Goal: Task Accomplishment & Management: Manage account settings

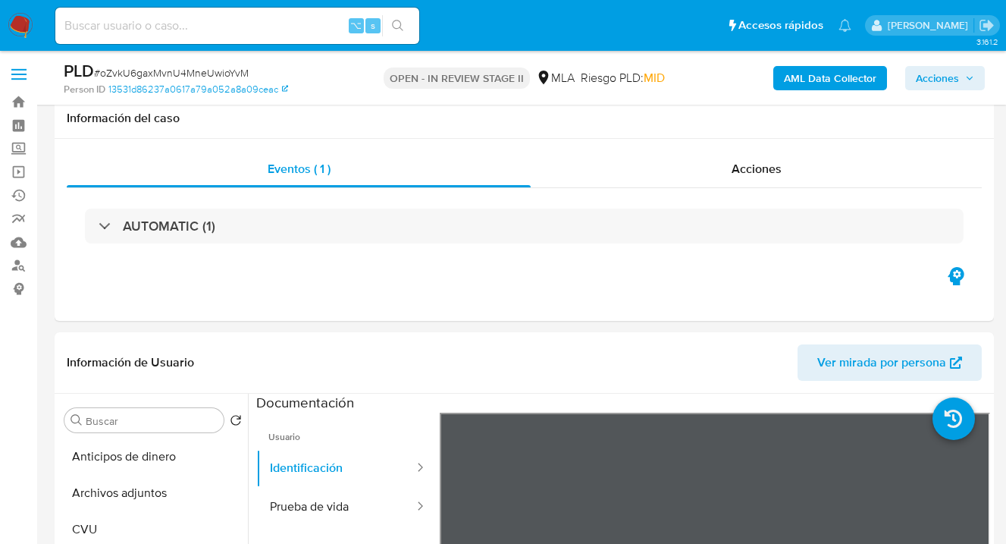
select select "10"
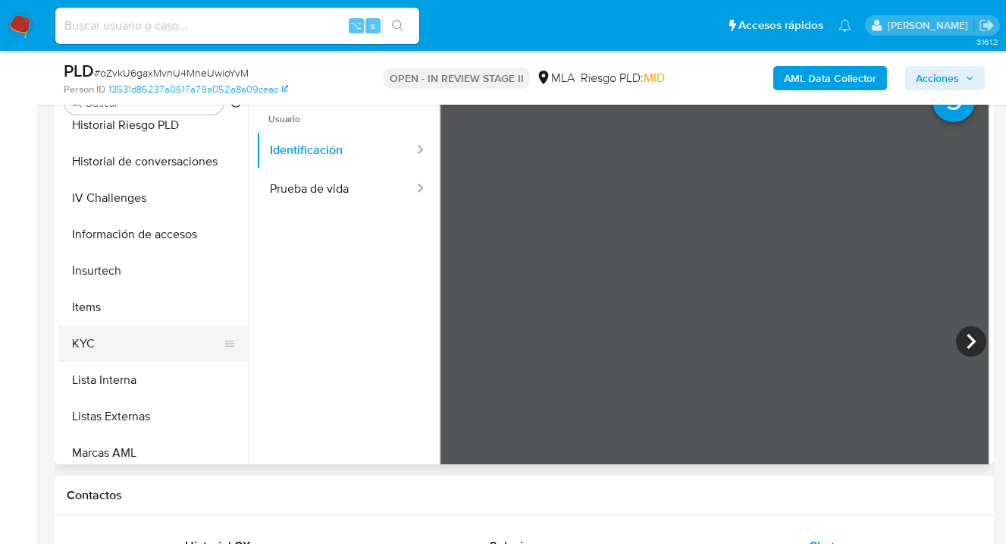
scroll to position [522, 0]
click at [185, 339] on button "KYC" at bounding box center [146, 345] width 177 height 36
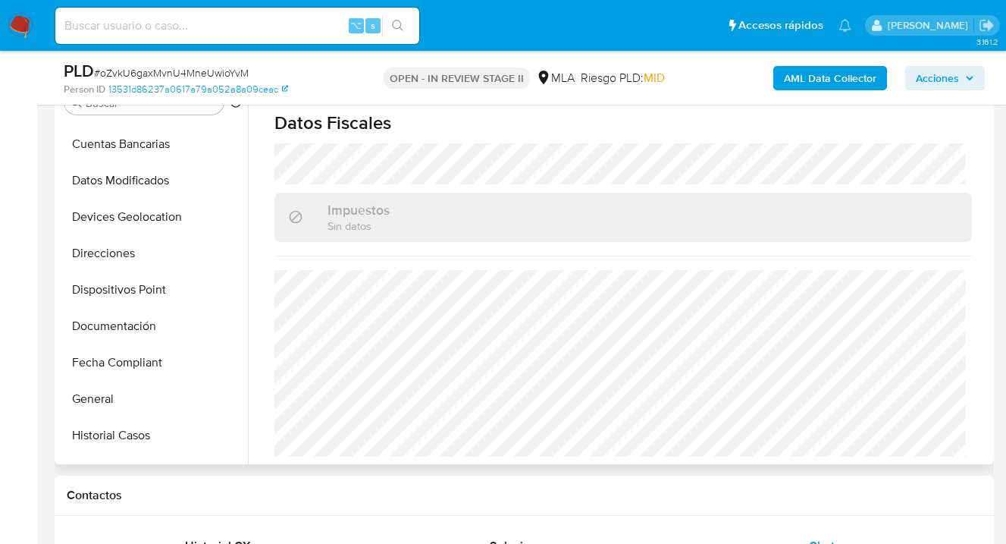
scroll to position [167, 0]
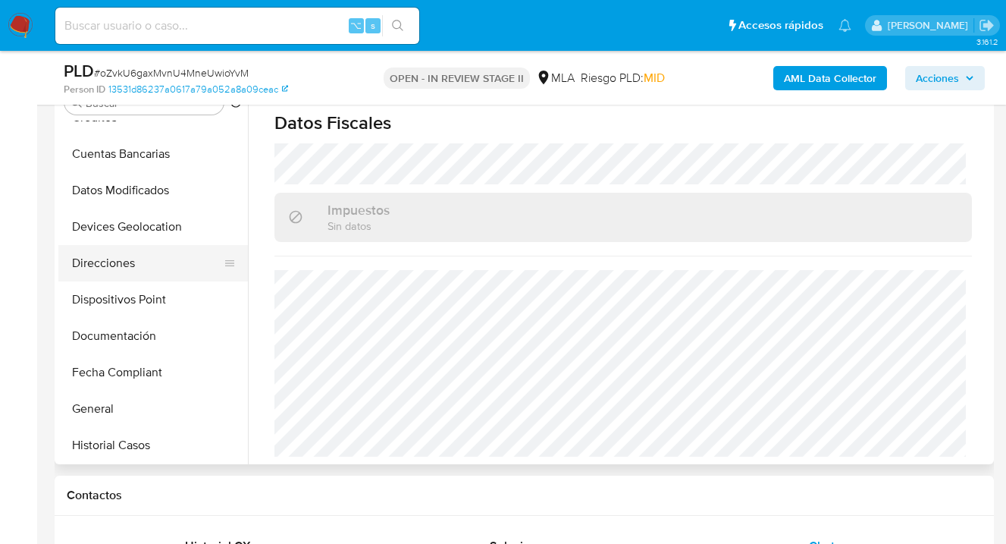
drag, startPoint x: 168, startPoint y: 272, endPoint x: 189, endPoint y: 267, distance: 21.0
click at [168, 272] on button "Direcciones" at bounding box center [146, 263] width 177 height 36
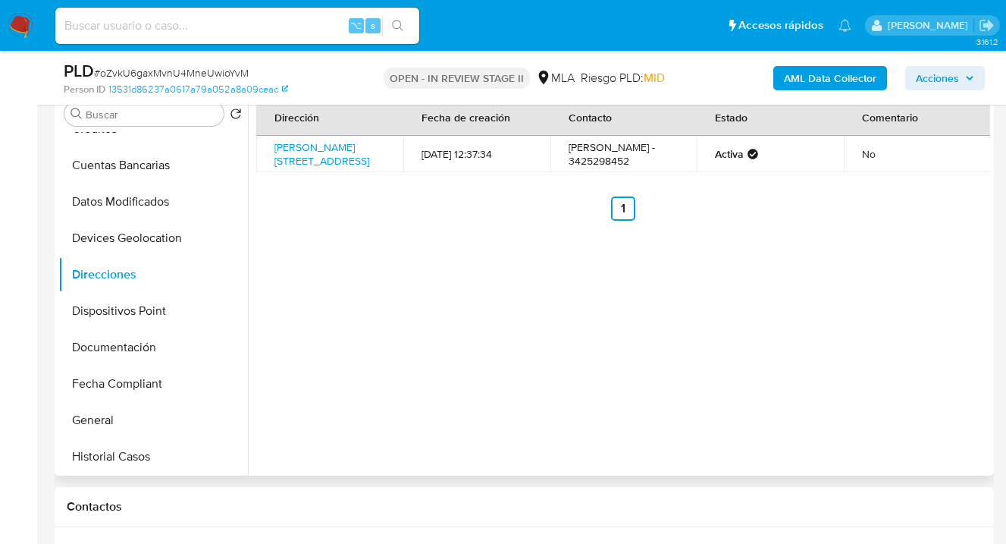
scroll to position [289, 0]
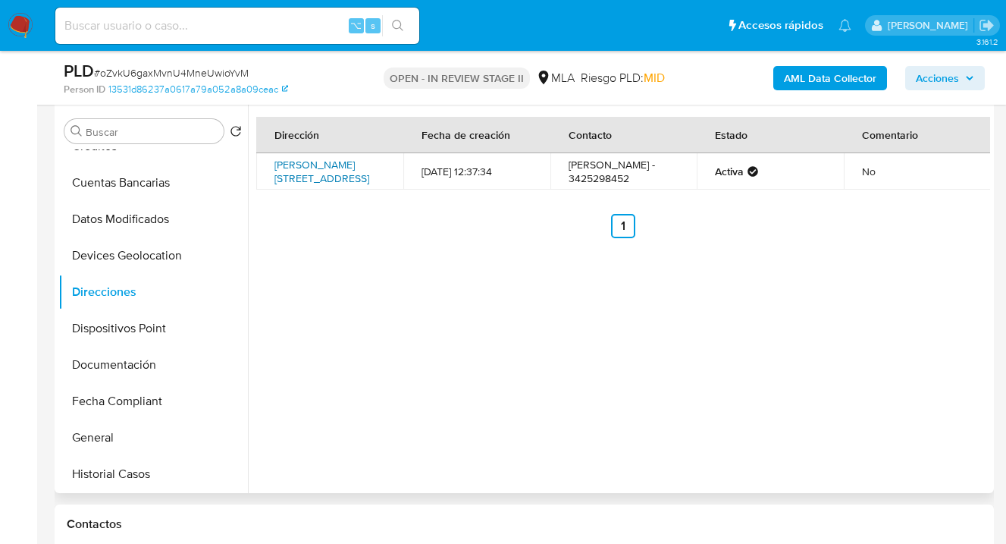
click at [325, 159] on link "Teófilo Madrejon 2491, Santa Fe Capital, Santa Fe, 3089, Argentina 2491" at bounding box center [322, 171] width 95 height 29
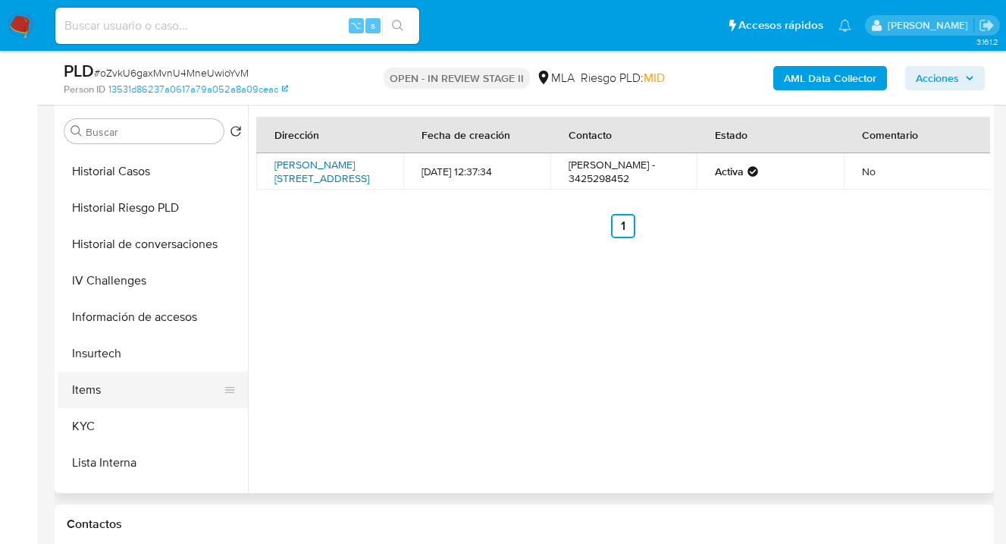
scroll to position [473, 0]
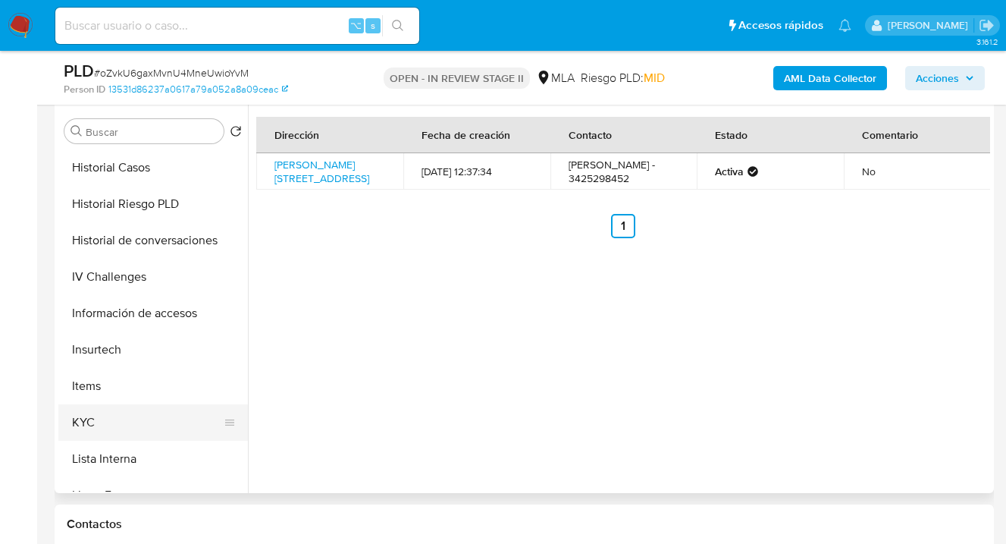
click at [152, 421] on button "KYC" at bounding box center [146, 422] width 177 height 36
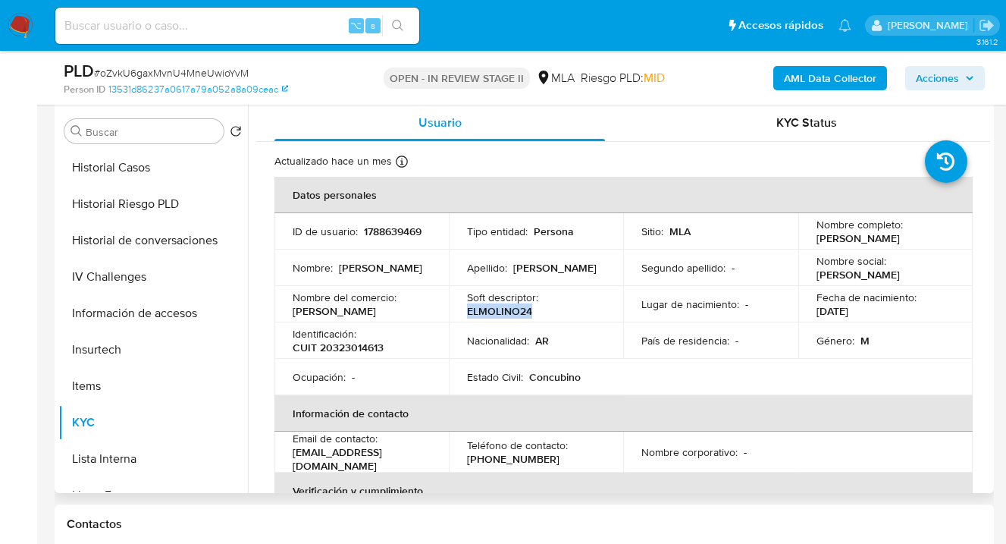
drag, startPoint x: 514, startPoint y: 307, endPoint x: 466, endPoint y: 310, distance: 48.6
click at [467, 310] on div "Soft descriptor : ELMOLINO24" at bounding box center [536, 303] width 138 height 27
copy p "ELMOLINO24"
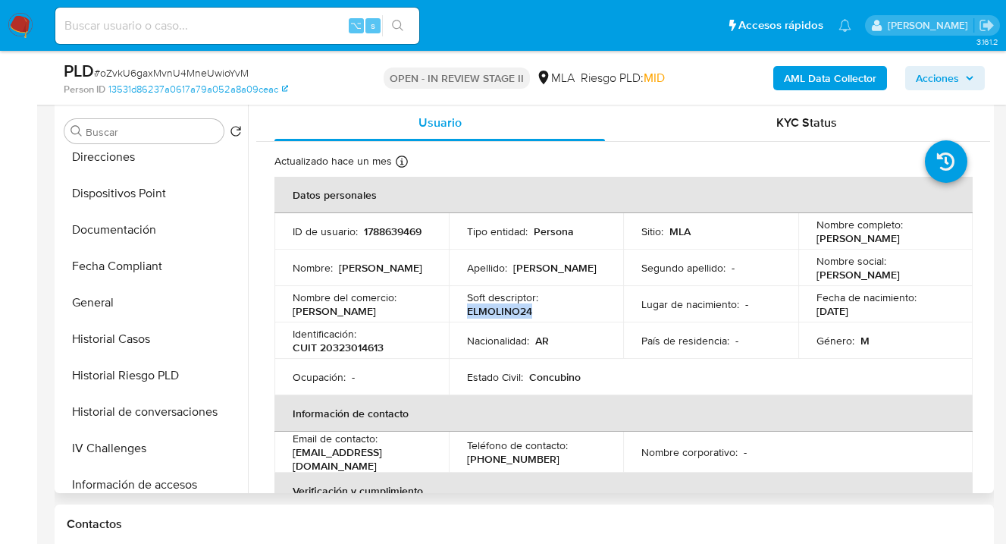
scroll to position [291, 0]
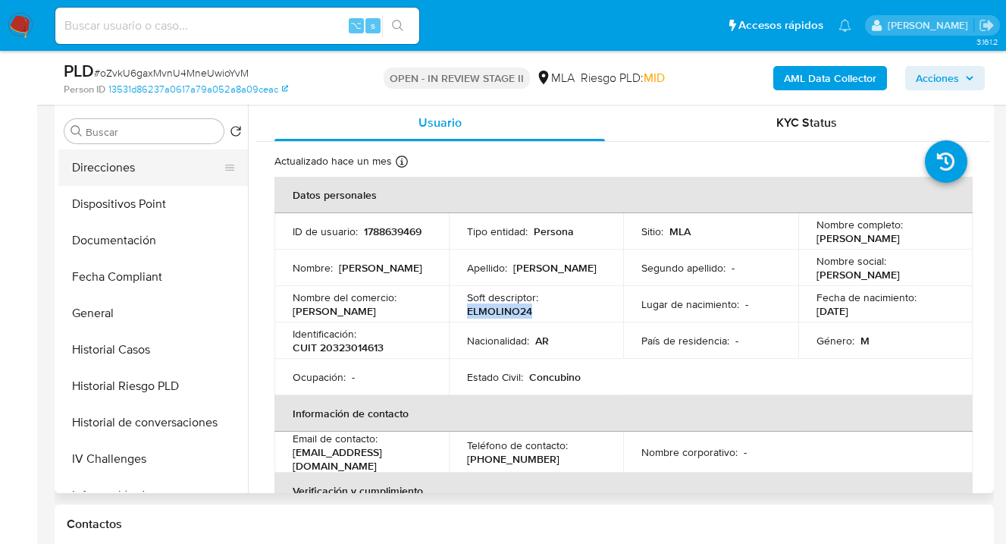
click at [168, 175] on button "Direcciones" at bounding box center [146, 167] width 177 height 36
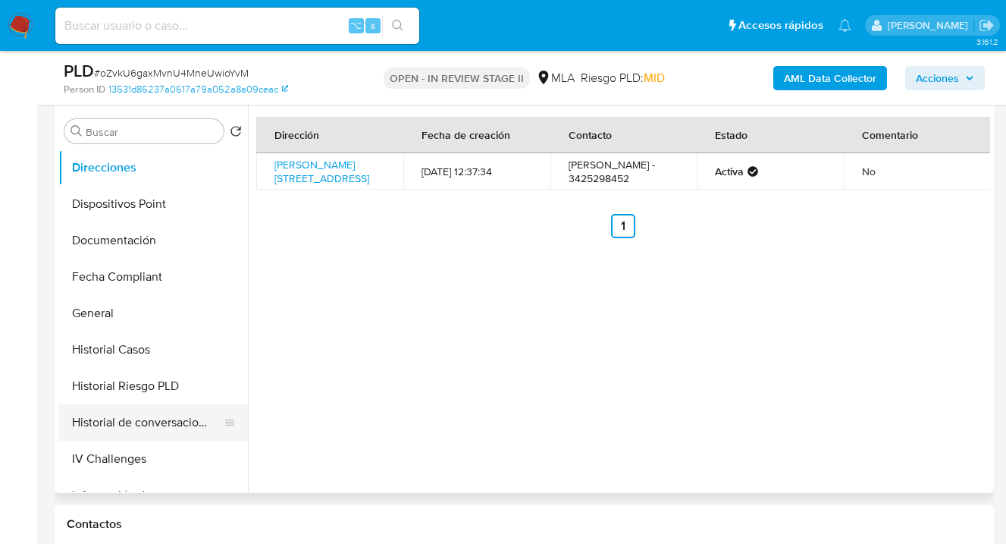
scroll to position [419, 0]
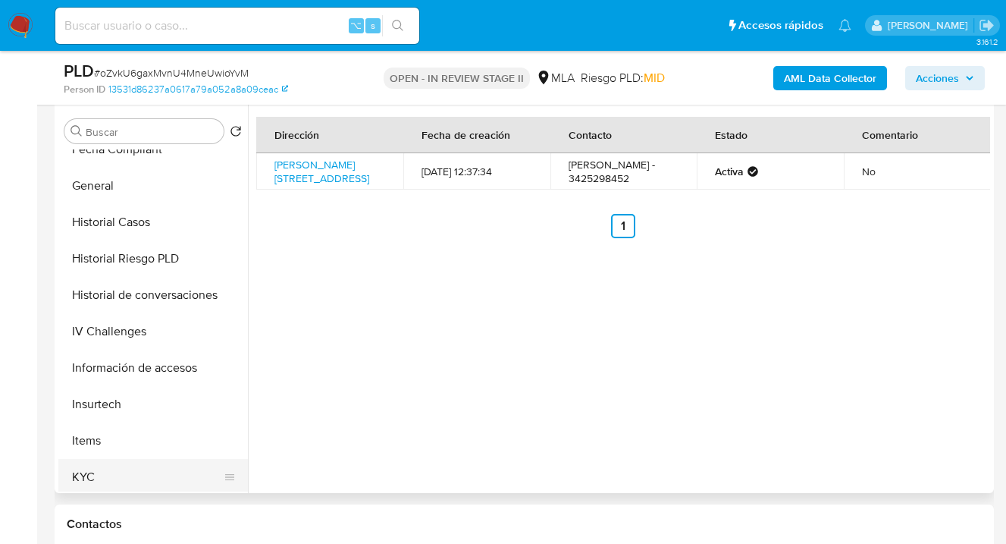
drag, startPoint x: 155, startPoint y: 464, endPoint x: 162, endPoint y: 458, distance: 9.7
click at [155, 464] on button "KYC" at bounding box center [146, 477] width 177 height 36
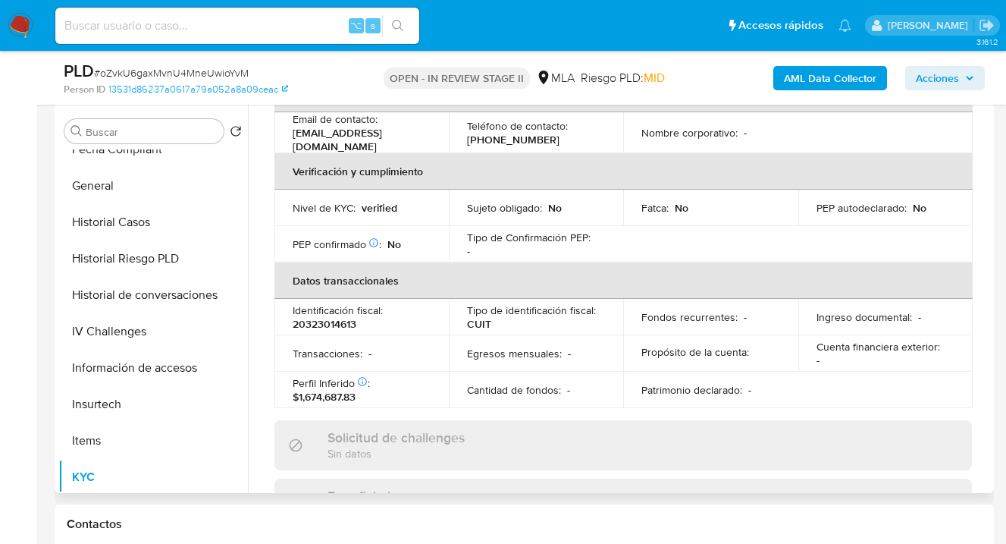
scroll to position [744, 0]
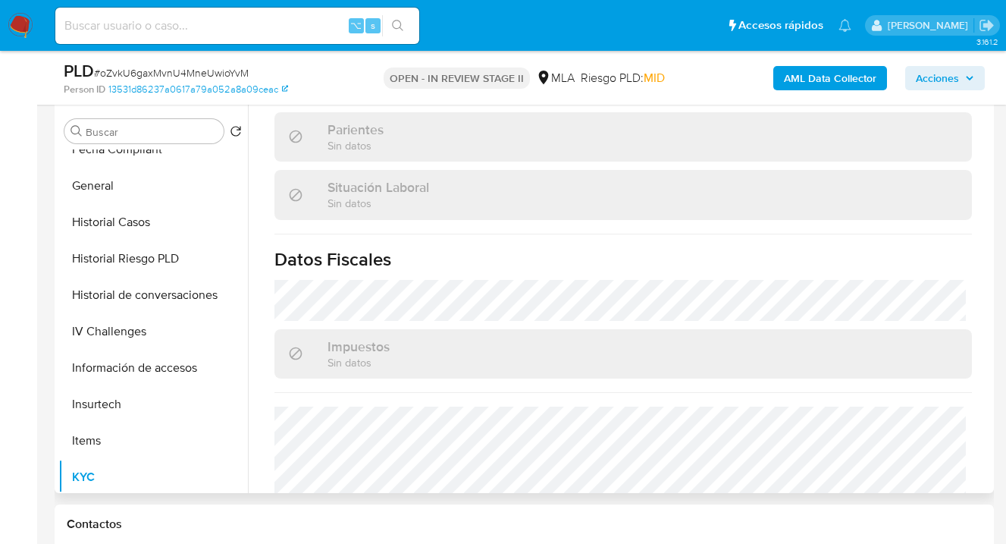
drag, startPoint x: 241, startPoint y: 338, endPoint x: 252, endPoint y: 287, distance: 51.9
click at [253, 269] on div "Buscar Volver al orden por defecto Anticipos de dinero Archivos adjuntos CVU Cr…" at bounding box center [524, 299] width 932 height 388
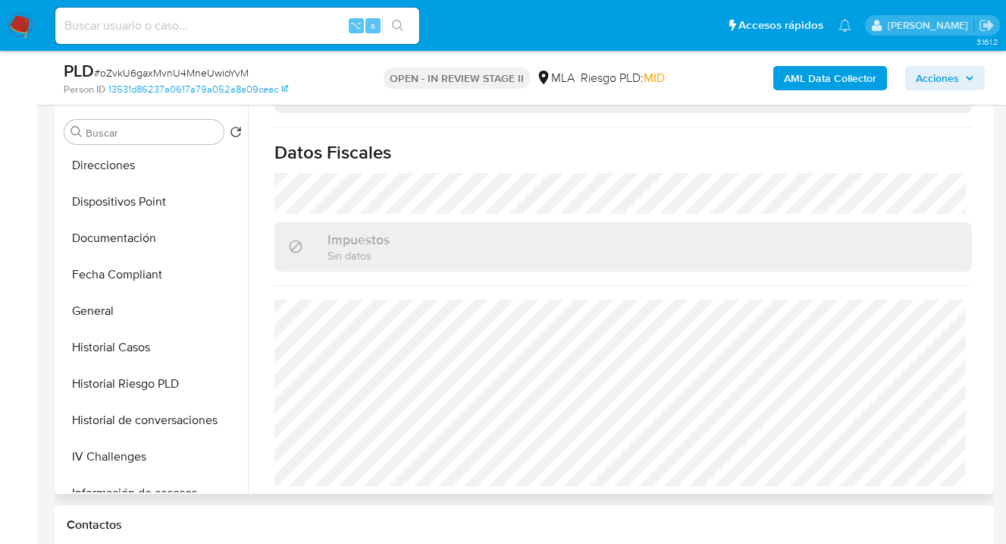
scroll to position [303, 0]
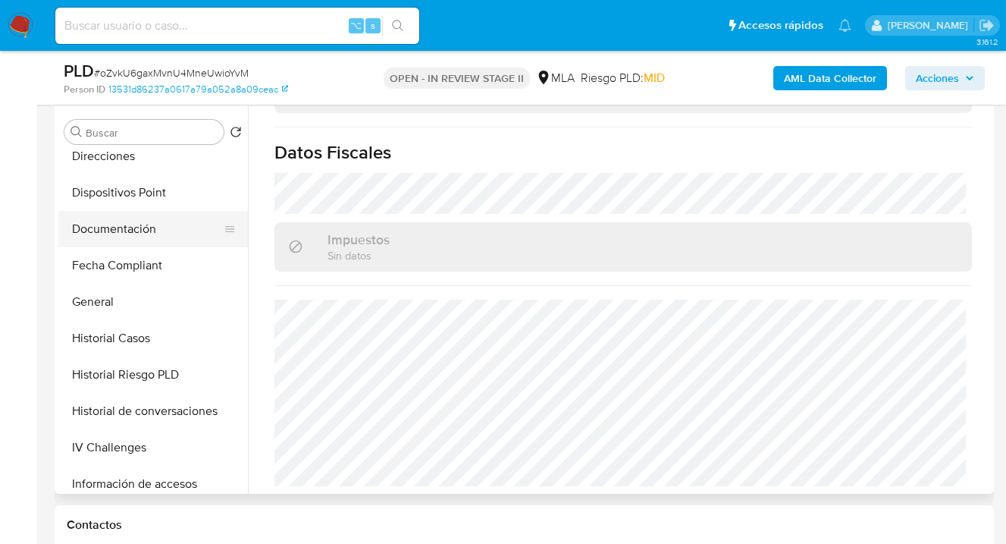
click at [163, 243] on button "Documentación" at bounding box center [146, 229] width 177 height 36
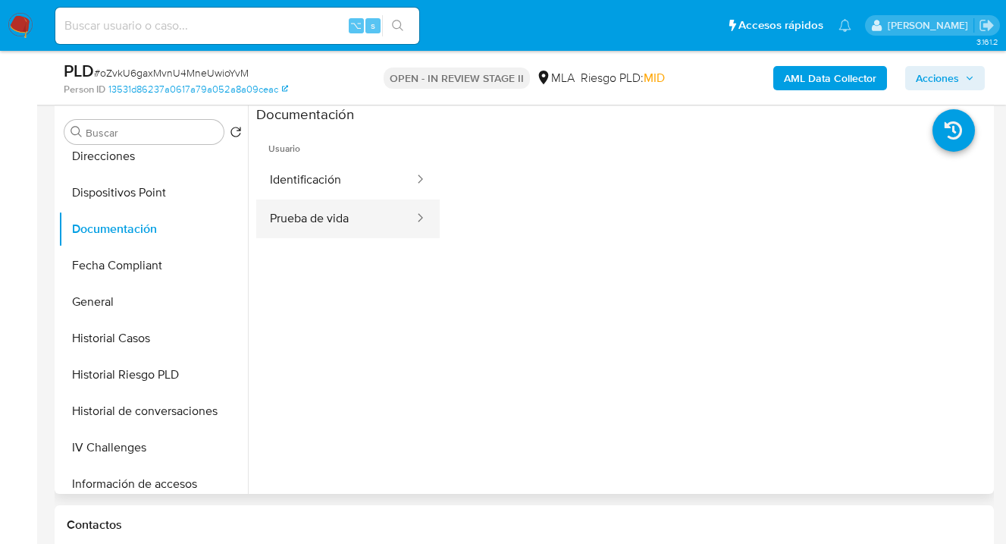
drag, startPoint x: 317, startPoint y: 220, endPoint x: 326, endPoint y: 218, distance: 9.2
click at [317, 221] on button "Prueba de vida" at bounding box center [335, 218] width 159 height 39
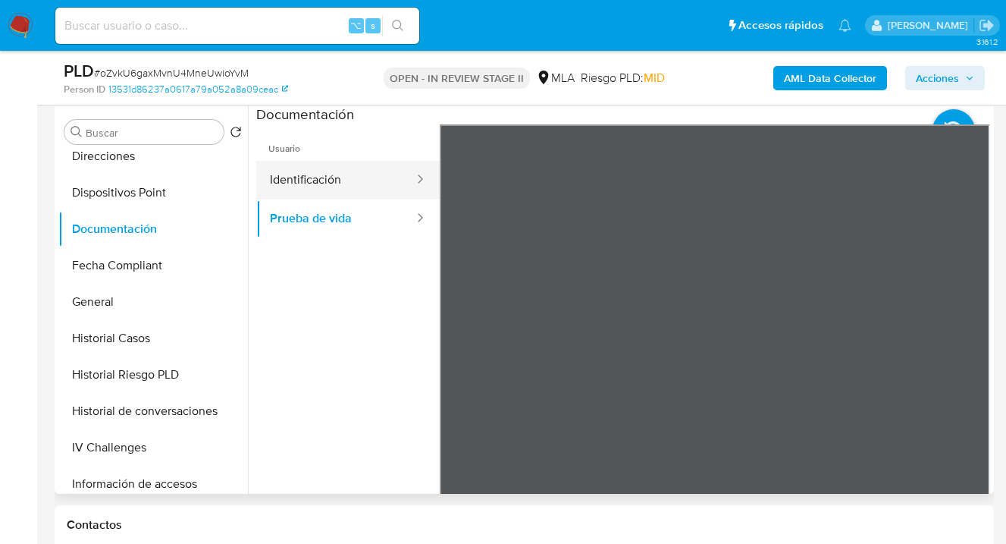
click at [338, 179] on button "Identificación" at bounding box center [335, 180] width 159 height 39
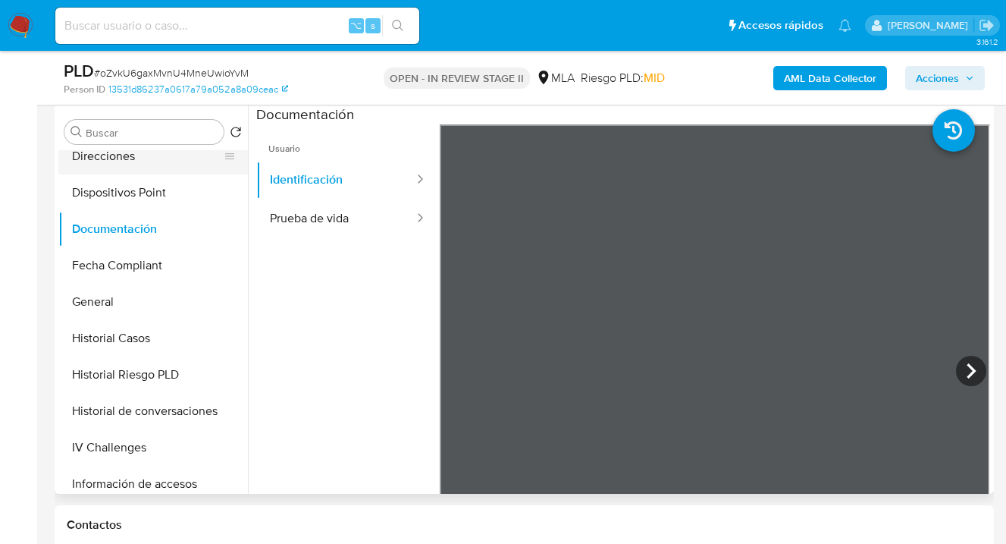
click at [131, 161] on button "Direcciones" at bounding box center [146, 156] width 177 height 36
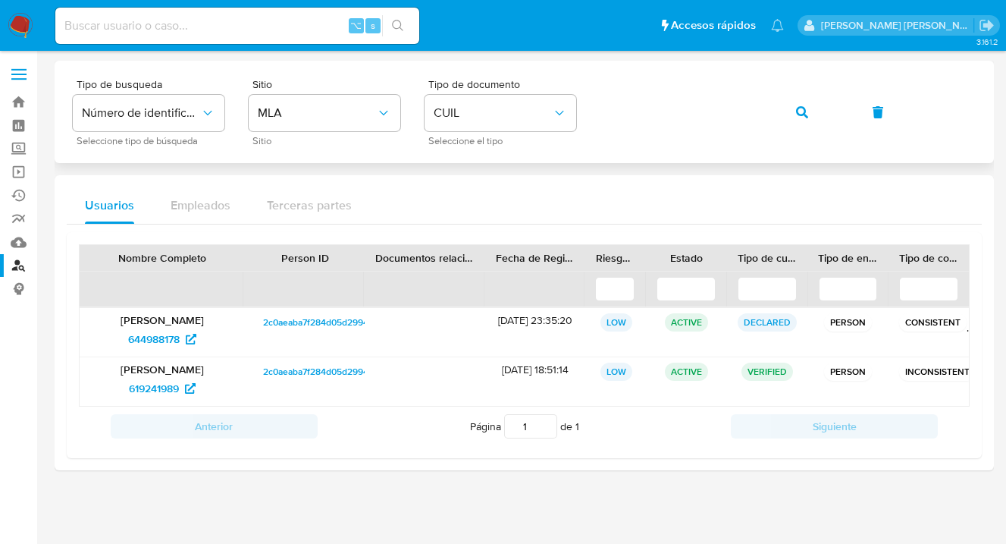
click at [804, 113] on icon "button" at bounding box center [802, 112] width 12 height 12
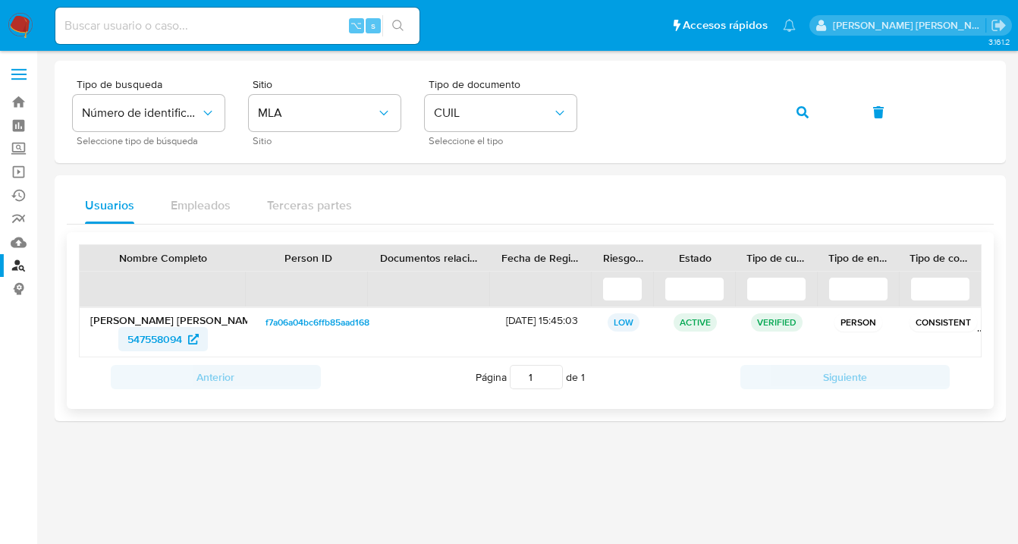
click at [144, 341] on span "547558094" at bounding box center [154, 339] width 55 height 24
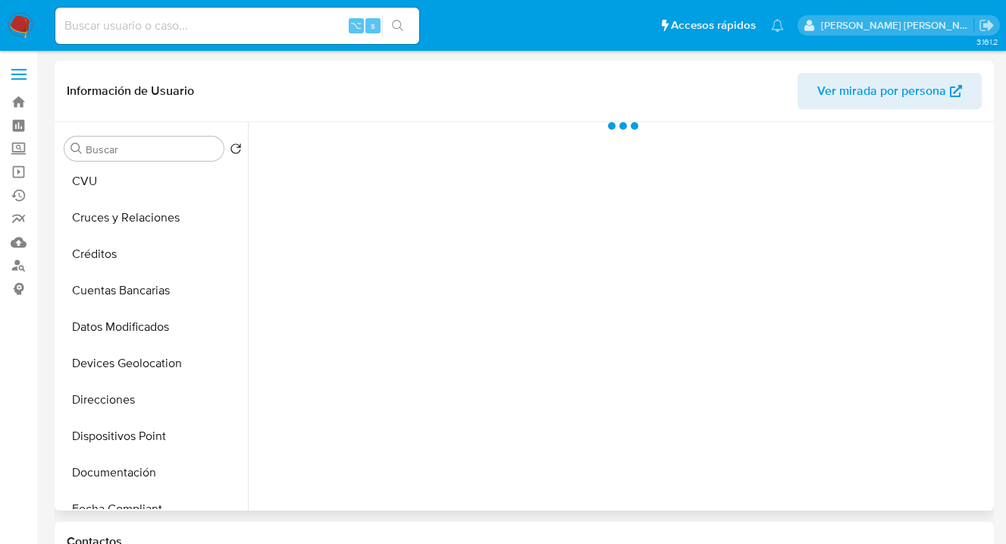
scroll to position [288, 0]
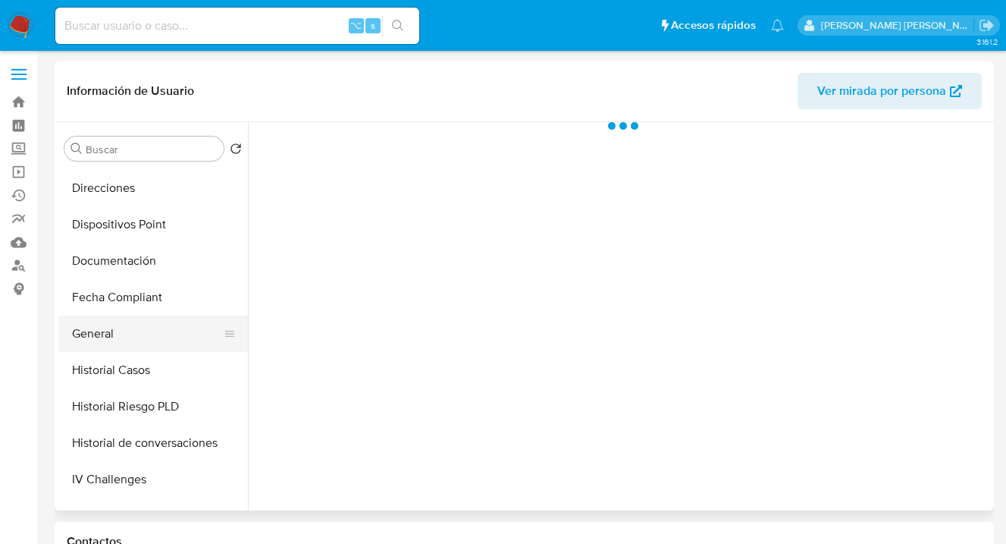
select select "10"
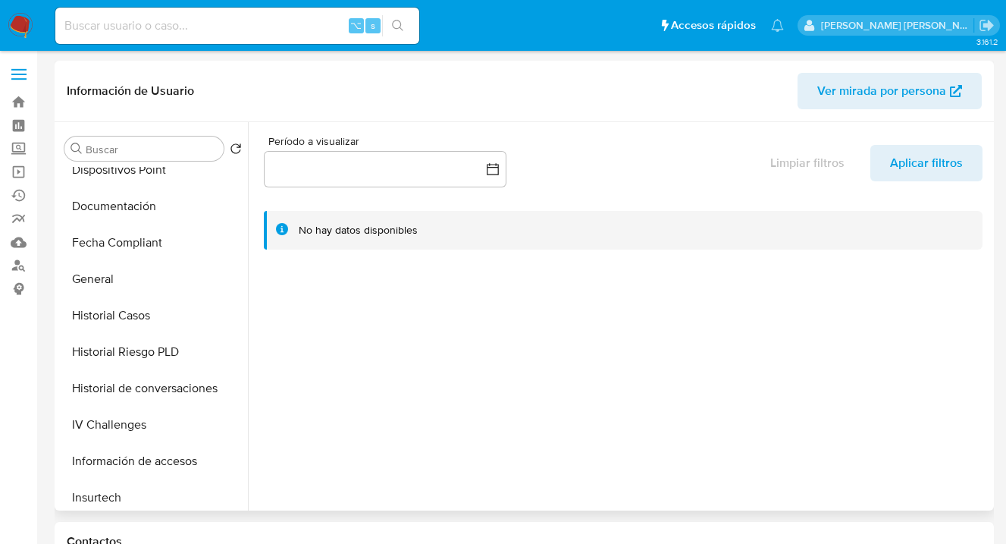
scroll to position [422, 0]
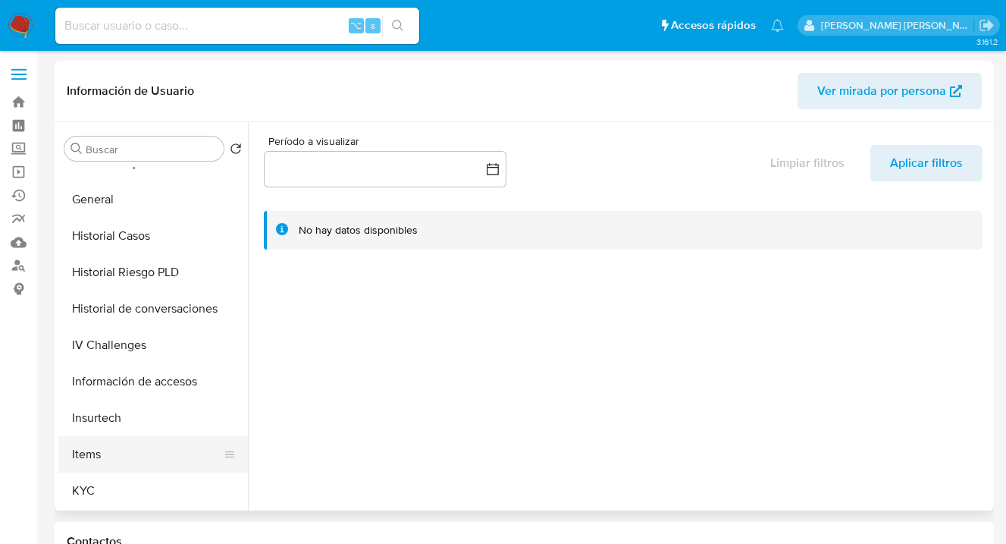
drag, startPoint x: 130, startPoint y: 479, endPoint x: 187, endPoint y: 447, distance: 65.2
click at [130, 479] on button "KYC" at bounding box center [153, 491] width 190 height 36
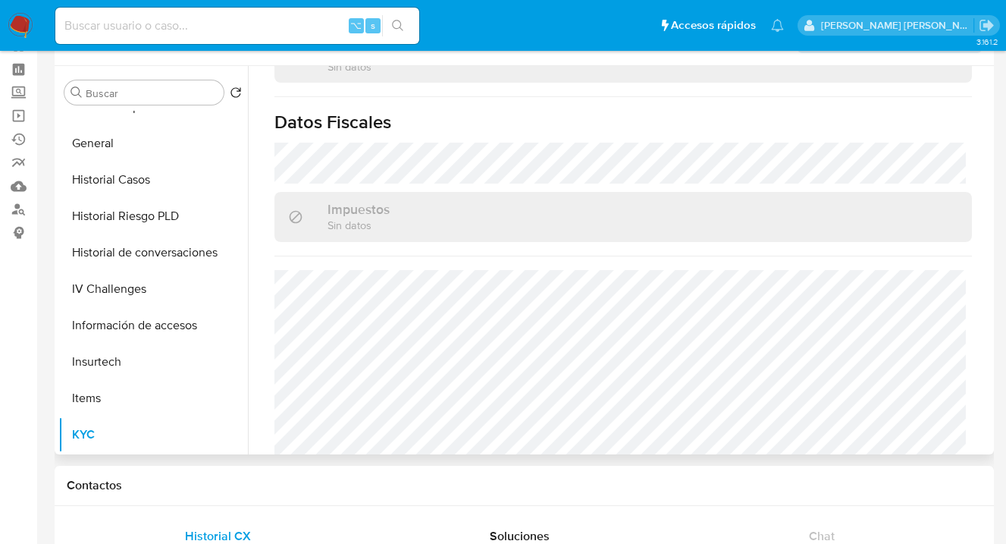
scroll to position [190, 0]
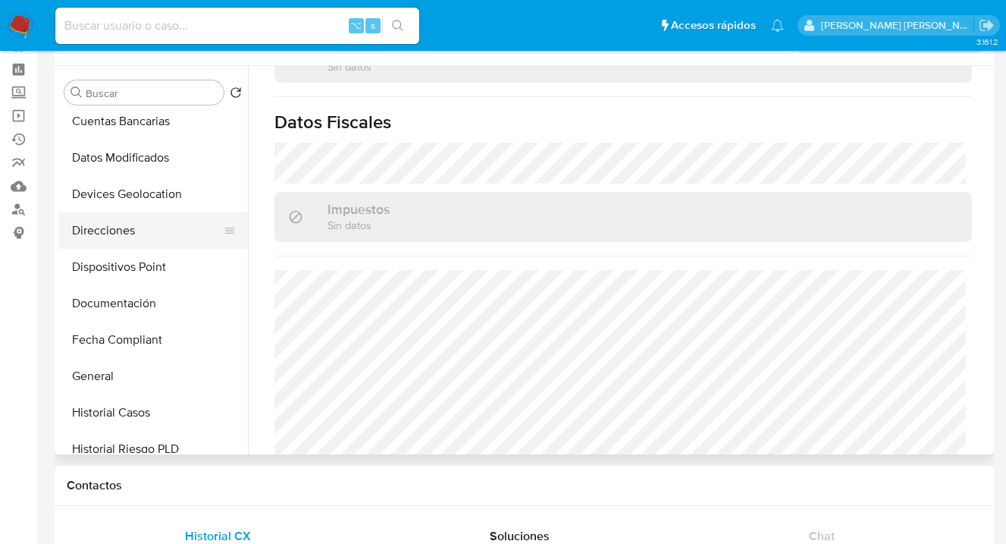
click at [165, 240] on button "Direcciones" at bounding box center [146, 230] width 177 height 36
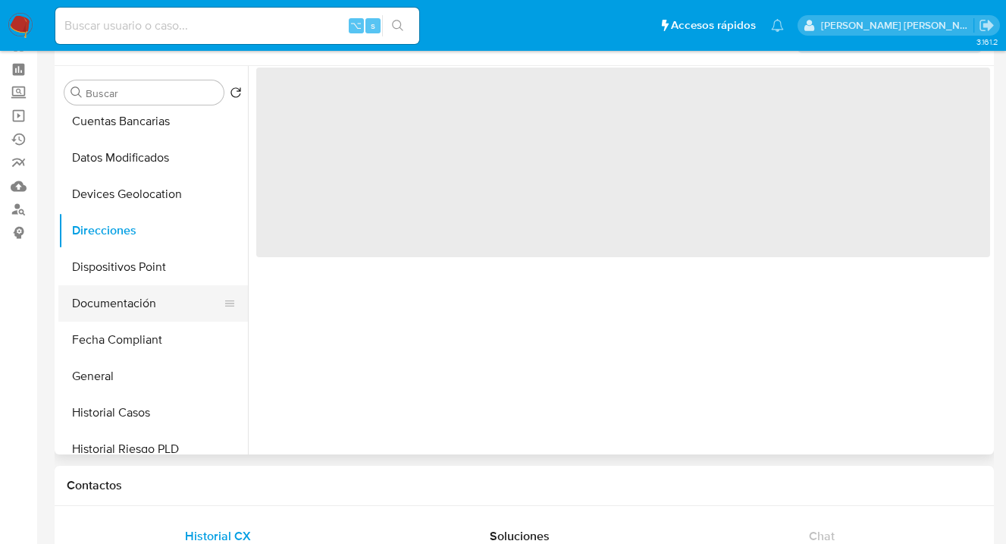
scroll to position [0, 0]
click at [156, 285] on button "Documentación" at bounding box center [146, 303] width 177 height 36
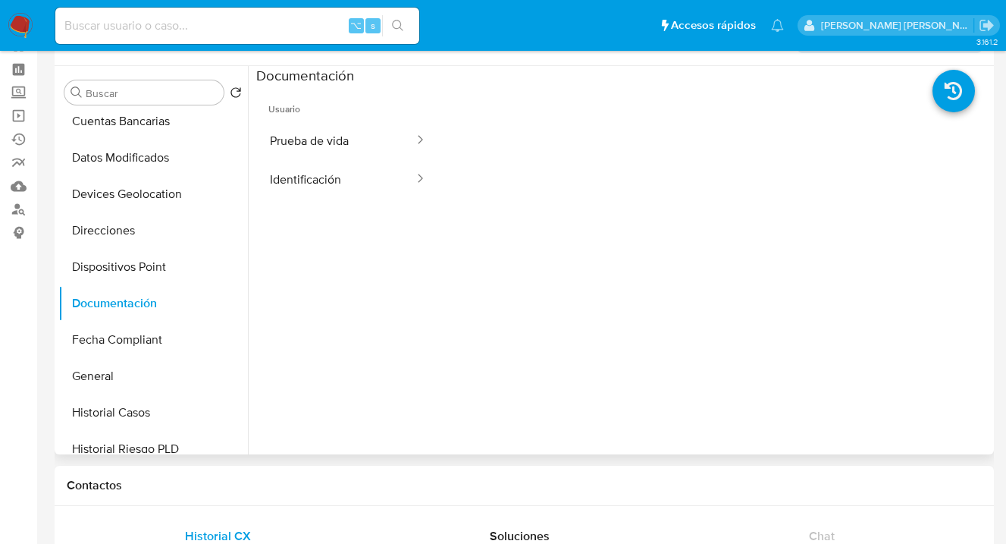
drag, startPoint x: 344, startPoint y: 143, endPoint x: 253, endPoint y: 186, distance: 100.4
click at [344, 144] on button "Prueba de vida" at bounding box center [335, 140] width 159 height 39
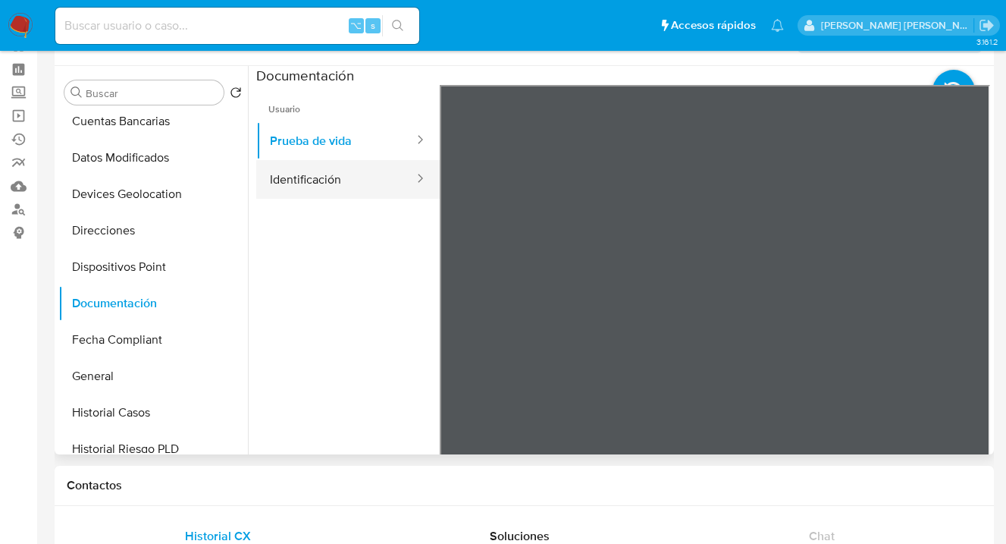
drag, startPoint x: 328, startPoint y: 181, endPoint x: 337, endPoint y: 182, distance: 9.1
click at [328, 182] on button "Identificación" at bounding box center [335, 179] width 159 height 39
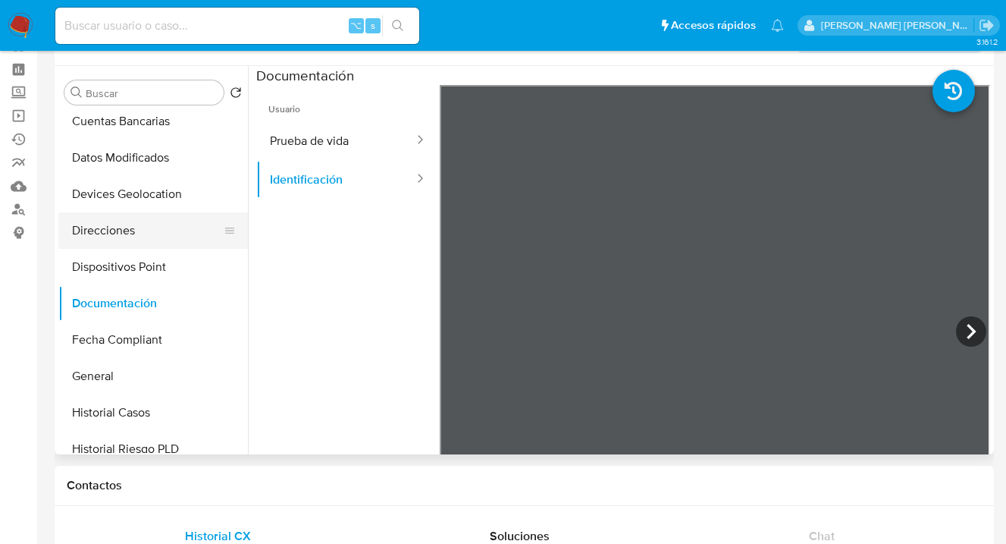
click at [151, 232] on button "Direcciones" at bounding box center [146, 230] width 177 height 36
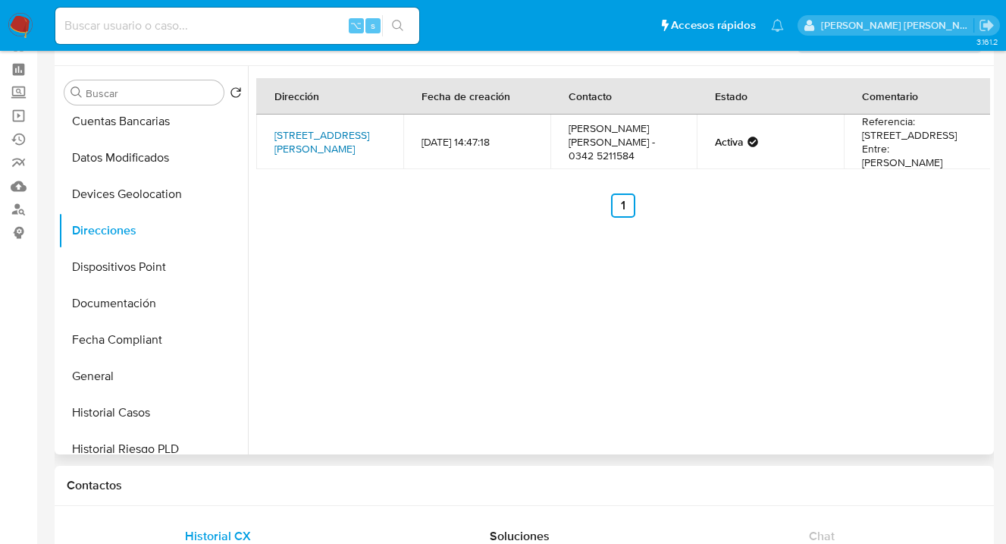
click at [319, 127] on link "Entre Ríos 4556, Santa Fe, Santa Fe, 3000, Argentina 4556" at bounding box center [322, 141] width 95 height 29
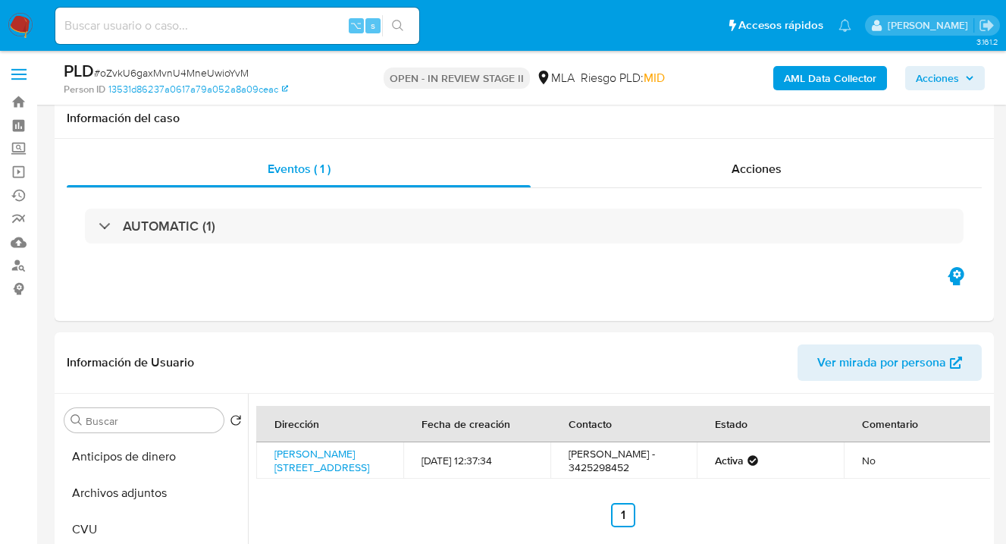
select select "10"
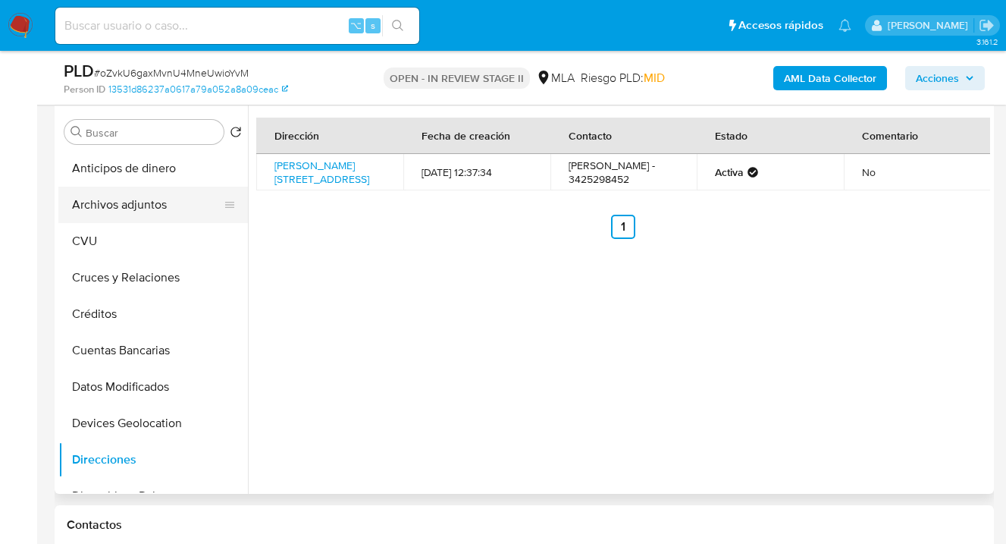
click at [184, 209] on button "Archivos adjuntos" at bounding box center [146, 205] width 177 height 36
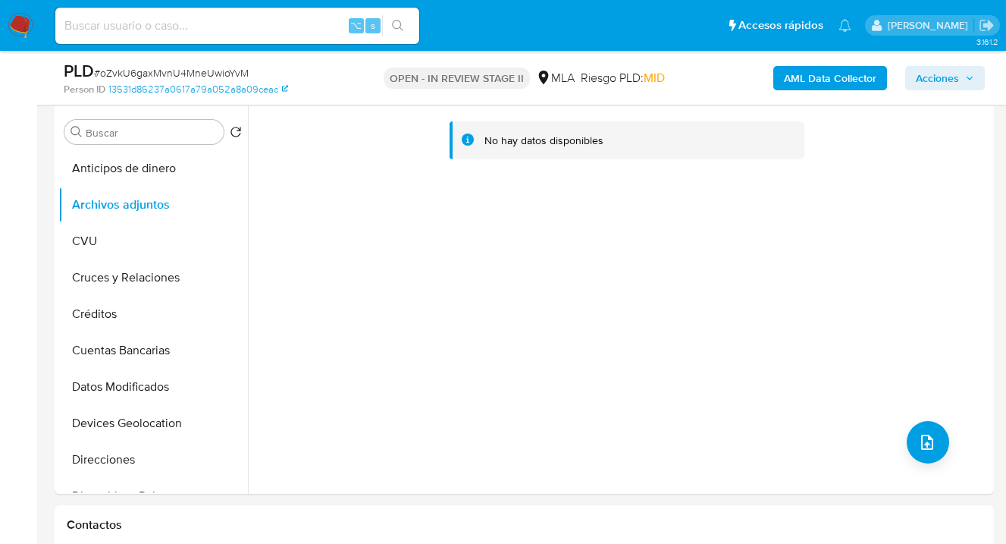
click at [821, 80] on b "AML Data Collector" at bounding box center [830, 78] width 93 height 24
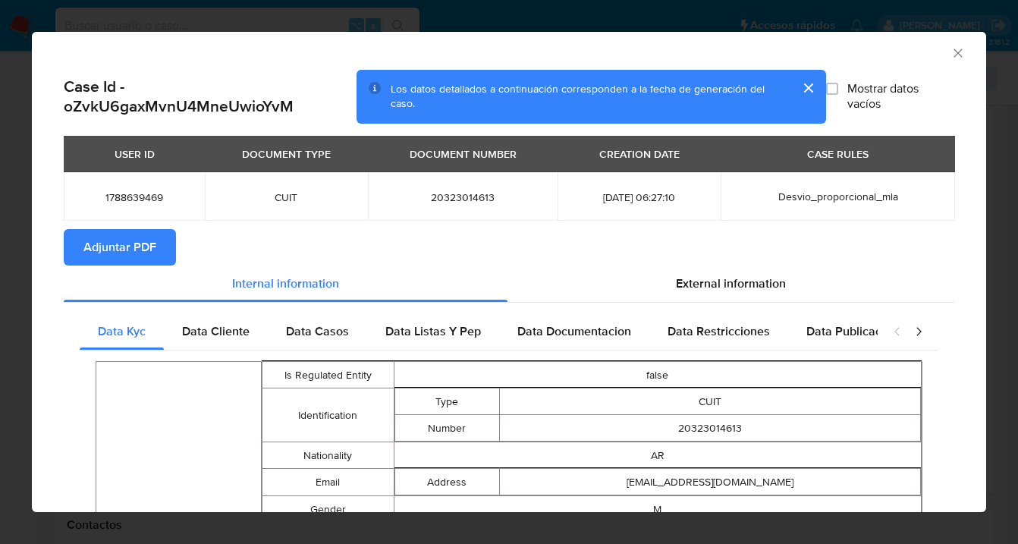
click at [124, 250] on span "Adjuntar PDF" at bounding box center [119, 247] width 73 height 33
click at [950, 52] on icon "Cerrar ventana" at bounding box center [957, 53] width 15 height 15
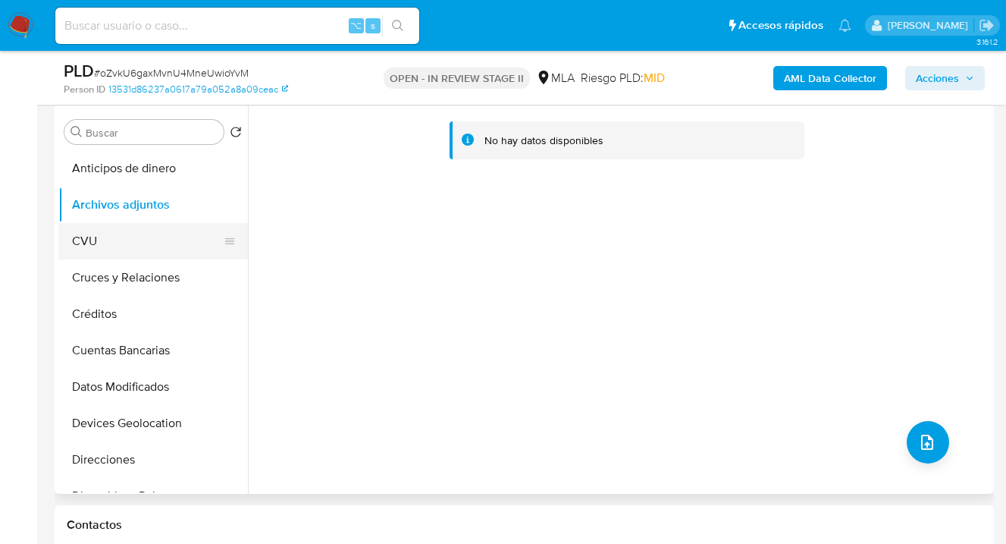
click at [105, 238] on button "CVU" at bounding box center [146, 241] width 177 height 36
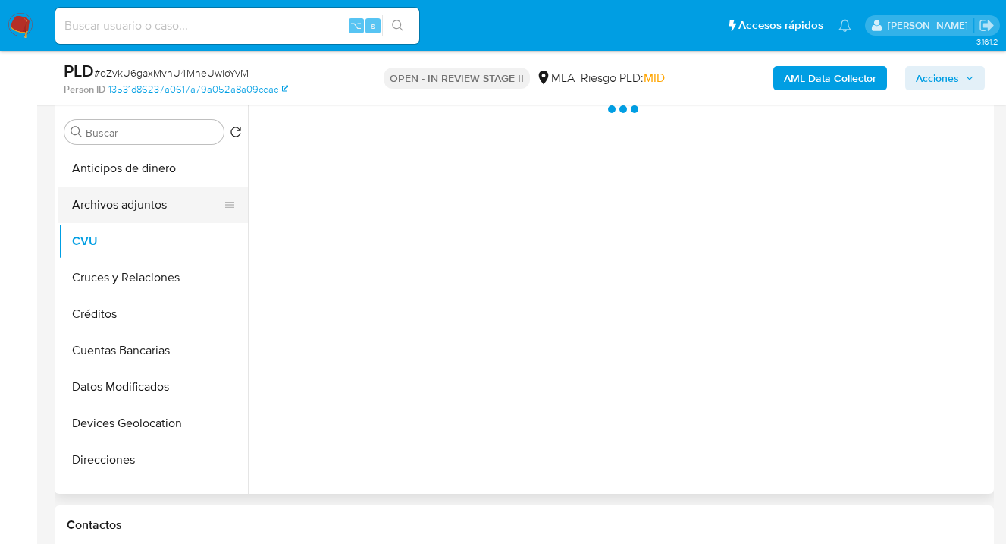
click at [134, 206] on button "Archivos adjuntos" at bounding box center [146, 205] width 177 height 36
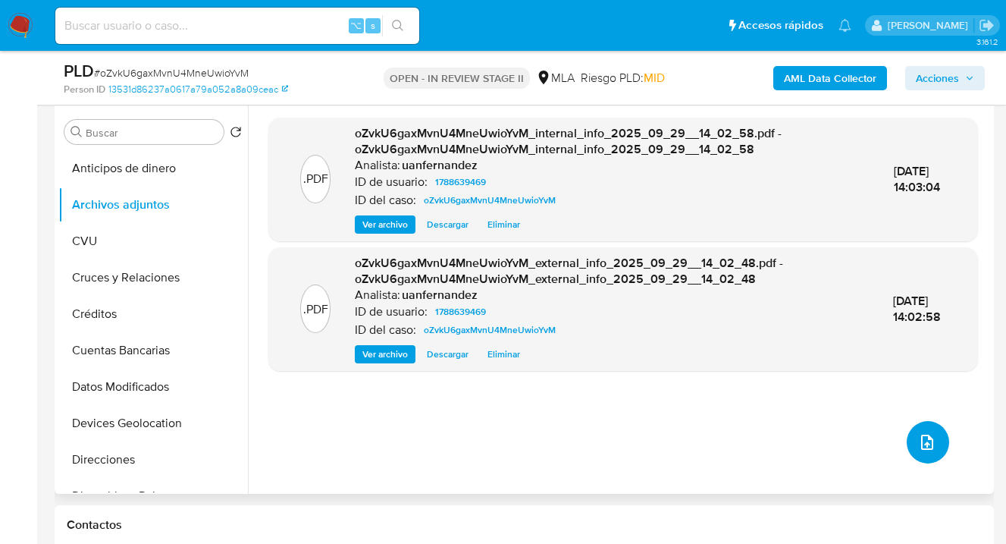
click at [921, 445] on icon "upload-file" at bounding box center [928, 442] width 18 height 18
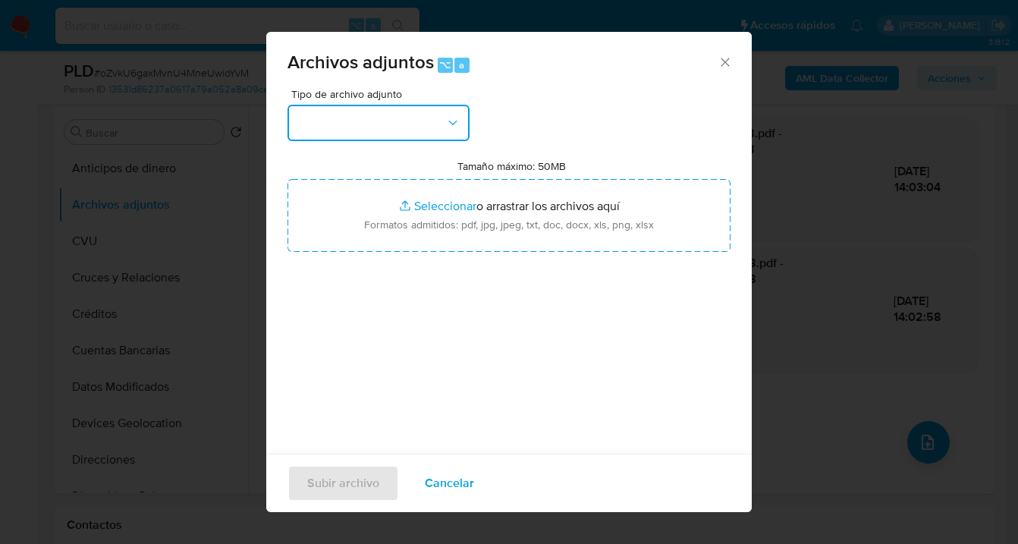
click at [454, 114] on button "button" at bounding box center [378, 123] width 182 height 36
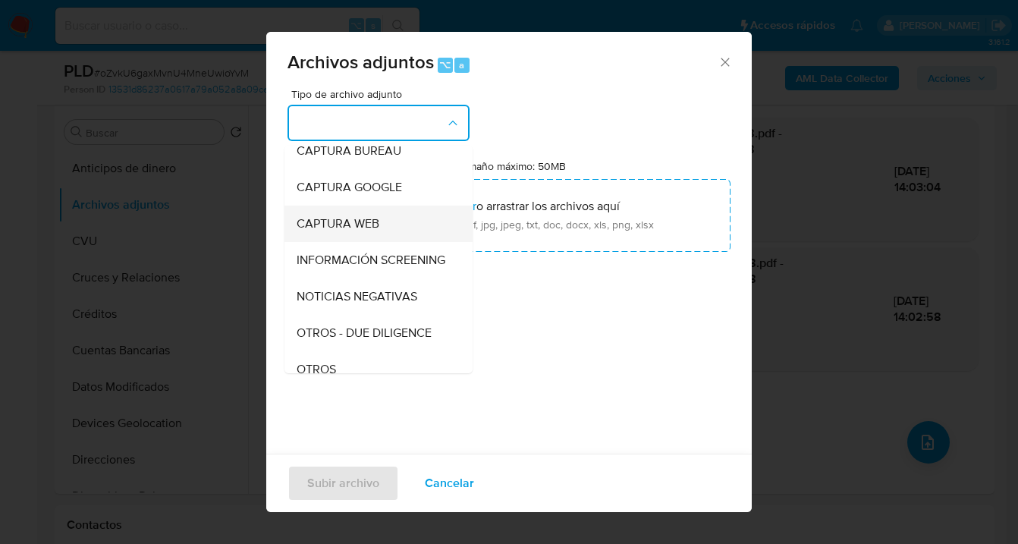
scroll to position [146, 0]
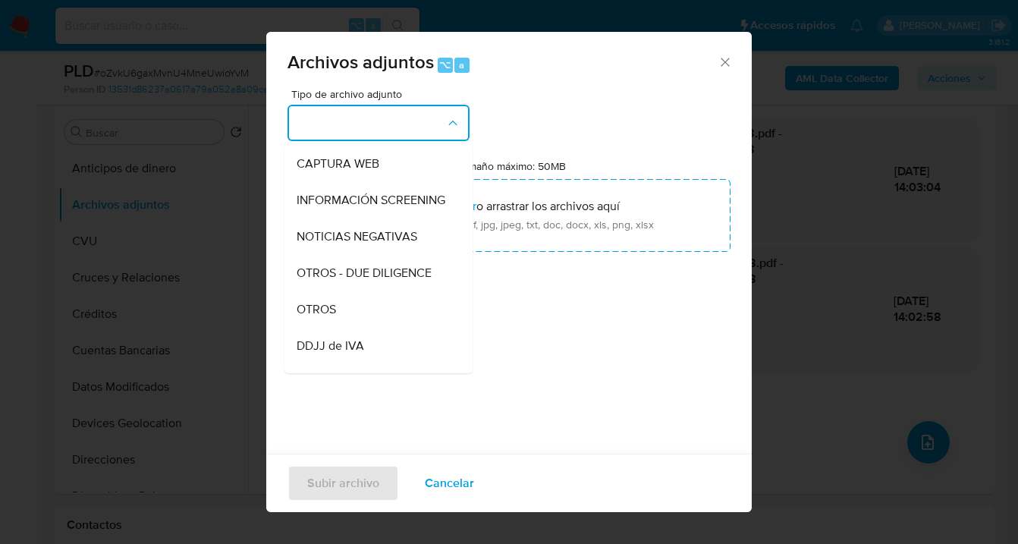
drag, startPoint x: 396, startPoint y: 318, endPoint x: 429, endPoint y: 287, distance: 44.5
click at [396, 318] on div "OTROS" at bounding box center [374, 309] width 155 height 36
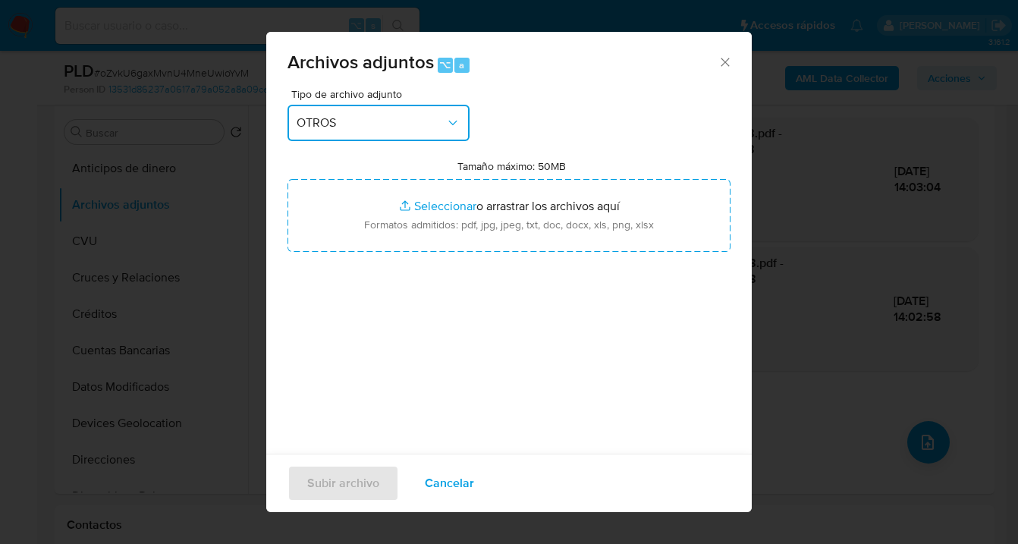
click at [448, 125] on icon "button" at bounding box center [452, 122] width 15 height 15
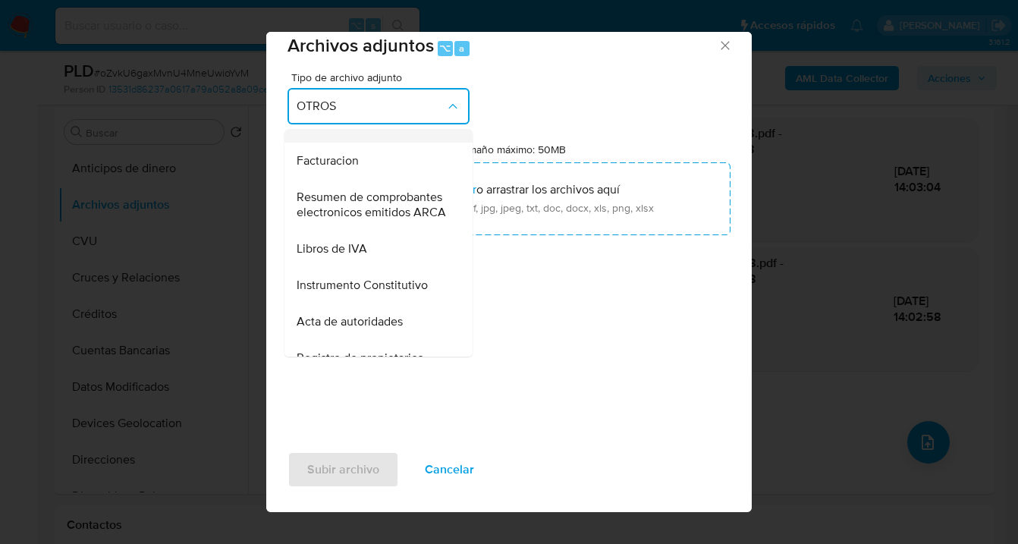
scroll to position [516, 0]
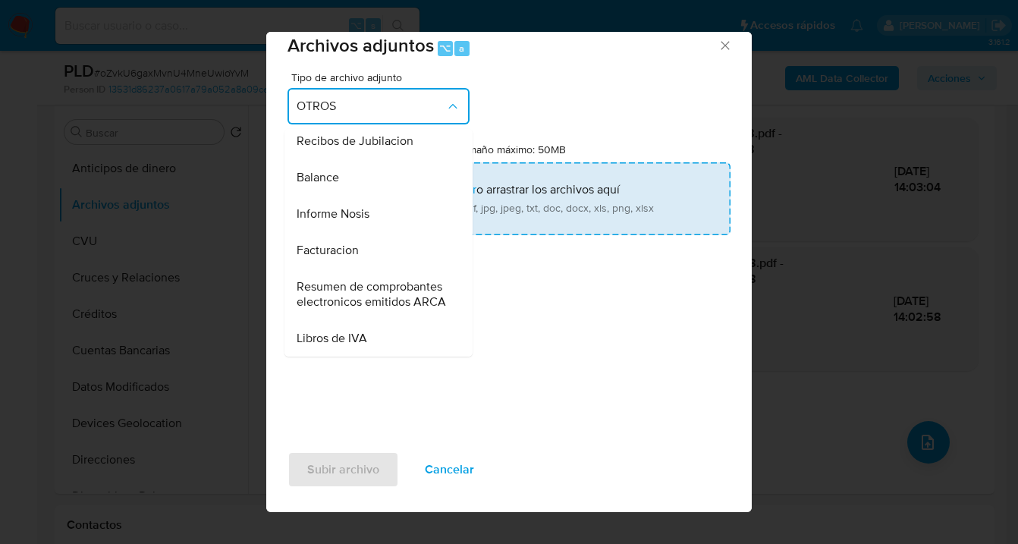
drag, startPoint x: 391, startPoint y: 233, endPoint x: 407, endPoint y: 226, distance: 16.6
click at [391, 232] on div "Informe Nosis" at bounding box center [374, 214] width 155 height 36
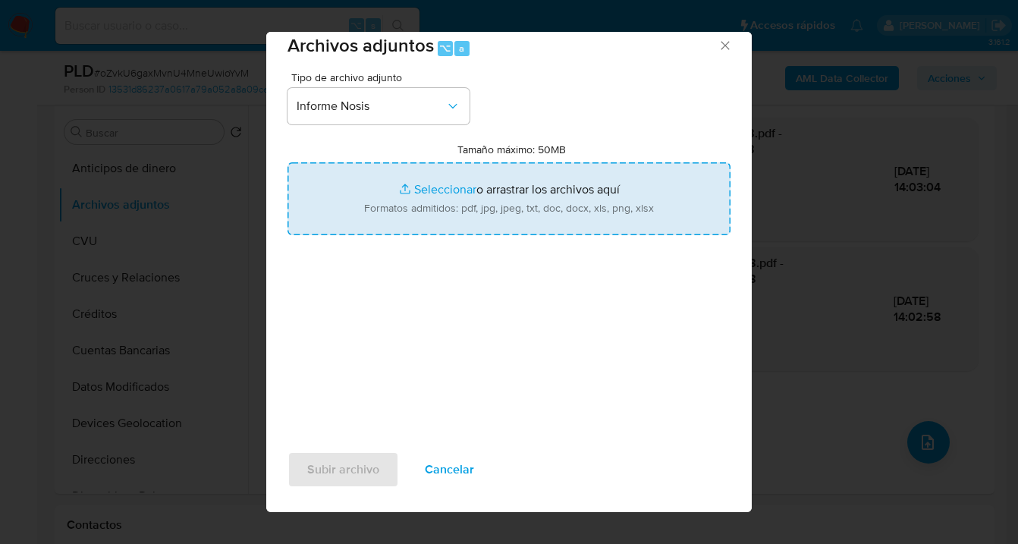
click at [535, 199] on input "Tamaño máximo: 50MB Seleccionar archivos" at bounding box center [508, 198] width 443 height 73
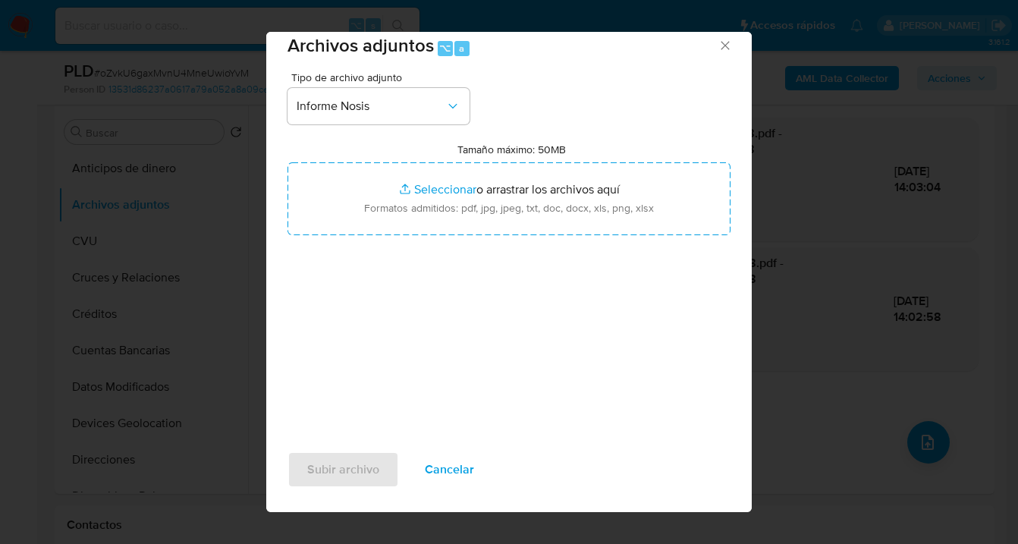
type input "C:\fakepath\1788639469-NOSIS_Manager_InformeIndividual_20323014613_620658_20250…"
click at [454, 476] on span "Cancelar" at bounding box center [449, 469] width 49 height 33
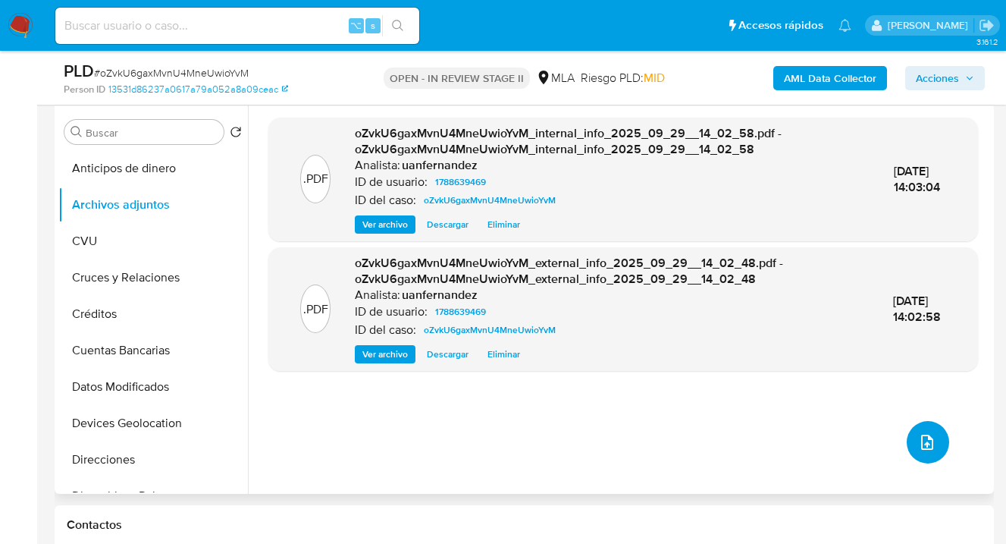
click at [919, 441] on icon "upload-file" at bounding box center [928, 442] width 18 height 18
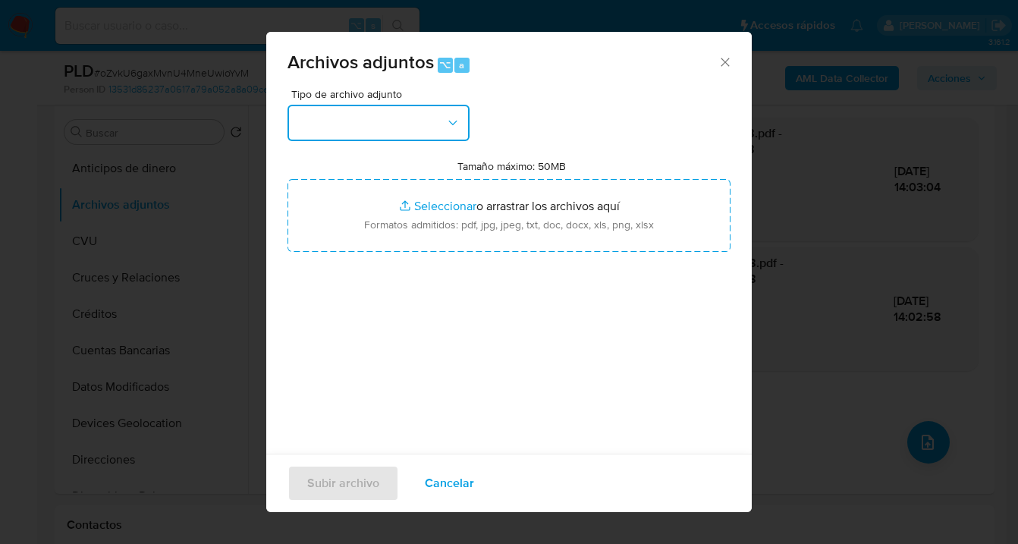
click at [460, 124] on icon "button" at bounding box center [452, 122] width 15 height 15
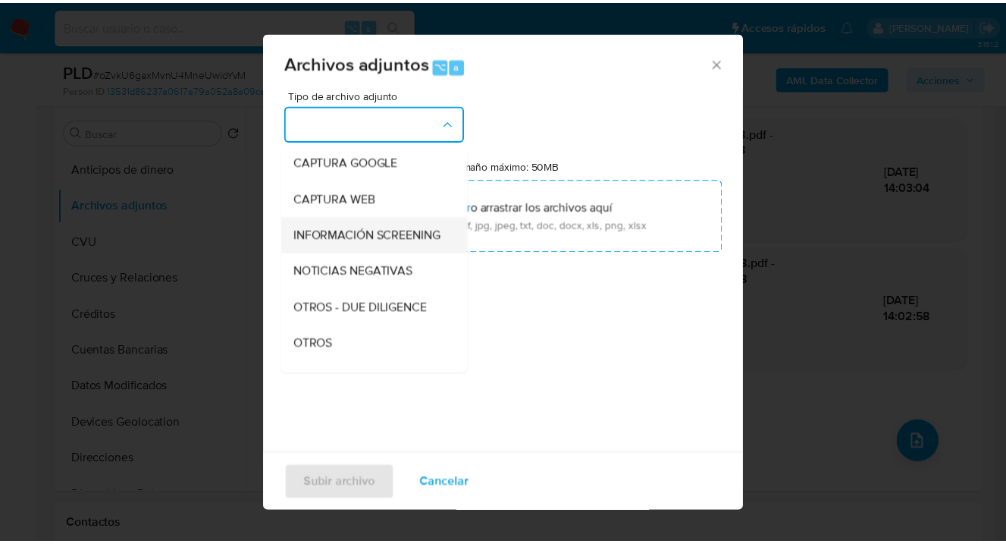
scroll to position [142, 0]
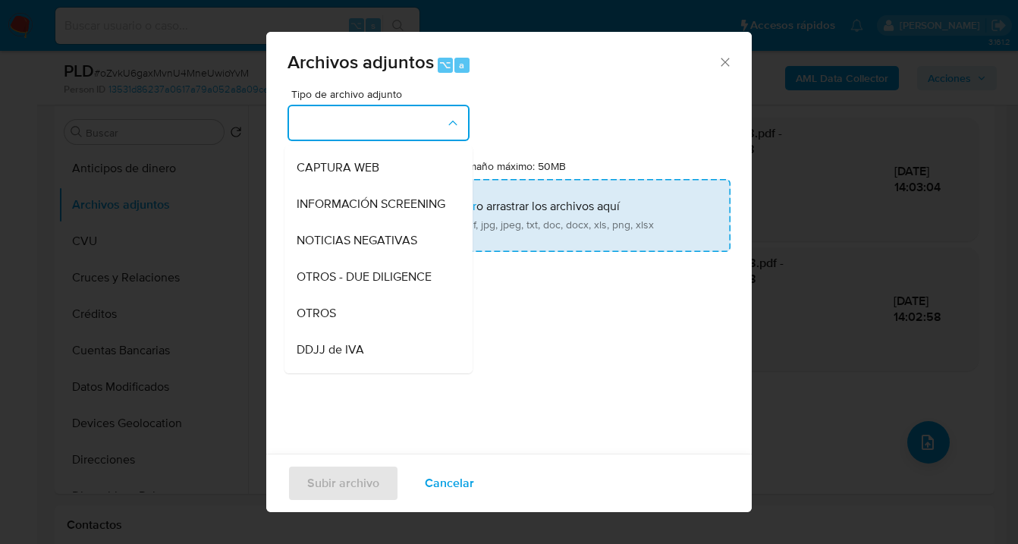
drag, startPoint x: 370, startPoint y: 329, endPoint x: 465, endPoint y: 233, distance: 135.2
click at [370, 329] on div "OTROS" at bounding box center [374, 313] width 155 height 36
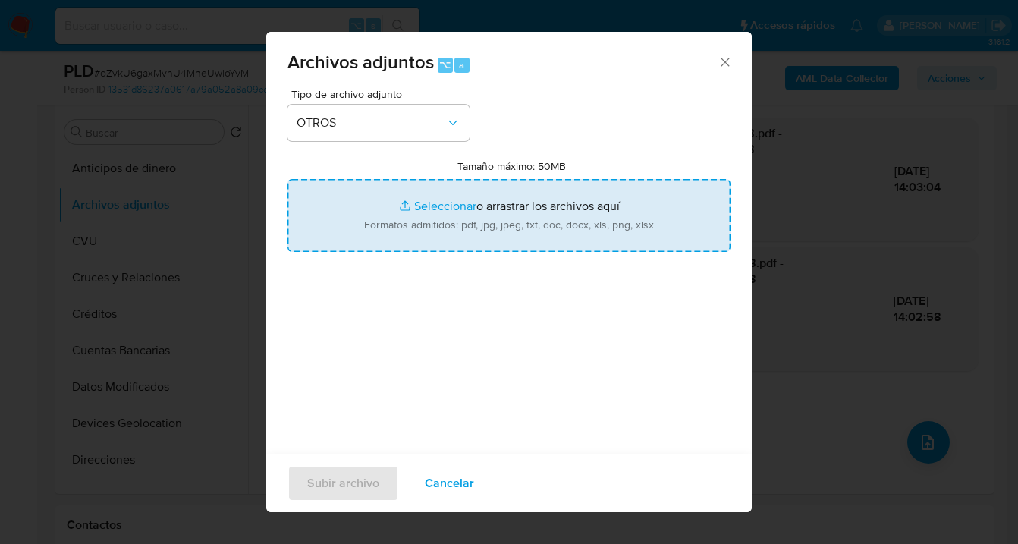
click at [466, 232] on input "Tamaño máximo: 50MB Seleccionar archivos" at bounding box center [508, 215] width 443 height 73
type input "C:\fakepath\1788639469 Movimientos-v10_3.xlsx"
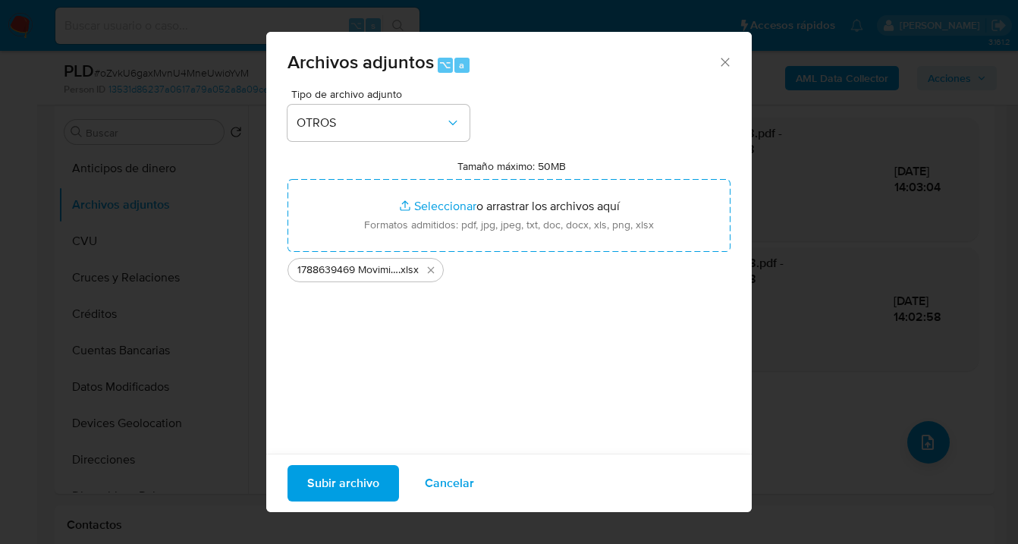
click at [337, 489] on span "Subir archivo" at bounding box center [343, 482] width 72 height 33
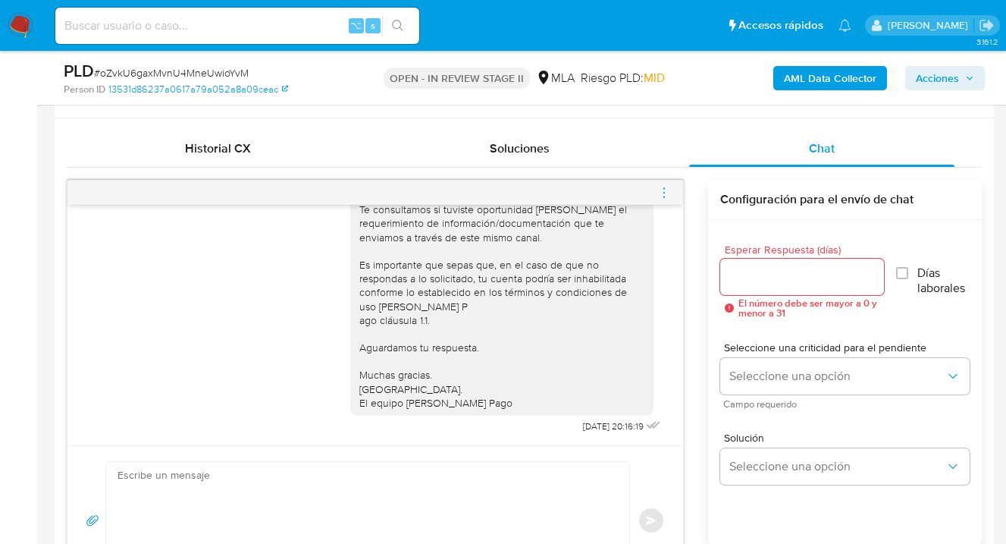
scroll to position [718, 0]
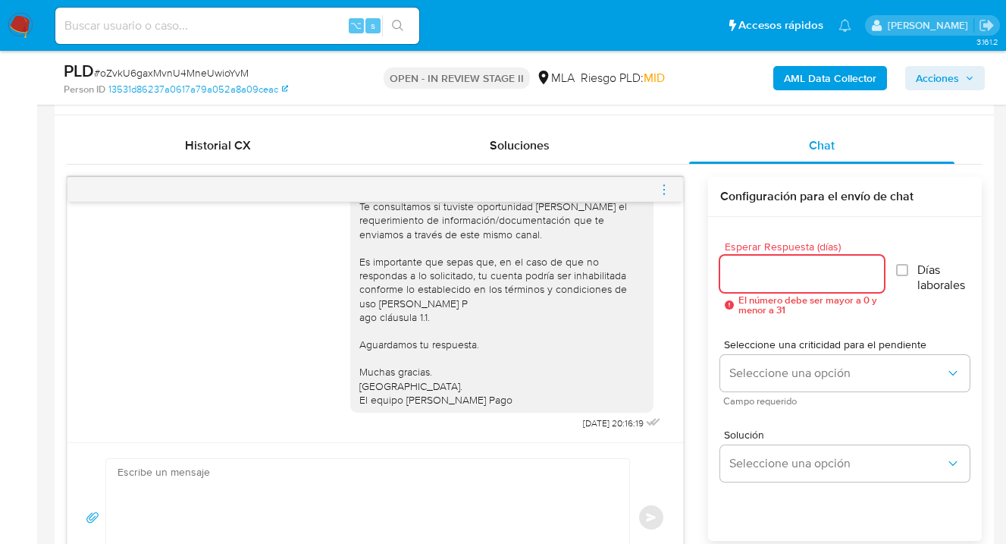
click at [780, 275] on input "Esperar Respuesta (días)" at bounding box center [803, 274] width 164 height 20
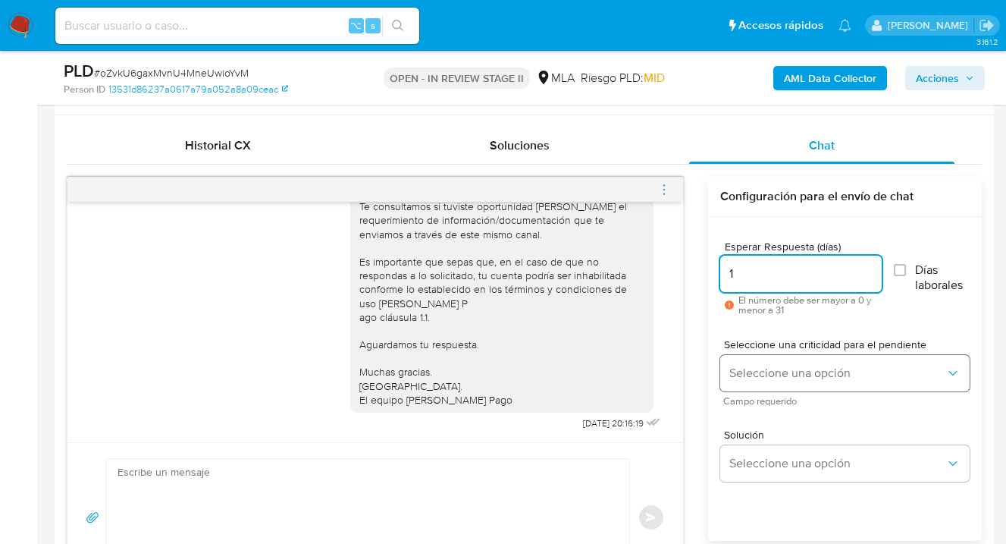
type input "1"
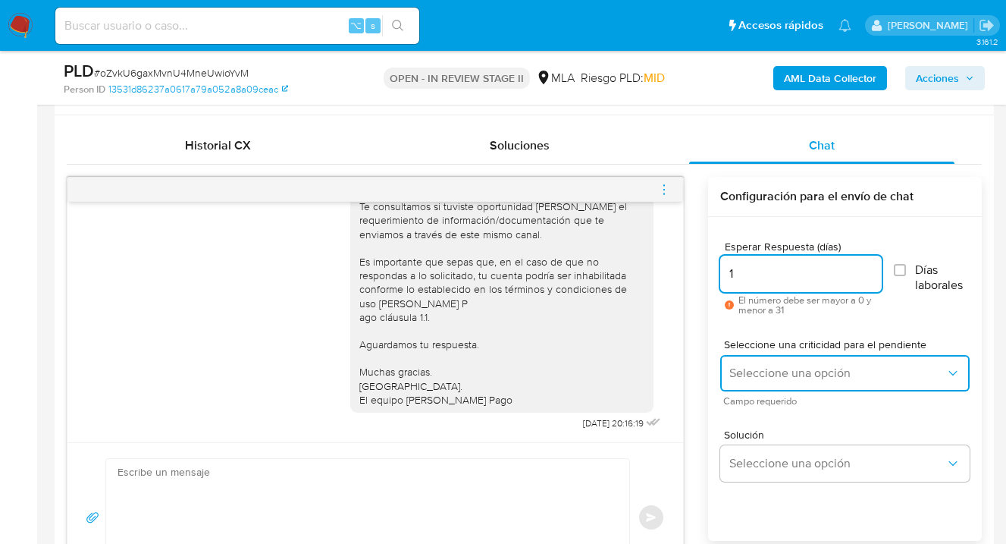
click at [758, 378] on span "Seleccione una opción" at bounding box center [838, 373] width 216 height 15
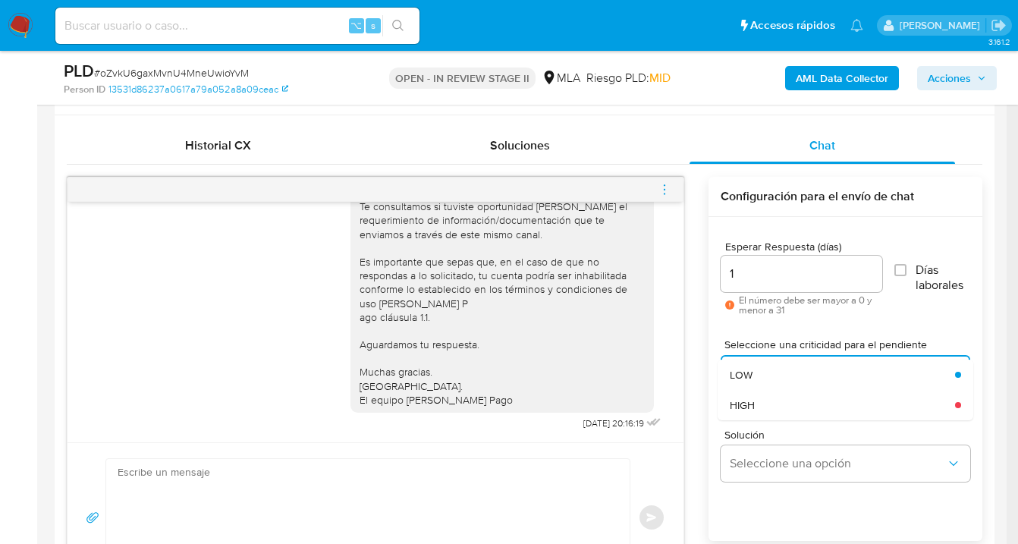
click at [770, 400] on div "HIGH" at bounding box center [838, 405] width 216 height 30
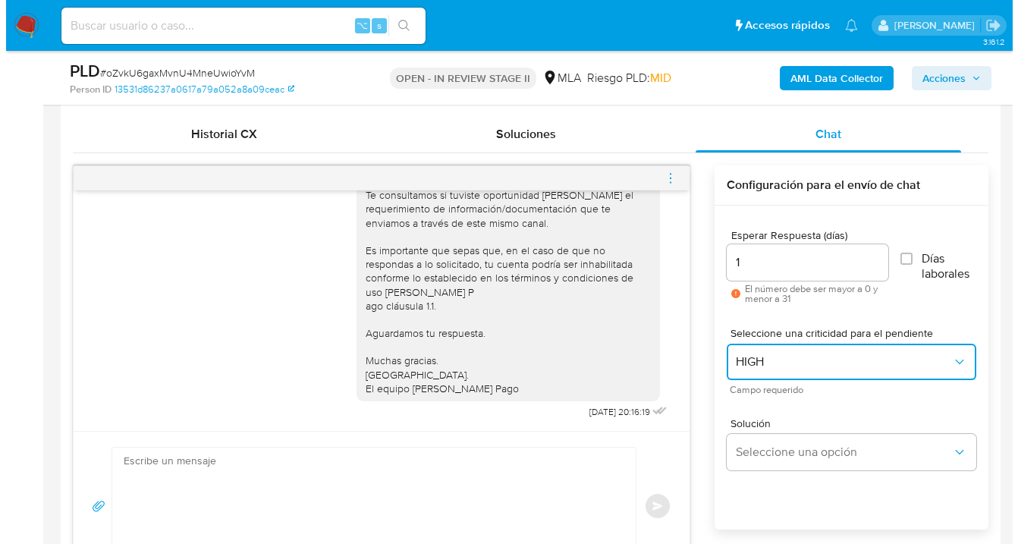
scroll to position [752, 0]
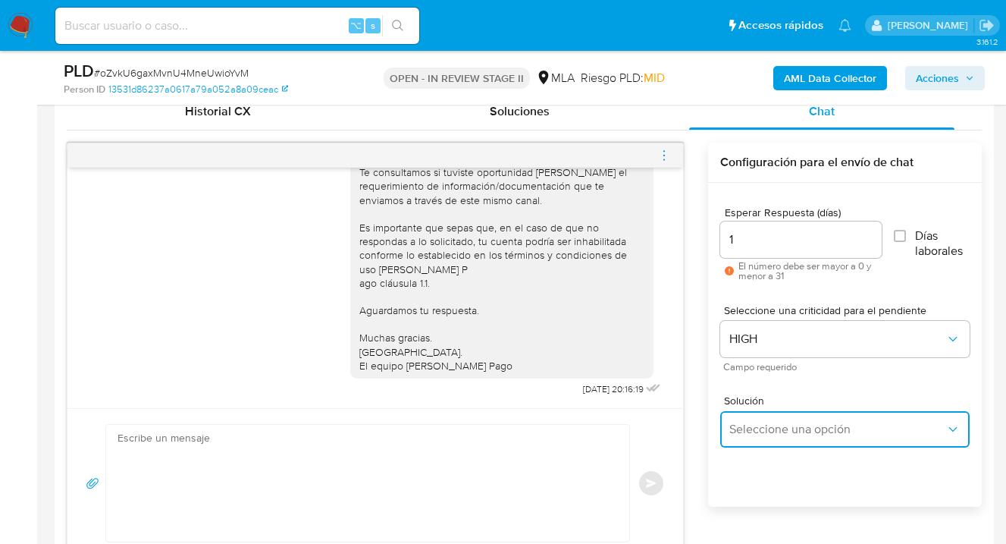
click at [748, 419] on button "Seleccione una opción" at bounding box center [846, 429] width 250 height 36
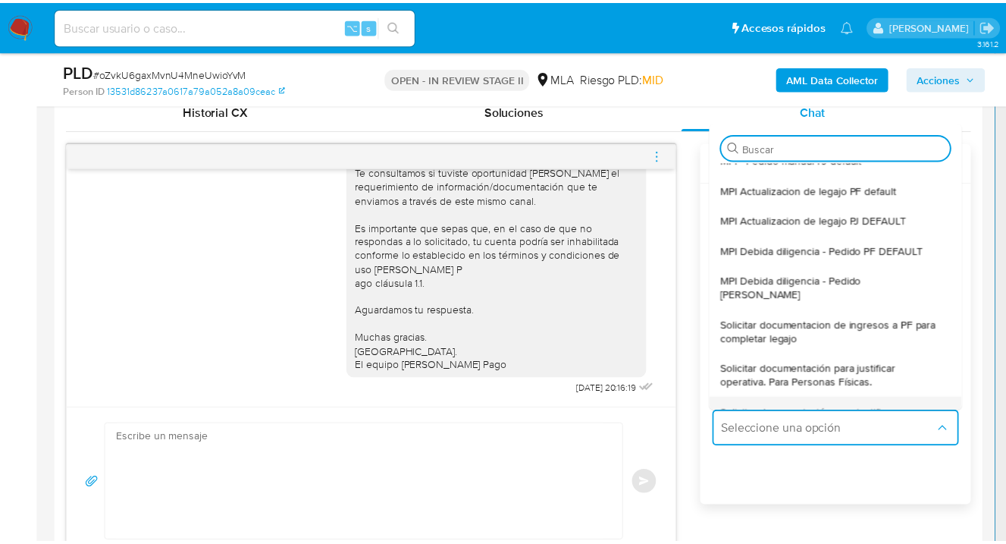
scroll to position [131, 0]
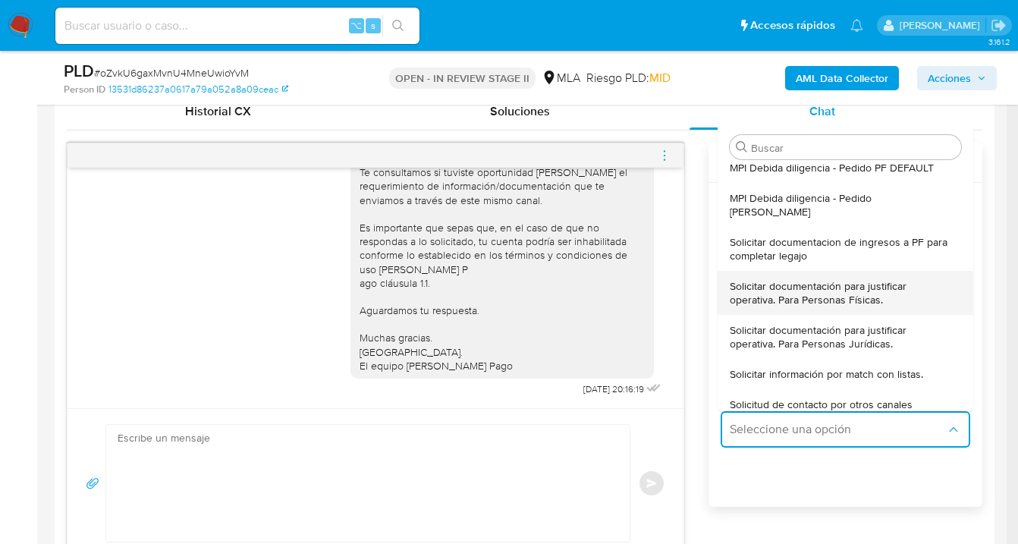
click at [797, 279] on span "Solicitar documentación para justificar operativa. Para Personas Físicas." at bounding box center [841, 292] width 222 height 27
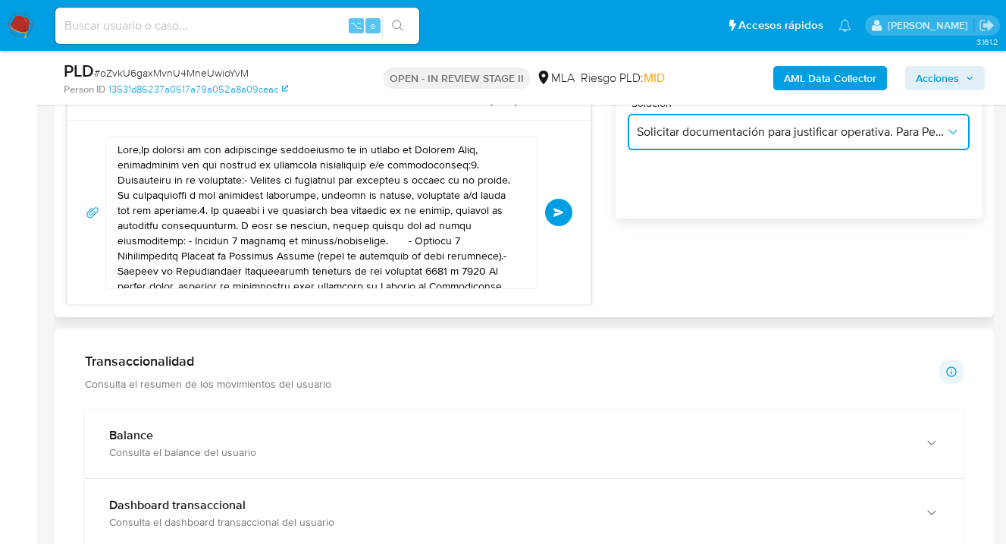
scroll to position [941, 0]
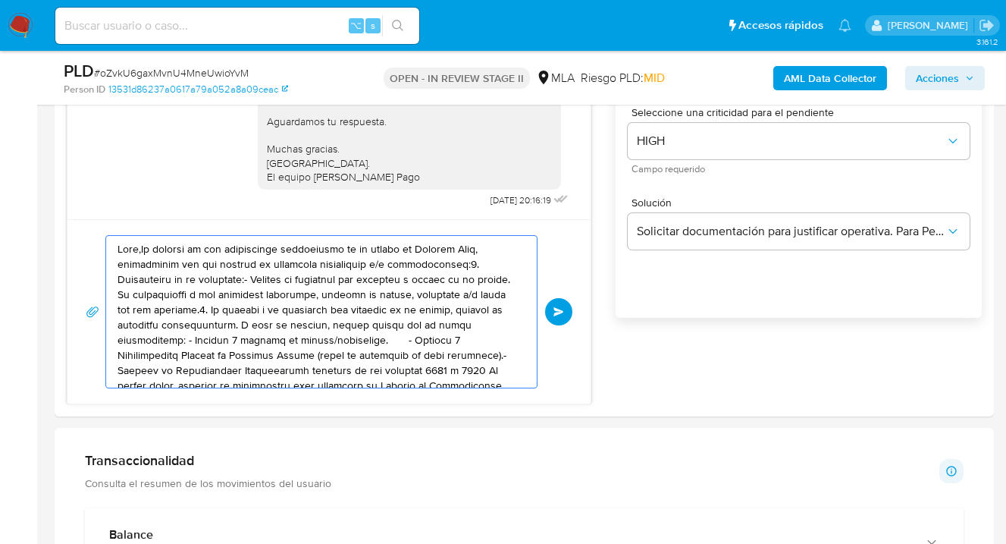
drag, startPoint x: 385, startPoint y: 351, endPoint x: -27, endPoint y: 179, distance: 447.1
click at [0, 179] on html "Pausado Ver notificaciones ⌥ s Accesos rápidos Presiona las siguientes teclas p…" at bounding box center [503, 531] width 1006 height 2944
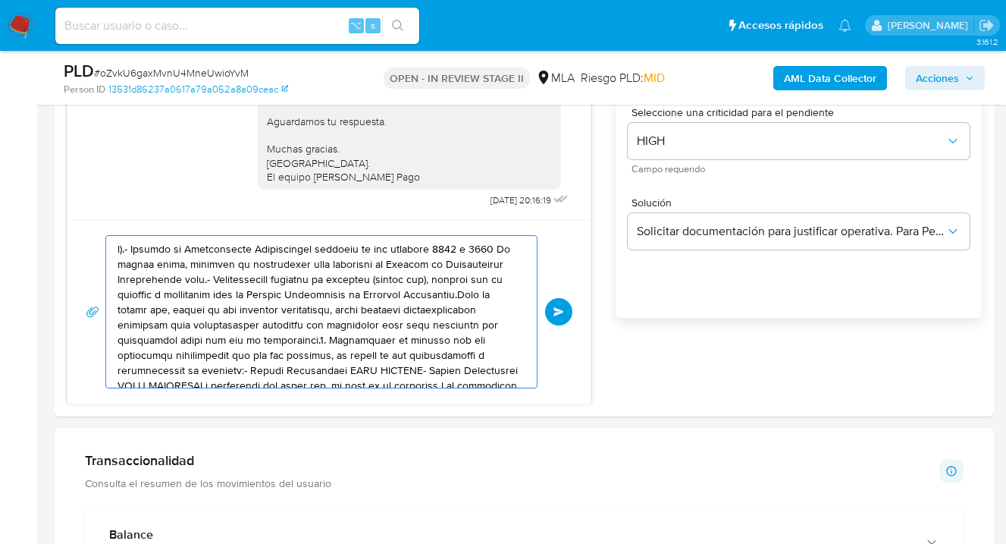
drag, startPoint x: 421, startPoint y: 343, endPoint x: 10, endPoint y: 215, distance: 430.6
click at [11, 215] on section "Bandeja Tablero Screening Búsqueda en Listas Watchlist Herramientas Operaciones…" at bounding box center [503, 531] width 1006 height 2944
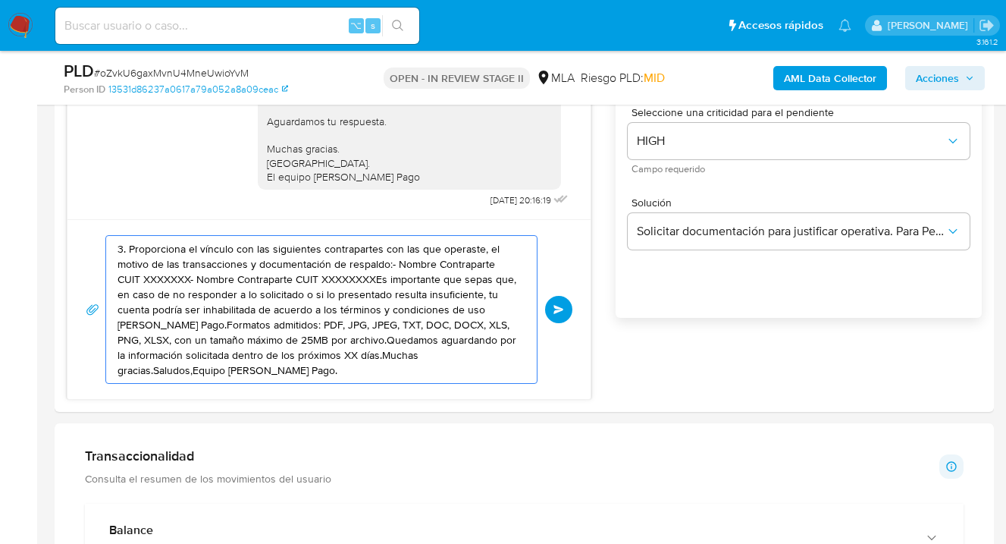
drag, startPoint x: 350, startPoint y: 335, endPoint x: 28, endPoint y: 223, distance: 341.3
click at [27, 224] on section "Bandeja Tablero Screening Búsqueda en Listas Watchlist Herramientas Operaciones…" at bounding box center [503, 529] width 1006 height 2940
type textarea "ndo por la información solicitada dentro de los próximos XX días.Muchas gracias…"
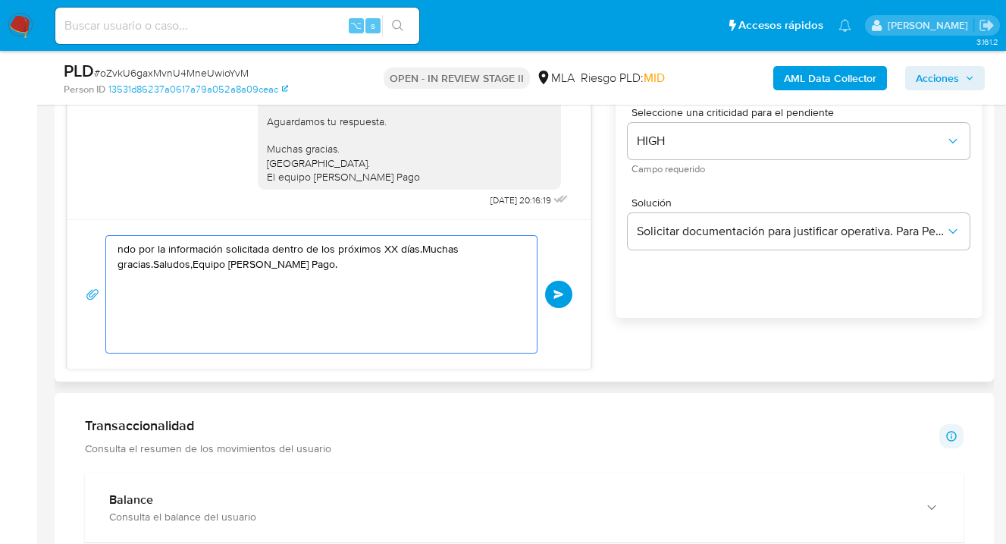
drag, startPoint x: 335, startPoint y: 331, endPoint x: 95, endPoint y: 226, distance: 262.2
click at [0, 194] on html "Pausado Ver notificaciones ⌥ s Accesos rápidos Presiona las siguientes teclas p…" at bounding box center [503, 513] width 1006 height 2909
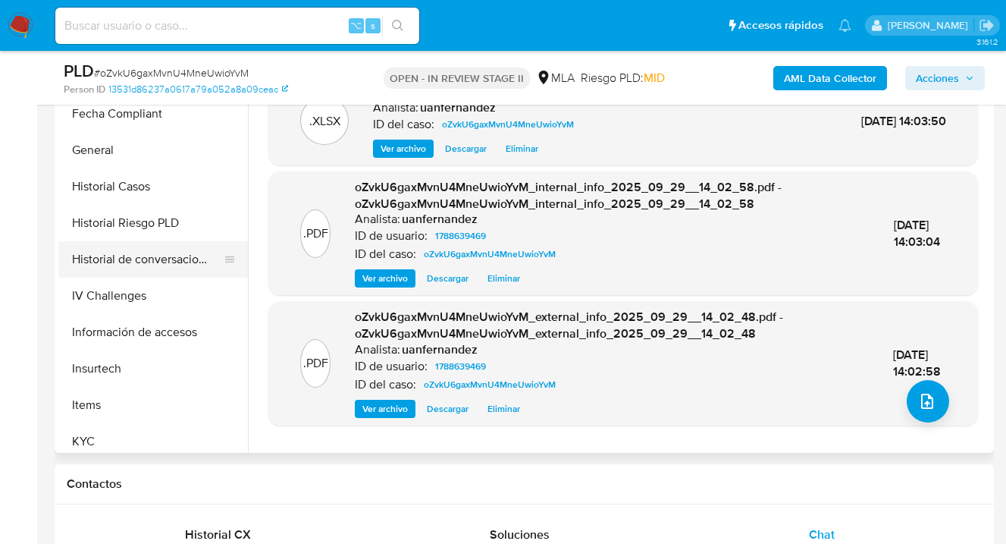
scroll to position [473, 0]
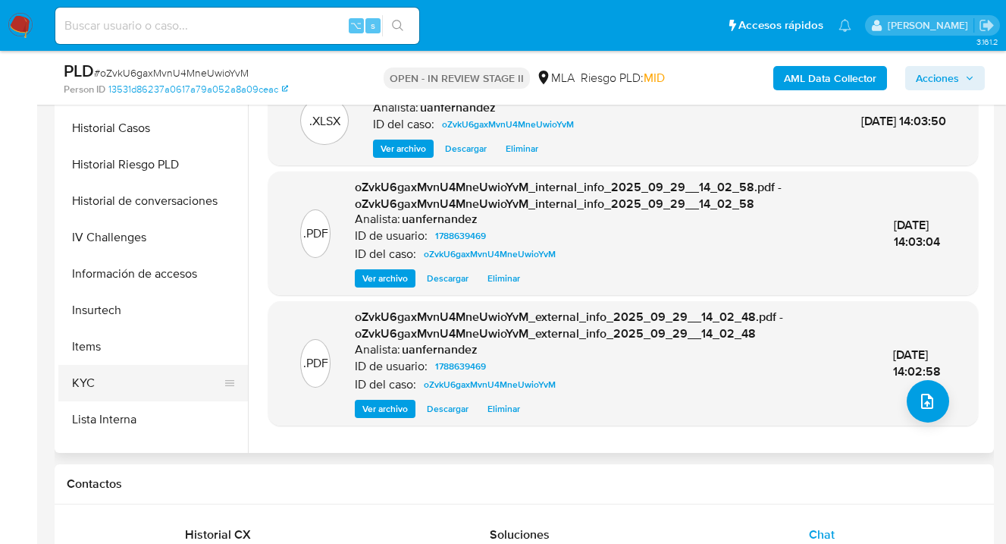
click at [140, 371] on button "KYC" at bounding box center [146, 383] width 177 height 36
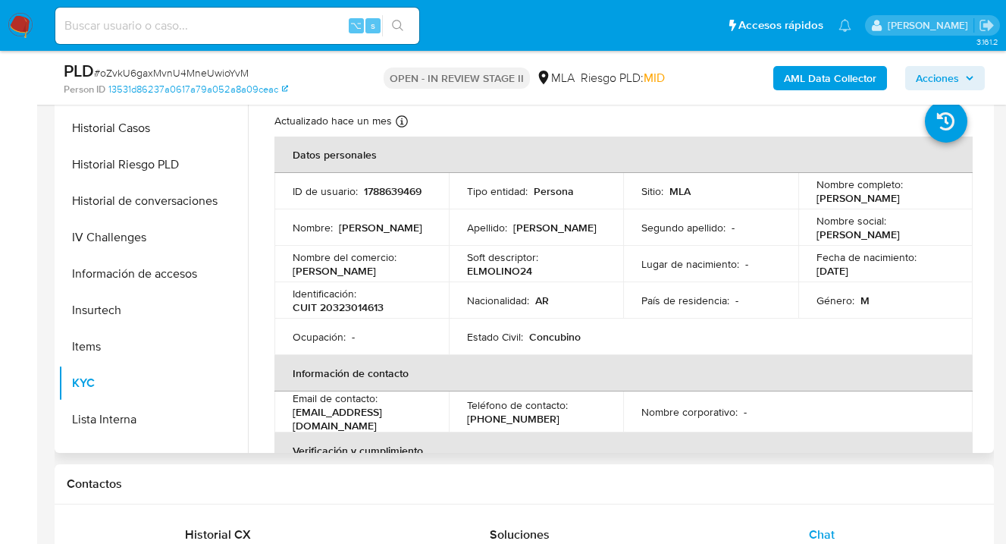
drag, startPoint x: 815, startPoint y: 196, endPoint x: 903, endPoint y: 201, distance: 88.9
click at [900, 199] on p "Ruben Dario Robles" at bounding box center [858, 198] width 83 height 14
copy p "Ruben Dario Robles"
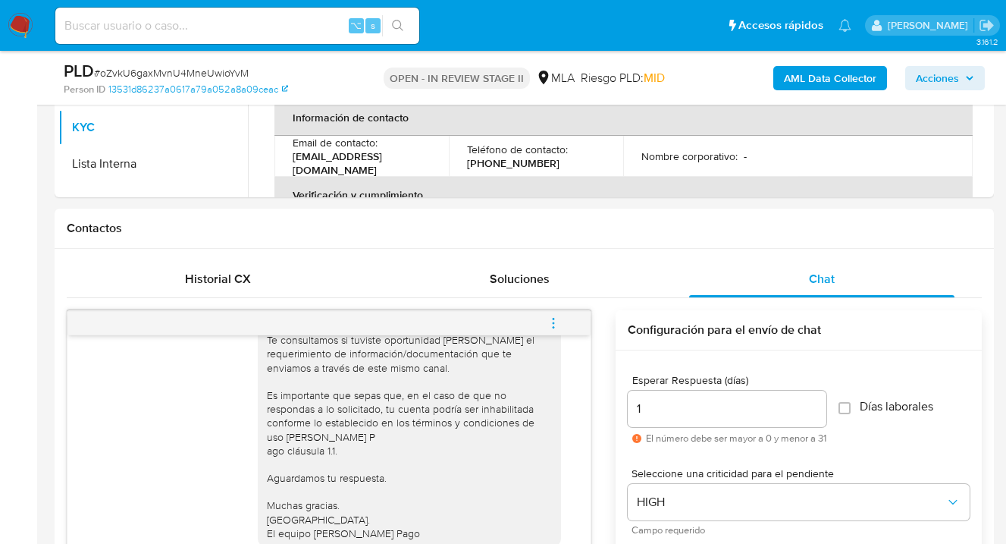
scroll to position [847, 0]
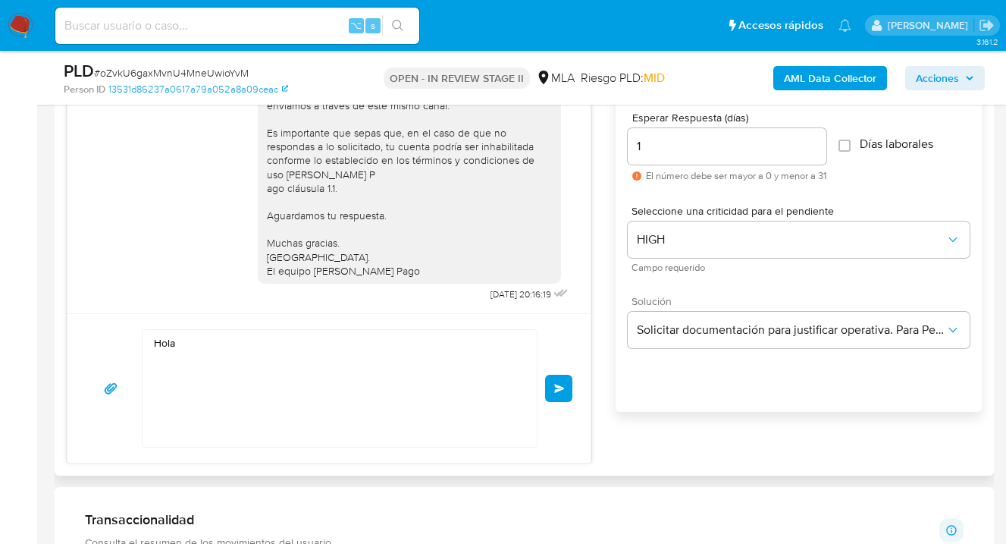
click at [204, 339] on textarea "Hola" at bounding box center [336, 388] width 364 height 117
paste textarea "Ruben Dario Robles"
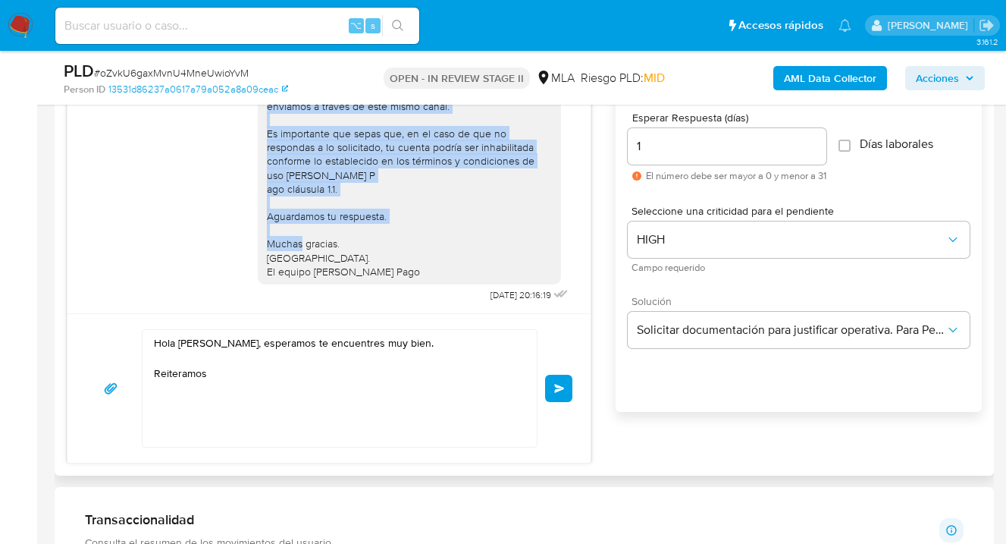
scroll to position [953, 0]
drag, startPoint x: 271, startPoint y: 191, endPoint x: 449, endPoint y: 158, distance: 181.3
click at [449, 158] on div "Hola, Esperamos que te encuentres muy bien. Te consultamos si tuviste oportunid…" at bounding box center [409, 146] width 285 height 262
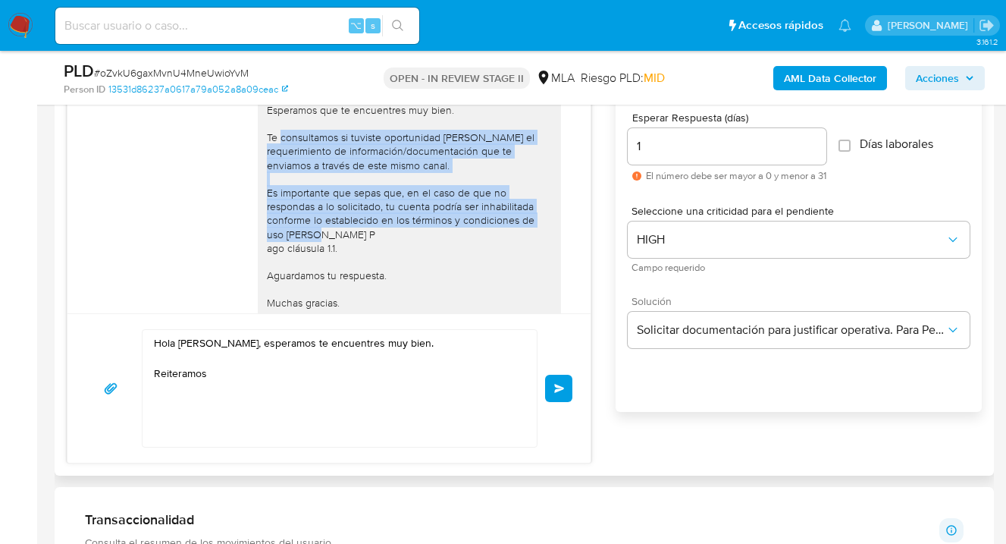
scroll to position [806, 0]
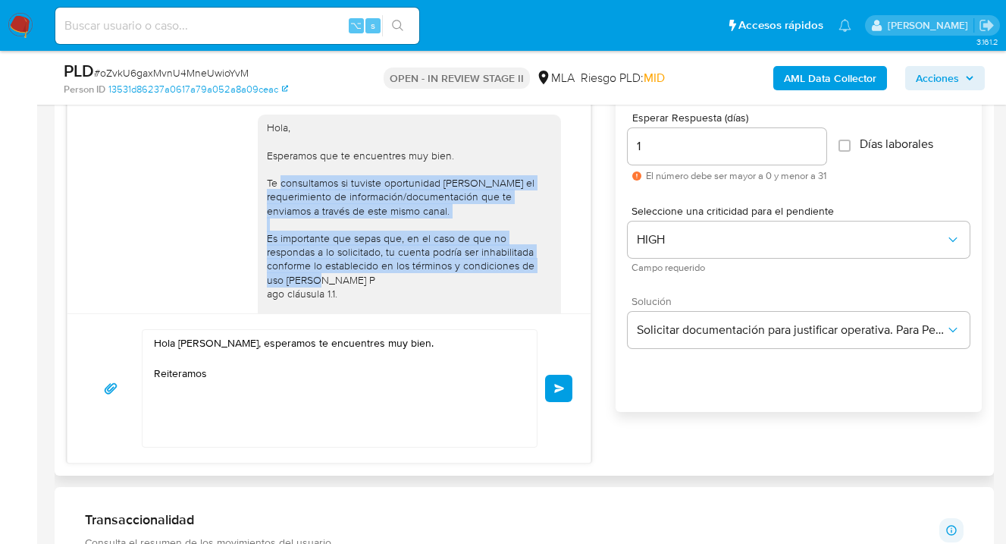
drag, startPoint x: 388, startPoint y: 269, endPoint x: 422, endPoint y: 245, distance: 41.9
click at [388, 268] on div "Hola, Esperamos que te encuentres muy bien. Te consultamos si tuviste oportunid…" at bounding box center [409, 252] width 285 height 262
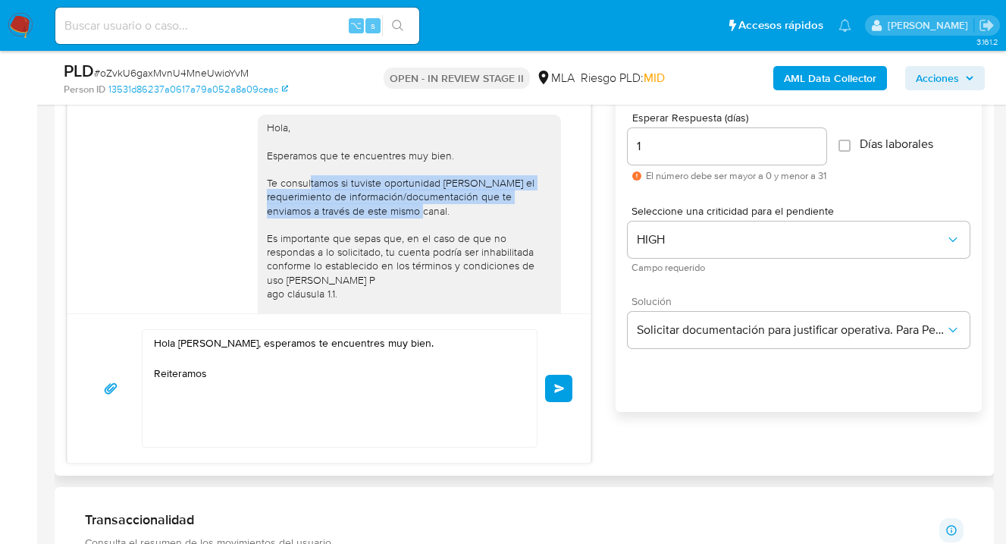
drag, startPoint x: 443, startPoint y: 235, endPoint x: 299, endPoint y: 215, distance: 145.5
click at [299, 215] on div "Hola, Esperamos que te encuentres muy bien. Te consultamos si tuviste oportunid…" at bounding box center [409, 252] width 285 height 262
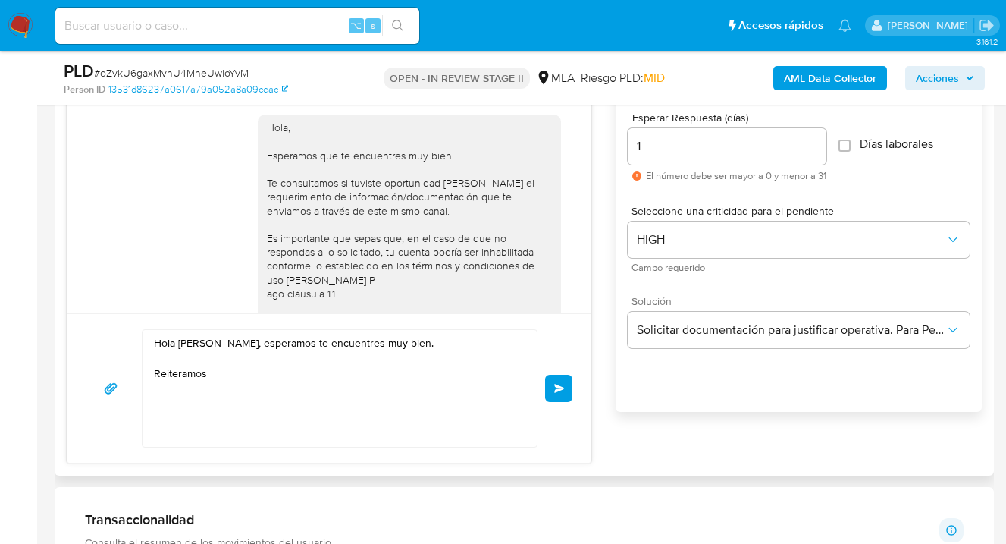
drag, startPoint x: 293, startPoint y: 253, endPoint x: 287, endPoint y: 247, distance: 8.1
click at [292, 253] on div "Hola, Esperamos que te encuentres muy bien. Te consultamos si tuviste oportunid…" at bounding box center [409, 252] width 285 height 262
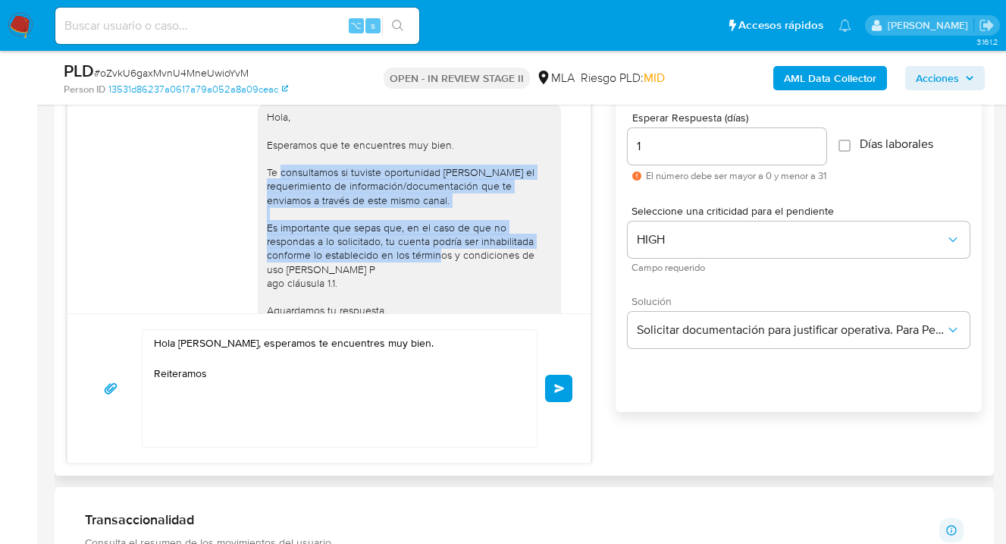
scroll to position [840, 0]
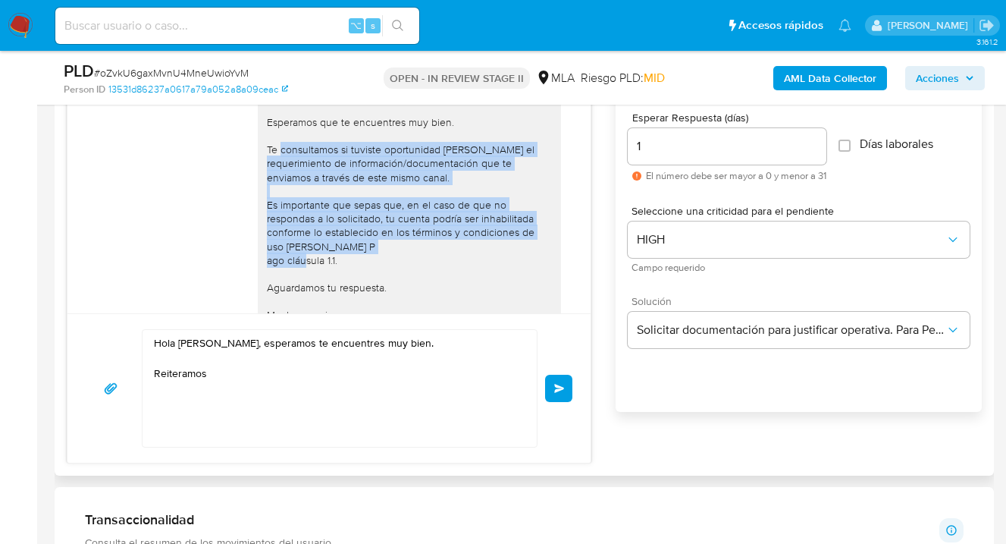
drag, startPoint x: 271, startPoint y: 210, endPoint x: 460, endPoint y: 288, distance: 205.1
click at [460, 288] on div "Hola, Esperamos que te encuentres muy bien. Te consultamos si tuviste oportunid…" at bounding box center [409, 218] width 285 height 262
copy div "consultamos si tuviste oportunidad de leer el requerimiento de información/docu…"
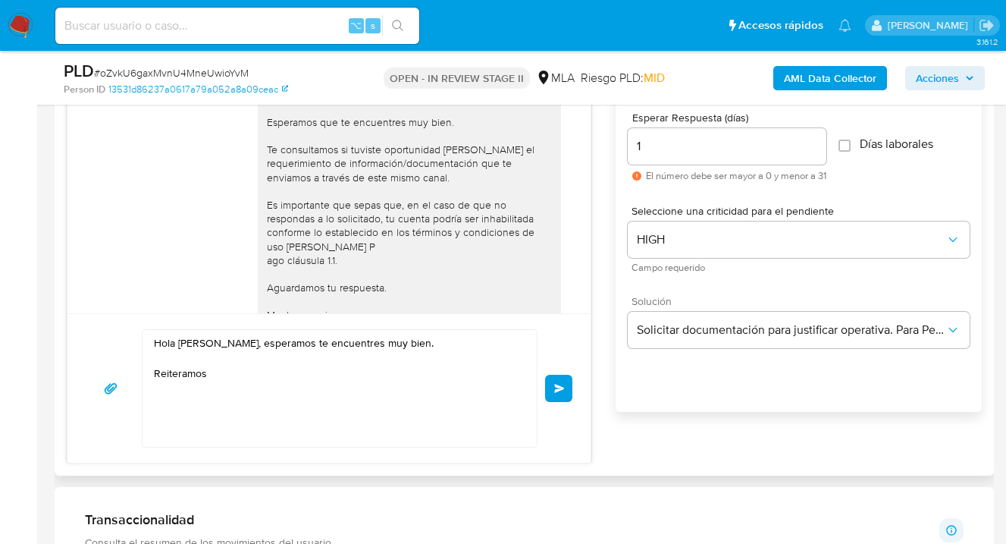
drag, startPoint x: 247, startPoint y: 387, endPoint x: 245, endPoint y: 373, distance: 13.7
click at [247, 387] on textarea "Hola Ruben Dario Robles, esperamos te encuentres muy bien. Reiteramos" at bounding box center [336, 388] width 364 height 117
paste textarea "consultamos si tuviste oportunidad de leer el requerimiento de información/docu…"
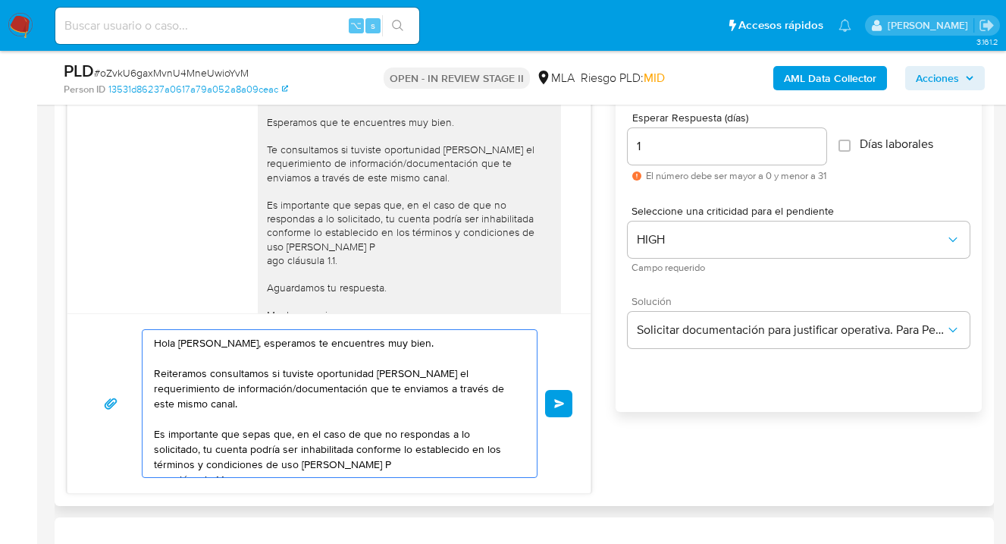
drag, startPoint x: 207, startPoint y: 369, endPoint x: 216, endPoint y: 387, distance: 20.4
click at [209, 369] on textarea "Hola Ruben Dario Robles, esperamos te encuentres muy bien. Reiteramos consultam…" at bounding box center [336, 403] width 364 height 147
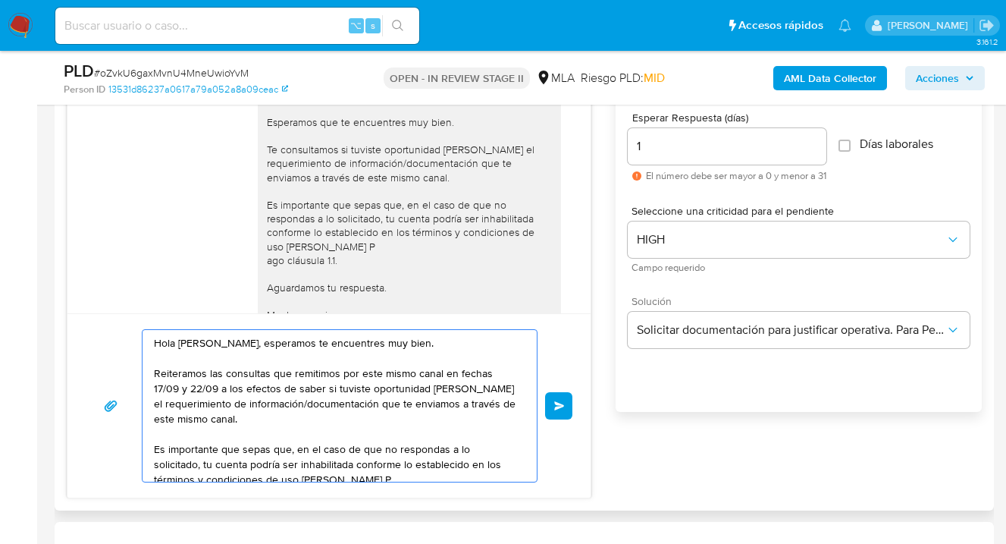
drag, startPoint x: 449, startPoint y: 403, endPoint x: 453, endPoint y: 412, distance: 9.9
click at [453, 412] on textarea "Hola Ruben Dario Robles, esperamos te encuentres muy bien. Reiteramos las consu…" at bounding box center [336, 406] width 364 height 152
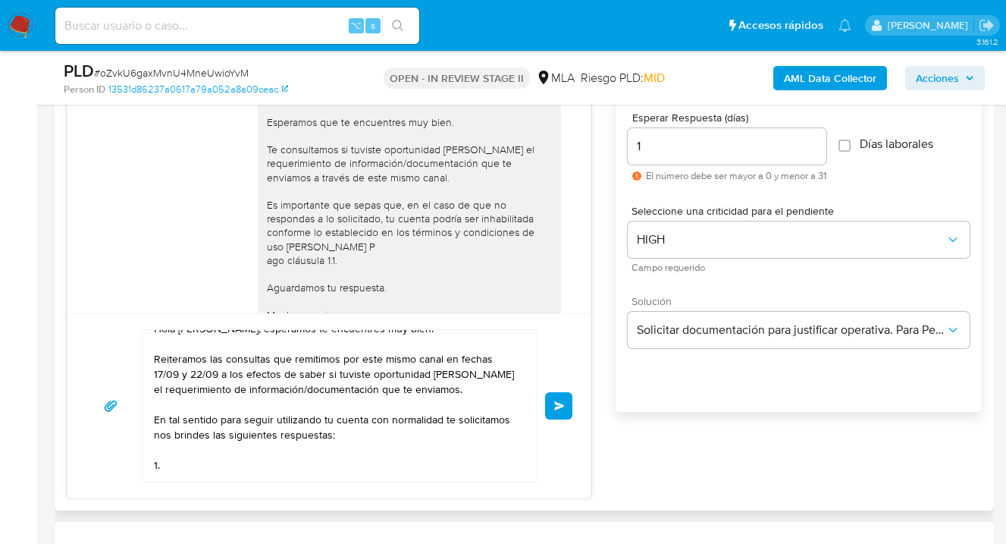
scroll to position [33, 0]
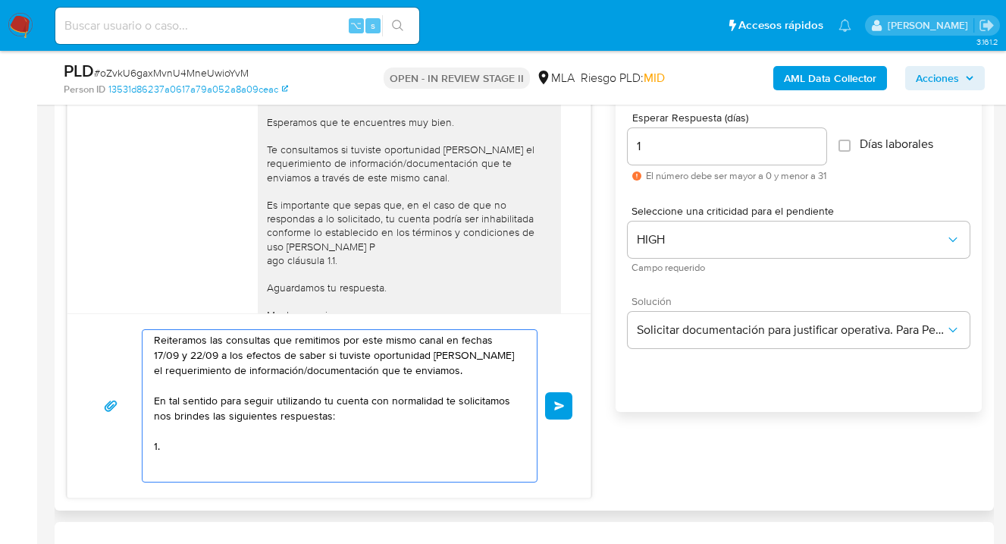
click at [187, 447] on textarea "Hola Ruben Dario Robles, esperamos te encuentres muy bien. Reiteramos las consu…" at bounding box center [336, 406] width 364 height 152
paste textarea "Descripción de la actividad: - Detalla la actividad que realizas a través de tu…"
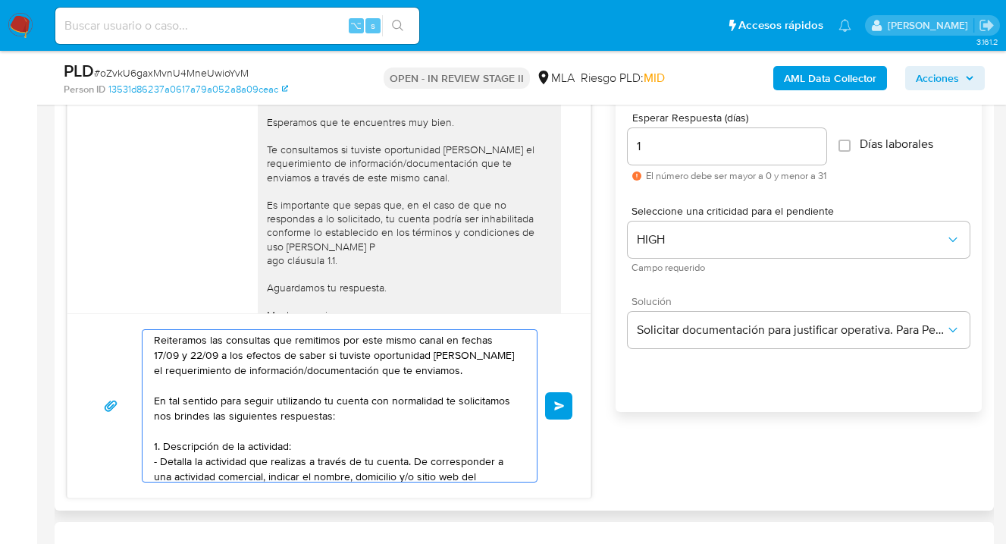
scroll to position [66, 0]
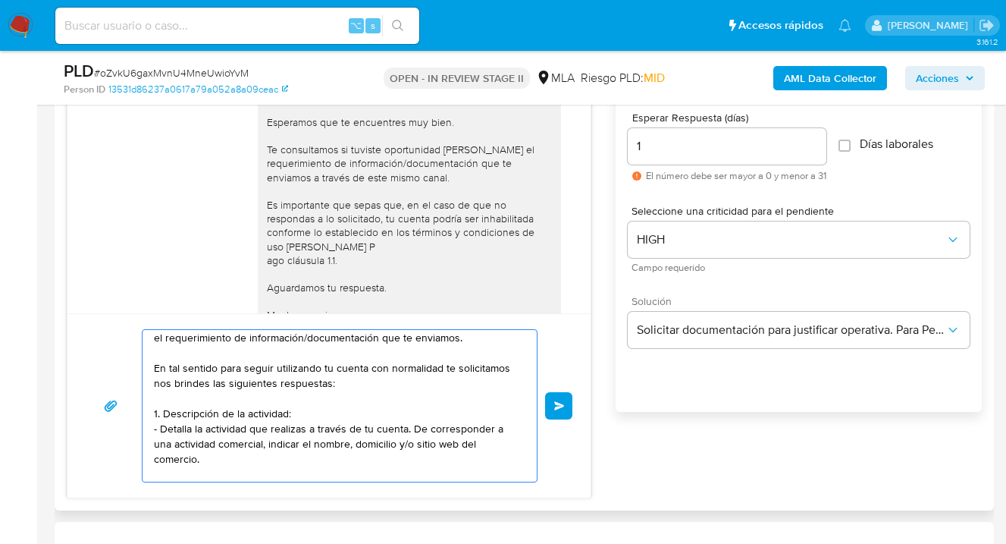
click at [306, 410] on textarea "Hola Ruben Dario Robles, esperamos te encuentres muy bien. Reiteramos las consu…" at bounding box center [336, 406] width 364 height 152
paste textarea "¿A qué corresponde el incremento significativo de fondos en tu cuenta en el mes…"
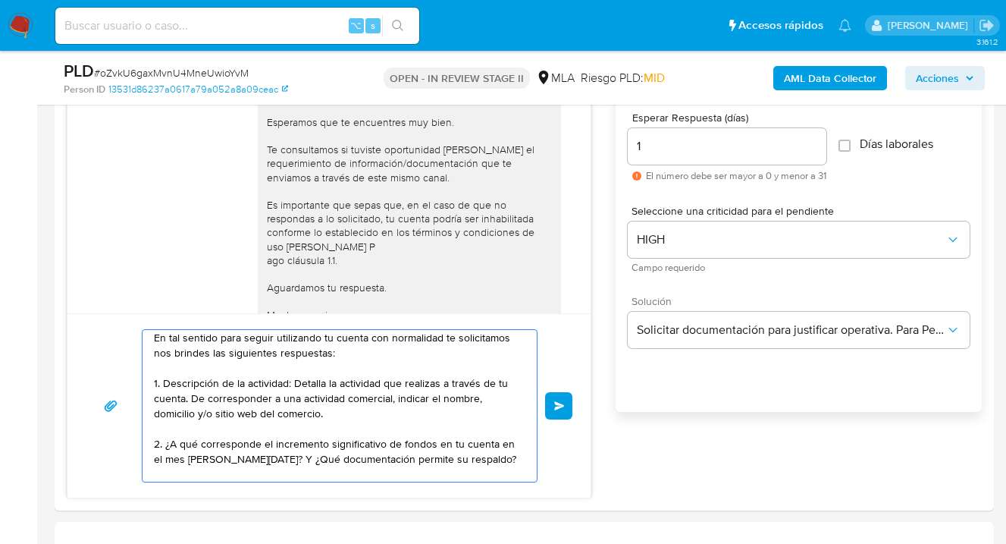
scroll to position [111, 0]
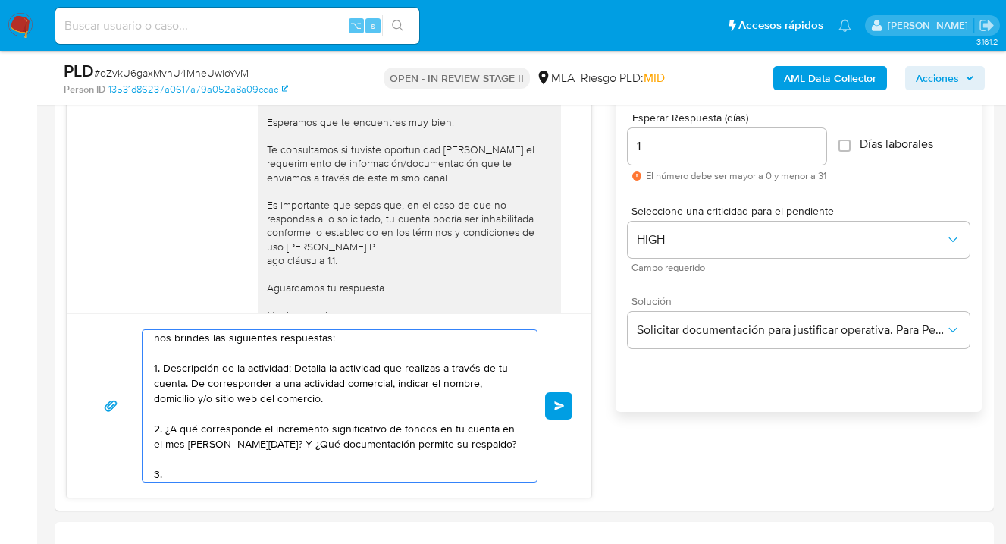
paste textarea "De acuerdo a la actividad que realices en tu cuenta, adjunta la siguiente docum…"
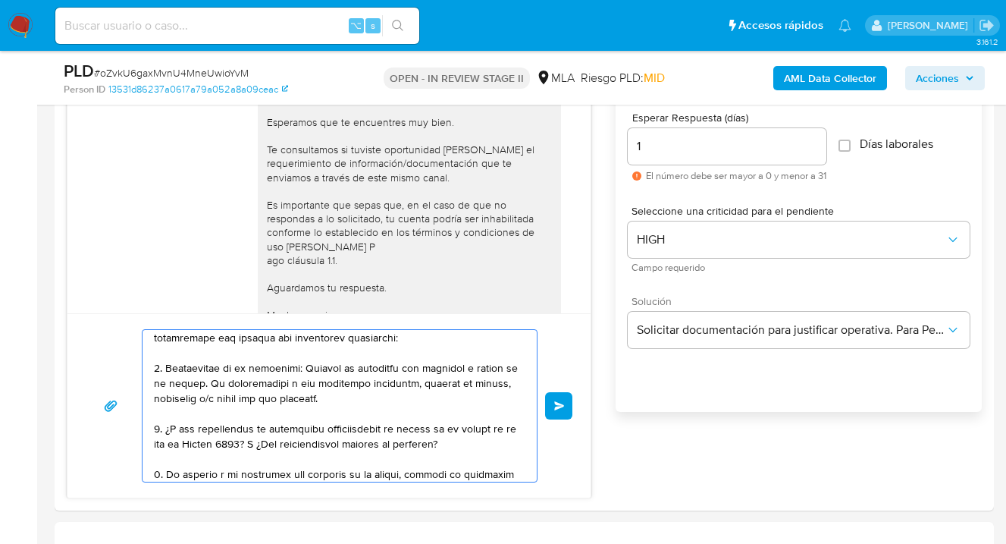
scroll to position [172, 0]
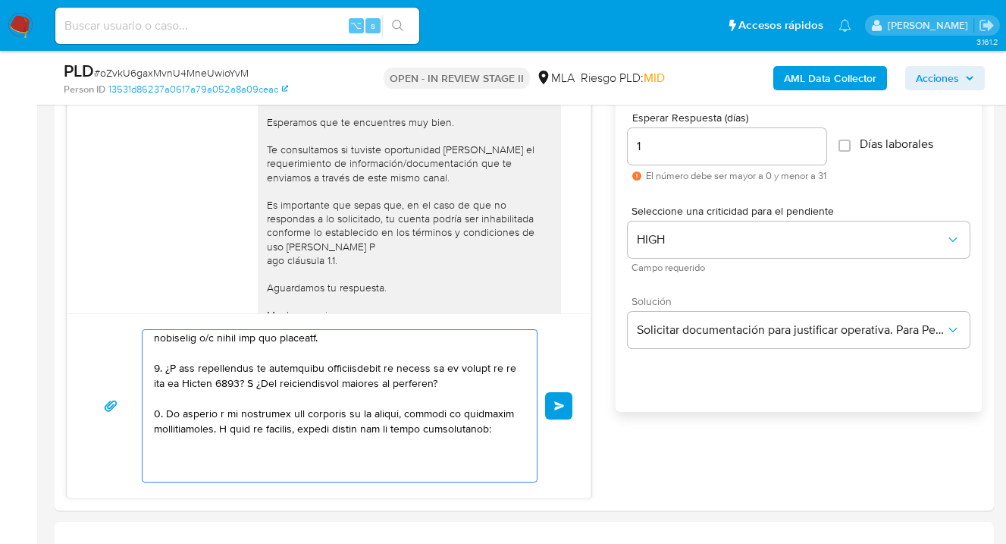
drag, startPoint x: 407, startPoint y: 415, endPoint x: 164, endPoint y: 415, distance: 243.5
click at [164, 415] on textarea at bounding box center [336, 406] width 364 height 152
click at [309, 426] on textarea at bounding box center [336, 406] width 364 height 152
paste textarea "- Últimas 6 Declaraciones Juradas de Ingresos Brutos (donde se visualice la bas…"
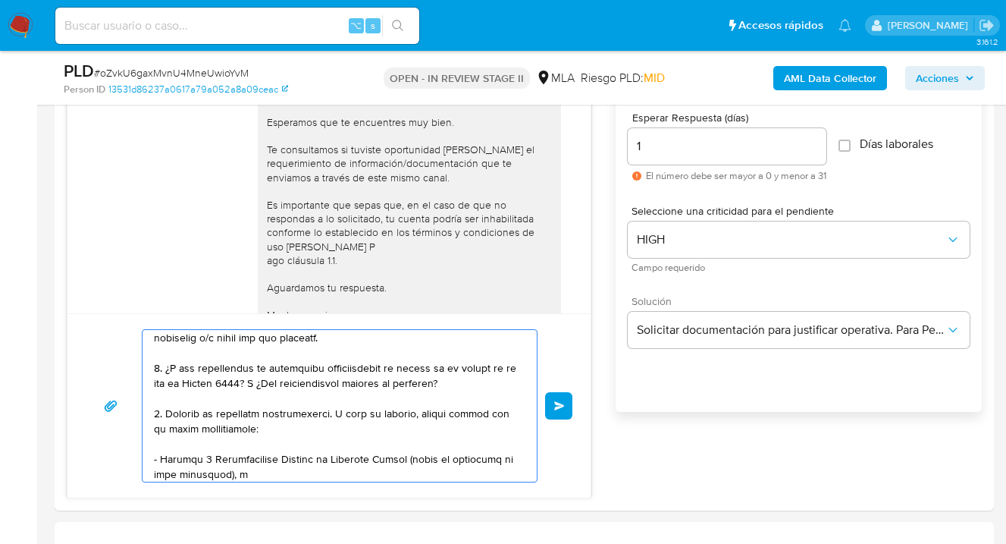
scroll to position [187, 0]
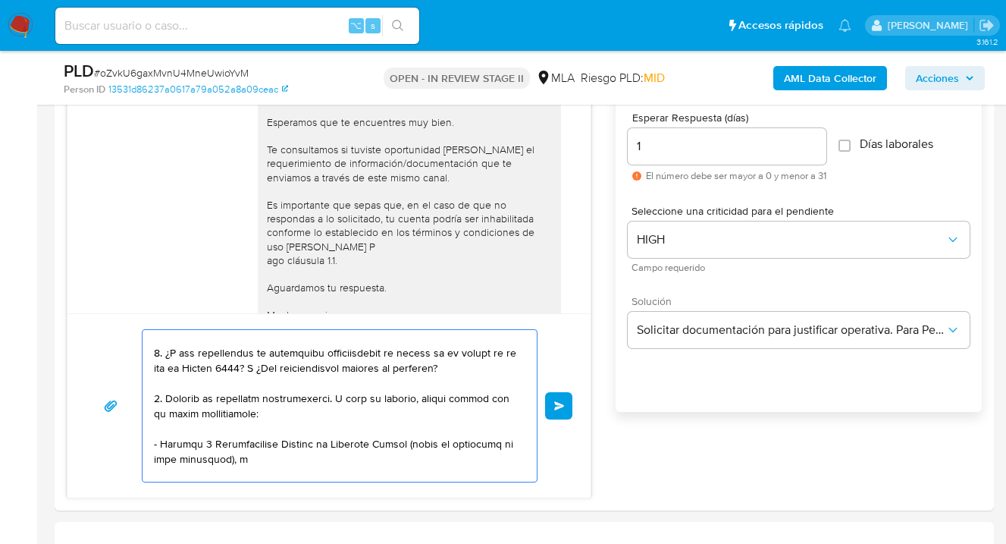
paste textarea "- Resumen de Comprobantes Electrónicos emitidos de los períodos 2024 y 2025 Si …"
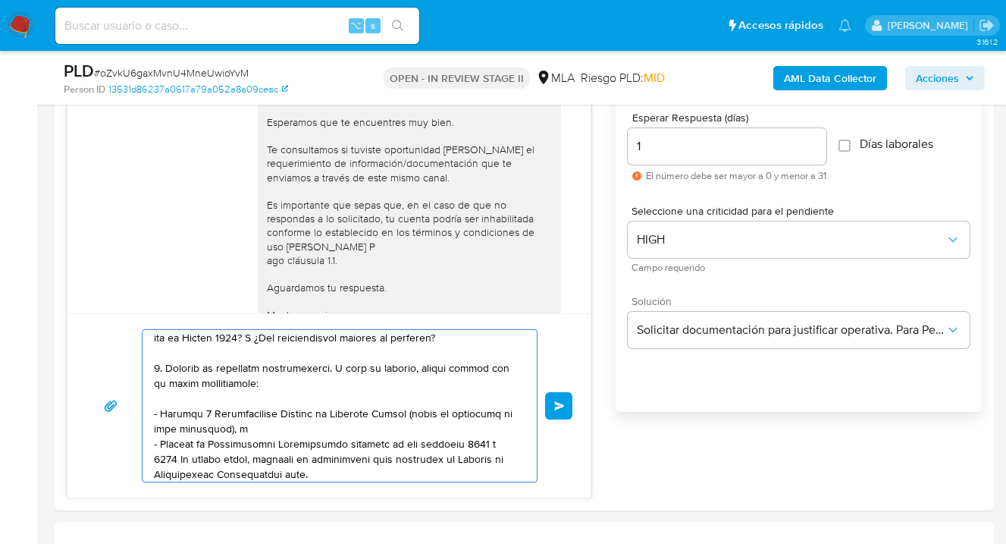
click at [415, 441] on textarea at bounding box center [336, 406] width 364 height 152
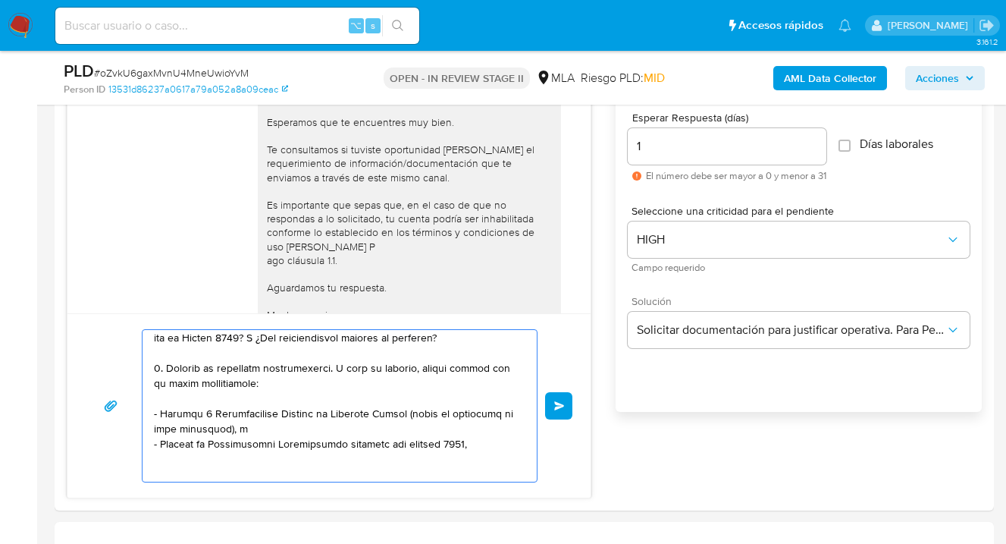
paste textarea "Si tienes dudas, consulta el instructivo para descargar el Resumen de Comproban…"
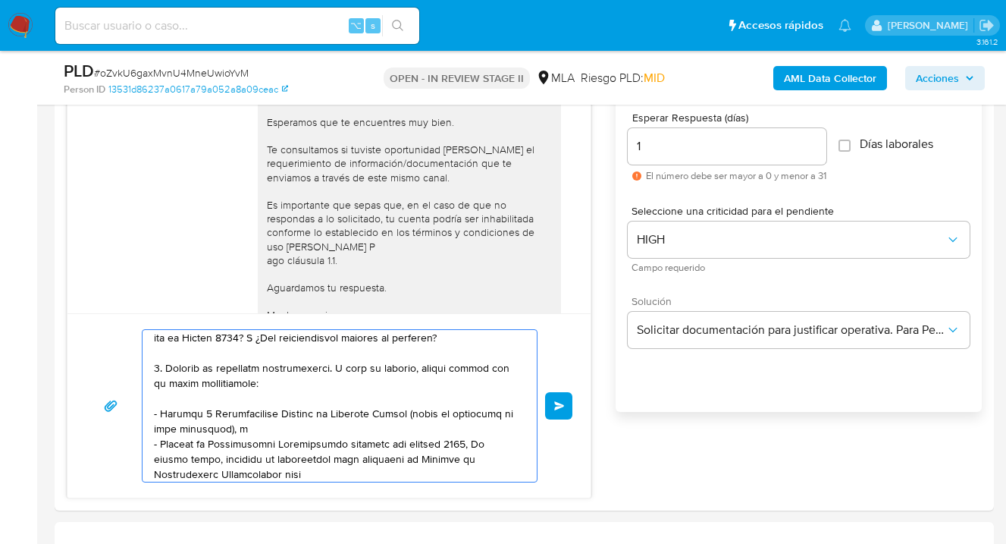
paste textarea "https://www.mercadopago.com.ar/ayuda/30181"
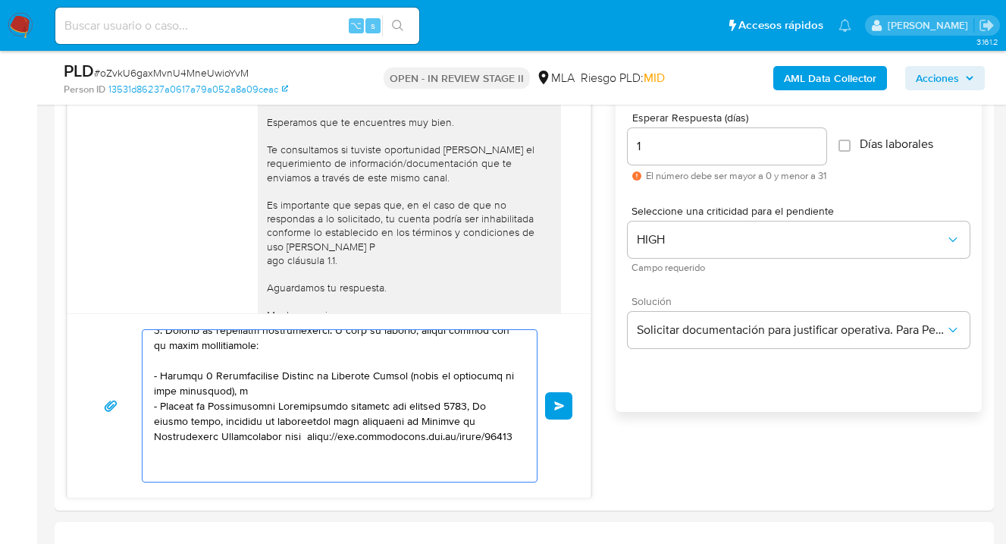
scroll to position [360, 0]
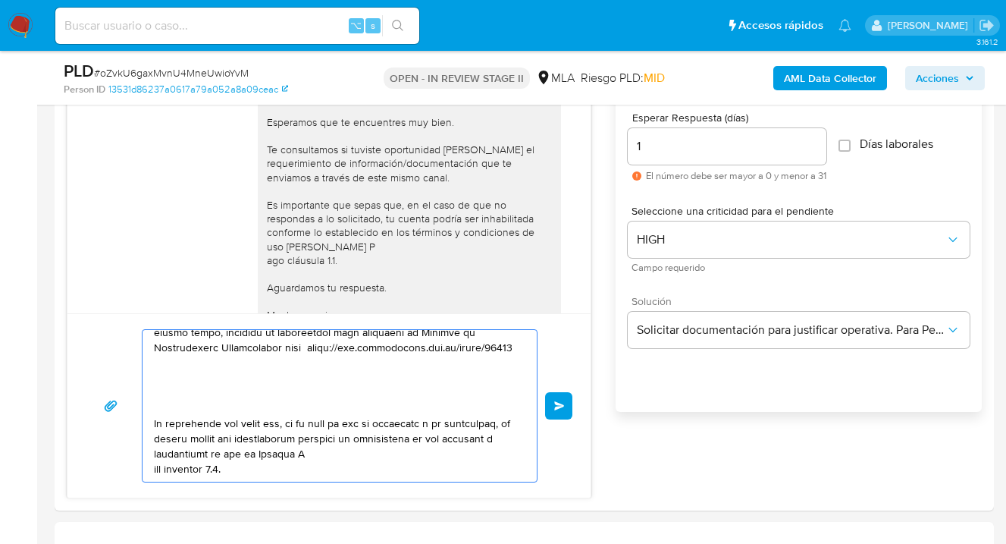
click at [356, 391] on textarea at bounding box center [336, 406] width 364 height 152
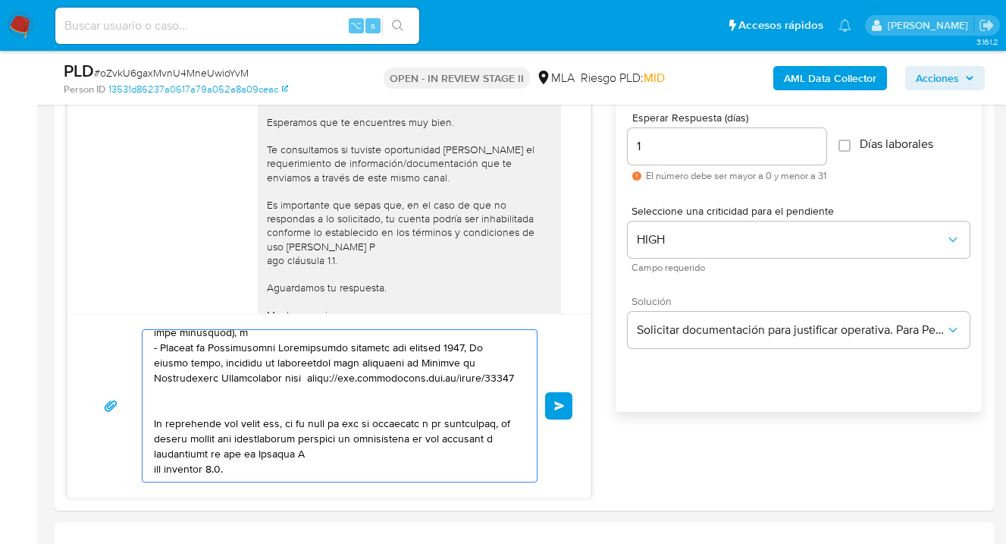
scroll to position [314, 0]
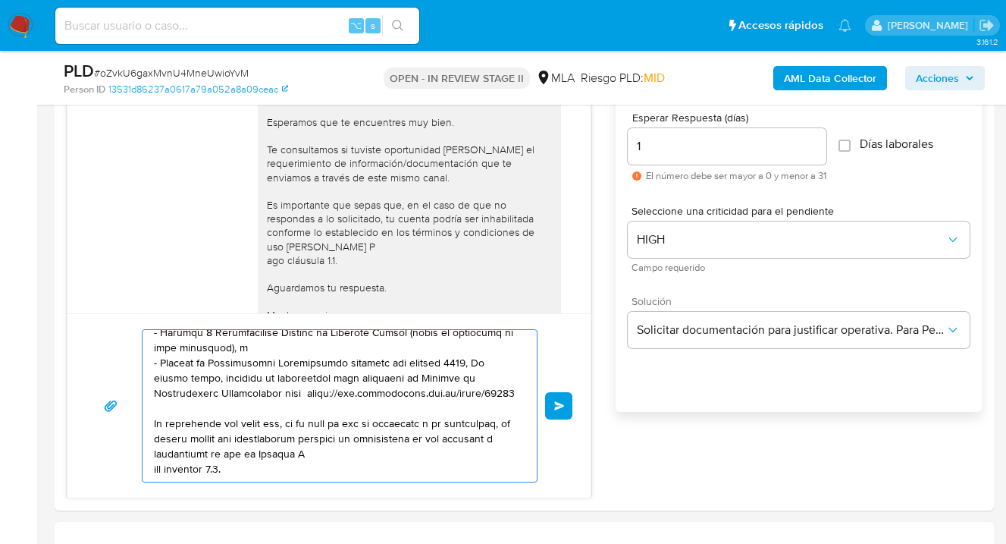
click at [426, 456] on textarea at bounding box center [336, 406] width 364 height 152
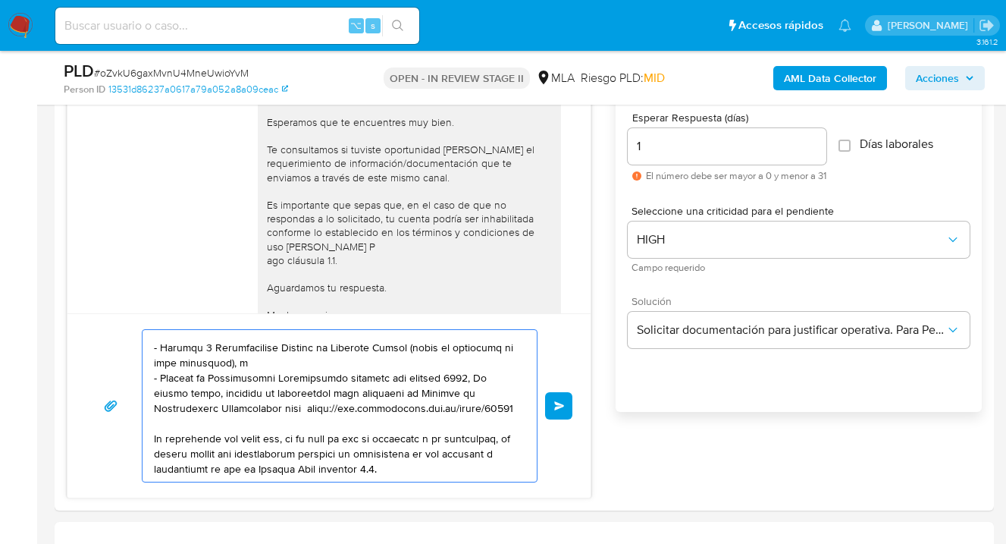
scroll to position [324, 0]
paste textarea "Formatos admitidos: PDF, JPG, JPEG, TXT, DOC, DOCX, XLS, PNG, XLSX, con un tama…"
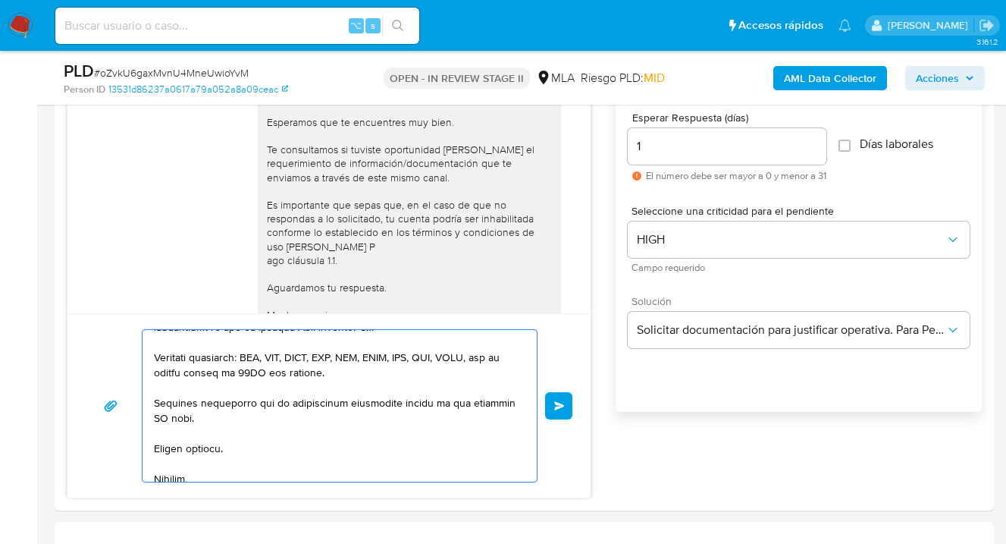
scroll to position [435, 0]
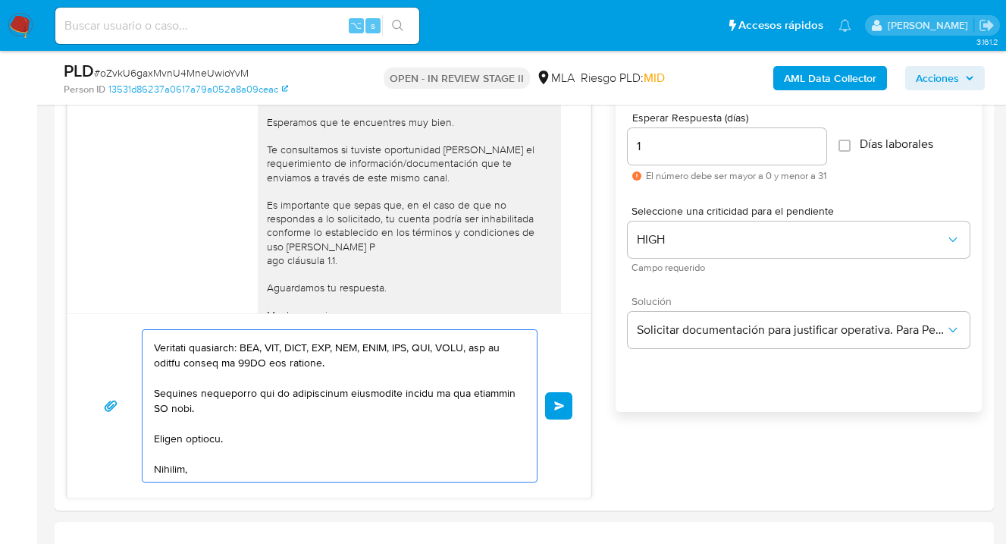
drag, startPoint x: 213, startPoint y: 419, endPoint x: 213, endPoint y: 428, distance: 8.3
click at [213, 420] on textarea at bounding box center [336, 406] width 364 height 152
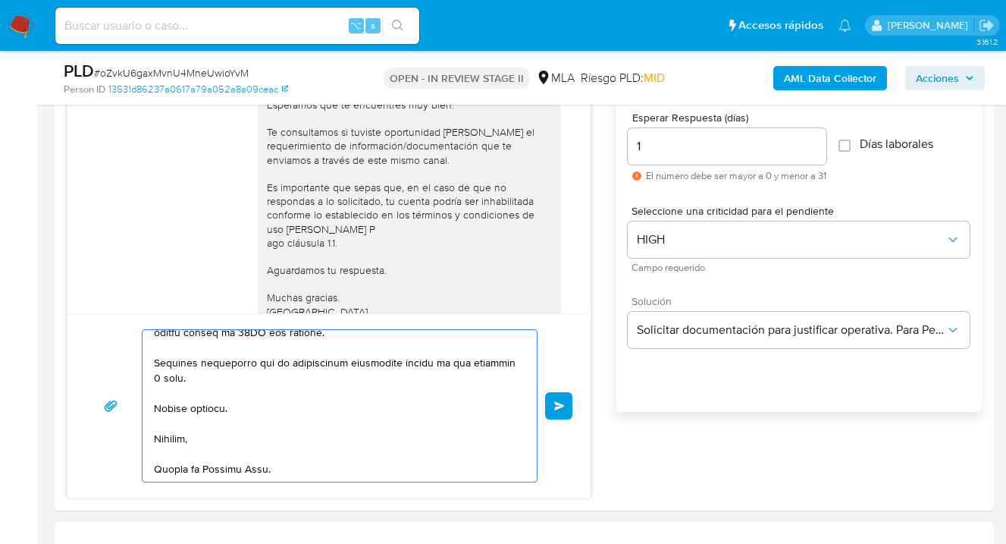
scroll to position [496, 0]
click at [187, 443] on textarea at bounding box center [336, 406] width 364 height 152
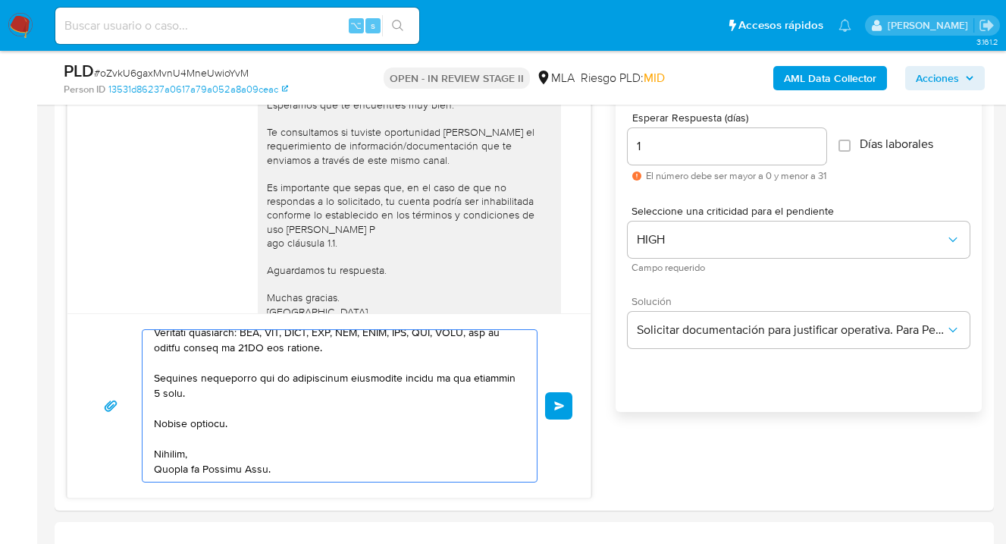
scroll to position [481, 0]
type textarea "Hola Ruben Dario Robles, esperamos te encuentres muy bien. Reiteramos las consu…"
click at [558, 404] on span "Enviar" at bounding box center [559, 405] width 11 height 9
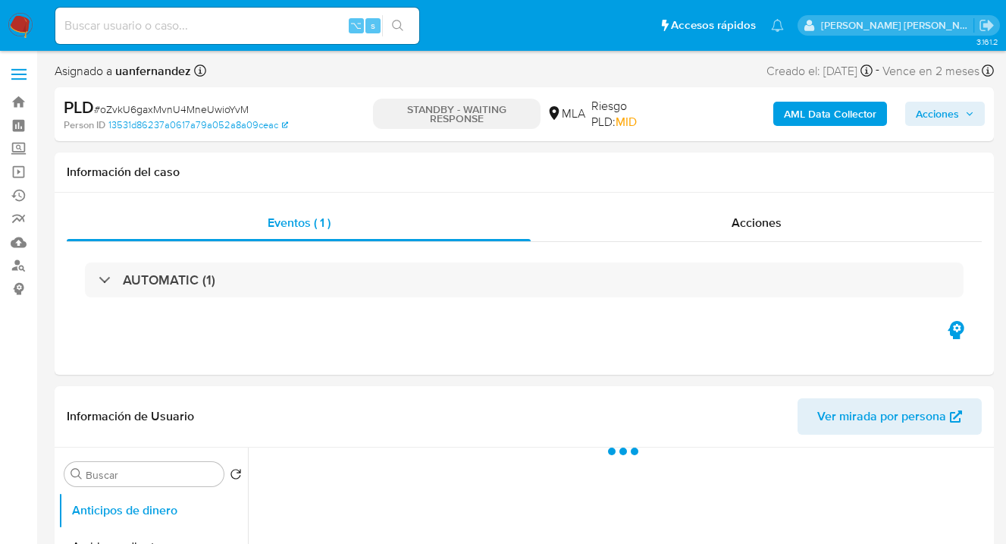
select select "10"
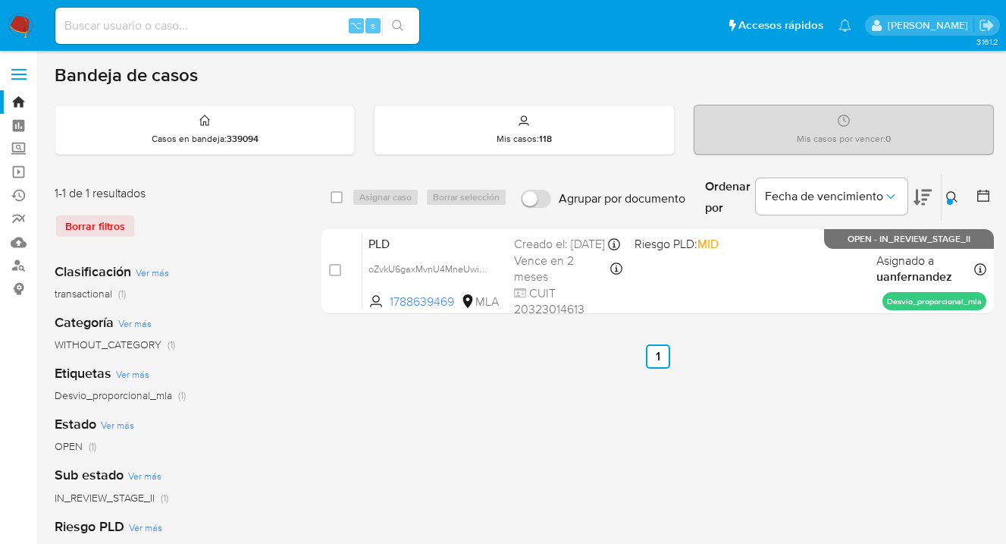
click at [953, 193] on icon at bounding box center [953, 197] width 12 height 12
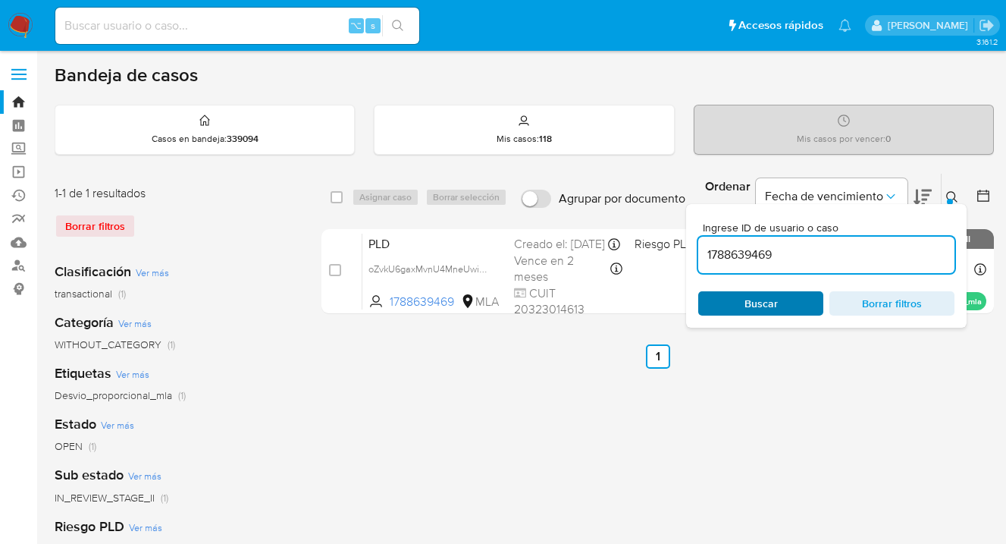
click at [802, 297] on span "Buscar" at bounding box center [761, 303] width 104 height 21
click at [950, 196] on icon at bounding box center [953, 197] width 12 height 12
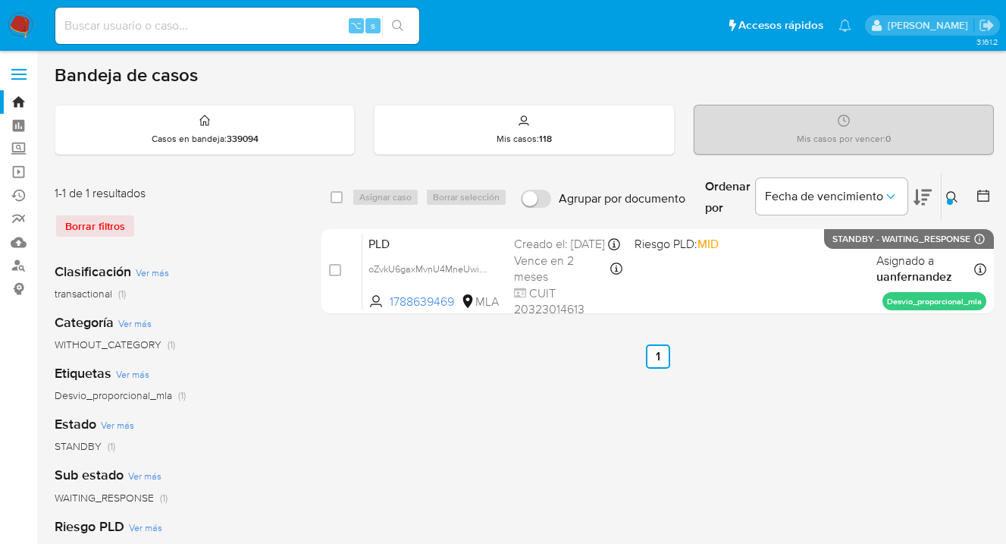
click at [949, 197] on icon at bounding box center [953, 197] width 12 height 12
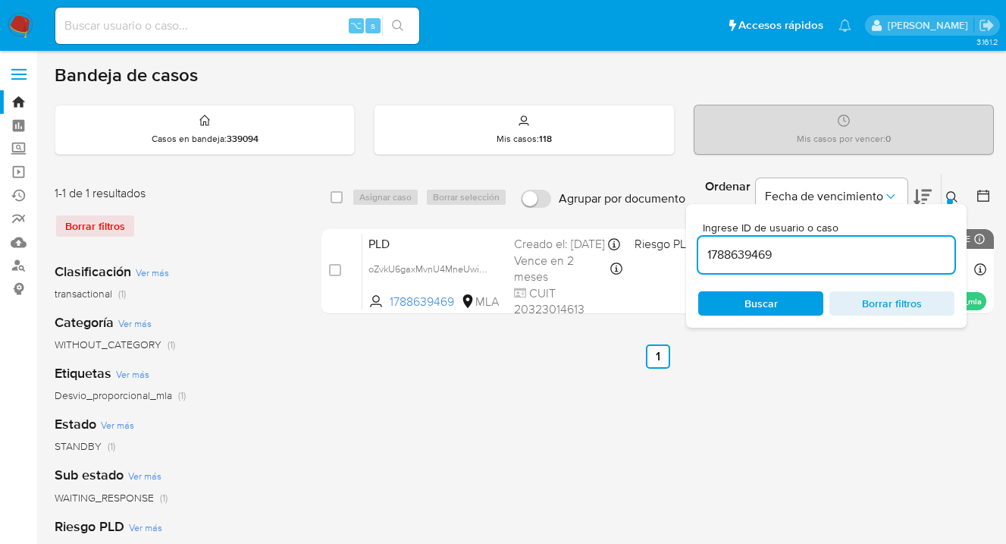
drag, startPoint x: 784, startPoint y: 261, endPoint x: 703, endPoint y: 251, distance: 81.8
click at [703, 251] on input "1788639469" at bounding box center [827, 255] width 256 height 20
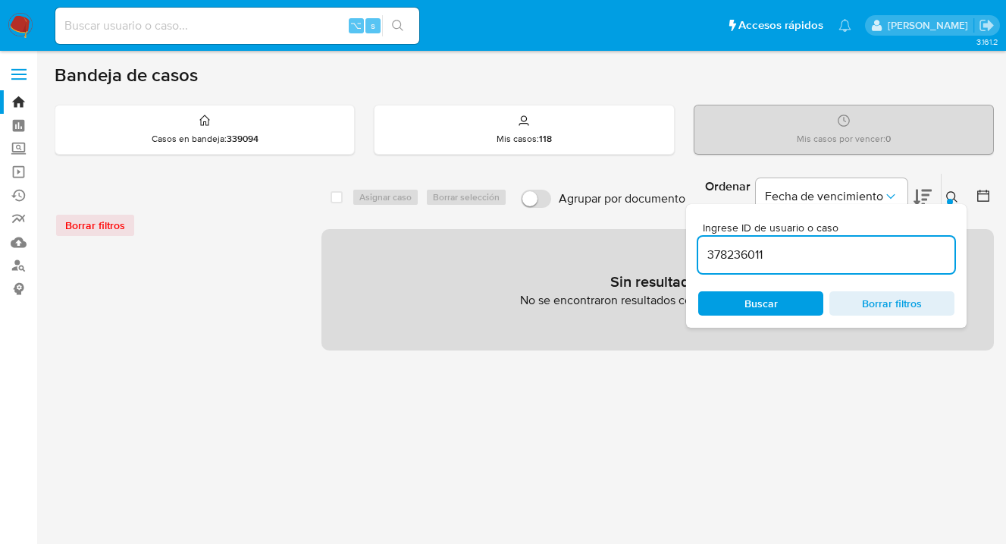
click at [847, 244] on div "378236011" at bounding box center [827, 255] width 256 height 36
click at [818, 259] on input "378236011" at bounding box center [827, 255] width 256 height 20
click at [708, 255] on input "378236011" at bounding box center [827, 255] width 256 height 20
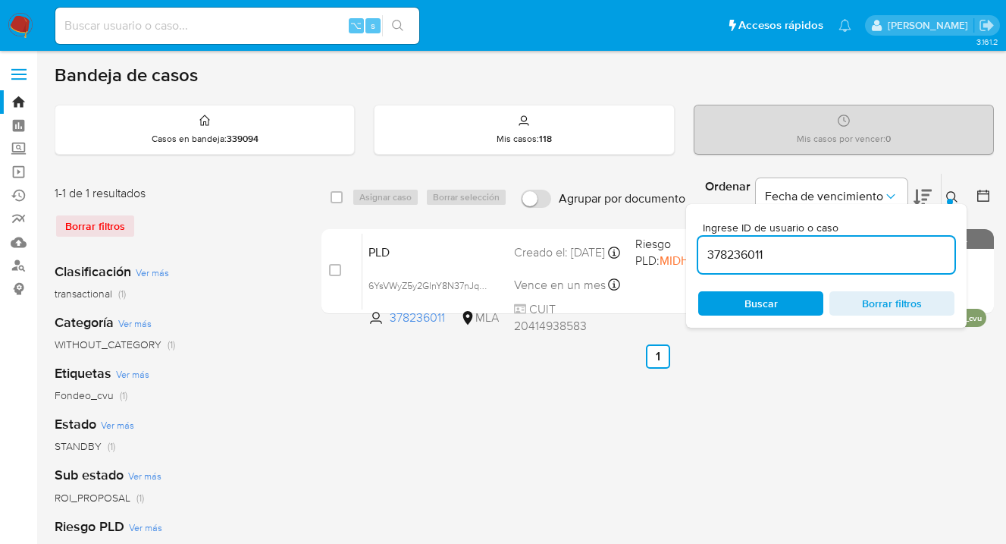
click at [953, 196] on icon at bounding box center [953, 197] width 12 height 12
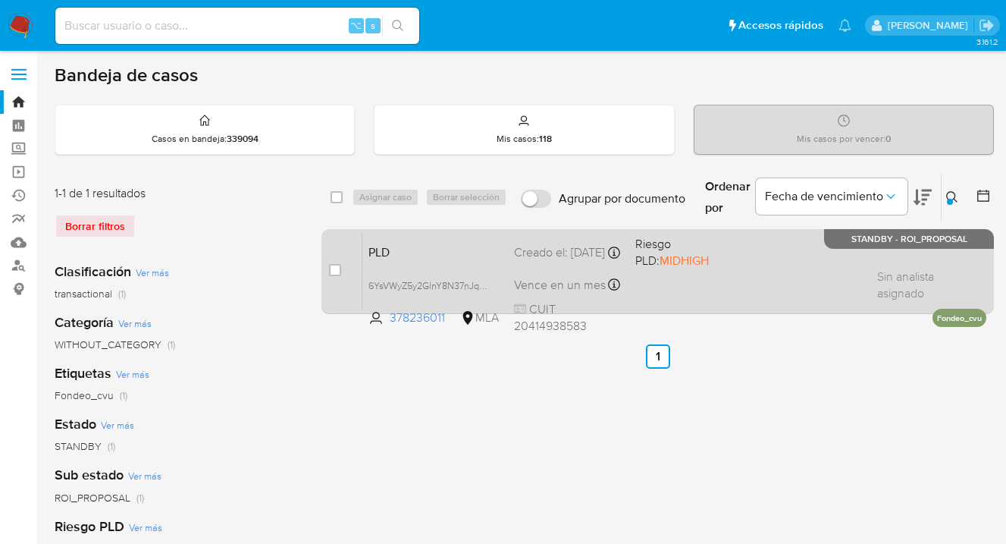
click at [813, 275] on div "PLD 6YsVWyZ5y2GlnY8N37nJqznn 378236011 MLA Riesgo PLD: MIDHIGH Creado el: 12/08…" at bounding box center [675, 271] width 624 height 77
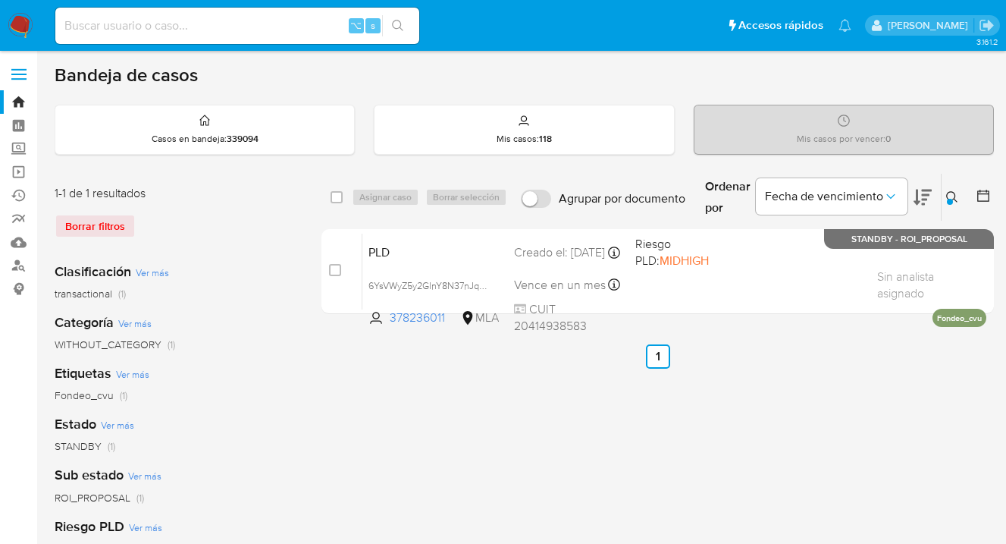
click at [950, 193] on icon at bounding box center [953, 197] width 12 height 12
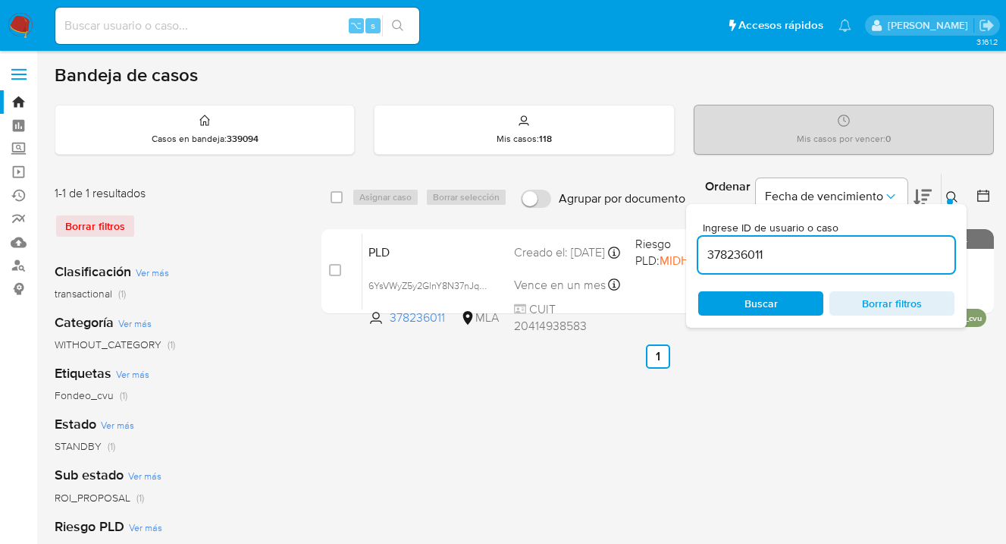
drag, startPoint x: 796, startPoint y: 258, endPoint x: 758, endPoint y: 240, distance: 42.1
click at [688, 256] on div "Ingrese ID de usuario o caso 378236011 Buscar Borrar filtros" at bounding box center [826, 266] width 281 height 124
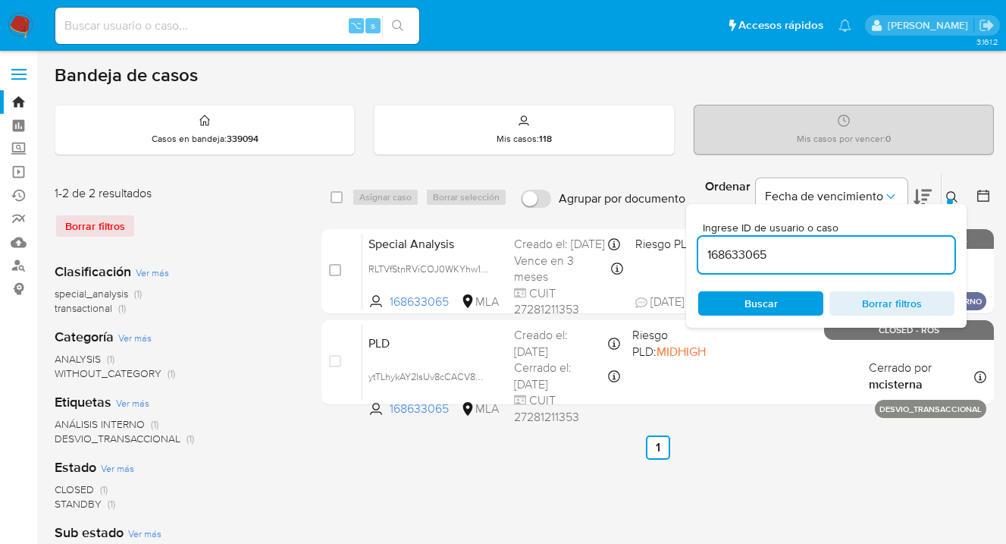
drag, startPoint x: 953, startPoint y: 197, endPoint x: 827, endPoint y: 226, distance: 129.2
click at [952, 197] on icon at bounding box center [953, 197] width 12 height 12
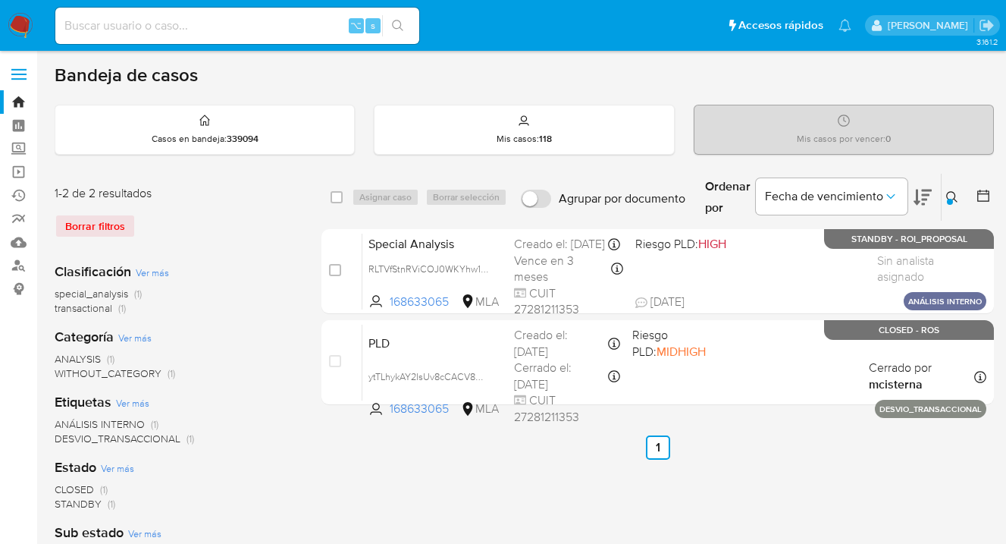
click at [952, 192] on icon at bounding box center [953, 197] width 12 height 12
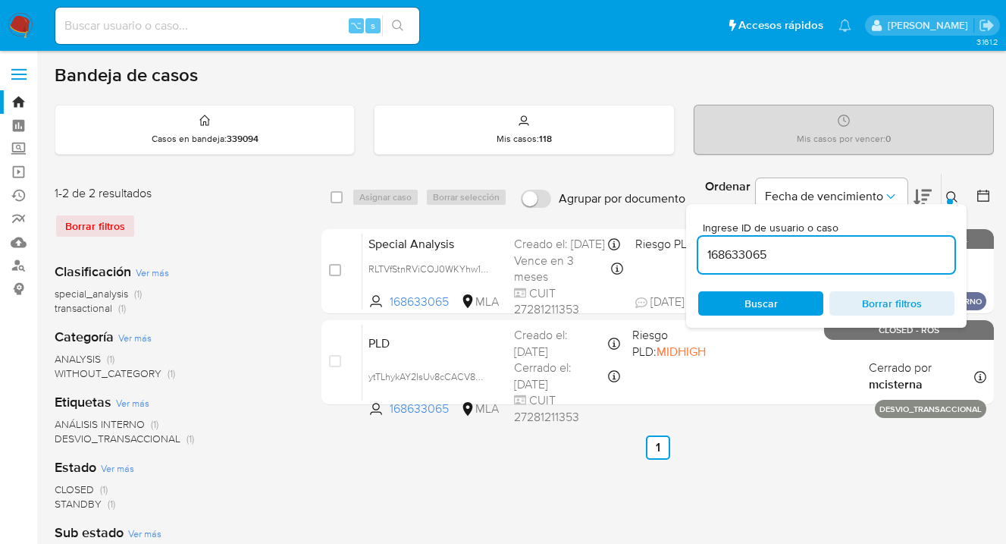
drag, startPoint x: 812, startPoint y: 249, endPoint x: 699, endPoint y: 247, distance: 113.0
click at [699, 247] on input "168633065" at bounding box center [827, 255] width 256 height 20
click at [952, 197] on icon at bounding box center [953, 197] width 12 height 12
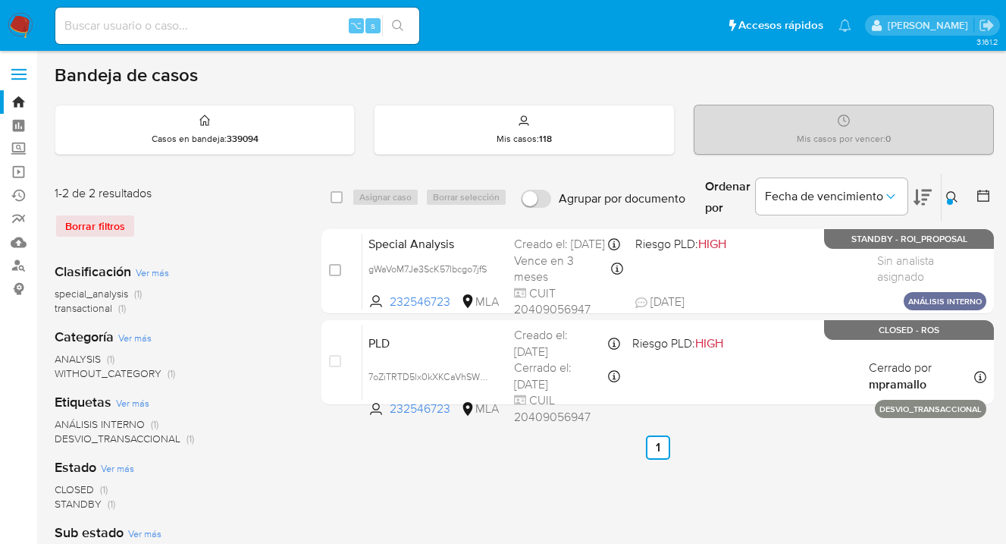
drag, startPoint x: 949, startPoint y: 196, endPoint x: 776, endPoint y: 277, distance: 191.0
click at [947, 196] on icon at bounding box center [953, 197] width 12 height 12
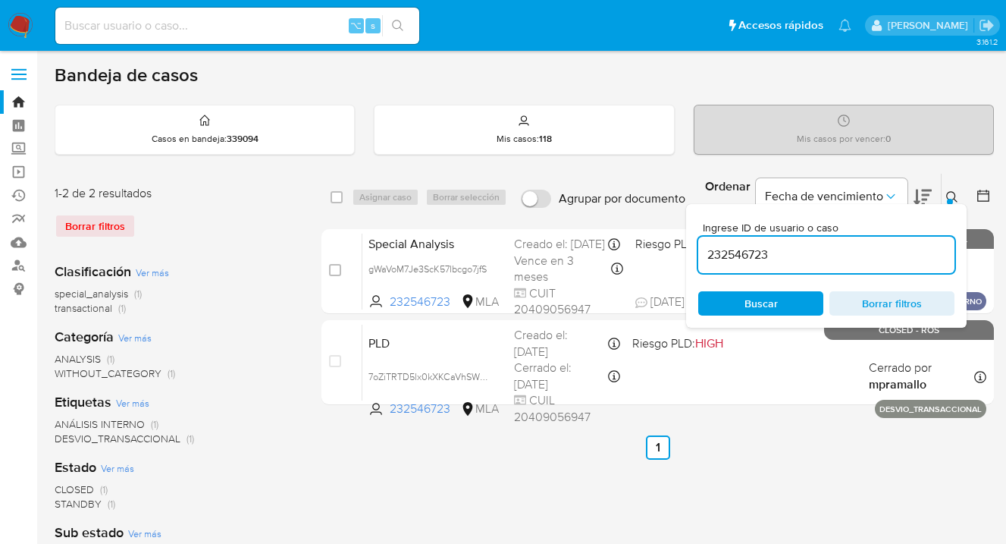
drag, startPoint x: 770, startPoint y: 253, endPoint x: 708, endPoint y: 250, distance: 61.6
click at [699, 247] on input "232546723" at bounding box center [827, 255] width 256 height 20
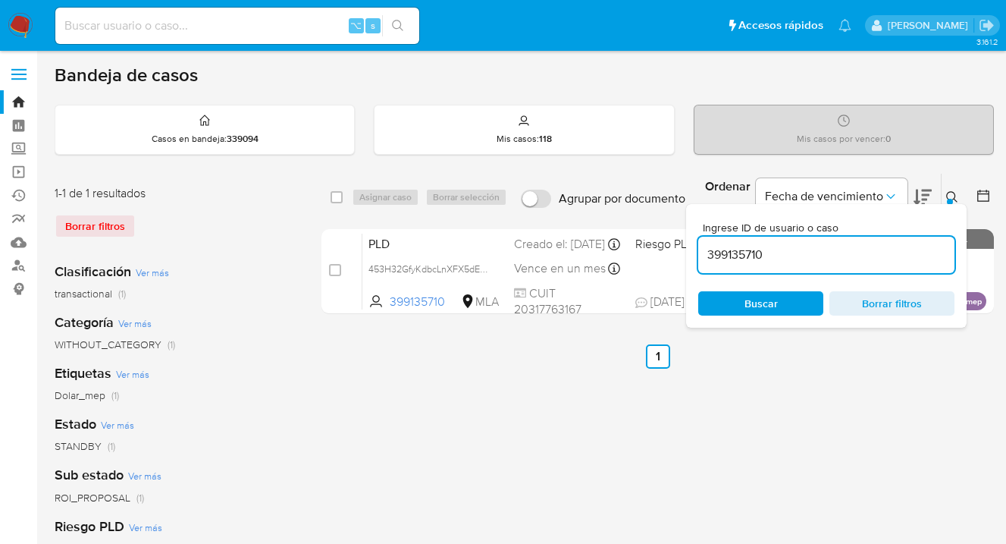
click at [952, 195] on icon at bounding box center [953, 197] width 12 height 12
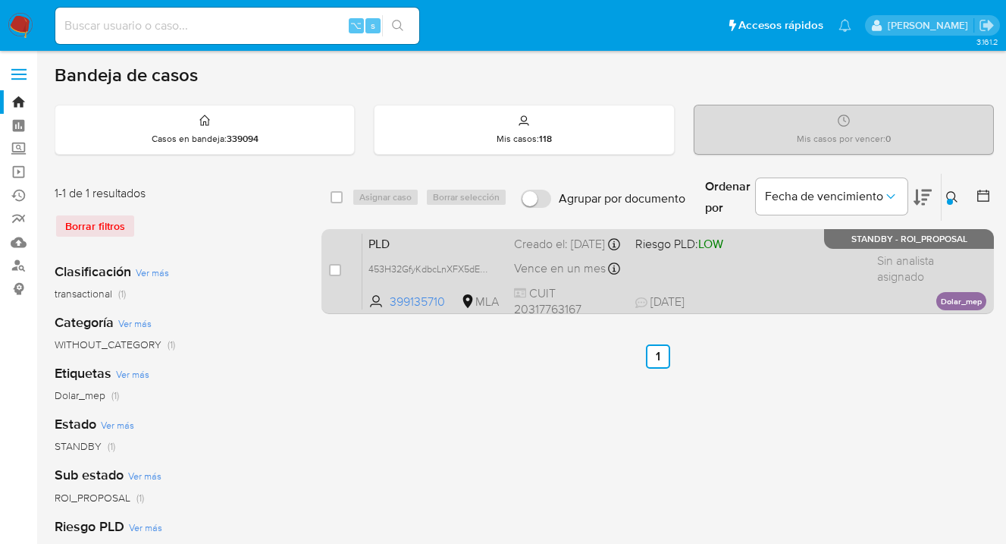
click at [812, 273] on div "PLD 453H32GfyKdbcLnXFX5dEFni 399135710 MLA Riesgo PLD: LOW Creado el: 12/08/202…" at bounding box center [675, 271] width 624 height 77
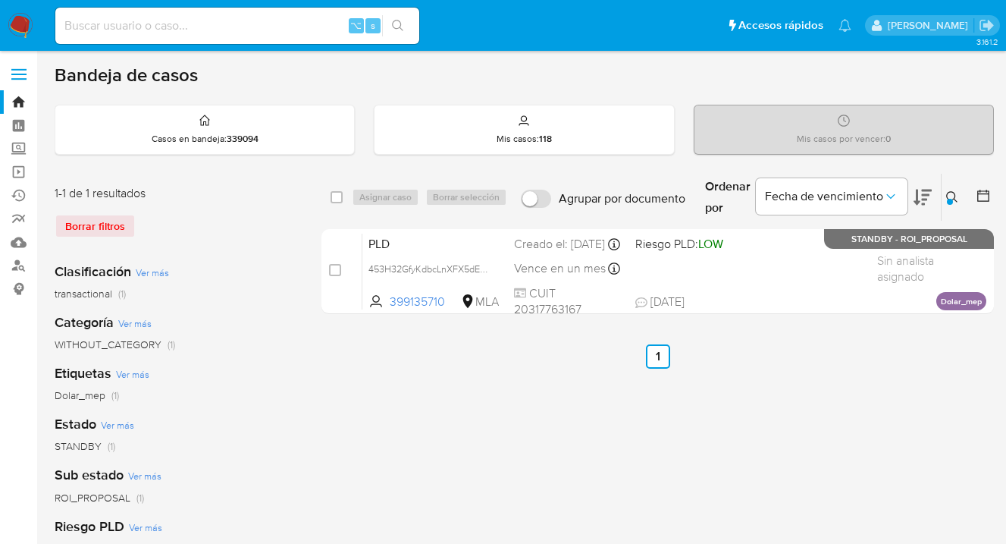
click at [950, 195] on icon at bounding box center [953, 197] width 12 height 12
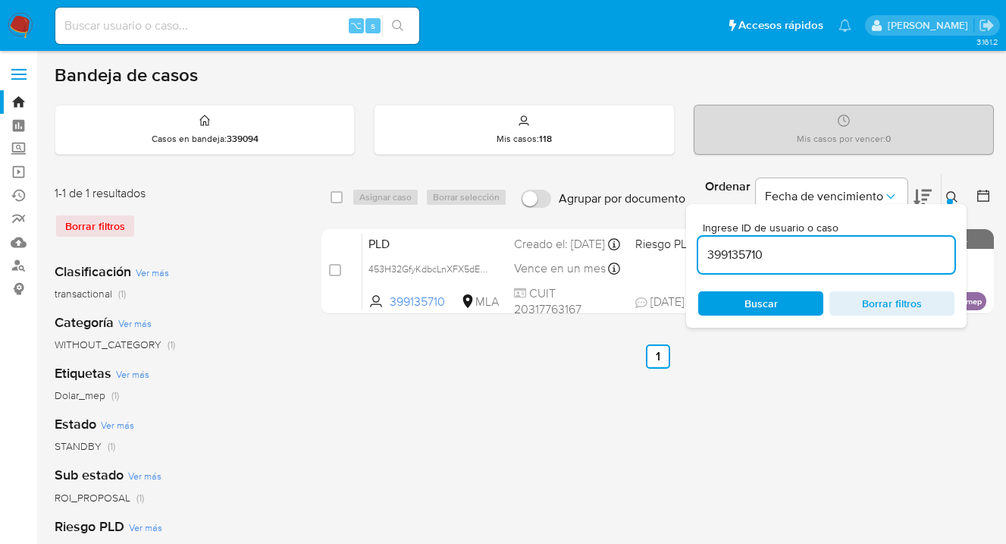
drag, startPoint x: 833, startPoint y: 265, endPoint x: 769, endPoint y: 247, distance: 66.5
click at [769, 247] on div "399135710" at bounding box center [827, 255] width 256 height 36
drag, startPoint x: 763, startPoint y: 256, endPoint x: 699, endPoint y: 250, distance: 64.0
click at [702, 250] on input "399135710" at bounding box center [827, 255] width 256 height 20
paste input "1174044375"
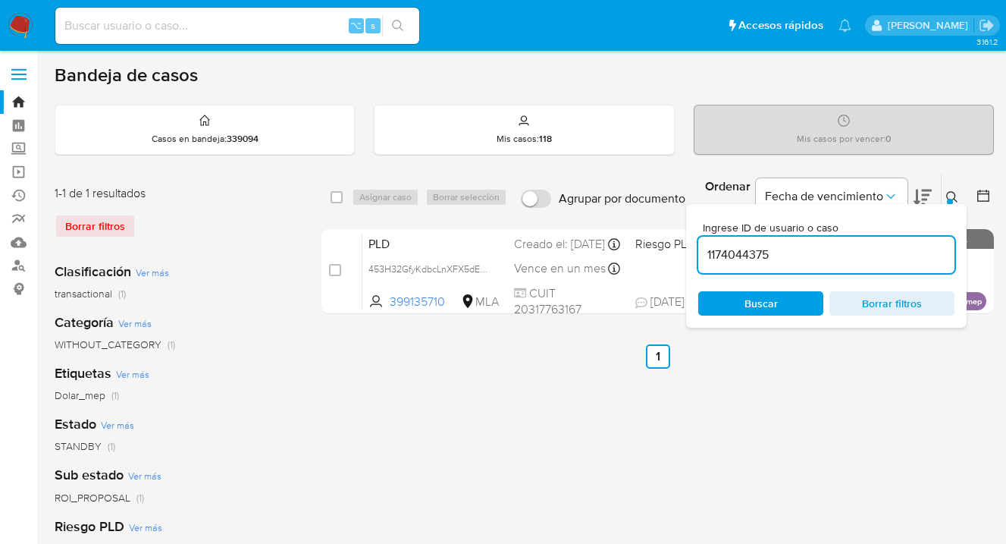
type input "1174044375"
click at [954, 195] on icon at bounding box center [953, 197] width 12 height 12
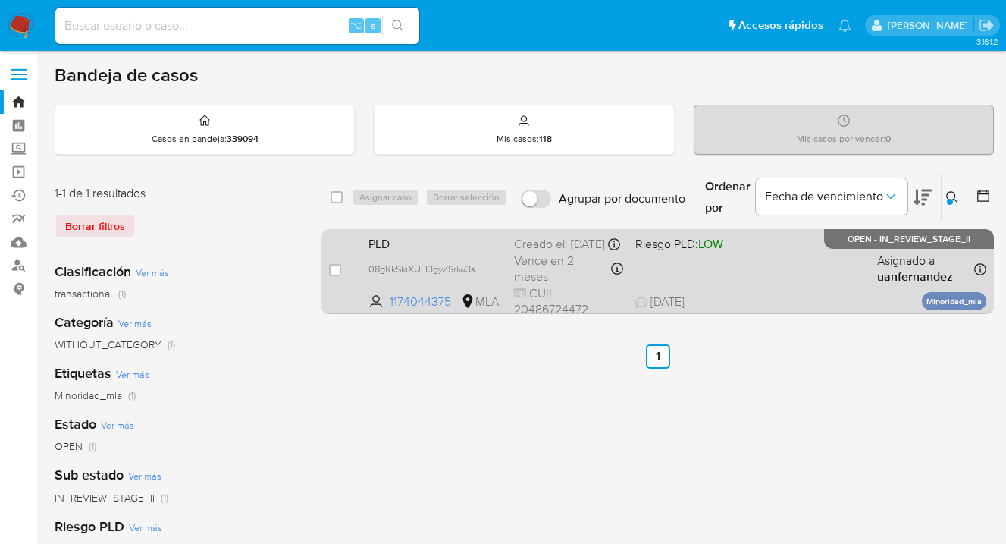
click at [802, 278] on div "PLD 08gRkSkiXUH3gyZSrlw3sGZD 1174044375 MLA Riesgo PLD: LOW Creado el: 12/09/20…" at bounding box center [675, 271] width 624 height 77
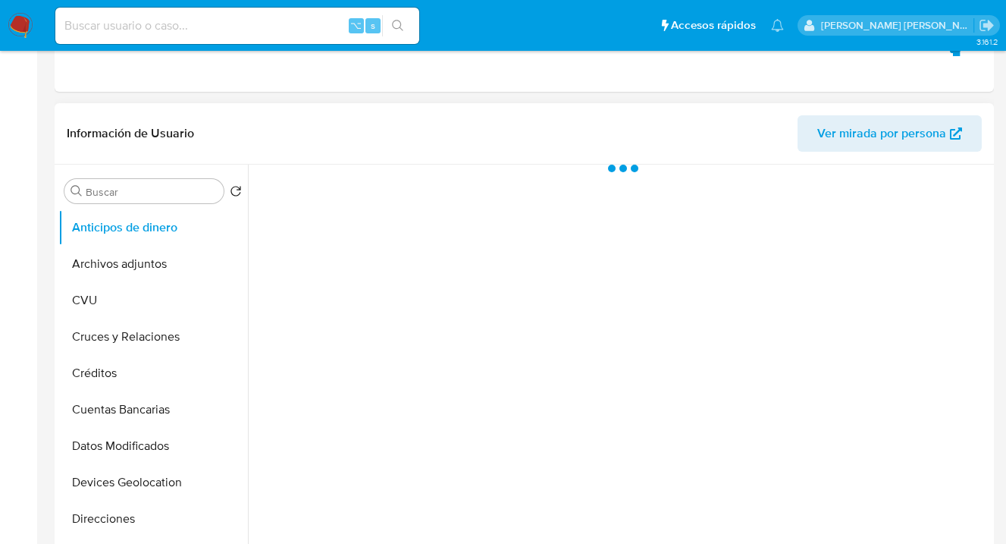
scroll to position [319, 0]
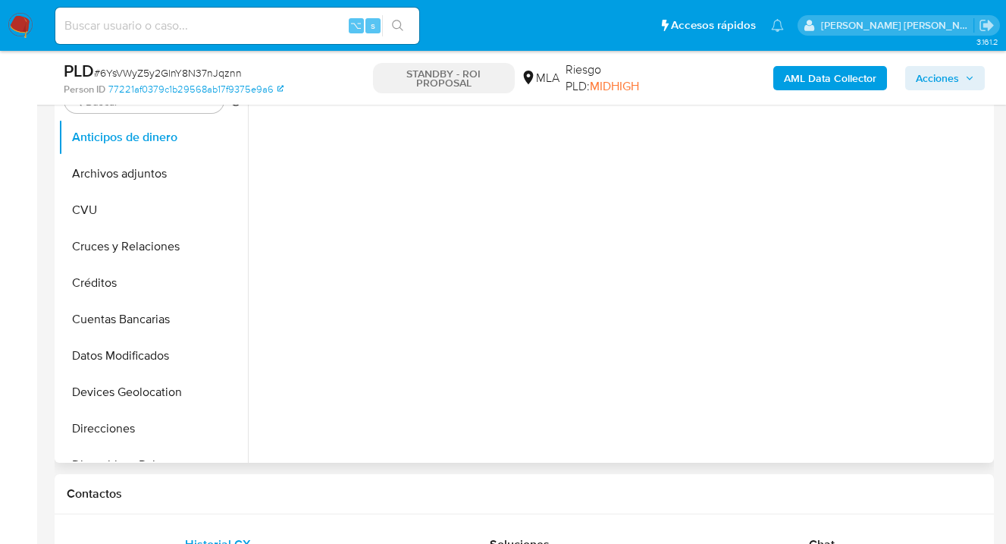
select select "10"
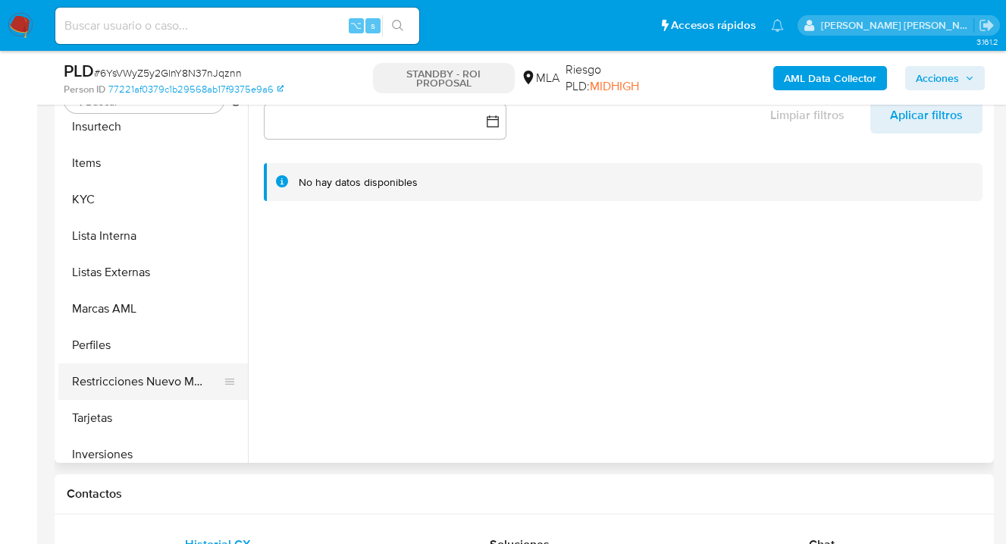
scroll to position [667, 0]
click at [144, 375] on button "Restricciones Nuevo Mundo" at bounding box center [146, 380] width 177 height 36
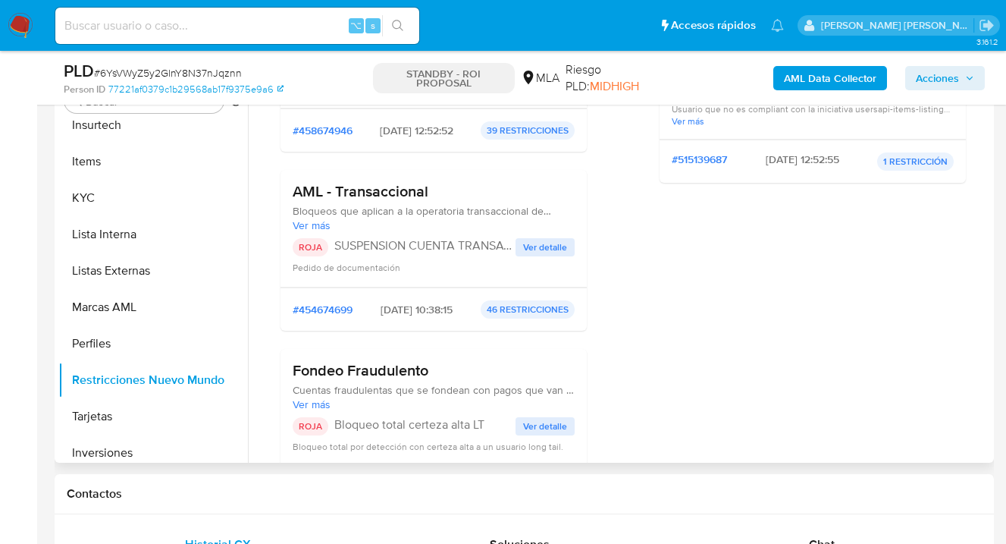
scroll to position [0, 0]
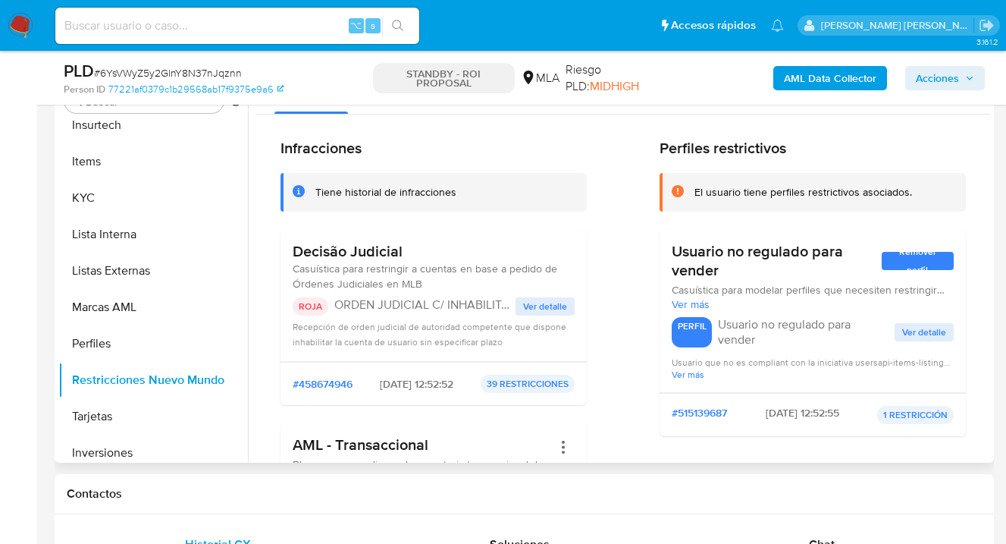
click at [551, 309] on span "Ver detalle" at bounding box center [545, 306] width 44 height 15
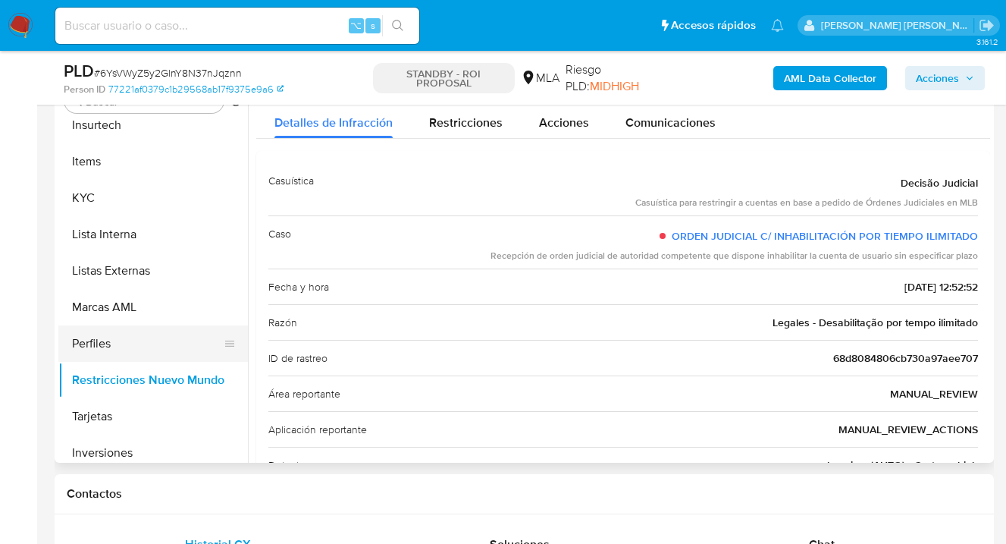
click at [127, 353] on button "Perfiles" at bounding box center [146, 343] width 177 height 36
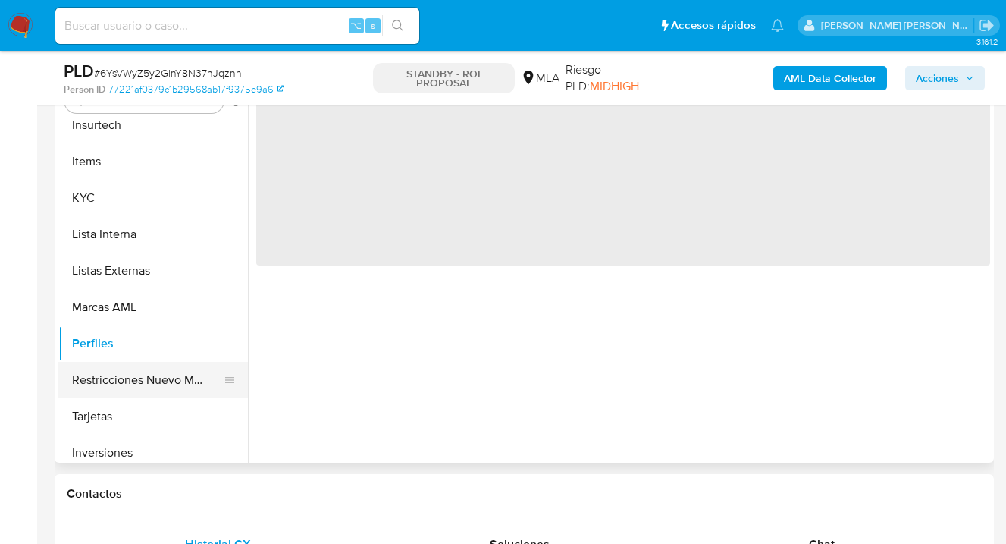
click at [130, 377] on button "Restricciones Nuevo Mundo" at bounding box center [146, 380] width 177 height 36
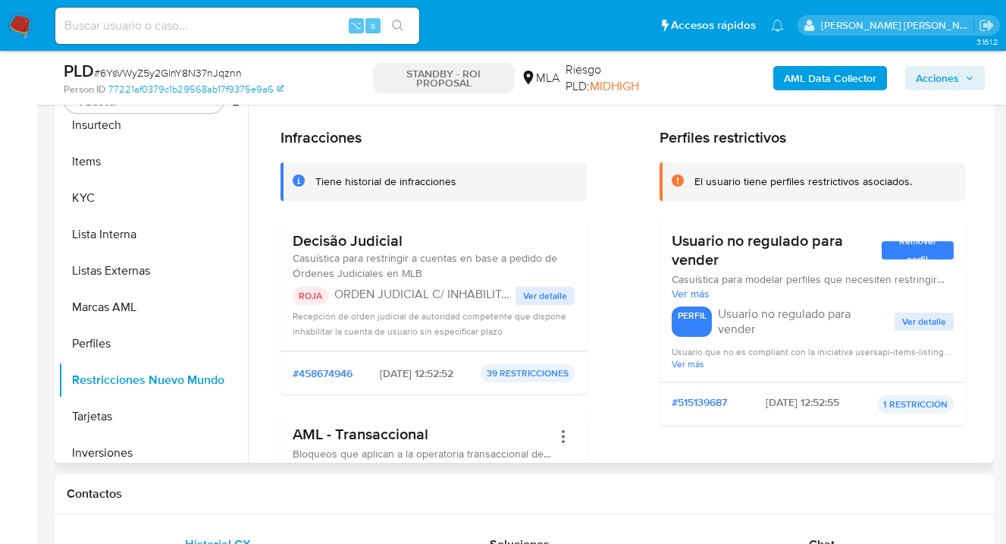
scroll to position [24, 0]
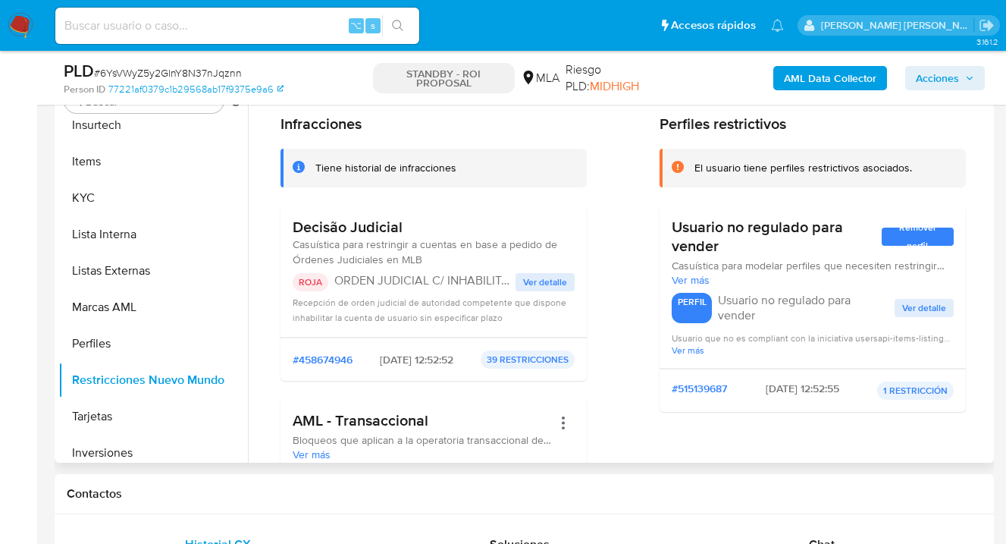
click at [545, 288] on span "Ver detalle" at bounding box center [545, 282] width 44 height 15
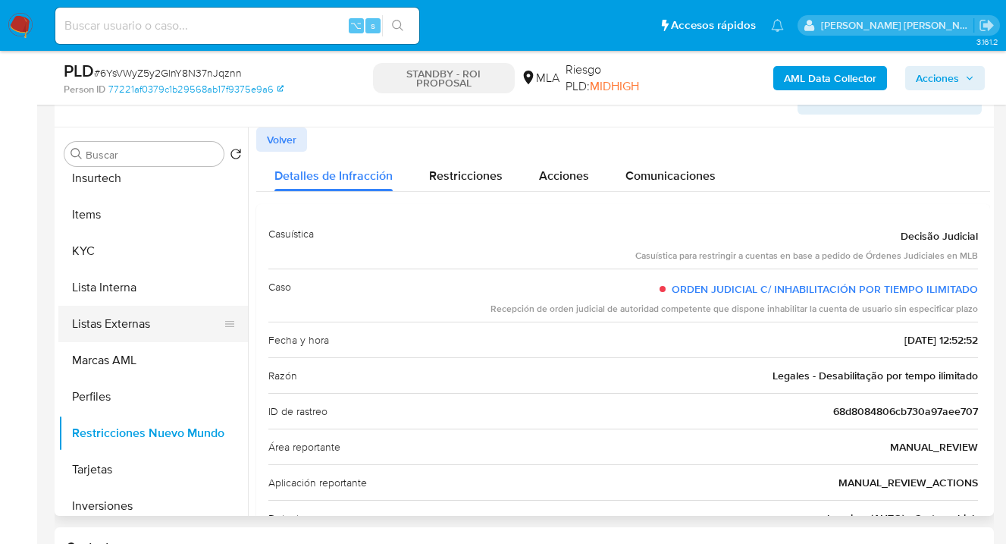
scroll to position [256, 0]
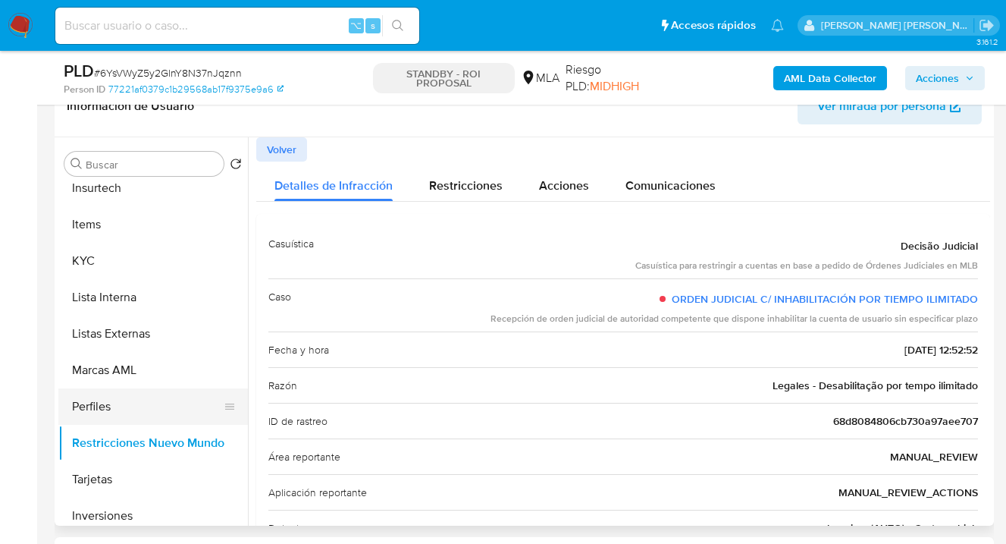
click at [139, 412] on button "Perfiles" at bounding box center [146, 406] width 177 height 36
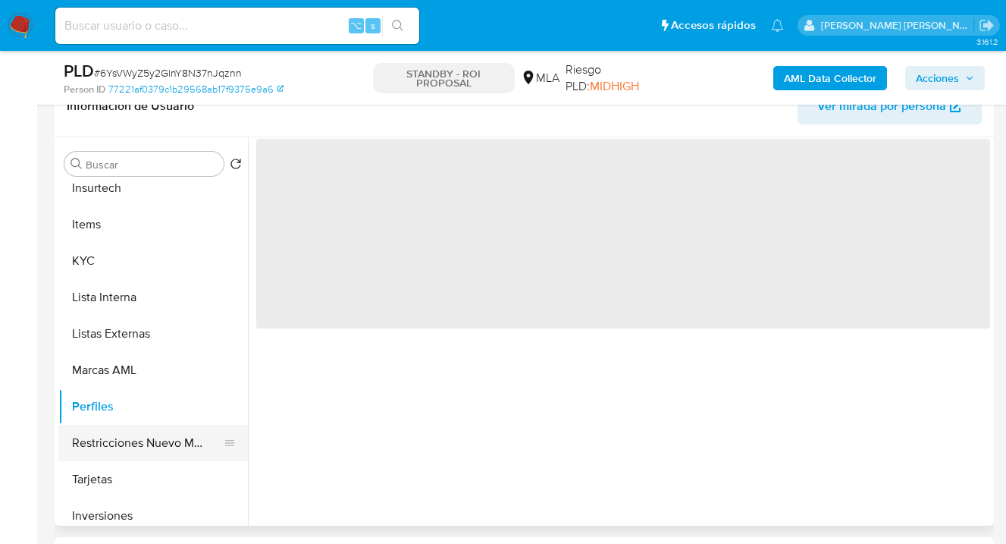
drag, startPoint x: 137, startPoint y: 433, endPoint x: 195, endPoint y: 428, distance: 58.6
click at [137, 433] on button "Restricciones Nuevo Mundo" at bounding box center [146, 443] width 177 height 36
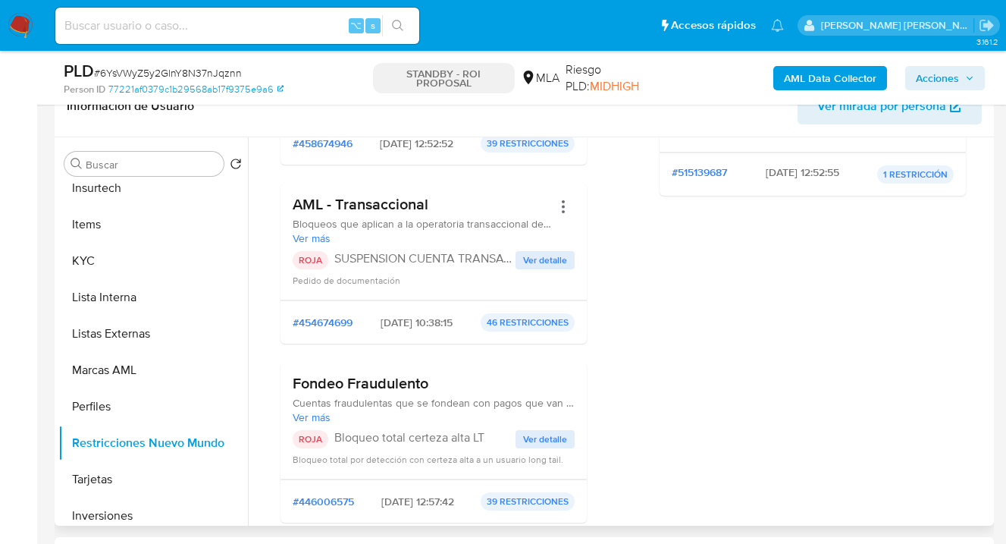
scroll to position [413, 0]
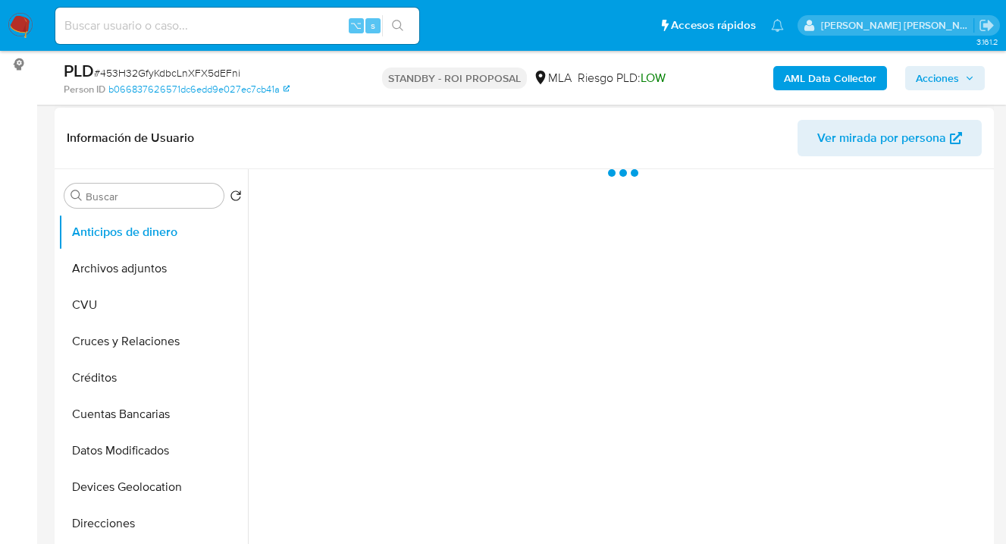
scroll to position [319, 0]
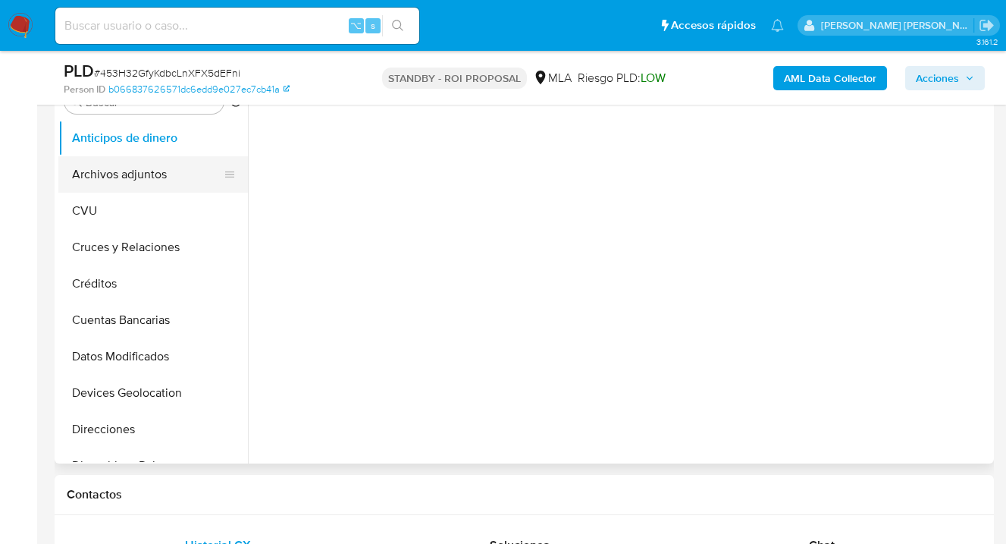
select select "10"
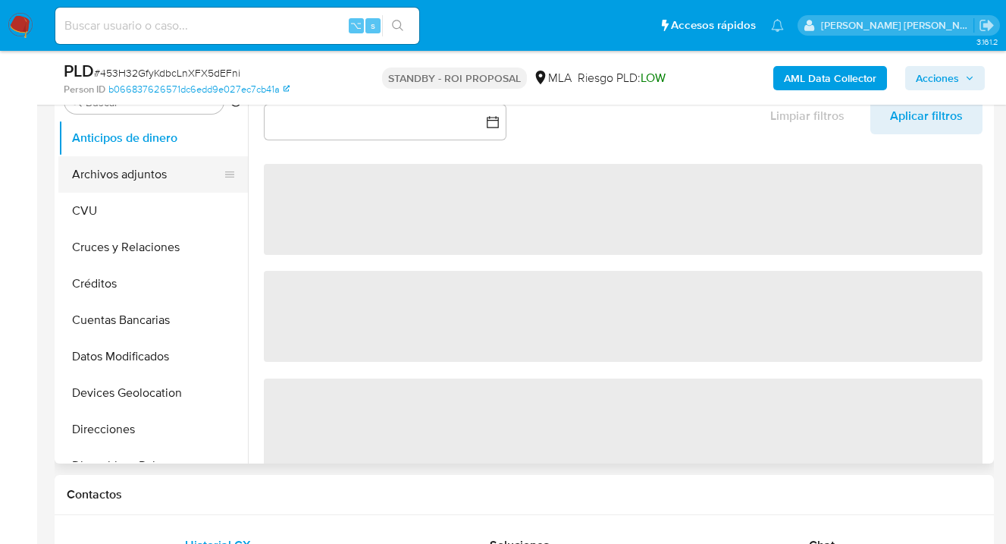
click at [117, 165] on button "Archivos adjuntos" at bounding box center [146, 174] width 177 height 36
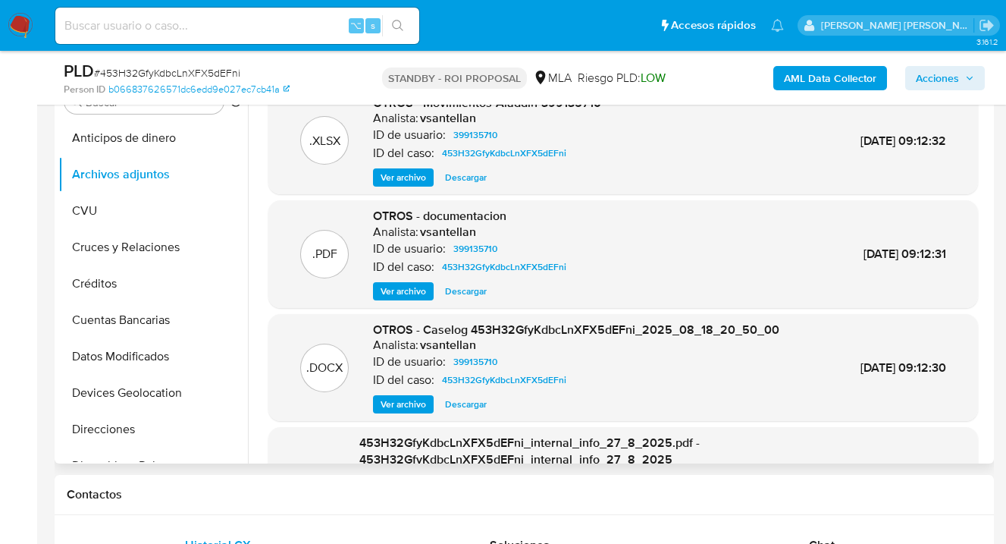
scroll to position [290, 0]
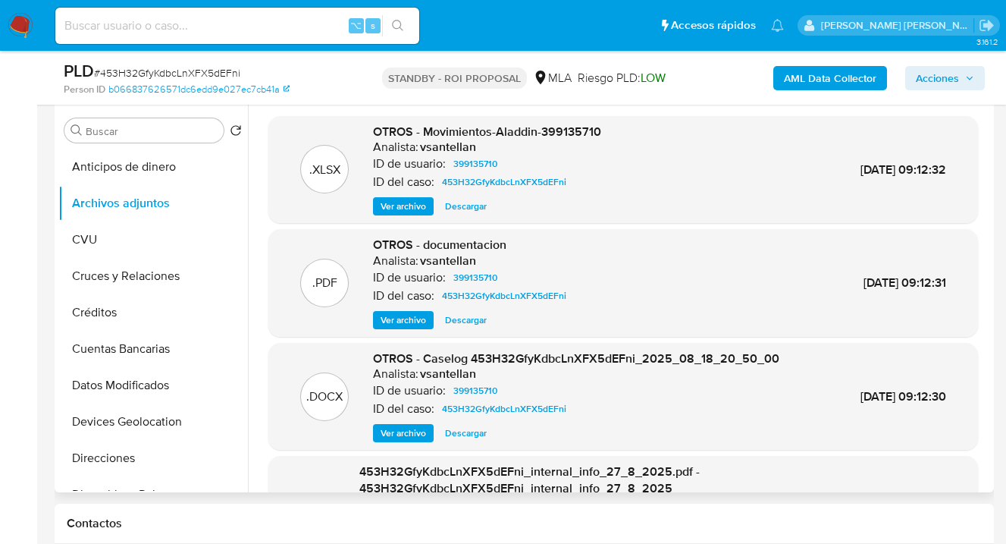
drag, startPoint x: 416, startPoint y: 321, endPoint x: 448, endPoint y: 313, distance: 33.5
click at [416, 321] on span "Ver archivo" at bounding box center [404, 319] width 46 height 15
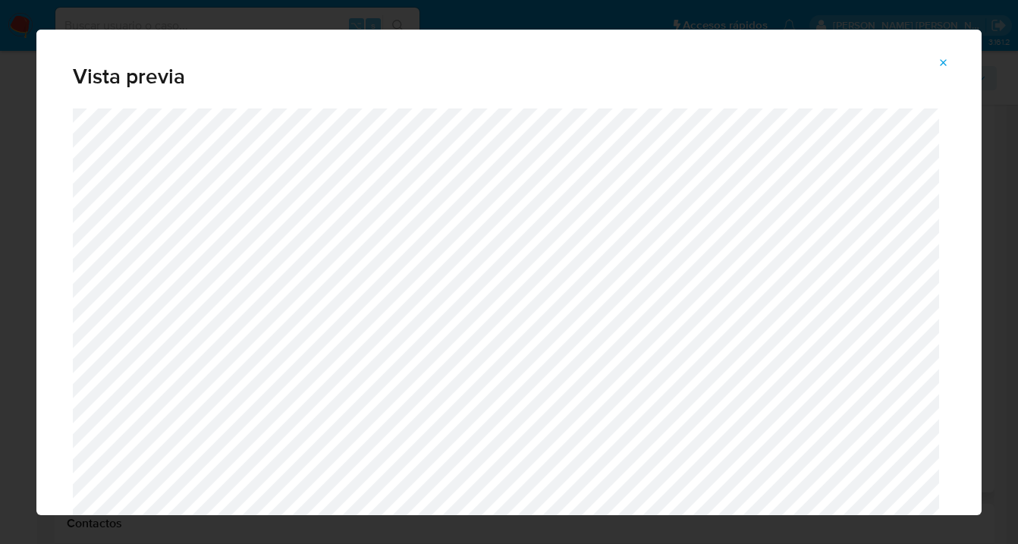
click at [941, 62] on icon "Attachment preview" at bounding box center [943, 63] width 12 height 12
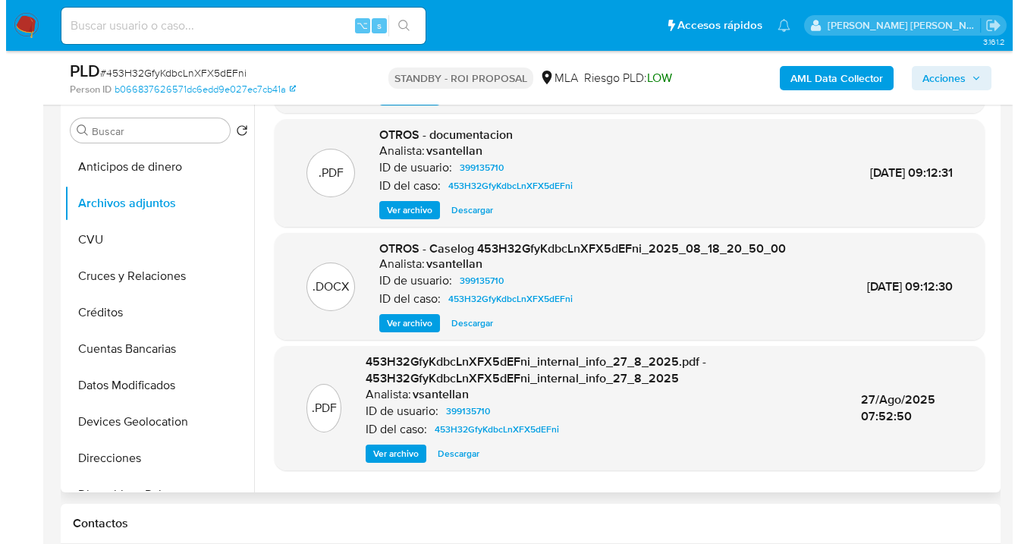
scroll to position [144, 0]
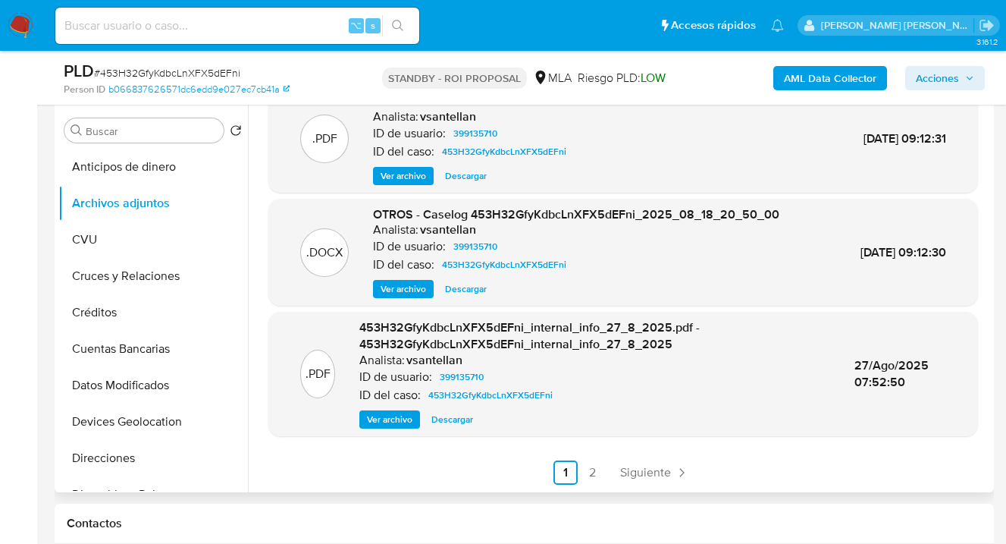
click at [405, 285] on span "Ver archivo" at bounding box center [404, 288] width 46 height 15
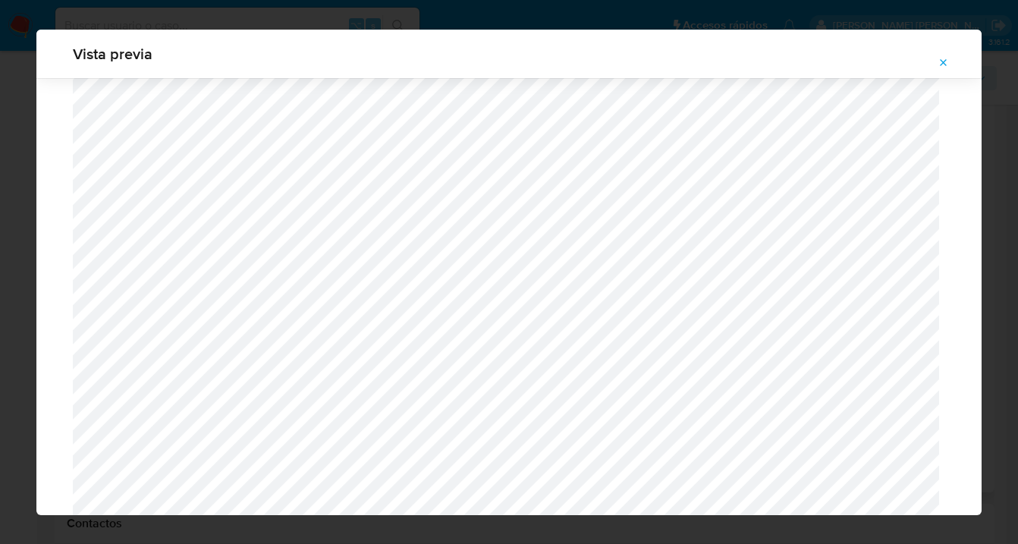
scroll to position [1704, 0]
drag, startPoint x: 947, startPoint y: 58, endPoint x: 800, endPoint y: 58, distance: 146.4
click at [946, 58] on icon "Attachment preview" at bounding box center [943, 63] width 12 height 12
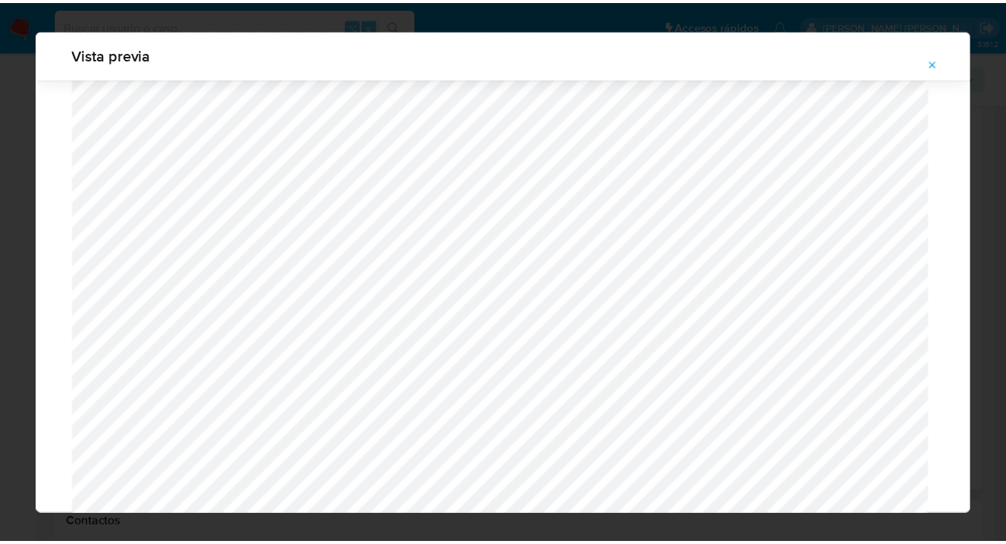
scroll to position [49, 0]
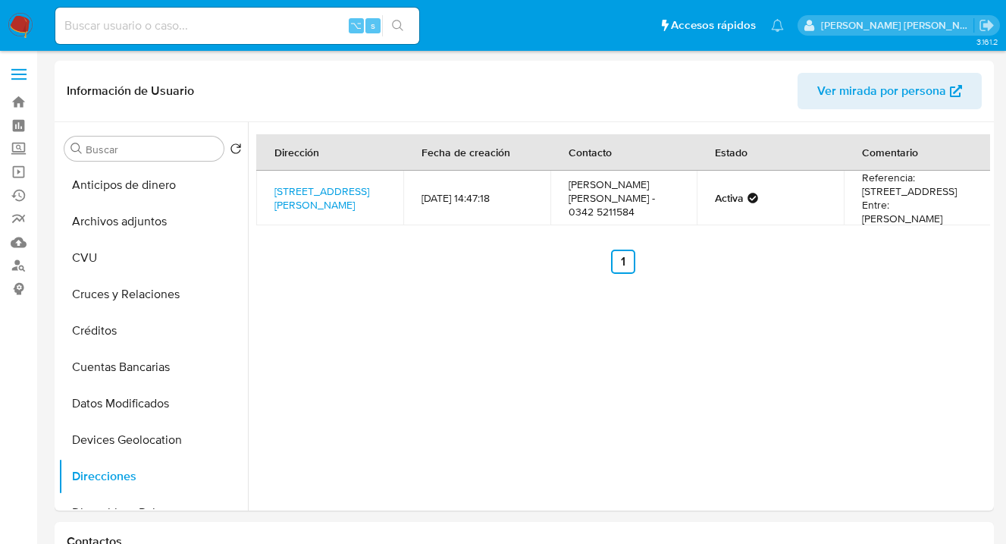
select select "10"
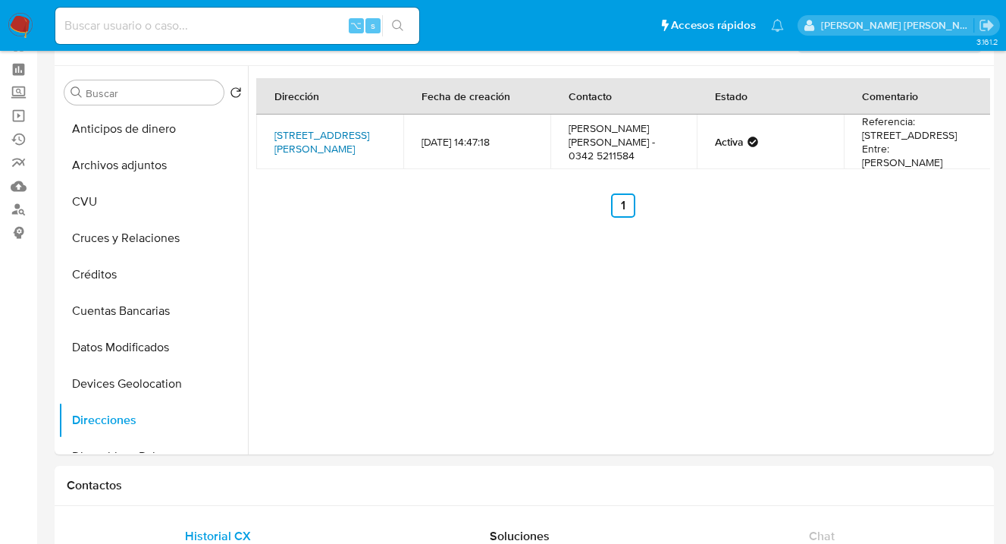
scroll to position [190, 0]
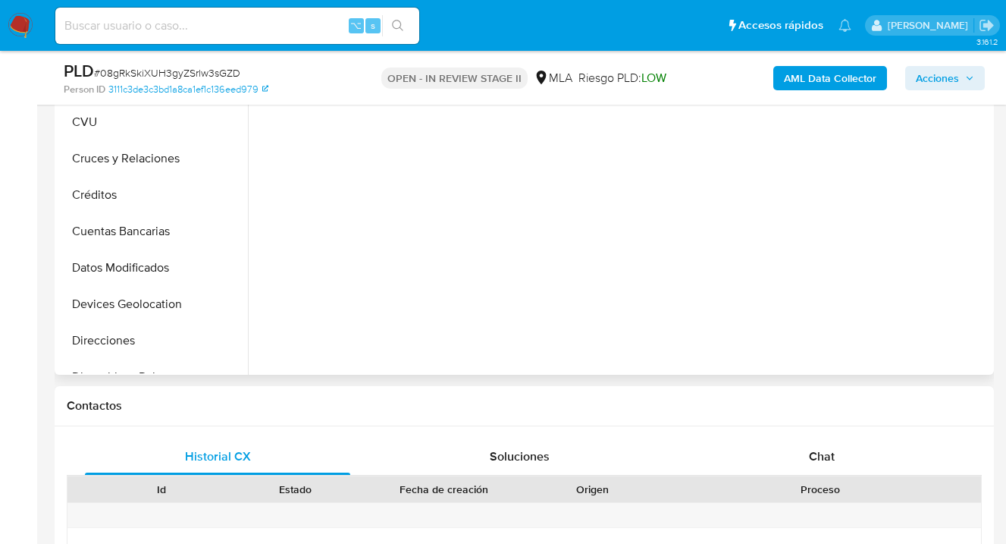
select select "10"
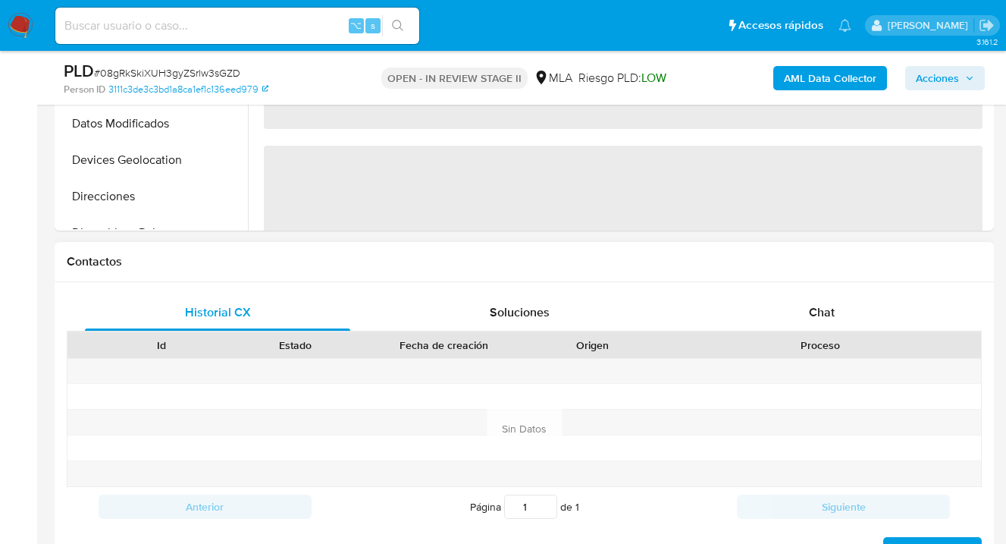
drag, startPoint x: 829, startPoint y: 304, endPoint x: 817, endPoint y: 290, distance: 18.8
click at [829, 304] on span "Chat" at bounding box center [822, 311] width 26 height 17
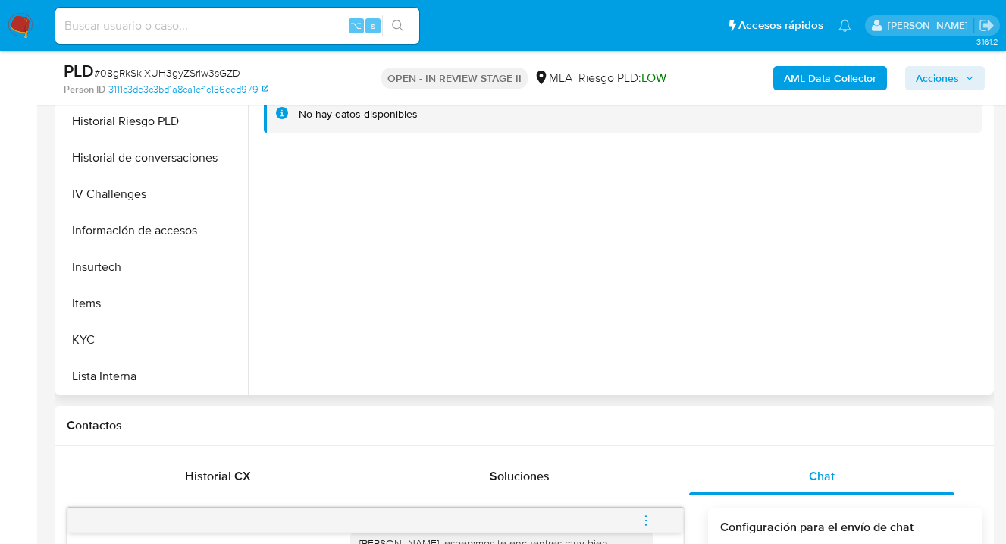
scroll to position [479, 0]
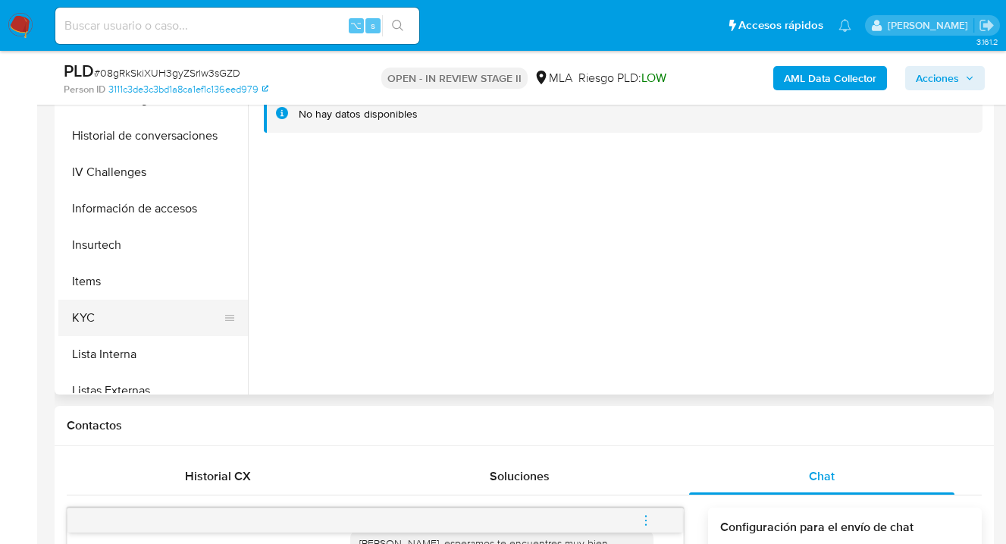
click at [163, 313] on button "KYC" at bounding box center [146, 318] width 177 height 36
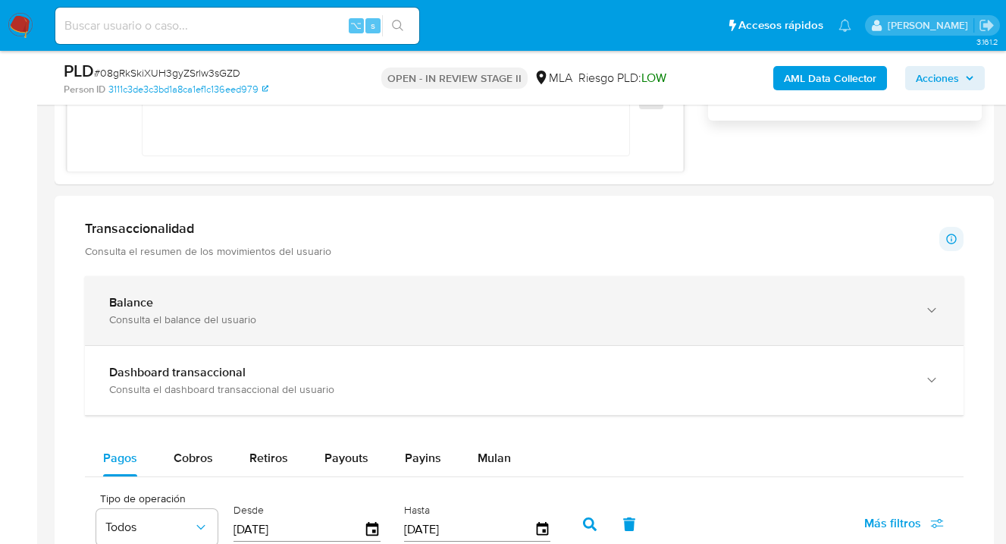
scroll to position [1204, 0]
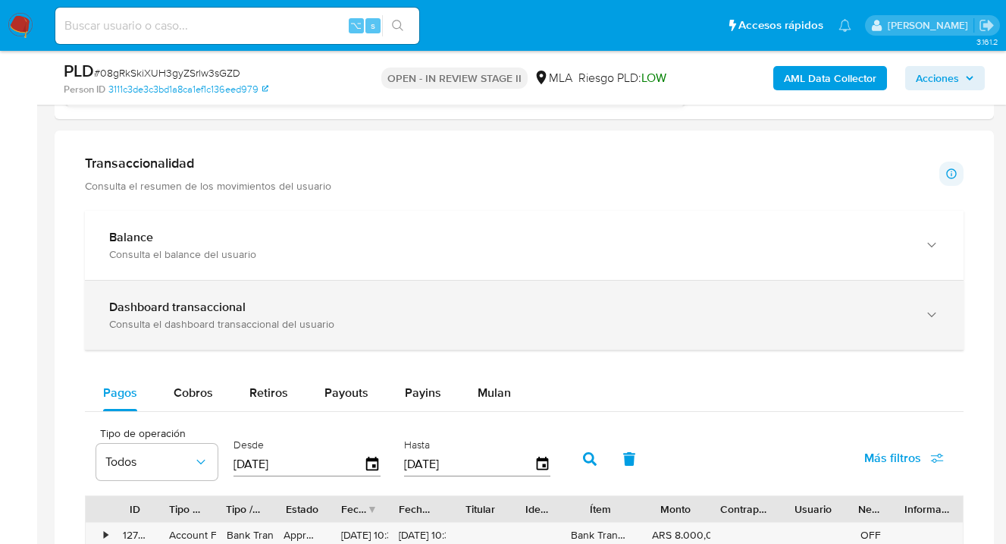
click at [934, 313] on icon "button" at bounding box center [932, 314] width 15 height 15
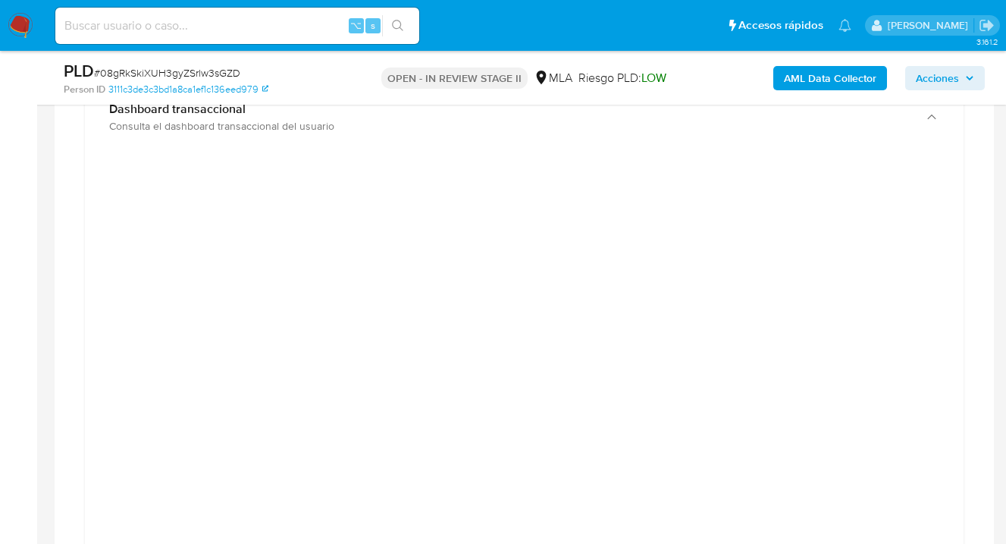
scroll to position [1317, 0]
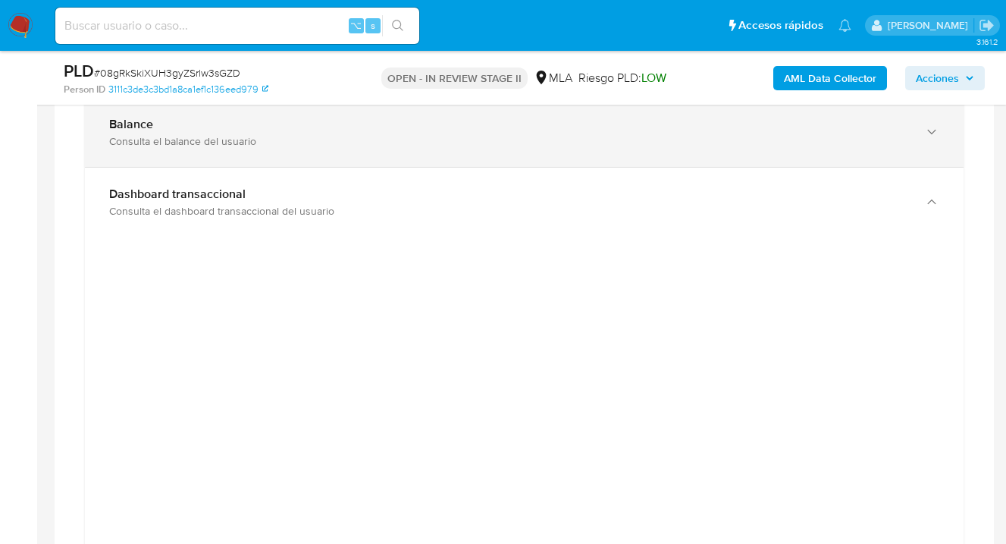
click at [928, 129] on icon "button" at bounding box center [932, 131] width 15 height 15
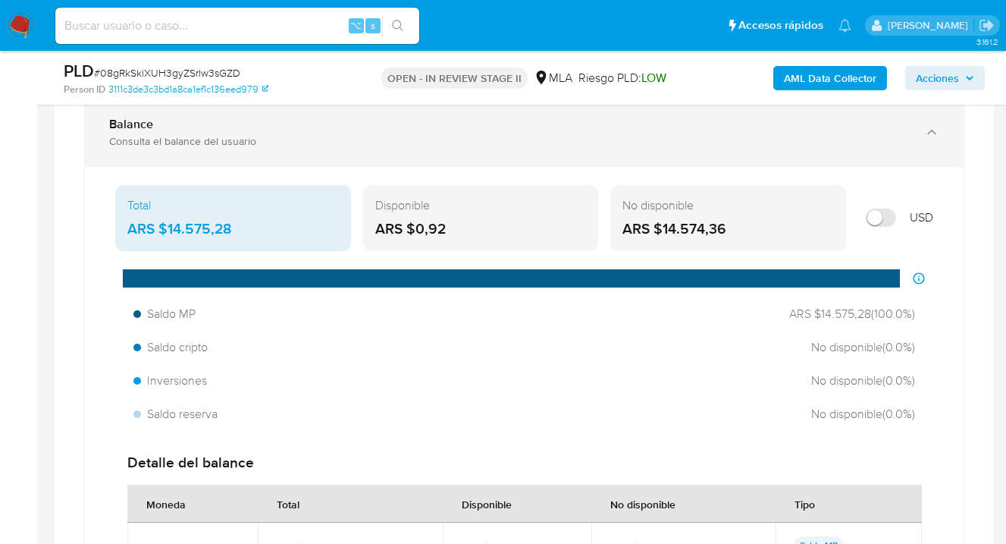
click at [936, 132] on icon "button" at bounding box center [932, 131] width 15 height 15
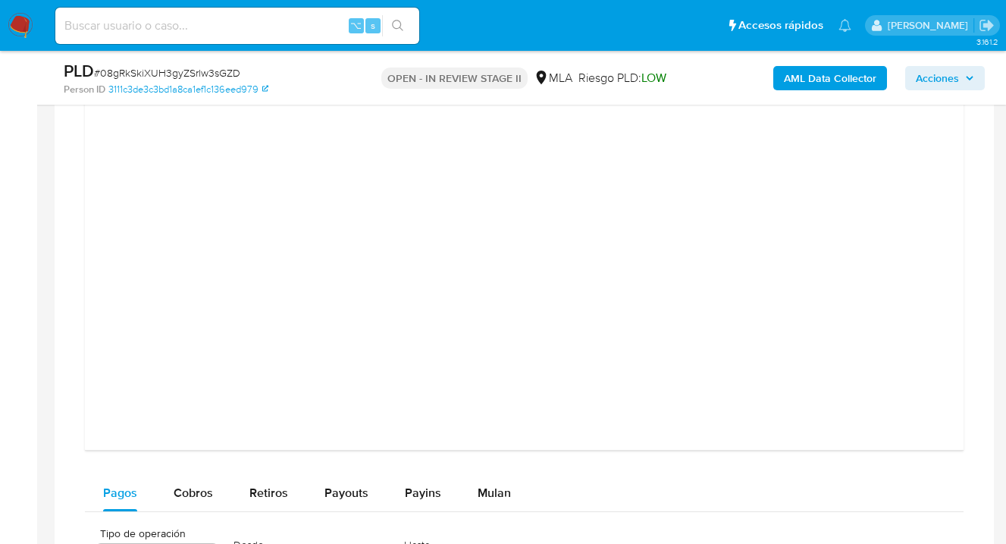
scroll to position [2143, 0]
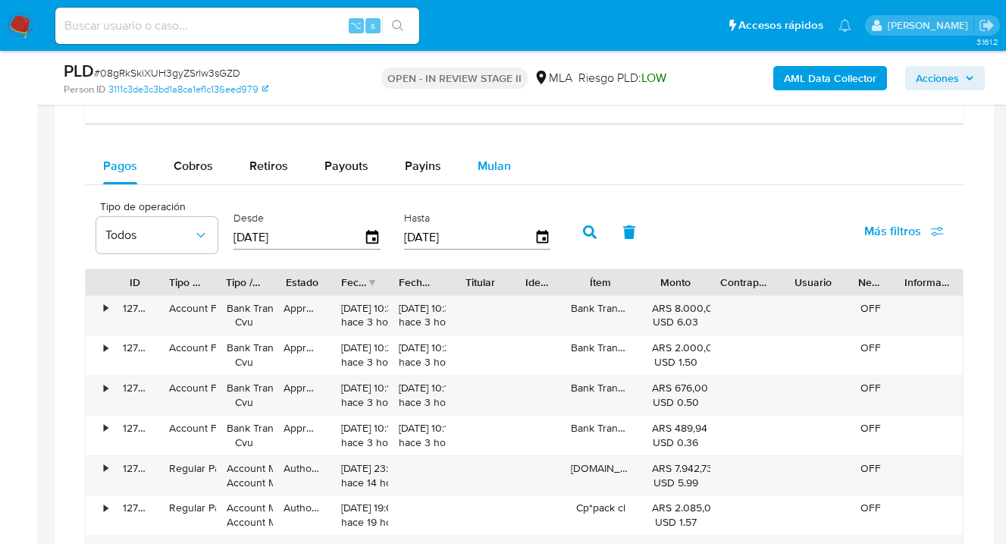
click at [498, 168] on span "Mulan" at bounding box center [494, 165] width 33 height 17
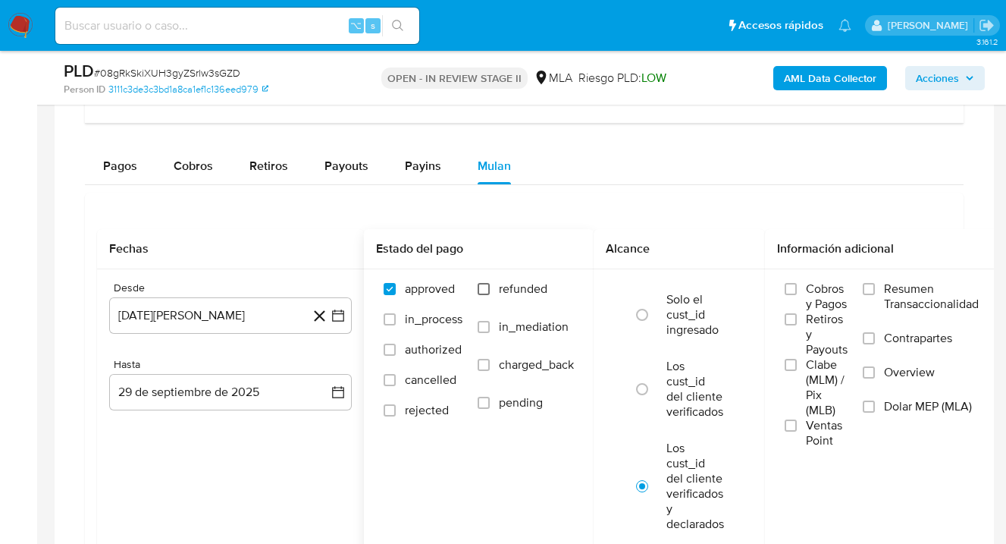
click at [486, 290] on input "refunded" at bounding box center [484, 289] width 12 height 12
checkbox input "true"
click at [875, 407] on input "Dolar MEP (MLA)" at bounding box center [869, 406] width 12 height 12
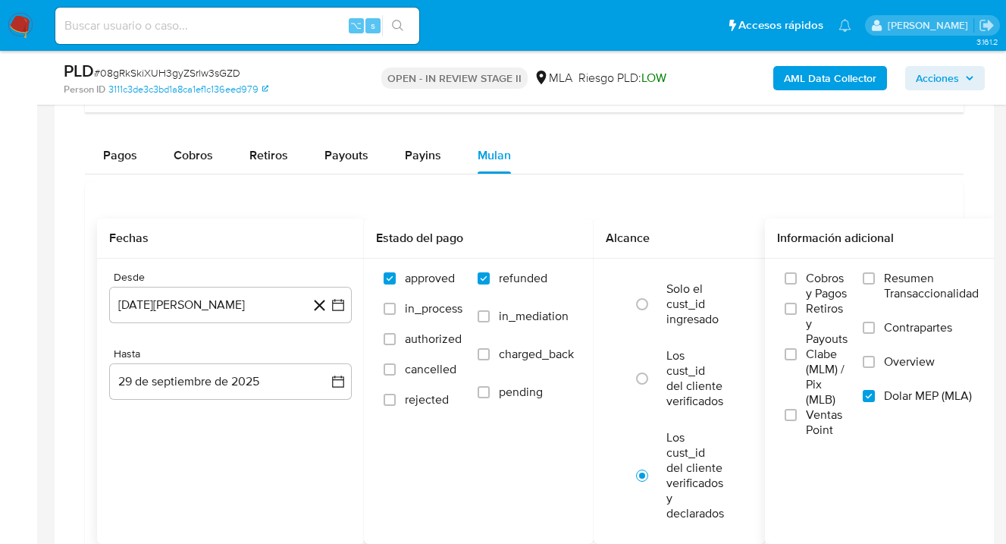
scroll to position [2171, 0]
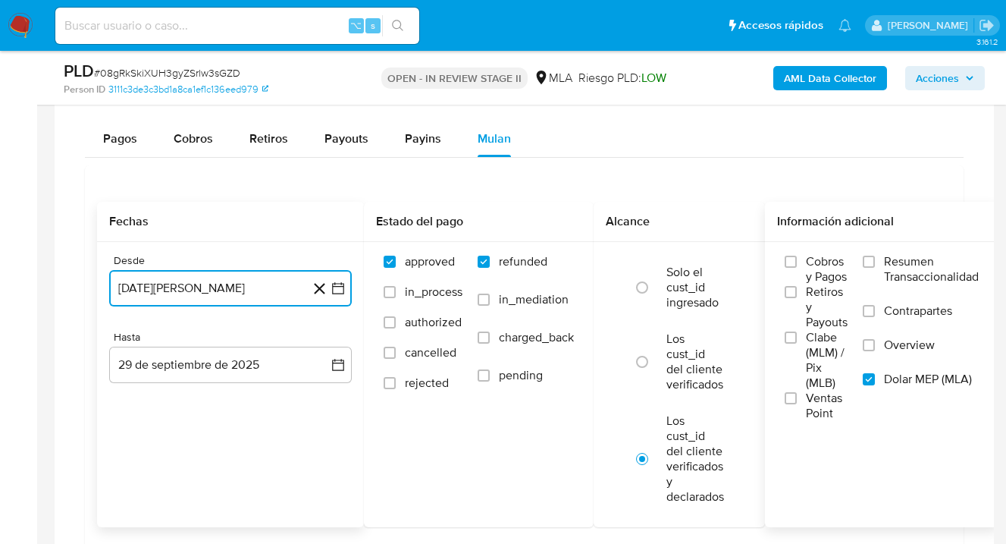
click at [268, 290] on button "29 de agosto de 2024" at bounding box center [230, 288] width 243 height 36
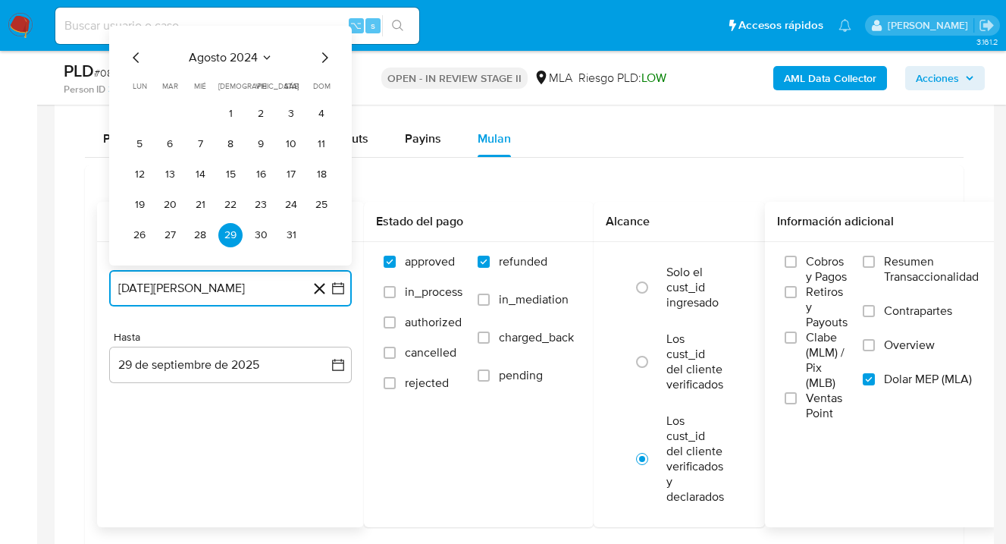
click at [326, 58] on icon "Mes siguiente" at bounding box center [325, 57] width 6 height 11
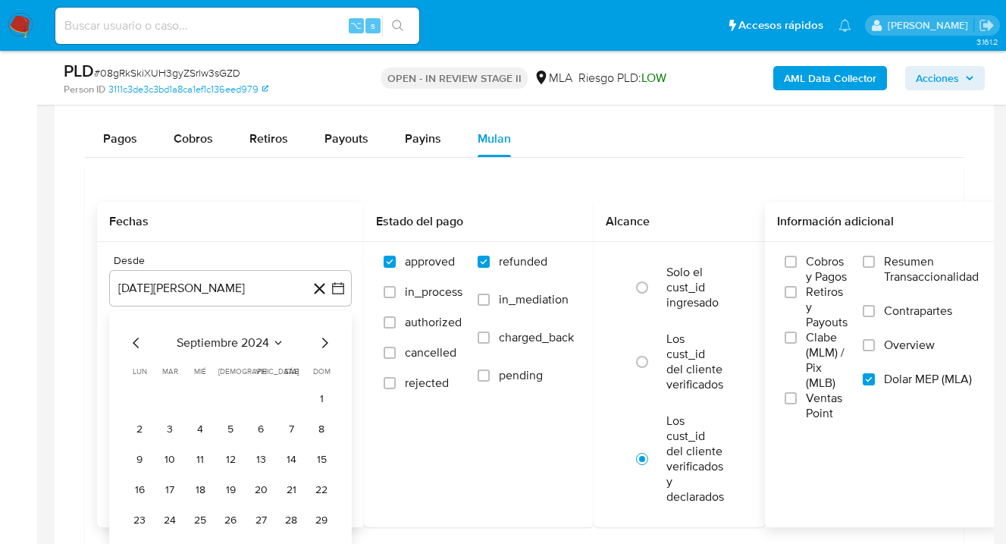
click at [326, 58] on div "PLD # 08gRkSkiXUH3gyZSrlw3sGZD Person ID 3111c3de3c3bd1a8ca1ef1c136eed979 OPEN …" at bounding box center [525, 78] width 940 height 54
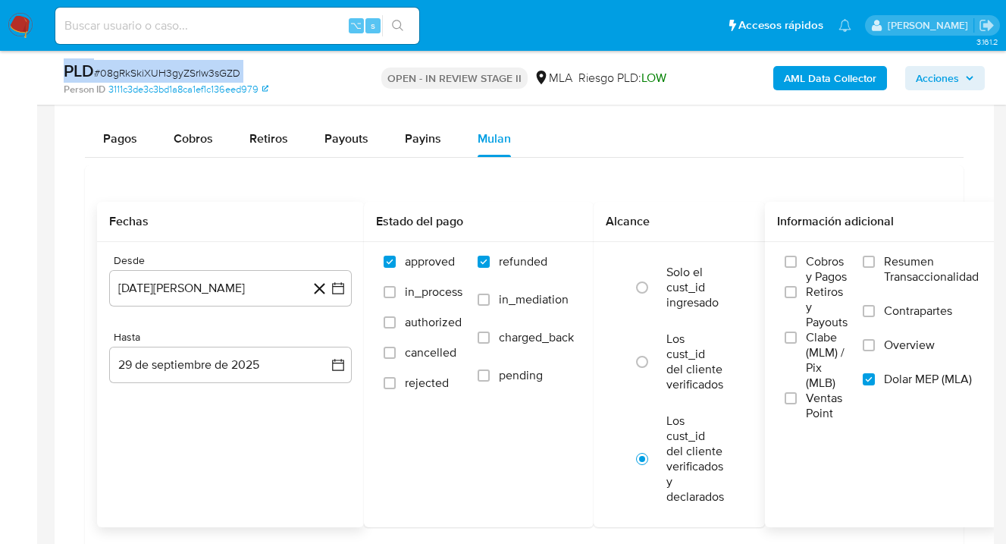
click at [326, 58] on div "PLD # 08gRkSkiXUH3gyZSrlw3sGZD Person ID 3111c3de3c3bd1a8ca1ef1c136eed979 OPEN …" at bounding box center [525, 78] width 940 height 54
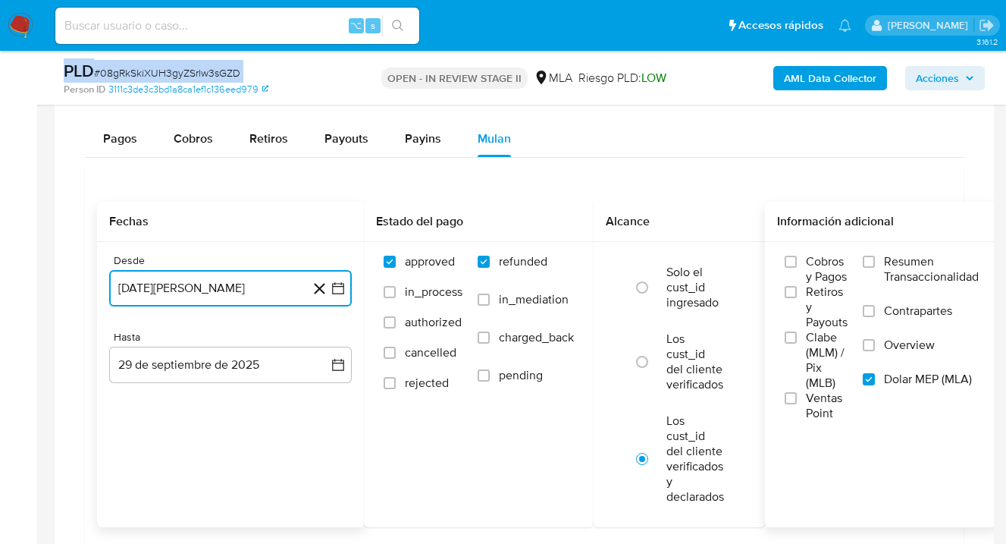
click at [288, 291] on button "29 de agosto de 2024" at bounding box center [230, 288] width 243 height 36
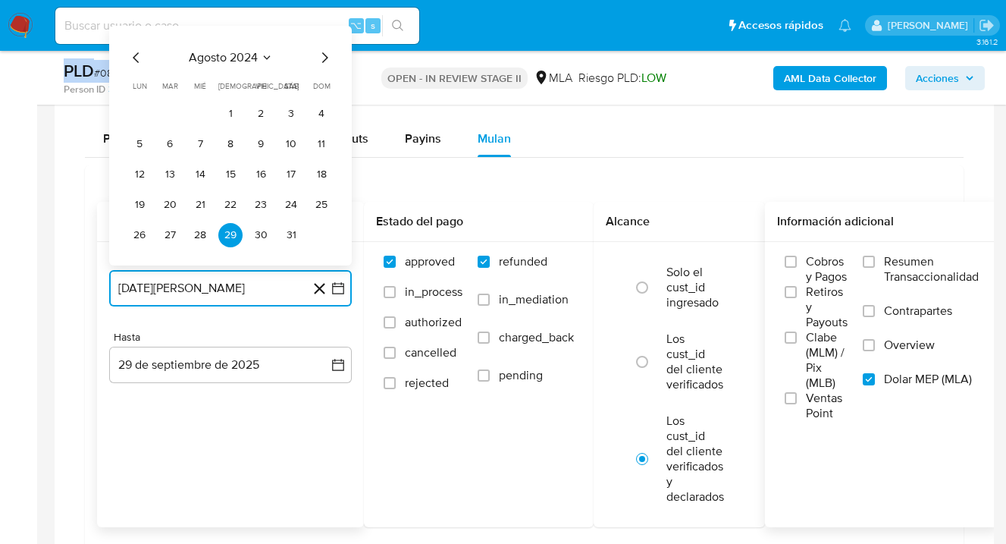
click at [327, 58] on icon "Mes siguiente" at bounding box center [325, 57] width 6 height 11
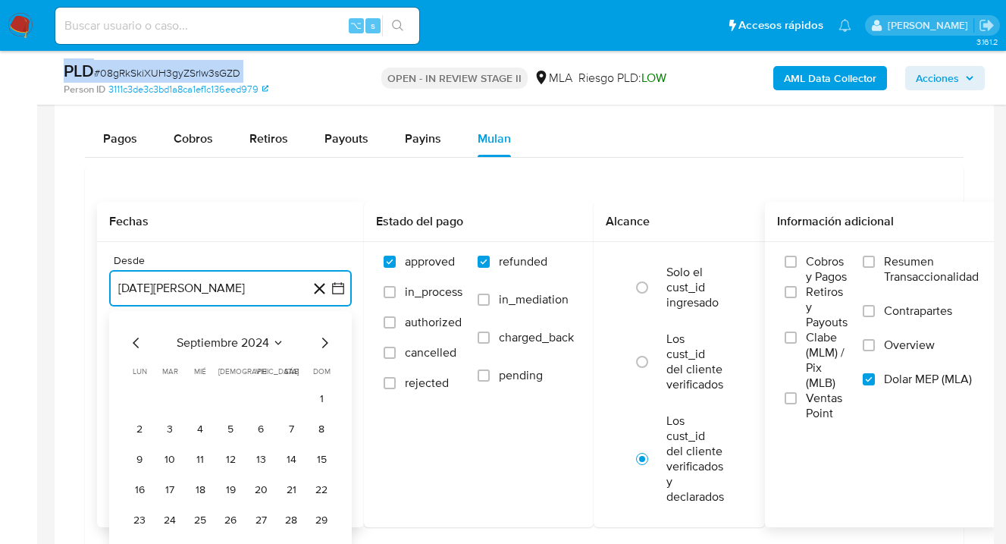
click at [321, 344] on icon "Mes siguiente" at bounding box center [325, 343] width 18 height 18
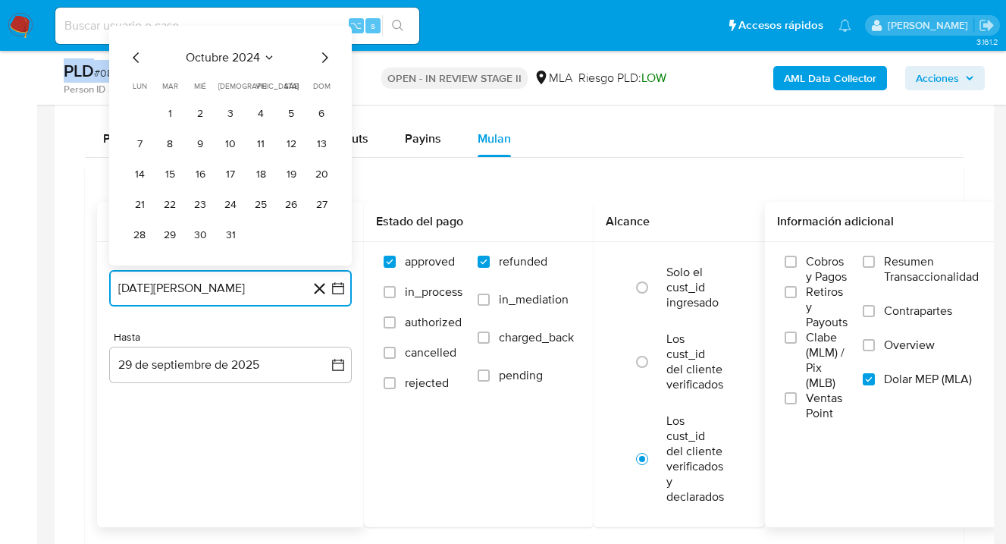
click at [325, 55] on icon "Mes siguiente" at bounding box center [325, 57] width 6 height 11
click at [320, 59] on icon "Mes siguiente" at bounding box center [325, 58] width 18 height 18
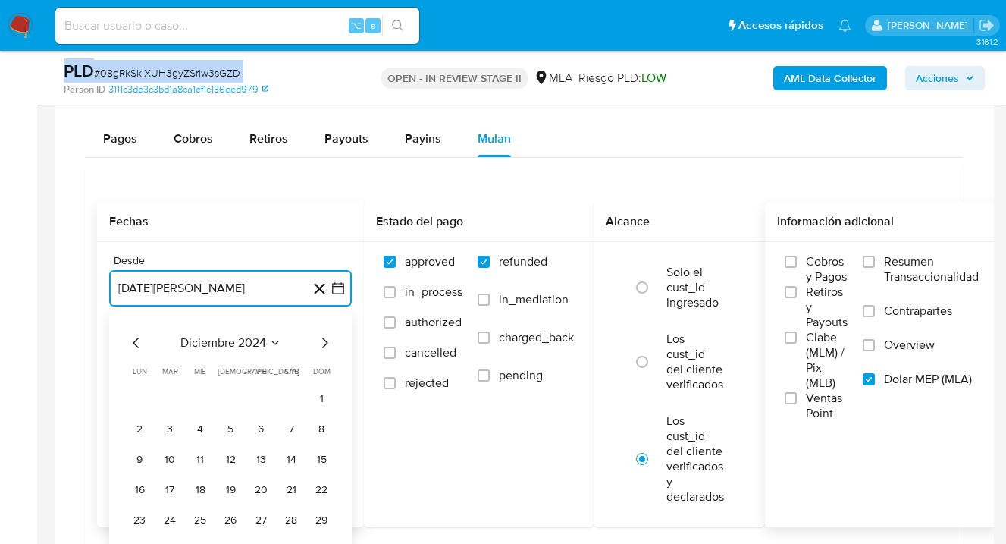
click at [324, 347] on icon "Mes siguiente" at bounding box center [325, 343] width 18 height 18
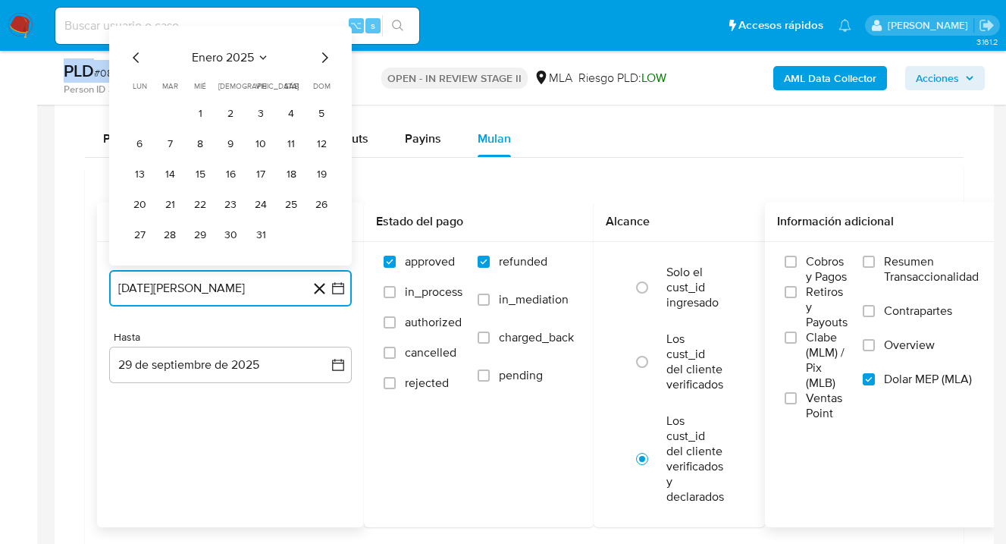
click at [325, 58] on icon "Mes siguiente" at bounding box center [325, 58] width 18 height 18
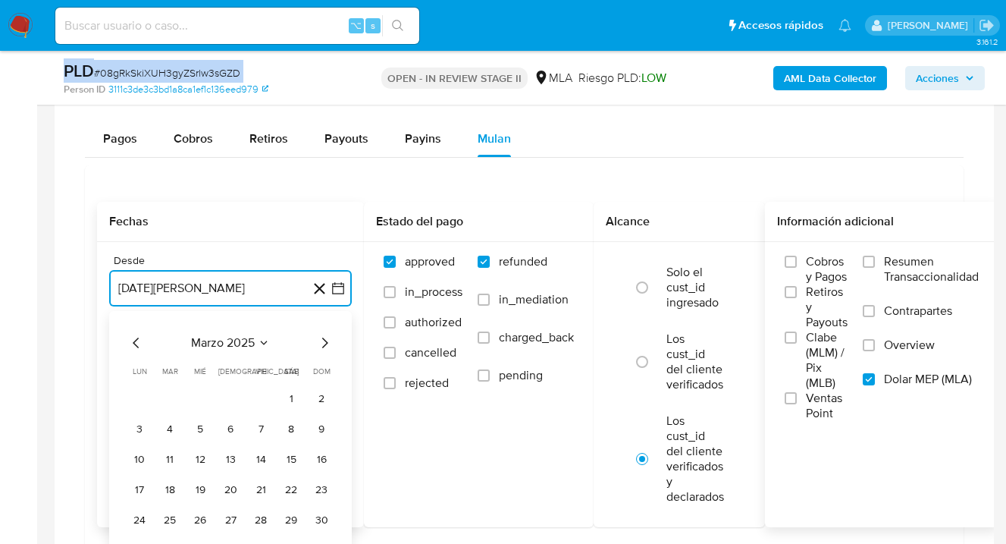
click at [322, 346] on icon "Mes siguiente" at bounding box center [325, 343] width 18 height 18
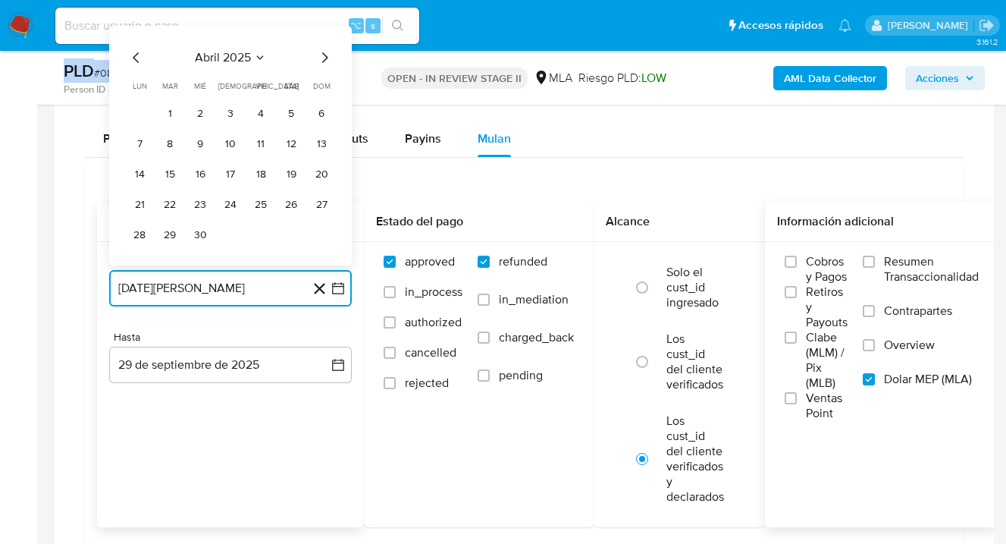
click at [322, 61] on icon "Mes siguiente" at bounding box center [325, 58] width 18 height 18
click at [322, 60] on icon "Mes siguiente" at bounding box center [325, 58] width 18 height 18
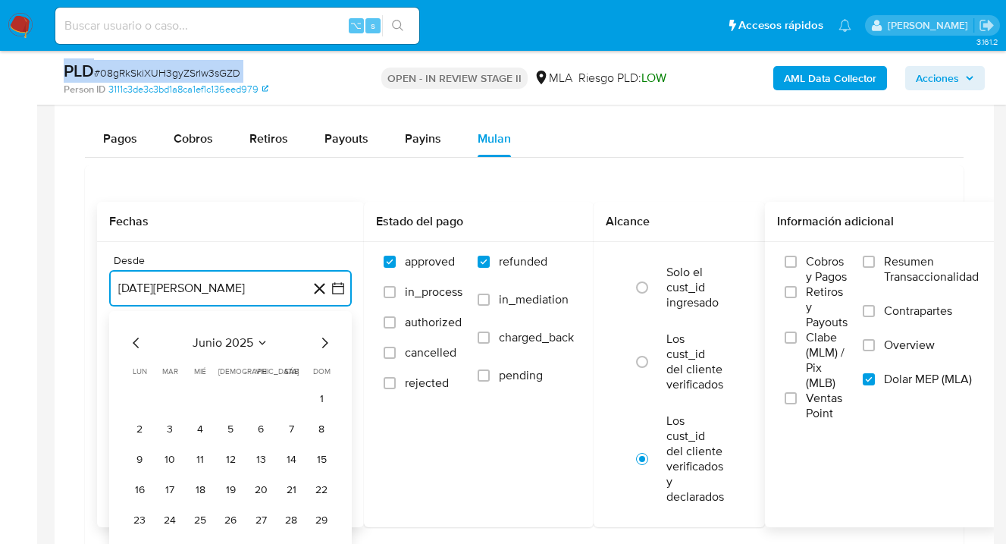
click at [322, 343] on icon "Mes siguiente" at bounding box center [325, 343] width 18 height 18
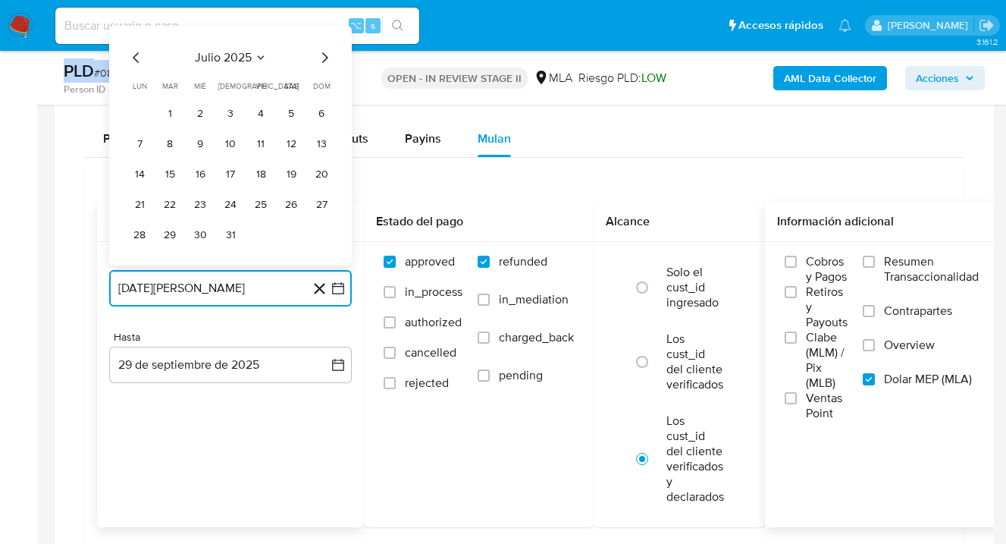
click at [327, 62] on icon "Mes siguiente" at bounding box center [325, 58] width 18 height 18
click at [324, 58] on icon "Mes siguiente" at bounding box center [325, 58] width 18 height 18
click at [143, 110] on button "1" at bounding box center [139, 114] width 24 height 24
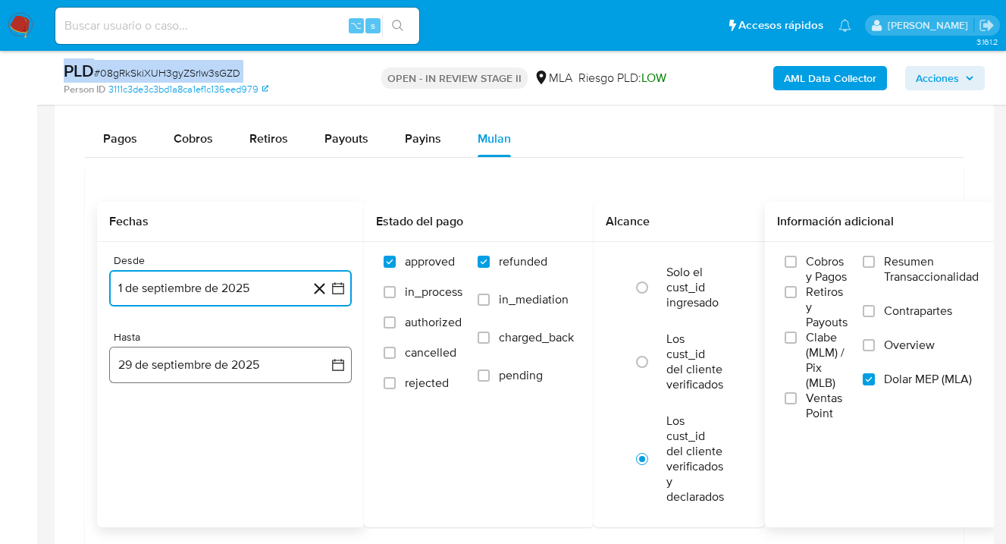
click at [226, 369] on button "29 de septiembre de 2025" at bounding box center [230, 365] width 243 height 36
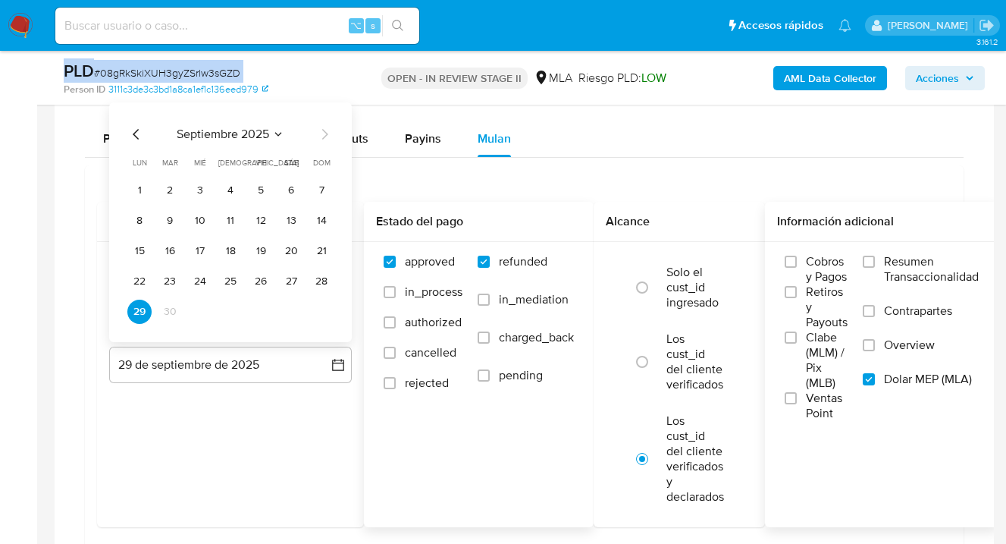
click at [406, 427] on div "Estado del pago approved in_process authorized cancelled rejected refunded in_m…" at bounding box center [479, 364] width 230 height 325
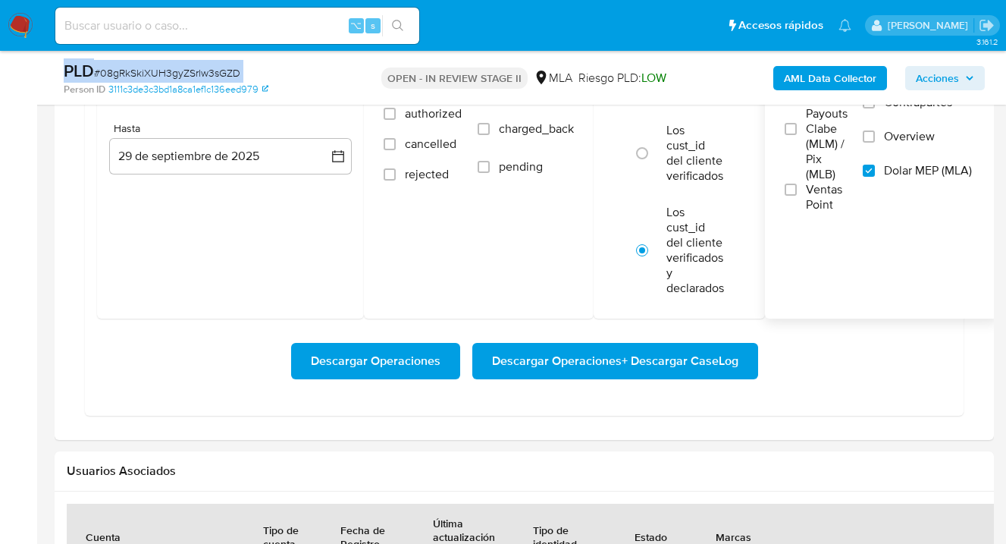
scroll to position [2437, 0]
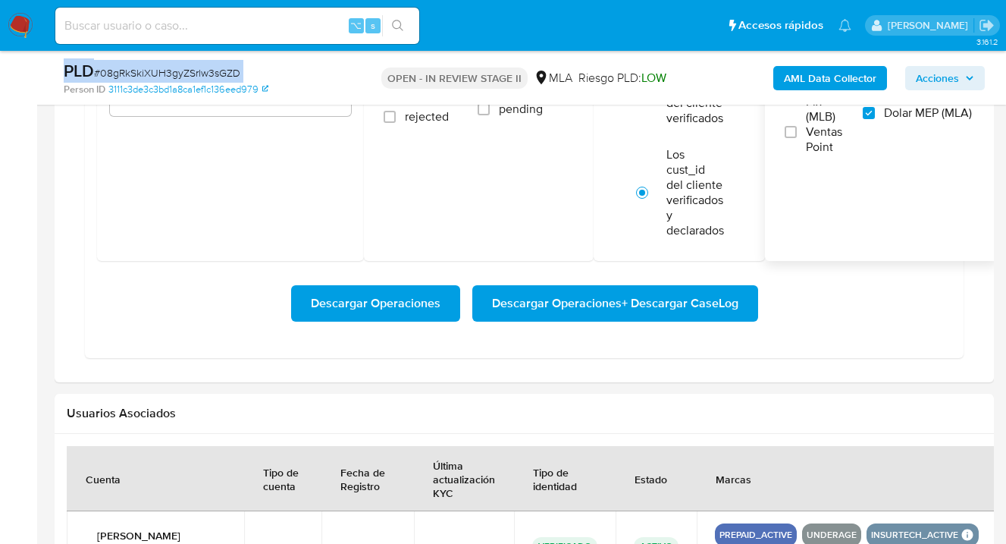
click at [356, 302] on span "Descargar Operaciones" at bounding box center [376, 303] width 130 height 33
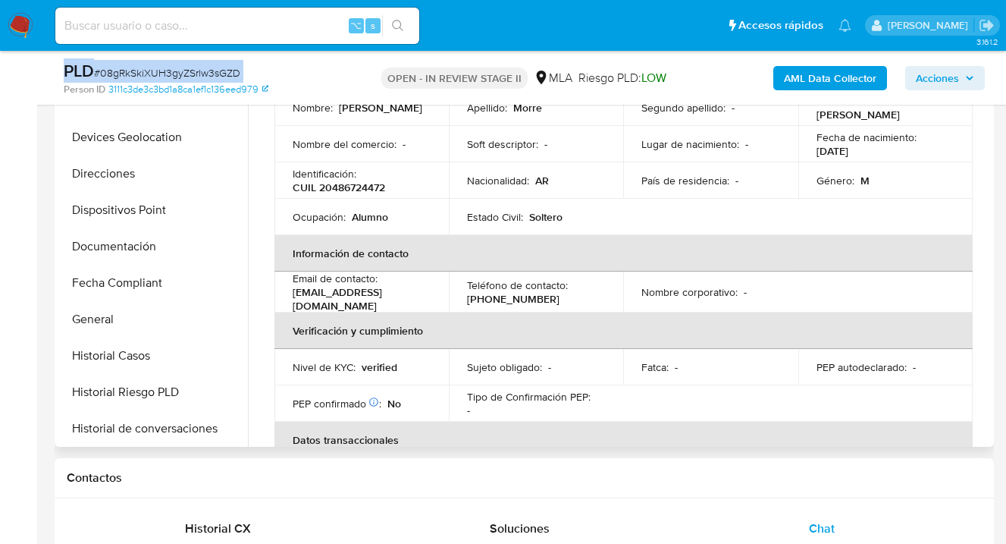
scroll to position [229, 0]
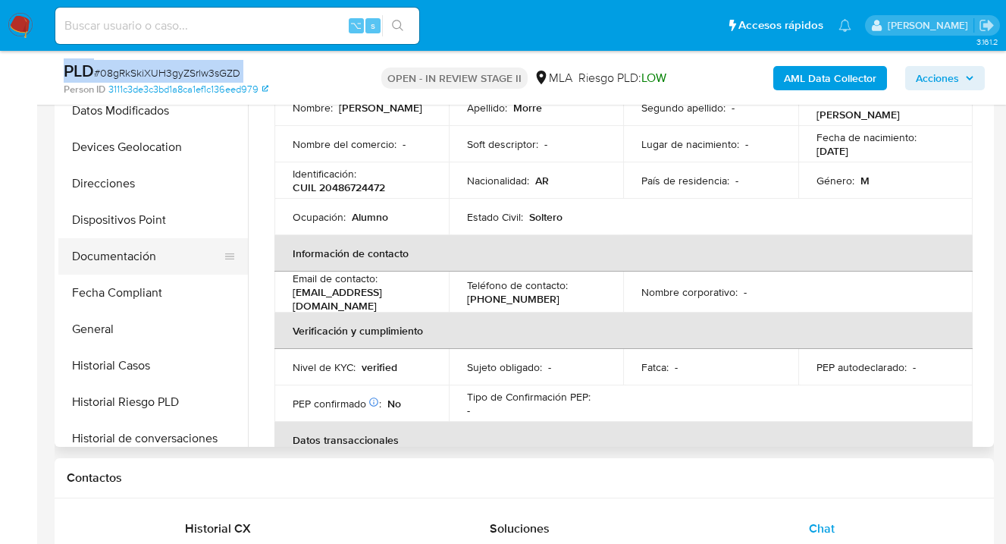
click at [156, 264] on button "Documentación" at bounding box center [146, 256] width 177 height 36
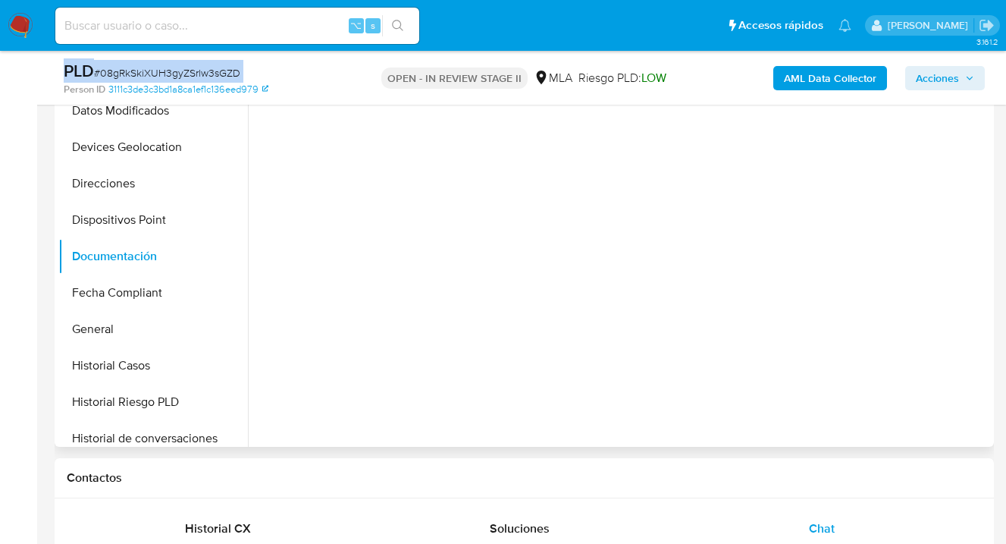
scroll to position [0, 0]
drag, startPoint x: 354, startPoint y: 138, endPoint x: 390, endPoint y: 142, distance: 35.8
click at [354, 138] on button "Identificación" at bounding box center [335, 133] width 159 height 39
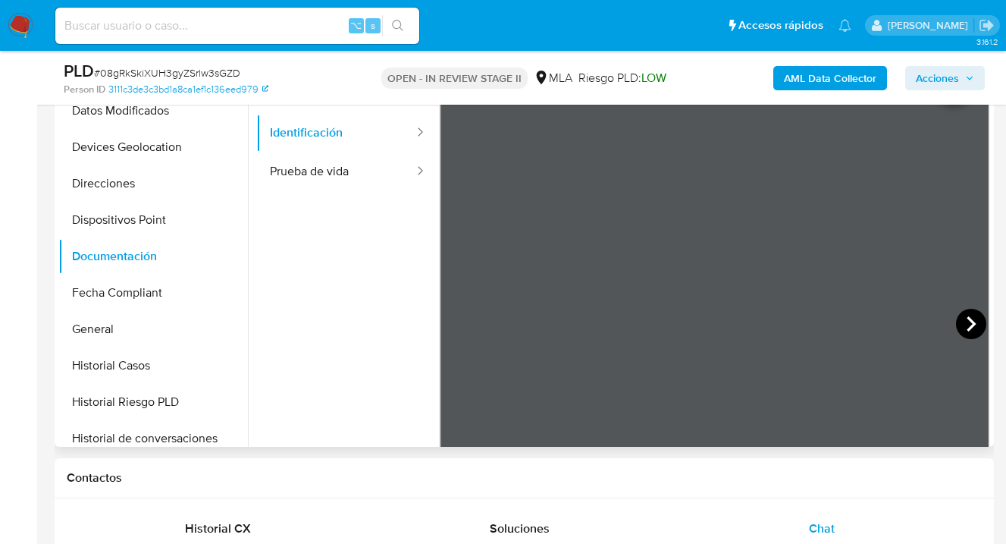
click at [969, 321] on icon at bounding box center [971, 324] width 30 height 30
click at [457, 325] on icon at bounding box center [458, 323] width 9 height 15
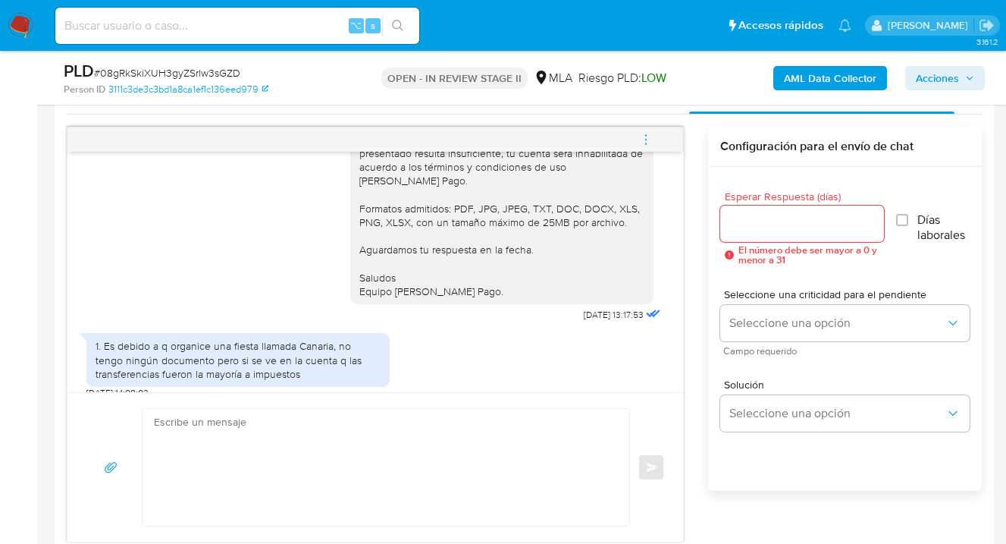
scroll to position [770, 0]
click at [733, 221] on input "Esperar Respuesta (días)" at bounding box center [803, 222] width 164 height 20
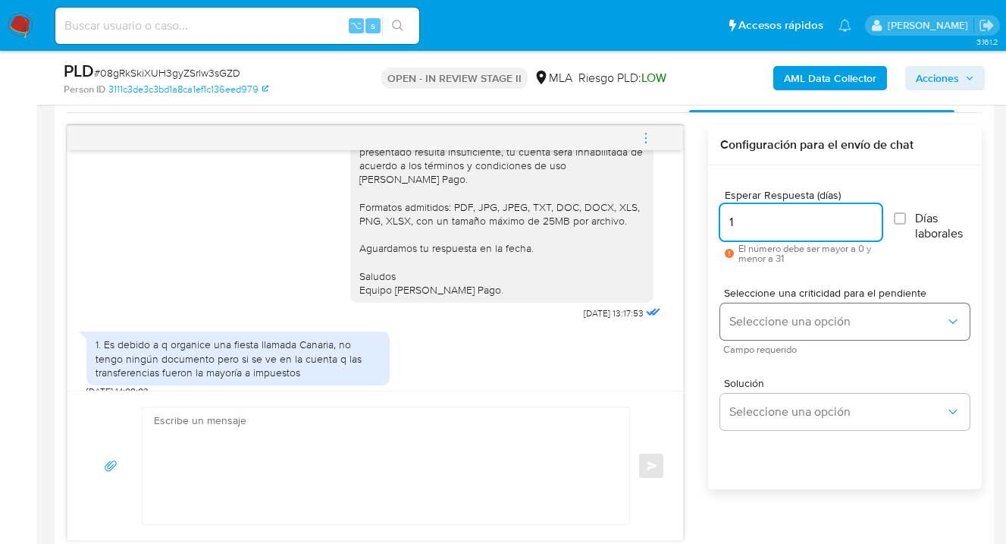
type input "1"
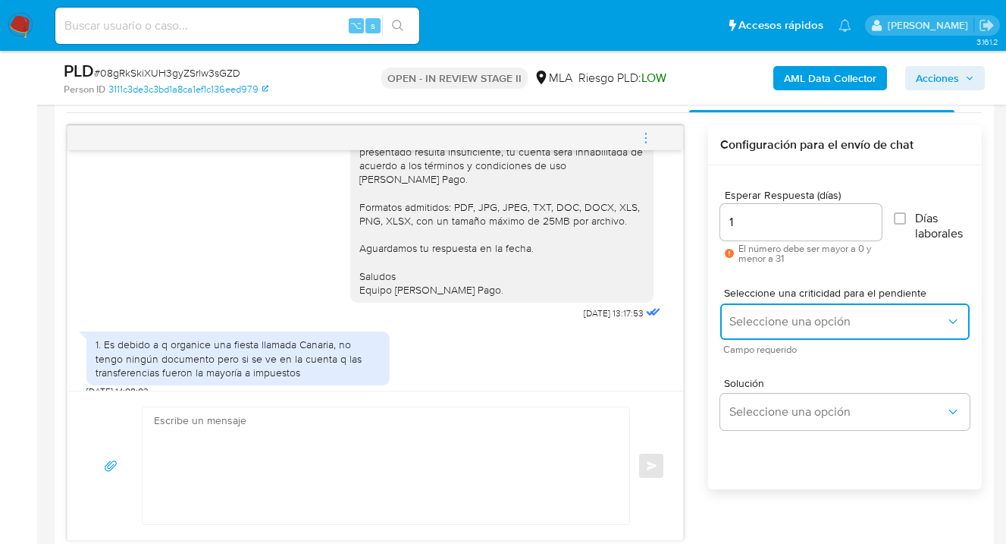
click at [742, 318] on span "Seleccione una opción" at bounding box center [838, 321] width 216 height 15
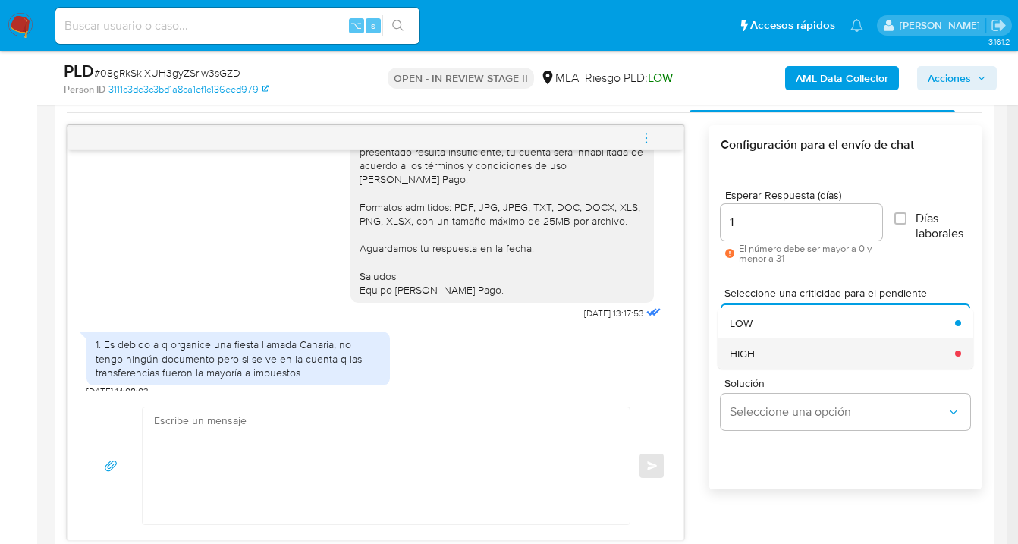
click at [761, 357] on div "HIGH" at bounding box center [838, 353] width 216 height 30
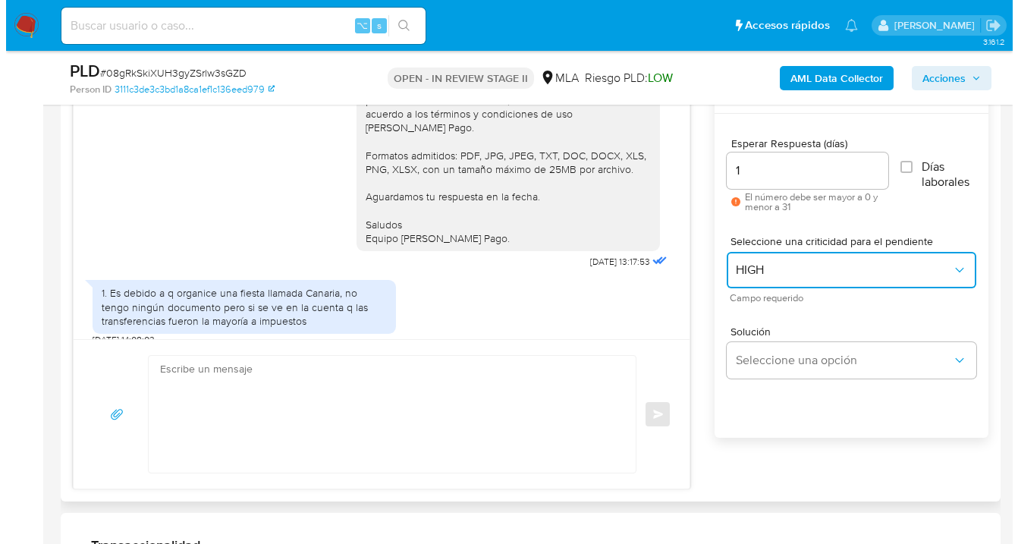
scroll to position [897, 0]
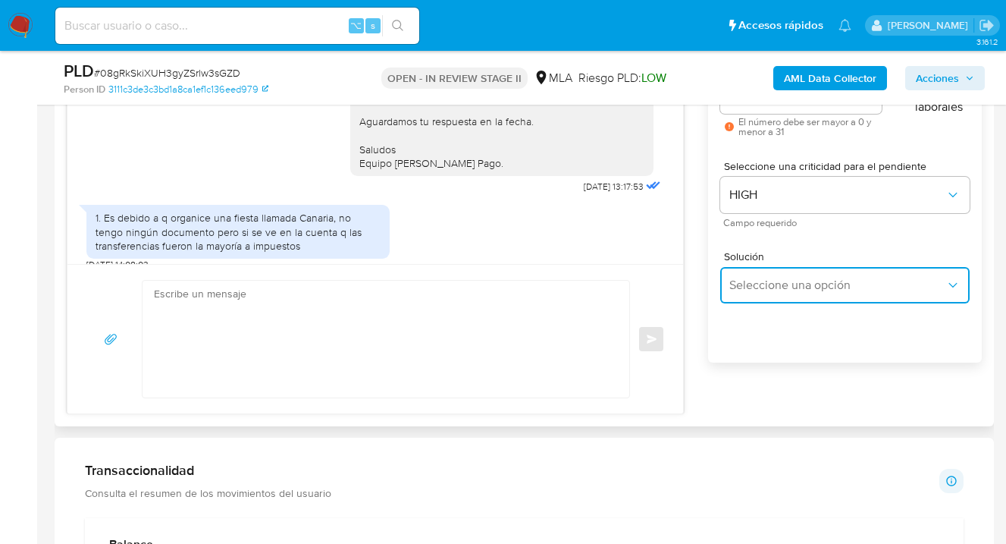
click at [755, 284] on span "Seleccione una opción" at bounding box center [838, 285] width 216 height 15
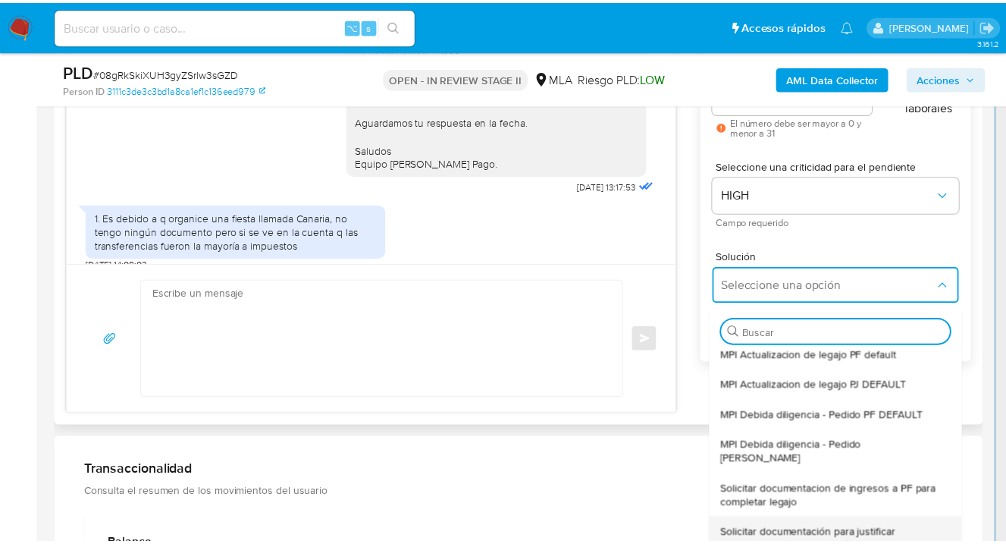
scroll to position [145, 0]
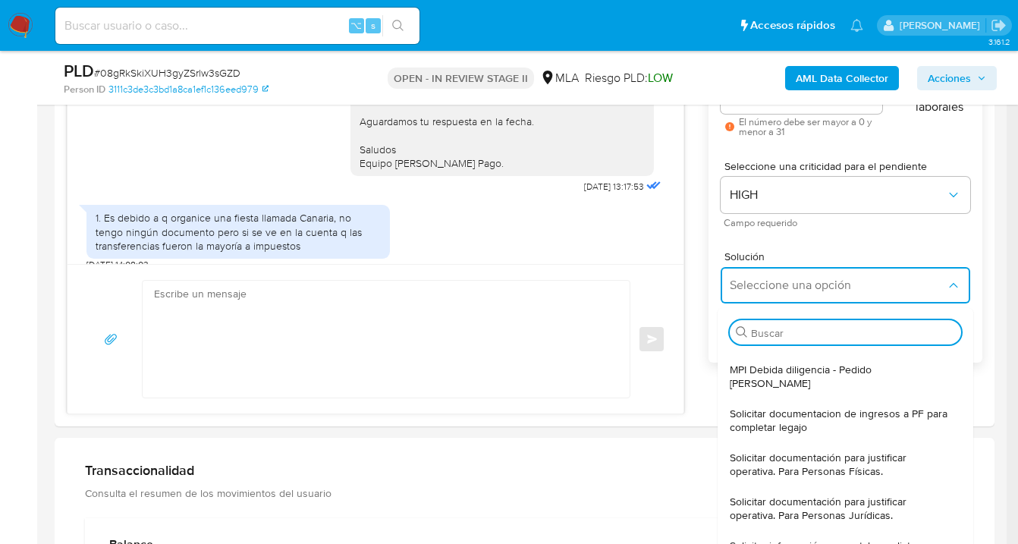
click at [792, 454] on span "Solicitar documentación para justificar operativa. Para Personas Físicas." at bounding box center [841, 464] width 222 height 27
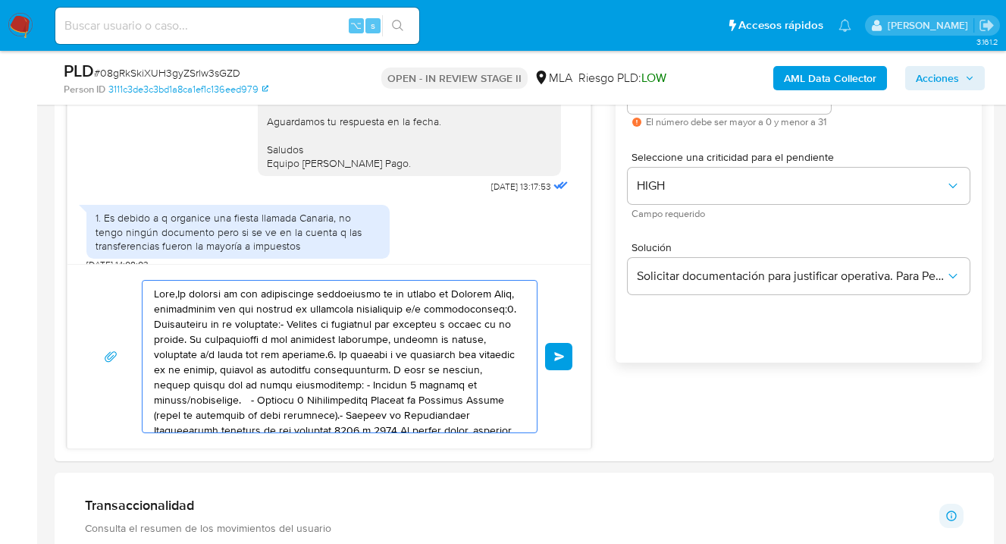
drag, startPoint x: 404, startPoint y: 410, endPoint x: 24, endPoint y: 257, distance: 409.4
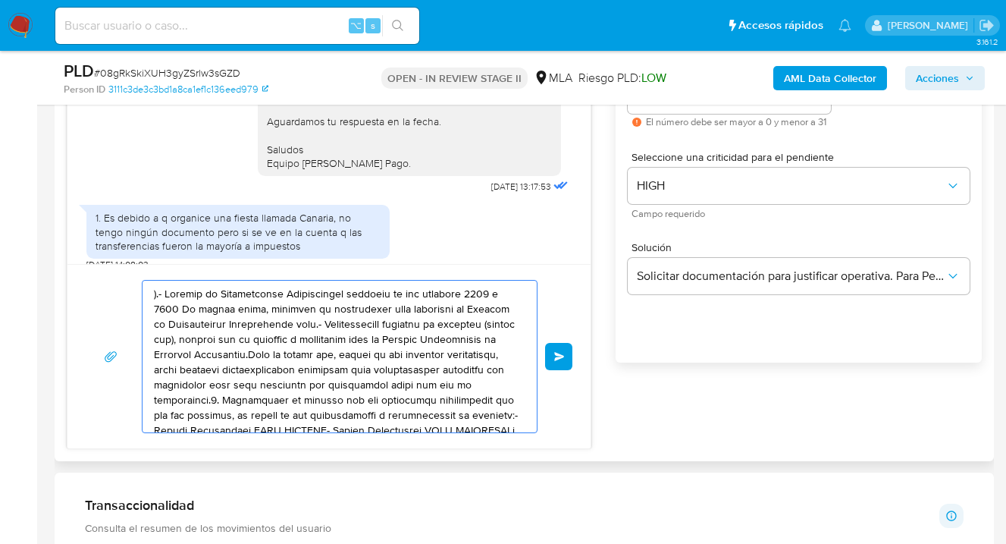
drag, startPoint x: 352, startPoint y: 407, endPoint x: 174, endPoint y: 328, distance: 195.2
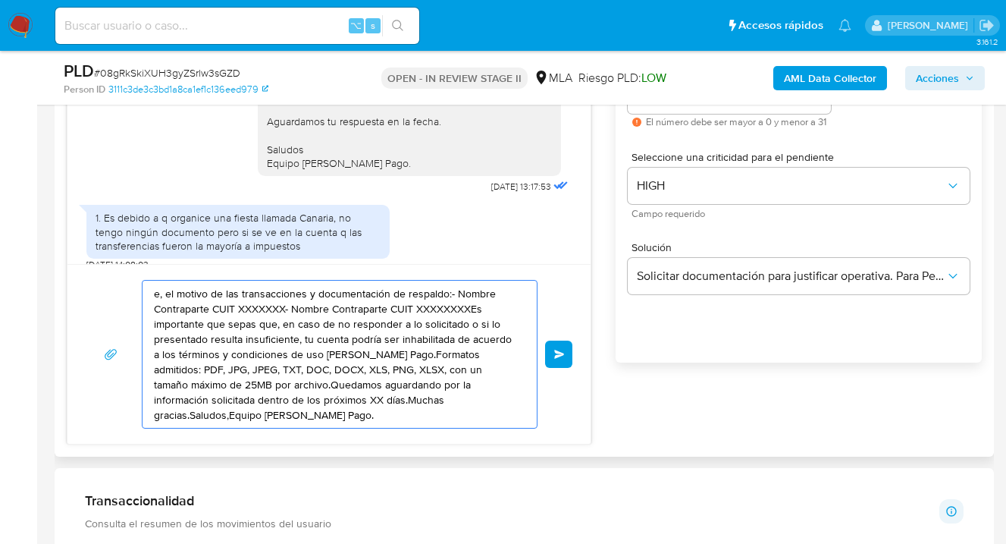
drag, startPoint x: 127, startPoint y: 306, endPoint x: 158, endPoint y: 325, distance: 36.4
click at [100, 293] on div "e, el motivo de las transacciones y documentación de respaldo:- Nombre Contrapa…" at bounding box center [329, 354] width 487 height 149
type textarea "LSX, con un tamaño máximo de 25MB por archivo.Quedamos aguardando por la inform…"
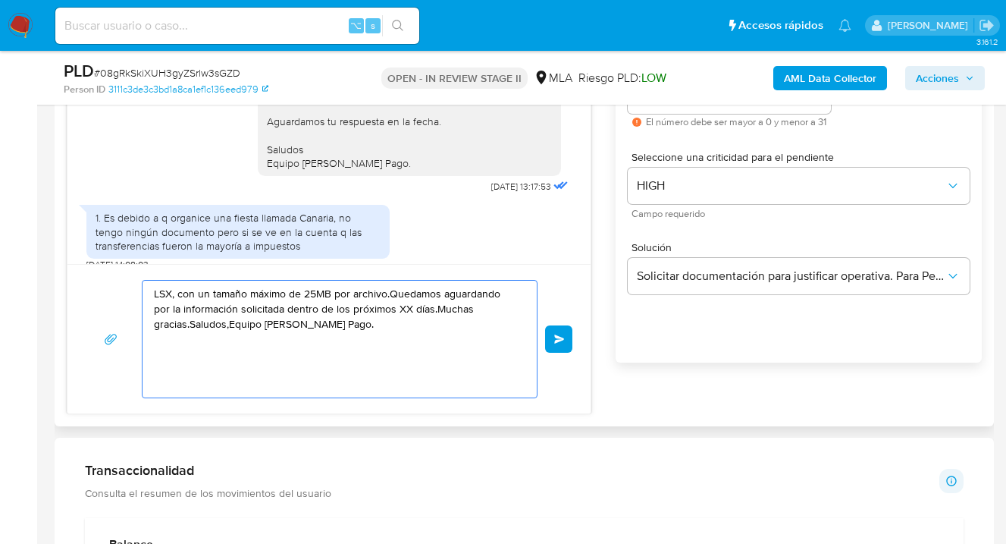
drag, startPoint x: 290, startPoint y: 361, endPoint x: 118, endPoint y: 275, distance: 192.3
click at [61, 263] on div "Historial CX Soluciones Chat Id Estado Fecha de creación Origen Proceso Anterio…" at bounding box center [525, 181] width 940 height 489
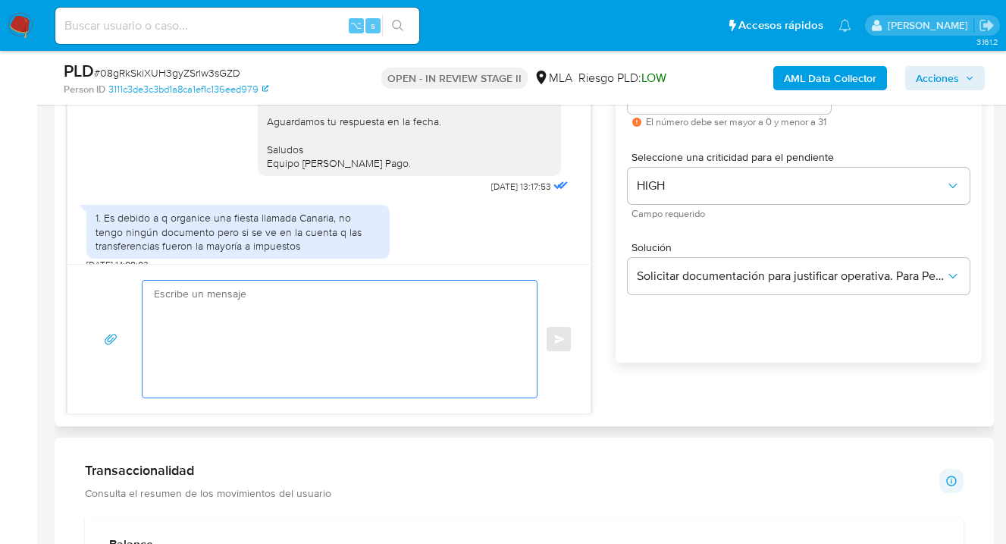
paste textarea "Hola , esperamos te encuentres muy bien. Muchas gracias por tu respuesta y la i…"
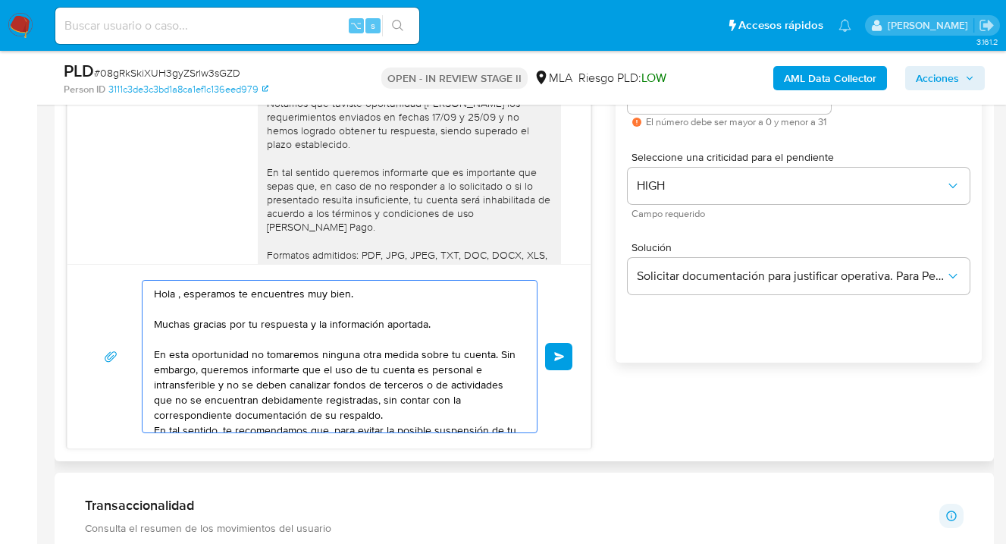
scroll to position [1019, 0]
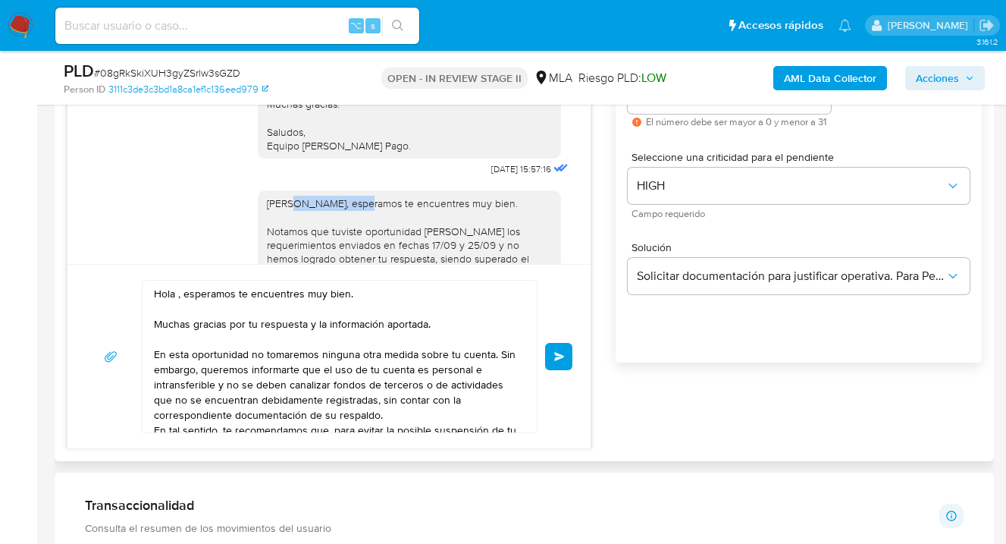
drag, startPoint x: 284, startPoint y: 203, endPoint x: 345, endPoint y: 200, distance: 61.5
click at [345, 200] on div "Hola Bautista Morre, esperamos te encuentres muy bien. Notamos que tuviste opor…" at bounding box center [409, 334] width 285 height 276
copy div "Bautista Morre"
click at [177, 295] on textarea "Hola , esperamos te encuentres muy bien. Muchas gracias por tu respuesta y la i…" at bounding box center [336, 357] width 364 height 152
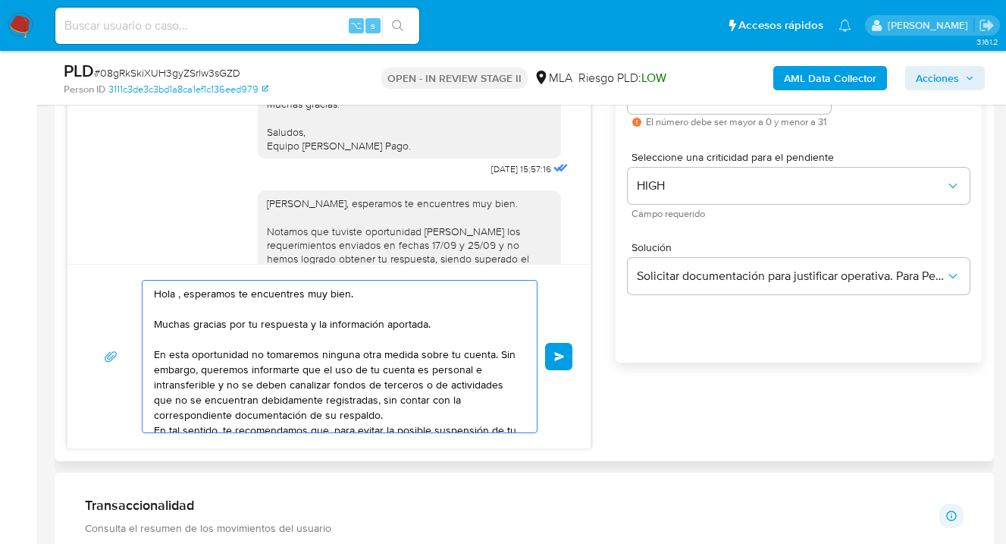
paste textarea "[PERSON_NAME]"
drag, startPoint x: 427, startPoint y: 295, endPoint x: 252, endPoint y: 296, distance: 175.2
click at [252, 296] on textarea "Hola Bautista Morre, esperamos te encuentres muy bien. Muchas gracias por tu re…" at bounding box center [336, 357] width 364 height 152
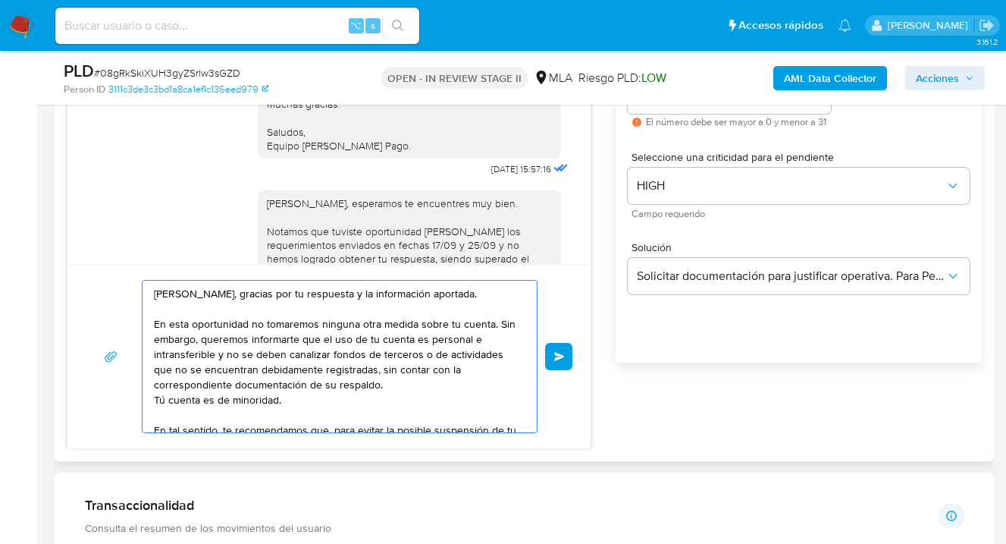
click at [157, 396] on textarea "Hola Bautista Morre, gracias por tu respuesta y la información aportada. En est…" at bounding box center [336, 357] width 364 height 152
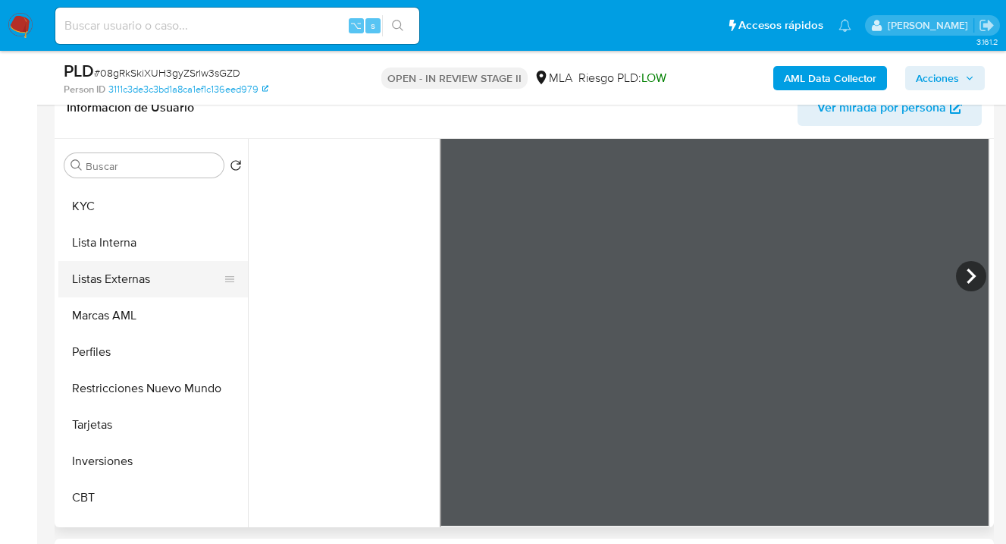
scroll to position [692, 0]
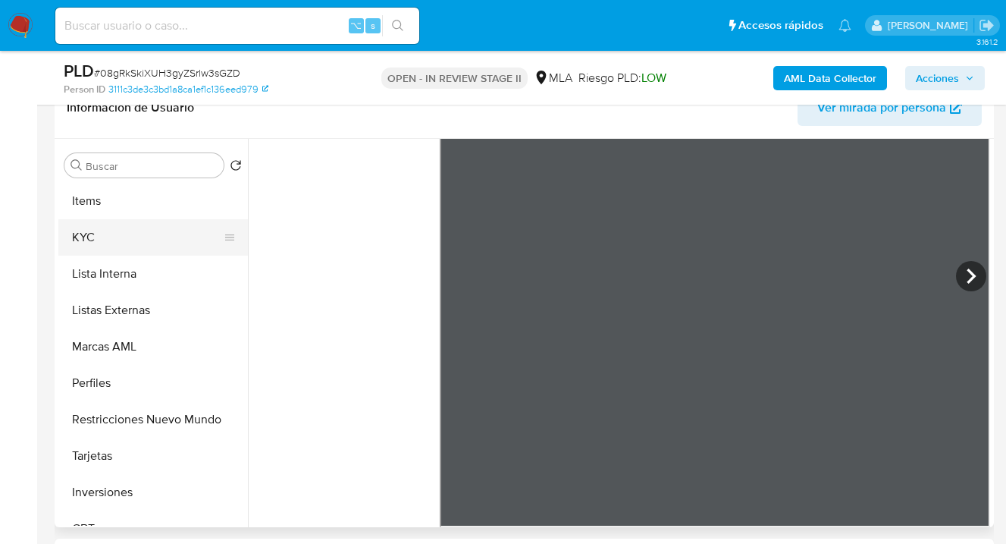
click at [142, 240] on button "KYC" at bounding box center [146, 237] width 177 height 36
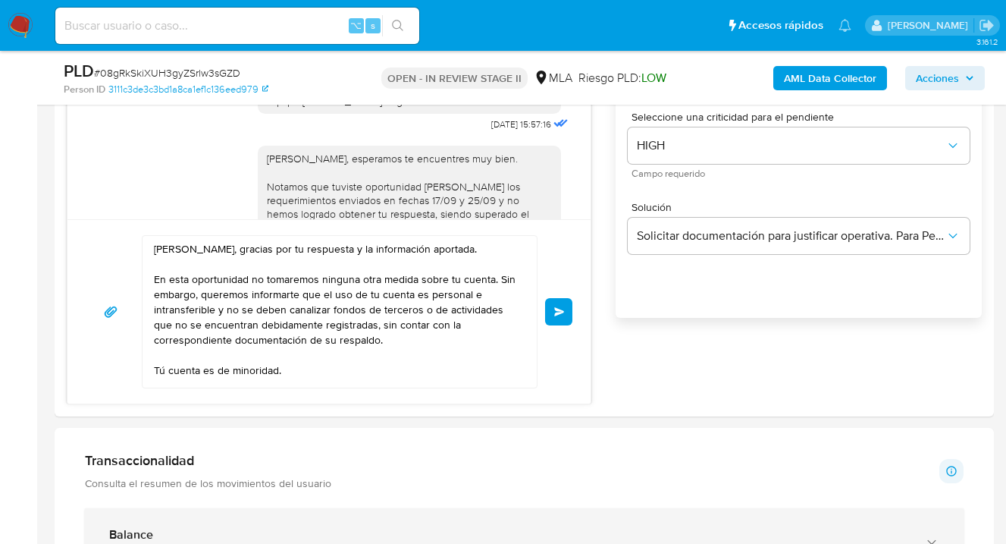
scroll to position [1069, 0]
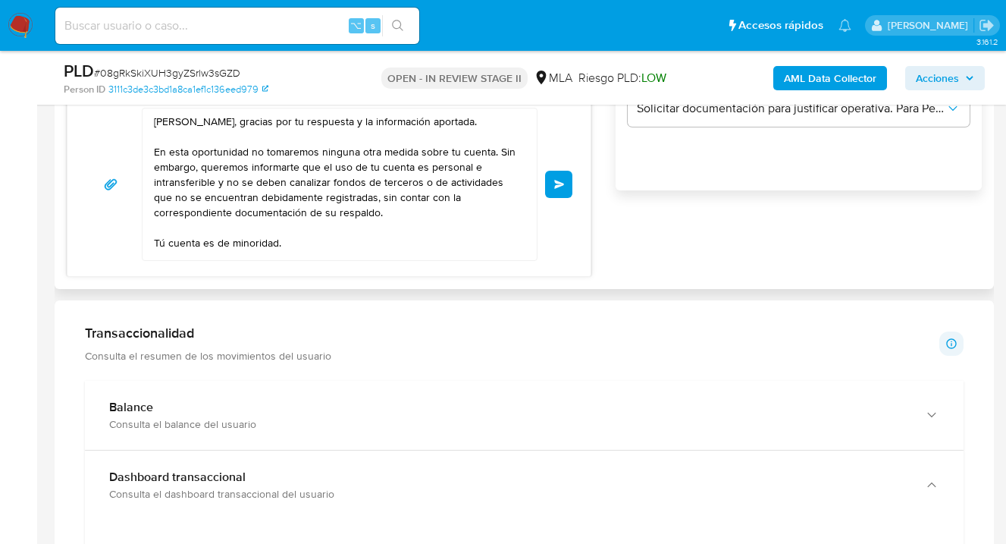
click at [298, 234] on textarea "Hola Bautista Morre, gracias por tu respuesta y la información aportada. En est…" at bounding box center [336, 184] width 364 height 152
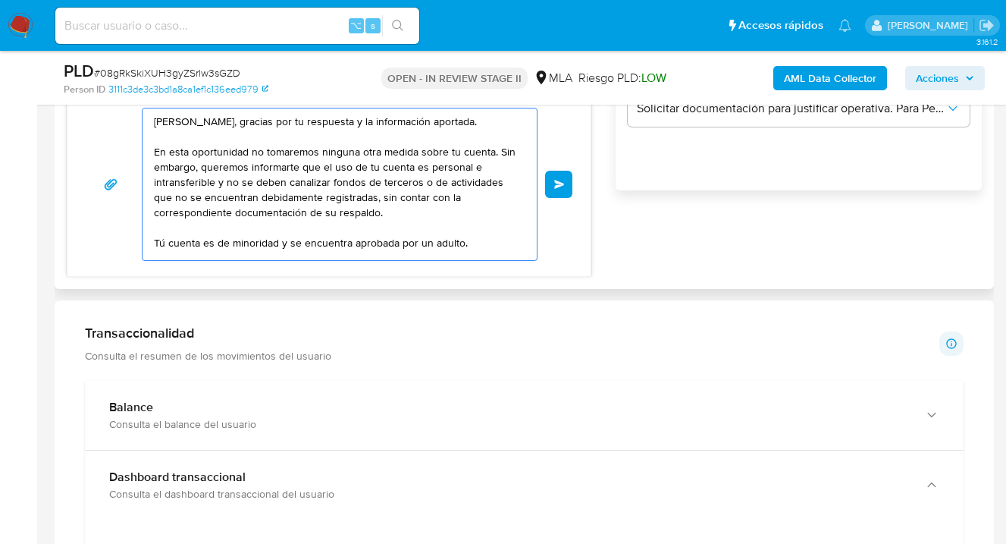
scroll to position [86, 0]
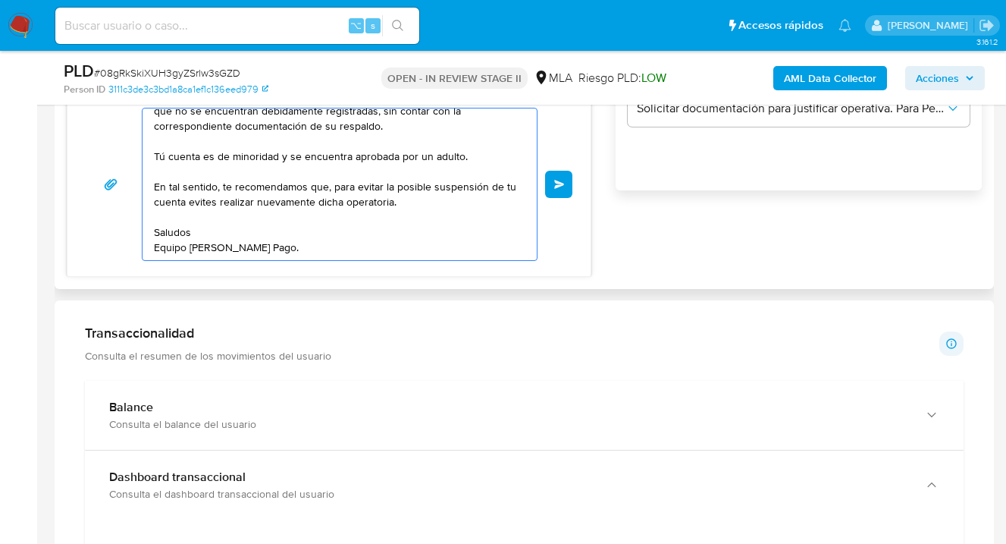
click at [235, 171] on textarea "Hola Bautista Morre, gracias por tu respuesta y la información aportada. En est…" at bounding box center [336, 184] width 364 height 152
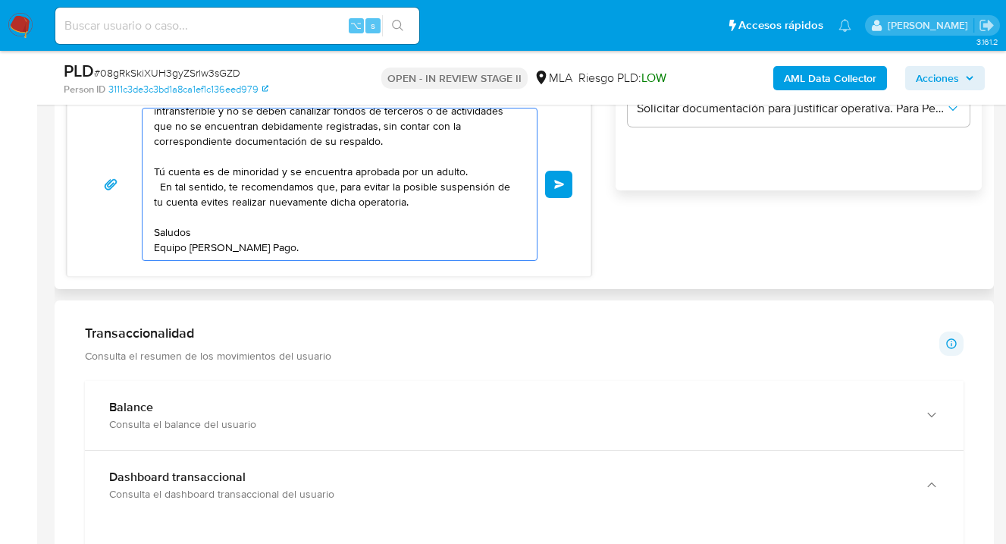
scroll to position [71, 0]
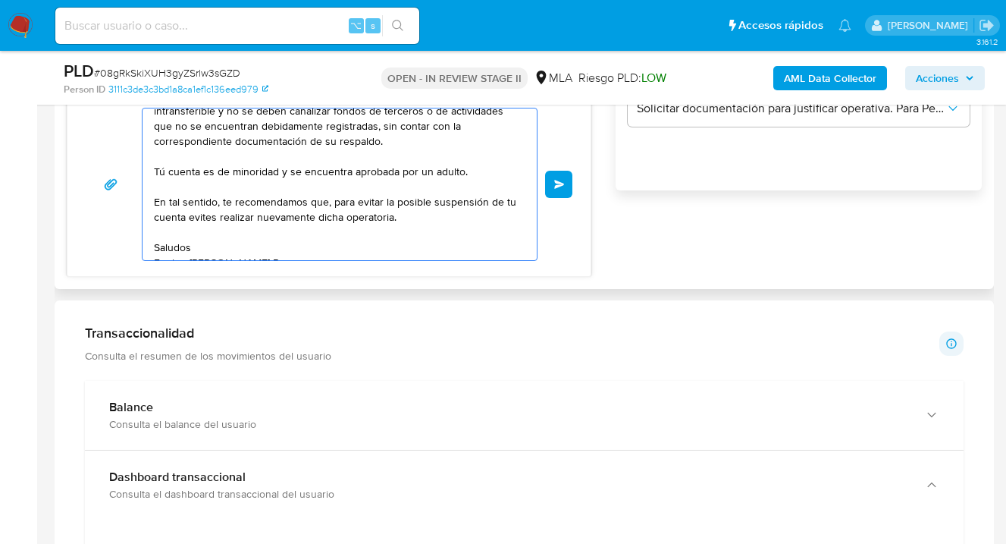
drag, startPoint x: 489, startPoint y: 198, endPoint x: 491, endPoint y: 232, distance: 34.2
click at [489, 199] on textarea "Hola Bautista Morre, gracias por tu respuesta y la información aportada. En est…" at bounding box center [336, 184] width 364 height 152
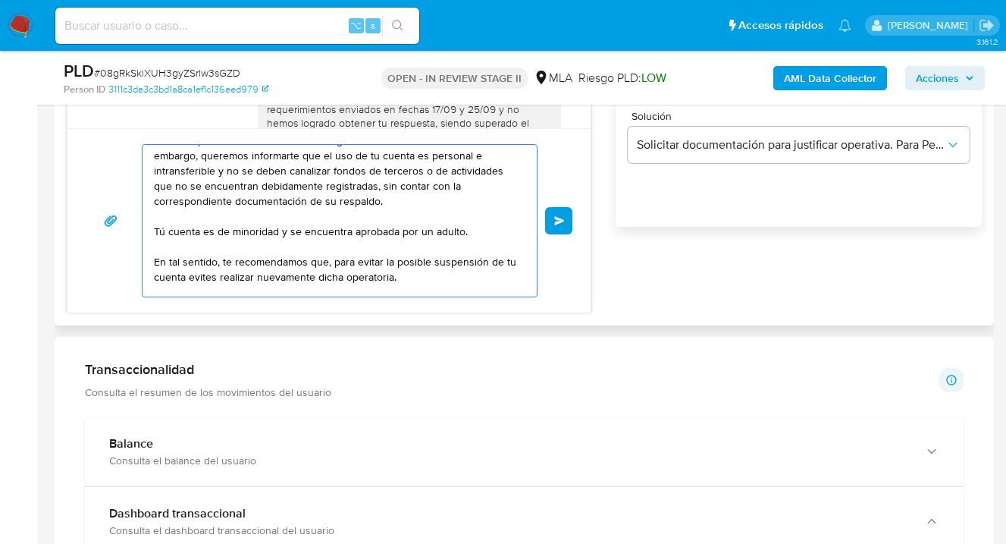
scroll to position [0, 0]
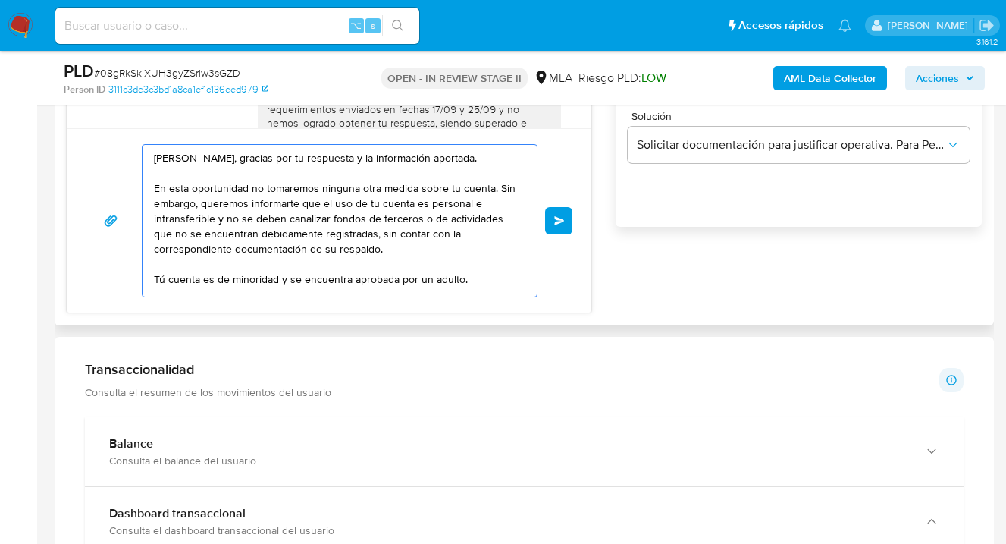
click at [157, 187] on textarea "Hola Bautista Morre, gracias por tu respuesta y la información aportada. En est…" at bounding box center [336, 221] width 364 height 152
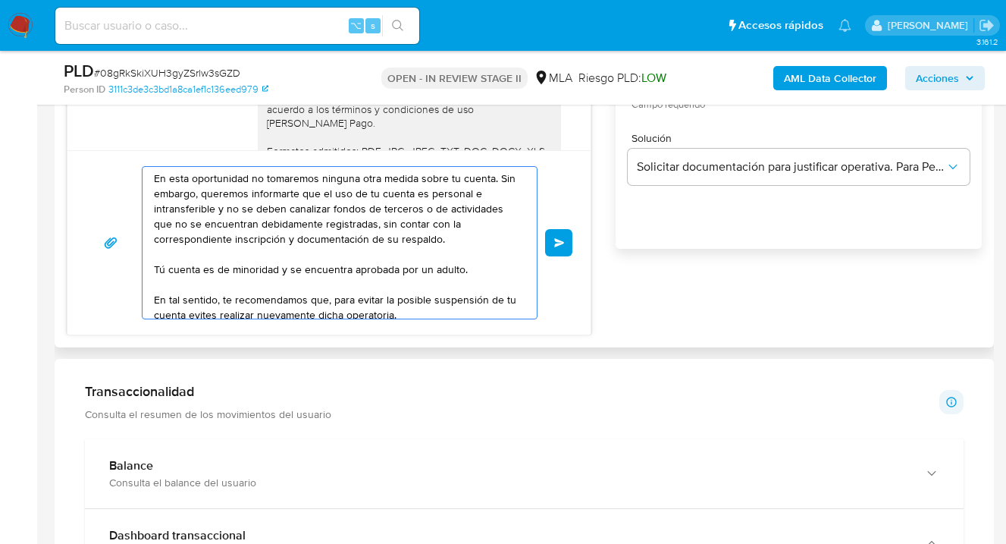
scroll to position [86, 0]
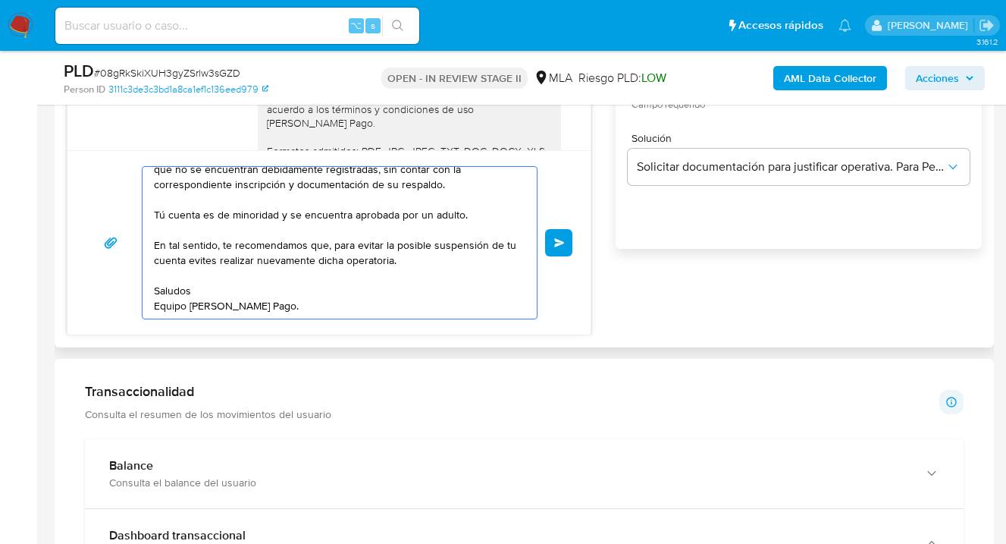
drag, startPoint x: 488, startPoint y: 244, endPoint x: 491, endPoint y: 267, distance: 23.1
click at [487, 245] on textarea "Hola Bautista Morre, gracias por tu respuesta y la información aportada. En est…" at bounding box center [336, 243] width 364 height 152
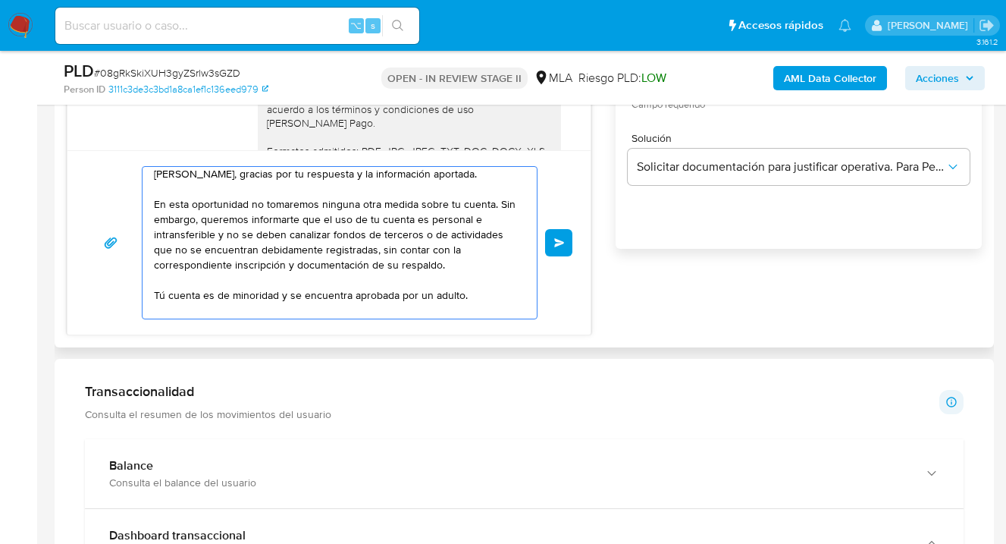
scroll to position [102, 0]
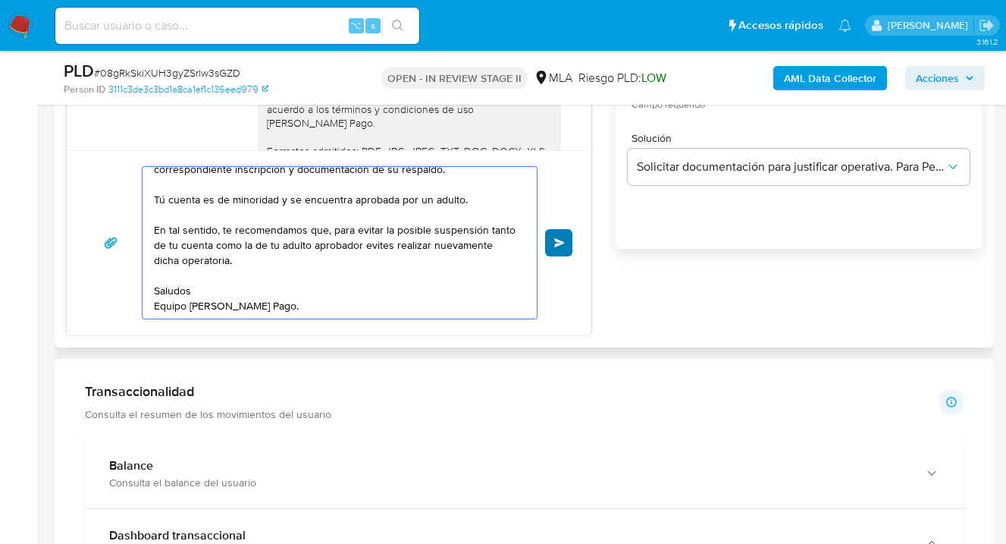
type textarea "[PERSON_NAME], gracias por tu respuesta y la información aportada. En esta opor…"
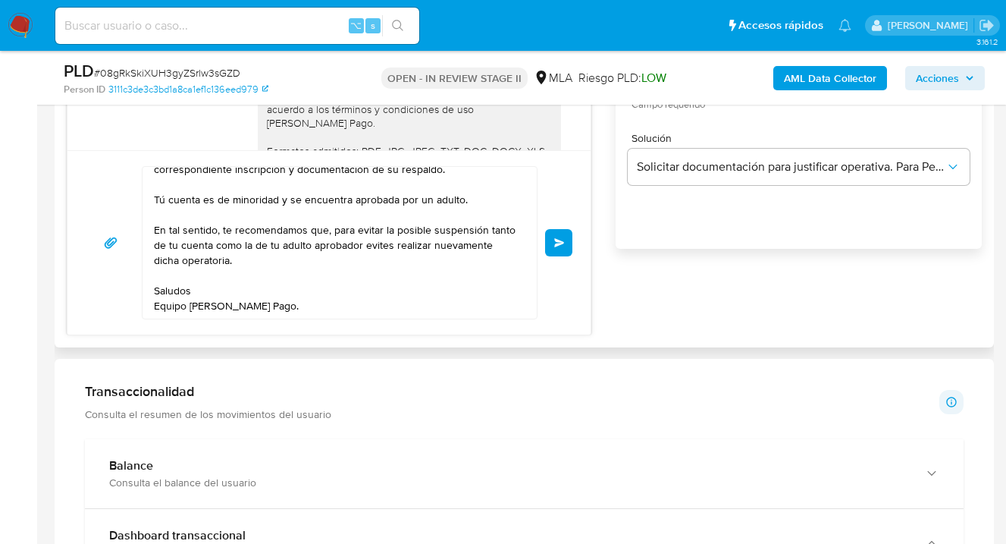
click at [563, 240] on span "Enviar" at bounding box center [559, 242] width 11 height 9
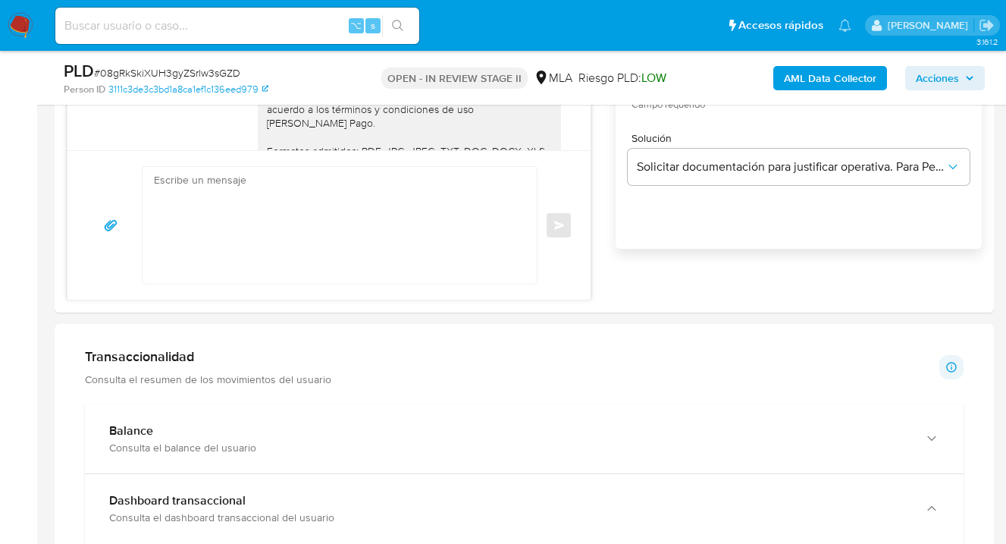
scroll to position [1628, 0]
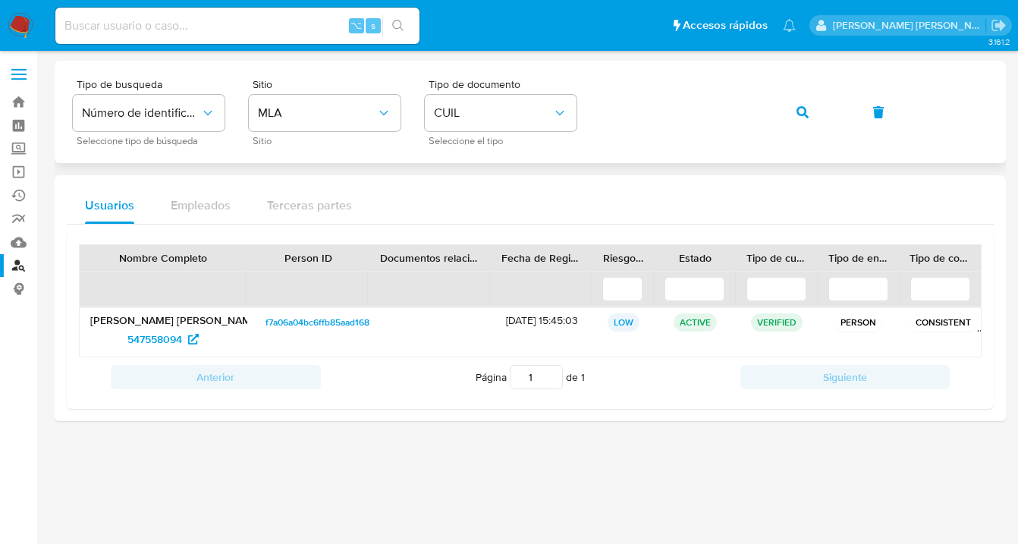
click at [596, 105] on div "Tipo de busqueda Número de identificación Seleccione tipo de búsqueda Sitio MLA…" at bounding box center [530, 112] width 915 height 66
click at [791, 119] on button "button" at bounding box center [803, 112] width 52 height 36
click at [187, 321] on p "[PERSON_NAME]" at bounding box center [163, 320] width 146 height 14
click at [165, 341] on span "1908572617" at bounding box center [154, 339] width 55 height 24
click at [591, 105] on div "Tipo de busqueda Número de identificación Seleccione tipo de búsqueda Sitio MLA…" at bounding box center [530, 112] width 915 height 66
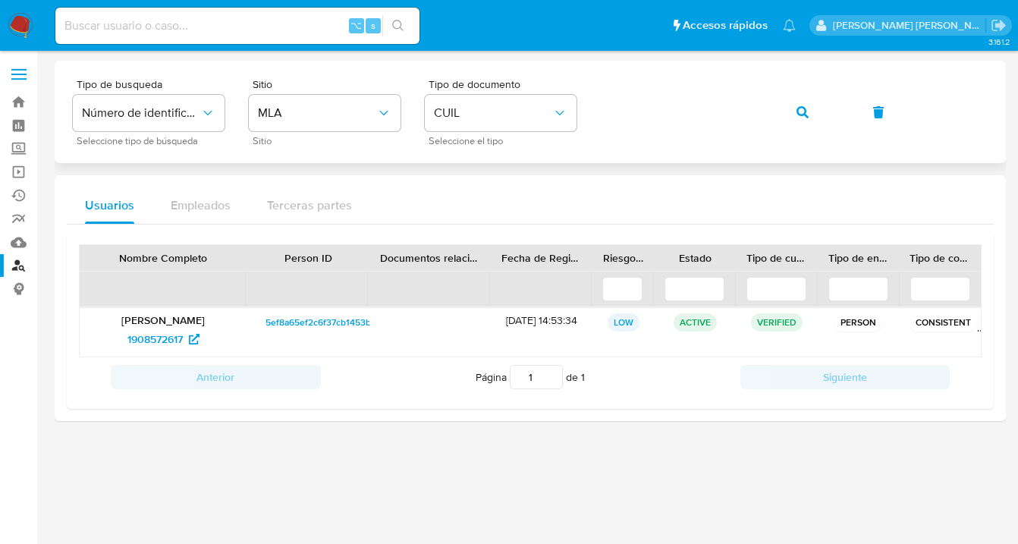
drag, startPoint x: 809, startPoint y: 113, endPoint x: 724, endPoint y: 145, distance: 90.7
click at [809, 114] on button "button" at bounding box center [803, 112] width 52 height 36
click at [155, 344] on span "1684196414" at bounding box center [155, 339] width 54 height 24
drag, startPoint x: 620, startPoint y: 236, endPoint x: 635, endPoint y: 205, distance: 34.6
click at [620, 235] on div "Nombre Completo Person ID Documentos relacionados Fecha de Registro Riesgo PLD …" at bounding box center [530, 320] width 927 height 177
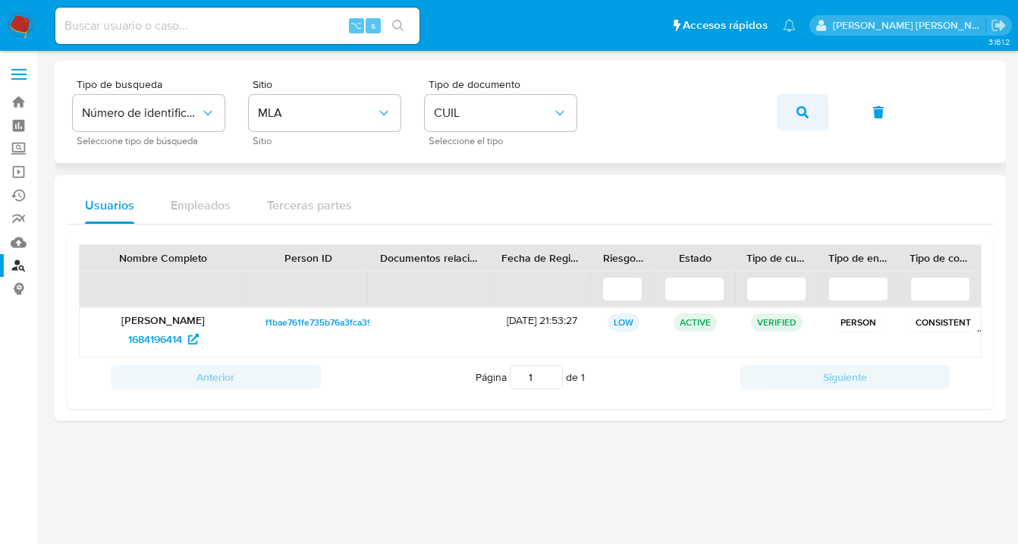
click at [801, 119] on span "button" at bounding box center [802, 112] width 12 height 33
click at [155, 340] on span "440308587" at bounding box center [154, 339] width 55 height 24
click at [585, 108] on div "Tipo de busqueda Número de identificación Seleccione tipo de búsqueda Sitio MLA…" at bounding box center [530, 112] width 915 height 66
click at [805, 108] on icon "button" at bounding box center [802, 112] width 12 height 12
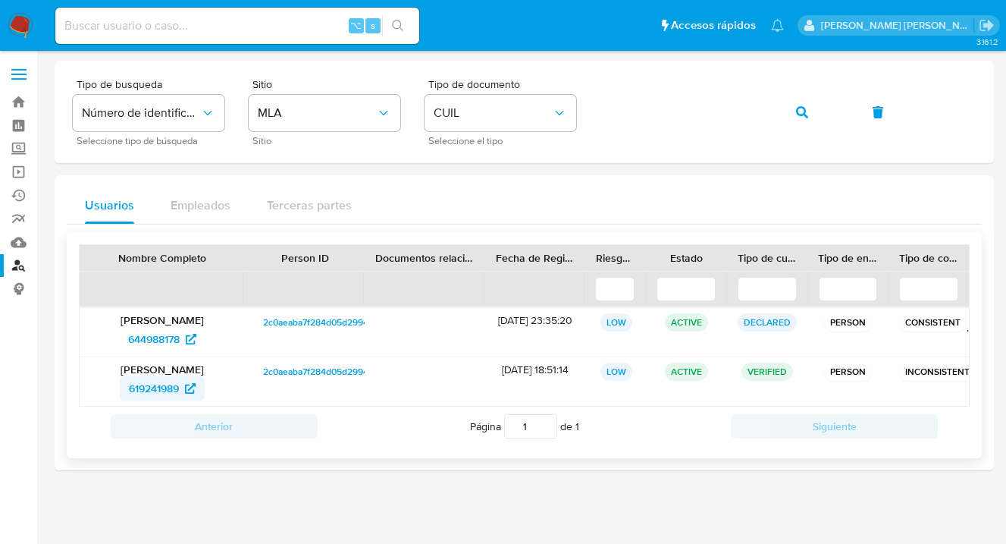
click at [147, 389] on span "619241989" at bounding box center [154, 388] width 50 height 24
click at [567, 105] on div "Tipo de busqueda Número de identificación Seleccione tipo de búsqueda Sitio MLA…" at bounding box center [524, 112] width 903 height 66
click at [799, 106] on icon "button" at bounding box center [802, 112] width 12 height 12
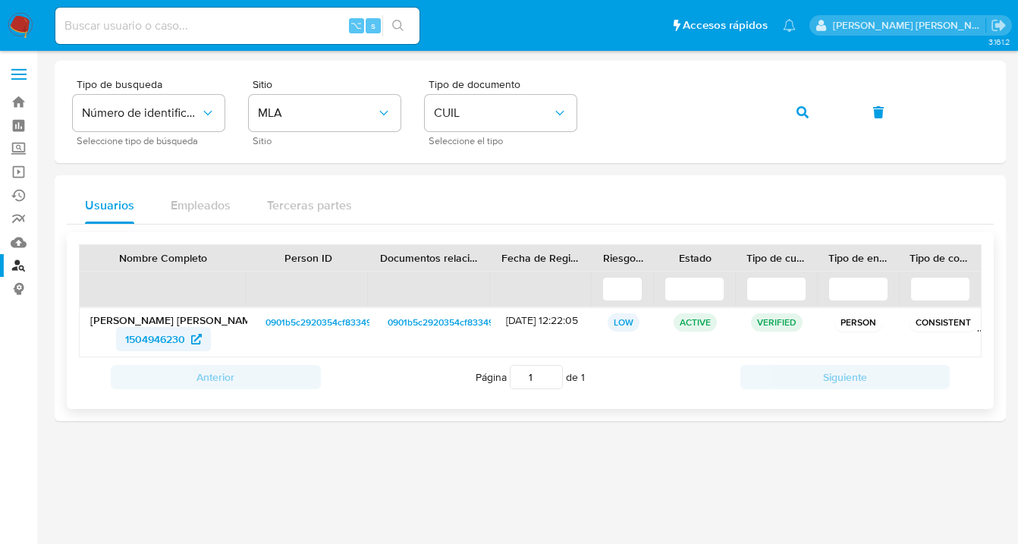
click at [149, 341] on span "1504946230" at bounding box center [155, 339] width 60 height 24
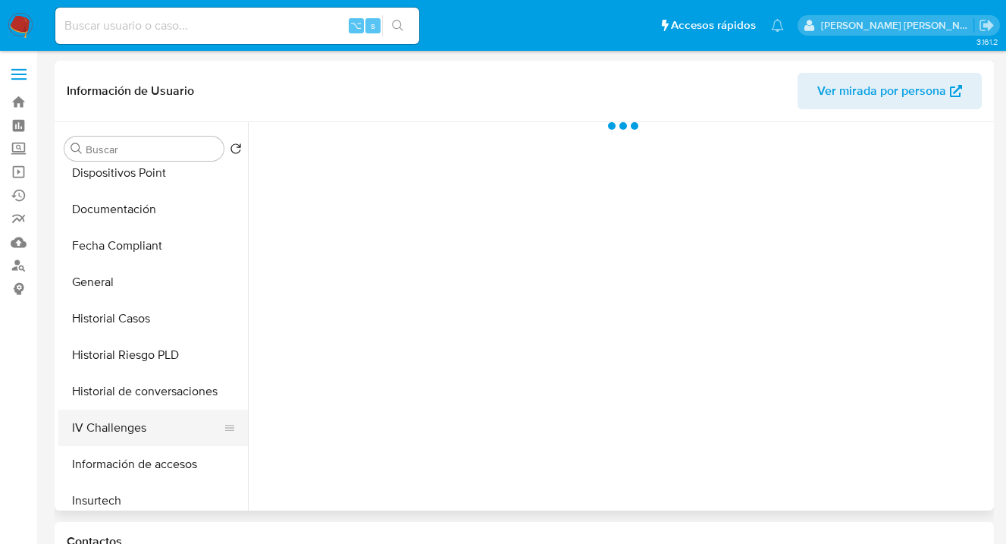
select select "10"
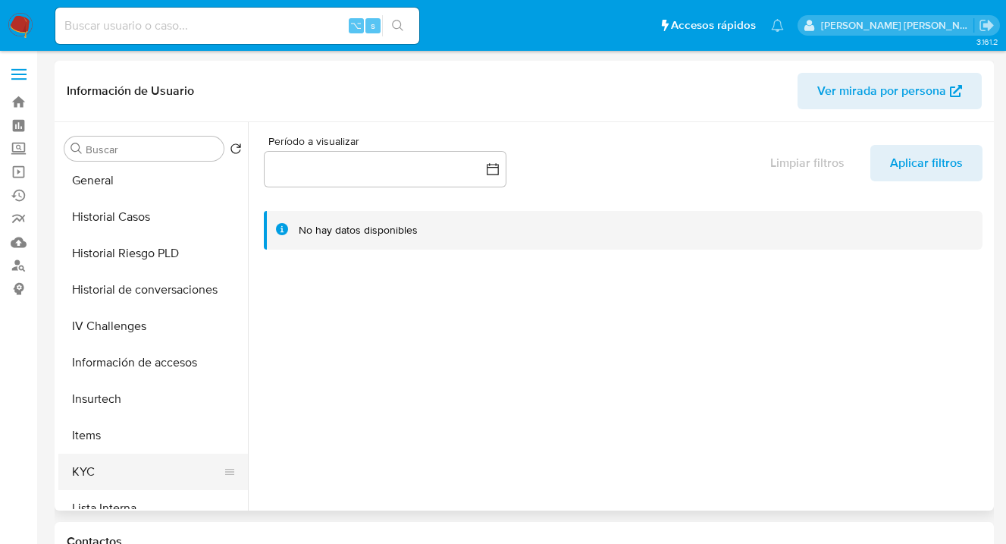
scroll to position [484, 0]
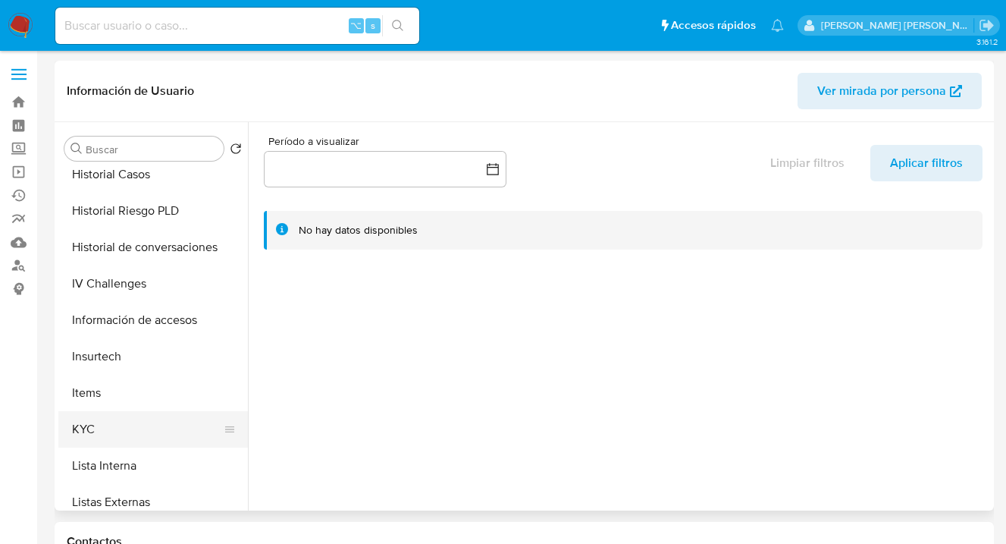
click at [143, 422] on button "KYC" at bounding box center [146, 429] width 177 height 36
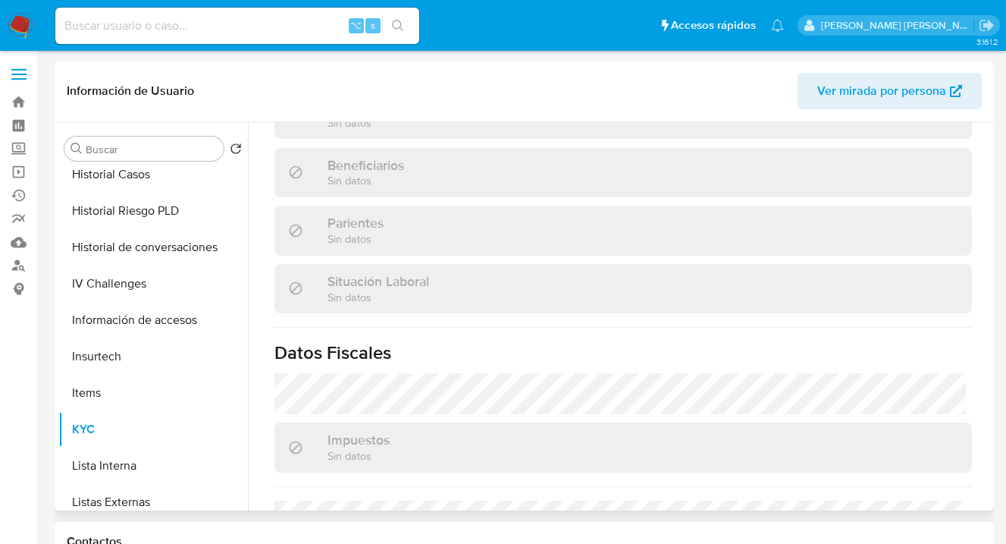
scroll to position [798, 0]
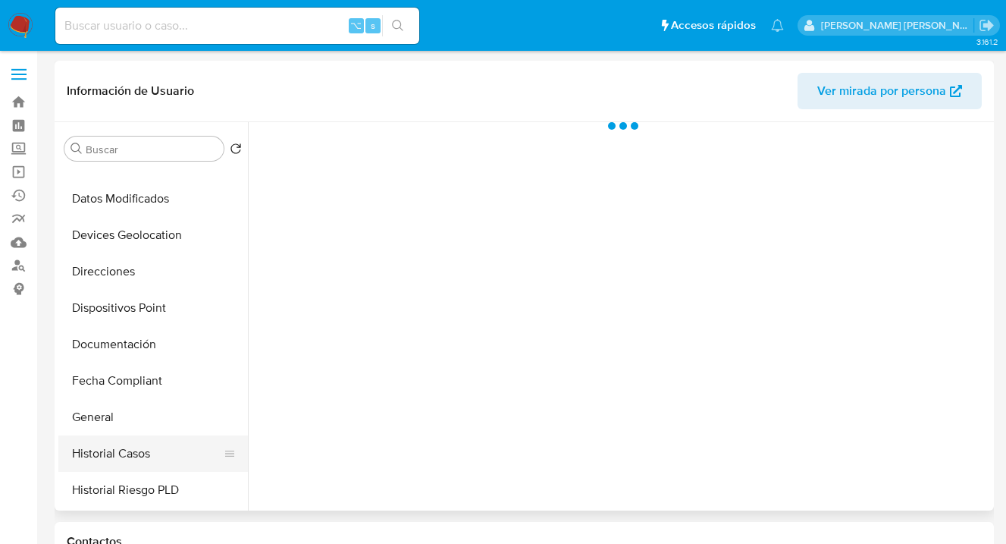
select select "10"
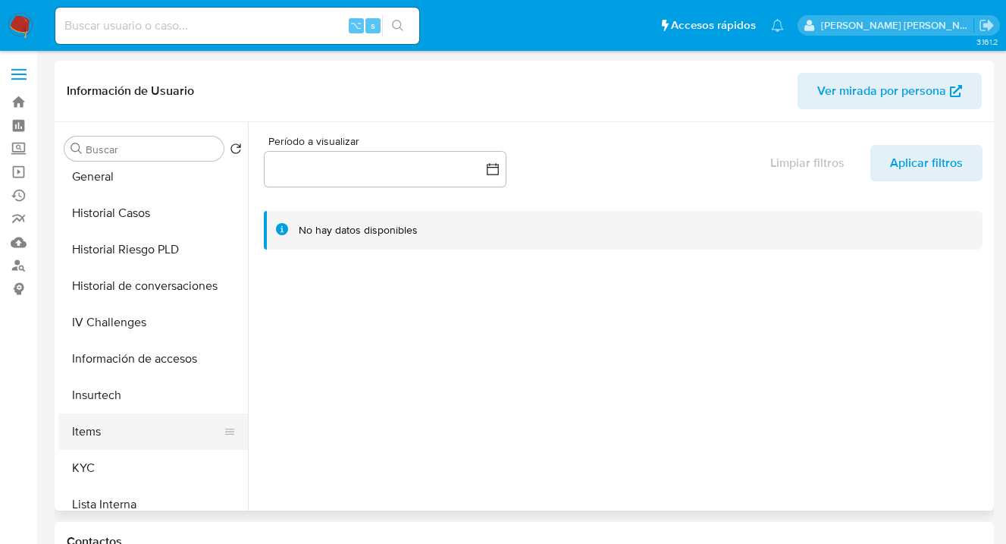
scroll to position [471, 0]
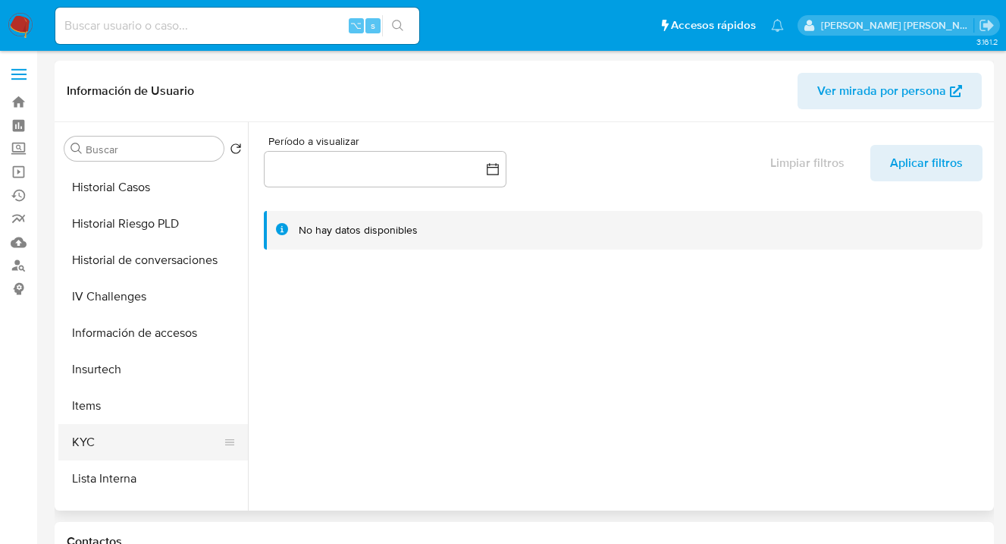
click at [146, 441] on button "KYC" at bounding box center [146, 442] width 177 height 36
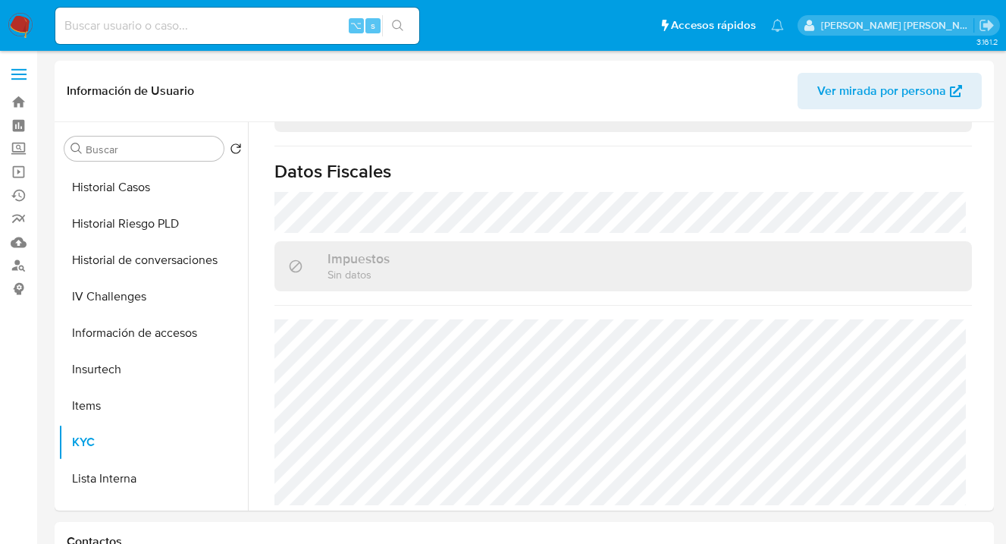
scroll to position [849, 0]
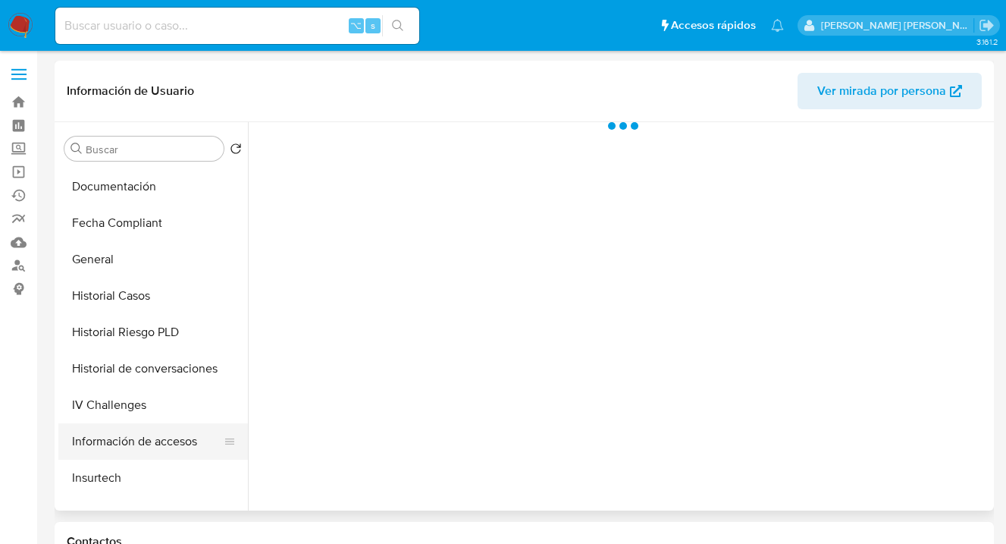
select select "10"
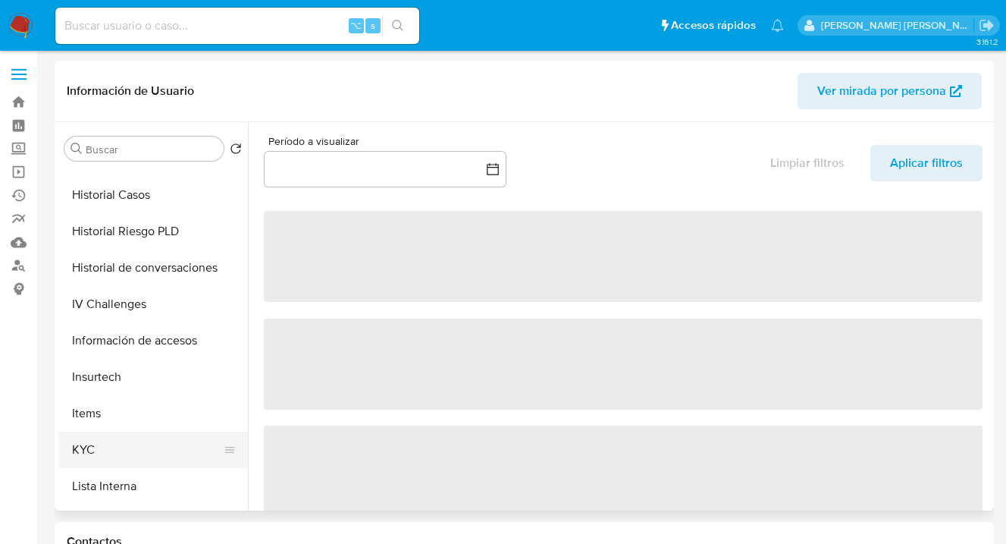
scroll to position [510, 0]
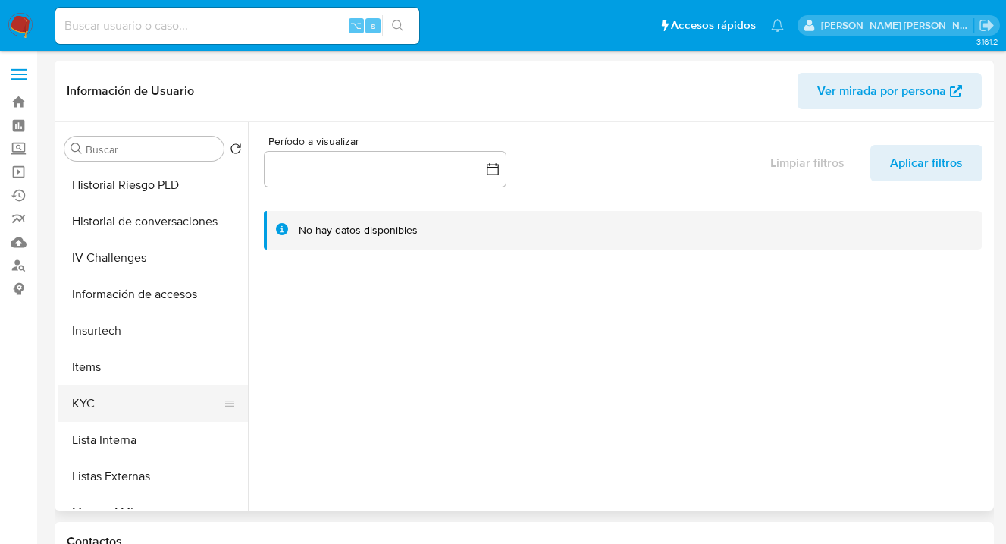
click at [115, 404] on button "KYC" at bounding box center [146, 403] width 177 height 36
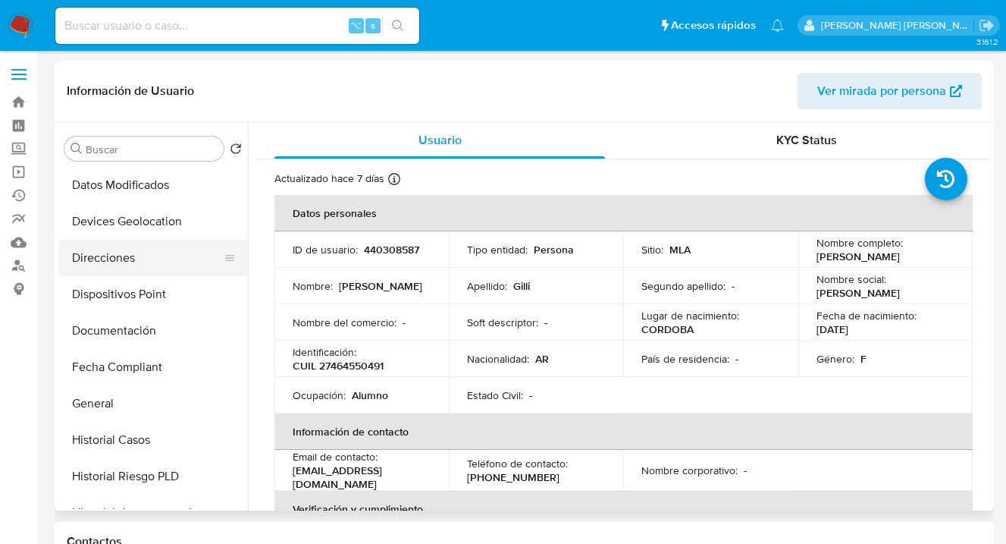
scroll to position [216, 0]
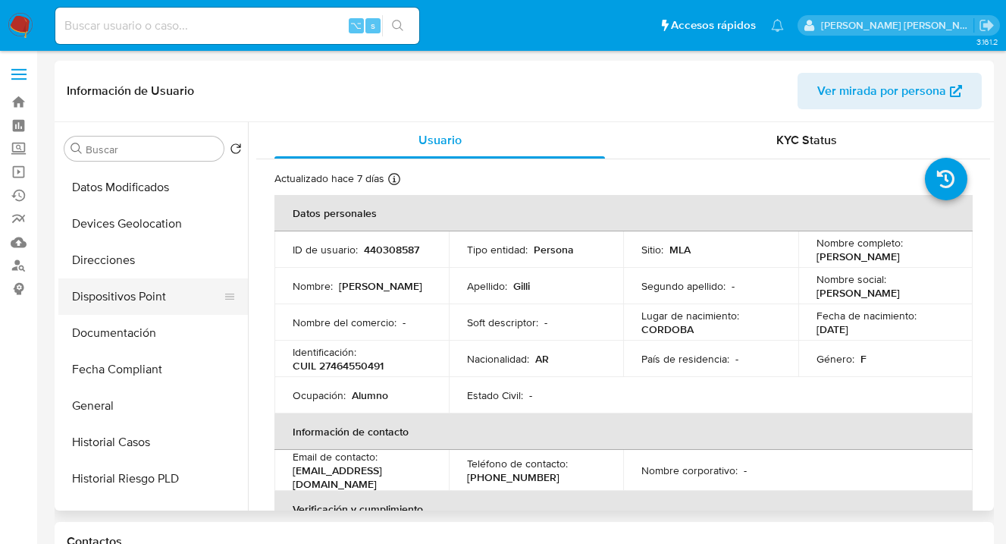
drag, startPoint x: 152, startPoint y: 329, endPoint x: 221, endPoint y: 300, distance: 74.8
click at [152, 329] on button "Documentación" at bounding box center [153, 333] width 190 height 36
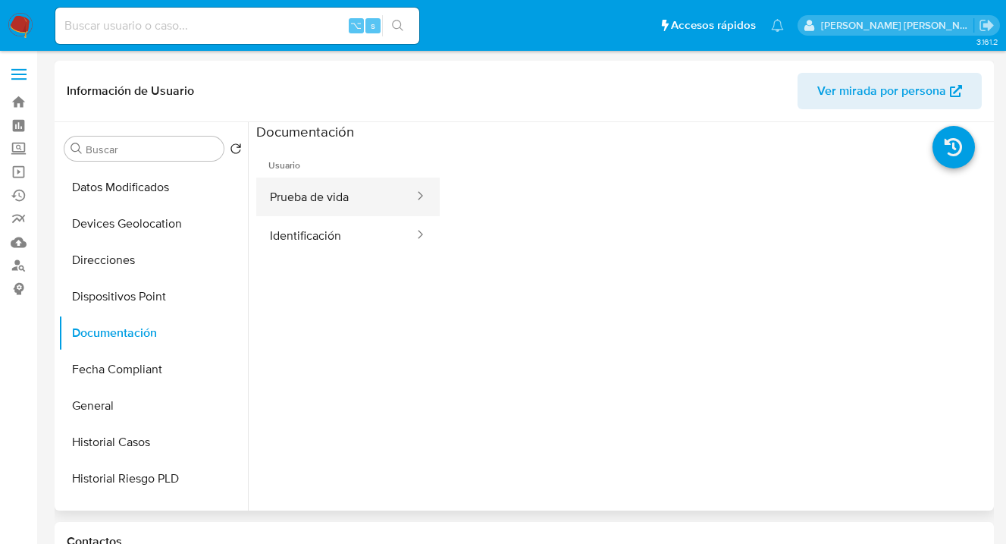
drag, startPoint x: 355, startPoint y: 194, endPoint x: 381, endPoint y: 200, distance: 26.5
click at [356, 195] on button "Prueba de vida" at bounding box center [335, 196] width 159 height 39
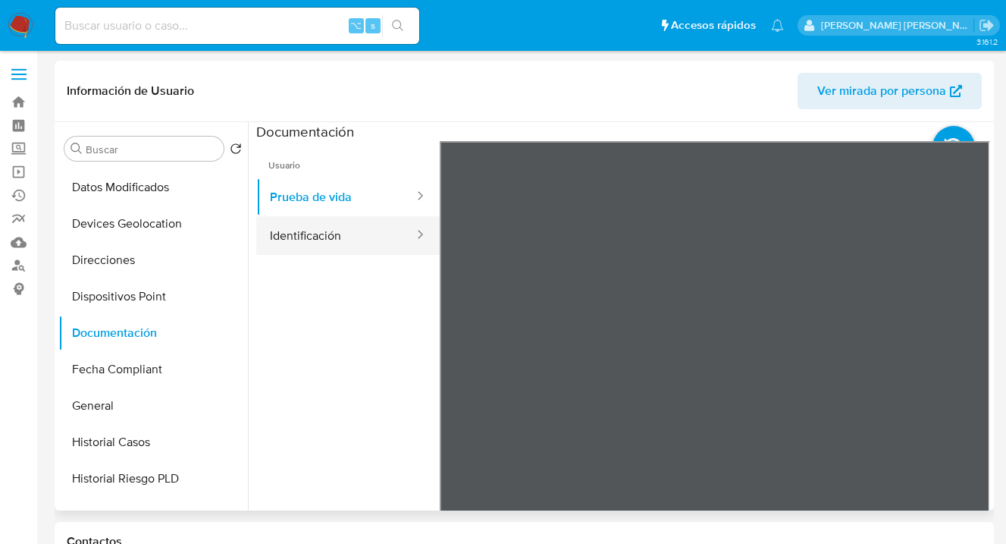
click at [331, 234] on button "Identificación" at bounding box center [335, 235] width 159 height 39
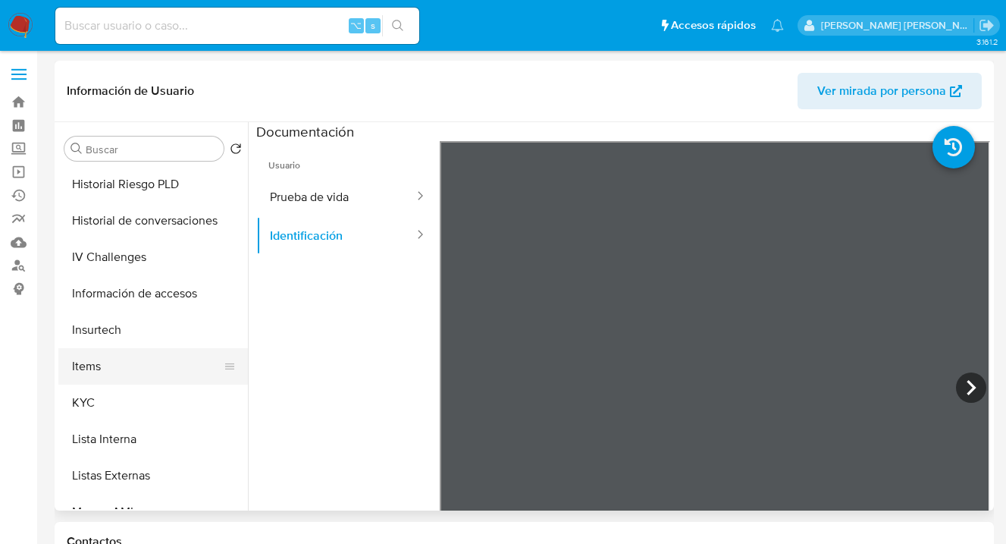
scroll to position [513, 0]
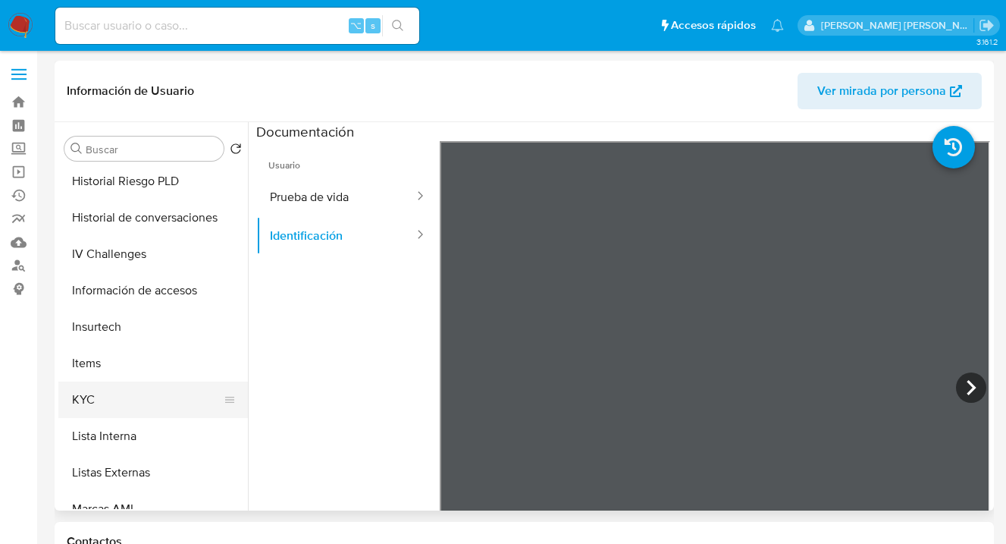
click at [161, 404] on button "KYC" at bounding box center [146, 400] width 177 height 36
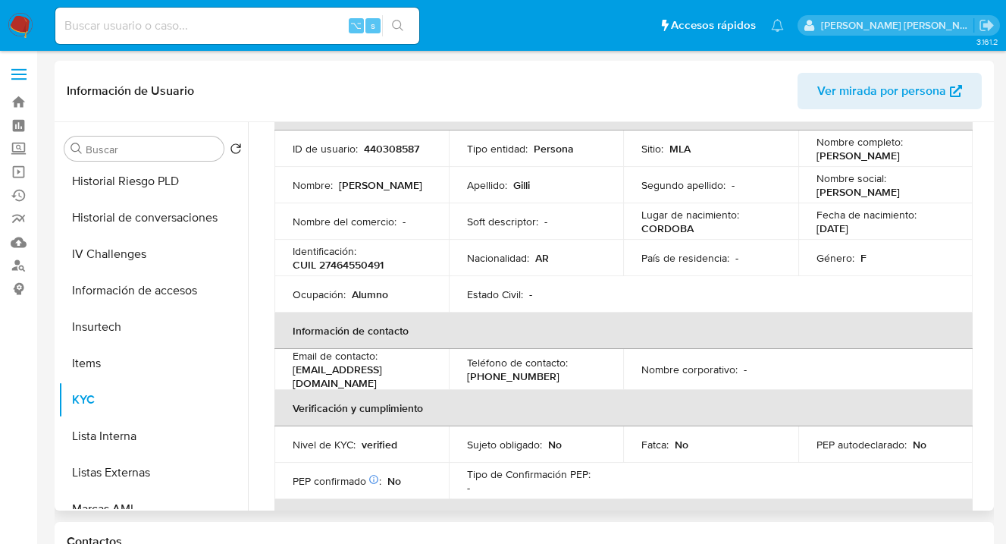
scroll to position [43, 0]
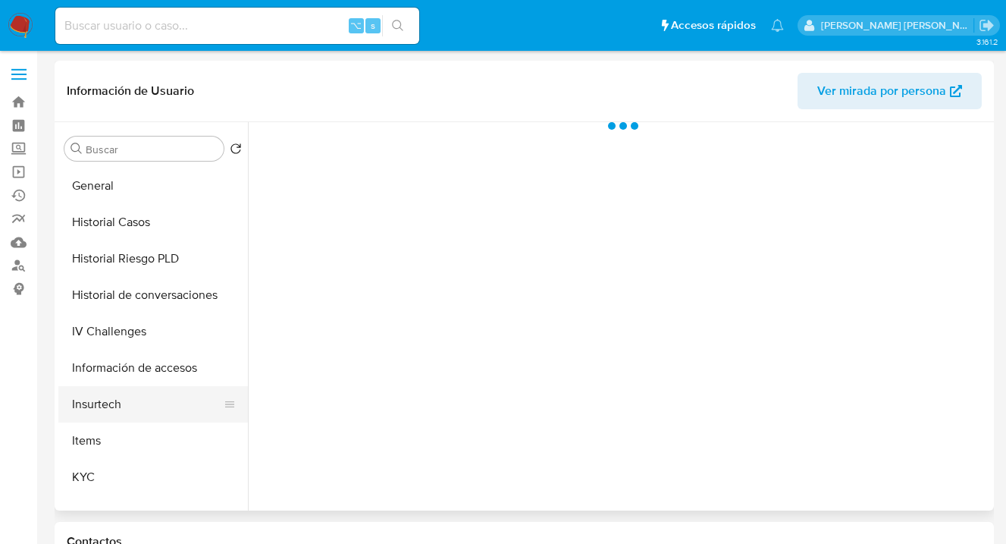
select select "10"
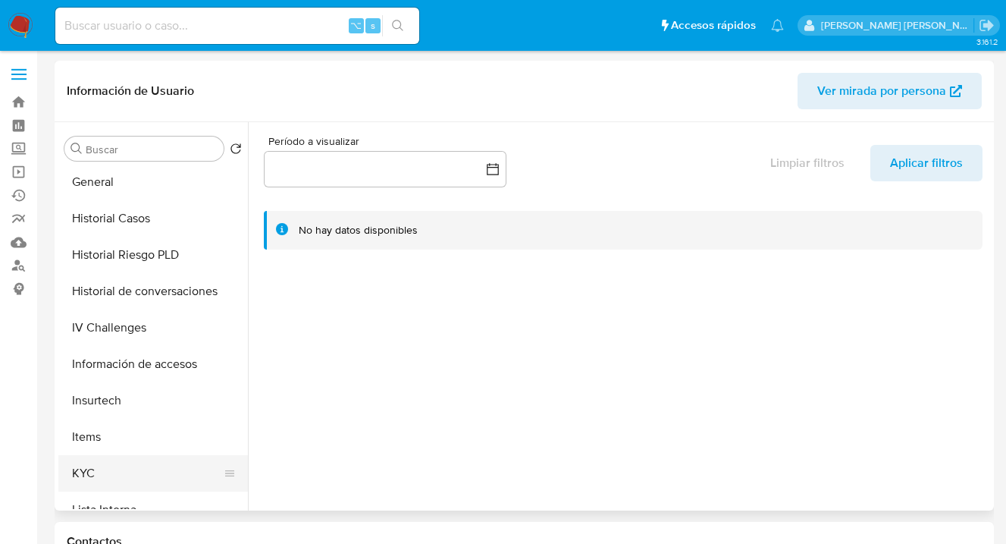
click at [155, 469] on button "KYC" at bounding box center [146, 473] width 177 height 36
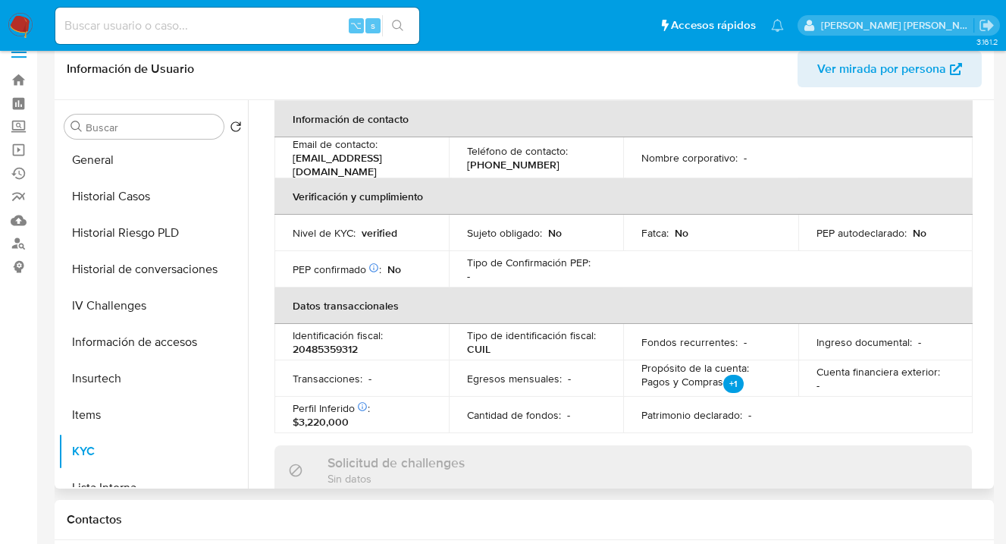
scroll to position [0, 0]
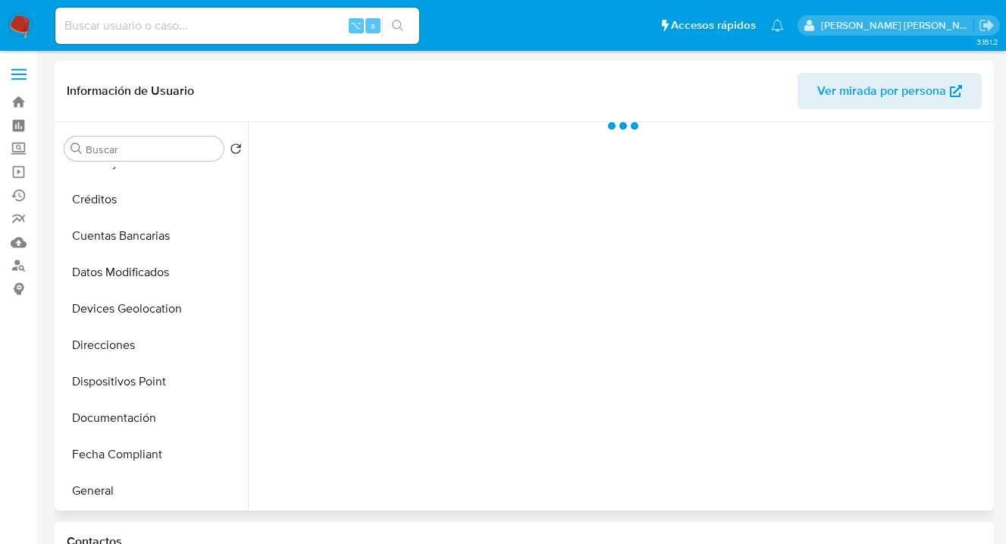
select select "10"
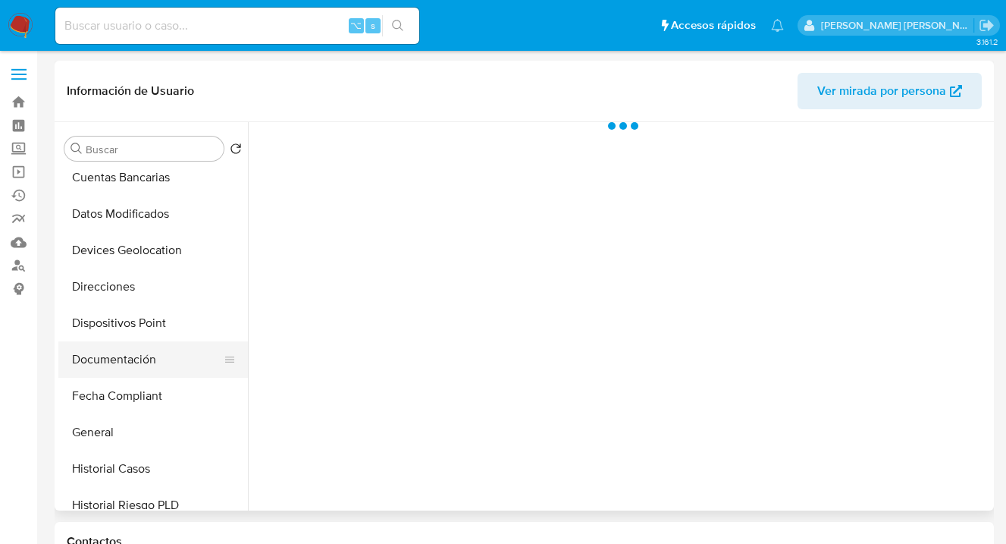
scroll to position [191, 0]
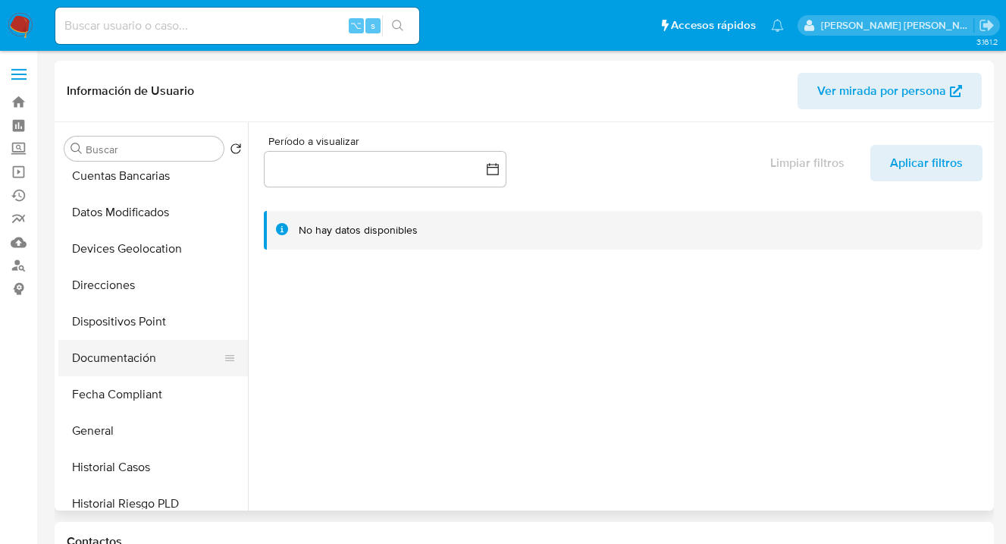
drag, startPoint x: 140, startPoint y: 363, endPoint x: 178, endPoint y: 358, distance: 38.3
click at [140, 363] on button "Documentación" at bounding box center [146, 358] width 177 height 36
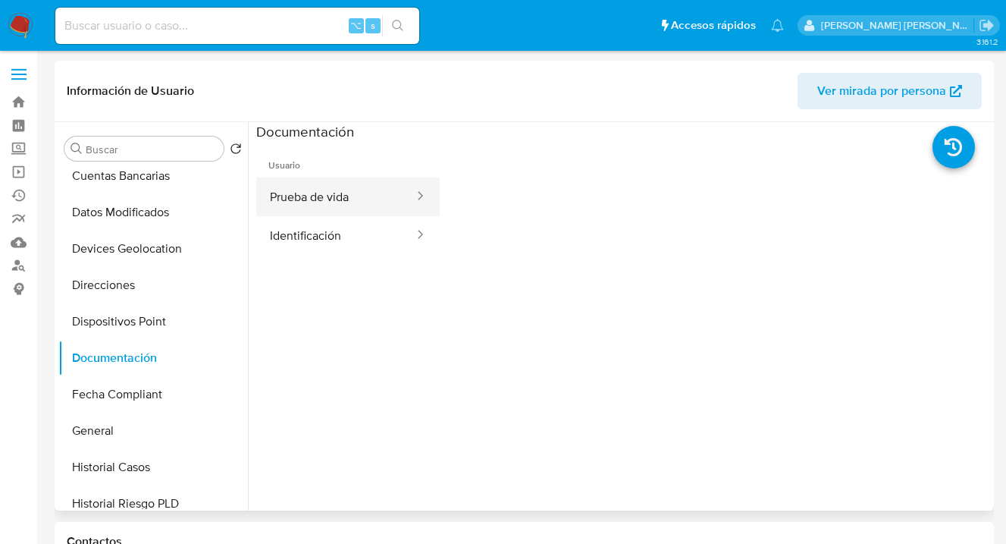
click at [341, 192] on button "Prueba de vida" at bounding box center [335, 196] width 159 height 39
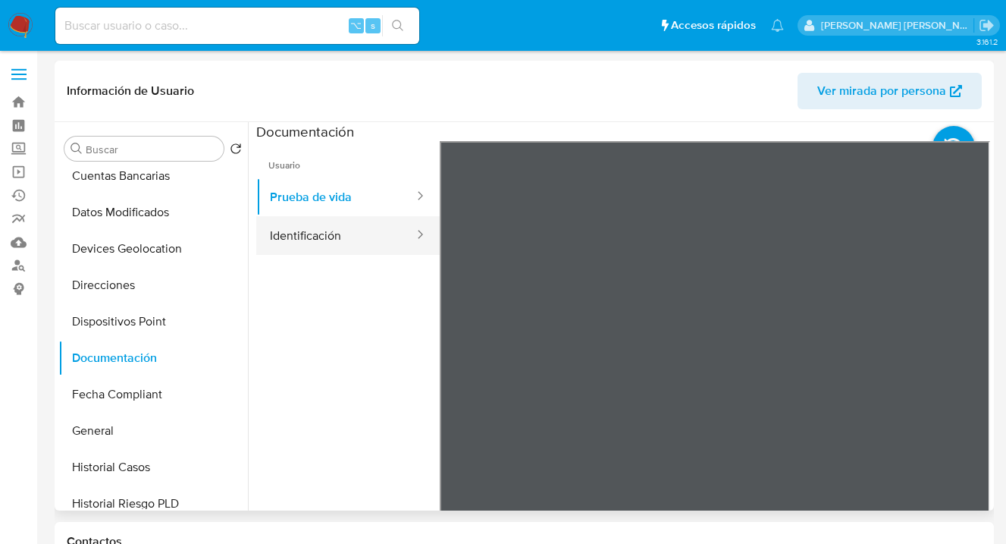
click at [302, 234] on button "Identificación" at bounding box center [335, 235] width 159 height 39
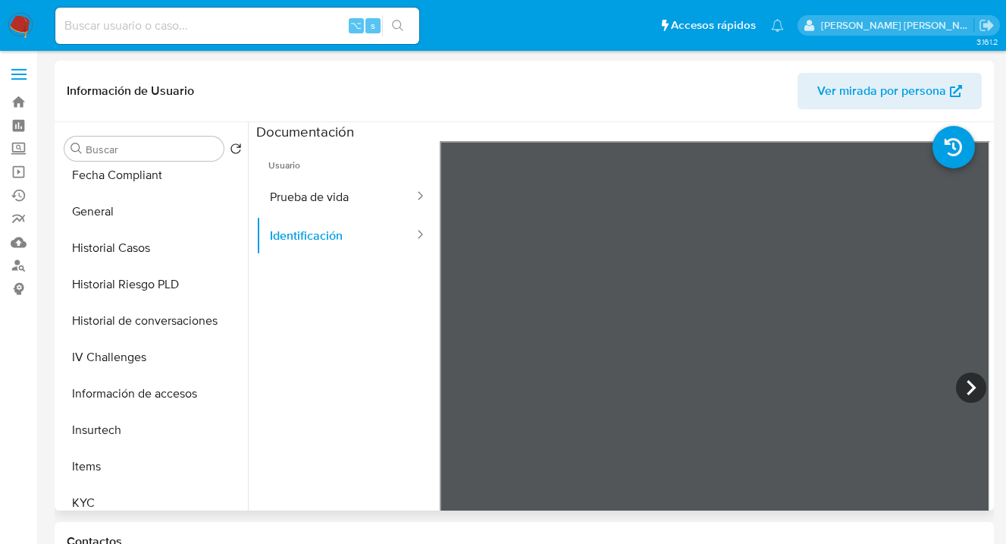
scroll to position [500, 0]
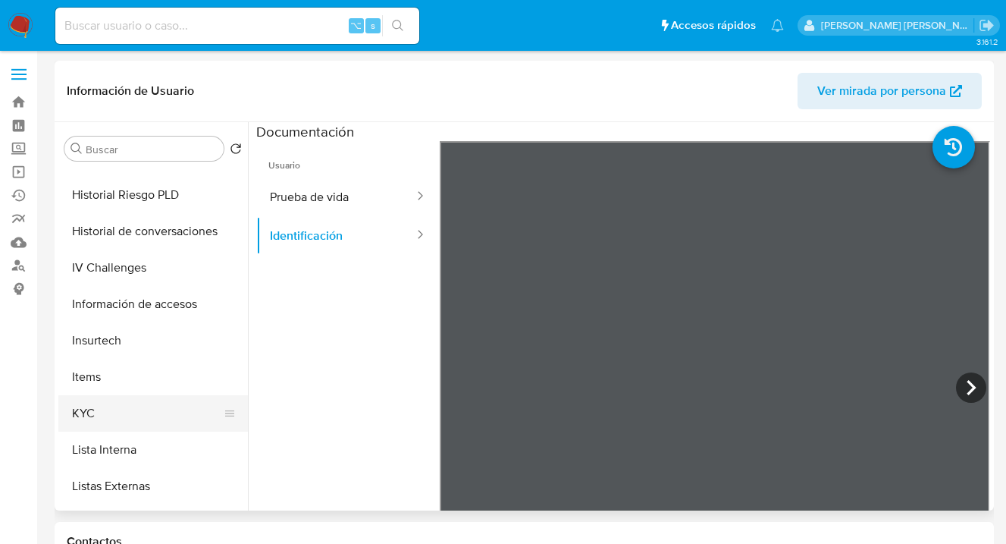
click at [133, 409] on button "KYC" at bounding box center [146, 413] width 177 height 36
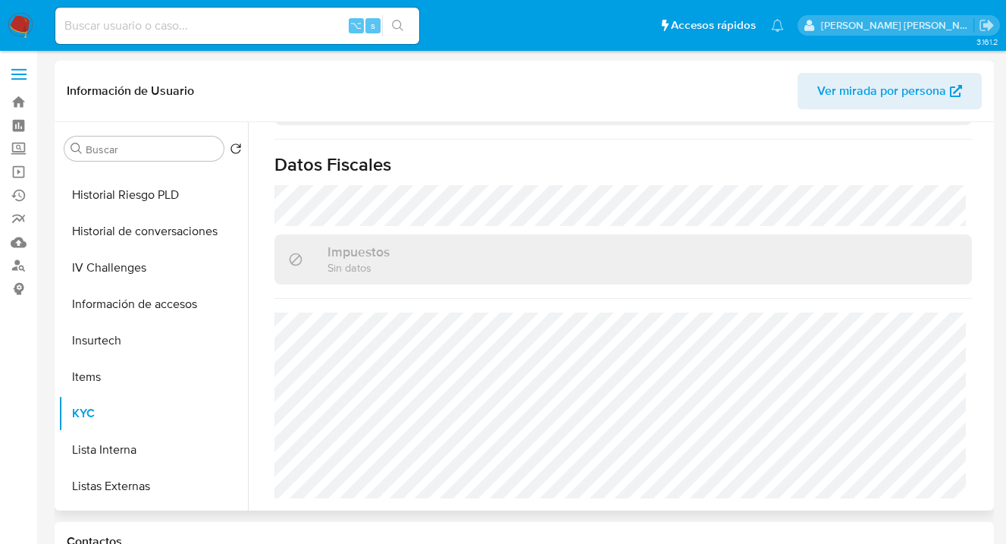
scroll to position [852, 0]
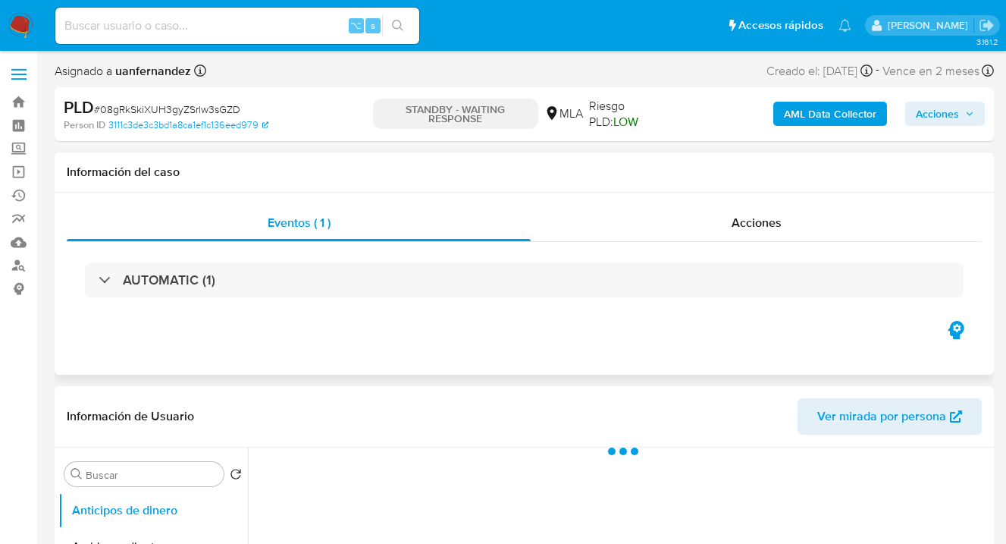
select select "10"
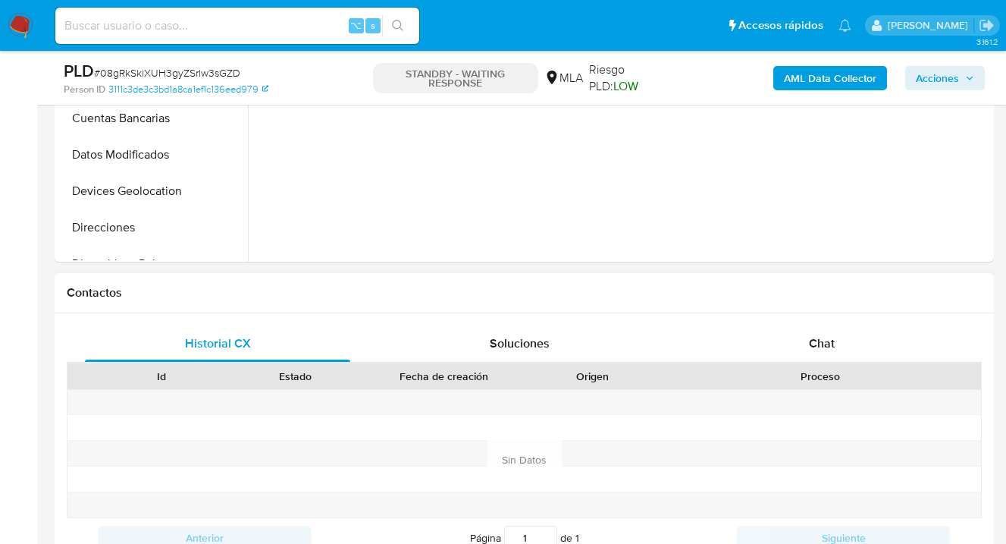
scroll to position [739, 0]
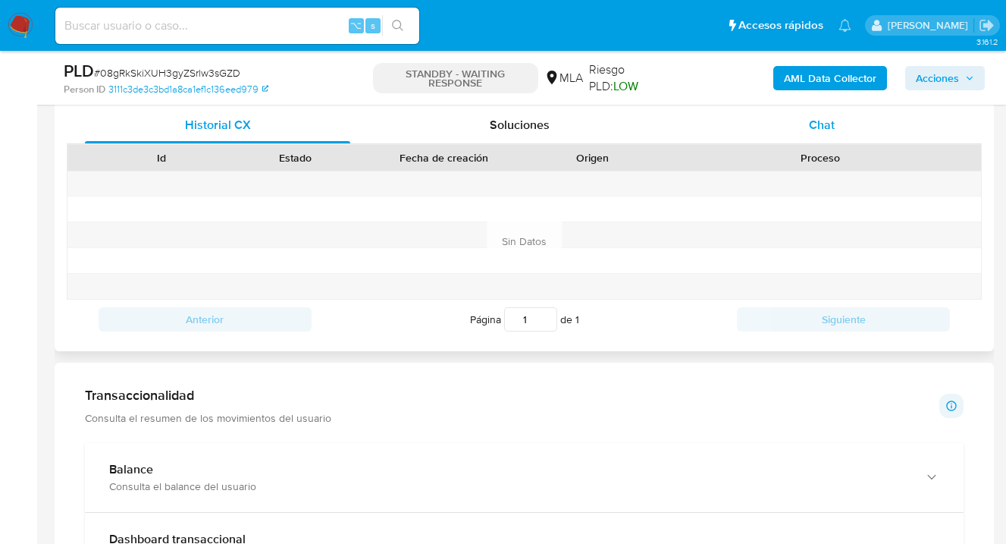
click at [816, 124] on span "Chat" at bounding box center [822, 124] width 26 height 17
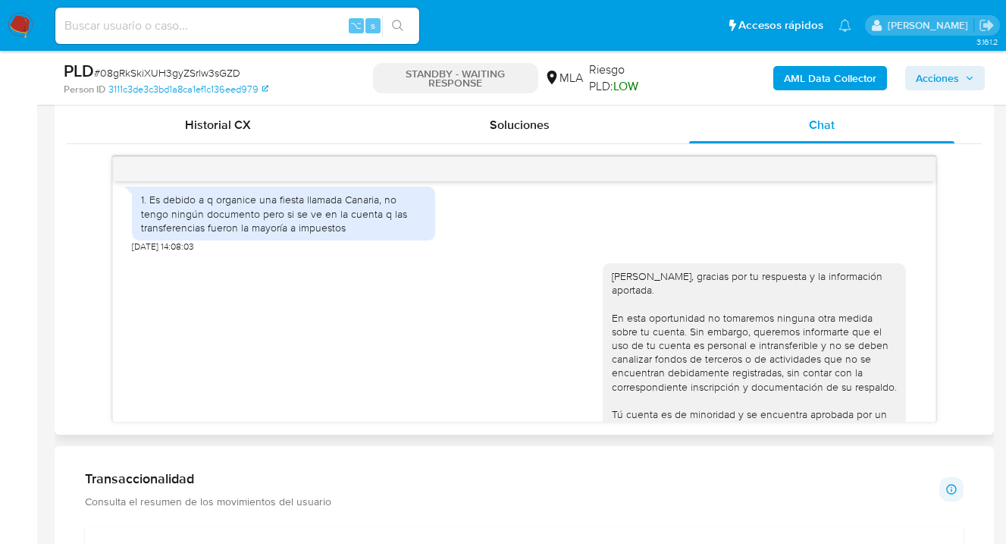
scroll to position [1427, 0]
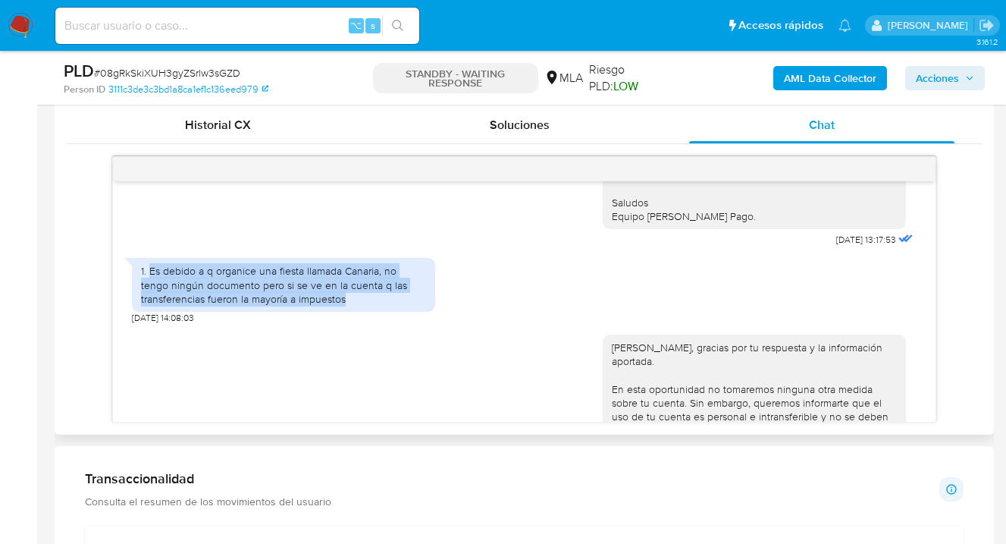
drag, startPoint x: 151, startPoint y: 258, endPoint x: 347, endPoint y: 285, distance: 197.6
click at [347, 285] on div "1. Es debido a q organice una fiesta llamada Canaria, no tengo ningún documento…" at bounding box center [283, 285] width 285 height 42
copy div "Es debido a q organice una fiesta llamada Canaria, no tengo ningún documento pe…"
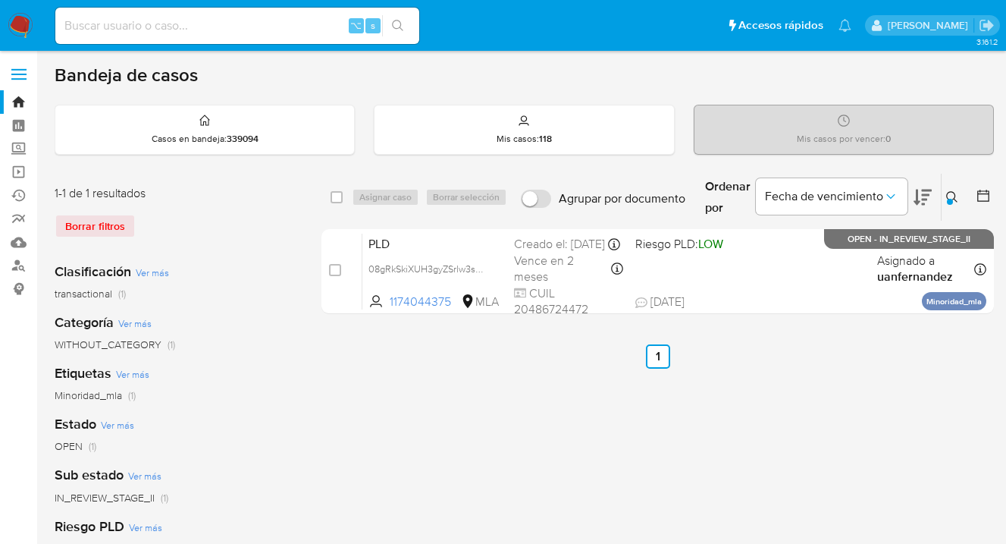
drag, startPoint x: 950, startPoint y: 193, endPoint x: 915, endPoint y: 225, distance: 46.7
click at [950, 193] on icon at bounding box center [953, 197] width 12 height 12
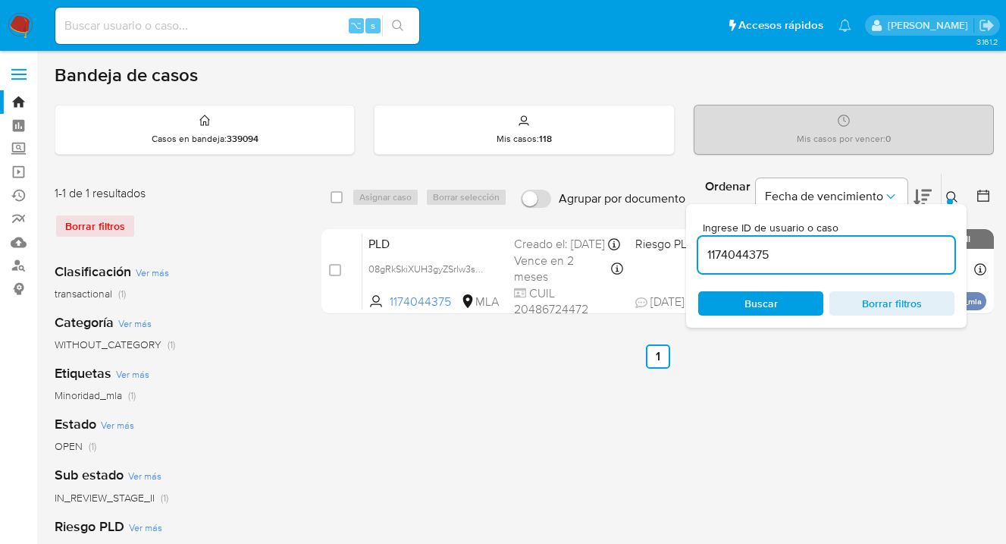
click at [800, 303] on span "Buscar" at bounding box center [761, 303] width 104 height 21
click at [950, 193] on icon at bounding box center [953, 197] width 12 height 12
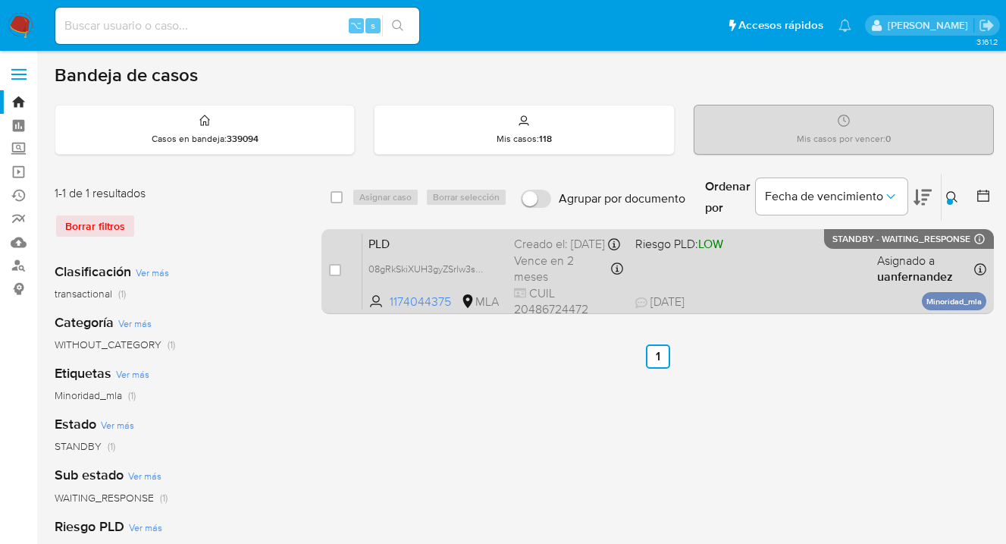
click at [818, 256] on div "PLD 08gRkSkiXUH3gyZSrlw3sGZD 1174044375 MLA Riesgo PLD: LOW Creado el: 12/09/20…" at bounding box center [675, 271] width 624 height 77
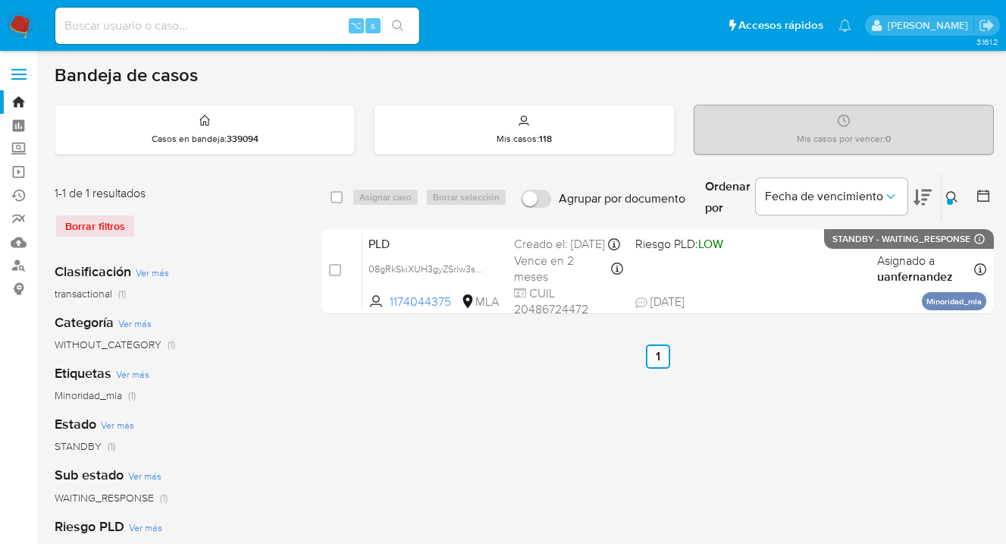
drag, startPoint x: 336, startPoint y: 198, endPoint x: 405, endPoint y: 203, distance: 69.2
click at [336, 198] on input "checkbox" at bounding box center [337, 197] width 12 height 12
checkbox input "true"
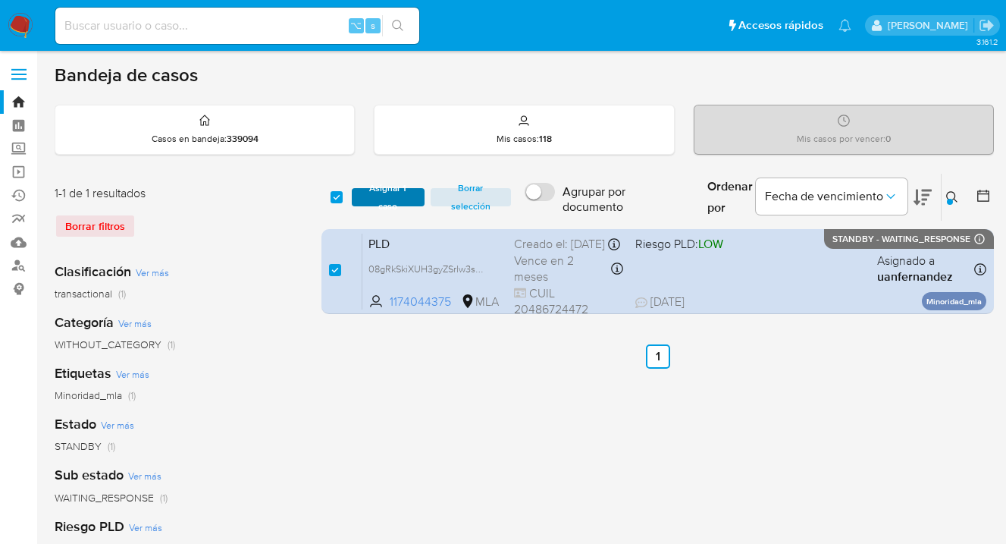
click at [394, 196] on span "Asignar 1 caso" at bounding box center [389, 197] width 58 height 15
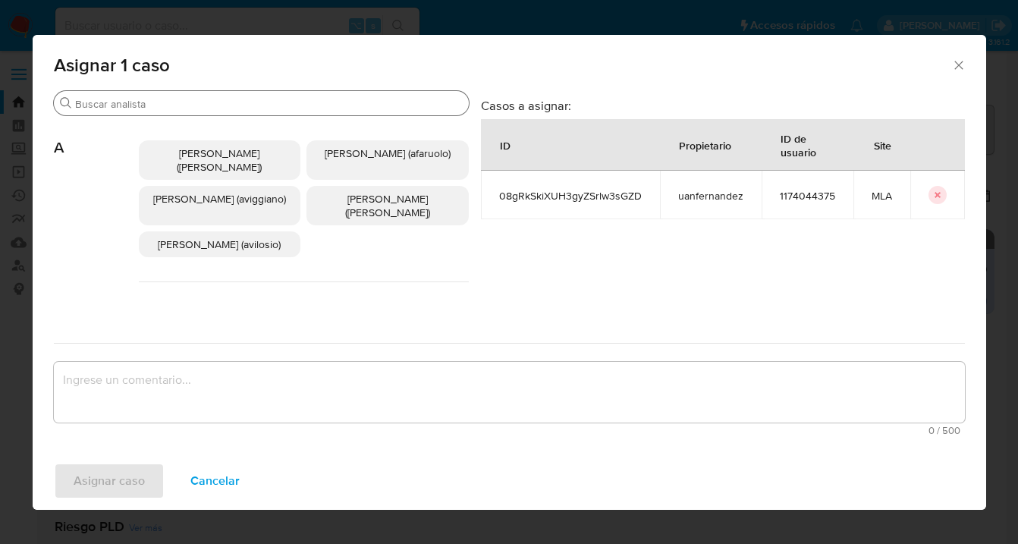
click at [297, 102] on input "Buscar" at bounding box center [269, 104] width 388 height 14
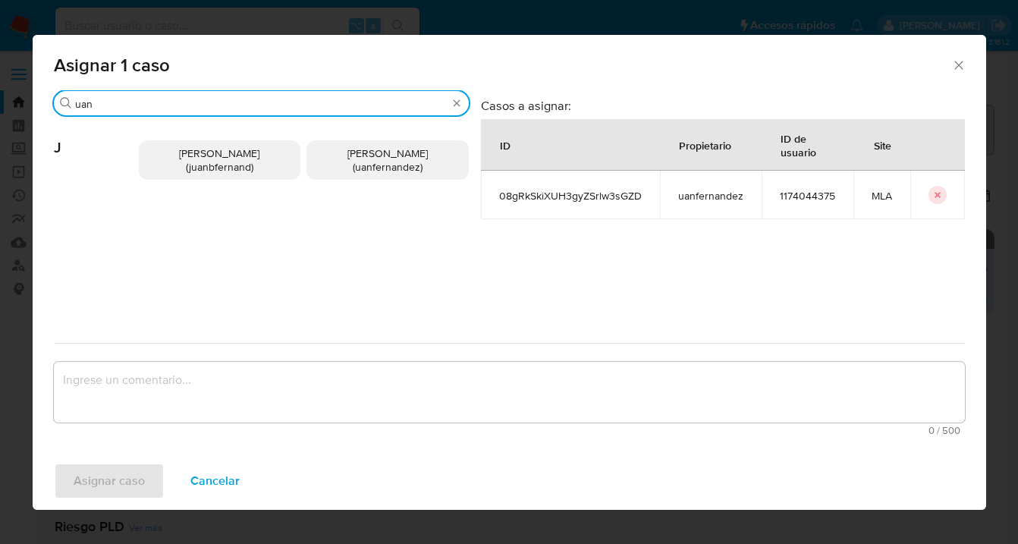
type input "uan"
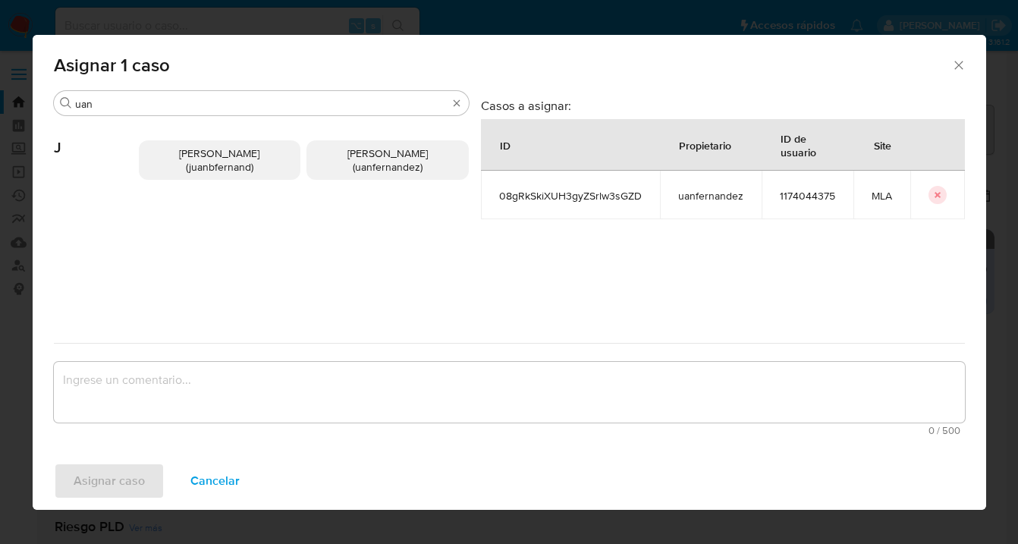
click at [355, 163] on span "Juan Pablo Fernandez (uanfernandez)" at bounding box center [387, 160] width 80 height 29
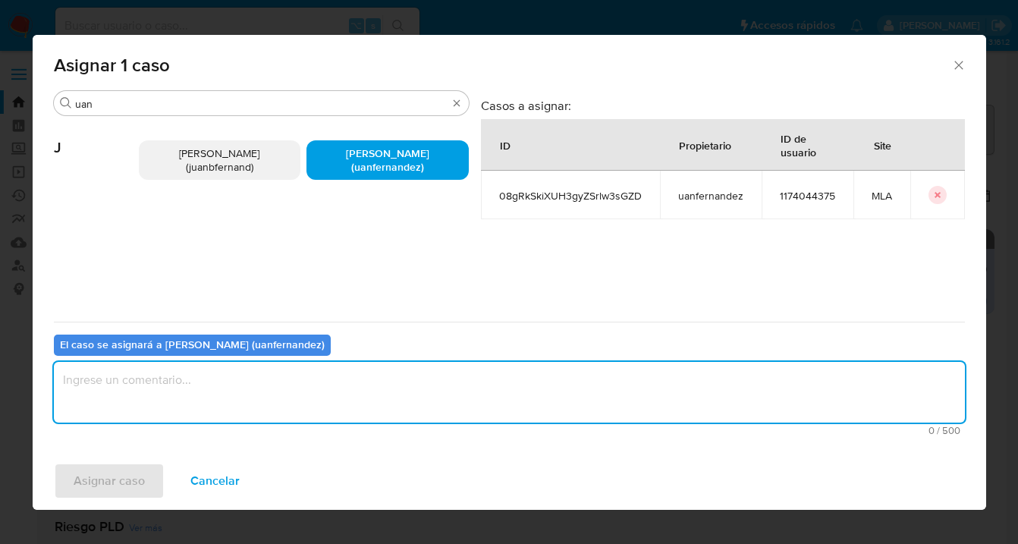
click at [322, 419] on textarea "assign-modal" at bounding box center [509, 392] width 911 height 61
type textarea "asig"
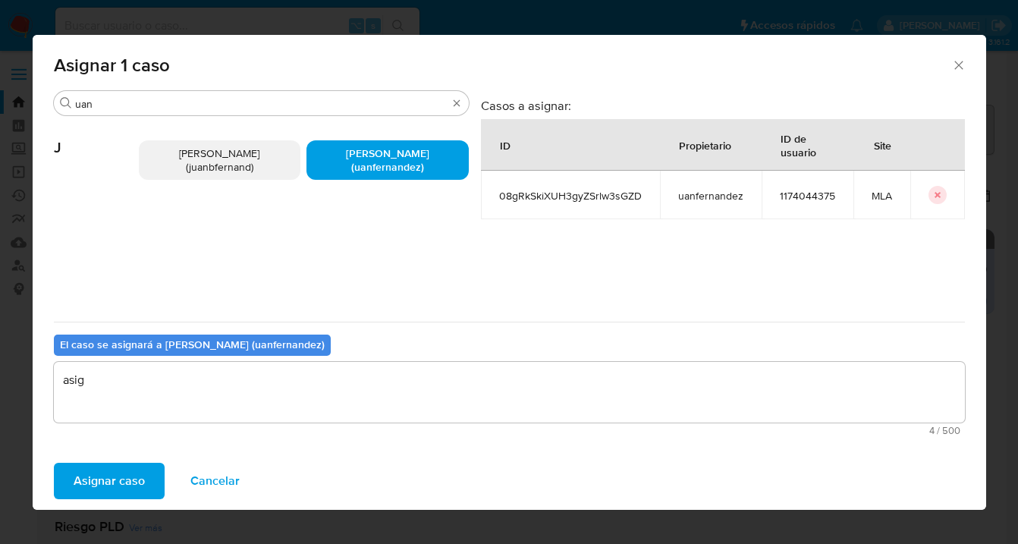
click at [99, 485] on span "Asignar caso" at bounding box center [109, 480] width 71 height 33
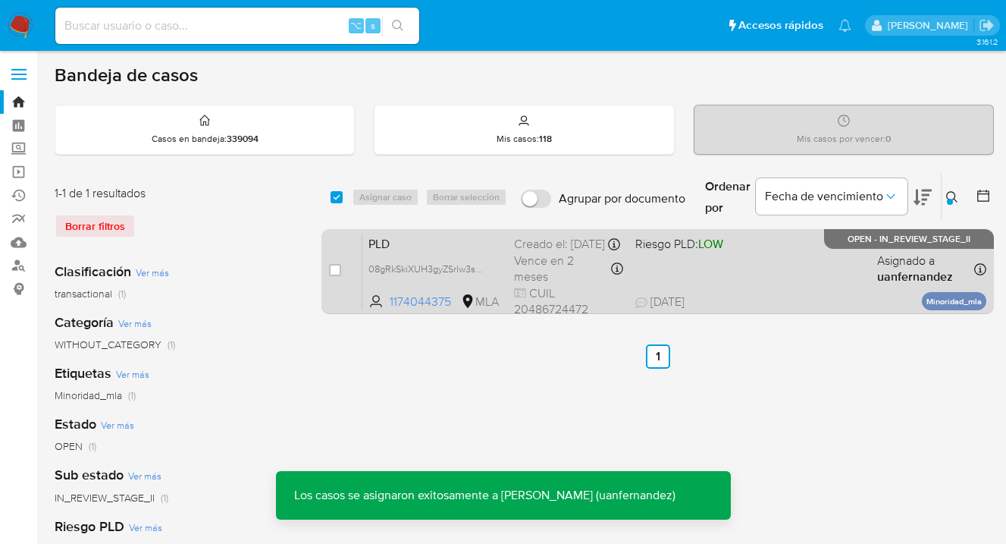
click at [743, 287] on div "PLD 08gRkSkiXUH3gyZSrlw3sGZD 1174044375 MLA Riesgo PLD: LOW Creado el: 12/09/20…" at bounding box center [675, 271] width 624 height 77
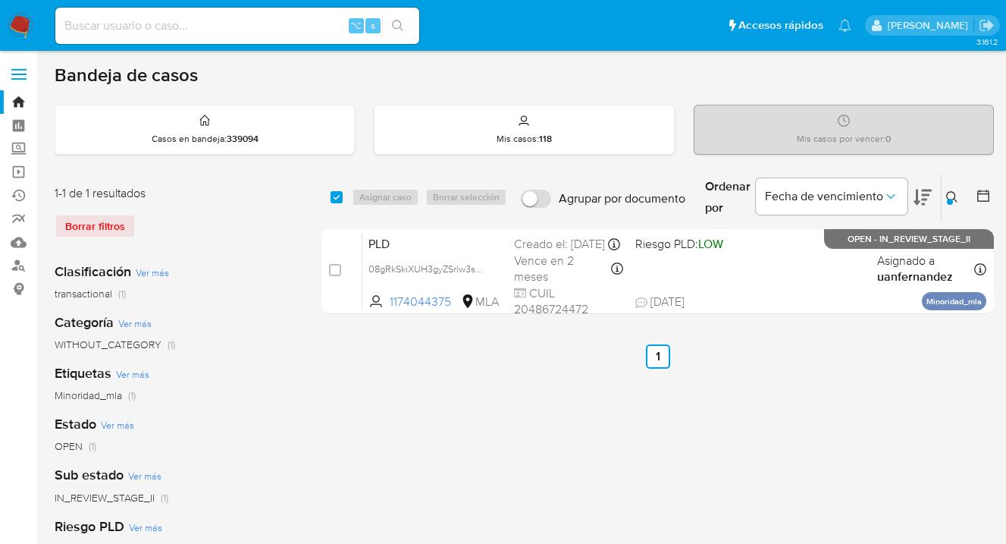
click at [950, 191] on icon at bounding box center [953, 197] width 12 height 12
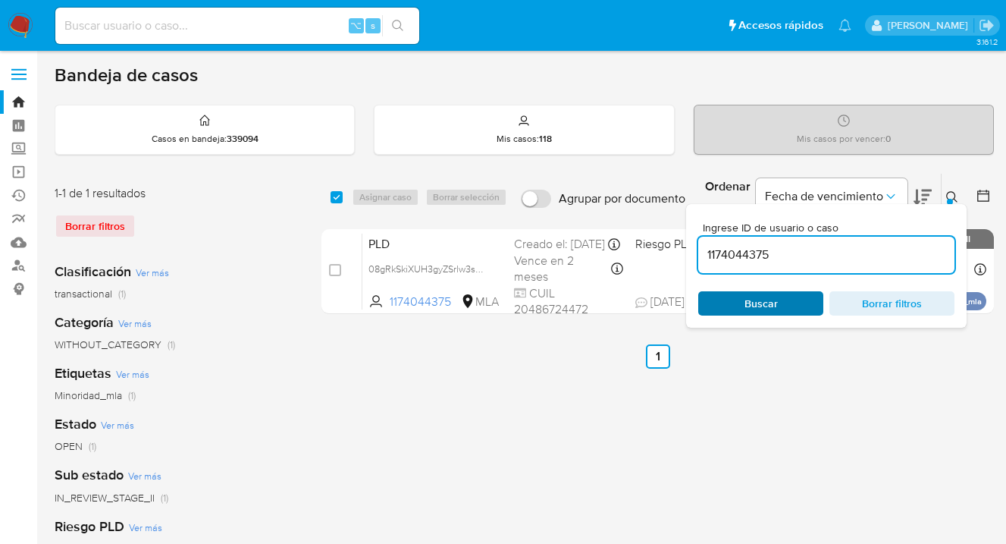
drag, startPoint x: 779, startPoint y: 305, endPoint x: 787, endPoint y: 297, distance: 11.8
click at [779, 305] on span "Buscar" at bounding box center [761, 303] width 104 height 21
click at [951, 194] on icon at bounding box center [953, 197] width 12 height 12
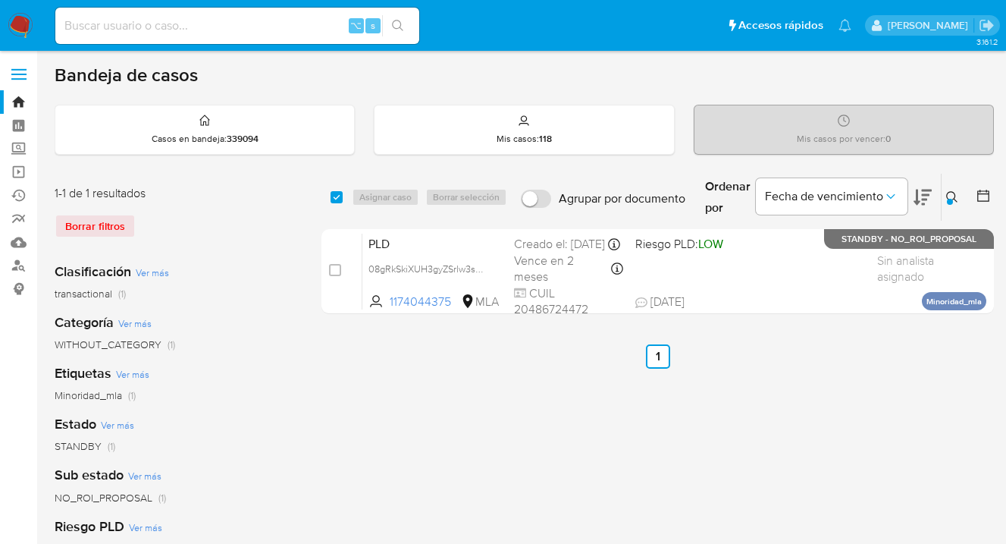
click at [950, 196] on icon at bounding box center [953, 197] width 12 height 12
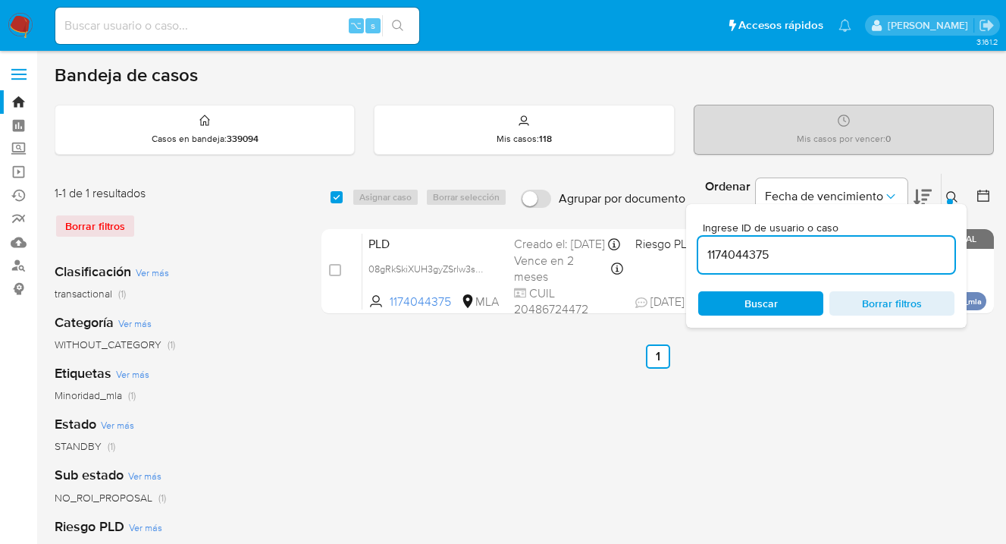
drag, startPoint x: 842, startPoint y: 245, endPoint x: 752, endPoint y: 256, distance: 91.0
click at [752, 256] on input "1174044375" at bounding box center [827, 255] width 256 height 20
click at [755, 259] on input "1174044375" at bounding box center [827, 255] width 256 height 20
drag, startPoint x: 774, startPoint y: 259, endPoint x: 705, endPoint y: 253, distance: 70.0
click at [705, 254] on input "1174044375" at bounding box center [827, 255] width 256 height 20
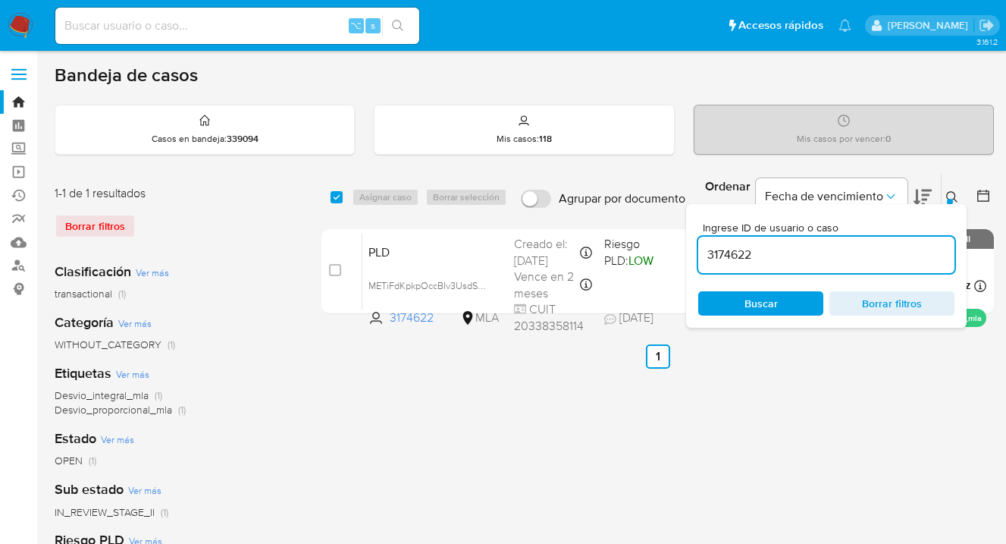
click at [948, 196] on icon at bounding box center [953, 197] width 12 height 12
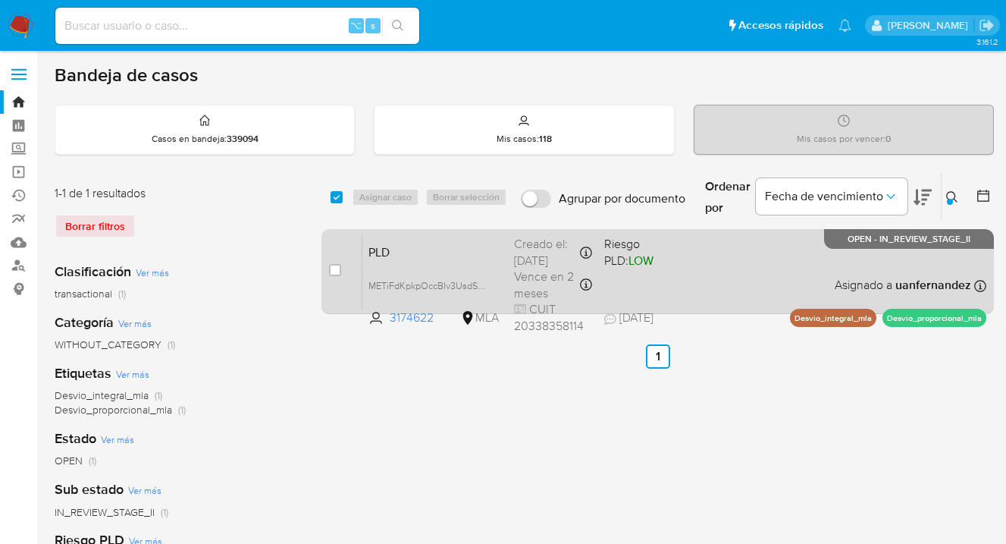
click at [762, 268] on div "PLD METiFdKpkpOccBIv3UsdSZy0 3174622 MLA Riesgo PLD: LOW Creado el: 12/09/2025 …" at bounding box center [675, 271] width 624 height 77
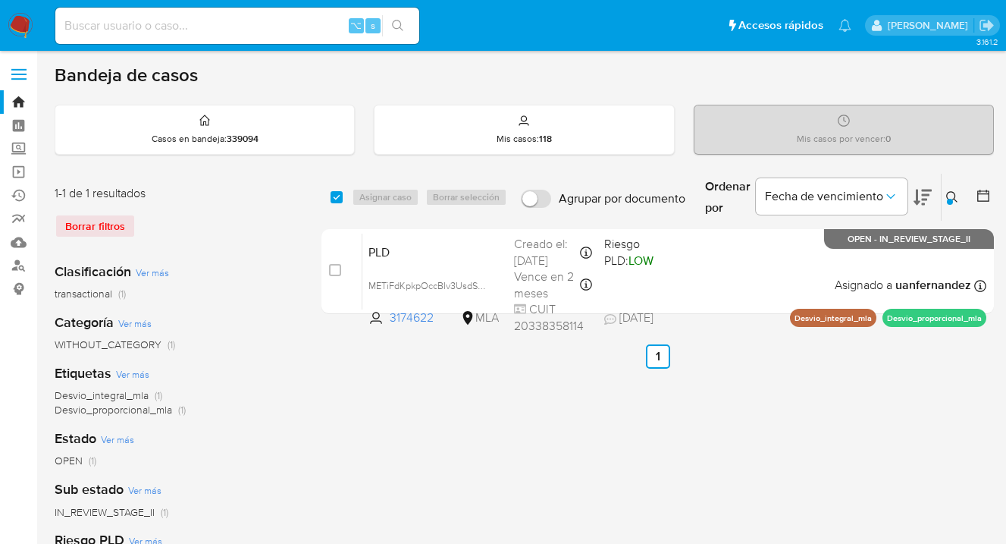
drag, startPoint x: 957, startPoint y: 196, endPoint x: 906, endPoint y: 217, distance: 55.5
click at [957, 196] on icon at bounding box center [953, 197] width 12 height 12
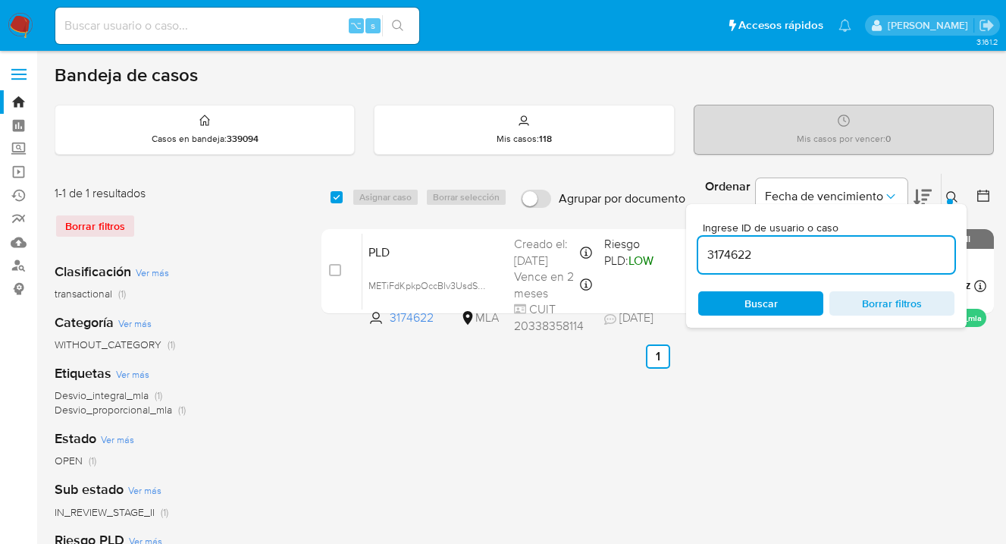
drag, startPoint x: 836, startPoint y: 253, endPoint x: 705, endPoint y: 242, distance: 130.9
click at [704, 243] on div "3174622" at bounding box center [827, 255] width 256 height 36
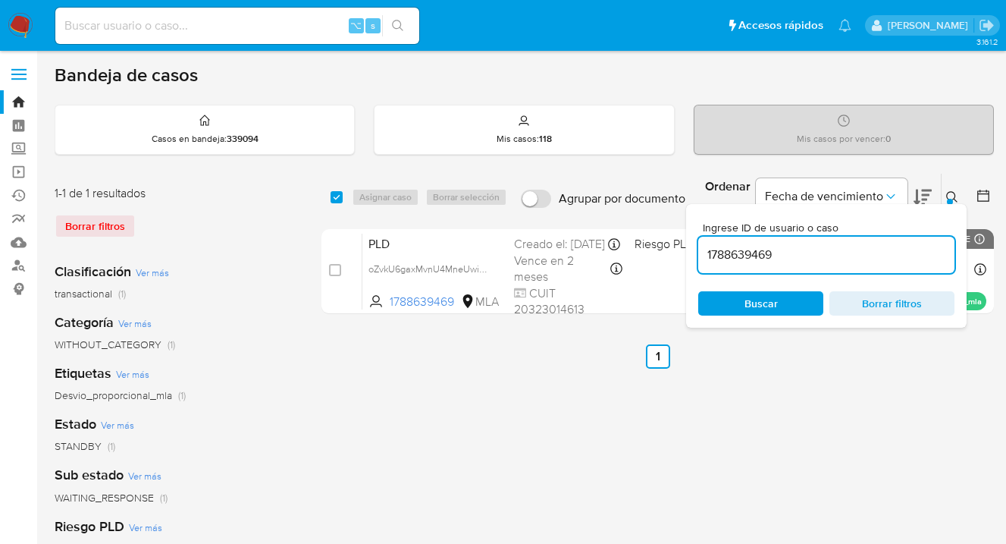
click at [954, 196] on icon at bounding box center [953, 197] width 12 height 12
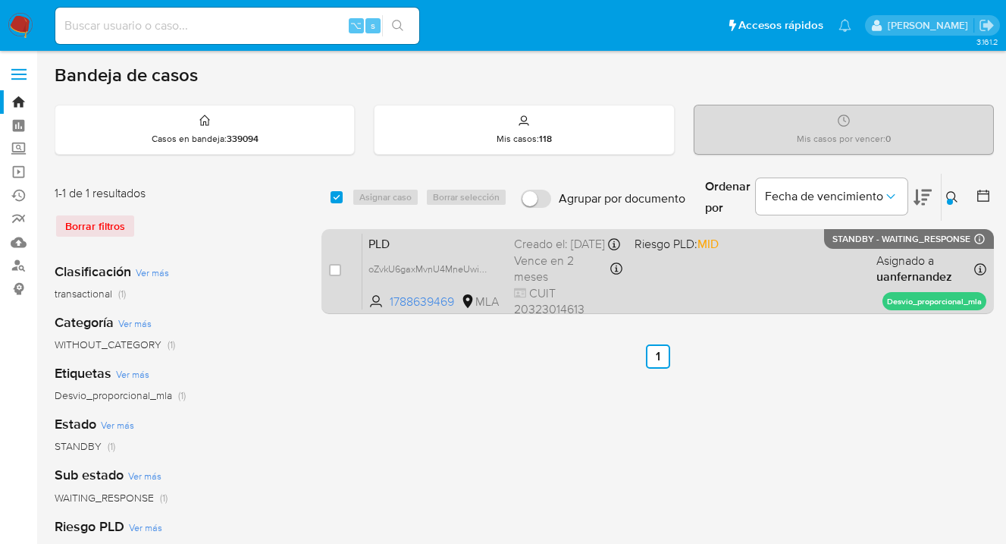
click at [786, 266] on div "PLD oZvkU6gaxMvnU4MneUwioYvM 1788639469 MLA Riesgo PLD: MID Creado el: 12/09/20…" at bounding box center [675, 271] width 624 height 77
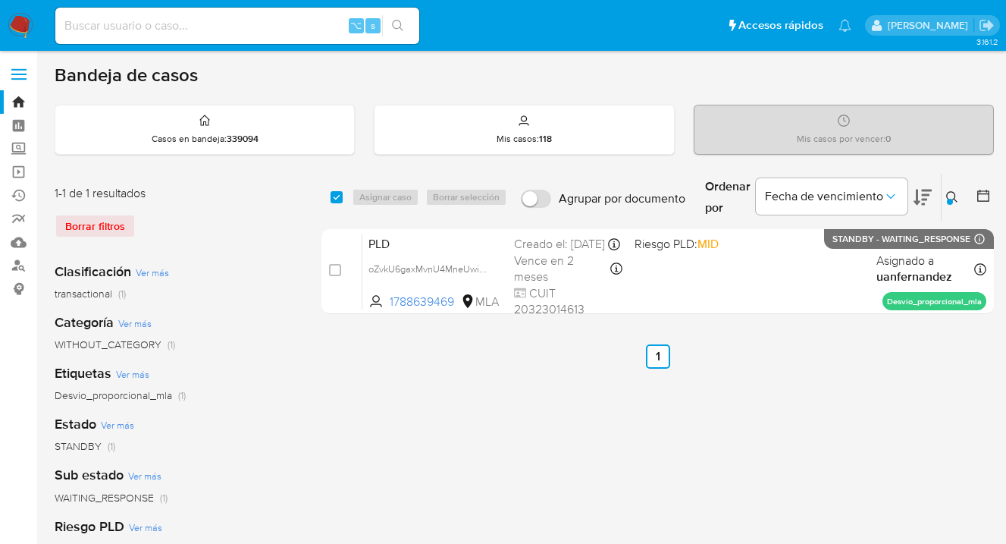
click at [951, 194] on icon at bounding box center [953, 197] width 12 height 12
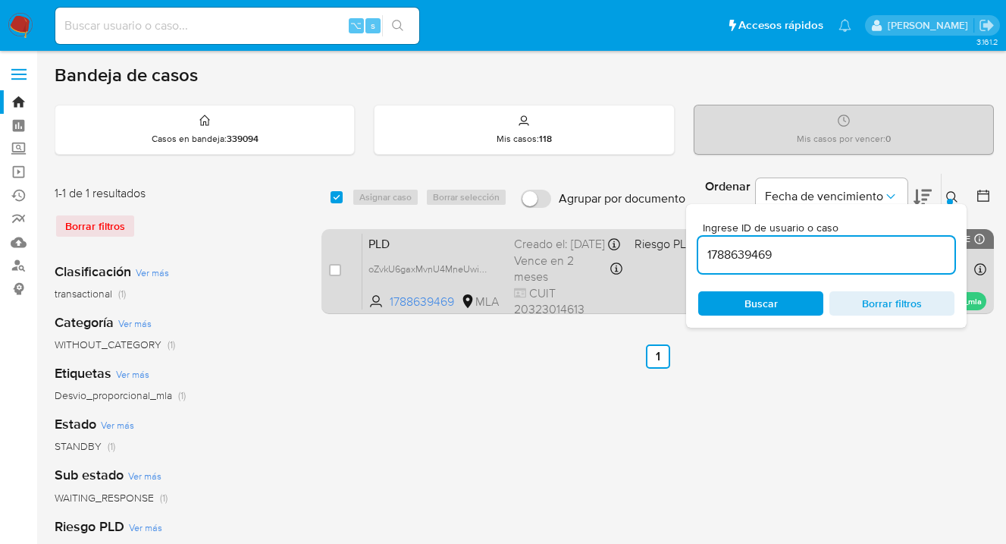
drag, startPoint x: 809, startPoint y: 256, endPoint x: 677, endPoint y: 245, distance: 133.2
click at [677, 245] on div "select-all-cases-checkbox Asignar caso Borrar selección Agrupar por documento O…" at bounding box center [658, 246] width 673 height 147
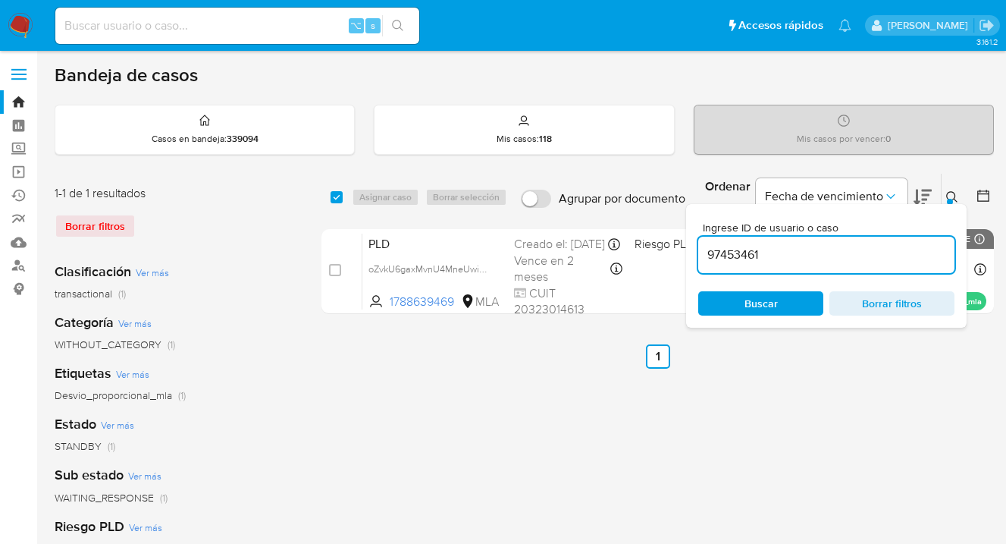
type input "97453461"
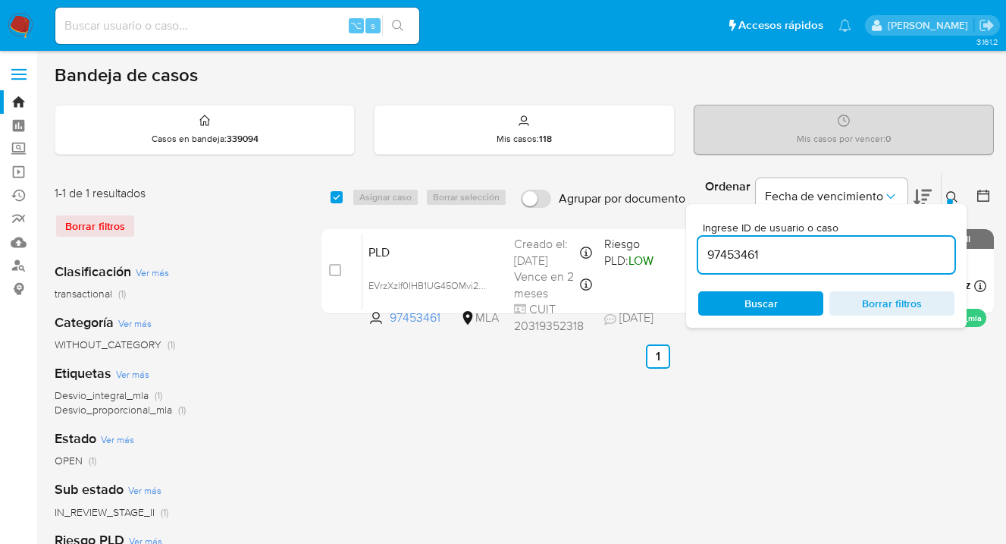
click at [953, 196] on icon at bounding box center [953, 197] width 12 height 12
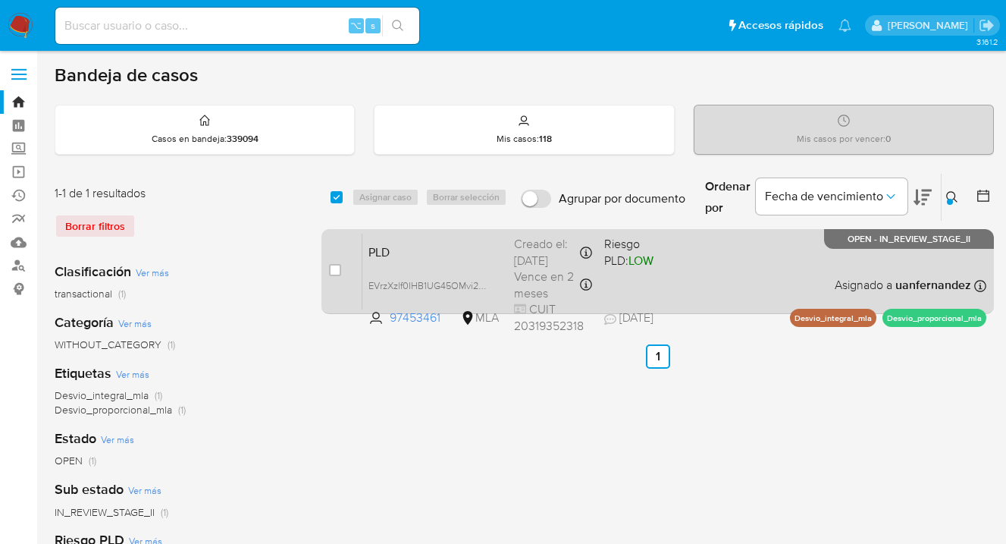
click at [705, 297] on div "PLD EVrzXzlf0IHB1UG45OMvi2bC 97453461 MLA Riesgo PLD: LOW Creado el: 12/09/2025…" at bounding box center [675, 271] width 624 height 77
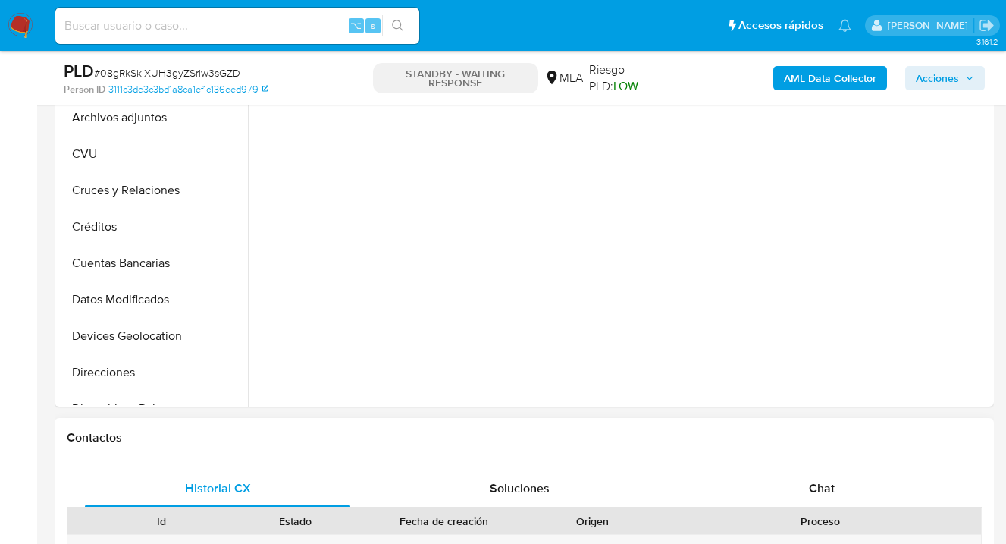
select select "10"
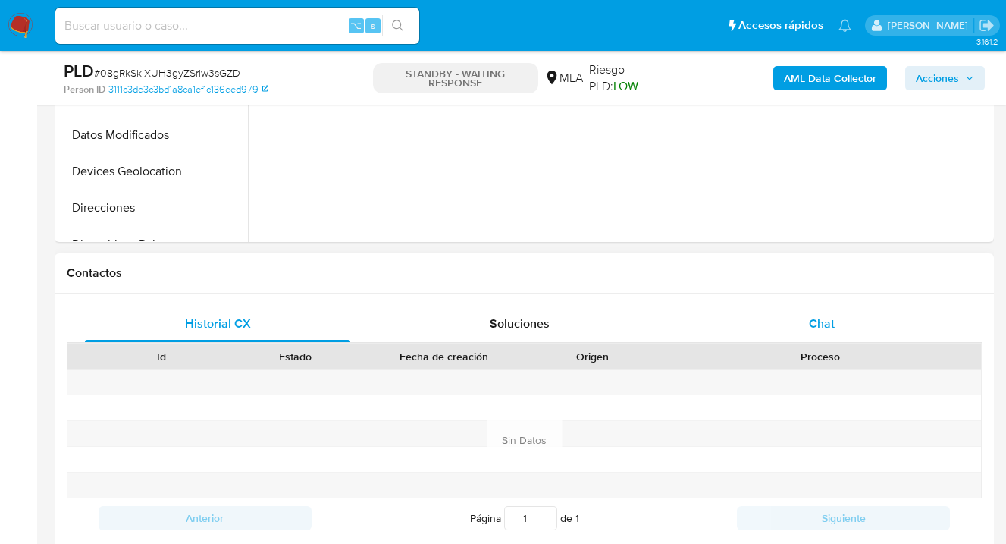
click at [868, 324] on div "Chat" at bounding box center [821, 324] width 265 height 36
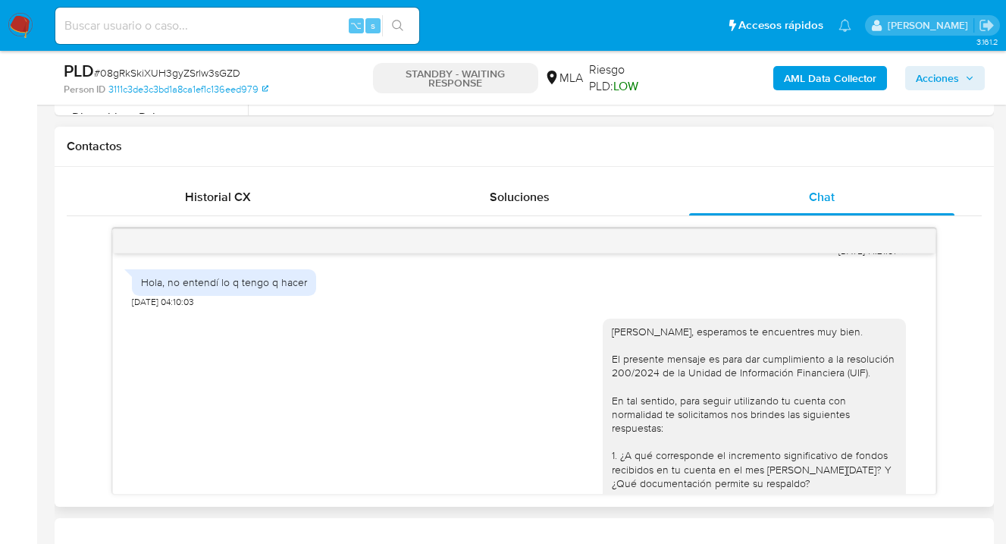
scroll to position [315, 0]
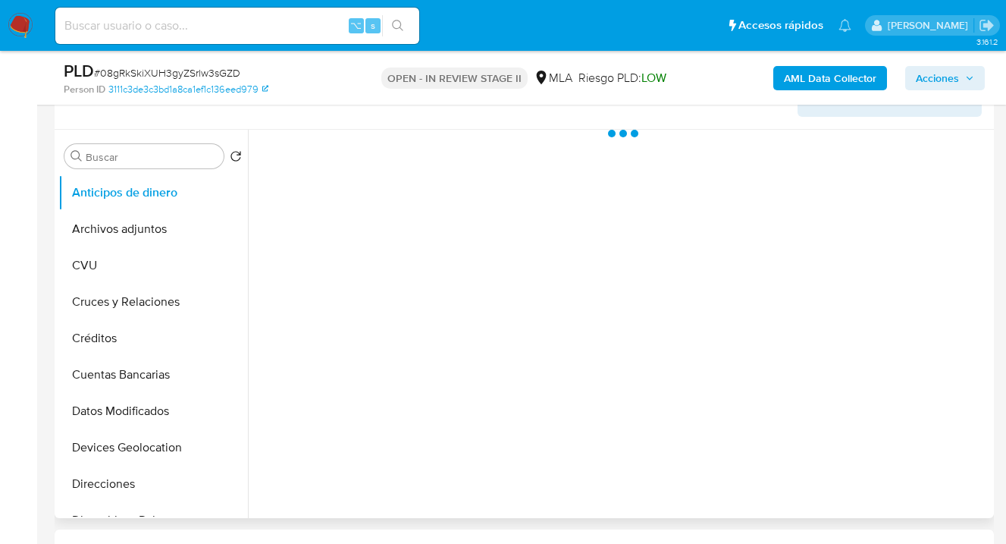
select select "10"
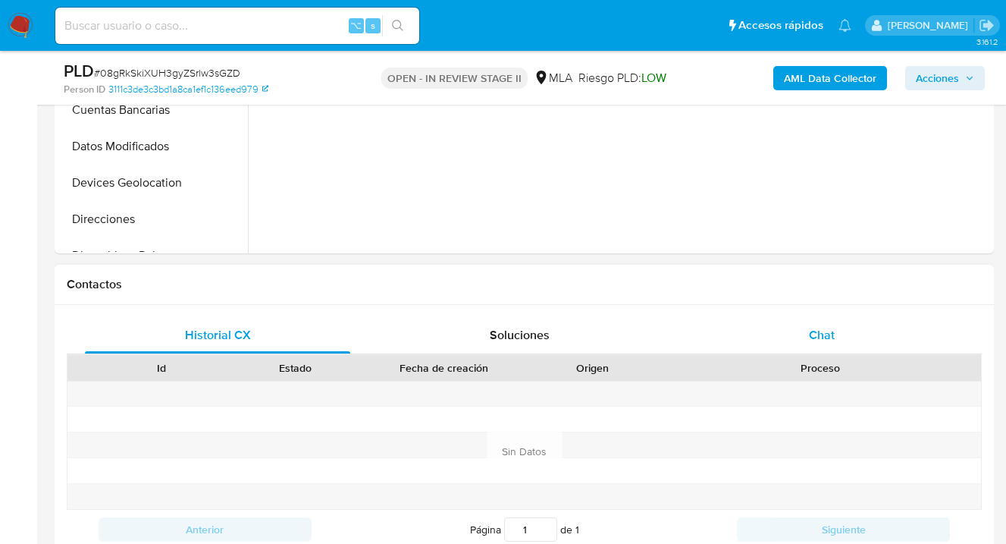
click at [824, 334] on span "Chat" at bounding box center [822, 334] width 26 height 17
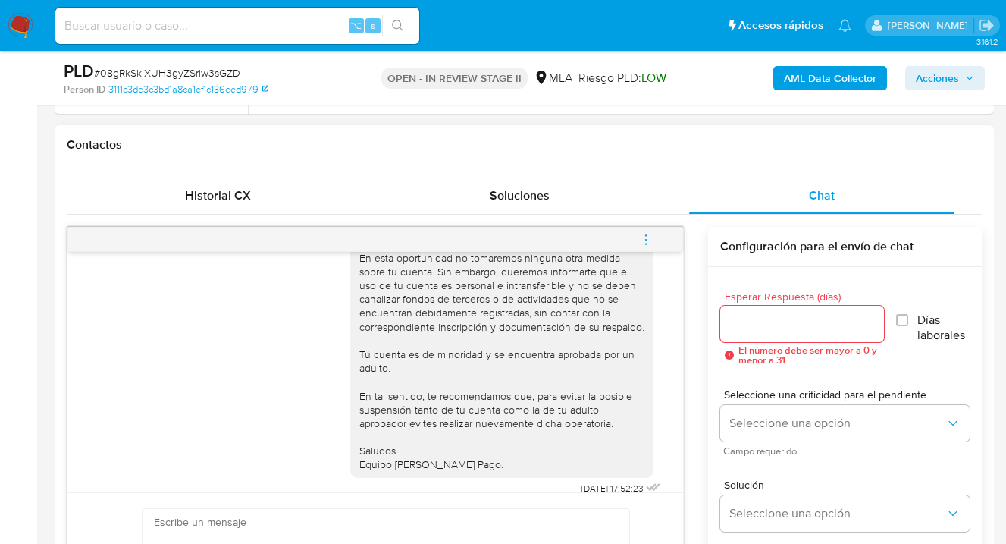
scroll to position [649, 0]
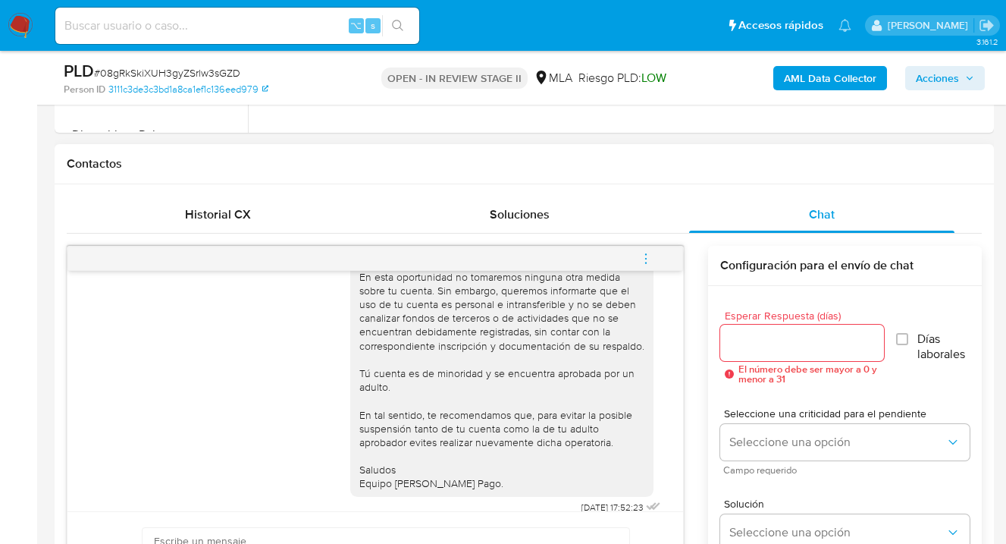
click at [647, 257] on icon "menu-action" at bounding box center [646, 259] width 14 height 14
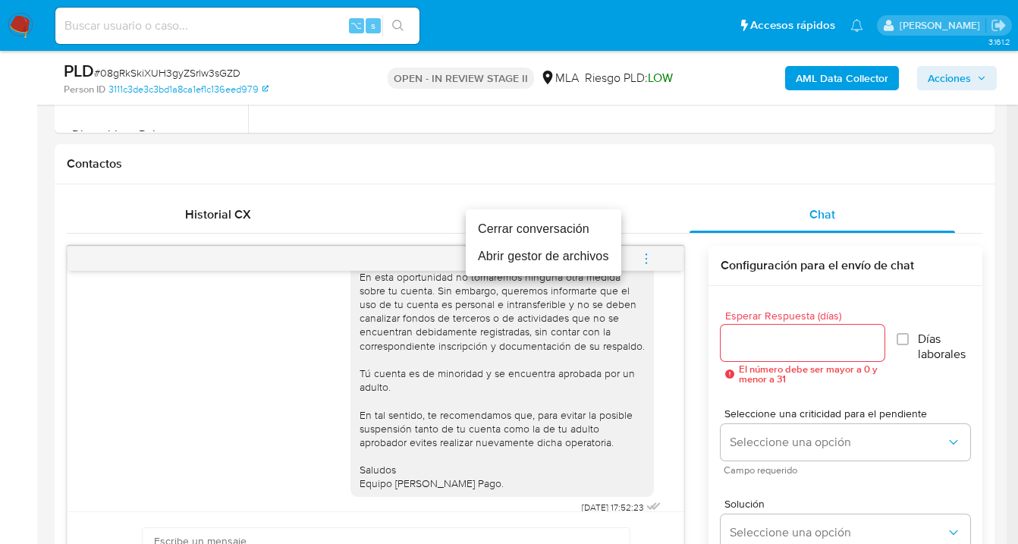
click at [516, 232] on li "Cerrar conversación" at bounding box center [543, 228] width 155 height 27
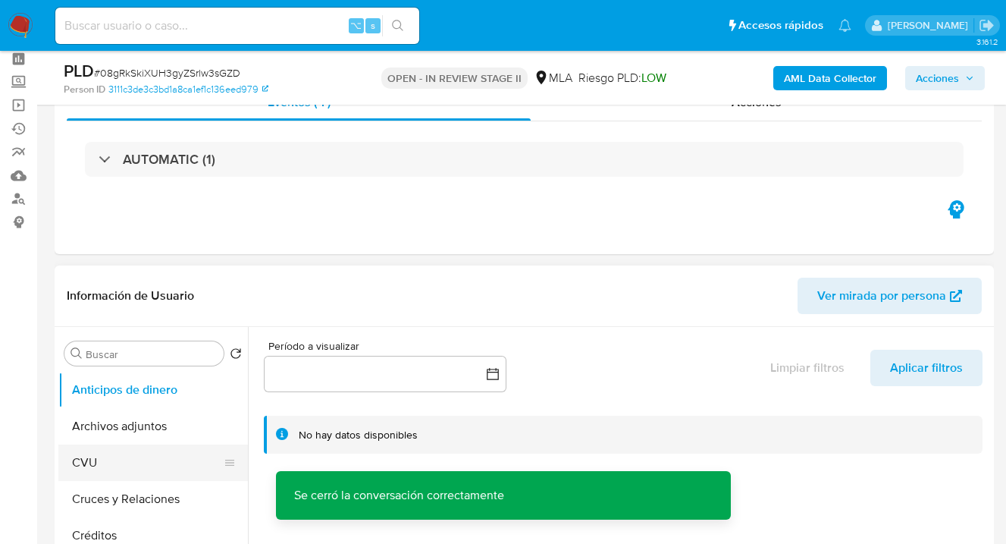
scroll to position [209, 0]
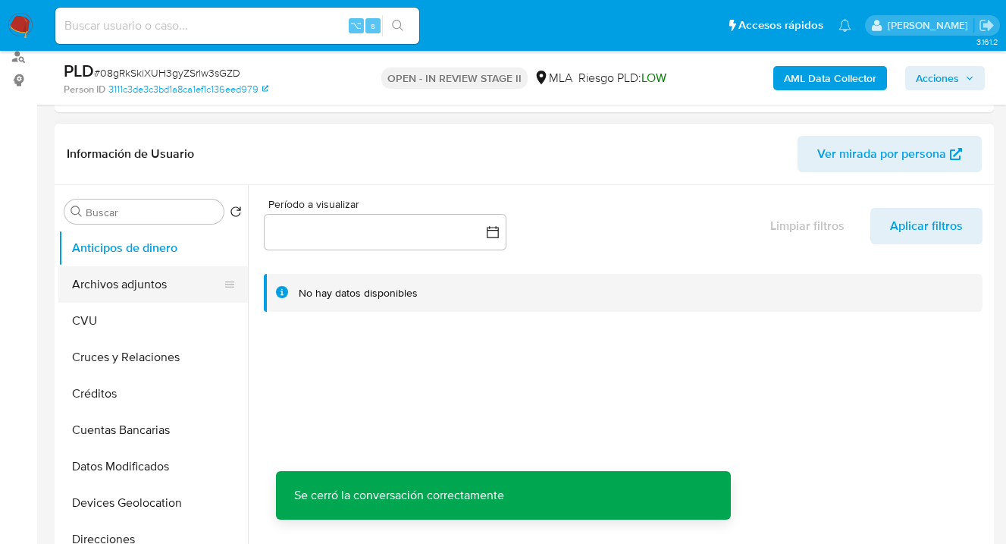
click at [142, 284] on button "Archivos adjuntos" at bounding box center [146, 284] width 177 height 36
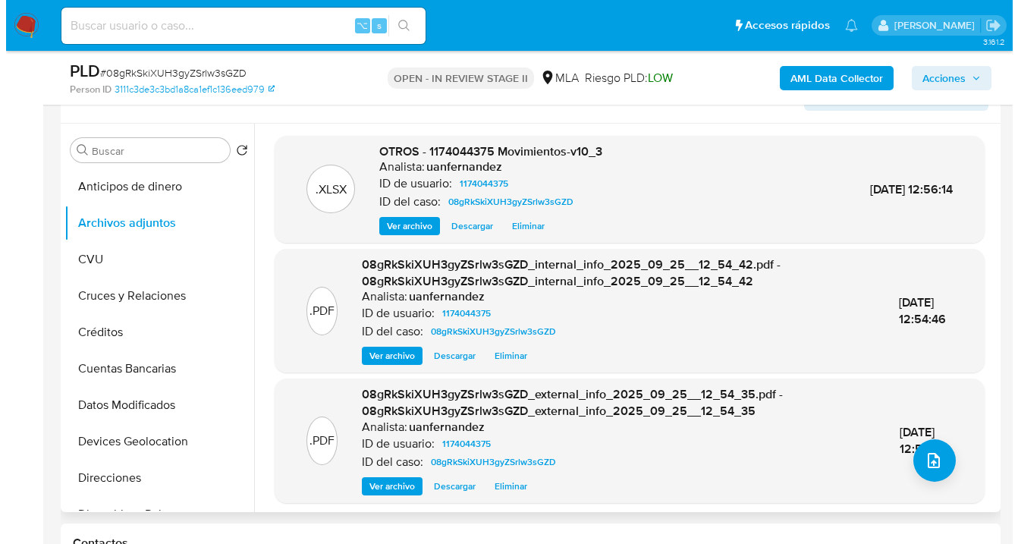
scroll to position [270, 0]
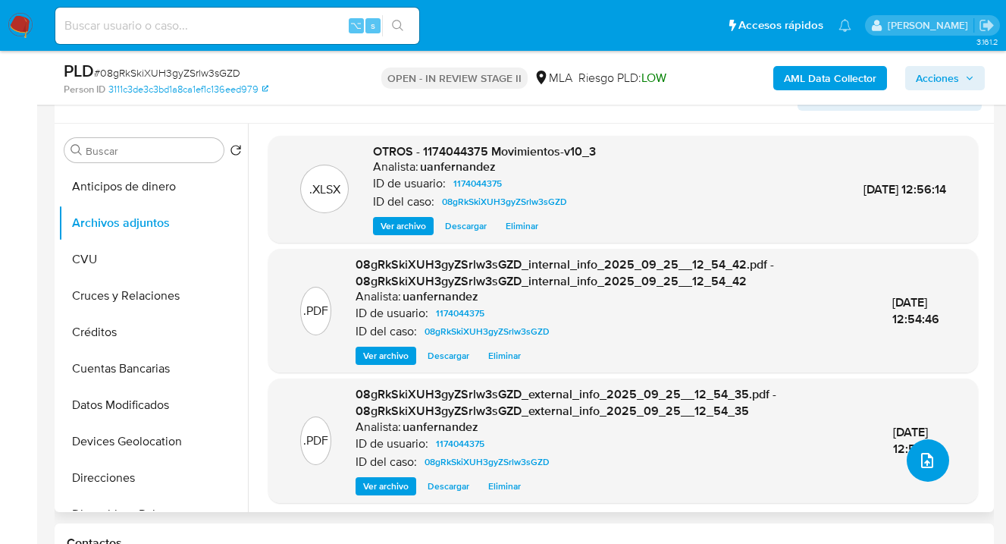
click at [928, 464] on icon "upload-file" at bounding box center [928, 460] width 18 height 18
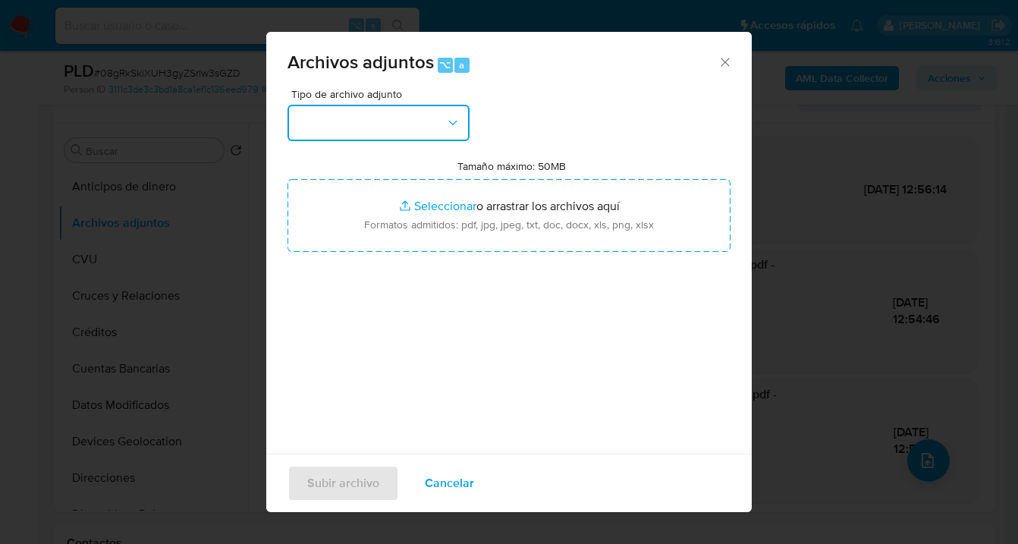
drag, startPoint x: 461, startPoint y: 137, endPoint x: 455, endPoint y: 126, distance: 12.9
click at [457, 130] on button "button" at bounding box center [378, 123] width 182 height 36
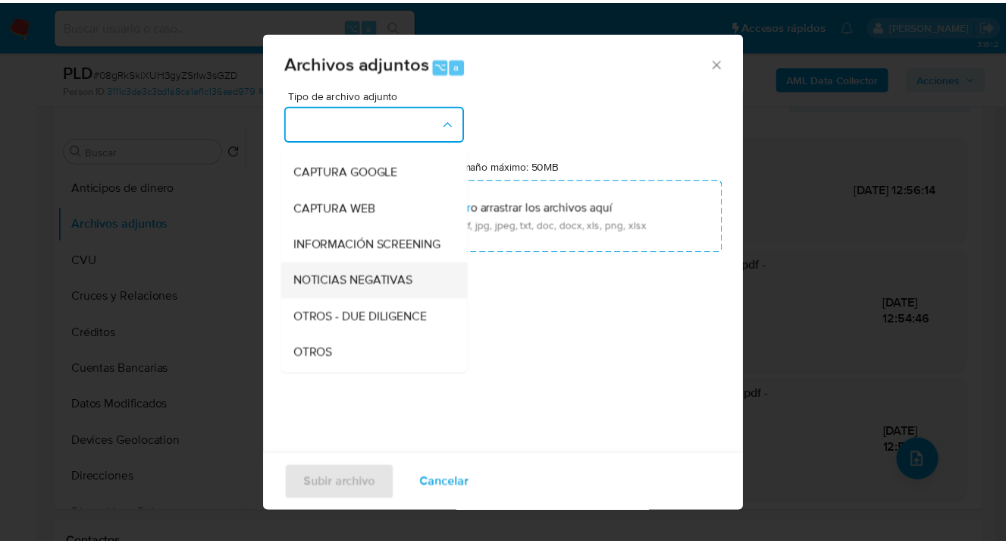
scroll to position [103, 0]
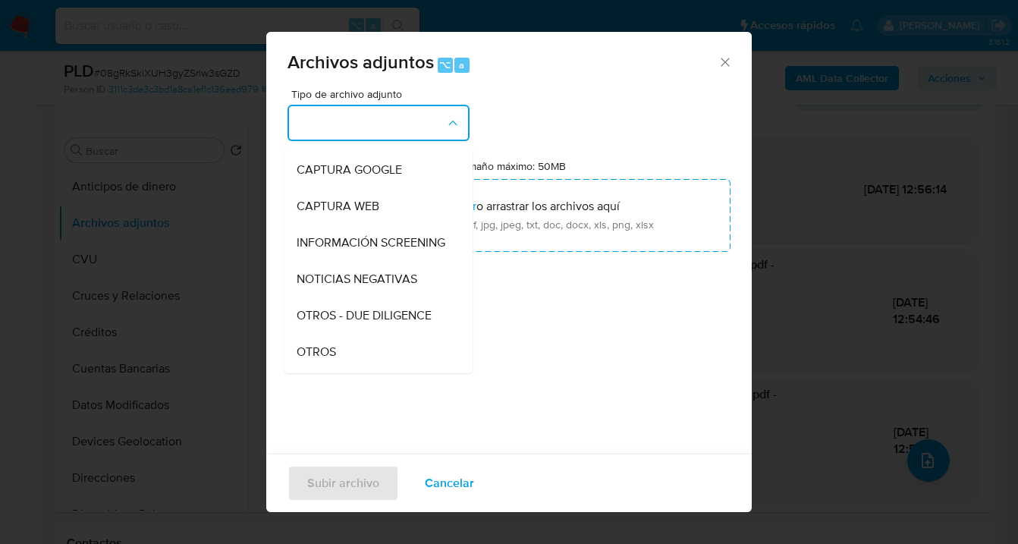
click at [385, 356] on div "OTROS" at bounding box center [374, 352] width 155 height 36
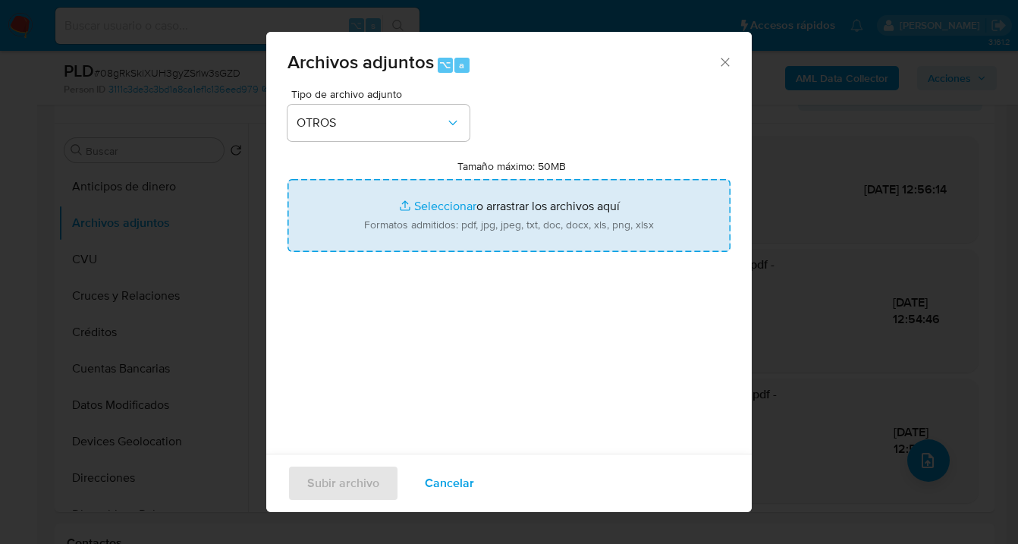
click at [463, 237] on input "Tamaño máximo: 50MB Seleccionar archivos" at bounding box center [508, 215] width 443 height 73
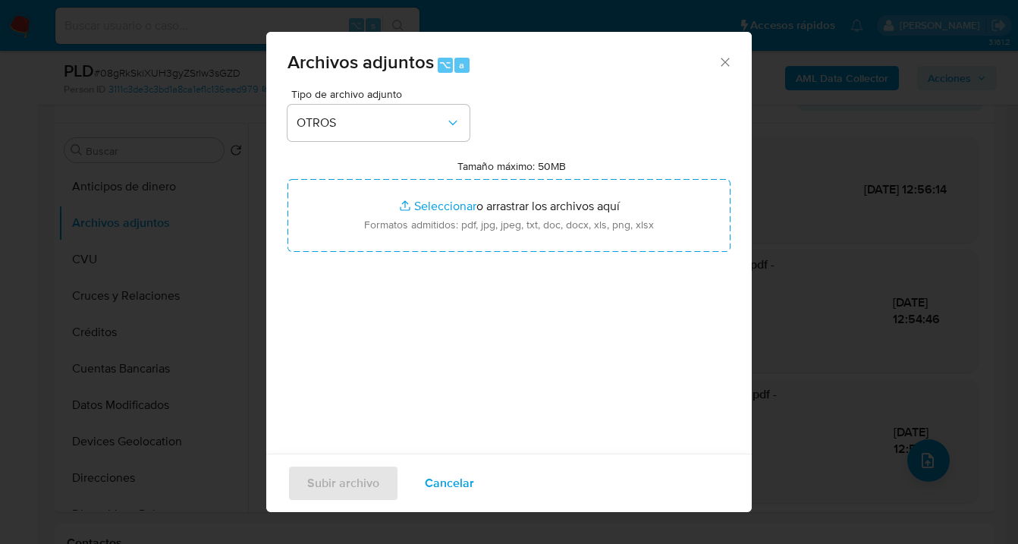
type input "C:\fakepath\1174044375 analisis no roi Caselog 08gRkSkiXUH3gyZSrlw3sGZD_2025_09…"
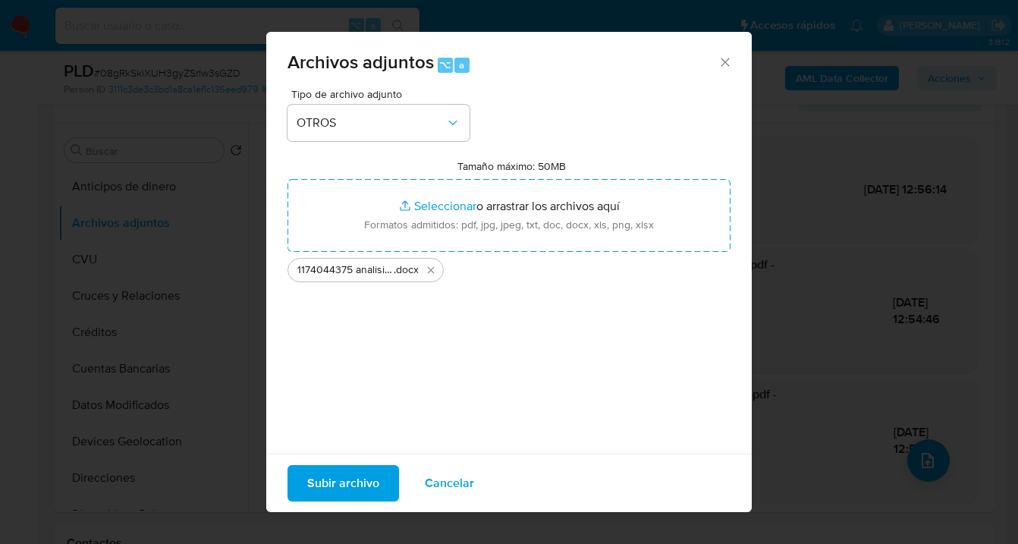
click at [365, 472] on span "Subir archivo" at bounding box center [343, 482] width 72 height 33
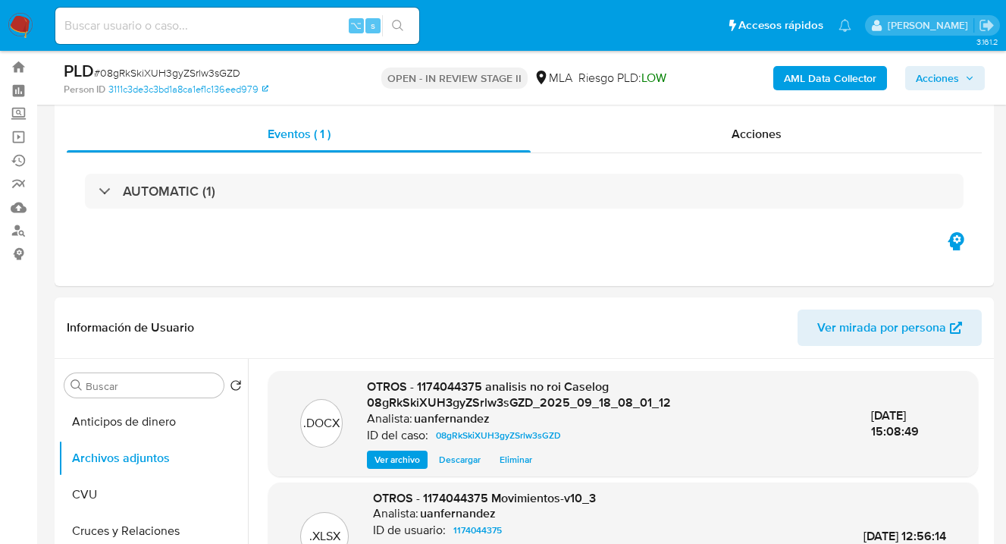
scroll to position [0, 0]
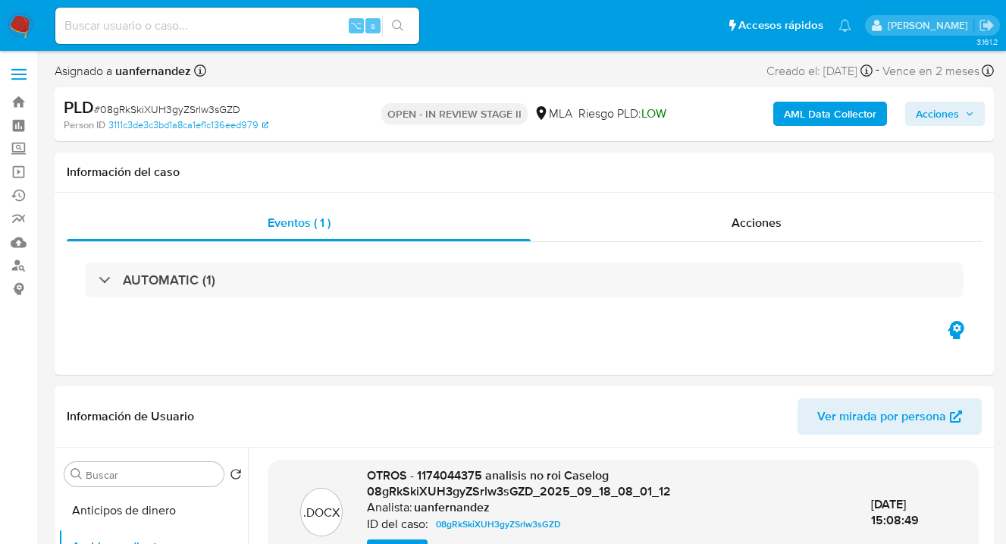
drag, startPoint x: 931, startPoint y: 111, endPoint x: 903, endPoint y: 120, distance: 29.3
click at [927, 112] on span "Acciones" at bounding box center [937, 114] width 43 height 24
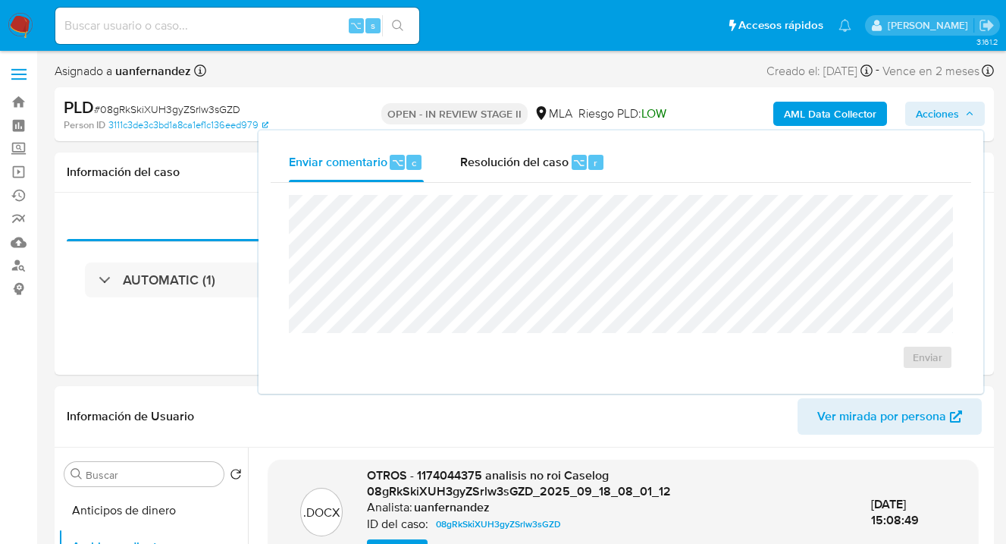
drag, startPoint x: 532, startPoint y: 168, endPoint x: 529, endPoint y: 184, distance: 16.2
click at [530, 169] on span "Resolución del caso" at bounding box center [514, 161] width 108 height 17
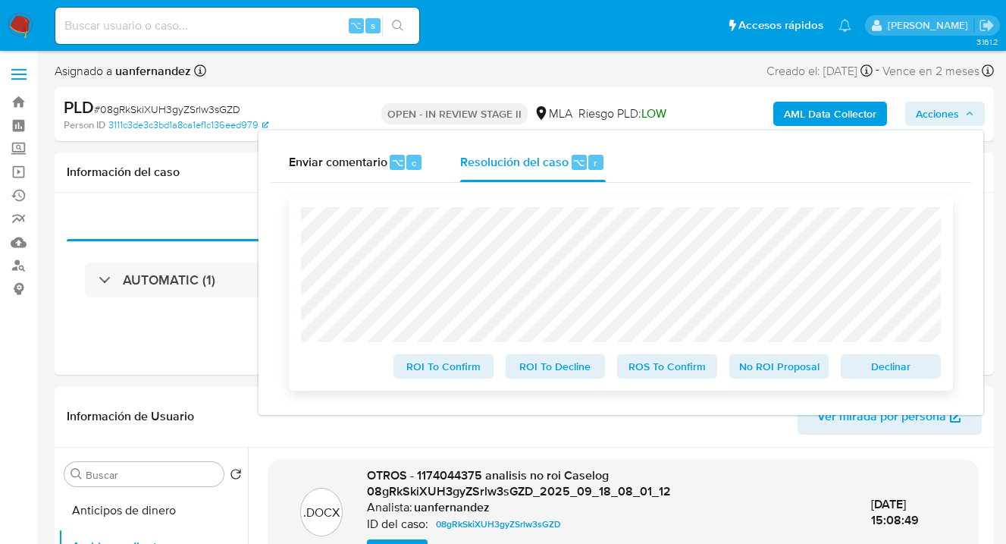
click at [796, 374] on span "No ROI Proposal" at bounding box center [779, 366] width 79 height 21
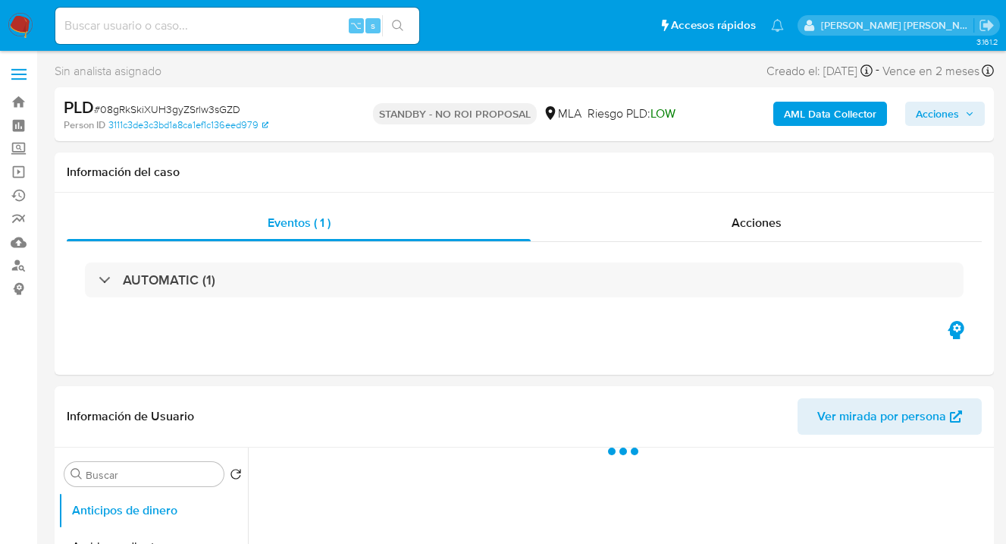
select select "10"
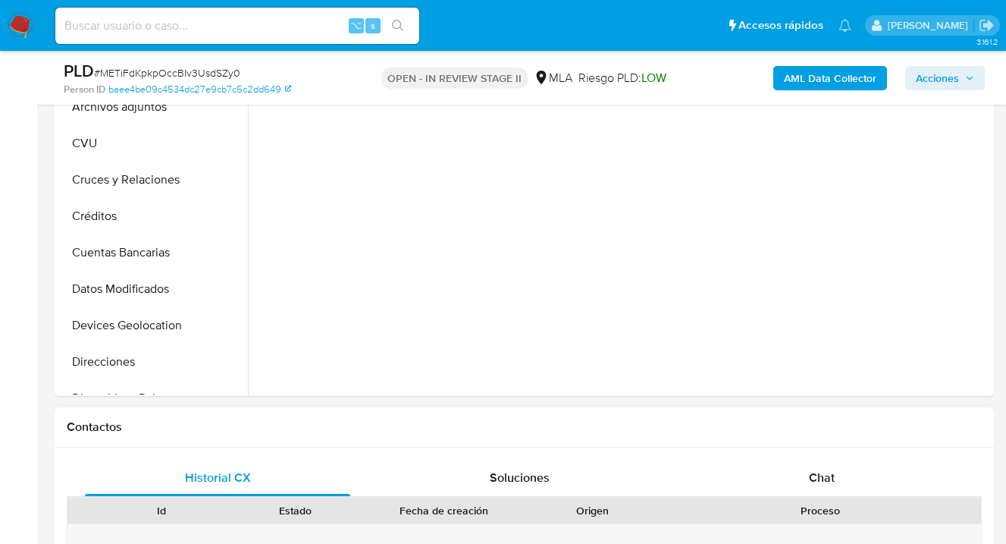
scroll to position [611, 0]
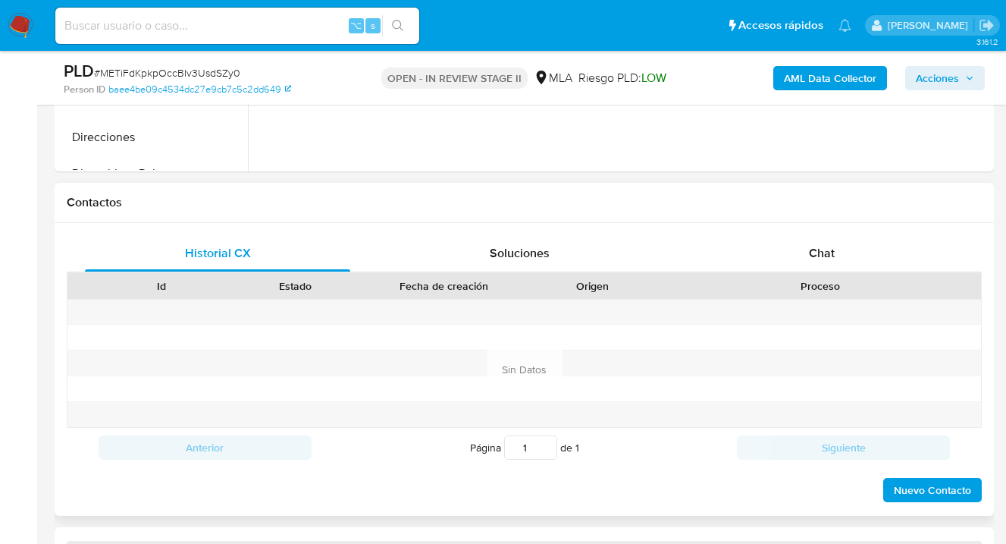
select select "10"
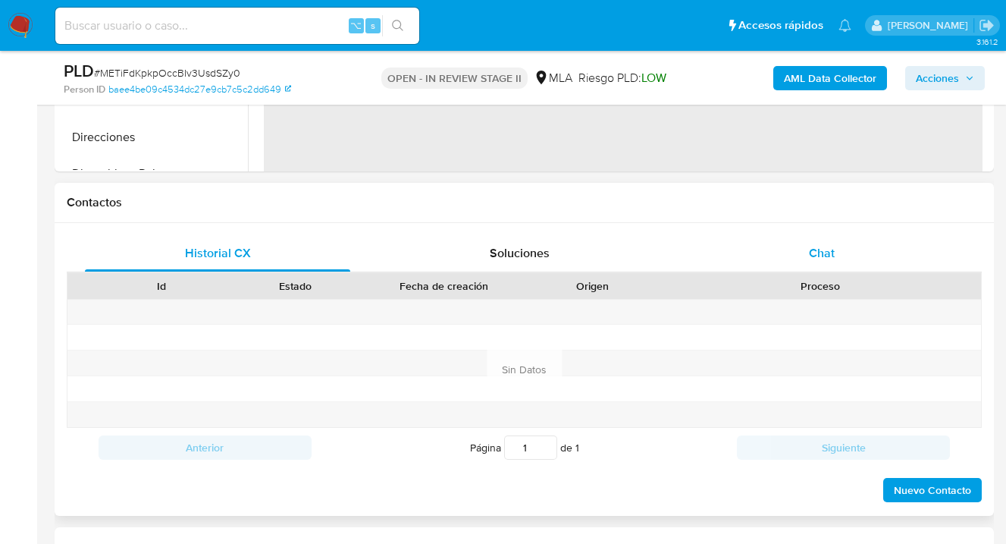
drag, startPoint x: 825, startPoint y: 254, endPoint x: 698, endPoint y: 177, distance: 149.1
click at [825, 254] on span "Chat" at bounding box center [822, 252] width 26 height 17
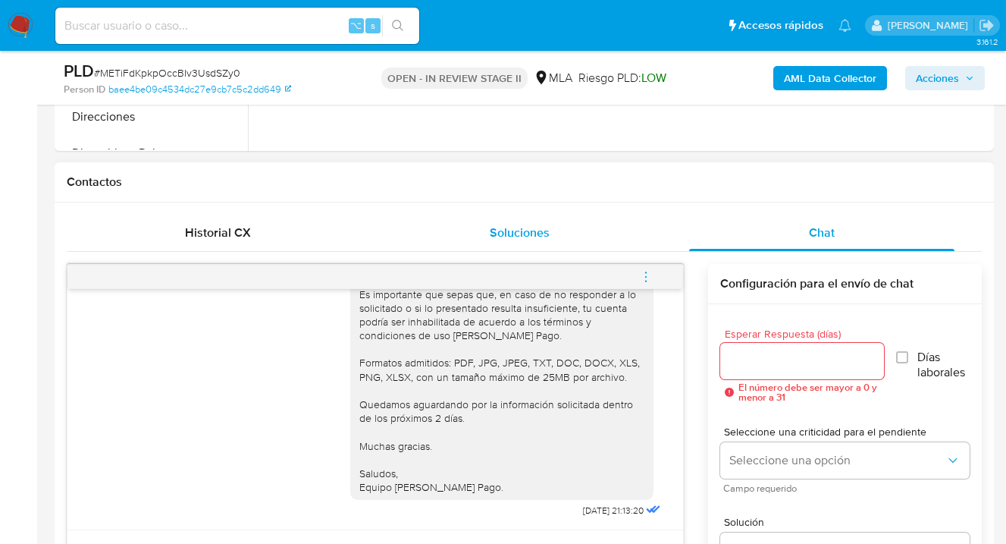
scroll to position [642, 0]
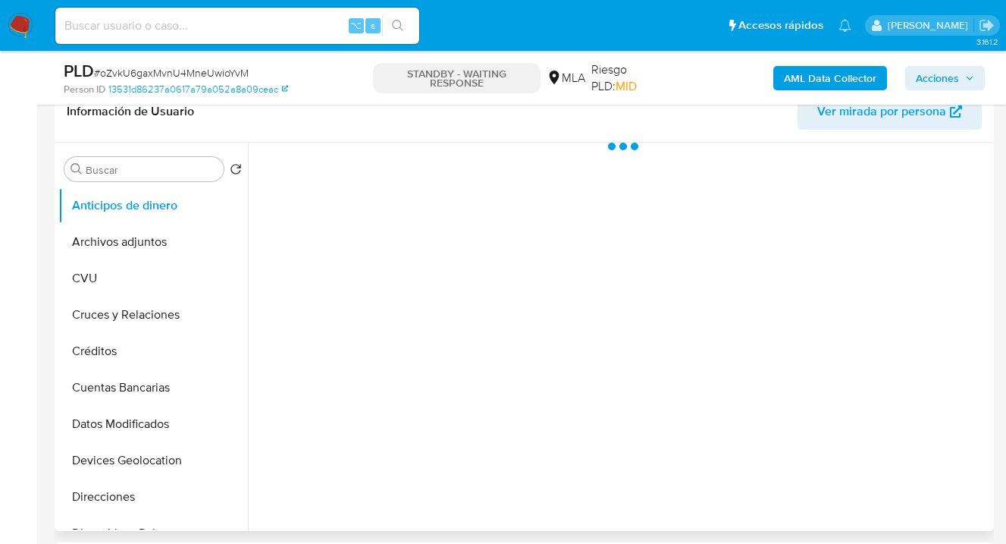
select select "10"
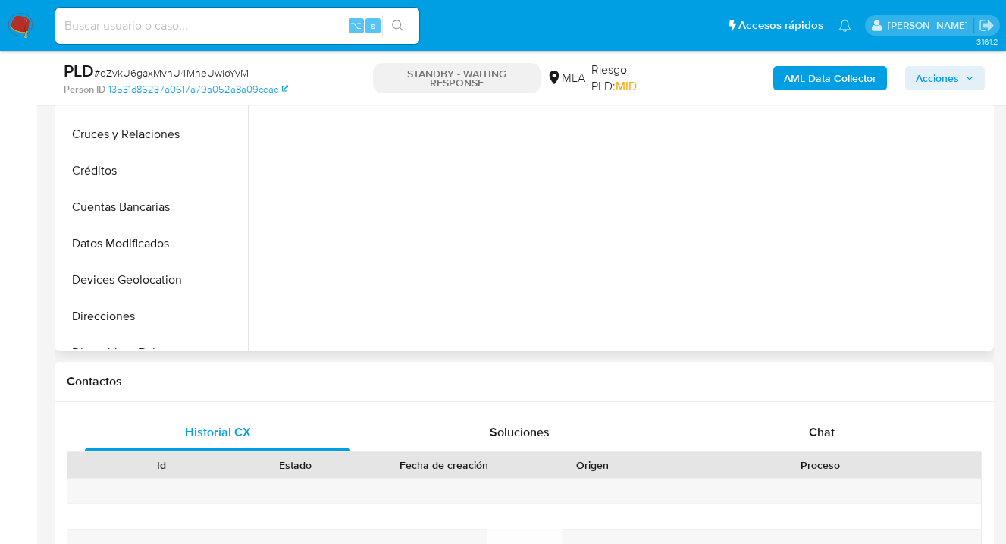
drag, startPoint x: 835, startPoint y: 438, endPoint x: 799, endPoint y: 303, distance: 139.1
click at [834, 437] on div "Chat" at bounding box center [821, 432] width 265 height 36
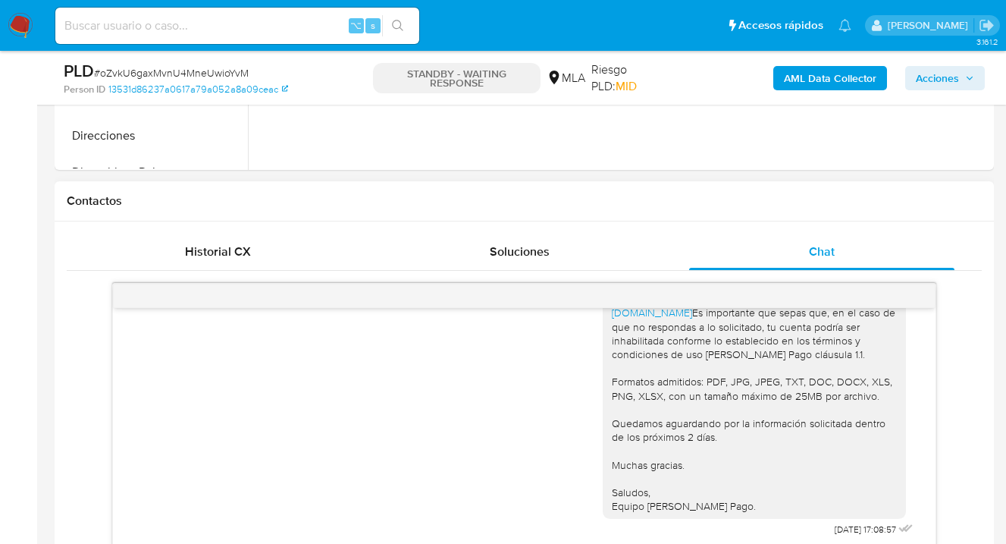
scroll to position [699, 0]
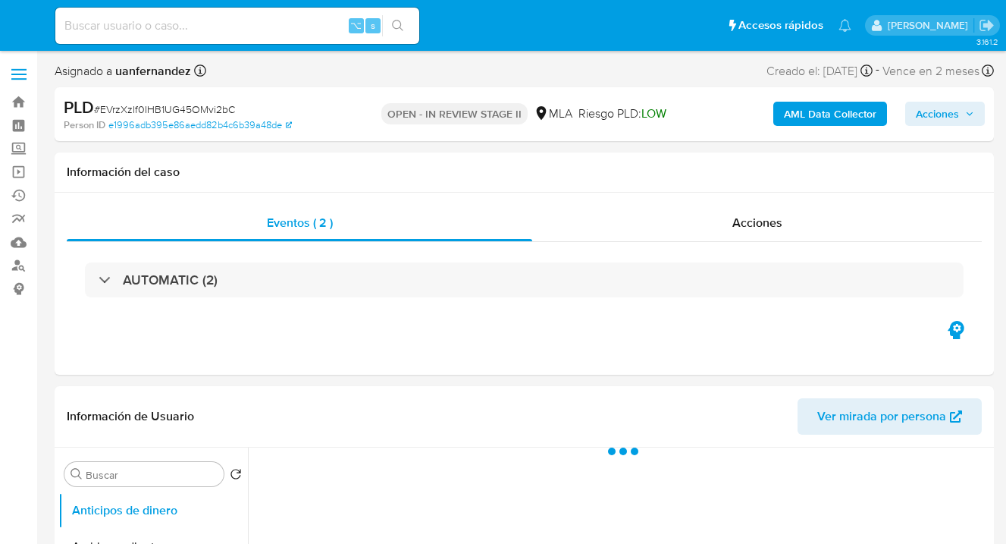
select select "10"
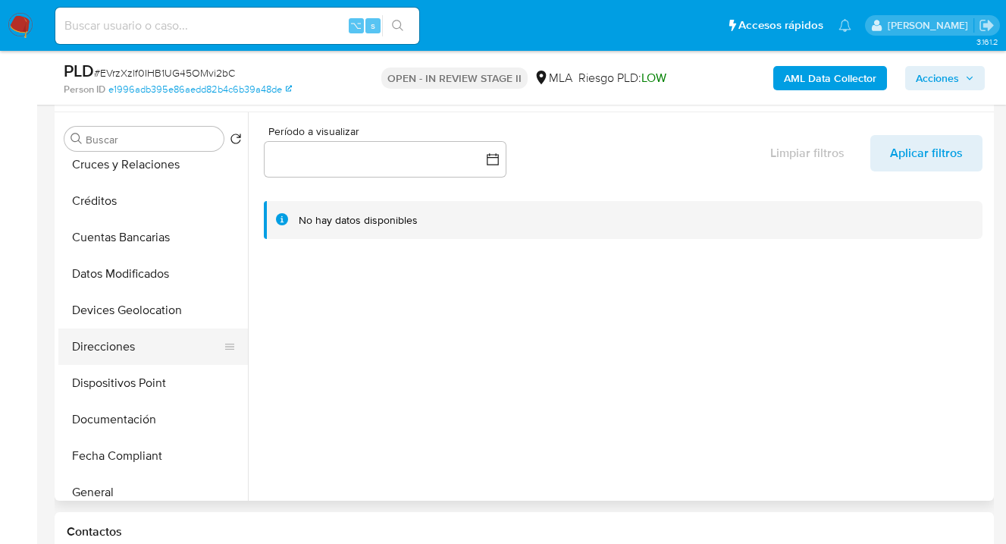
scroll to position [243, 0]
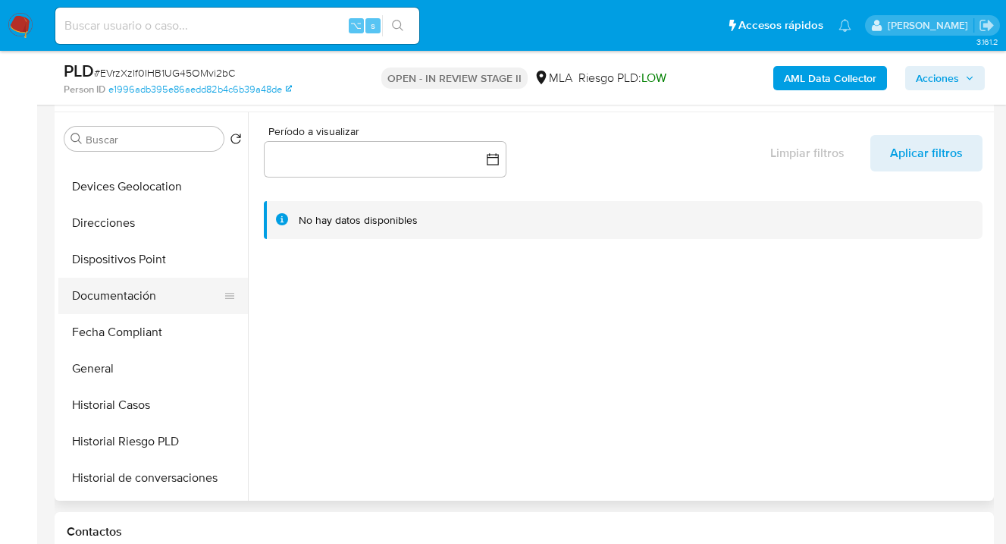
drag, startPoint x: 161, startPoint y: 299, endPoint x: 208, endPoint y: 303, distance: 47.2
click at [162, 299] on button "Documentación" at bounding box center [146, 296] width 177 height 36
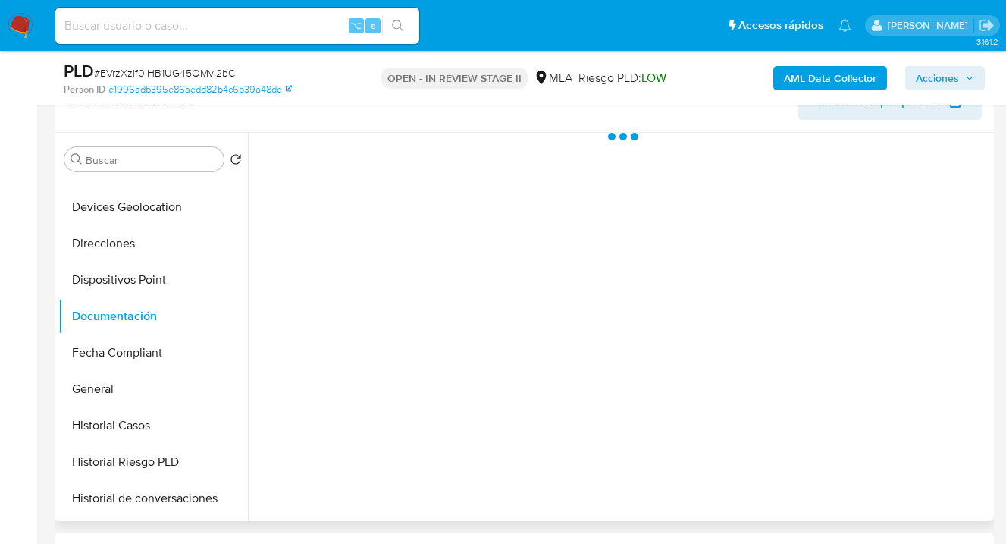
scroll to position [251, 0]
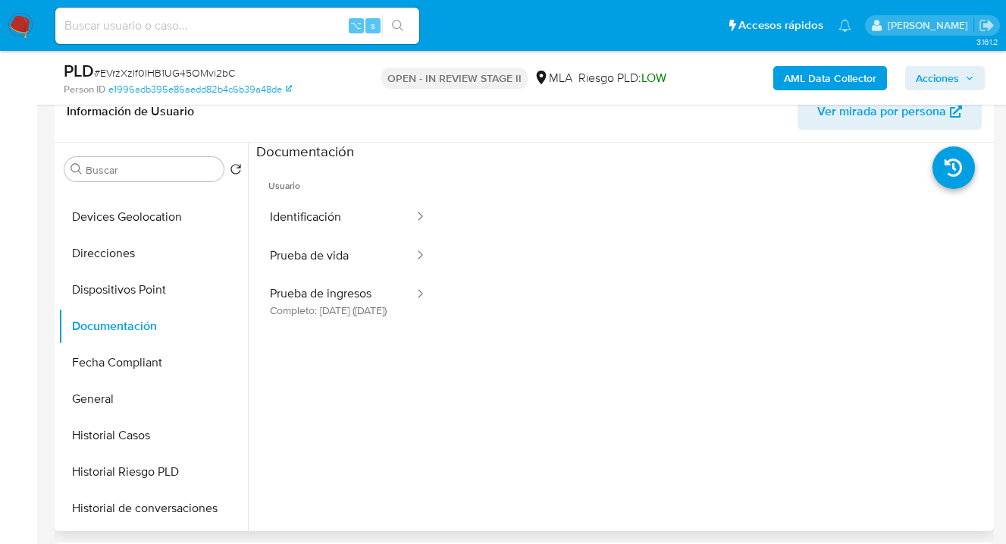
drag, startPoint x: 324, startPoint y: 261, endPoint x: 428, endPoint y: 272, distance: 104.5
click at [344, 263] on button "Prueba de vida" at bounding box center [335, 256] width 159 height 39
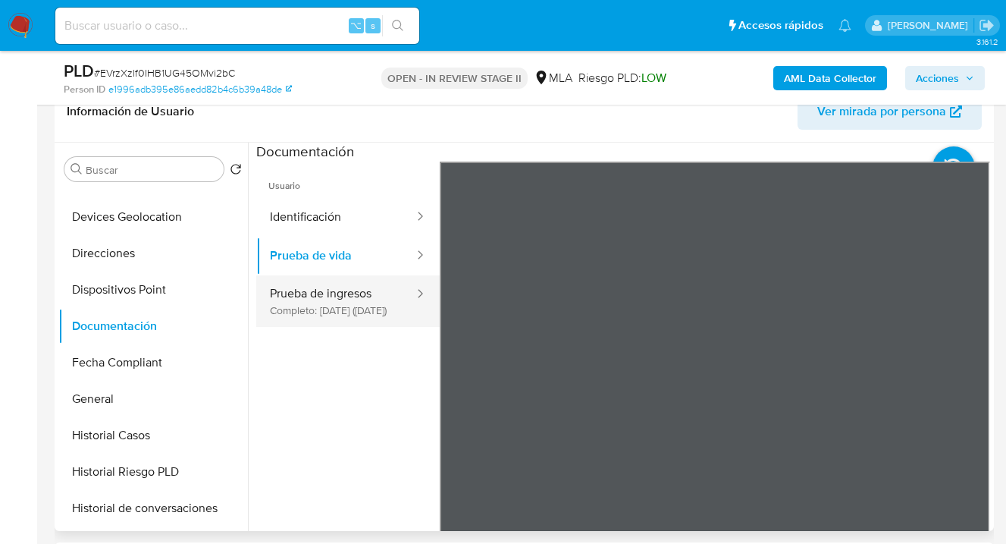
click at [326, 296] on button "Prueba de ingresos Completo: 22/03/2023 (hace 3 años)" at bounding box center [335, 301] width 159 height 52
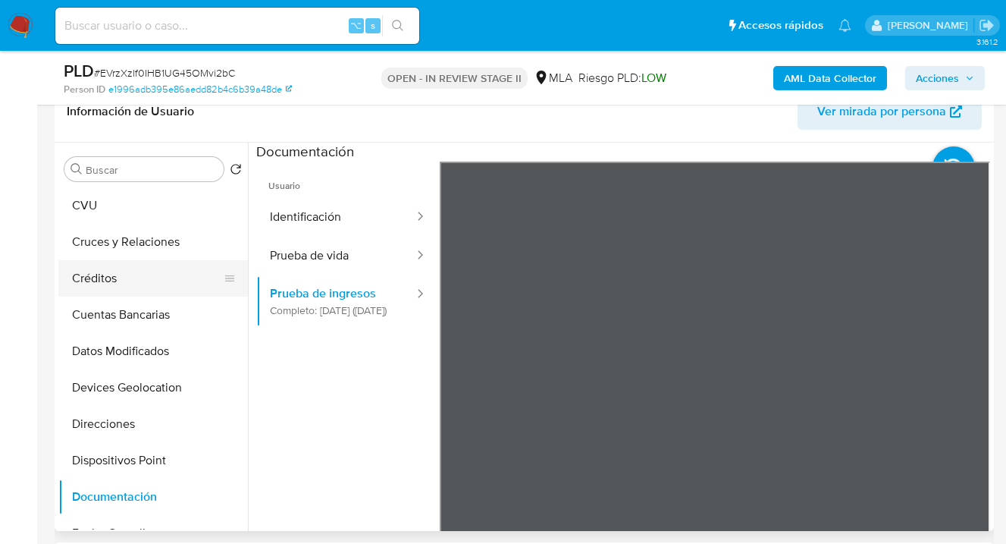
scroll to position [74, 0]
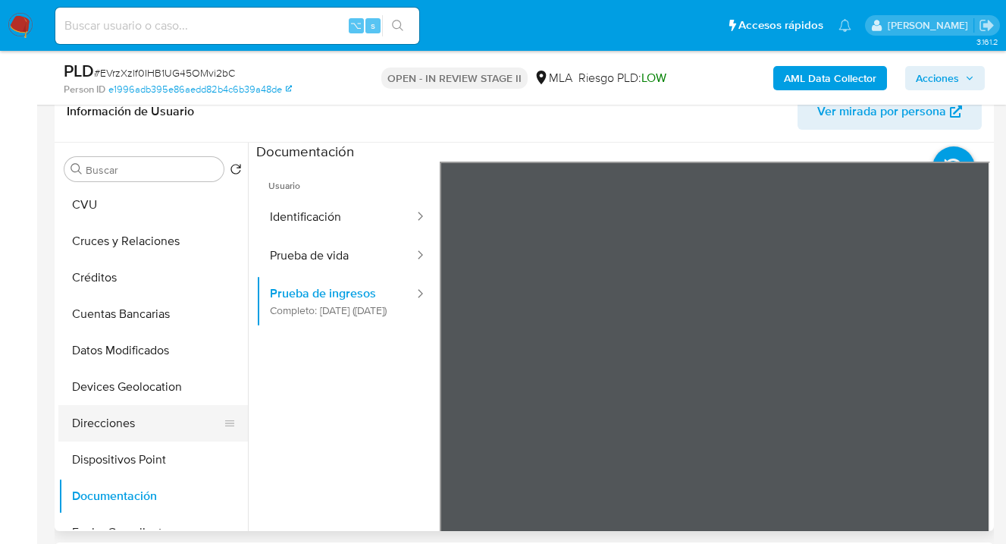
click at [148, 416] on button "Direcciones" at bounding box center [146, 423] width 177 height 36
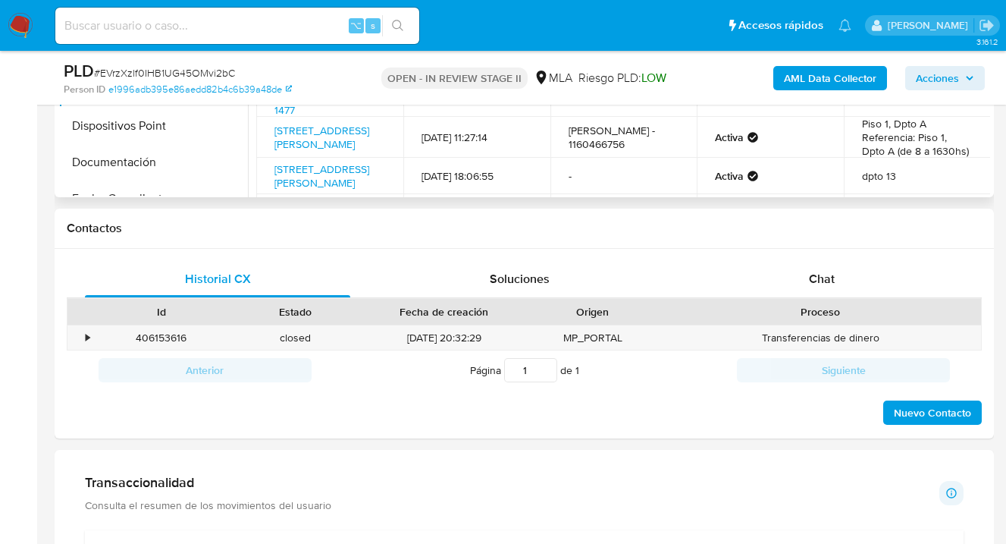
scroll to position [525, 0]
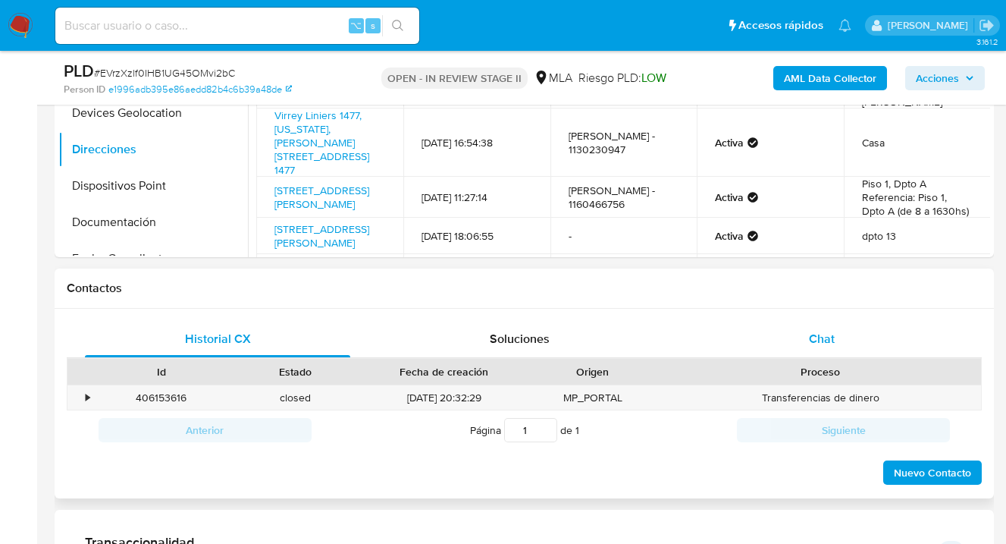
drag, startPoint x: 818, startPoint y: 338, endPoint x: 826, endPoint y: 322, distance: 17.3
click at [818, 337] on span "Chat" at bounding box center [822, 338] width 26 height 17
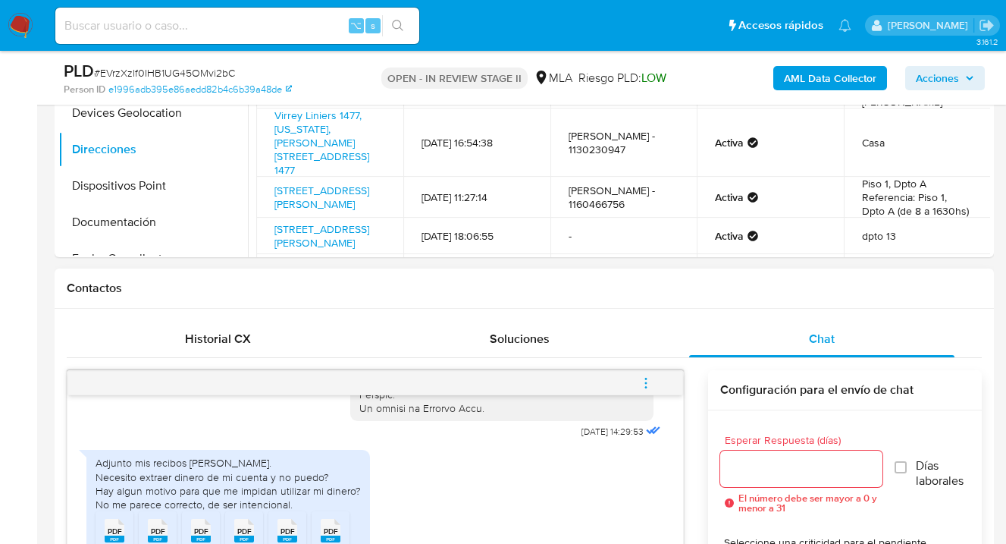
scroll to position [655, 0]
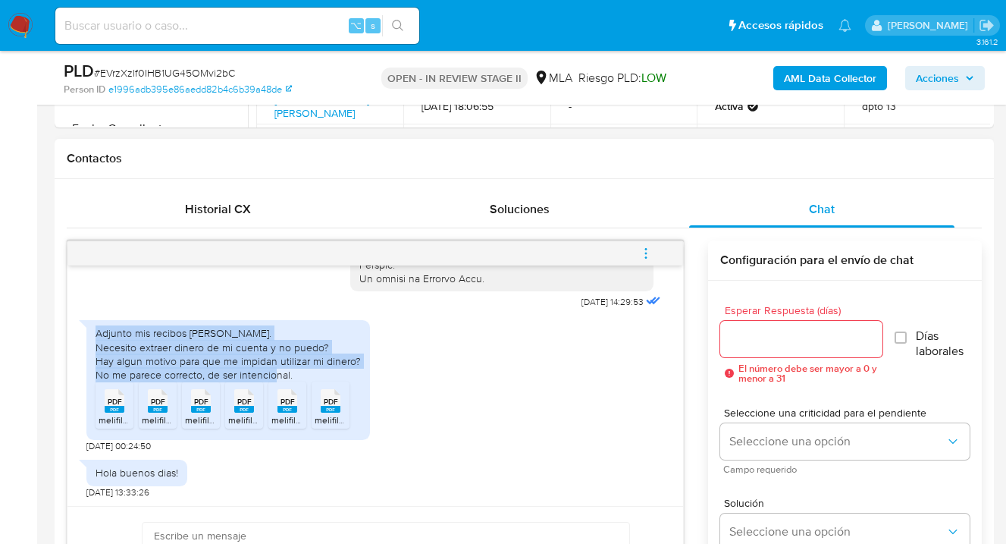
drag, startPoint x: 97, startPoint y: 335, endPoint x: 343, endPoint y: 375, distance: 248.9
click at [344, 375] on div "Adjunto mis recibos de sueldo. Necesito extraer dinero de mi cuenta y no puedo?…" at bounding box center [228, 353] width 265 height 55
copy div "Adjunto mis recibos de sueldo. Necesito extraer dinero de mi cuenta y no puedo?…"
click at [638, 194] on div "Soluciones" at bounding box center [519, 209] width 265 height 36
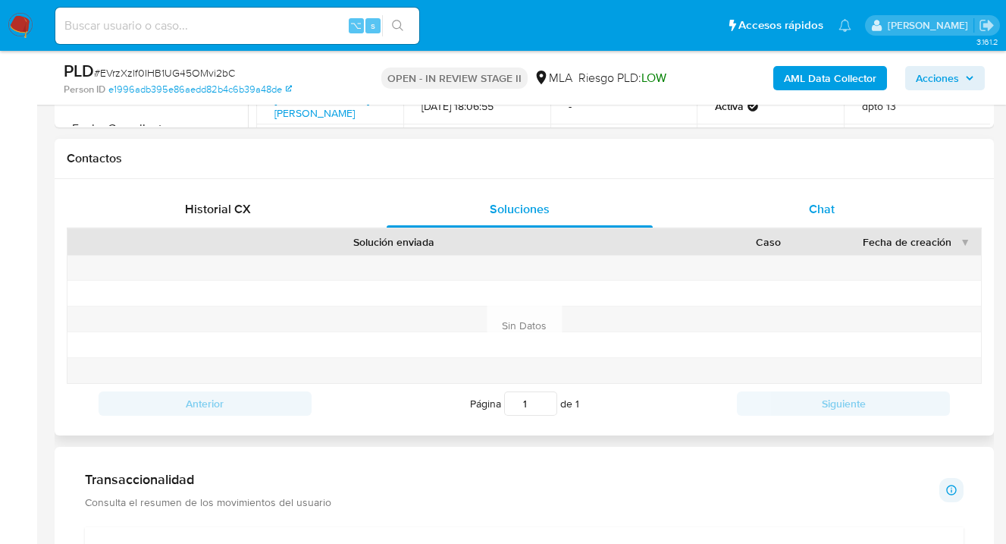
drag, startPoint x: 838, startPoint y: 208, endPoint x: 765, endPoint y: 216, distance: 73.3
click at [837, 208] on div "Chat" at bounding box center [821, 209] width 265 height 36
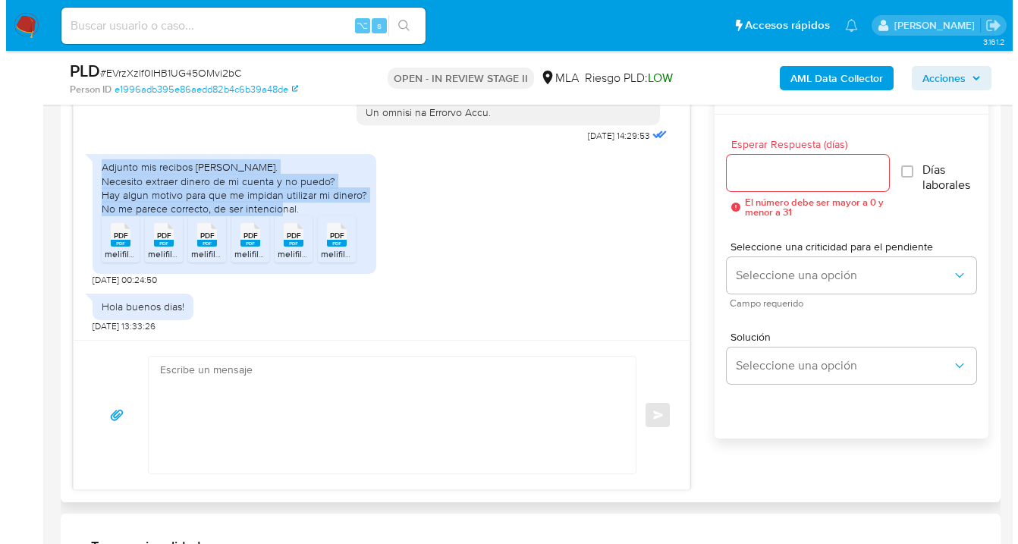
scroll to position [821, 0]
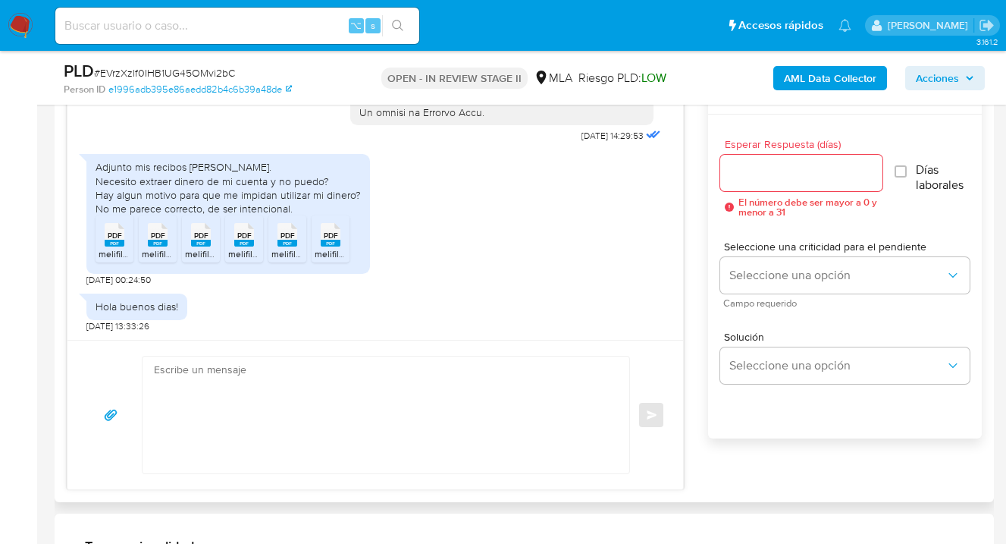
click at [752, 152] on div "Esperar Respuesta (días) El número debe ser mayor a 0 y menor a 31" at bounding box center [802, 178] width 163 height 78
click at [748, 168] on input "Esperar Respuesta (días)" at bounding box center [802, 173] width 163 height 20
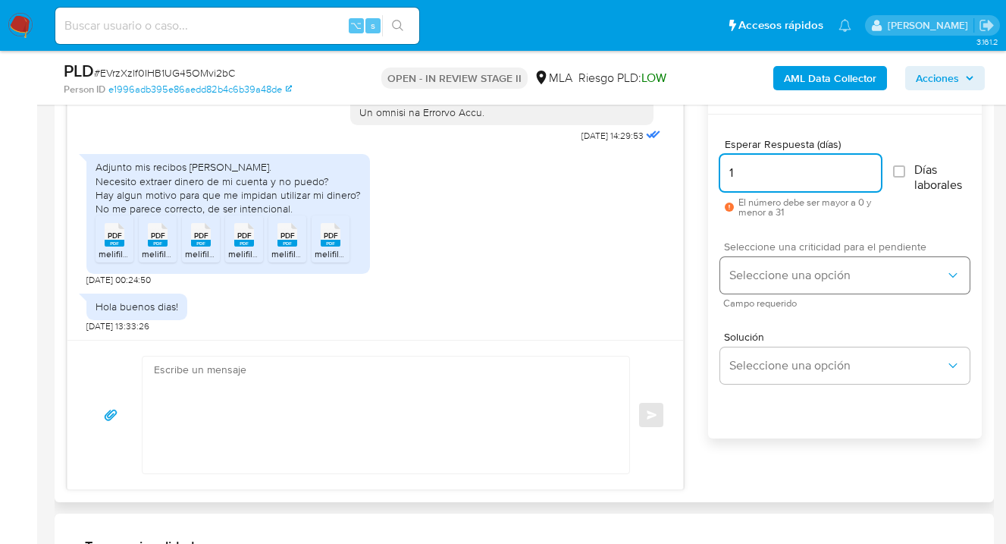
type input "1"
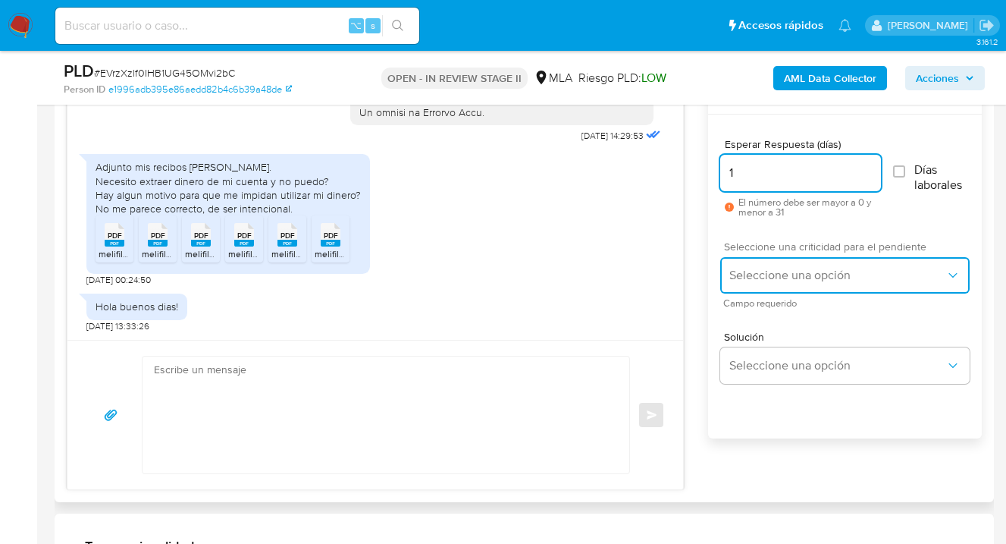
click at [773, 268] on span "Seleccione una opción" at bounding box center [838, 275] width 216 height 15
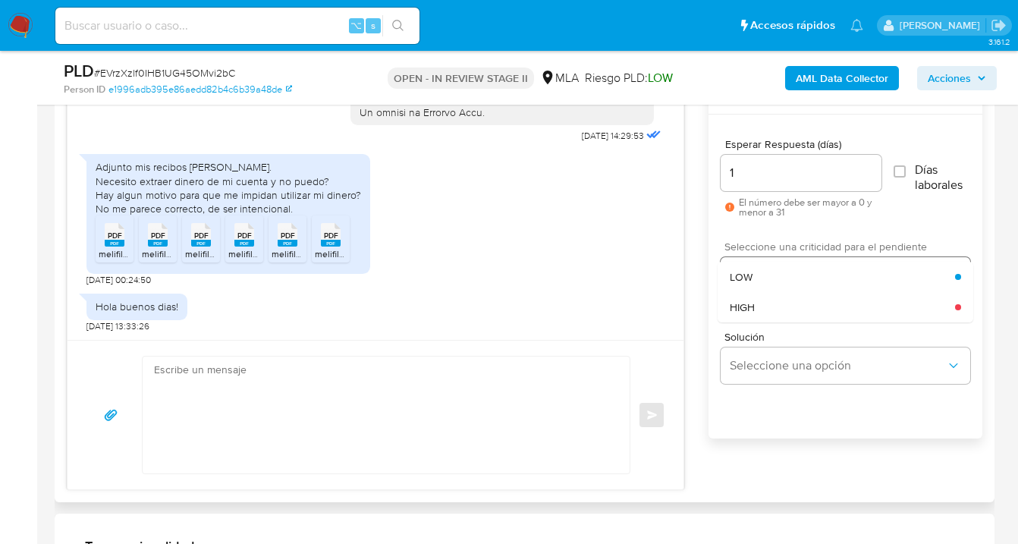
click at [762, 284] on div "LOW" at bounding box center [842, 277] width 225 height 30
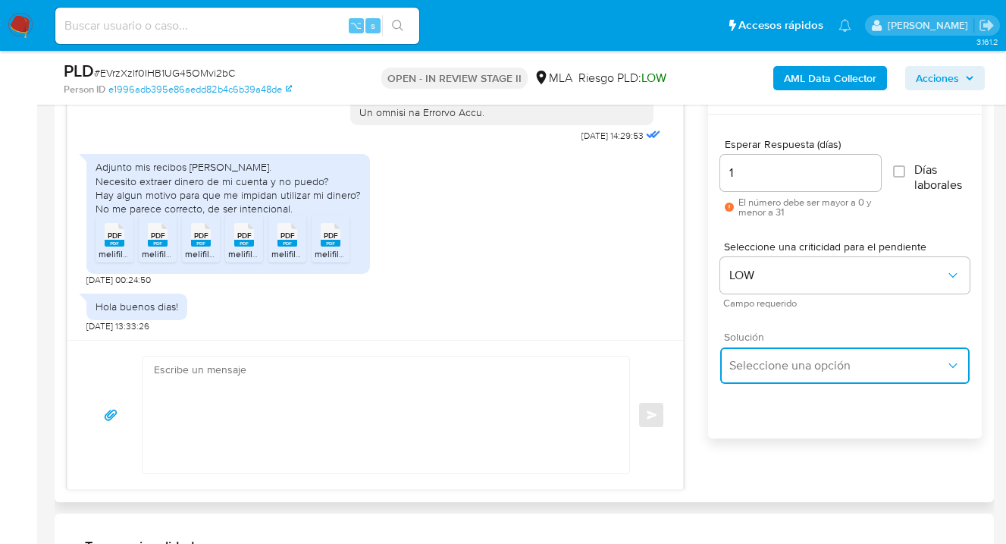
click at [745, 363] on span "Seleccione una opción" at bounding box center [838, 365] width 216 height 15
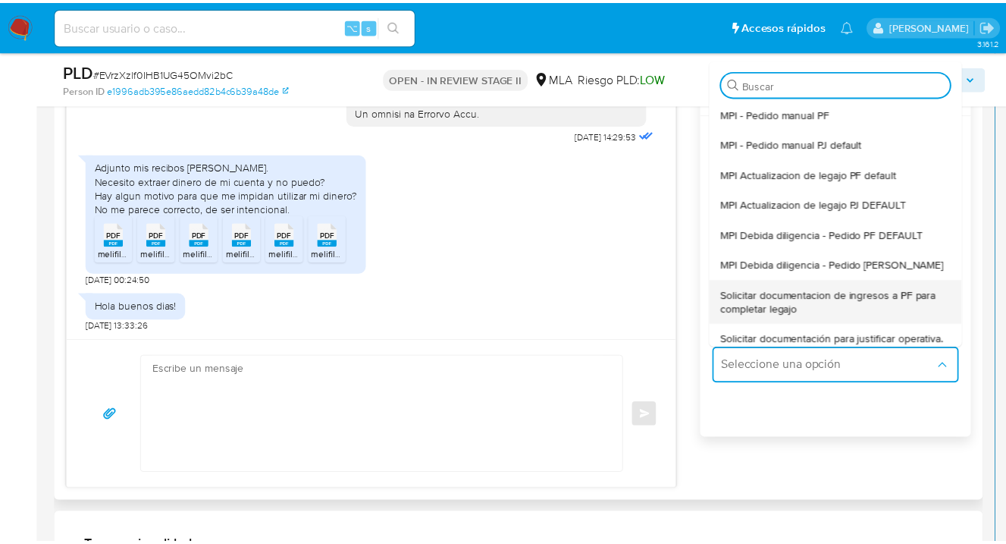
scroll to position [136, 0]
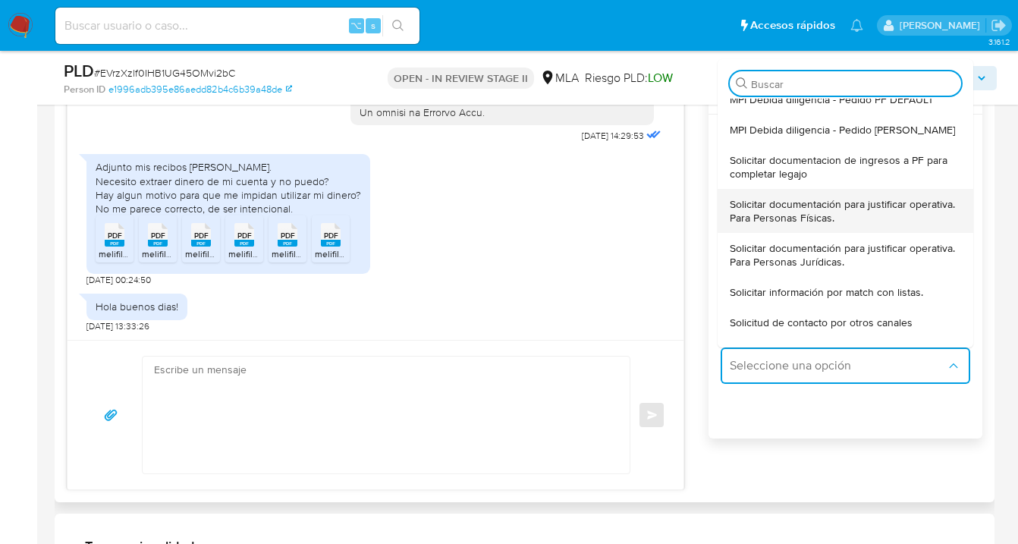
click at [792, 215] on span "Solicitar documentación para justificar operativa. Para Personas Físicas." at bounding box center [845, 210] width 231 height 27
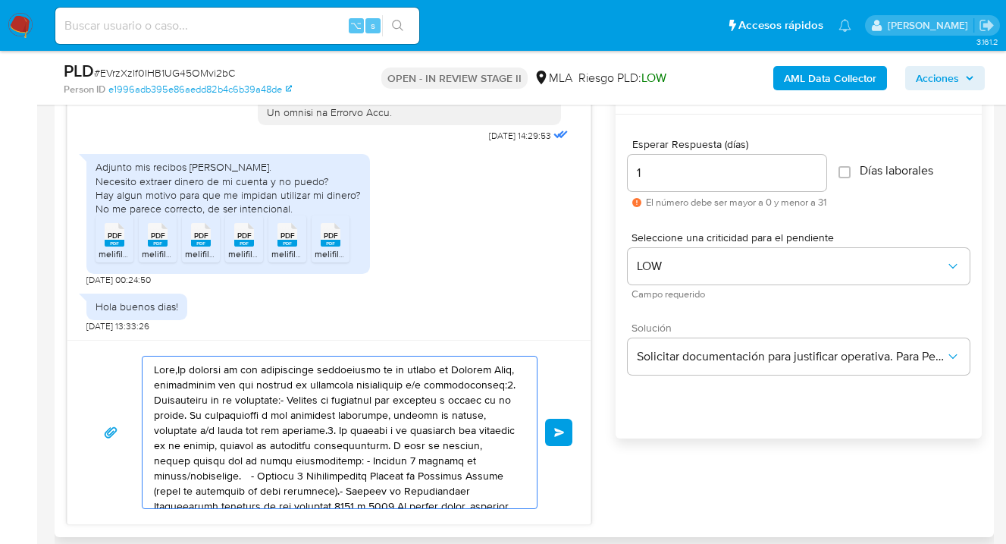
drag, startPoint x: 360, startPoint y: 469, endPoint x: 68, endPoint y: 350, distance: 316.1
click at [68, 348] on div "Enviar" at bounding box center [329, 432] width 523 height 184
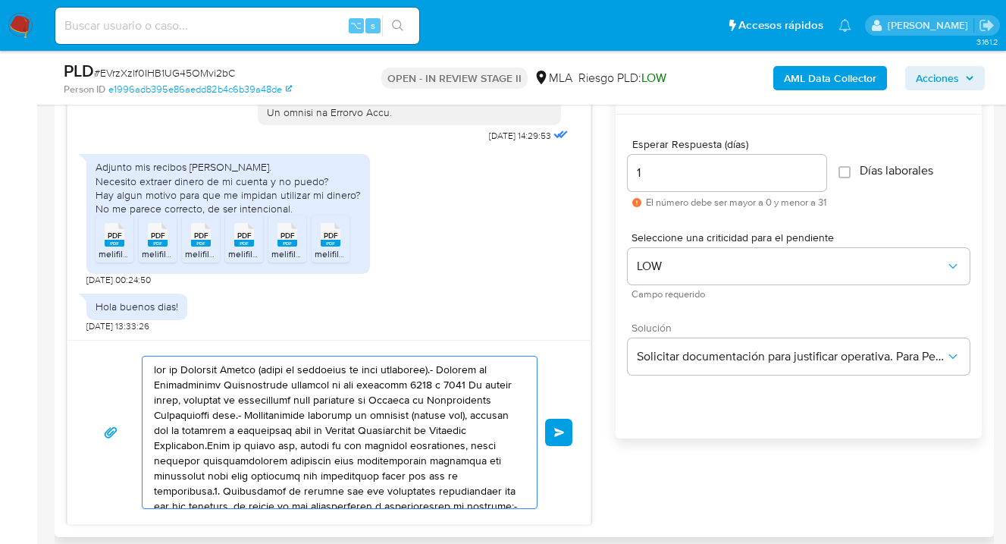
drag, startPoint x: 389, startPoint y: 488, endPoint x: 155, endPoint y: 378, distance: 257.9
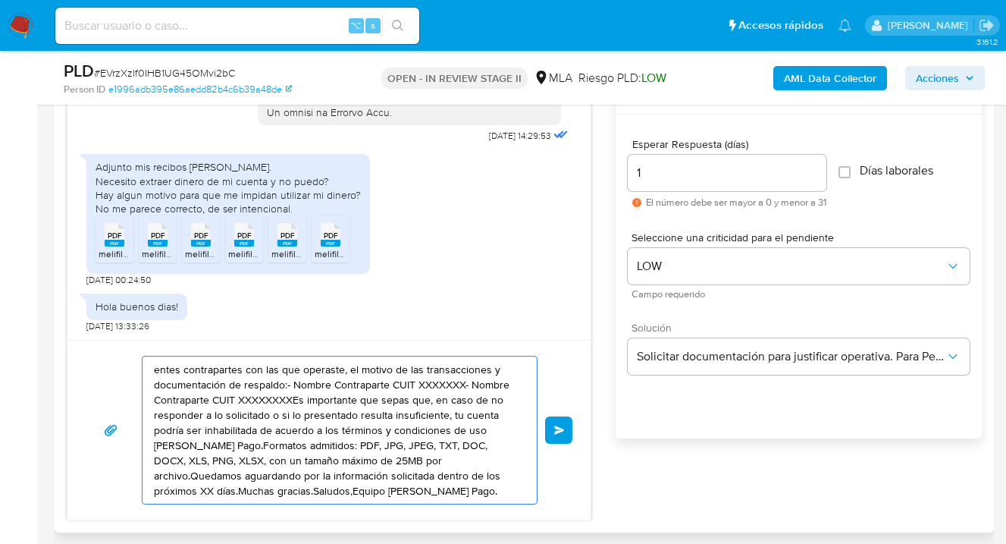
drag, startPoint x: 424, startPoint y: 471, endPoint x: 259, endPoint y: 409, distance: 176.7
click at [152, 367] on div "entes contrapartes con las que operaste, el motivo de las transacciones y docum…" at bounding box center [336, 429] width 387 height 147
type textarea "ximos XX días.Muchas gracias.Saludos,Equipo de Mercado Pago."
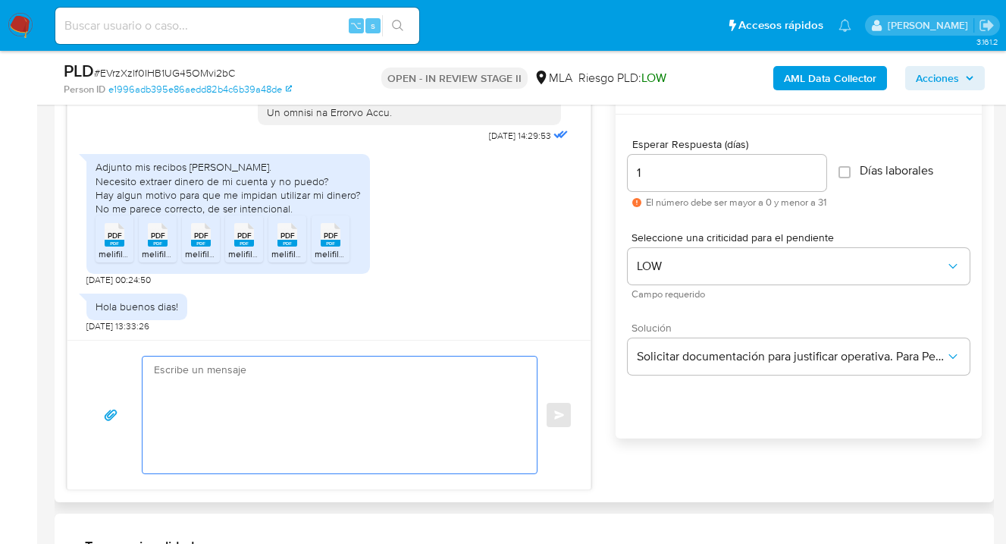
paste textarea "Hola, esperamos te encuentres muy bien. Confirmamos la recepción de la document…"
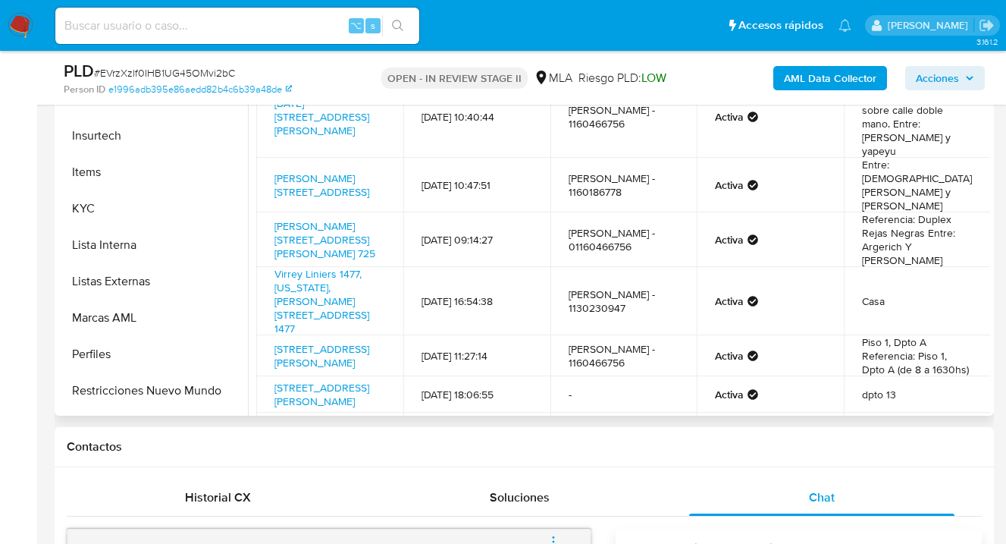
scroll to position [548, 0]
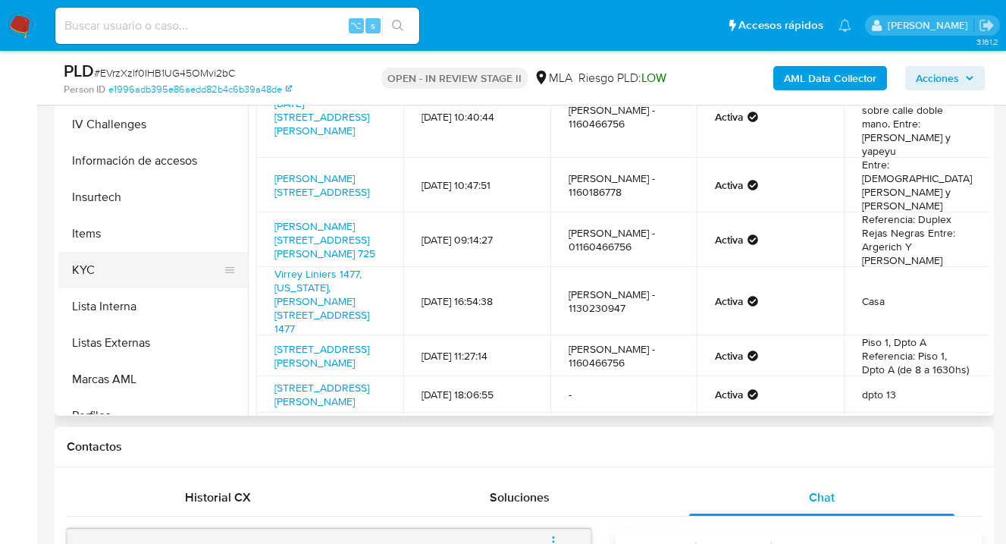
drag, startPoint x: 180, startPoint y: 261, endPoint x: 197, endPoint y: 269, distance: 19.3
click at [180, 261] on button "KYC" at bounding box center [146, 270] width 177 height 36
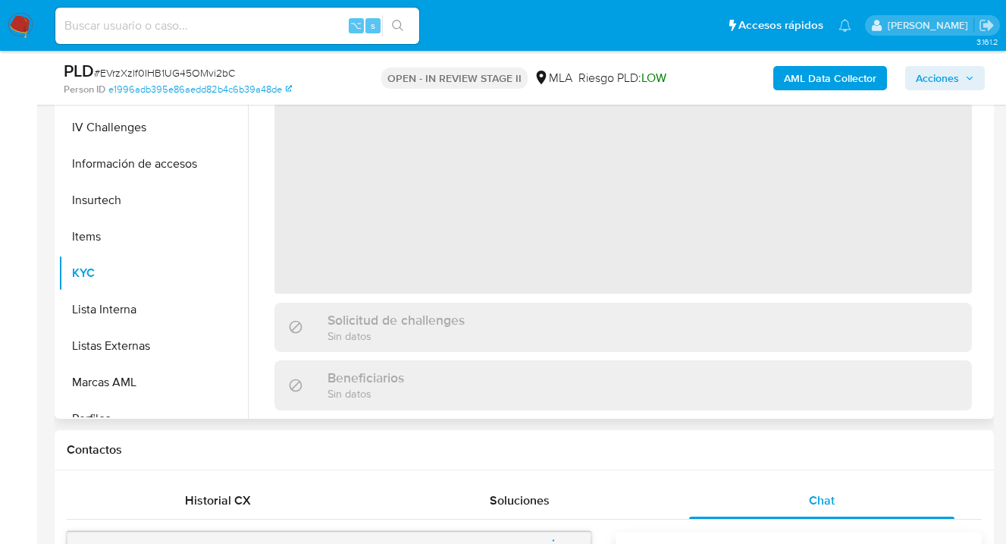
scroll to position [336, 0]
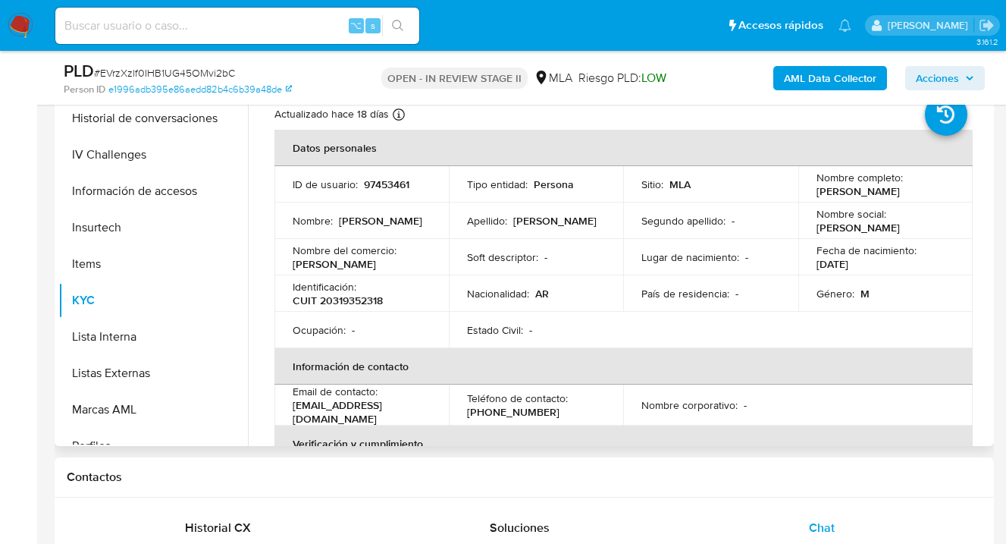
drag, startPoint x: 811, startPoint y: 192, endPoint x: 922, endPoint y: 196, distance: 111.6
click at [922, 196] on td "Nombre completo : Jonatan Carlos Crespi" at bounding box center [886, 184] width 174 height 36
copy p "[PERSON_NAME]"
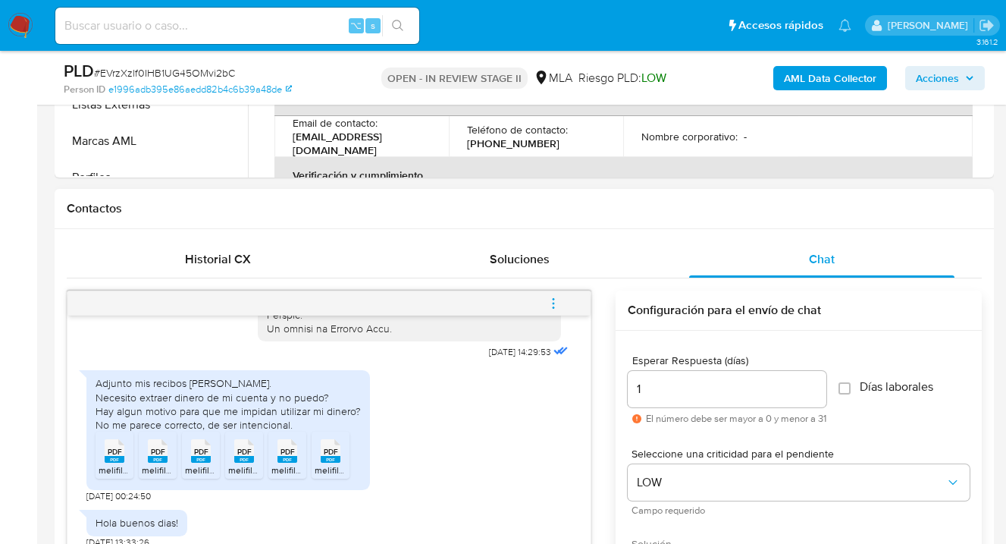
scroll to position [916, 0]
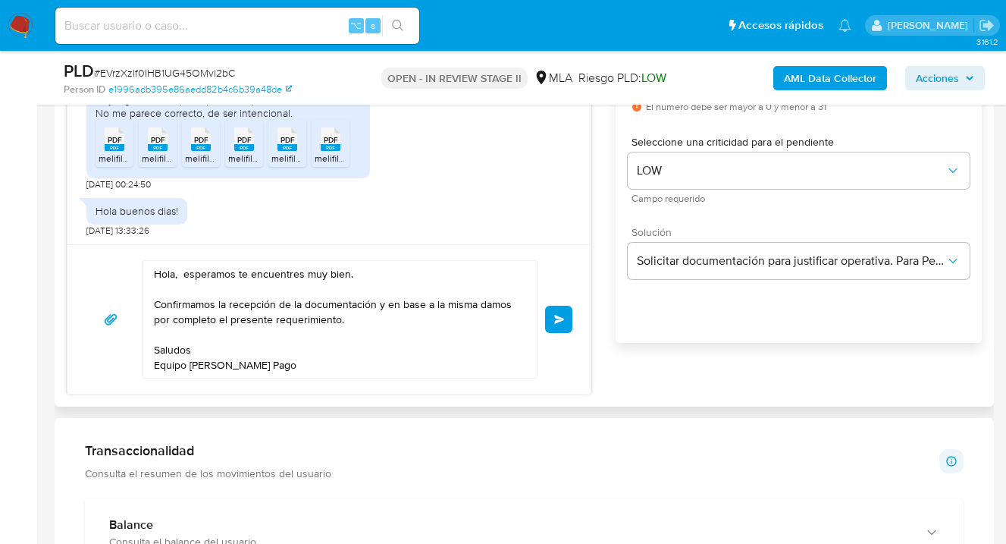
drag, startPoint x: 177, startPoint y: 272, endPoint x: 212, endPoint y: 335, distance: 72.3
click at [180, 276] on textarea "Hola, esperamos te encuentres muy bien. Confirmamos la recepción de la document…" at bounding box center [336, 319] width 364 height 117
paste textarea "[PERSON_NAME]"
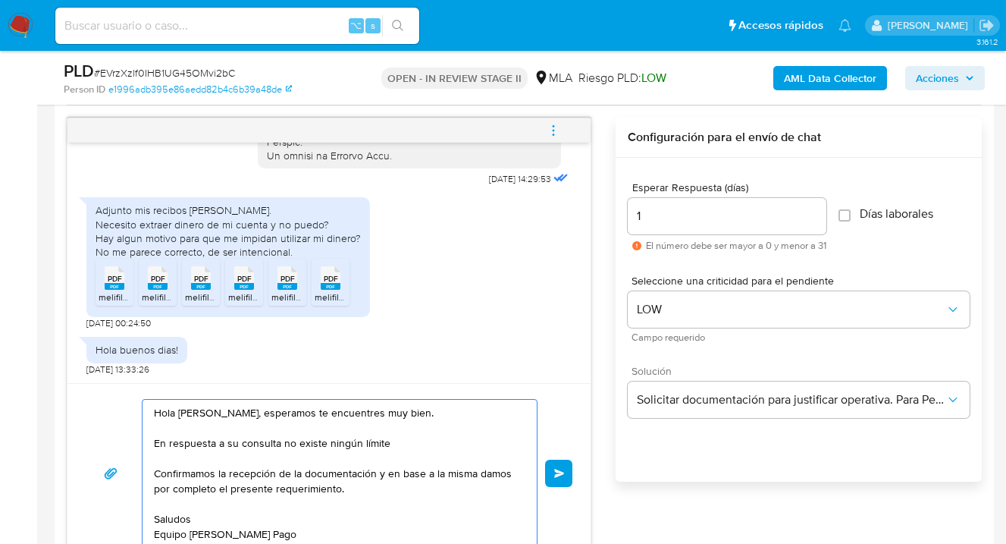
scroll to position [780, 0]
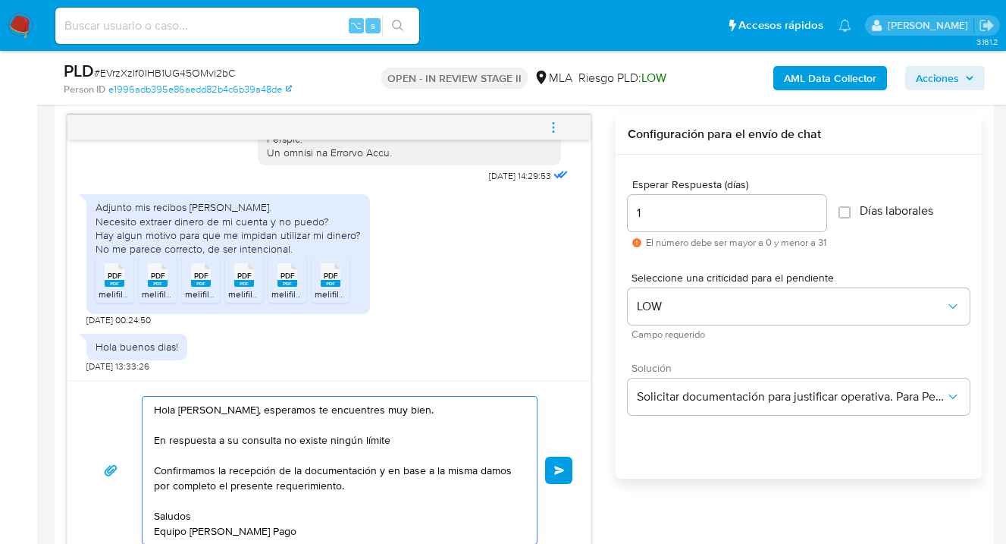
click at [389, 439] on textarea "Hola Jonatan Carlos Crespi, esperamos te encuentres muy bien. En respuesta a su…" at bounding box center [336, 470] width 364 height 147
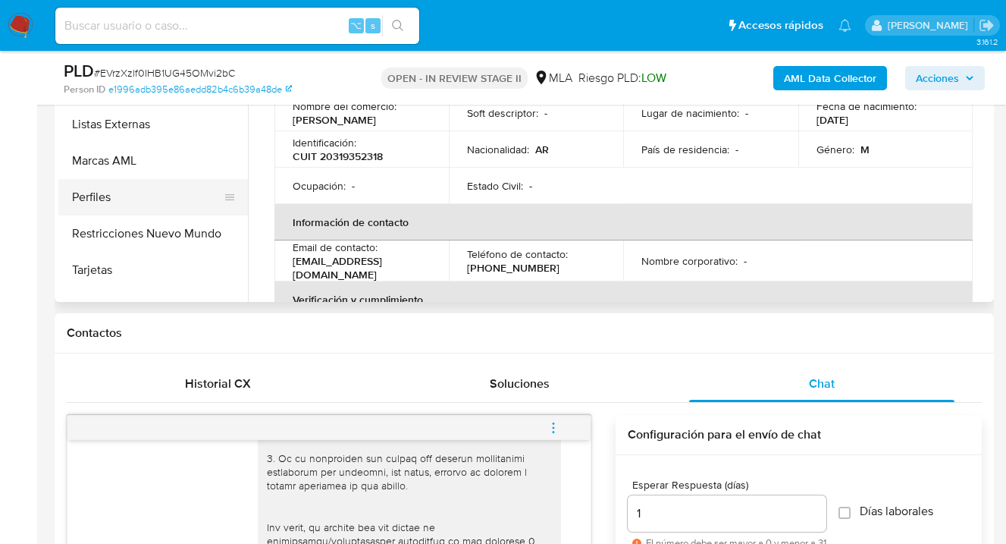
scroll to position [627, 0]
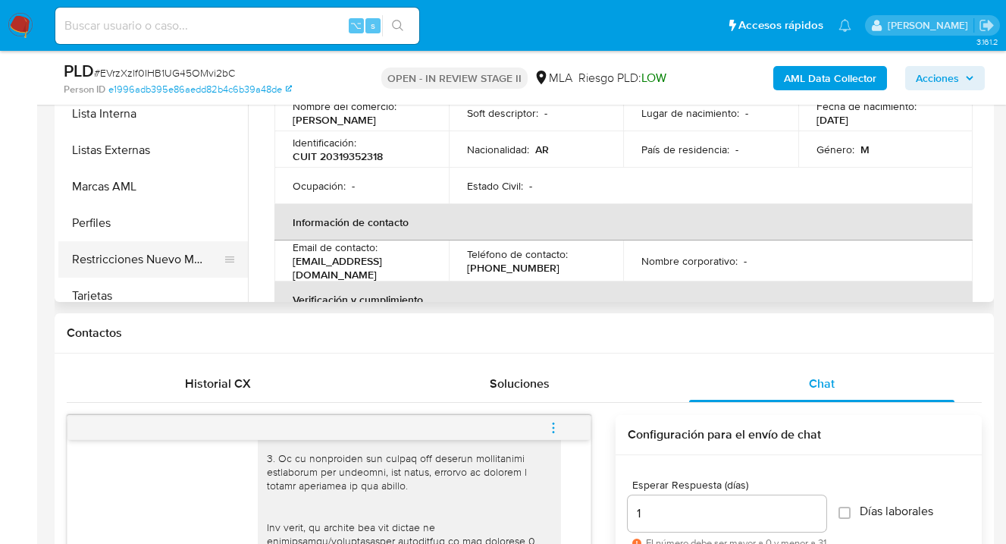
click at [165, 262] on button "Restricciones Nuevo Mundo" at bounding box center [146, 259] width 177 height 36
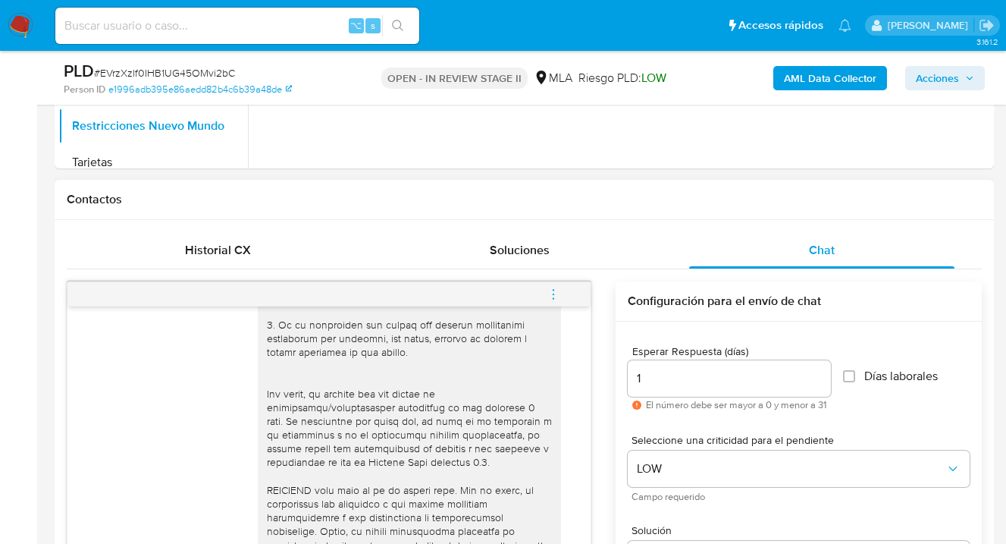
scroll to position [917, 0]
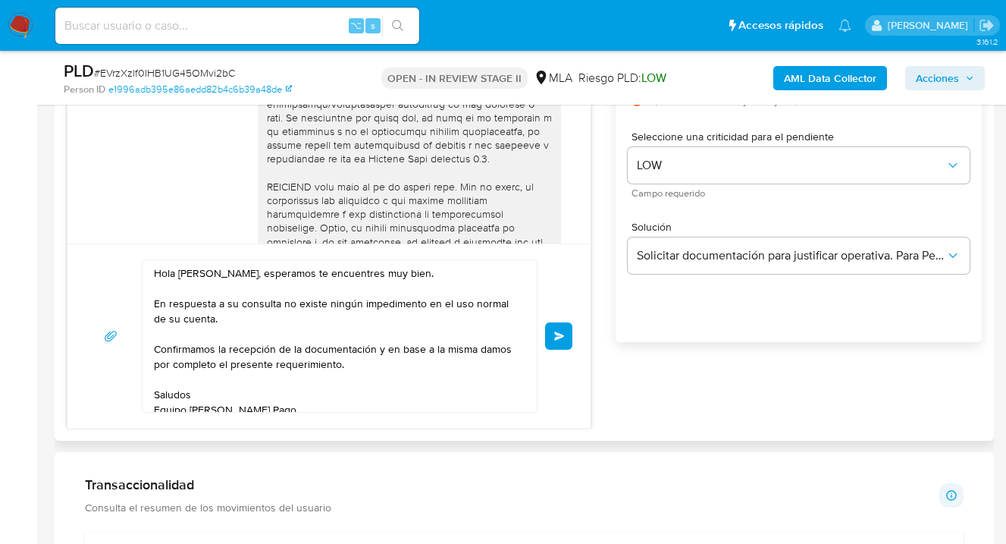
click at [282, 303] on textarea "Hola Jonatan Carlos Crespi, esperamos te encuentres muy bien. En respuesta a su…" at bounding box center [336, 336] width 364 height 152
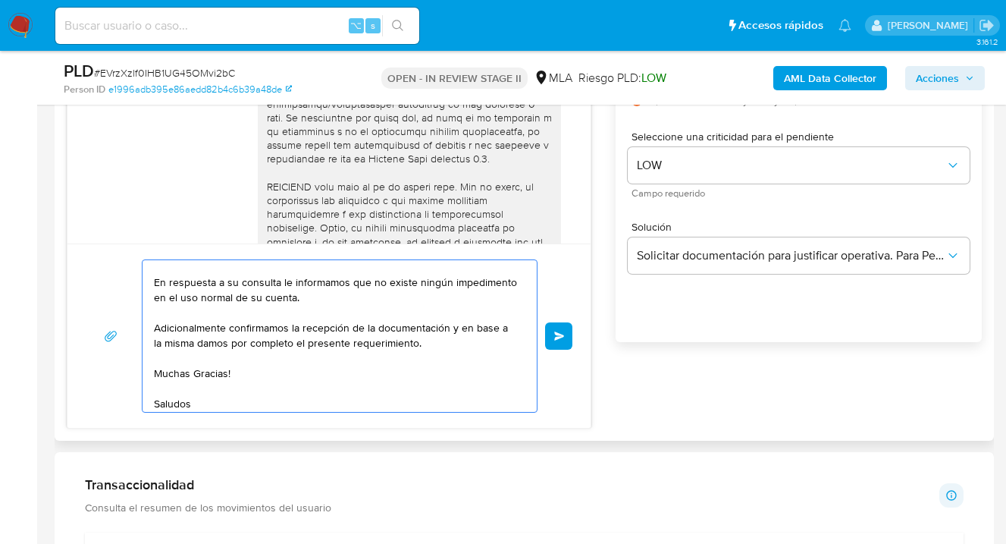
scroll to position [36, 0]
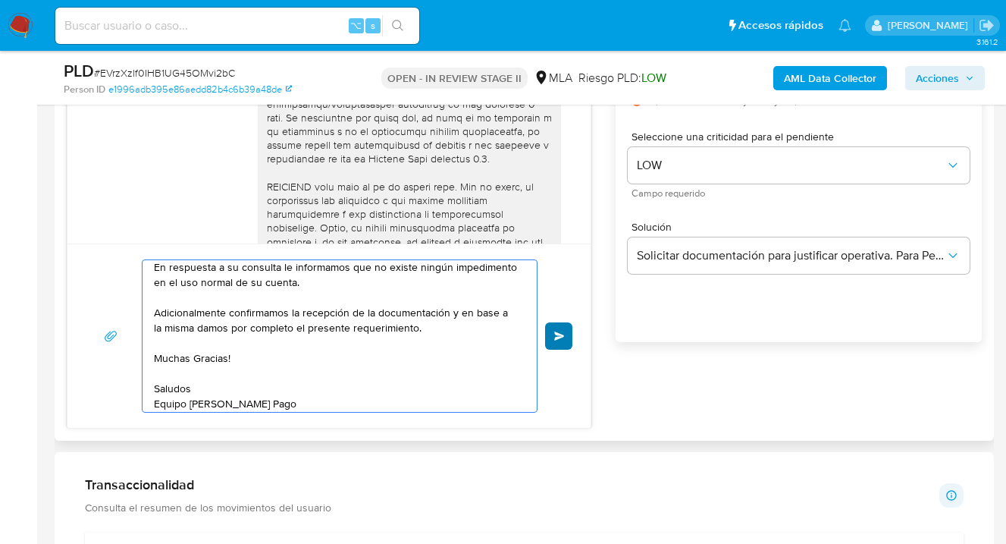
type textarea "Hola Jonatan Carlos Crespi, esperamos te encuentres muy bien. En respuesta a su…"
click at [559, 331] on span "Enviar" at bounding box center [559, 335] width 11 height 9
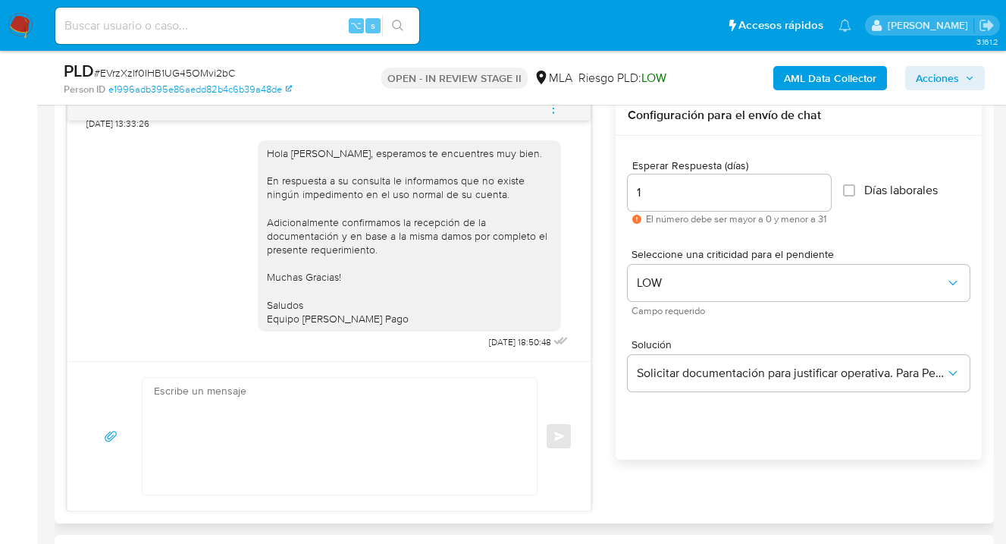
scroll to position [788, 0]
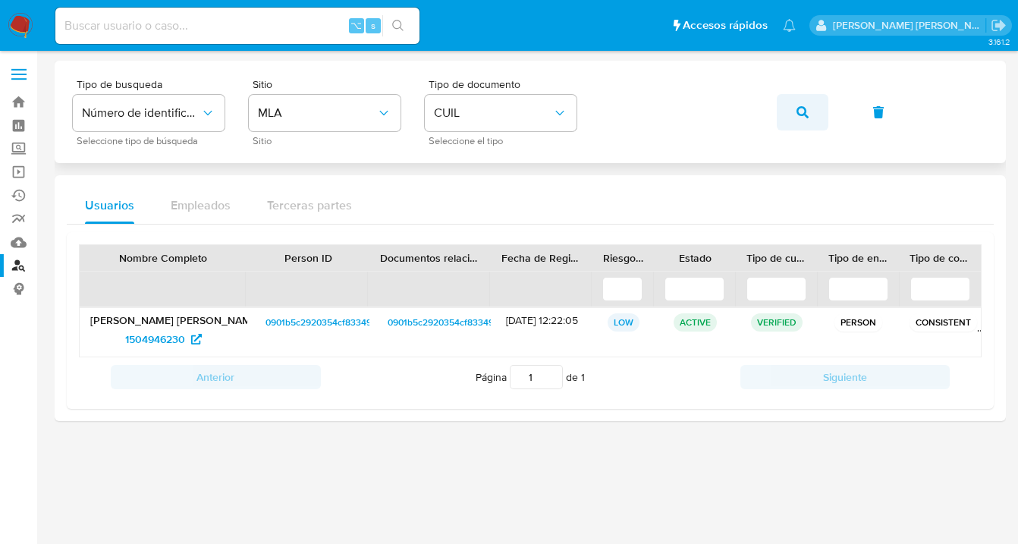
click at [805, 121] on span "button" at bounding box center [802, 112] width 12 height 33
click at [158, 340] on span "49702137" at bounding box center [155, 339] width 46 height 24
drag, startPoint x: 804, startPoint y: 116, endPoint x: 789, endPoint y: 128, distance: 19.4
click at [804, 116] on icon "button" at bounding box center [802, 112] width 12 height 12
click at [165, 338] on span "176595815" at bounding box center [154, 339] width 49 height 24
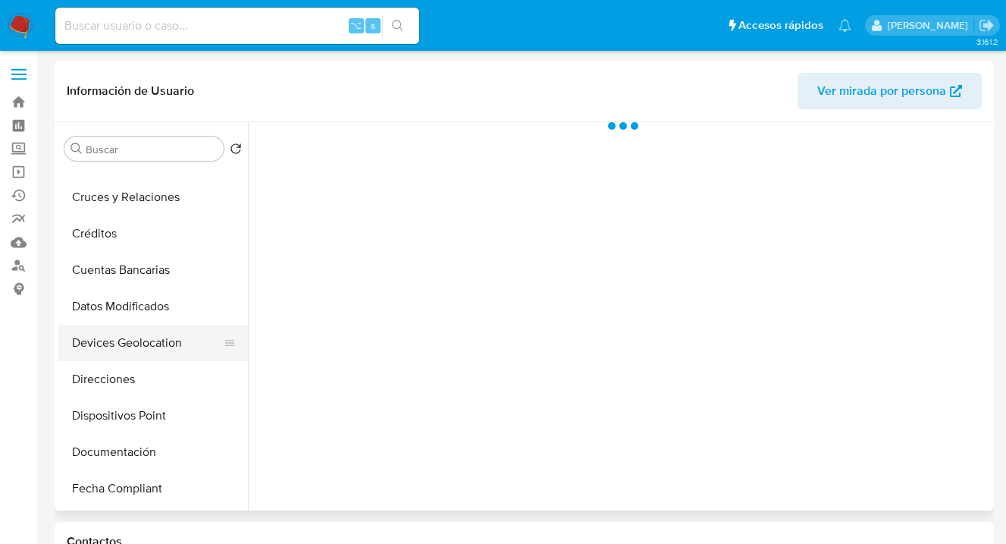
scroll to position [122, 0]
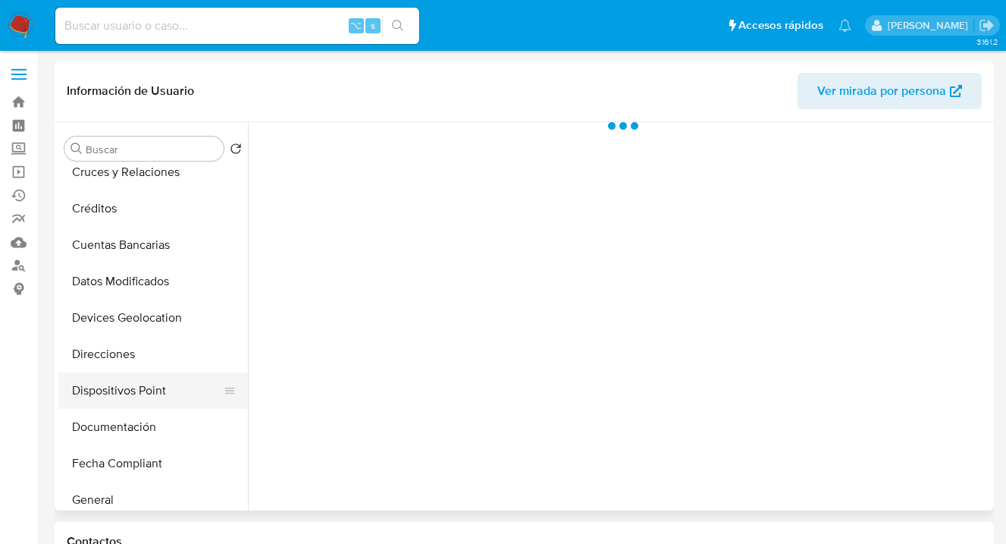
select select "10"
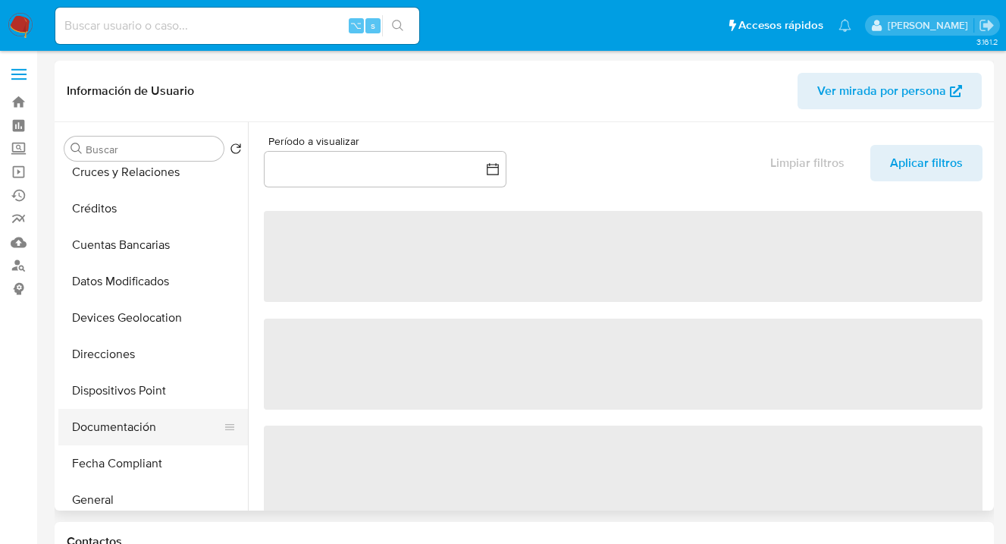
click at [127, 432] on button "Documentación" at bounding box center [146, 427] width 177 height 36
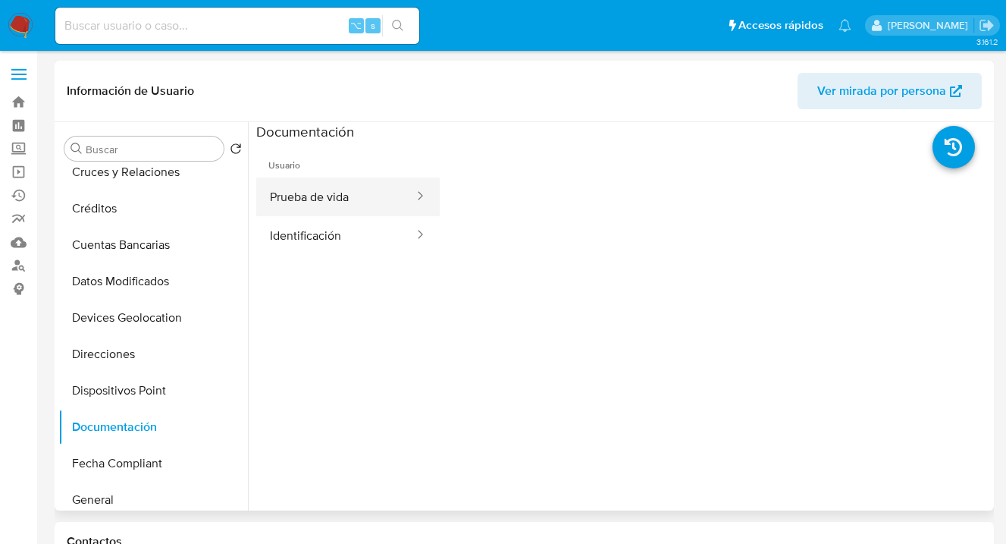
click at [349, 195] on button "Prueba de vida" at bounding box center [335, 196] width 159 height 39
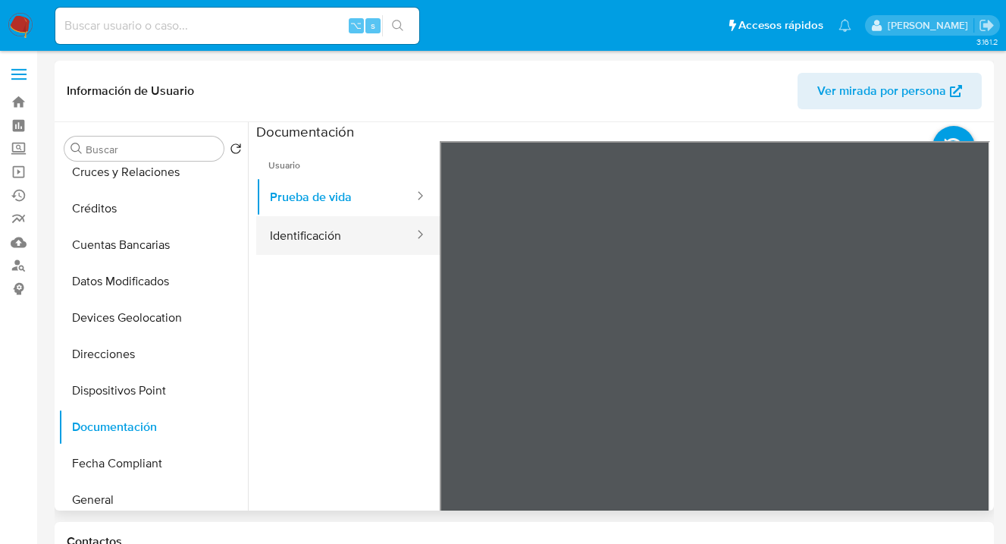
drag, startPoint x: 343, startPoint y: 243, endPoint x: 383, endPoint y: 242, distance: 40.2
click at [344, 243] on button "Identificación" at bounding box center [335, 235] width 159 height 39
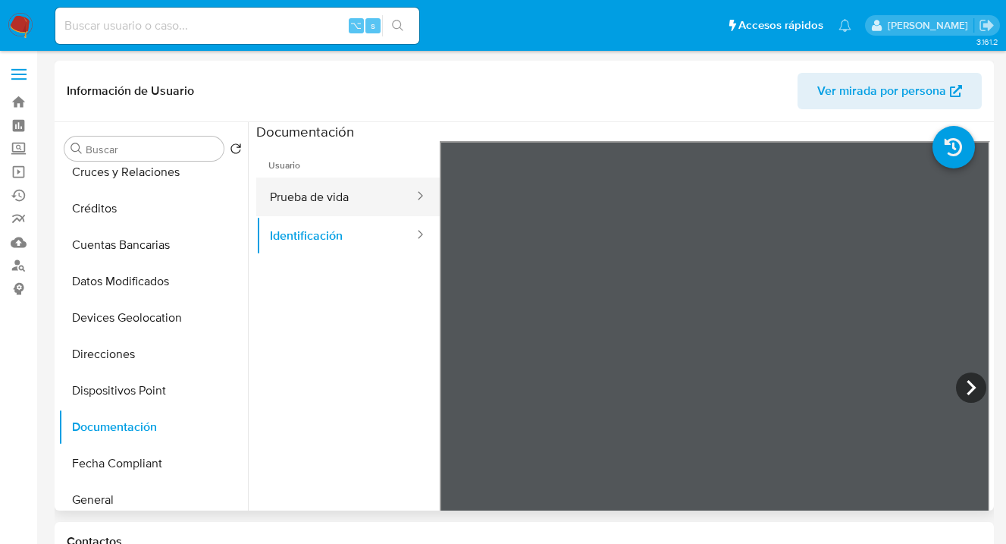
click at [316, 203] on button "Prueba de vida" at bounding box center [335, 196] width 159 height 39
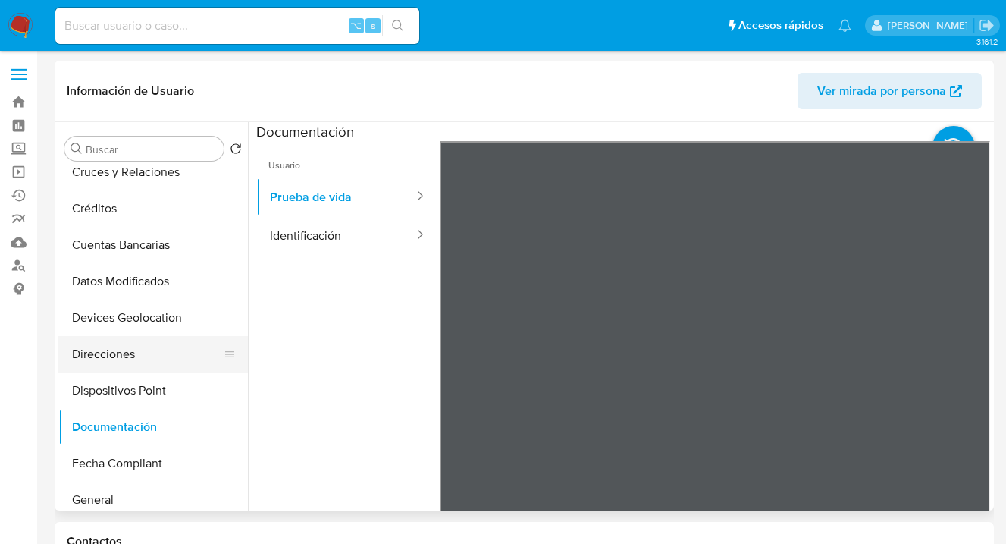
drag, startPoint x: 145, startPoint y: 366, endPoint x: 239, endPoint y: 349, distance: 95.7
click at [146, 366] on button "Direcciones" at bounding box center [146, 354] width 177 height 36
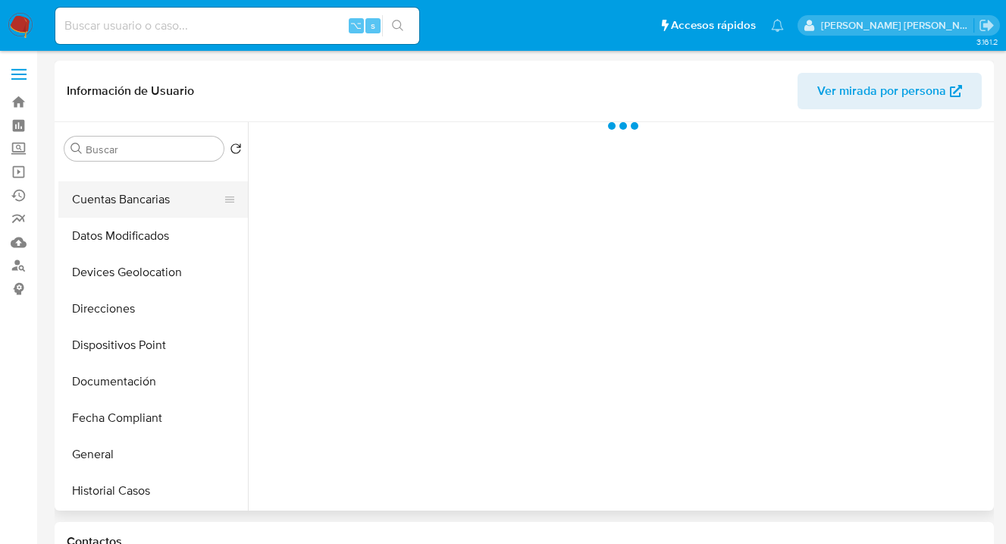
select select "10"
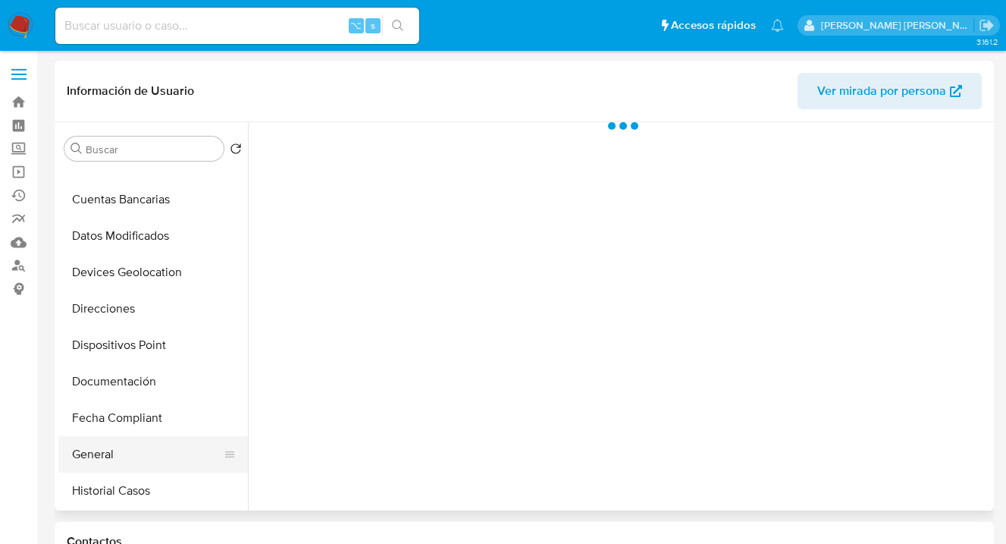
scroll to position [319, 0]
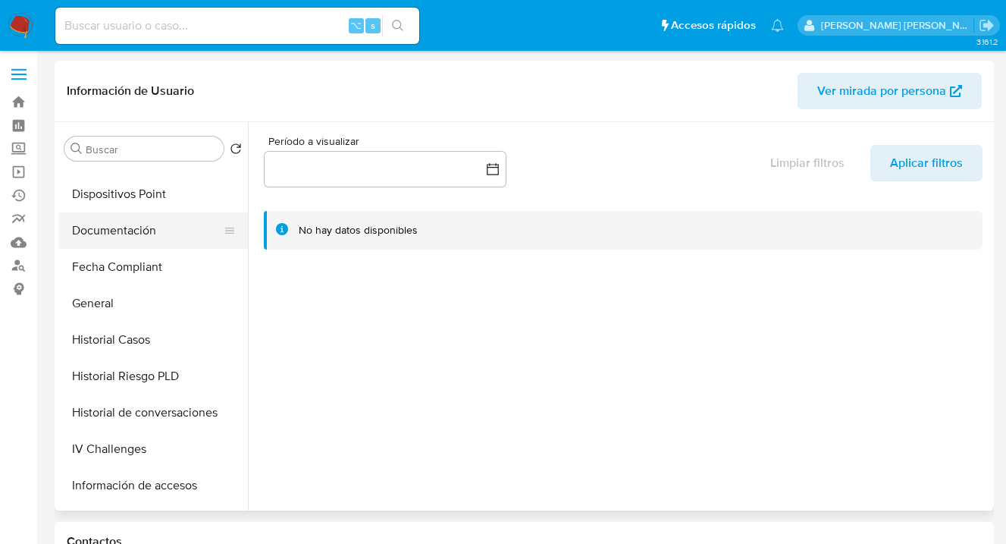
click at [161, 239] on button "Documentación" at bounding box center [146, 230] width 177 height 36
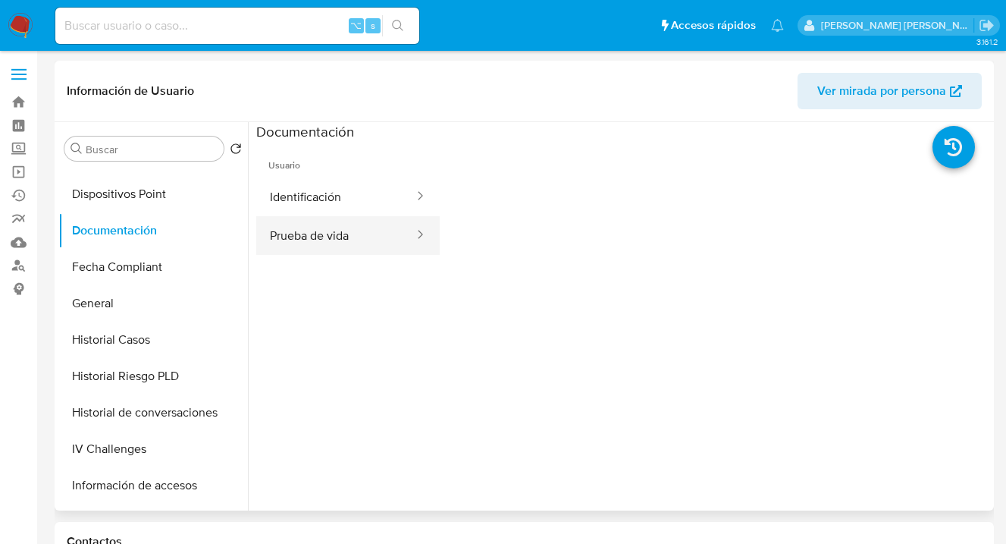
click at [349, 234] on button "Prueba de vida" at bounding box center [335, 235] width 159 height 39
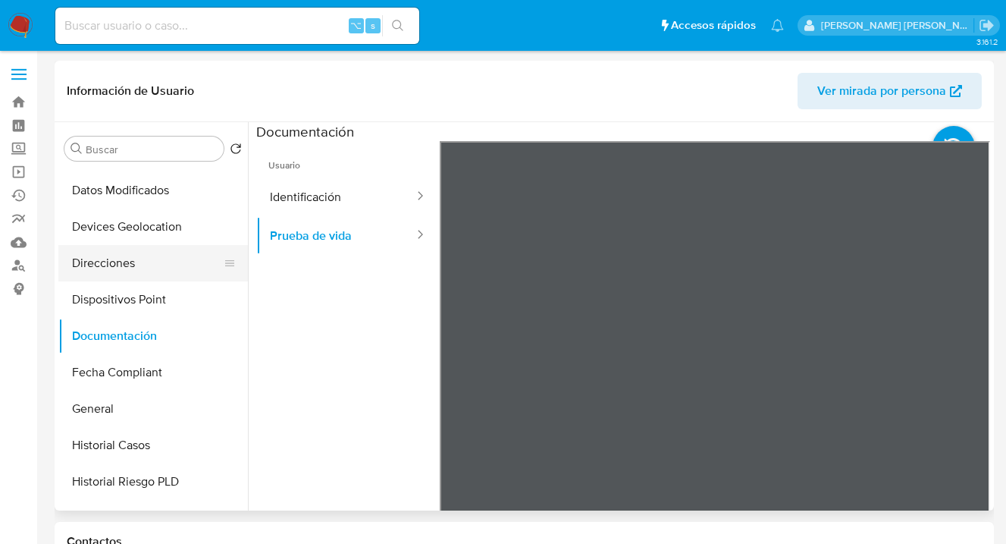
scroll to position [194, 0]
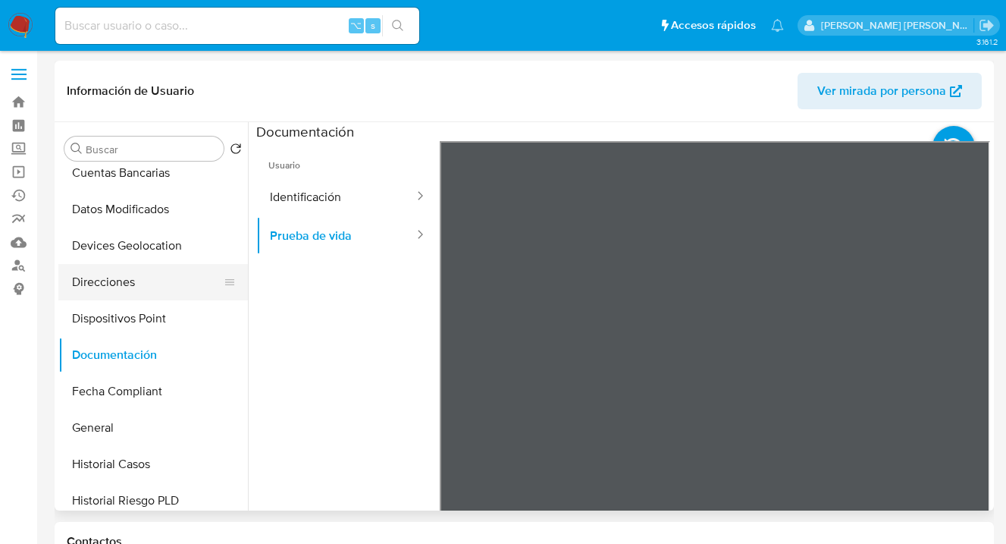
click at [132, 289] on button "Direcciones" at bounding box center [146, 282] width 177 height 36
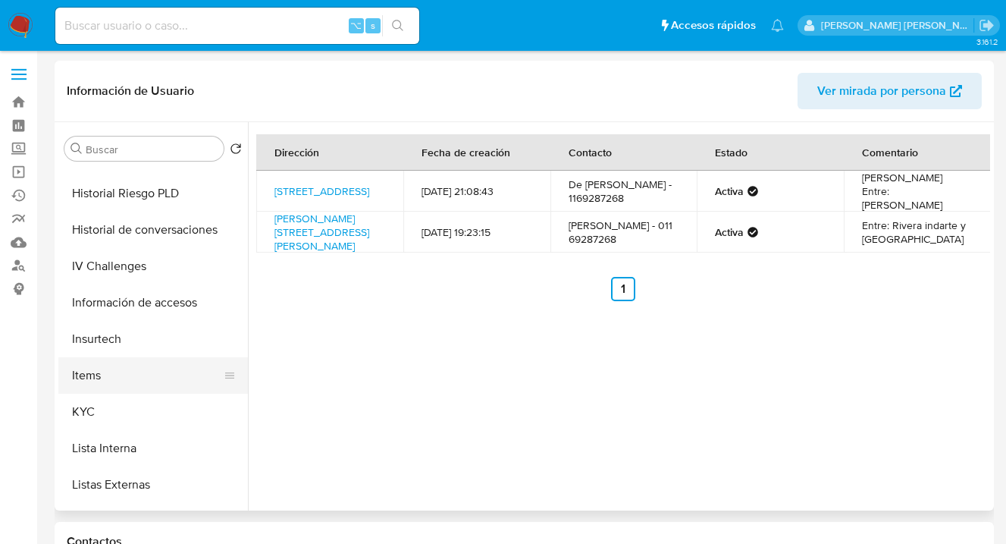
scroll to position [519, 0]
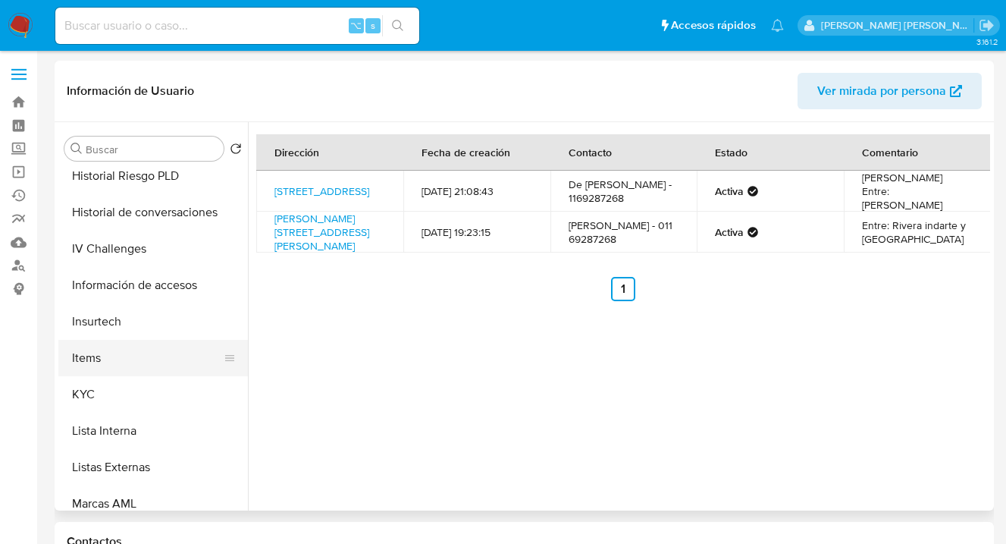
click at [176, 373] on button "Items" at bounding box center [146, 358] width 177 height 36
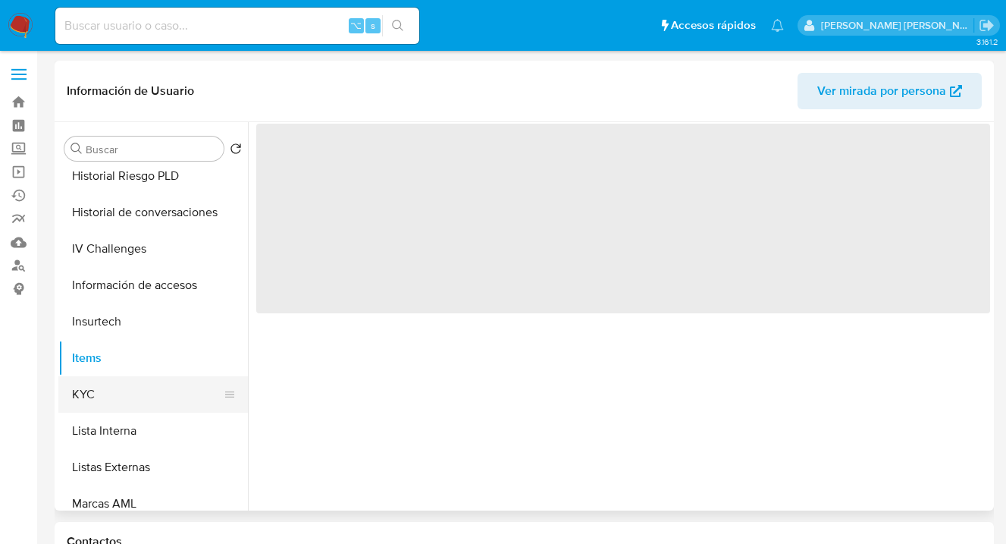
click at [158, 395] on button "KYC" at bounding box center [146, 394] width 177 height 36
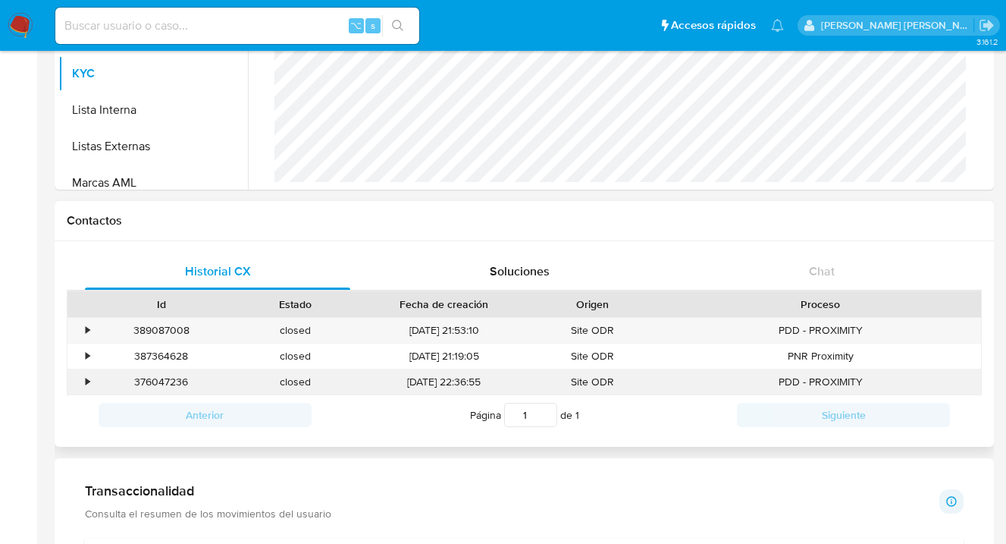
scroll to position [195, 0]
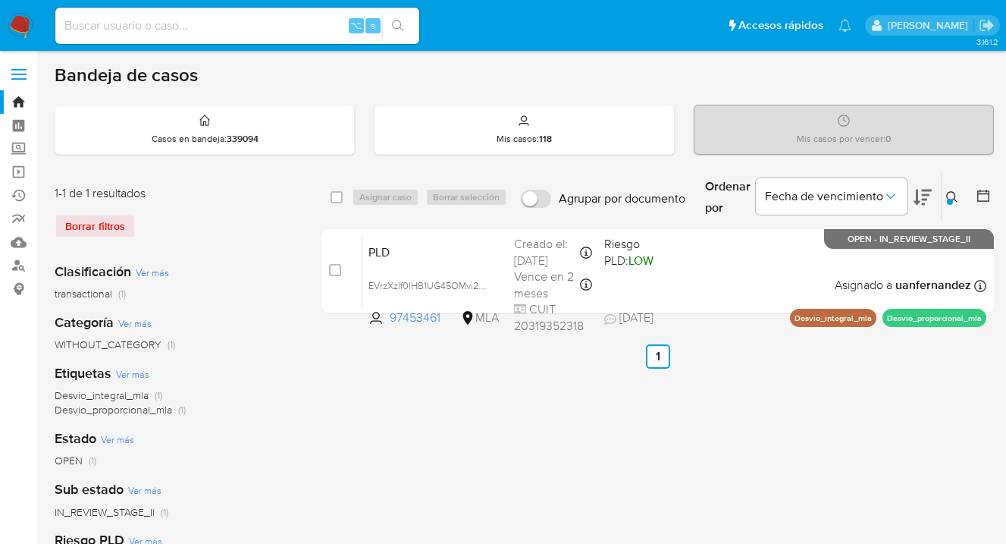
drag, startPoint x: 951, startPoint y: 190, endPoint x: 943, endPoint y: 197, distance: 11.3
click at [949, 190] on button at bounding box center [954, 197] width 25 height 18
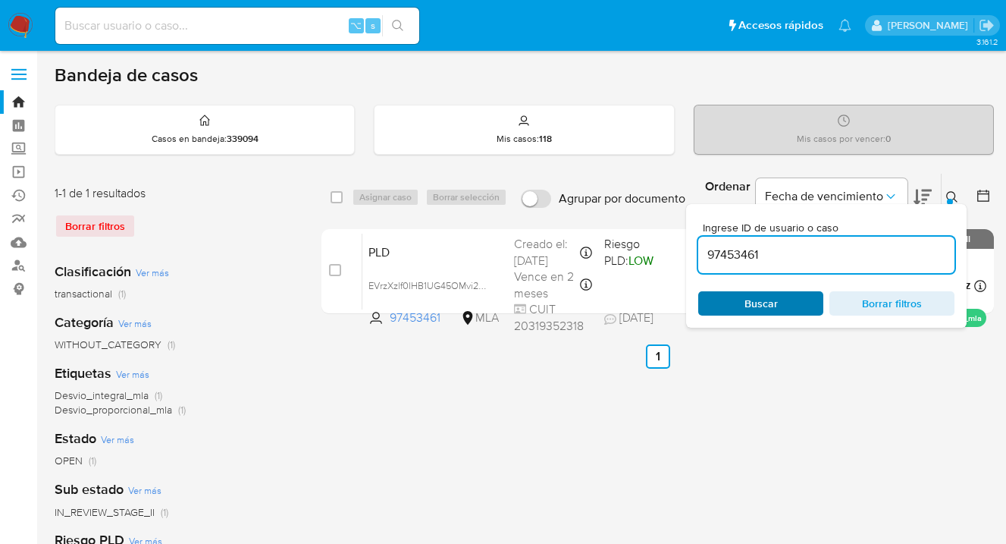
click at [758, 313] on span "Buscar" at bounding box center [761, 303] width 33 height 24
click at [951, 192] on icon at bounding box center [953, 197] width 12 height 12
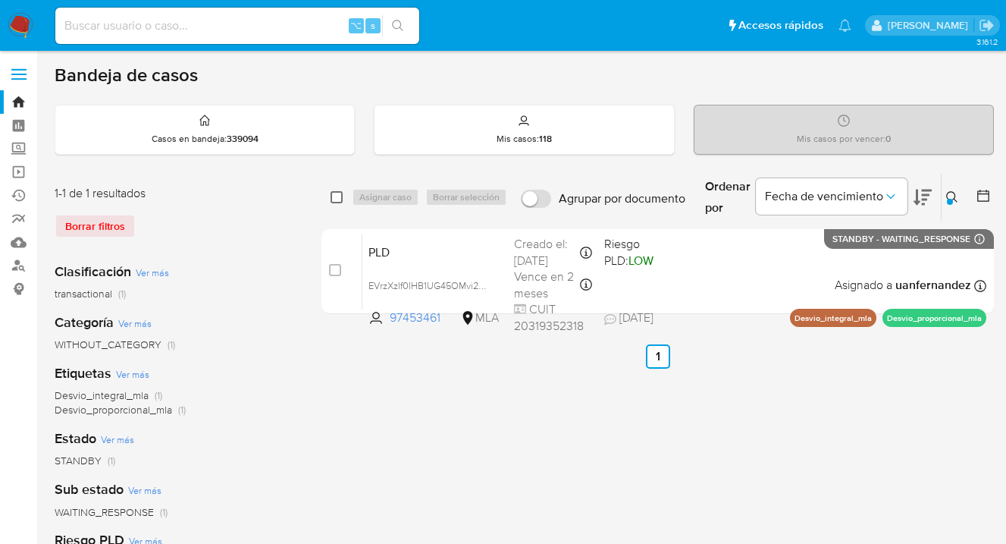
drag, startPoint x: 331, startPoint y: 194, endPoint x: 341, endPoint y: 196, distance: 10.1
click at [332, 194] on input "checkbox" at bounding box center [337, 197] width 12 height 12
checkbox input "true"
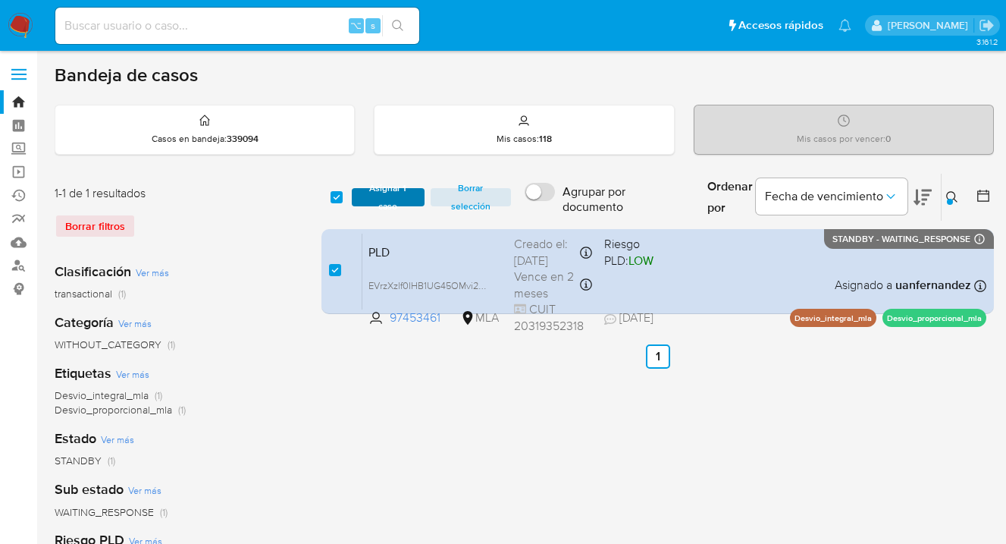
click at [361, 196] on span "Asignar 1 caso" at bounding box center [389, 197] width 58 height 15
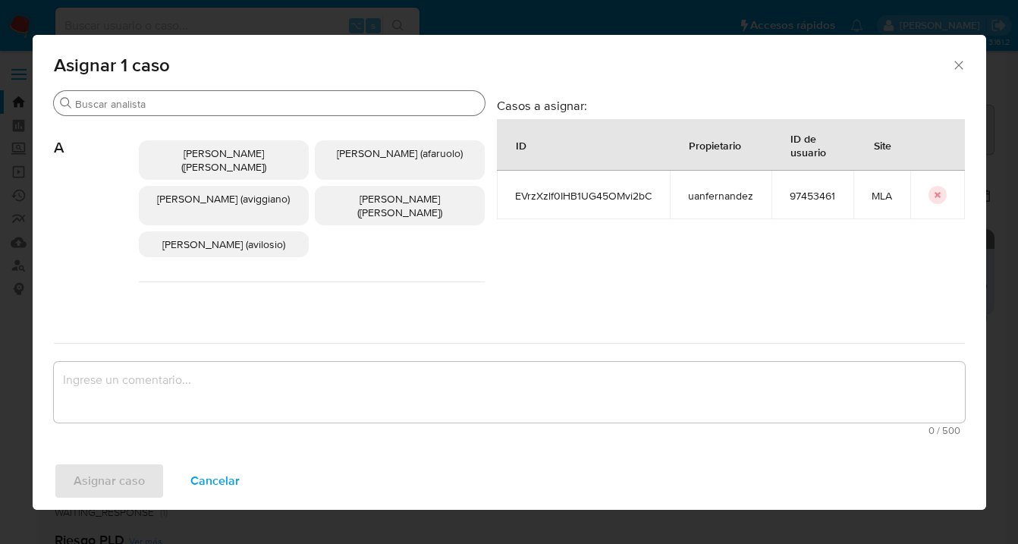
click at [222, 102] on input "Buscar" at bounding box center [277, 104] width 404 height 14
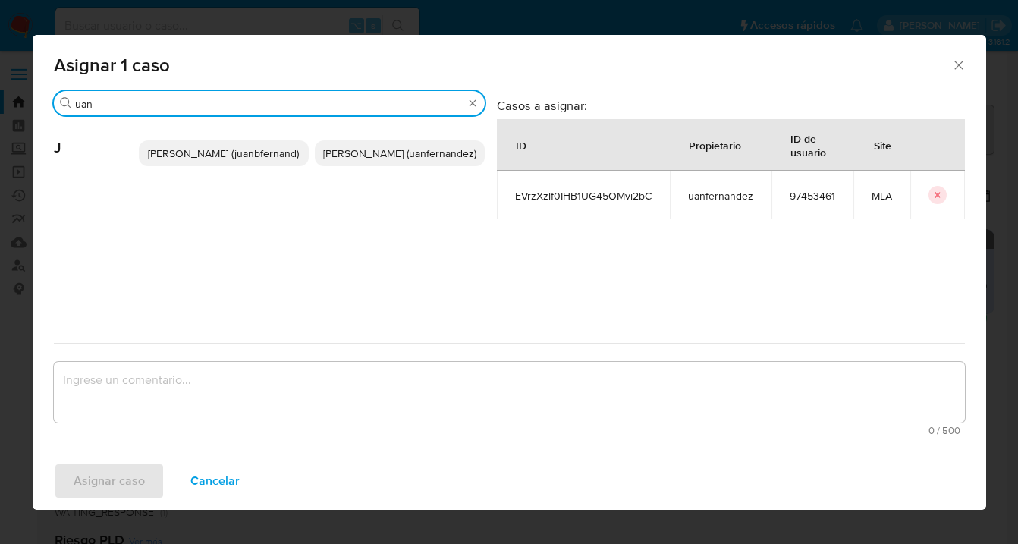
type input "uan"
drag, startPoint x: 410, startPoint y: 145, endPoint x: 392, endPoint y: 172, distance: 32.4
click at [409, 145] on p "[PERSON_NAME] (uanfernandez)" at bounding box center [400, 153] width 170 height 26
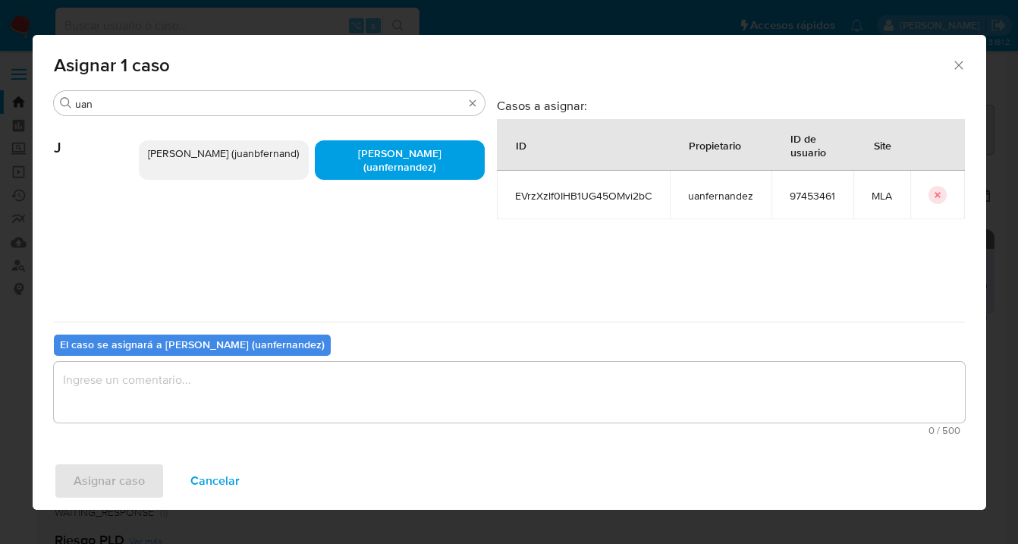
click at [316, 389] on textarea "assign-modal" at bounding box center [509, 392] width 911 height 61
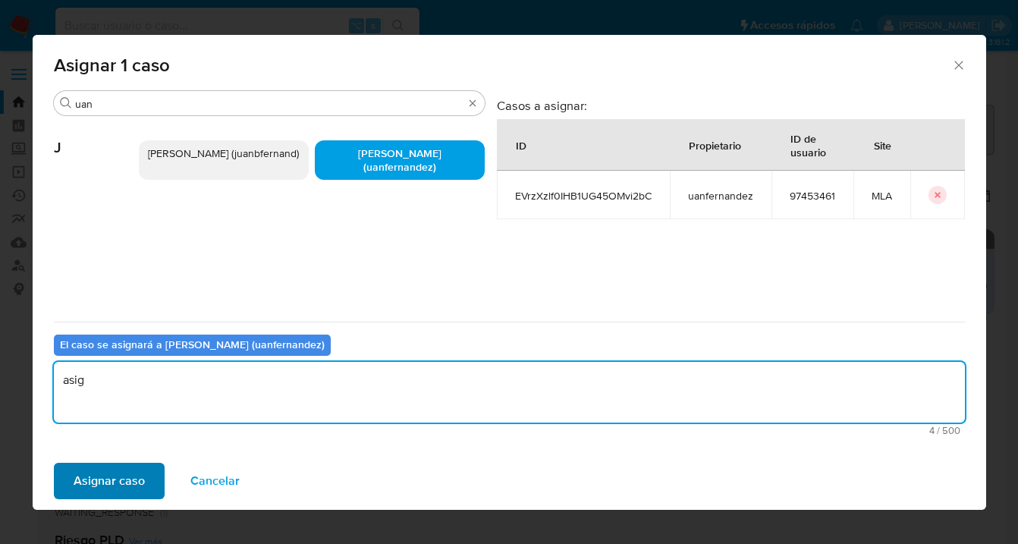
type textarea "asig"
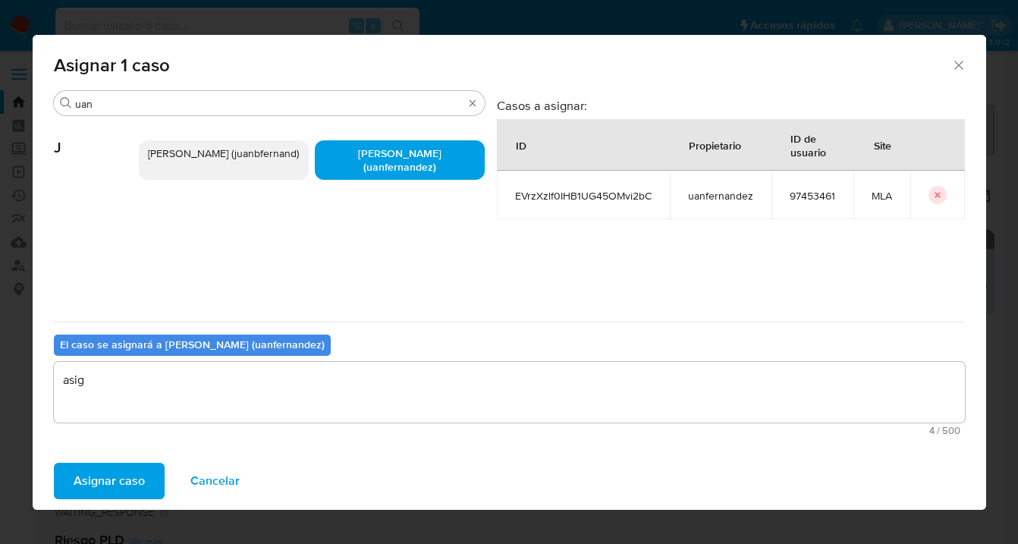
click at [123, 482] on span "Asignar caso" at bounding box center [109, 480] width 71 height 33
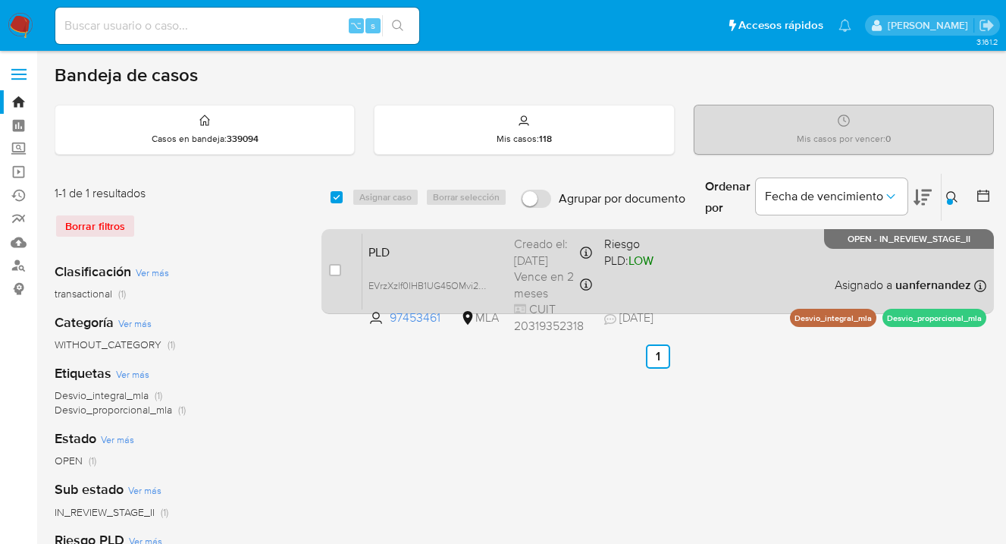
click at [796, 262] on div "PLD EVrzXzlf0IHB1UG45OMvi2bC 97453461 MLA Riesgo PLD: LOW Creado el: [DATE] Cre…" at bounding box center [675, 271] width 624 height 77
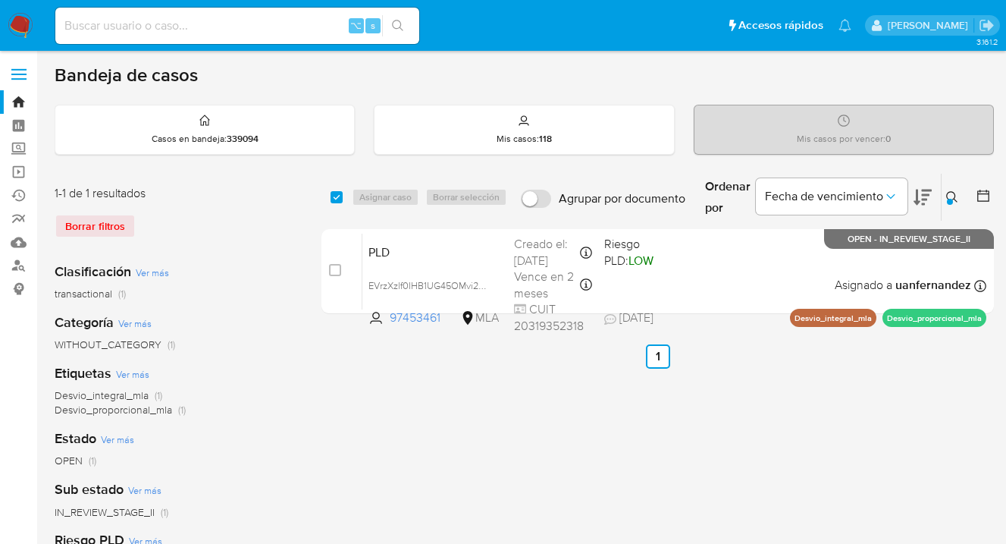
click at [947, 195] on icon at bounding box center [952, 196] width 11 height 11
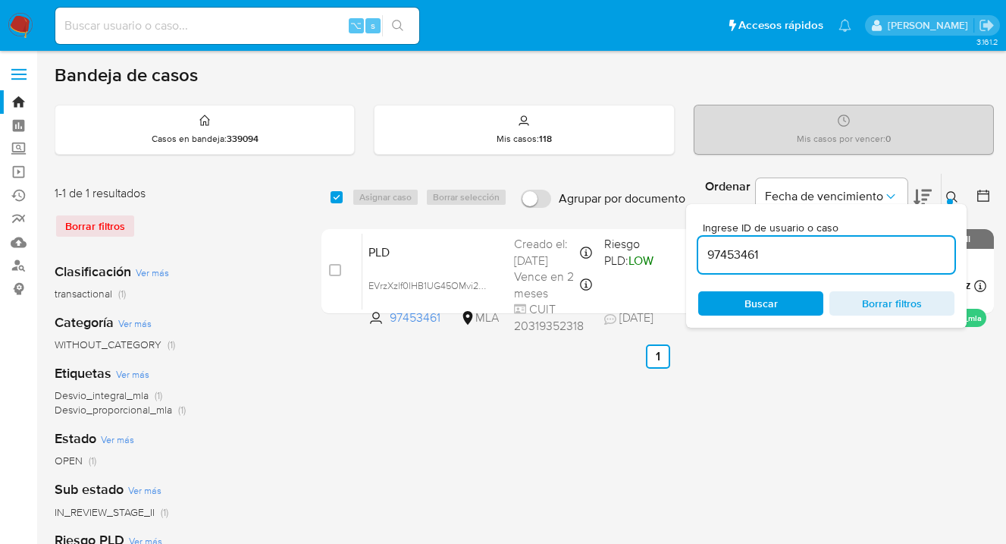
drag, startPoint x: 780, startPoint y: 297, endPoint x: 895, endPoint y: 268, distance: 118.1
click at [781, 296] on span "Buscar" at bounding box center [761, 303] width 104 height 21
click at [950, 195] on icon at bounding box center [953, 197] width 12 height 12
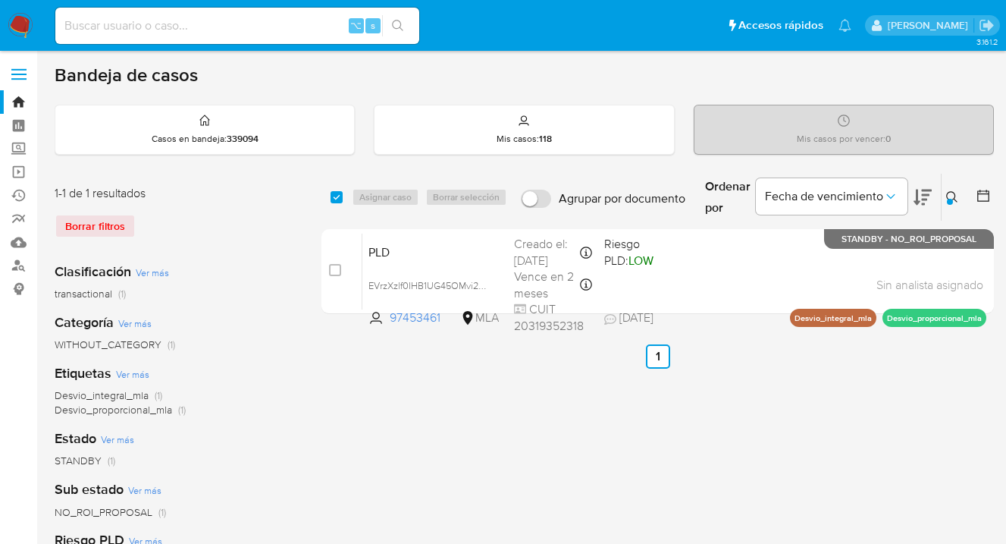
click at [952, 194] on icon at bounding box center [953, 197] width 12 height 12
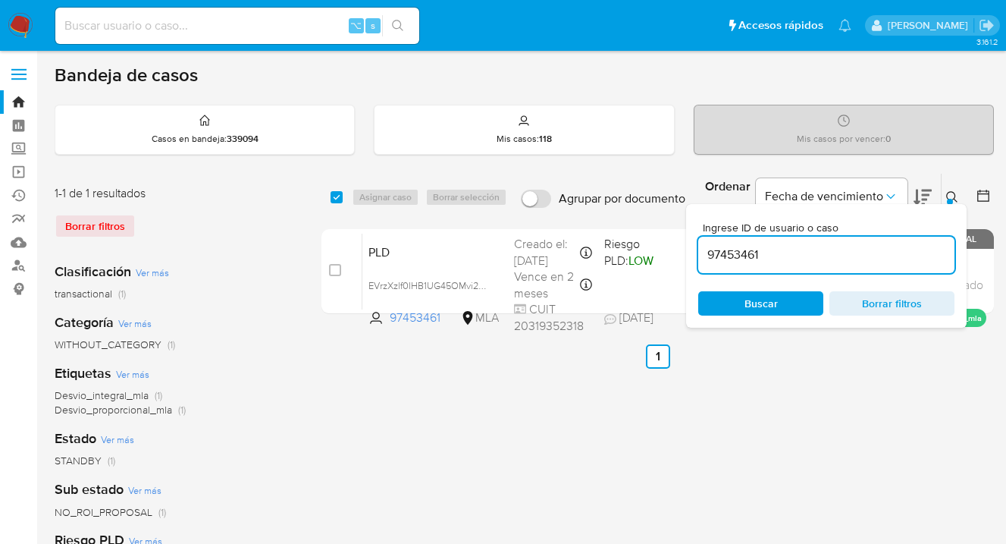
drag, startPoint x: 800, startPoint y: 253, endPoint x: 700, endPoint y: 253, distance: 100.1
click at [699, 252] on input "97453461" at bounding box center [827, 255] width 256 height 20
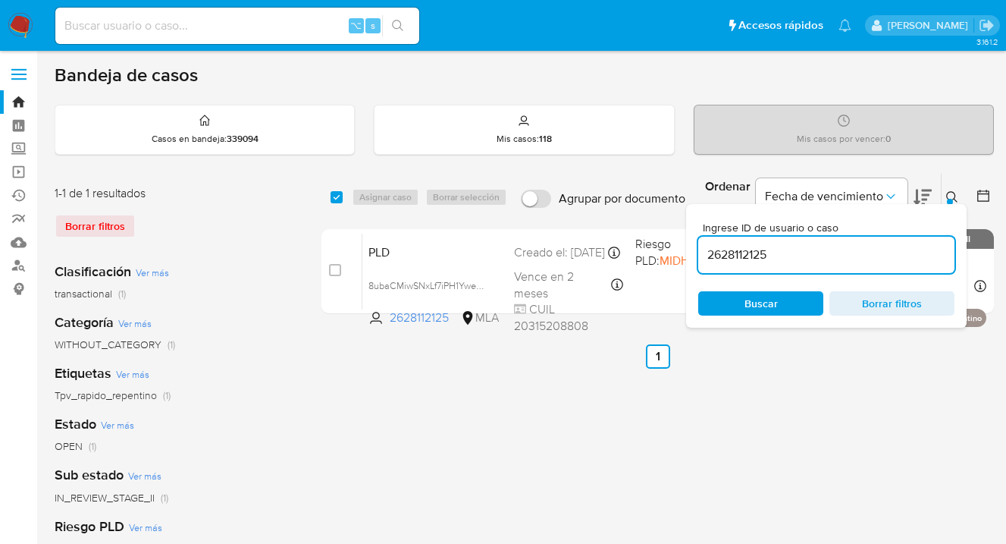
drag, startPoint x: 953, startPoint y: 197, endPoint x: 934, endPoint y: 204, distance: 20.2
click at [953, 197] on icon at bounding box center [953, 197] width 12 height 12
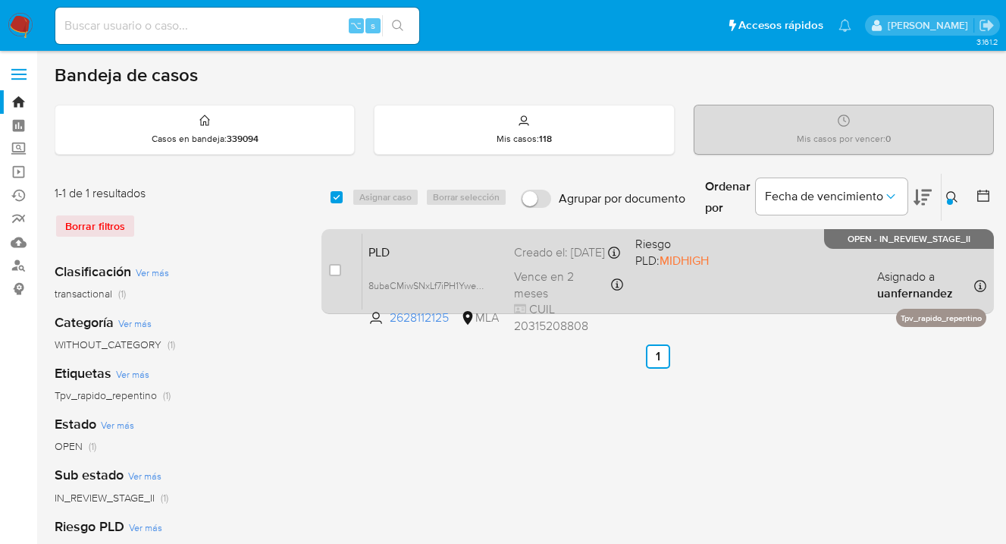
click at [789, 261] on div "PLD 8ubaCMiwSNxLf7iPH1YweKSG 2628112125 MLA Riesgo PLD: MIDHIGH Creado el: [DAT…" at bounding box center [675, 271] width 624 height 77
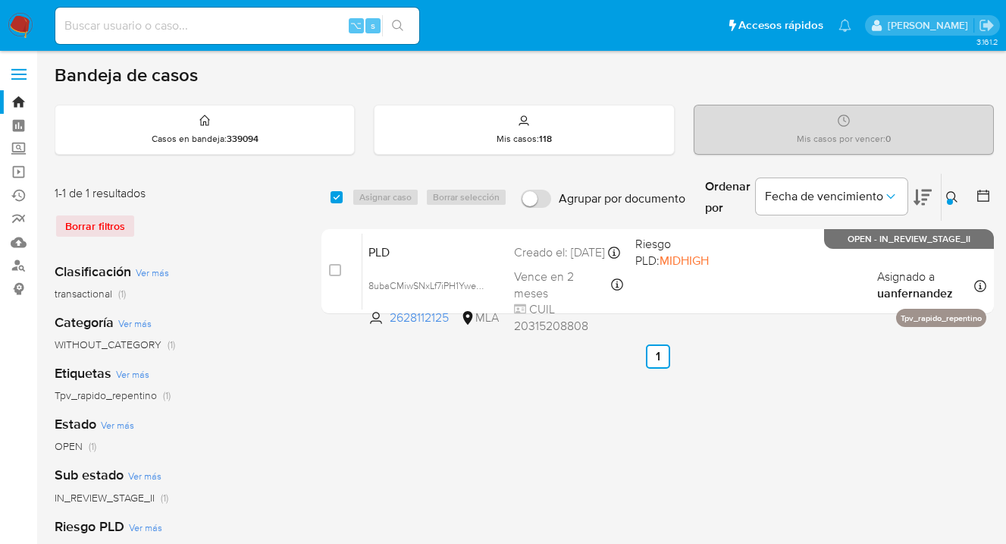
drag, startPoint x: 950, startPoint y: 196, endPoint x: 824, endPoint y: 243, distance: 134.0
click at [950, 196] on icon at bounding box center [953, 197] width 12 height 12
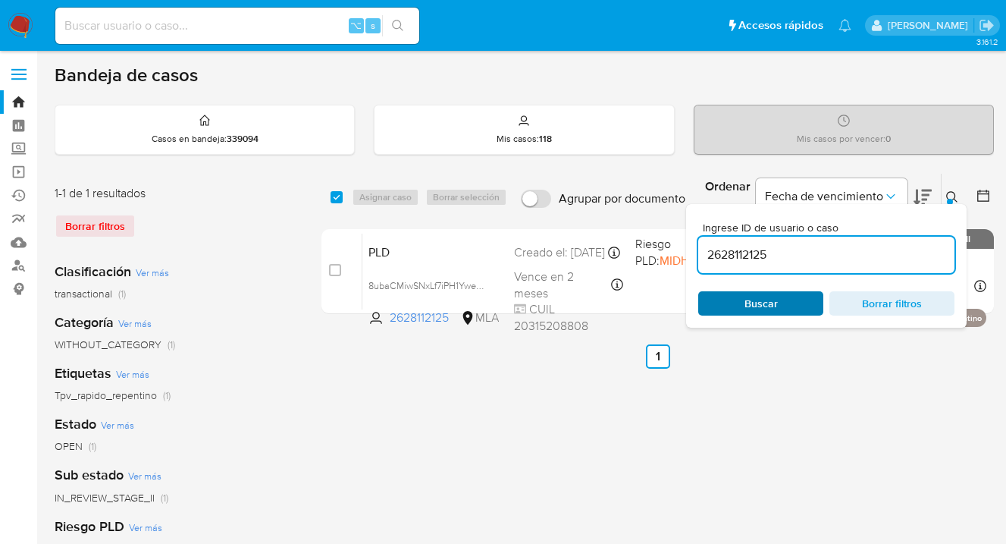
click at [755, 300] on span "Buscar" at bounding box center [761, 303] width 33 height 24
click at [951, 193] on icon at bounding box center [953, 197] width 12 height 12
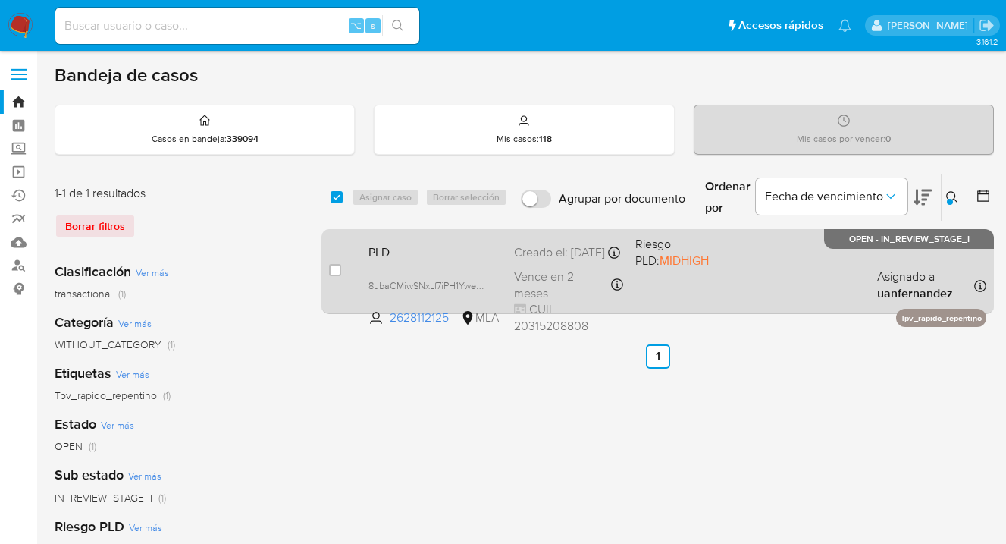
click at [802, 256] on div "PLD 8ubaCMiwSNxLf7iPH1YweKSG 2628112125 MLA Riesgo PLD: MIDHIGH Creado el: [DAT…" at bounding box center [675, 271] width 624 height 77
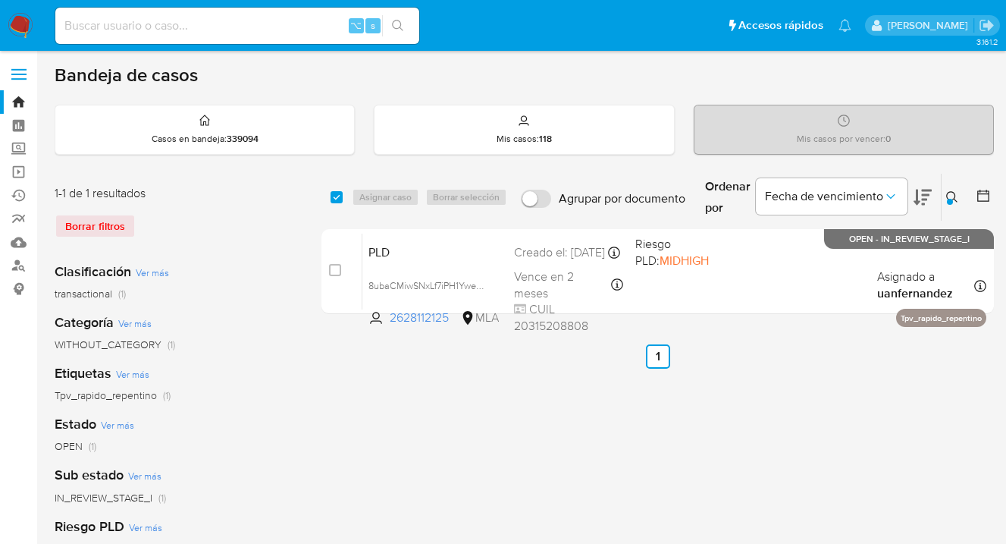
click at [953, 198] on icon at bounding box center [953, 197] width 12 height 12
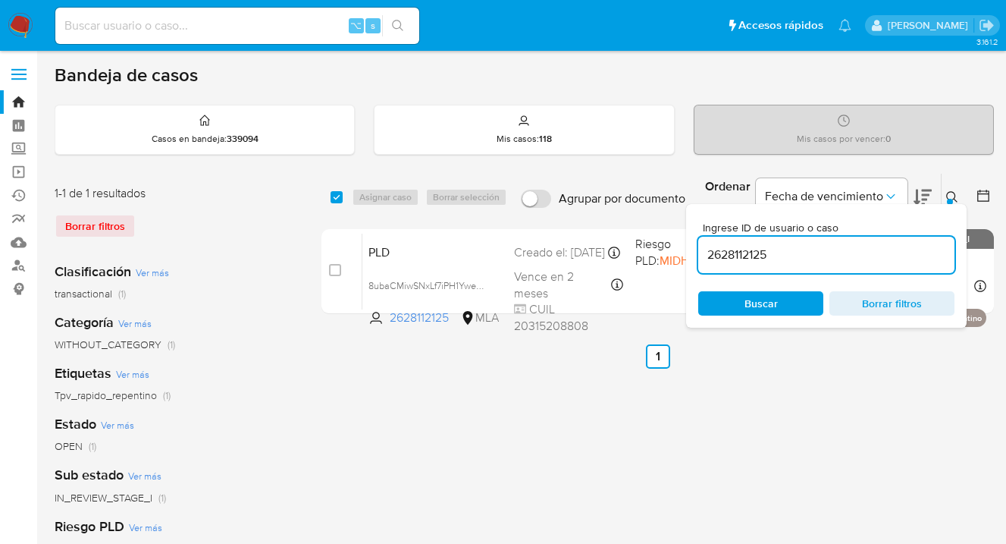
drag, startPoint x: 787, startPoint y: 304, endPoint x: 956, endPoint y: 242, distance: 180.2
click at [787, 304] on span "Buscar" at bounding box center [761, 303] width 104 height 21
click at [954, 195] on icon at bounding box center [953, 197] width 12 height 12
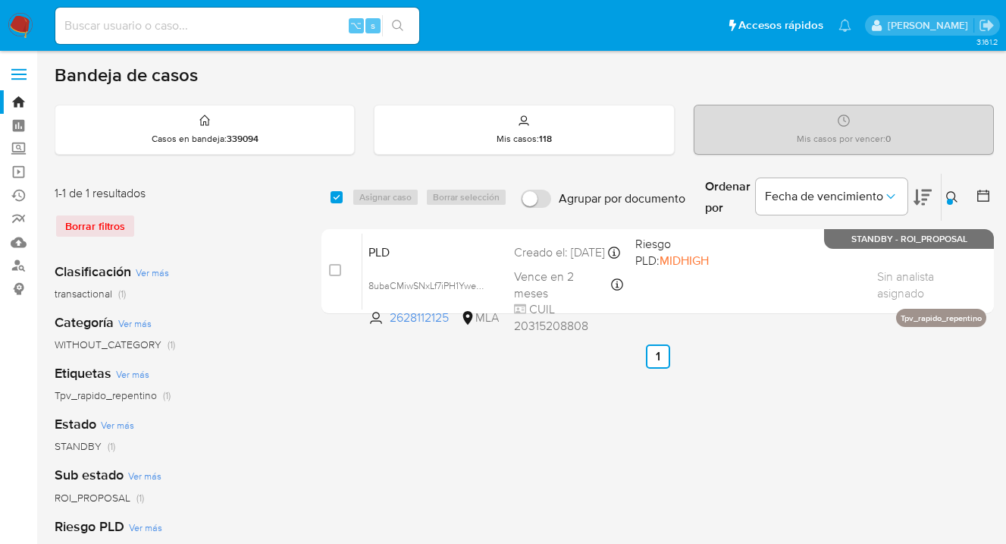
drag, startPoint x: 956, startPoint y: 195, endPoint x: 937, endPoint y: 204, distance: 21.7
click at [952, 195] on icon at bounding box center [953, 197] width 12 height 12
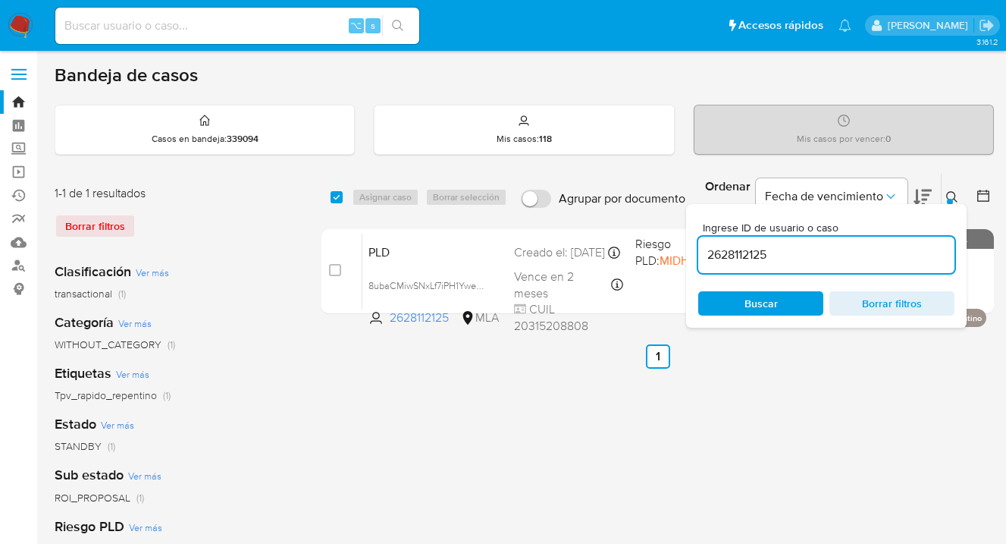
drag, startPoint x: 793, startPoint y: 258, endPoint x: 698, endPoint y: 252, distance: 95.8
click at [699, 252] on input "2628112125" at bounding box center [827, 255] width 256 height 20
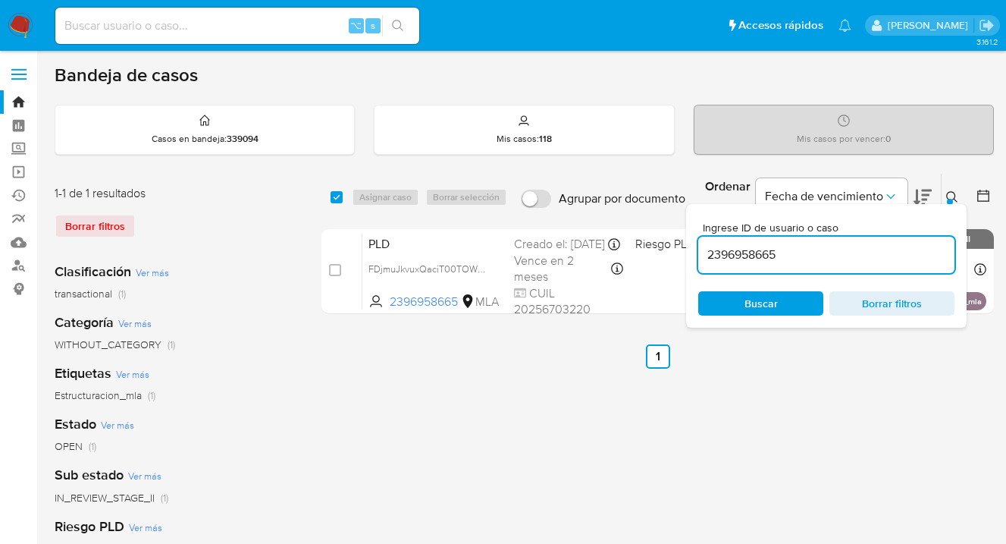
click at [952, 193] on icon at bounding box center [953, 197] width 12 height 12
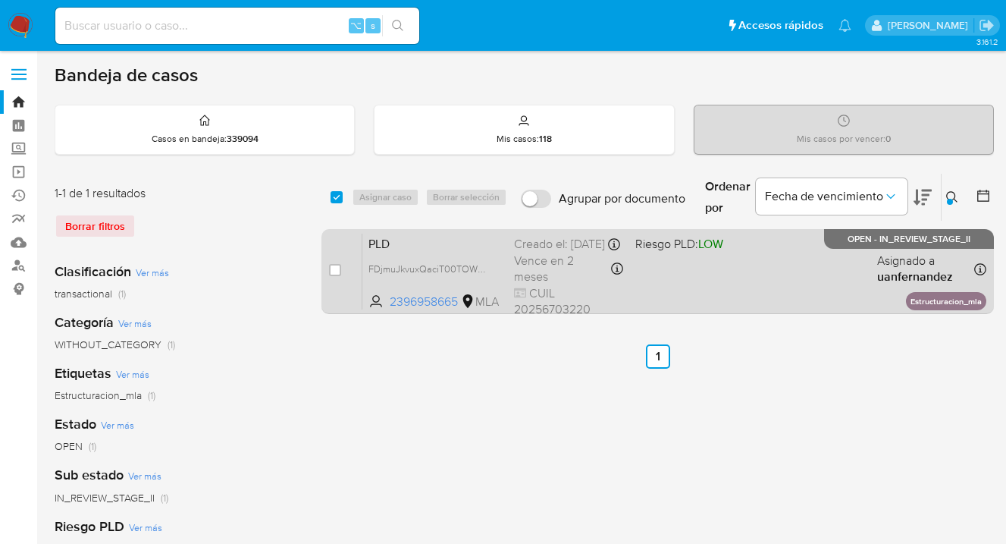
click at [765, 272] on div "PLD FDjmuJkvuxQaciT00TOW83pM 2396958665 MLA Riesgo PLD: LOW Creado el: [DATE] C…" at bounding box center [675, 271] width 624 height 77
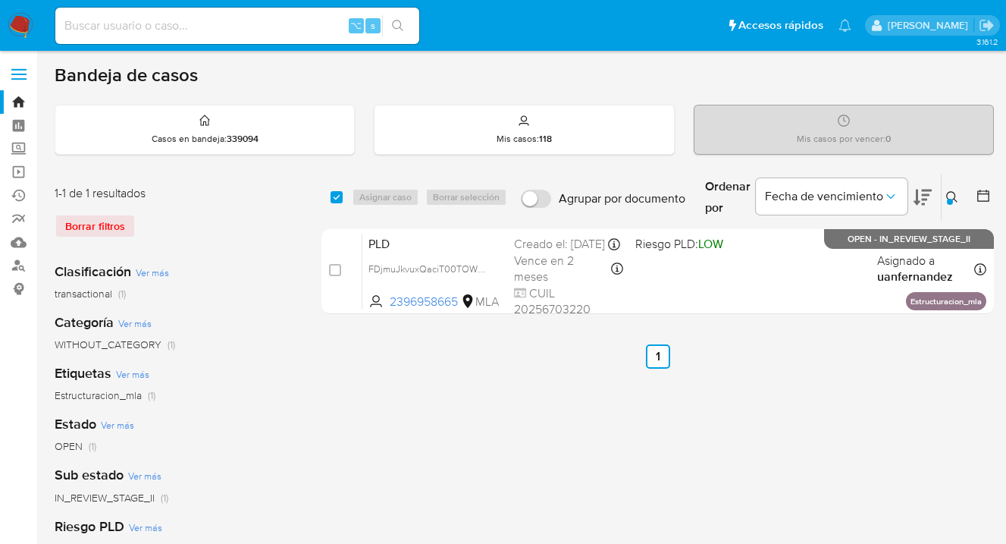
click at [947, 199] on icon at bounding box center [953, 197] width 12 height 12
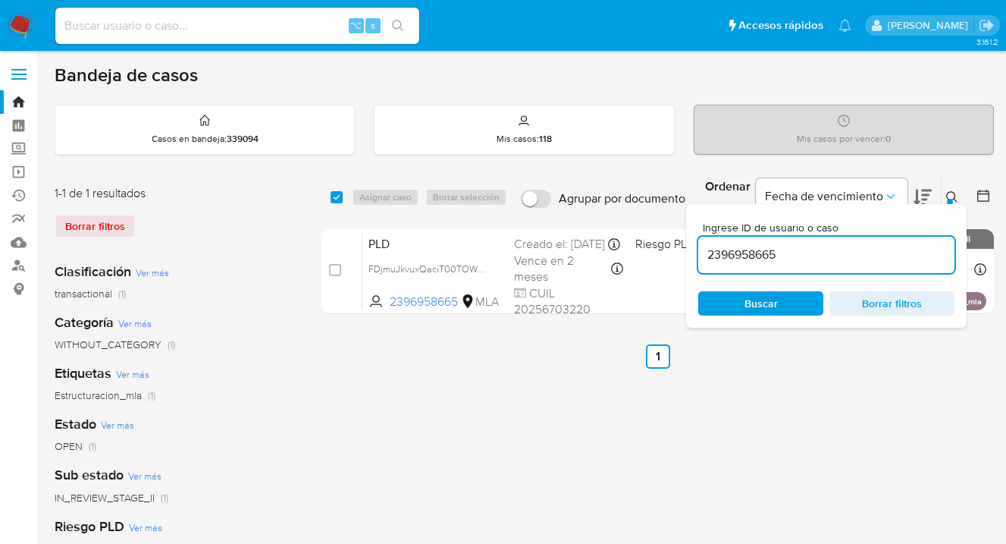
drag, startPoint x: 757, startPoint y: 259, endPoint x: 702, endPoint y: 258, distance: 55.4
click at [702, 258] on input "2396958665" at bounding box center [827, 255] width 256 height 20
click at [950, 199] on div at bounding box center [950, 202] width 6 height 6
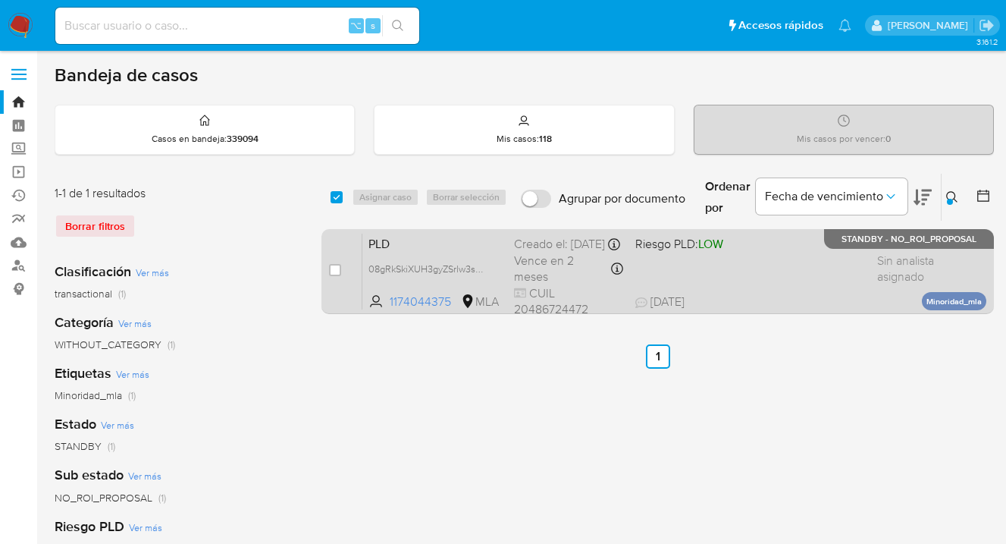
click at [799, 252] on div "PLD 08gRkSkiXUH3gyZSrlw3sGZD 1174044375 MLA Riesgo PLD: LOW Creado el: [DATE] C…" at bounding box center [675, 271] width 624 height 77
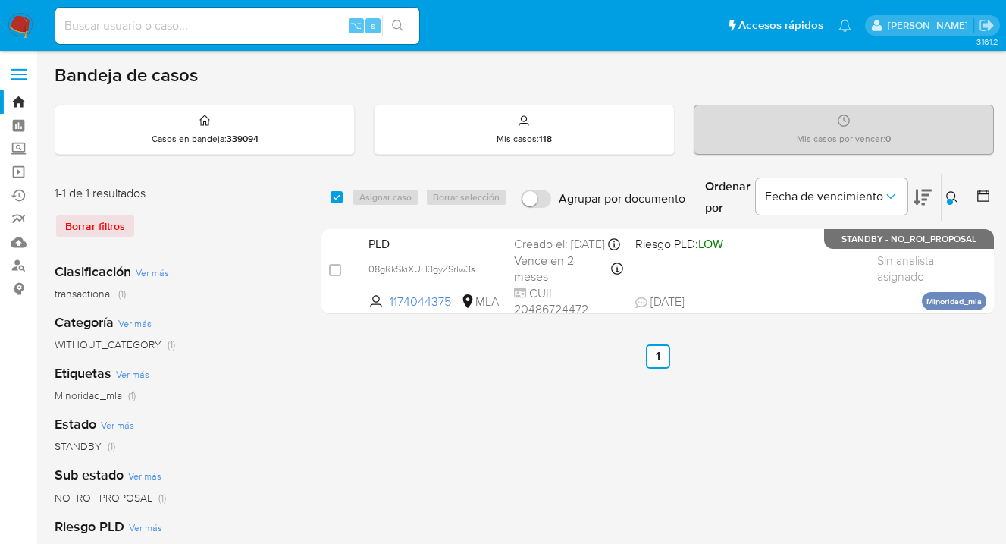
click at [947, 193] on icon at bounding box center [952, 196] width 11 height 11
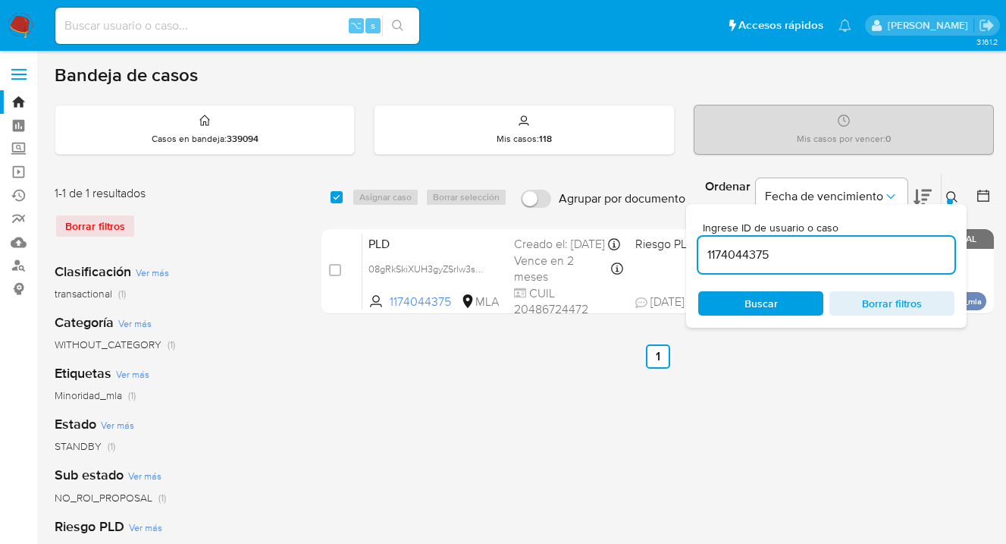
drag, startPoint x: 778, startPoint y: 253, endPoint x: 704, endPoint y: 250, distance: 74.4
click at [703, 250] on input "1174044375" at bounding box center [827, 255] width 256 height 20
type input "2571288419"
click at [953, 193] on icon at bounding box center [953, 197] width 12 height 12
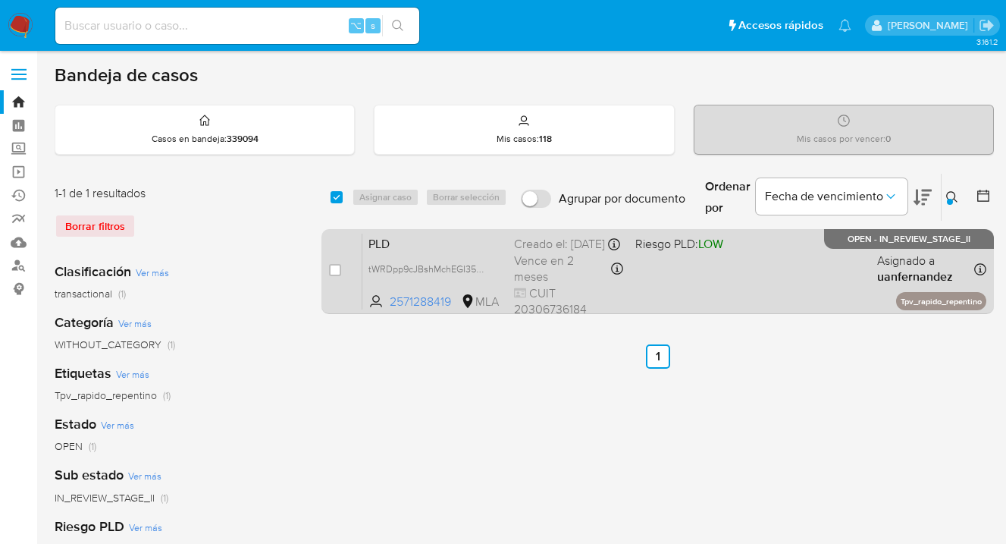
click at [718, 270] on div "PLD tWRDpp9cJBshMchEGI35U44P 2571288419 MLA Riesgo PLD: LOW Creado el: [DATE] C…" at bounding box center [675, 271] width 624 height 77
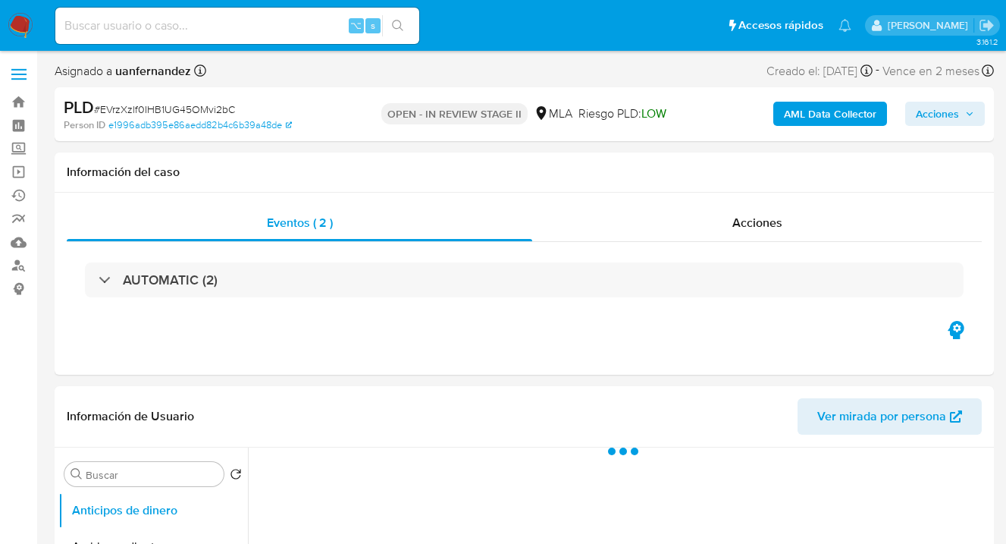
select select "10"
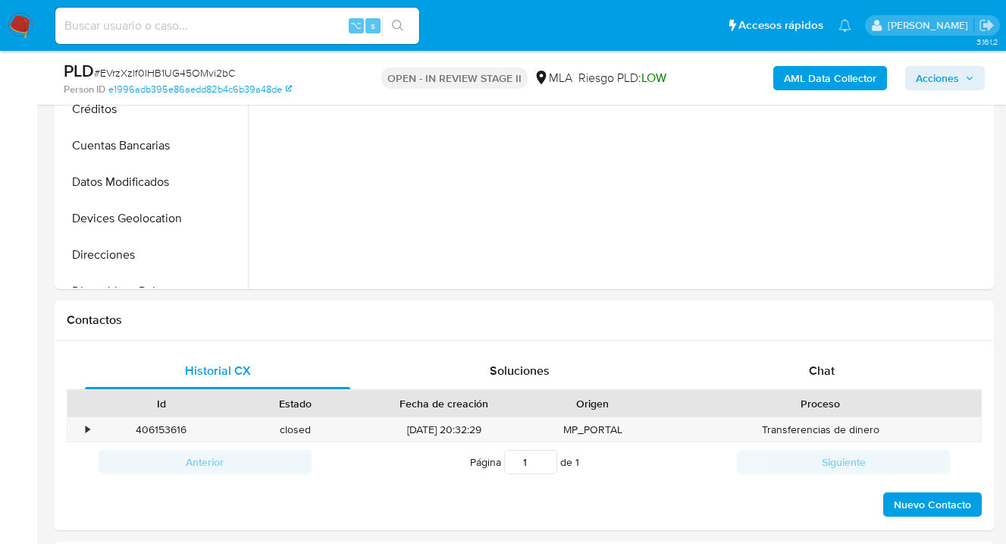
scroll to position [583, 0]
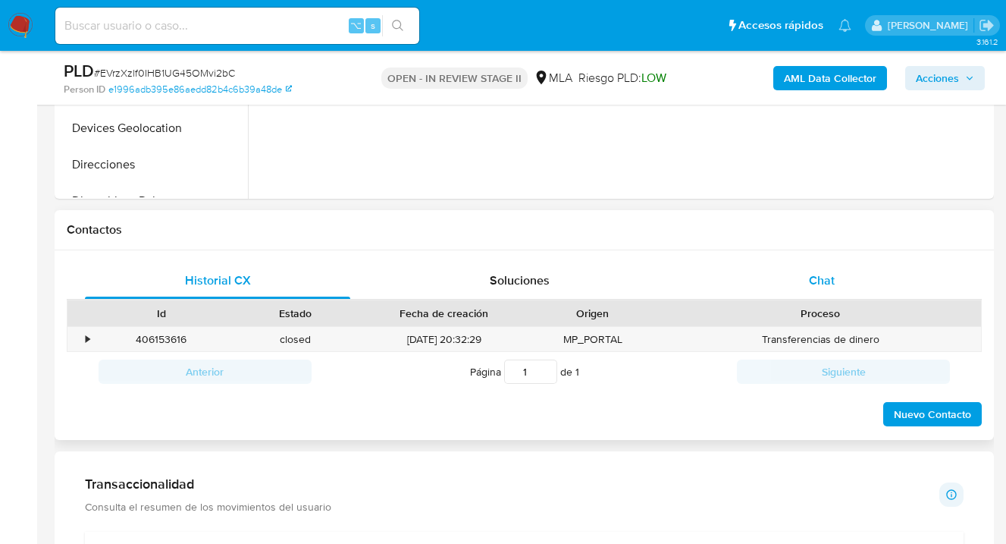
click at [831, 287] on span "Chat" at bounding box center [822, 280] width 26 height 17
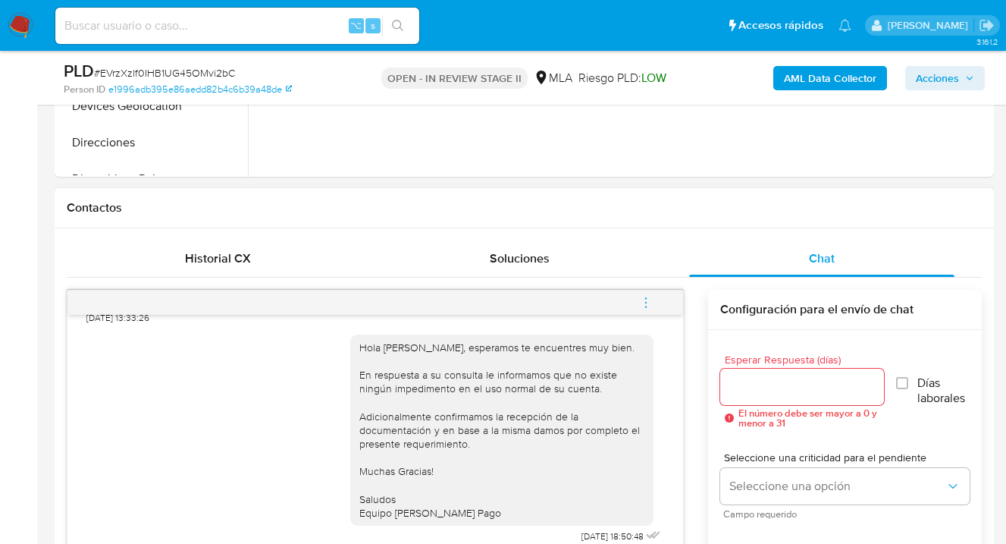
scroll to position [718, 0]
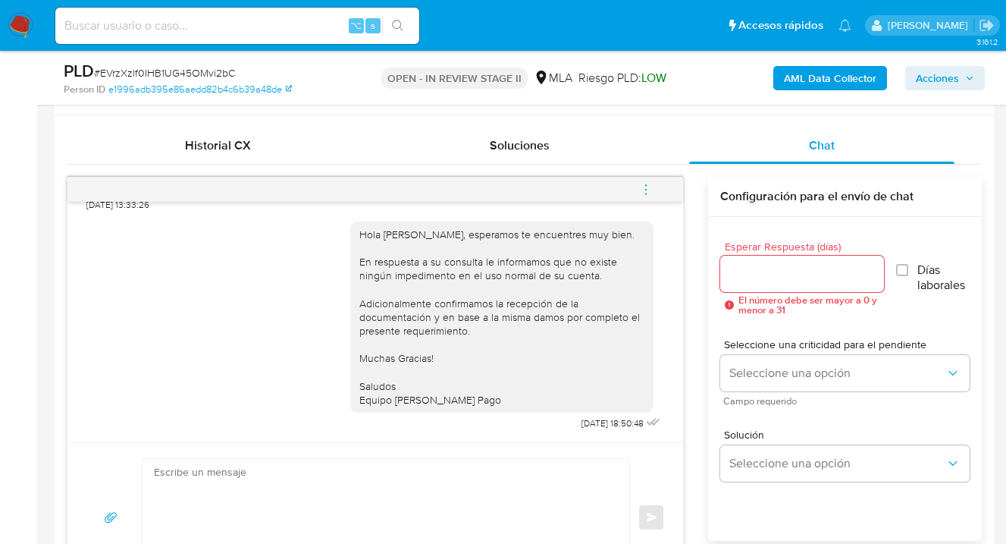
click at [648, 183] on icon "menu-action" at bounding box center [646, 190] width 14 height 14
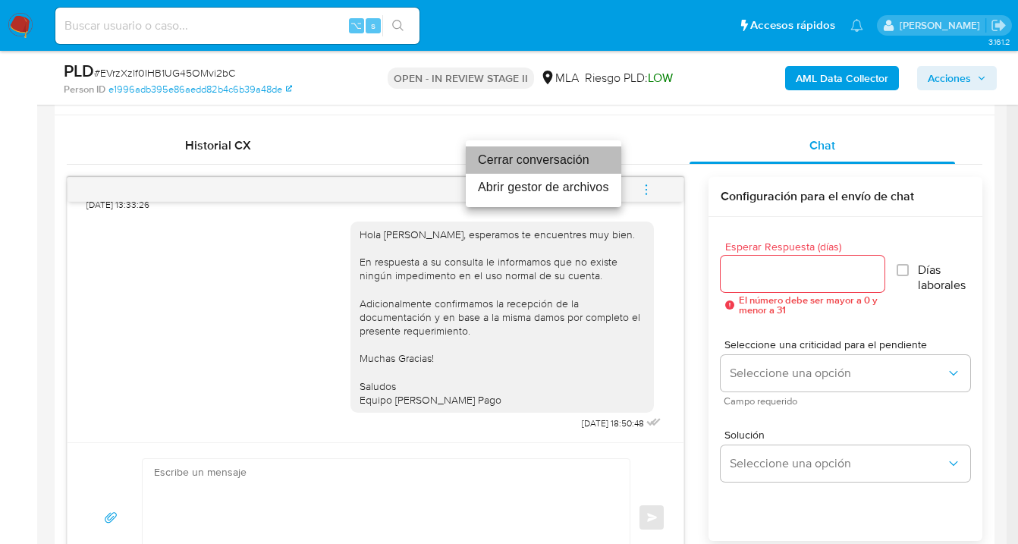
click at [583, 169] on li "Cerrar conversación" at bounding box center [543, 159] width 155 height 27
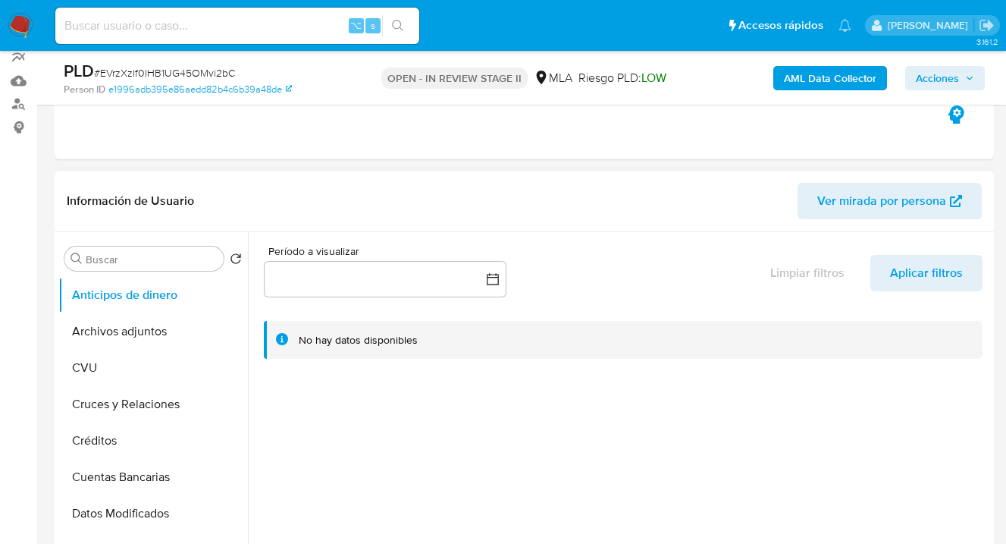
scroll to position [162, 0]
click at [152, 328] on button "Archivos adjuntos" at bounding box center [146, 330] width 177 height 36
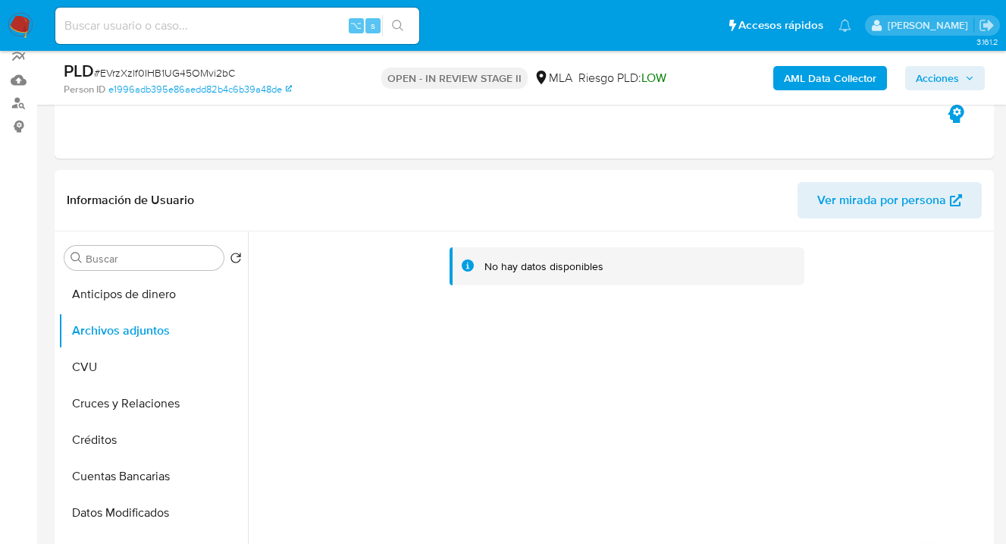
click at [797, 78] on b "AML Data Collector" at bounding box center [830, 78] width 93 height 24
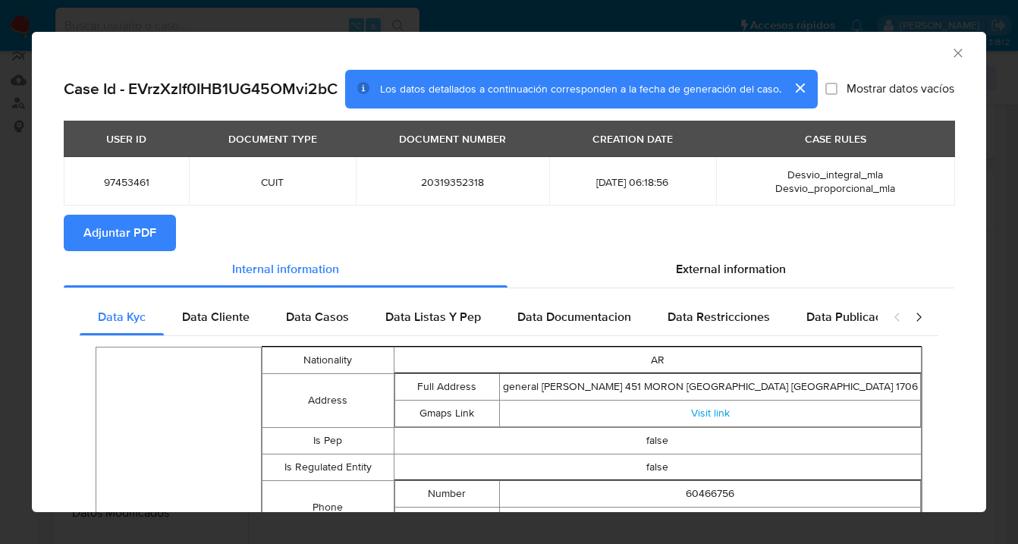
click at [113, 238] on span "Adjuntar PDF" at bounding box center [119, 232] width 73 height 33
click at [950, 55] on icon "Cerrar ventana" at bounding box center [957, 53] width 15 height 15
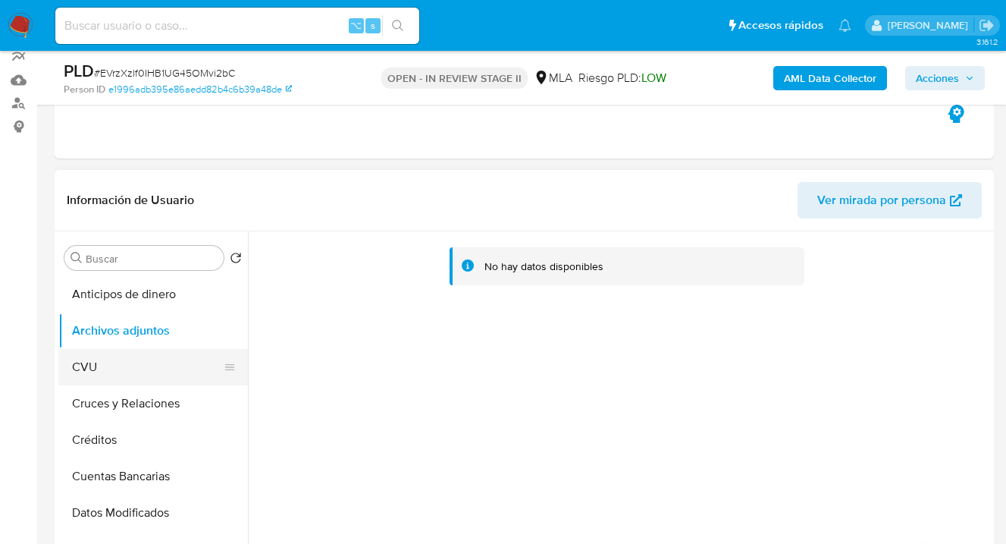
click at [146, 364] on button "CVU" at bounding box center [146, 367] width 177 height 36
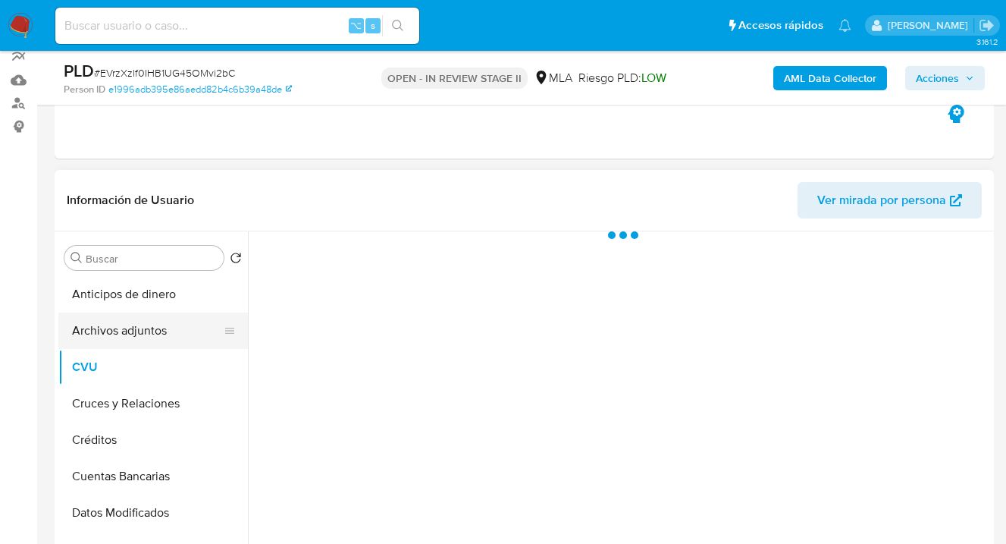
click at [152, 339] on button "Archivos adjuntos" at bounding box center [146, 330] width 177 height 36
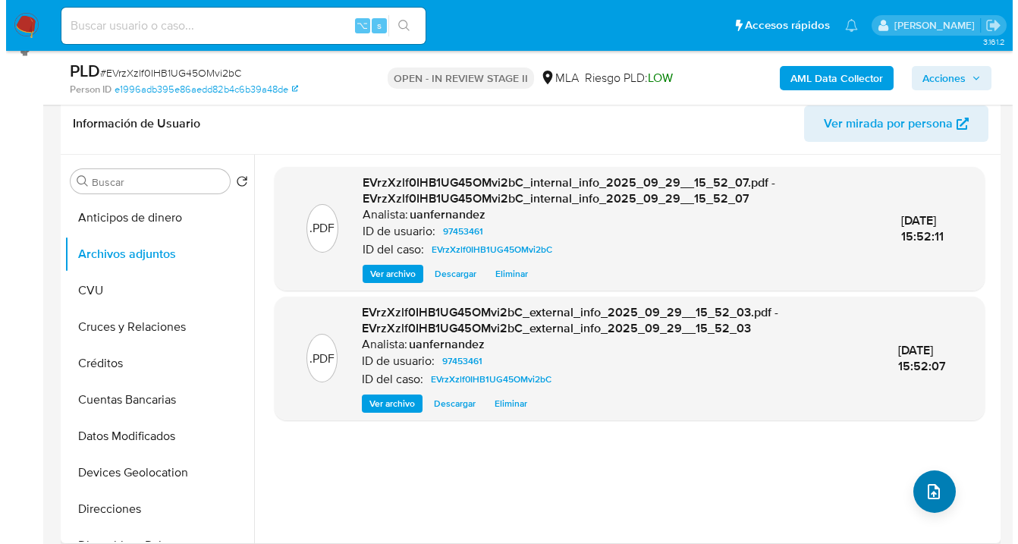
scroll to position [240, 0]
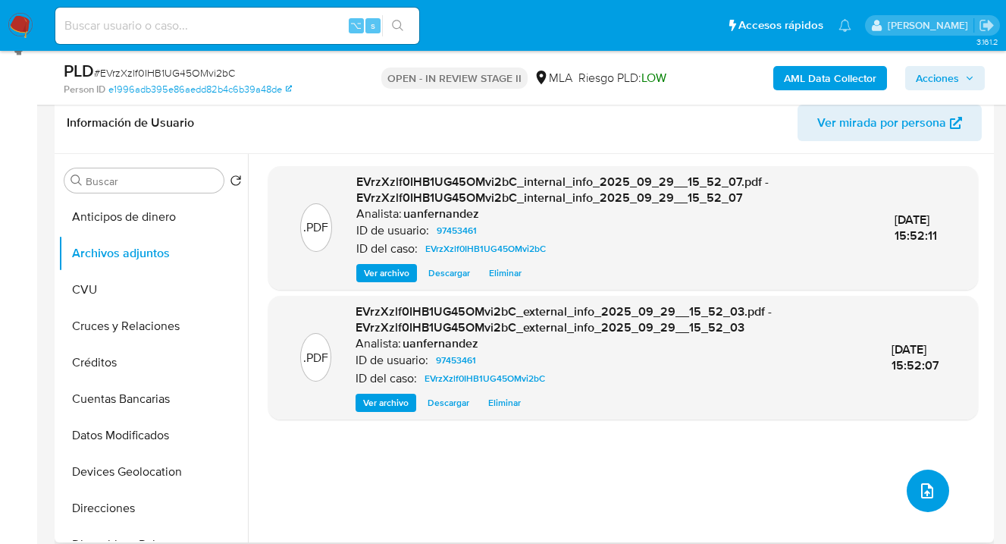
click at [922, 492] on icon "upload-file" at bounding box center [928, 491] width 18 height 18
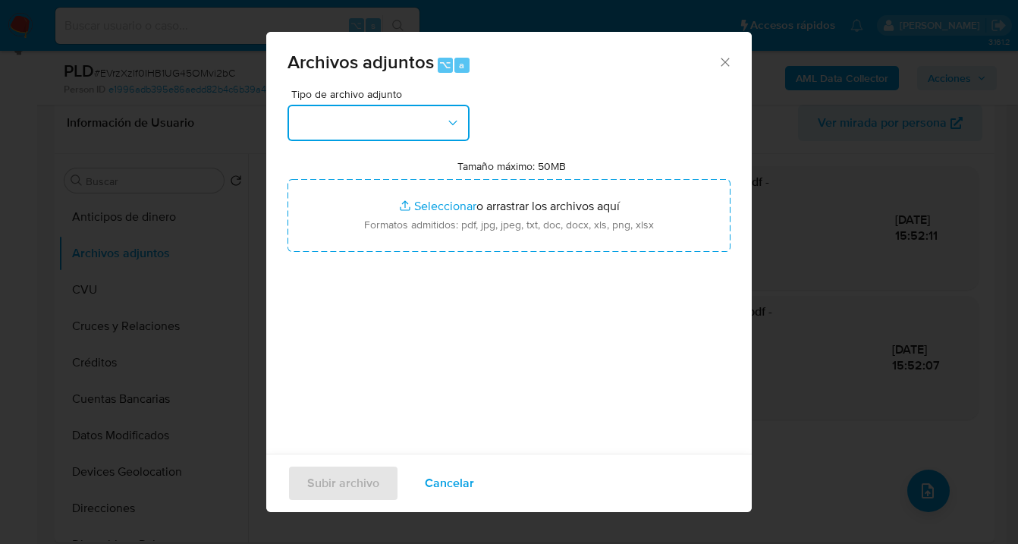
drag, startPoint x: 446, startPoint y: 123, endPoint x: 447, endPoint y: 130, distance: 7.6
click at [446, 123] on icon "button" at bounding box center [452, 122] width 15 height 15
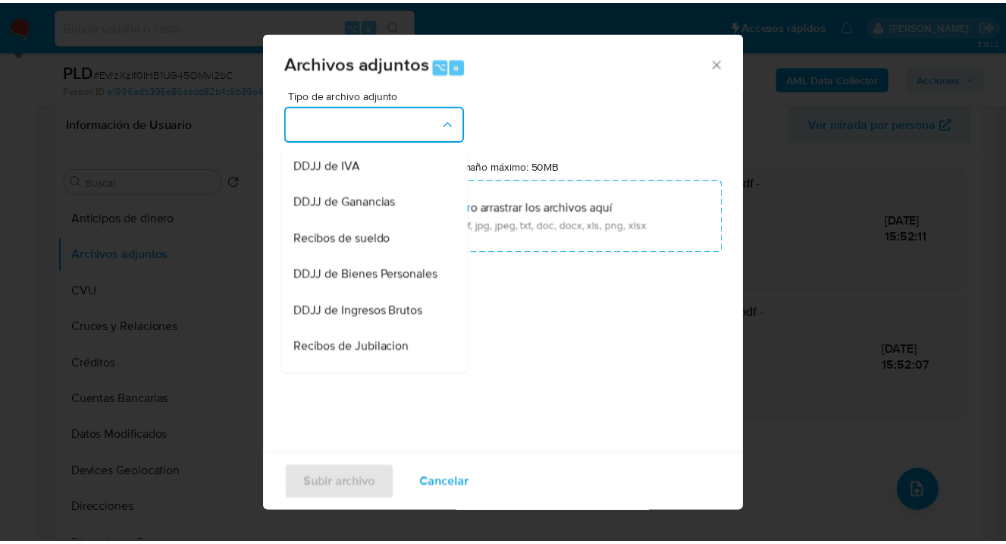
scroll to position [573, 0]
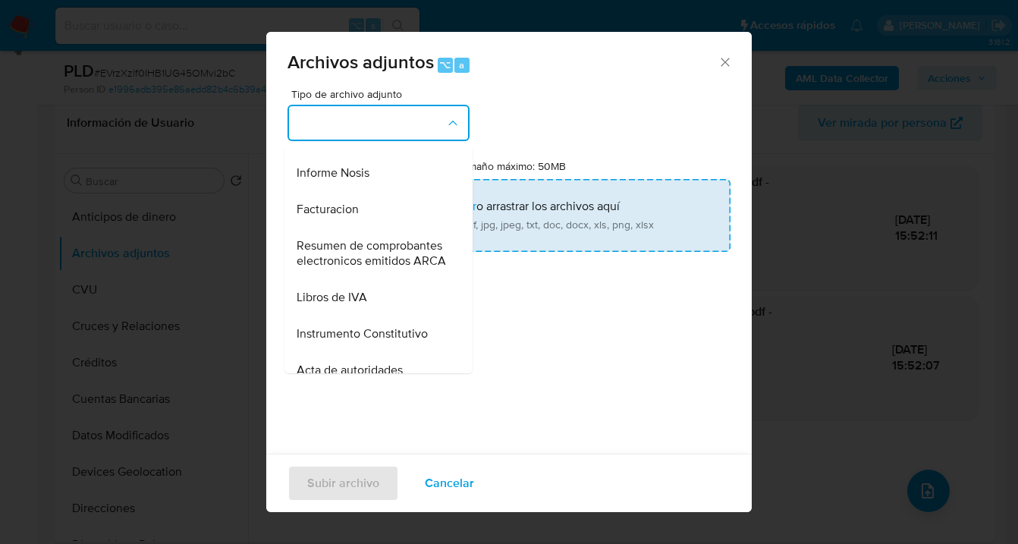
click at [375, 191] on div "Informe Nosis" at bounding box center [374, 173] width 155 height 36
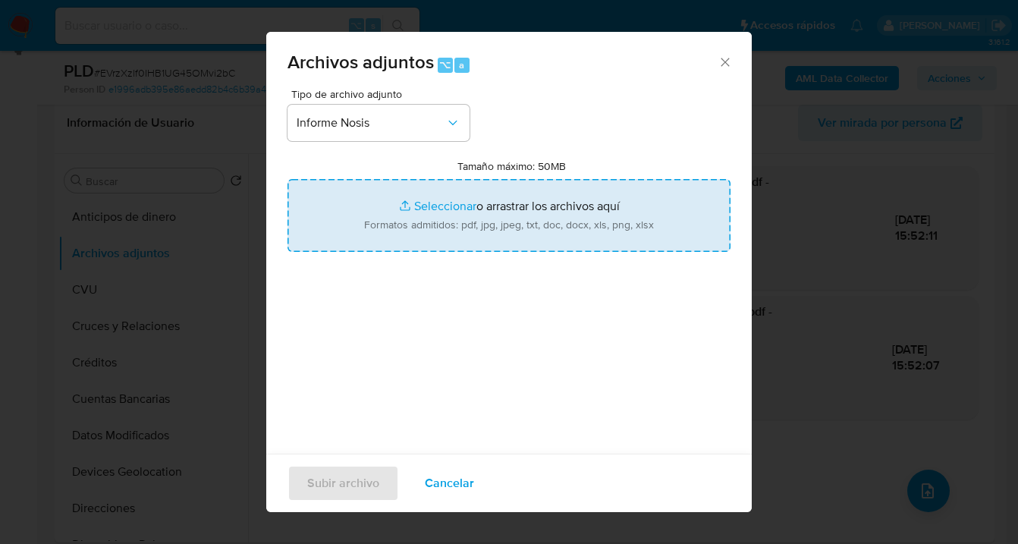
click at [502, 220] on input "Tamaño máximo: 50MB Seleccionar archivos" at bounding box center [508, 215] width 443 height 73
type input "C:\fakepath\97453461-NOSIS_Manager_InformeIndividual_20319352318_620658_2025092…"
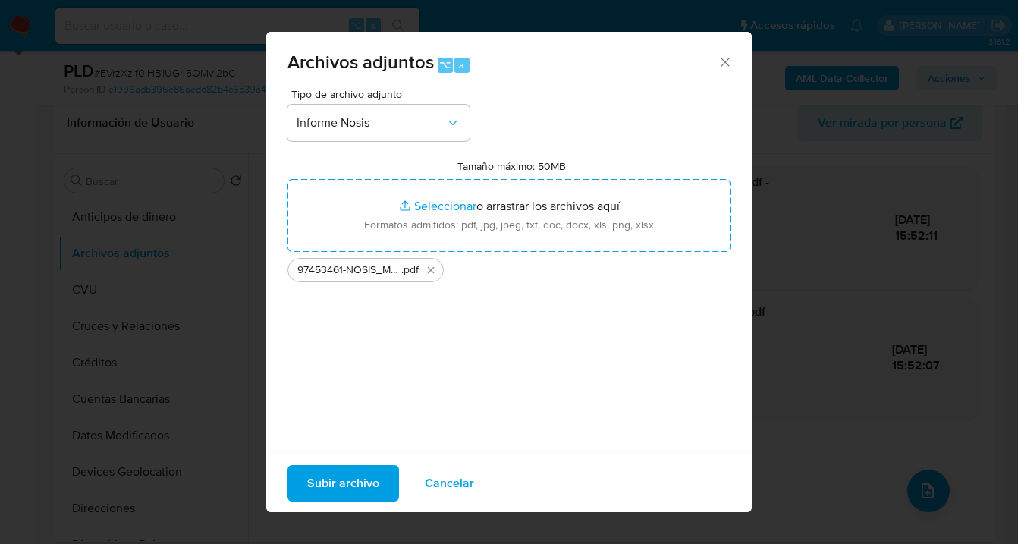
click at [325, 480] on span "Subir archivo" at bounding box center [343, 482] width 72 height 33
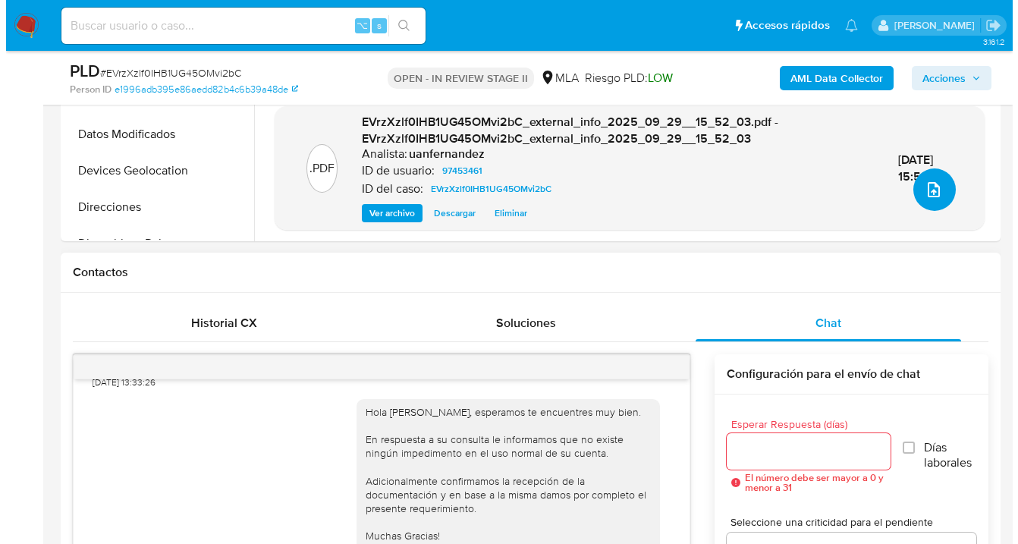
scroll to position [523, 0]
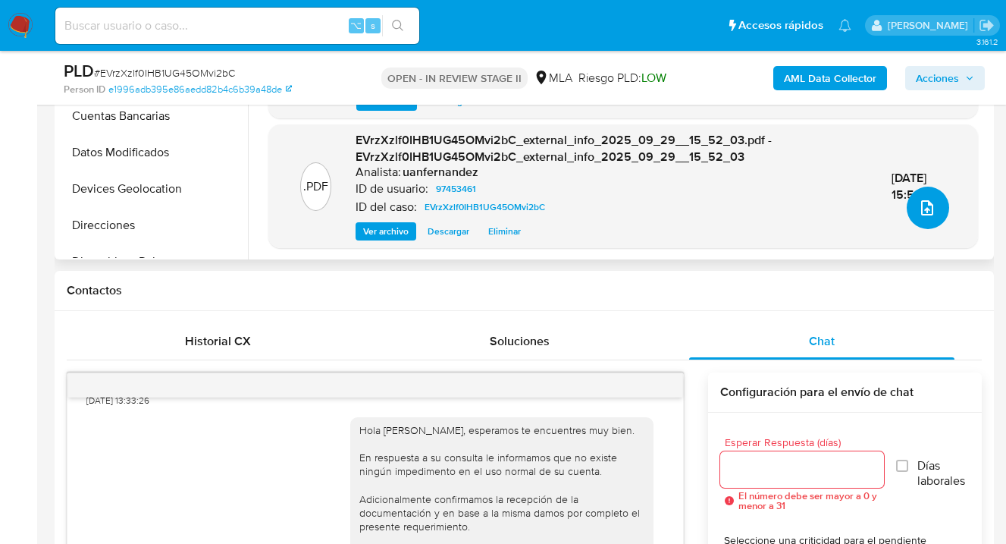
click at [920, 205] on icon "upload-file" at bounding box center [928, 208] width 18 height 18
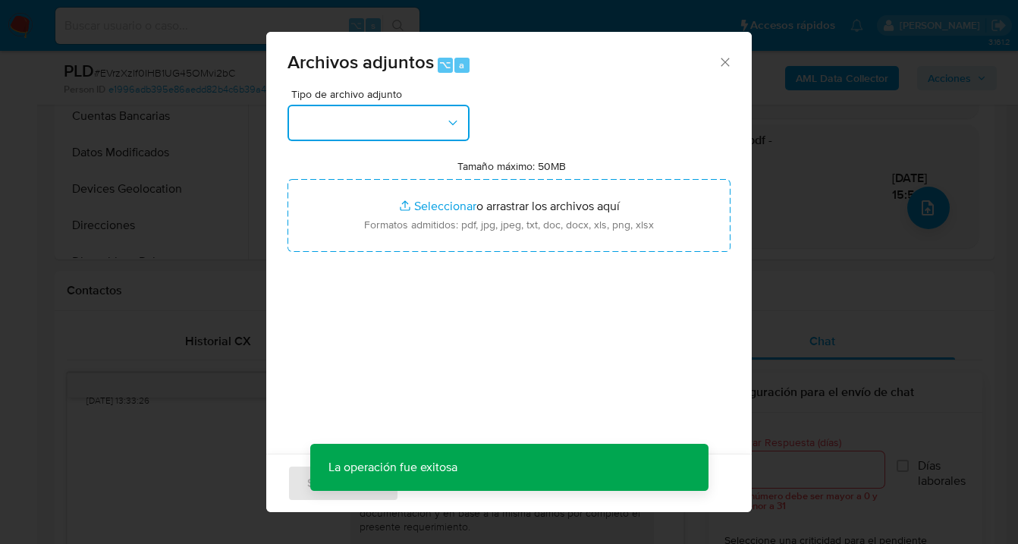
click at [456, 122] on icon "button" at bounding box center [452, 122] width 15 height 15
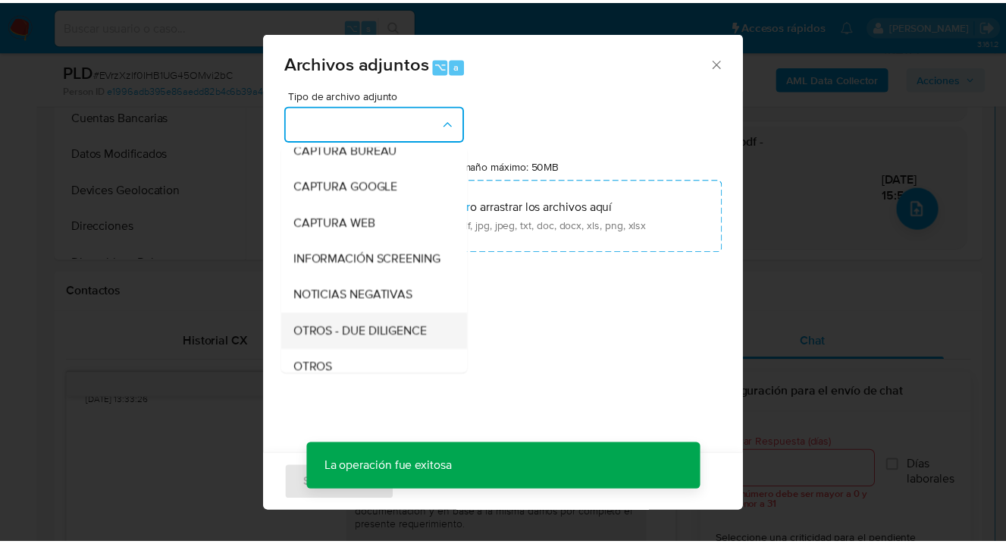
scroll to position [149, 0]
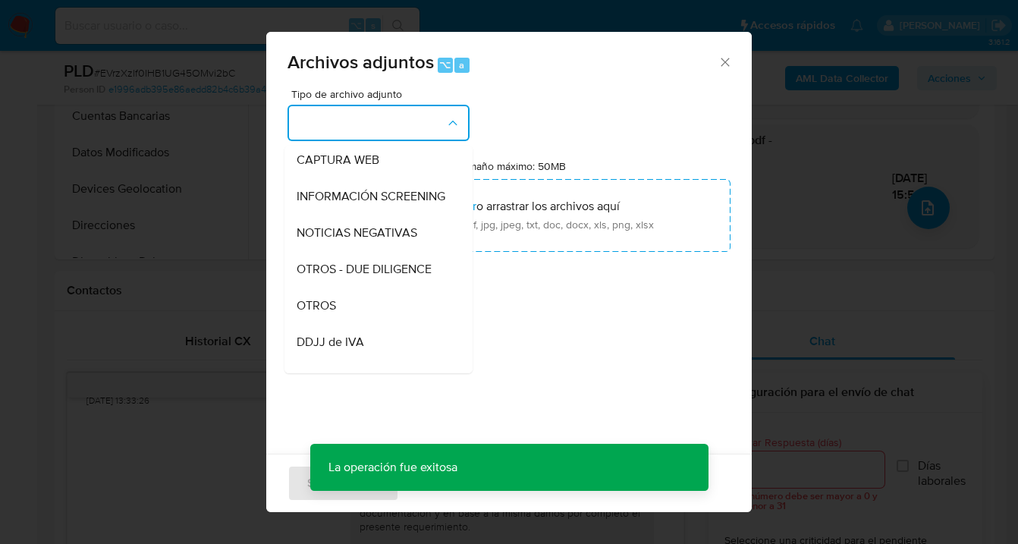
drag, startPoint x: 386, startPoint y: 329, endPoint x: 426, endPoint y: 275, distance: 67.8
click at [386, 324] on div "OTROS" at bounding box center [374, 305] width 155 height 36
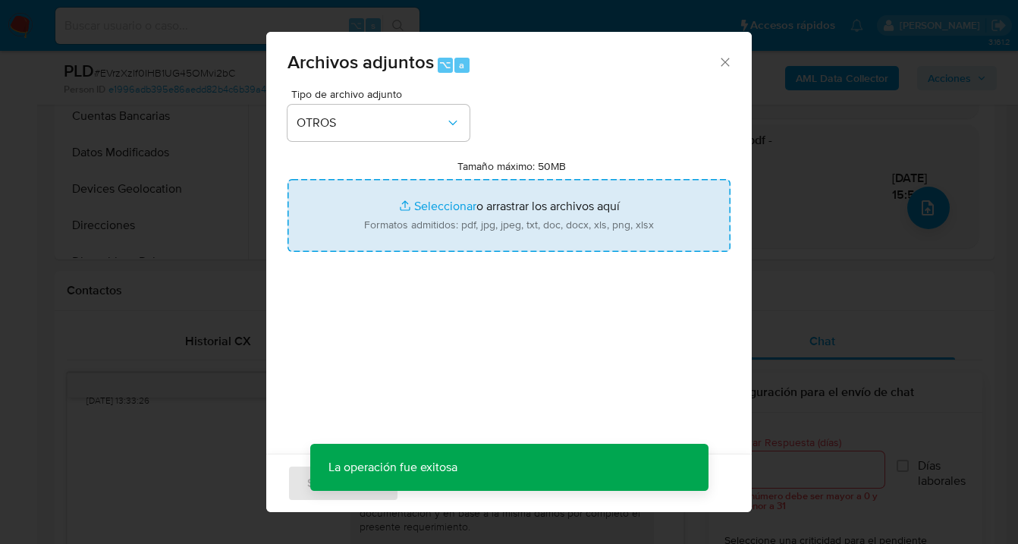
click at [466, 220] on input "Tamaño máximo: 50MB Seleccionar archivos" at bounding box center [508, 215] width 443 height 73
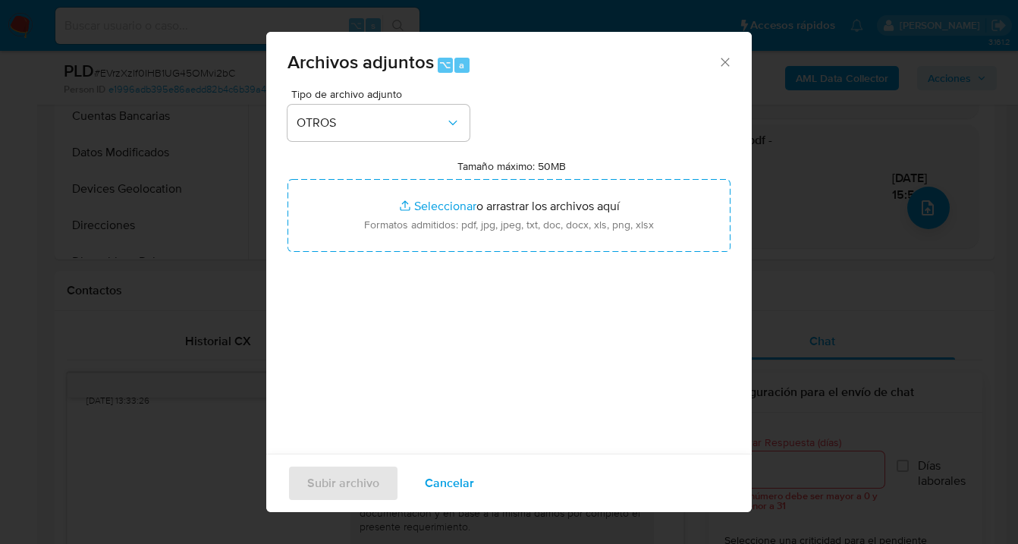
drag, startPoint x: 573, startPoint y: 283, endPoint x: 532, endPoint y: 258, distance: 48.0
click at [573, 284] on div "Tipo de archivo adjunto OTROS Tamaño máximo: 50MB Seleccionar archivos Seleccio…" at bounding box center [508, 268] width 443 height 358
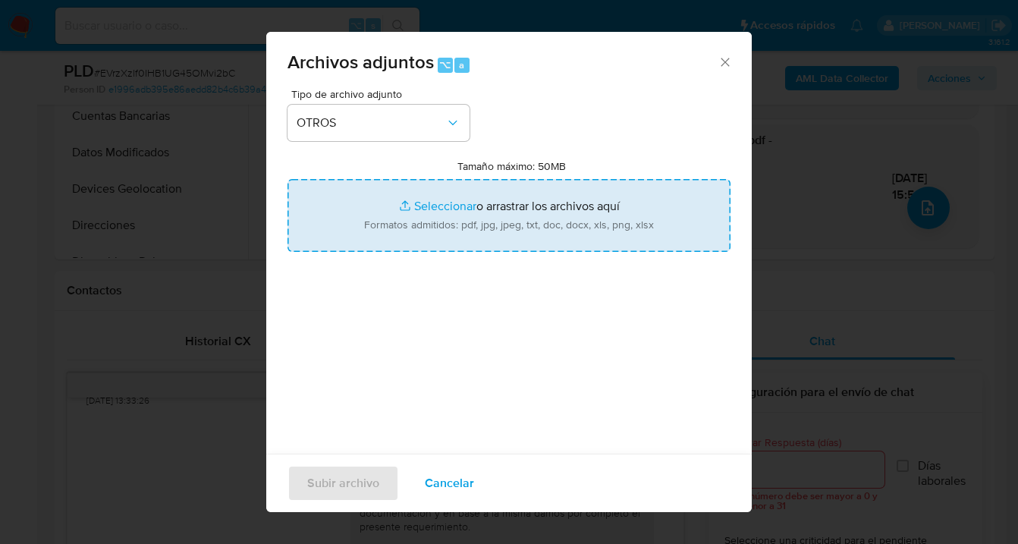
drag, startPoint x: 450, startPoint y: 210, endPoint x: 457, endPoint y: 217, distance: 9.7
click at [455, 216] on input "Tamaño máximo: 50MB Seleccionar archivos" at bounding box center [508, 215] width 443 height 73
type input "C:\fakepath\97453461 analisis no roi Caselog EVrzXzlf0IHB1UG45OMvi2bC_2025_09_1…"
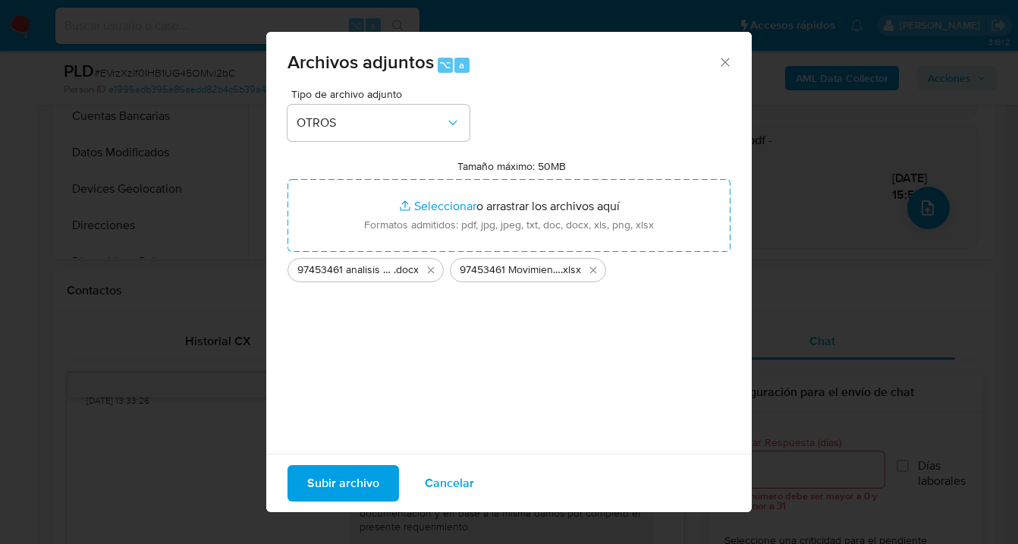
click at [352, 485] on span "Subir archivo" at bounding box center [343, 482] width 72 height 33
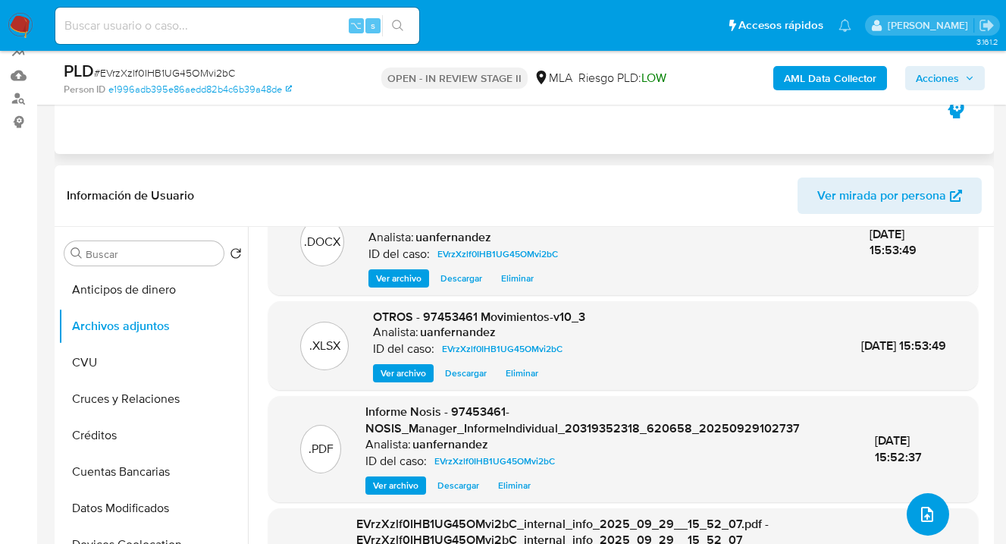
scroll to position [0, 0]
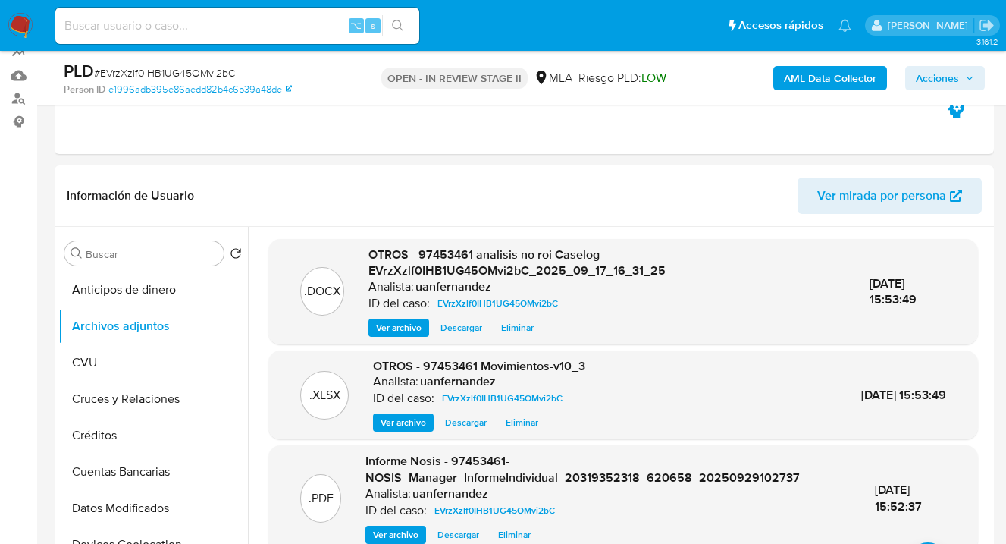
click at [940, 71] on span "Acciones" at bounding box center [937, 78] width 43 height 24
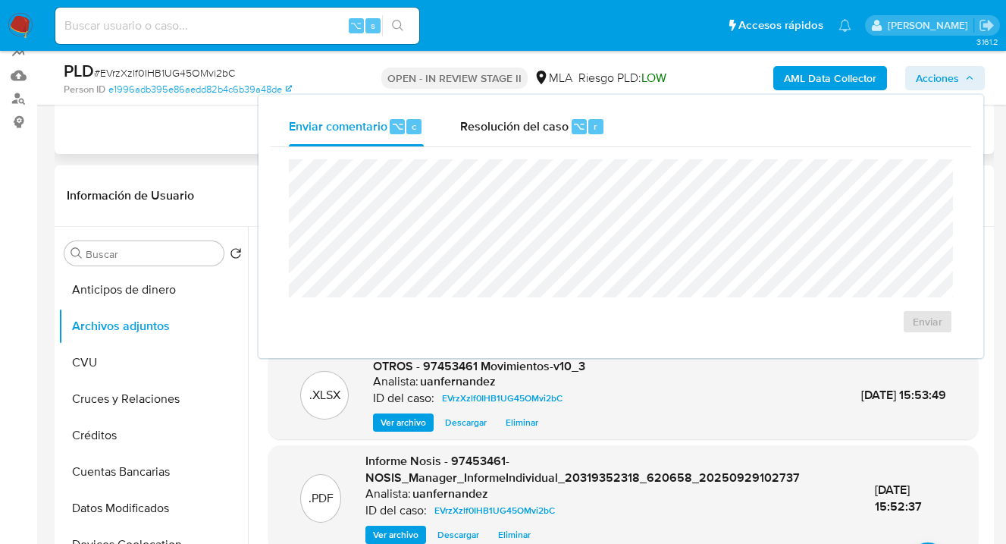
click at [215, 143] on div "Eventos ( 2 ) Acciones AUTOMATIC (2)" at bounding box center [525, 63] width 940 height 182
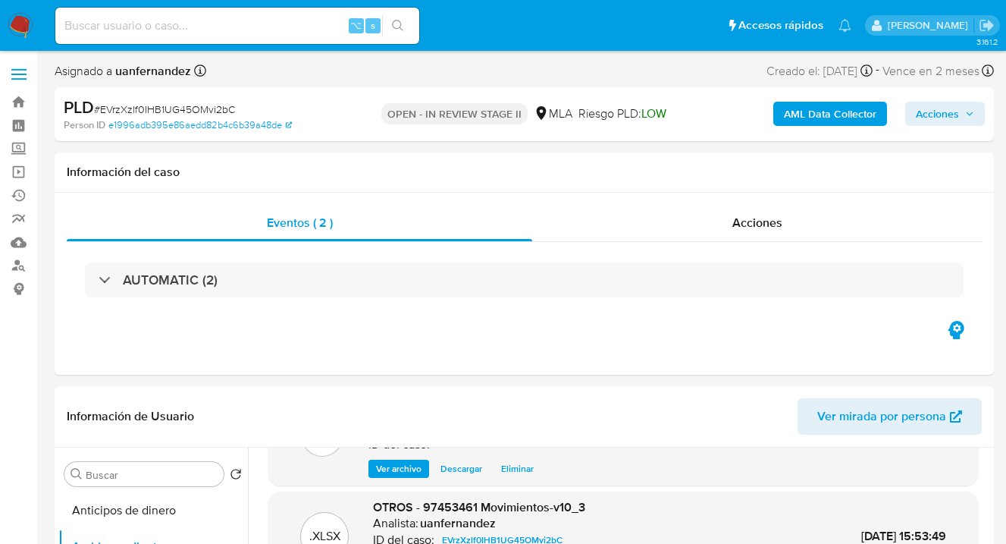
click at [944, 122] on span "Acciones" at bounding box center [937, 114] width 43 height 24
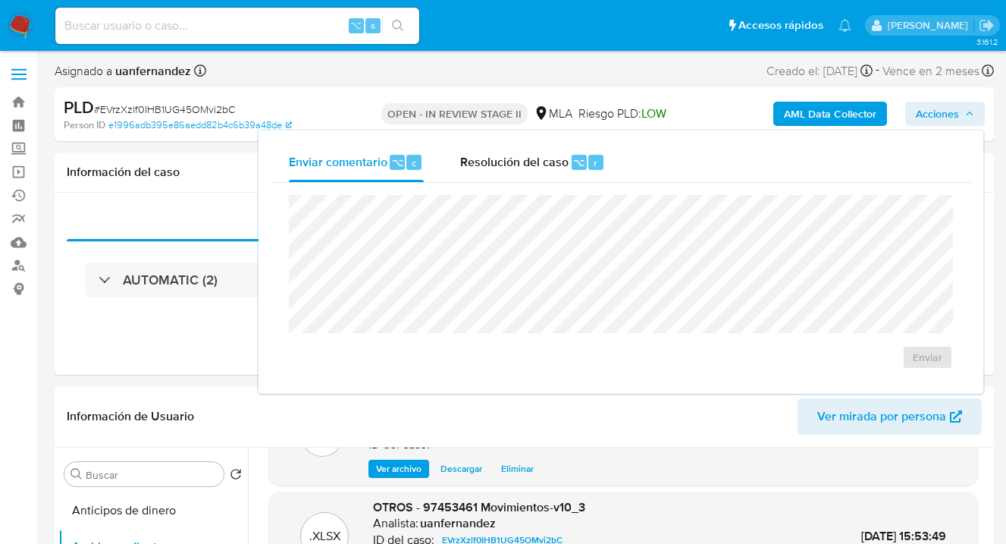
drag, startPoint x: 485, startPoint y: 168, endPoint x: 460, endPoint y: 188, distance: 32.9
click at [485, 168] on span "Resolución del caso" at bounding box center [514, 161] width 108 height 17
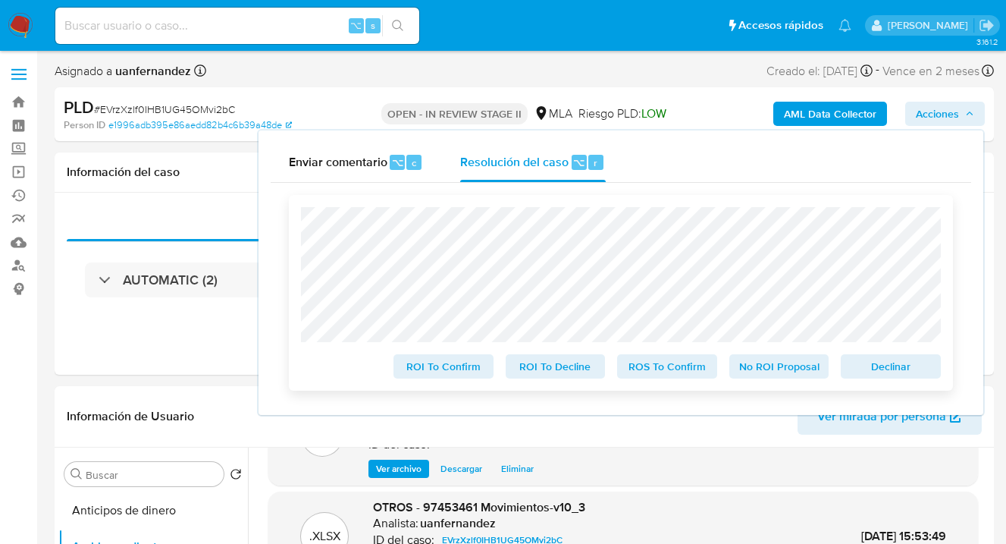
click at [768, 372] on span "No ROI Proposal" at bounding box center [779, 366] width 79 height 21
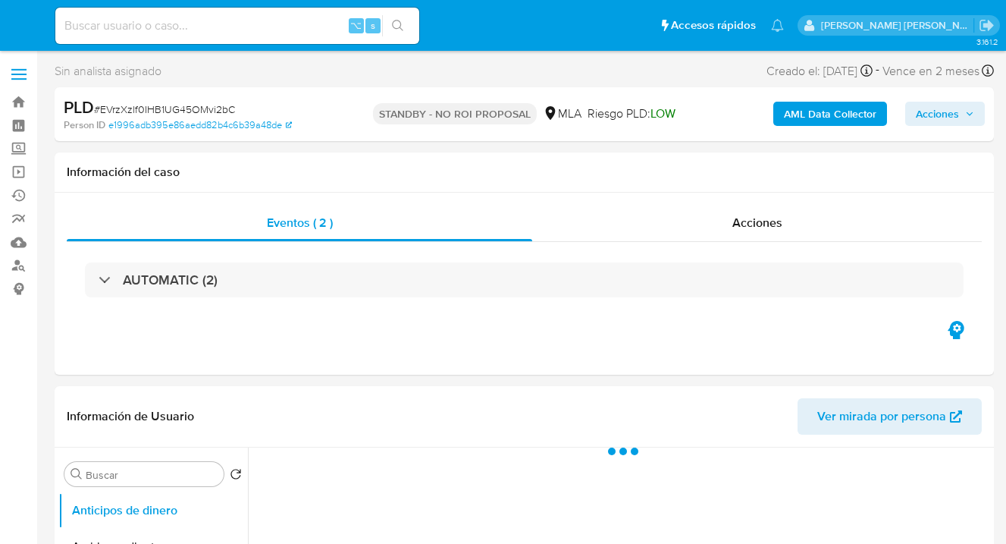
select select "10"
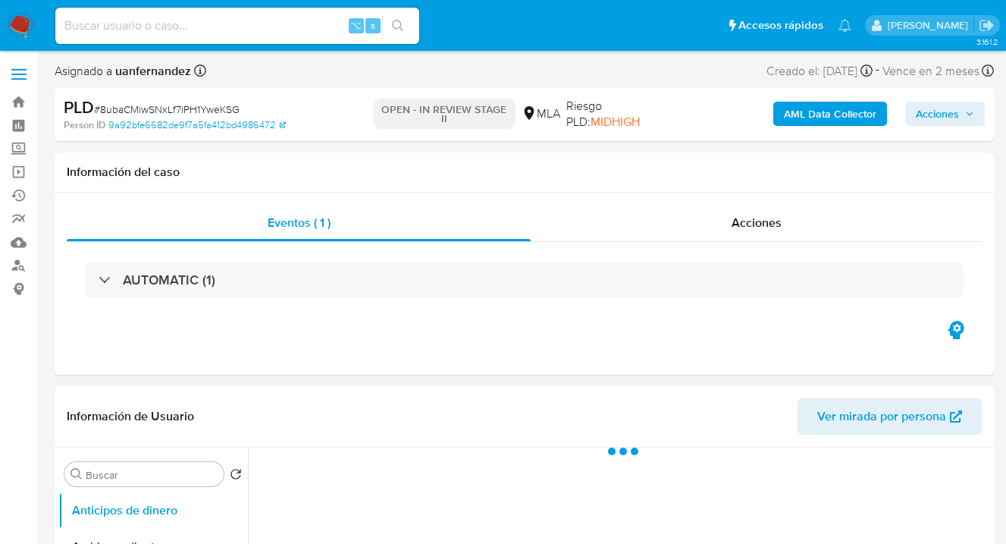
select select "10"
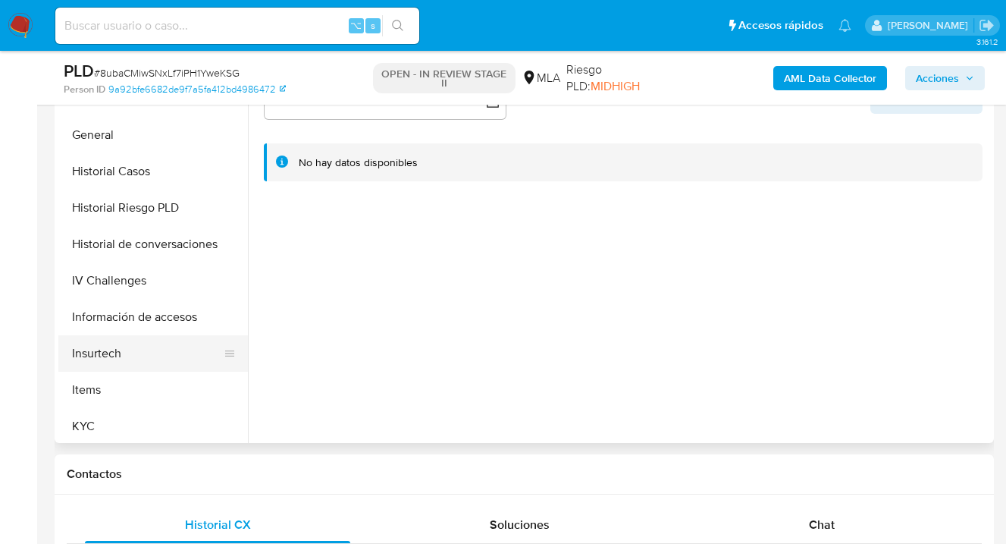
scroll to position [425, 0]
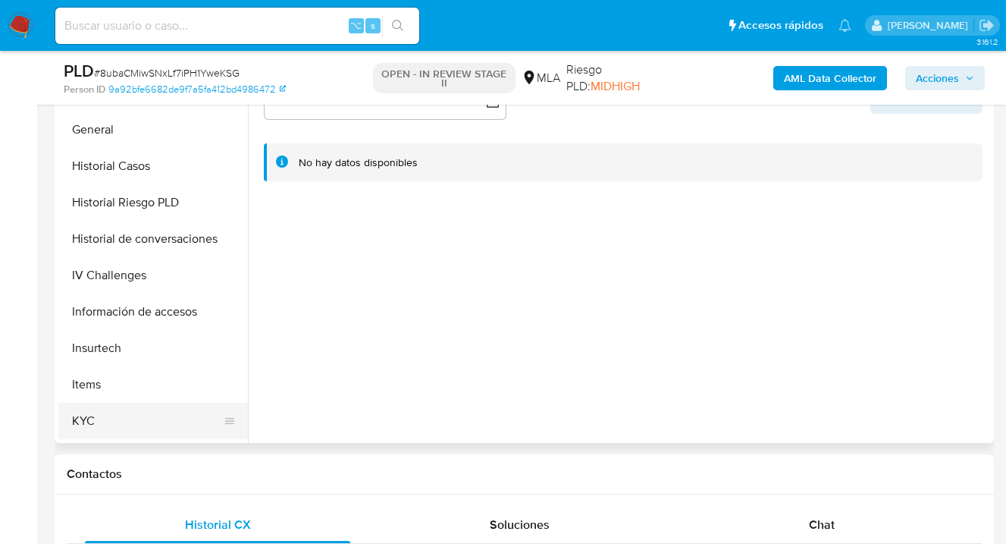
drag, startPoint x: 134, startPoint y: 416, endPoint x: 159, endPoint y: 409, distance: 25.4
click at [136, 415] on button "KYC" at bounding box center [146, 421] width 177 height 36
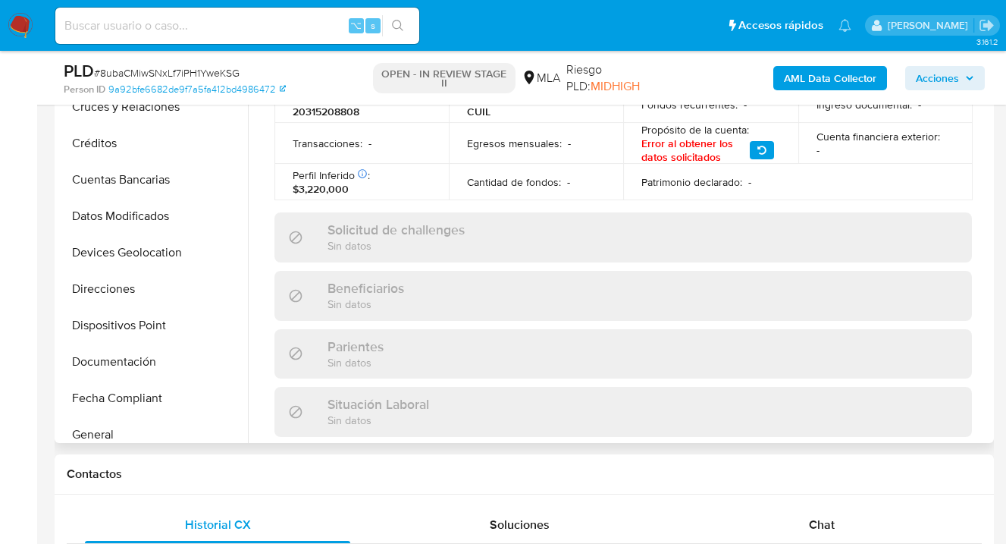
scroll to position [97, 0]
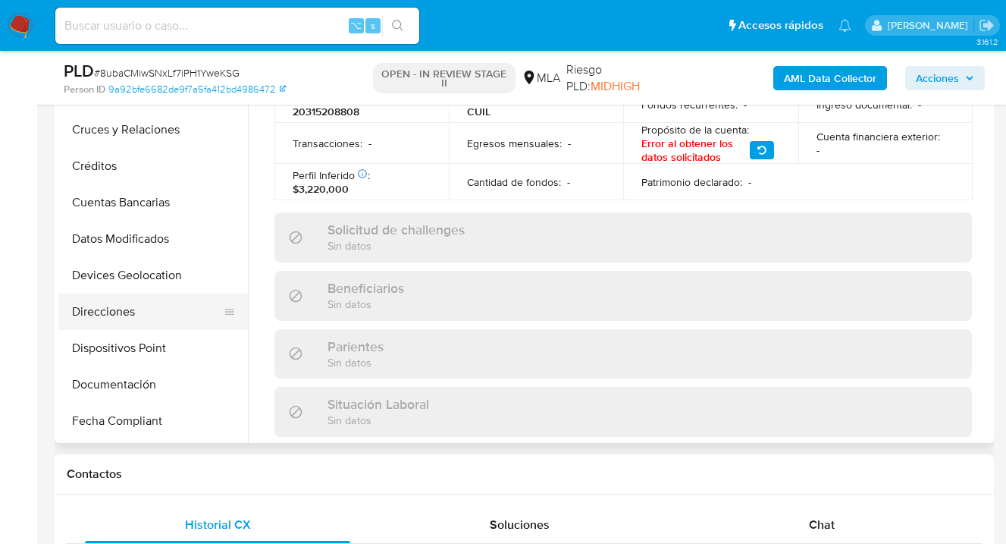
drag, startPoint x: 171, startPoint y: 372, endPoint x: 236, endPoint y: 322, distance: 82.7
click at [174, 372] on button "Documentación" at bounding box center [153, 384] width 190 height 36
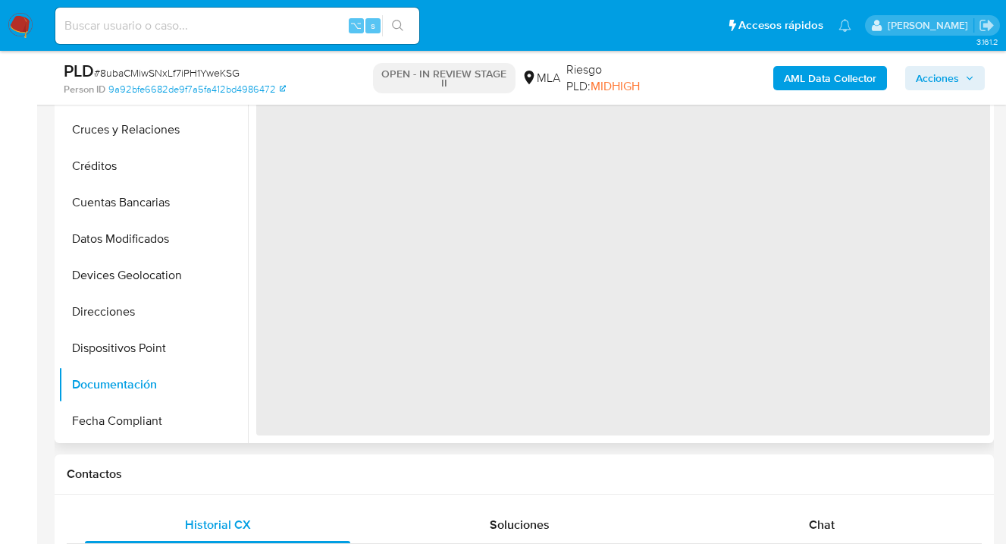
scroll to position [0, 0]
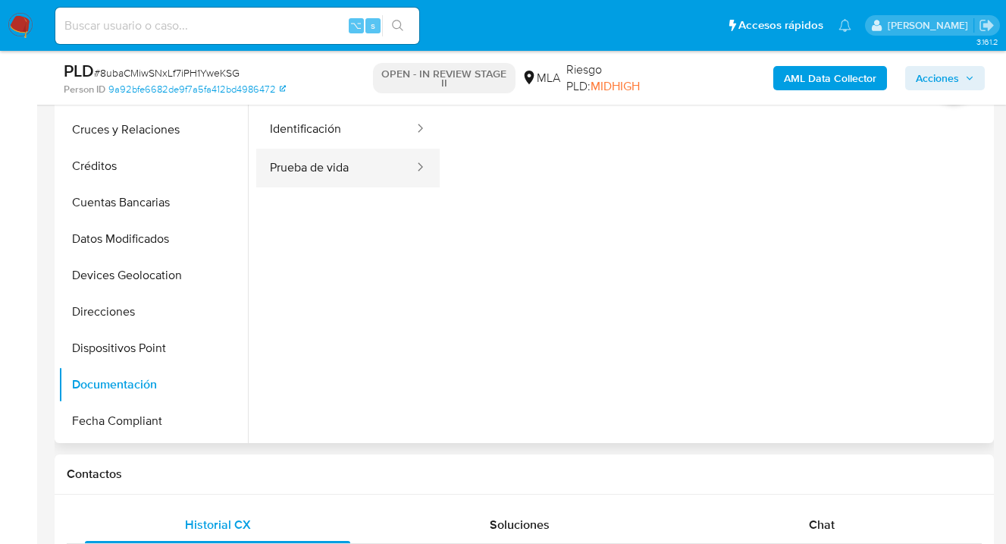
click at [354, 181] on button "Prueba de vida" at bounding box center [335, 168] width 159 height 39
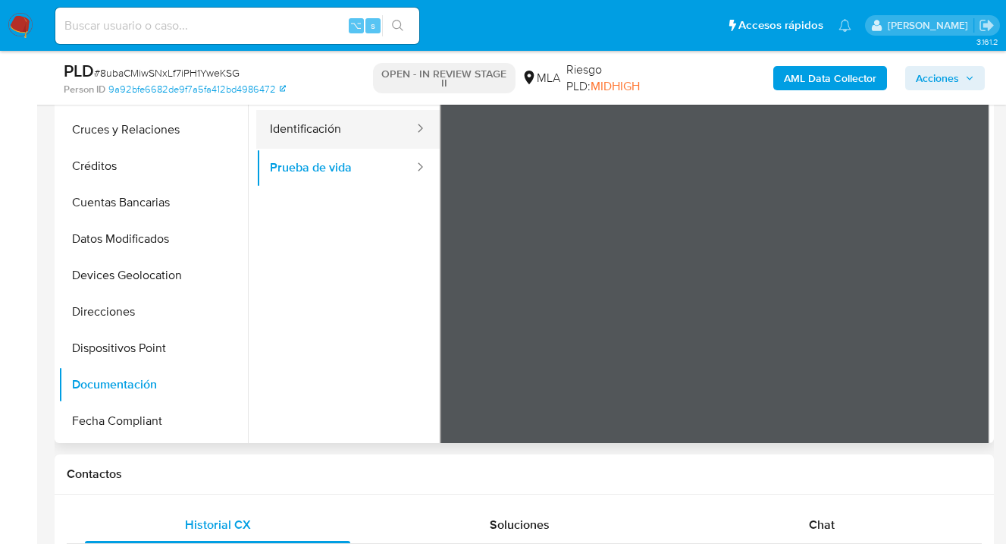
click at [372, 134] on button "Identificación" at bounding box center [335, 129] width 159 height 39
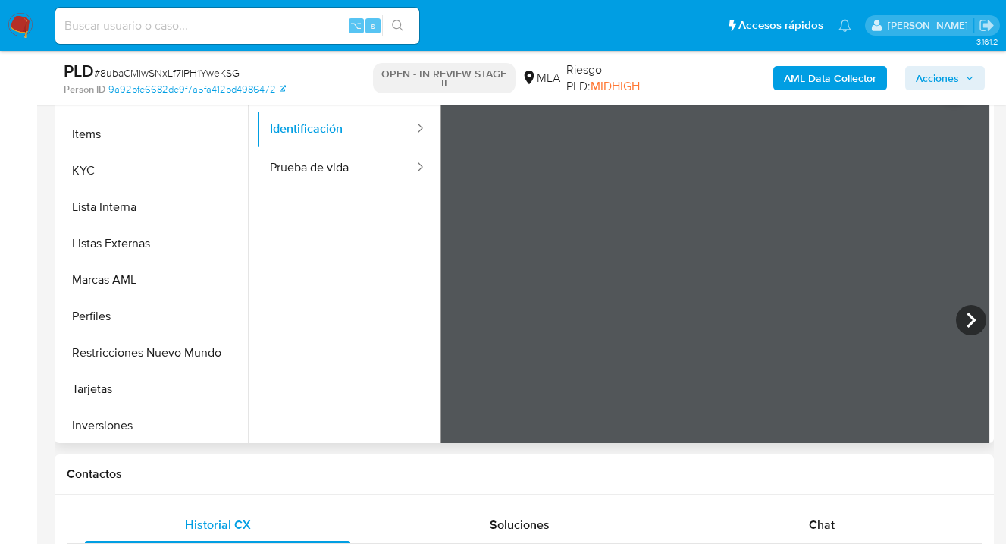
scroll to position [687, 0]
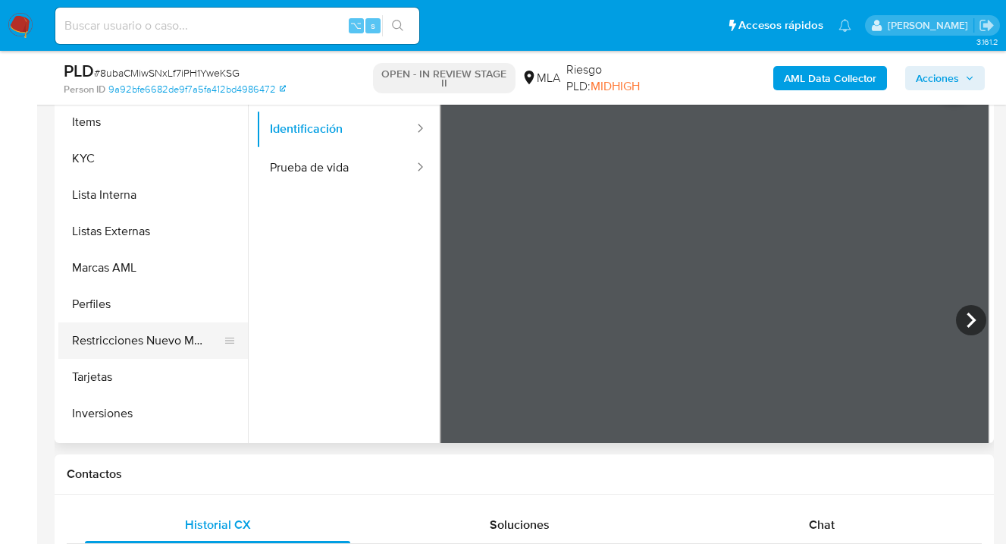
click at [191, 354] on button "Restricciones Nuevo Mundo" at bounding box center [146, 340] width 177 height 36
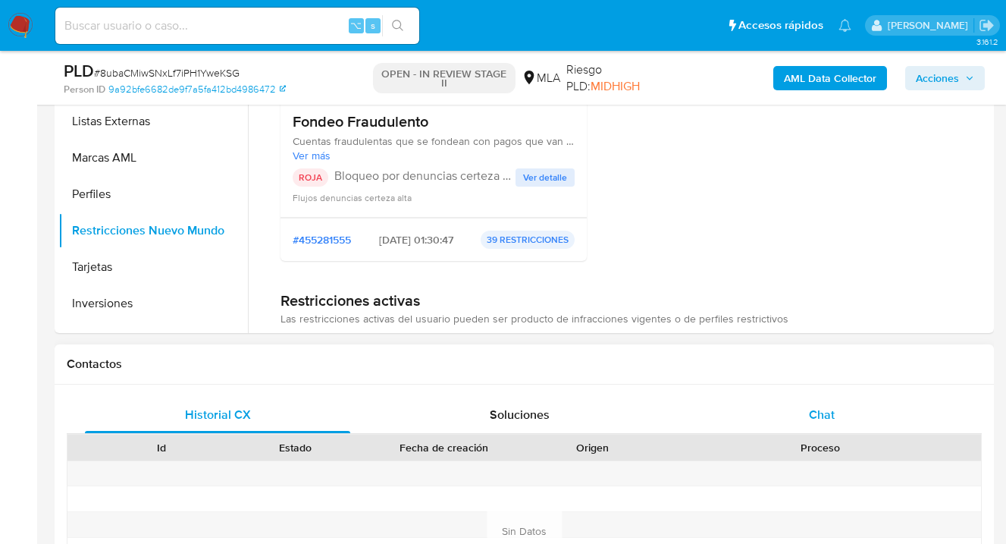
scroll to position [483, 0]
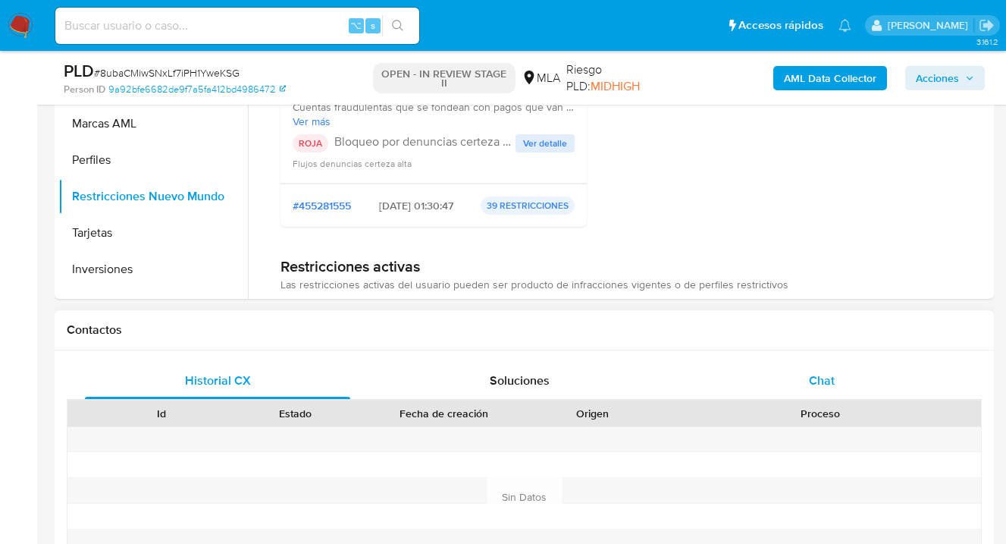
click at [846, 372] on div "Chat" at bounding box center [821, 381] width 265 height 36
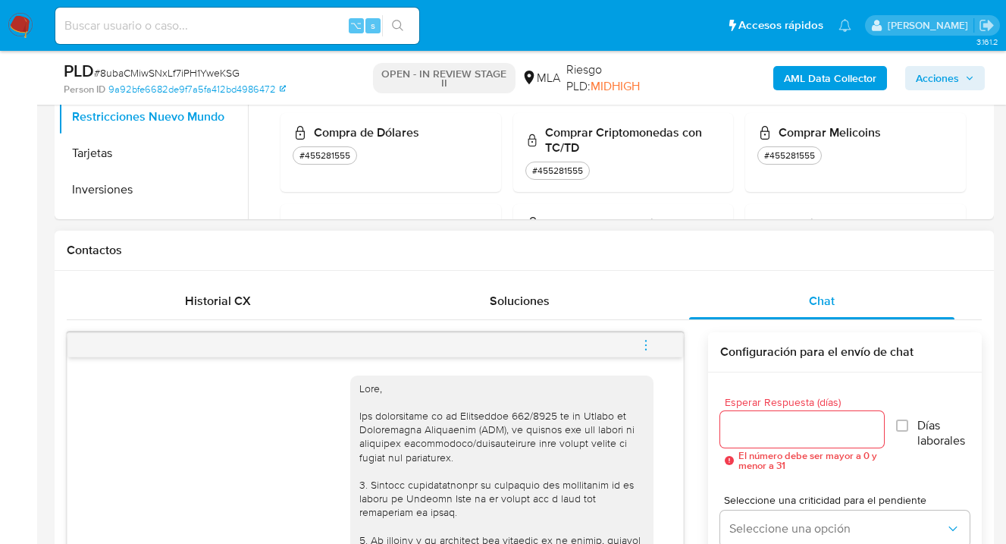
scroll to position [593, 0]
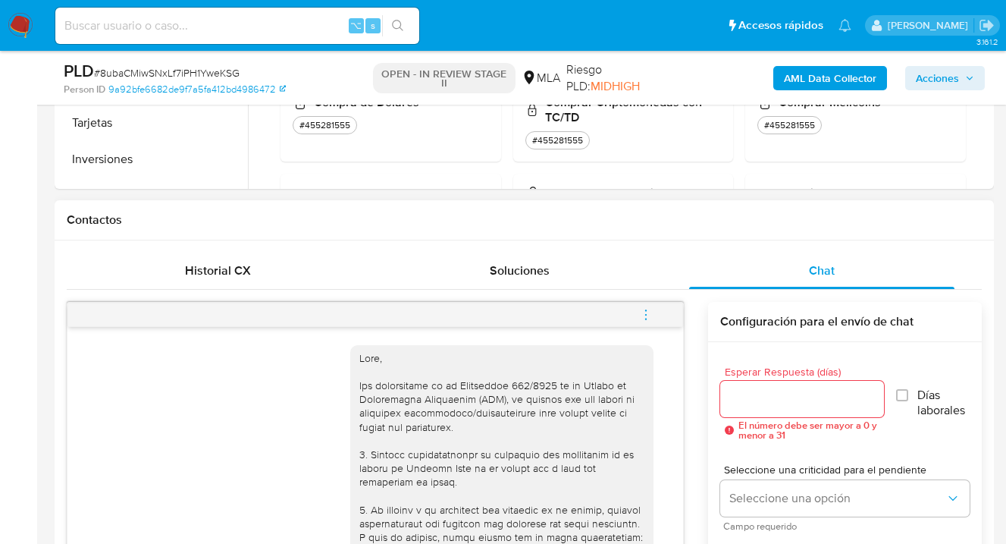
click at [646, 313] on icon "menu-action" at bounding box center [646, 314] width 2 height 2
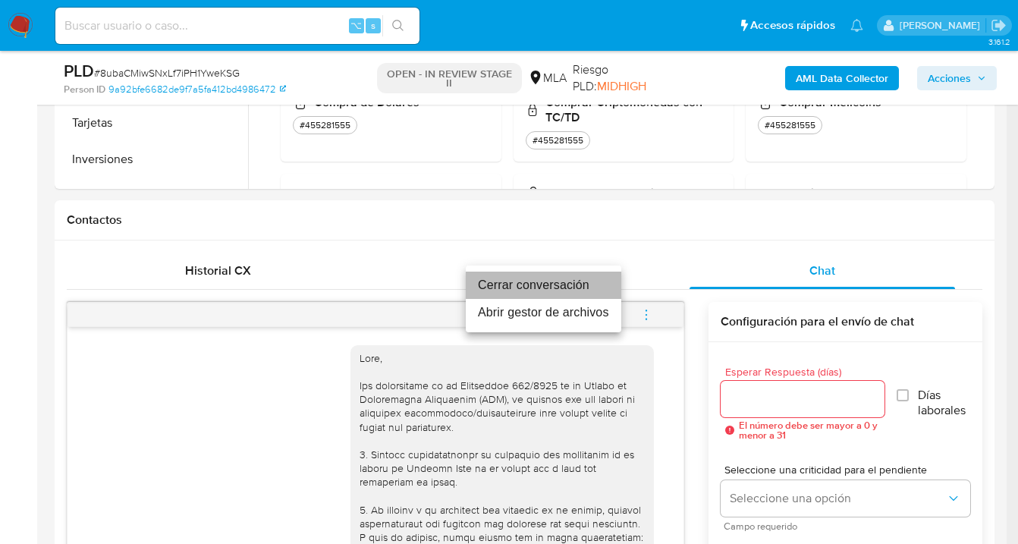
click at [585, 288] on li "Cerrar conversación" at bounding box center [543, 285] width 155 height 27
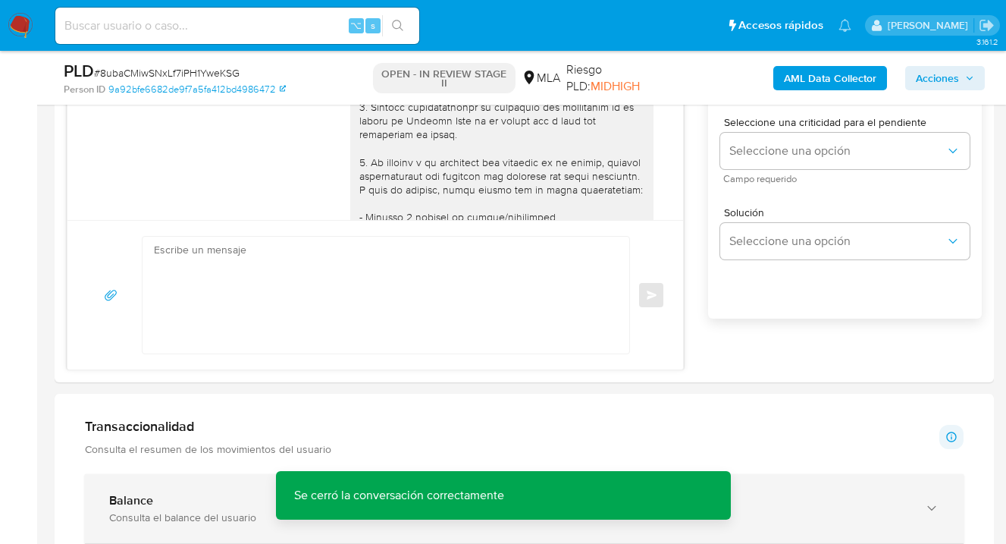
scroll to position [1057, 0]
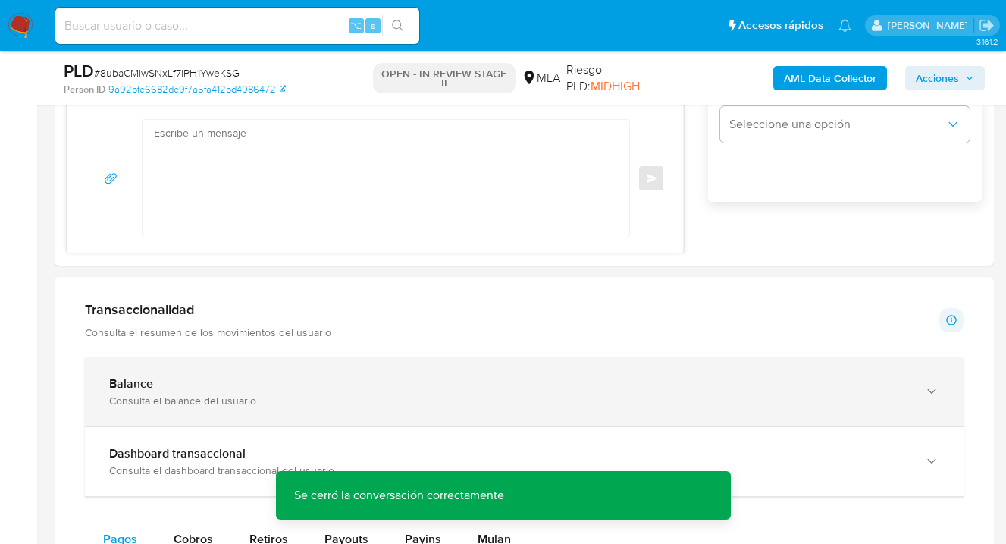
click at [934, 390] on icon "button" at bounding box center [932, 391] width 15 height 15
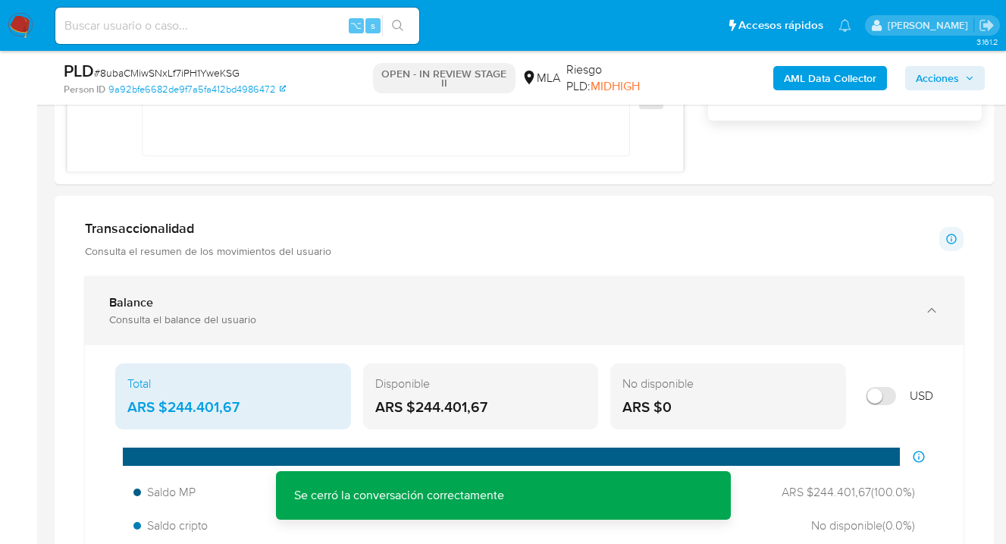
scroll to position [1187, 0]
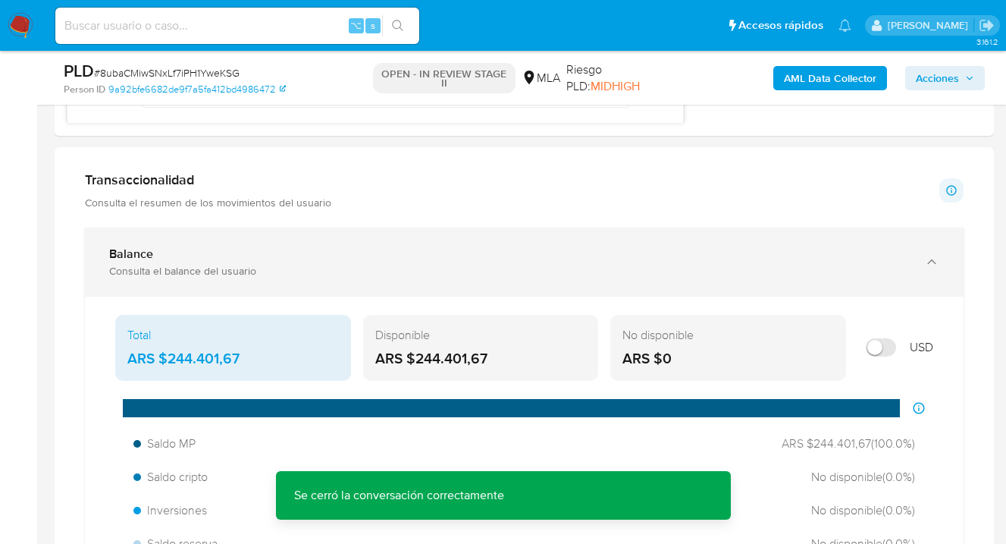
click at [930, 264] on icon "button" at bounding box center [932, 261] width 15 height 15
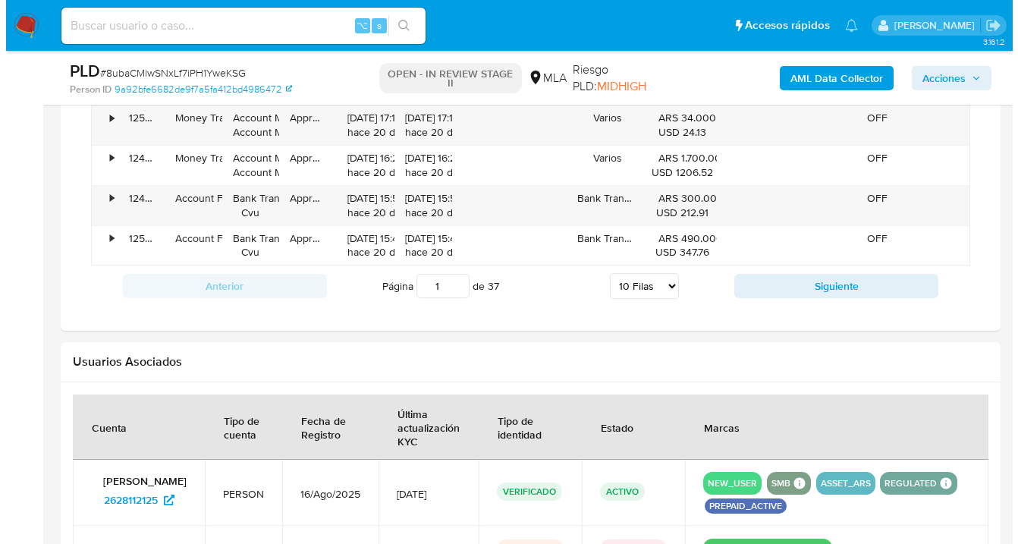
scroll to position [2189, 0]
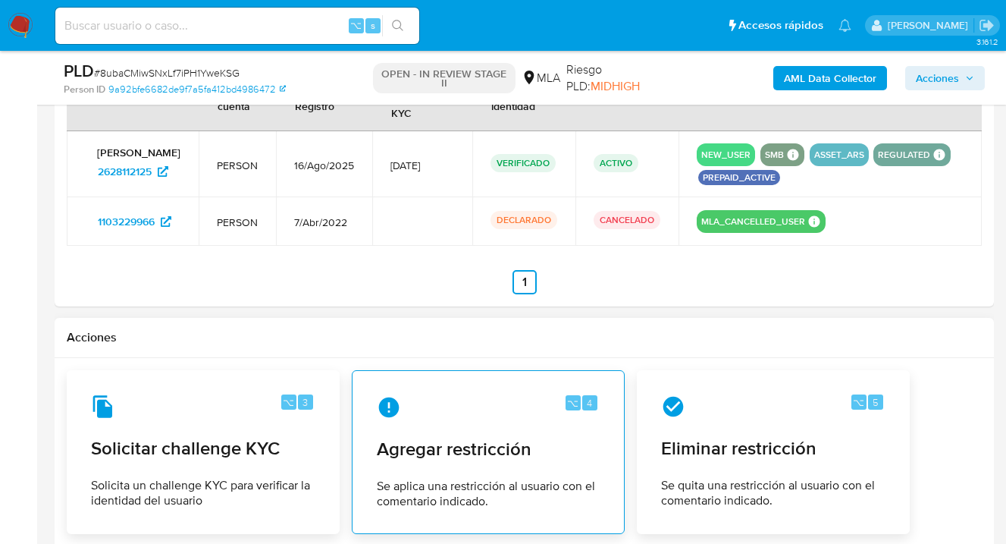
click at [466, 429] on div "⌥ 4 Agregar restricción Se aplica una restricción al usuario con el comentario …" at bounding box center [488, 452] width 247 height 138
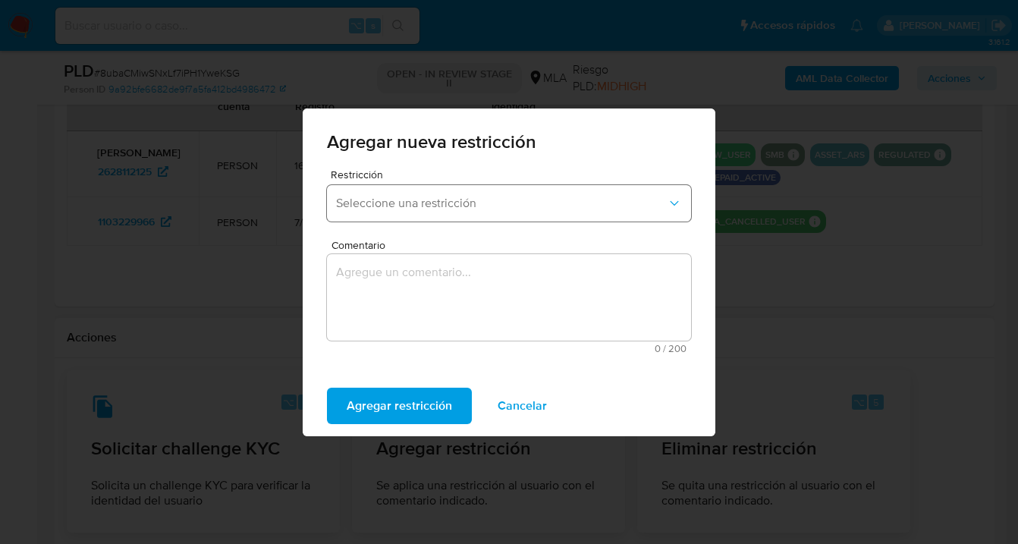
drag, startPoint x: 456, startPoint y: 211, endPoint x: 448, endPoint y: 220, distance: 11.8
click at [455, 212] on button "Seleccione una restricción" at bounding box center [509, 203] width 364 height 36
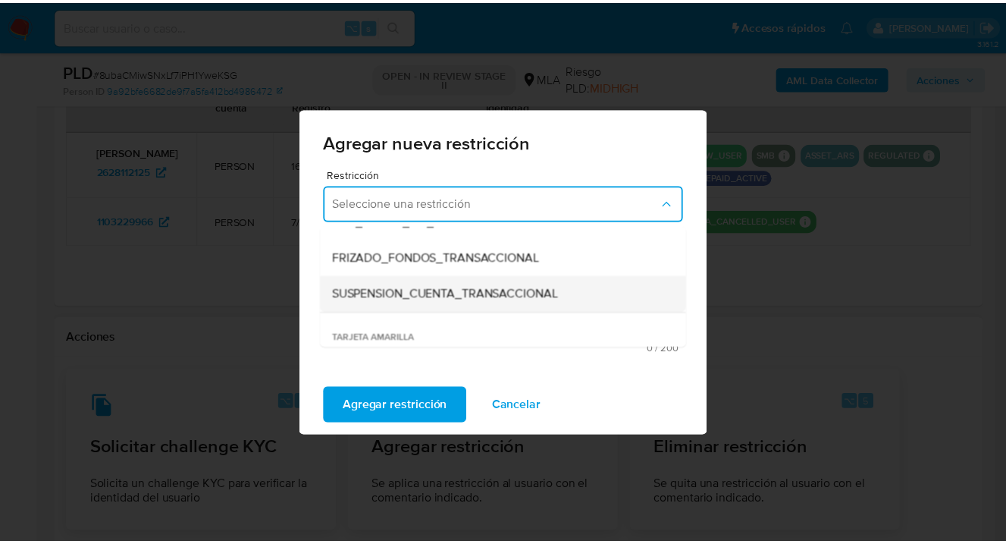
scroll to position [0, 0]
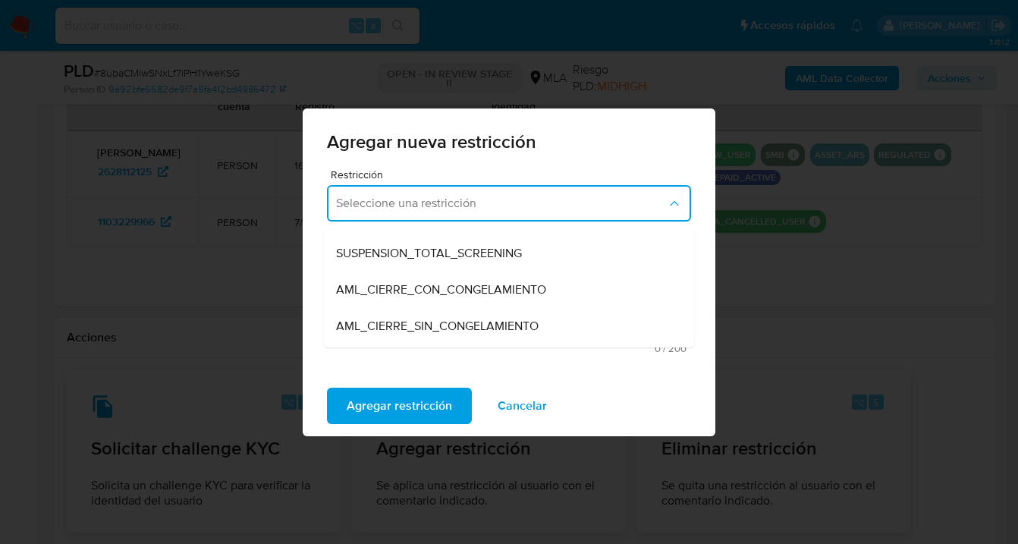
click at [415, 391] on span "SUSPENSION_CUENTA_TRANSACCIONAL" at bounding box center [450, 398] width 228 height 15
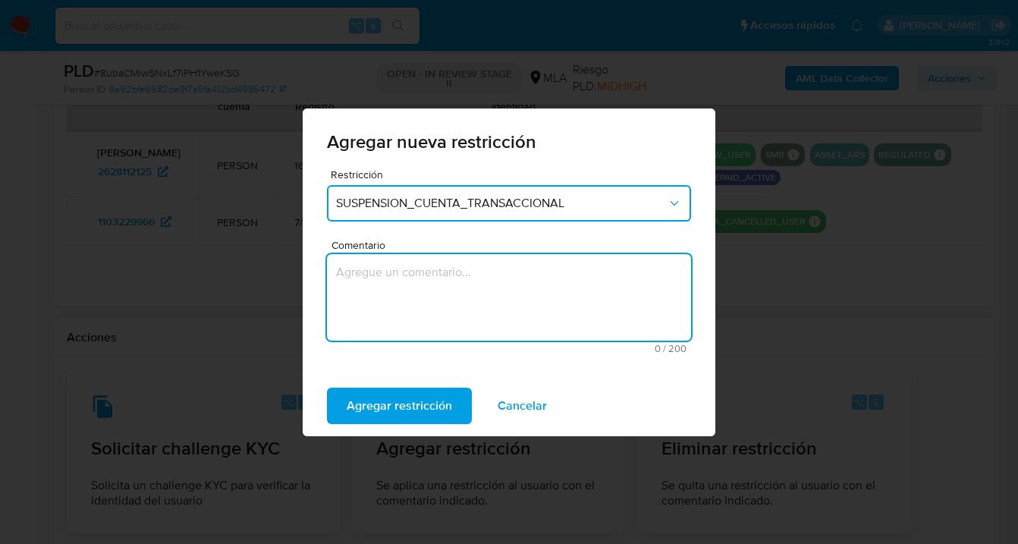
click at [411, 295] on textarea "Comentario" at bounding box center [509, 297] width 364 height 86
type textarea "AML"
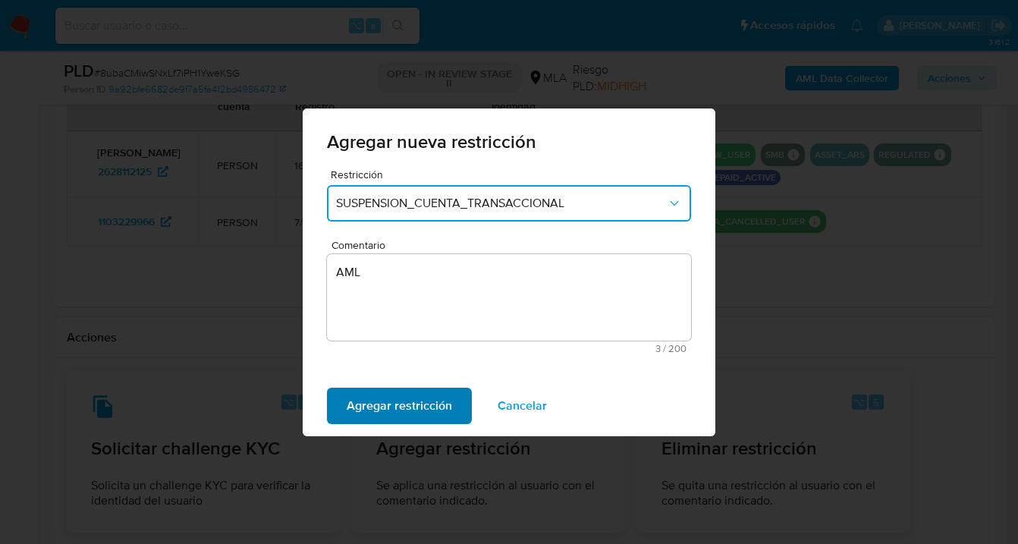
click at [421, 410] on span "Agregar restricción" at bounding box center [399, 405] width 105 height 33
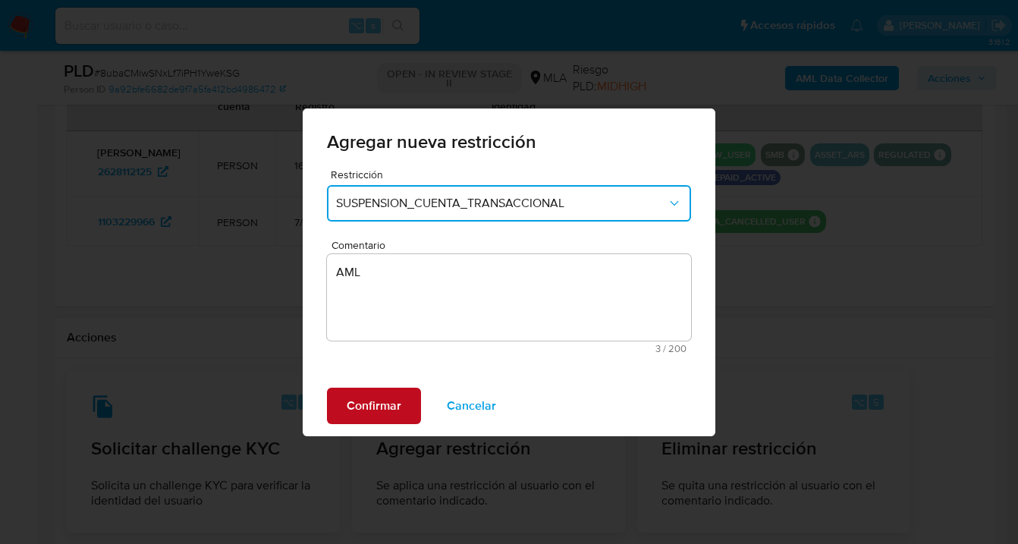
click at [380, 403] on span "Confirmar" at bounding box center [374, 405] width 55 height 33
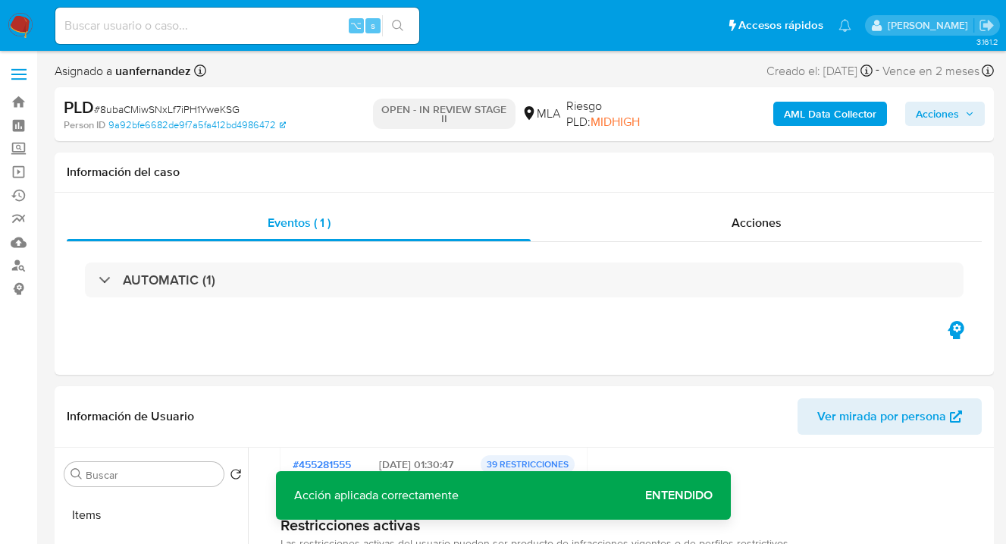
drag, startPoint x: 935, startPoint y: 115, endPoint x: 915, endPoint y: 121, distance: 20.6
click at [934, 116] on span "Acciones" at bounding box center [937, 114] width 43 height 24
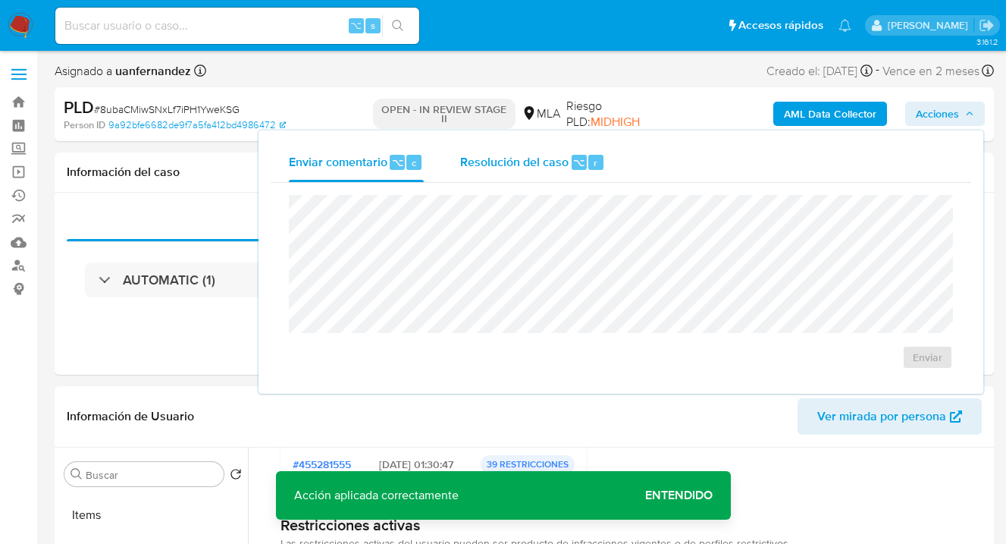
drag, startPoint x: 545, startPoint y: 164, endPoint x: 529, endPoint y: 182, distance: 24.2
click at [542, 164] on span "Resolución del caso" at bounding box center [514, 161] width 108 height 17
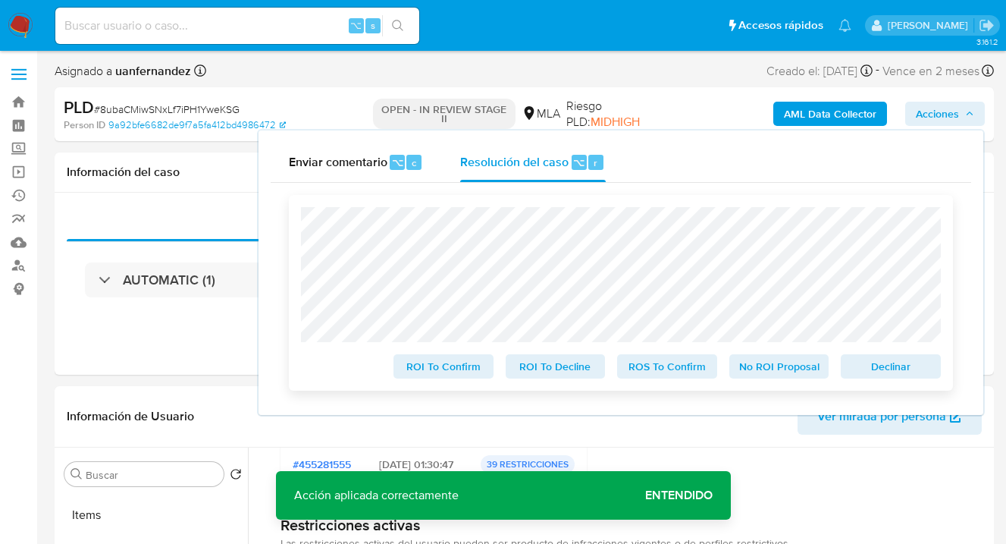
click at [881, 377] on span "Declinar" at bounding box center [891, 366] width 79 height 21
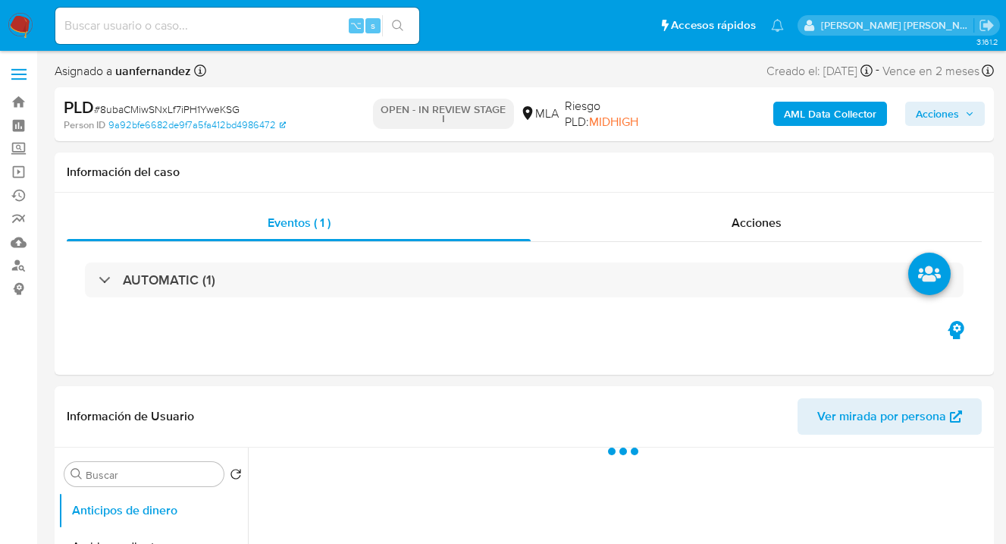
select select "10"
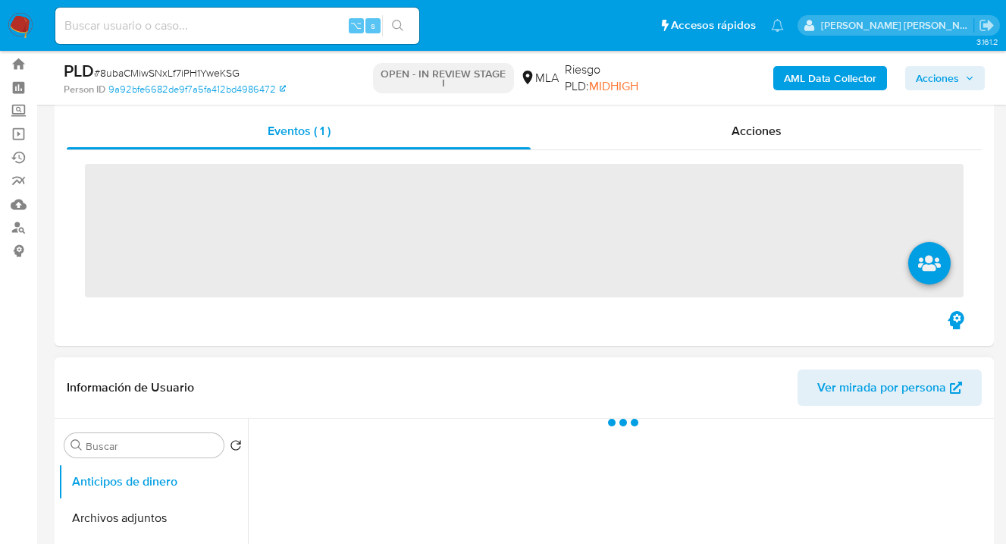
scroll to position [122, 0]
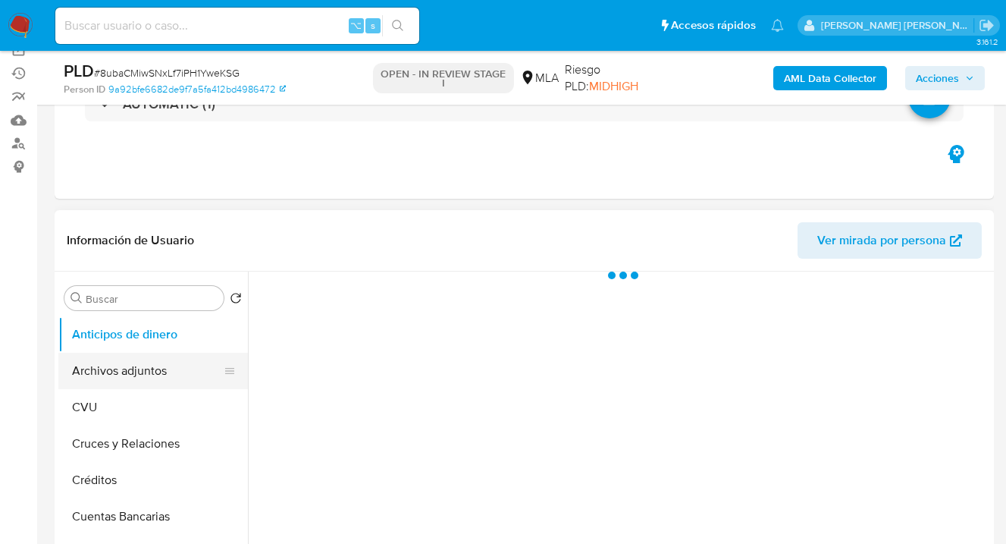
click at [127, 375] on button "Archivos adjuntos" at bounding box center [146, 371] width 177 height 36
select select "10"
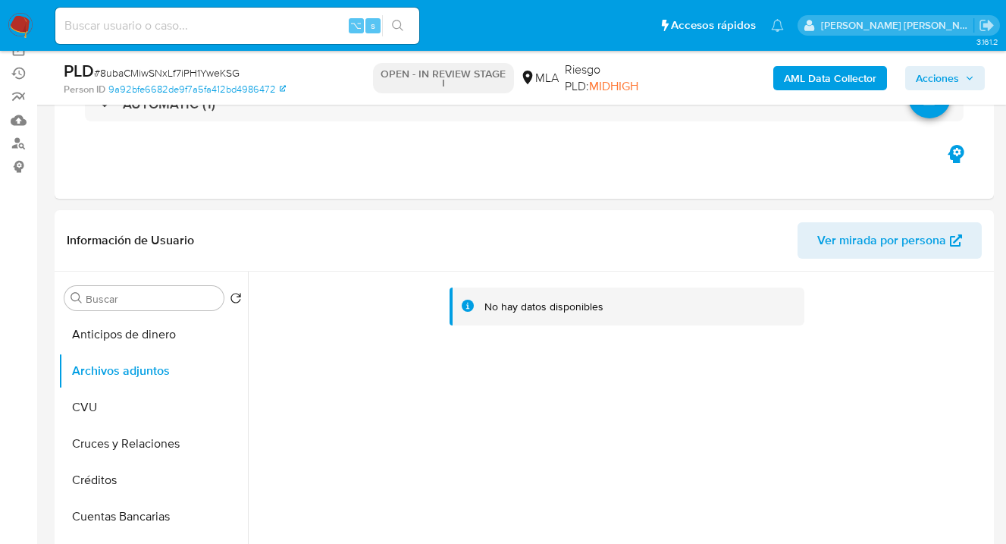
click at [818, 83] on b "AML Data Collector" at bounding box center [830, 78] width 93 height 24
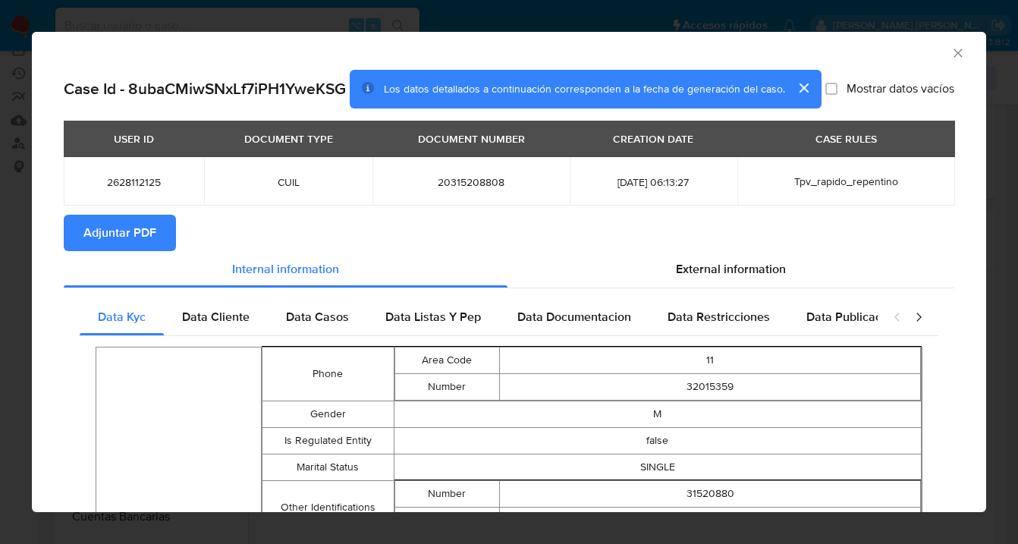
click at [133, 250] on span "Adjuntar PDF" at bounding box center [119, 232] width 73 height 33
click at [950, 52] on icon "Cerrar ventana" at bounding box center [957, 53] width 15 height 15
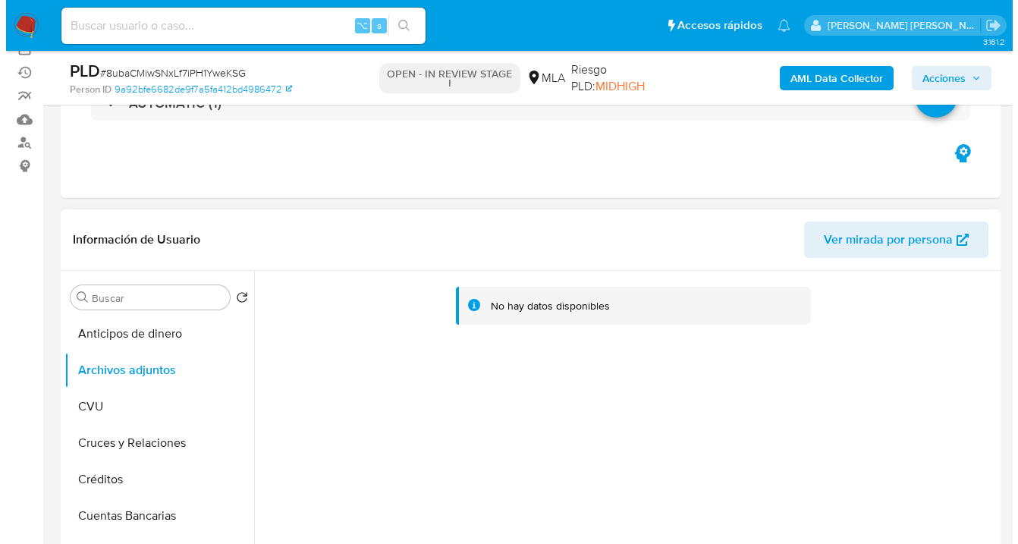
scroll to position [256, 0]
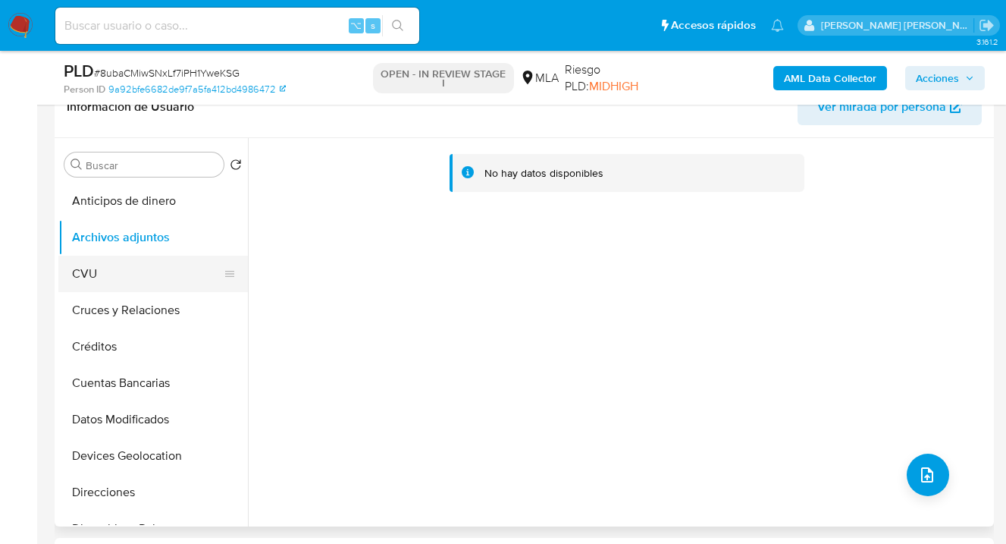
click at [156, 268] on button "CVU" at bounding box center [146, 274] width 177 height 36
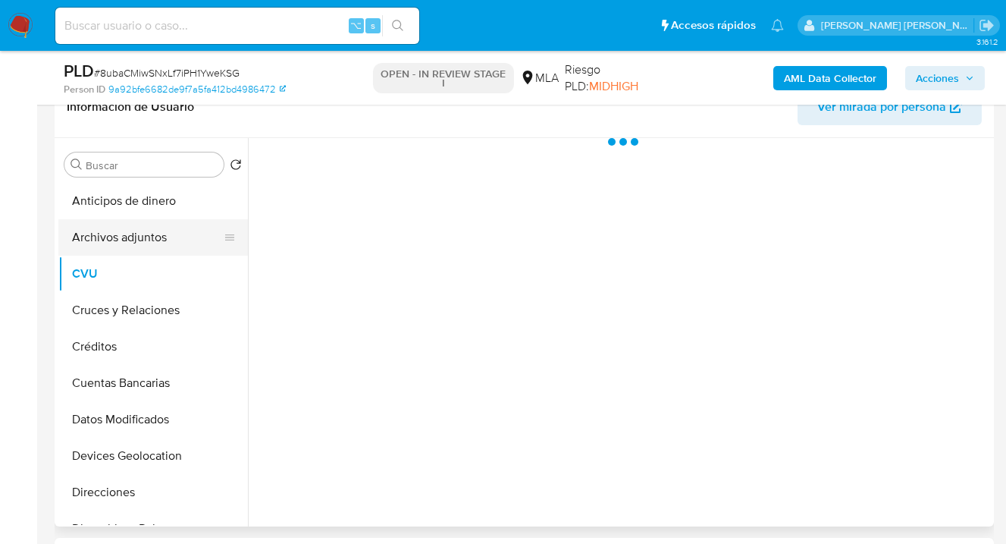
click at [168, 239] on button "Archivos adjuntos" at bounding box center [146, 237] width 177 height 36
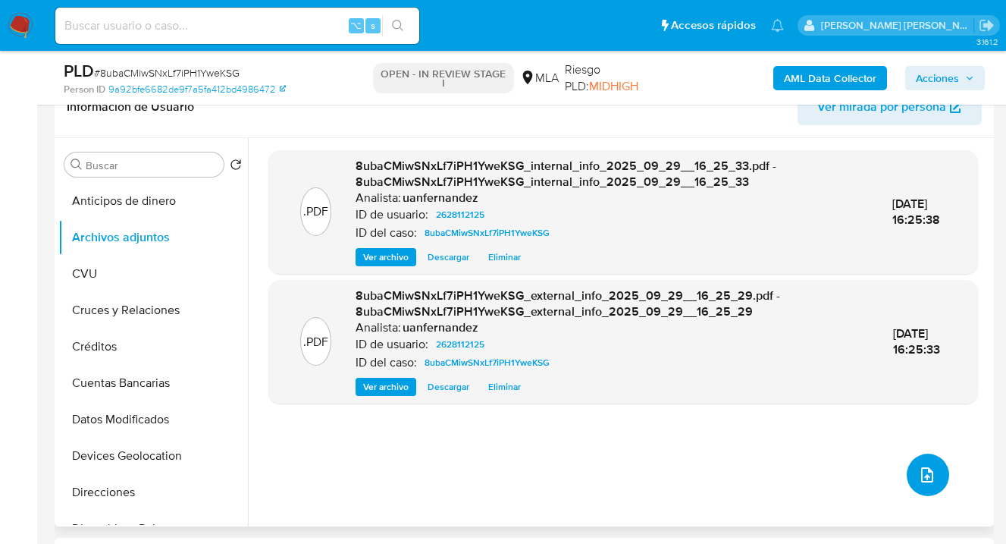
click at [919, 470] on icon "upload-file" at bounding box center [928, 475] width 18 height 18
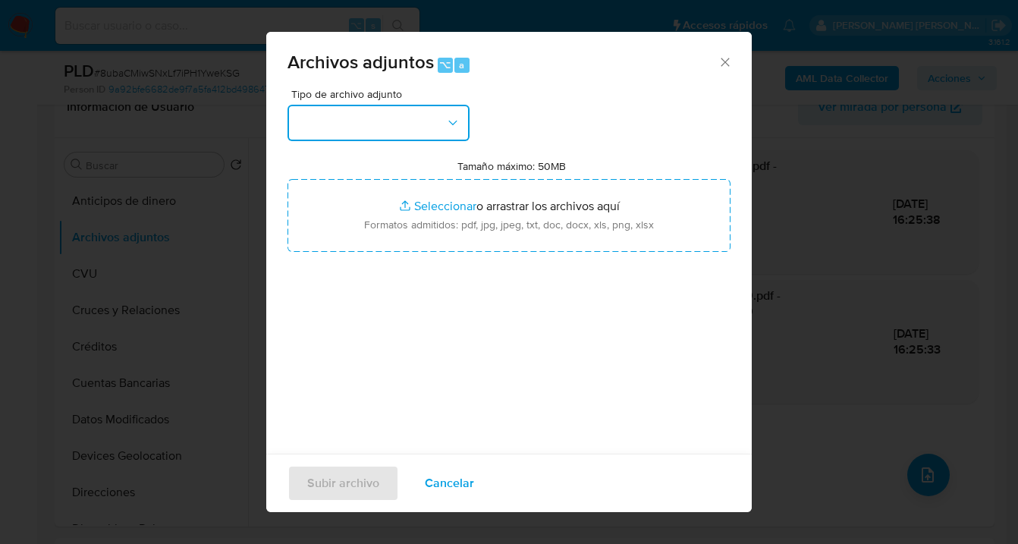
drag, startPoint x: 459, startPoint y: 110, endPoint x: 455, endPoint y: 128, distance: 18.6
click at [460, 111] on button "button" at bounding box center [378, 123] width 182 height 36
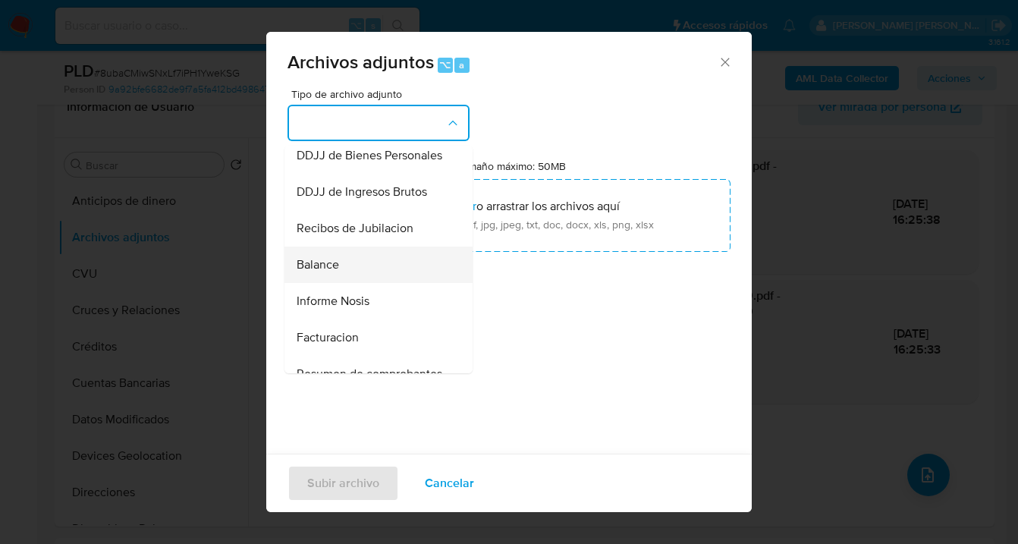
scroll to position [473, 0]
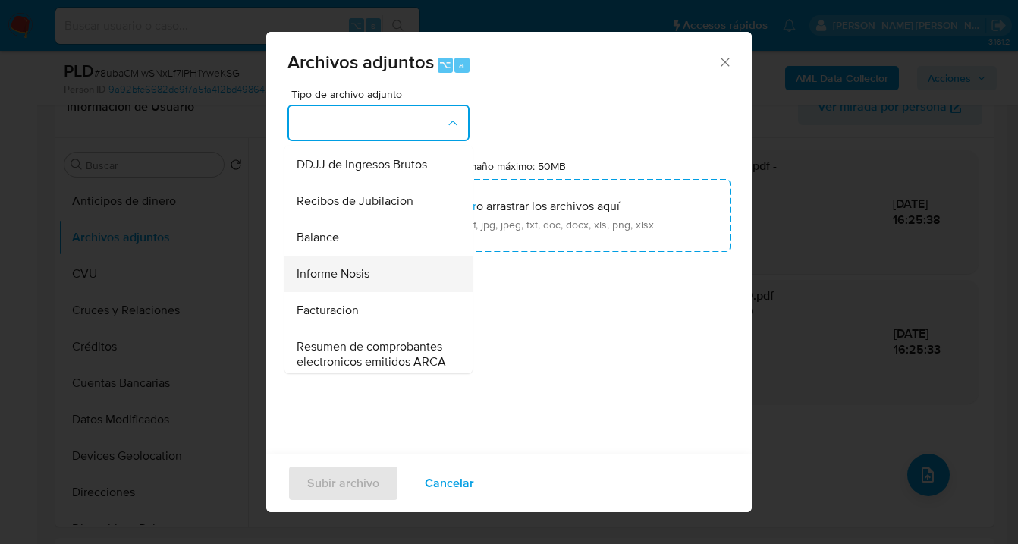
click at [382, 292] on div "Informe Nosis" at bounding box center [374, 274] width 155 height 36
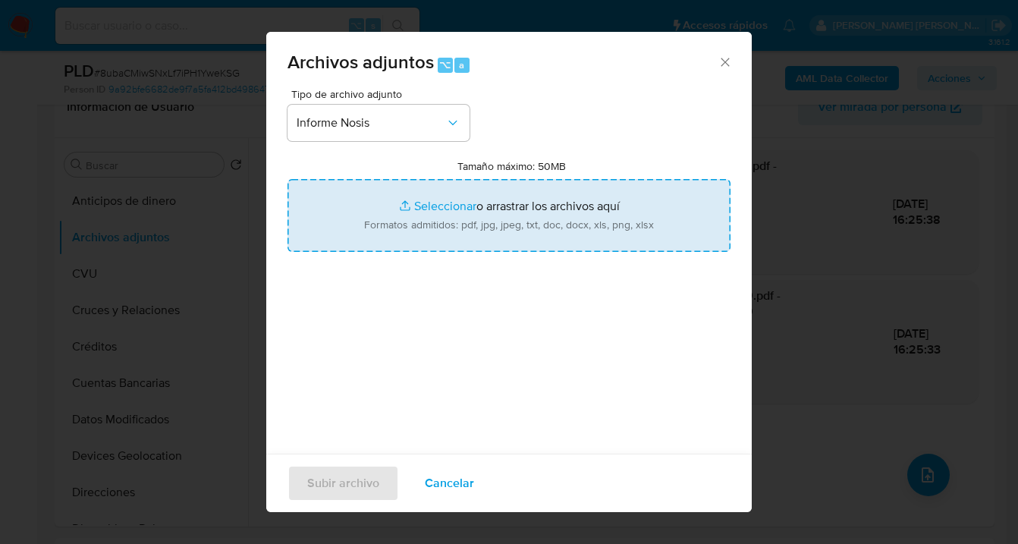
click at [477, 216] on input "Tamaño máximo: 50MB Seleccionar archivos" at bounding box center [508, 215] width 443 height 73
type input "C:\fakepath\2628112125-NOSIS_Manager_InformeIndividual_20315208808_620658_20250…"
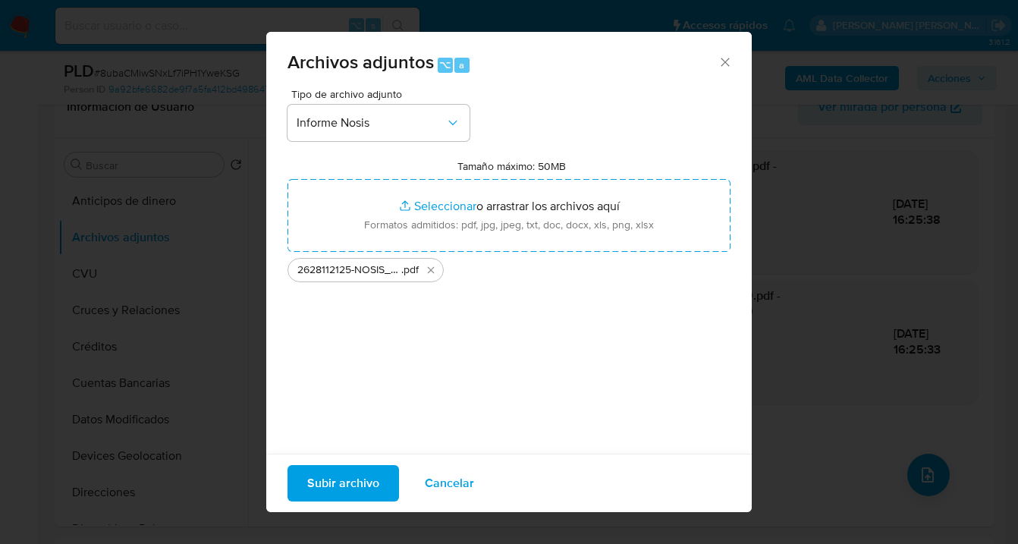
click at [341, 477] on span "Subir archivo" at bounding box center [343, 482] width 72 height 33
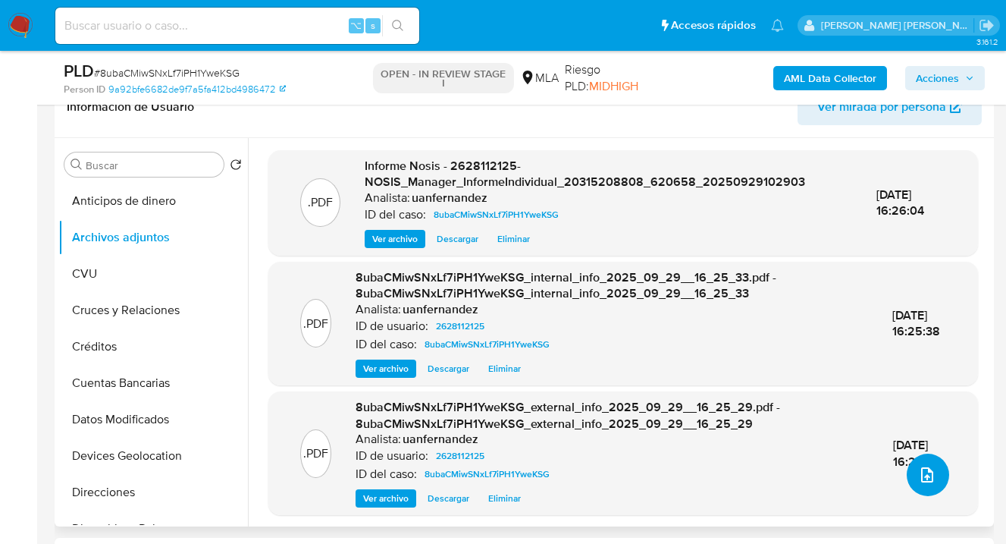
click at [924, 476] on icon "upload-file" at bounding box center [928, 474] width 12 height 15
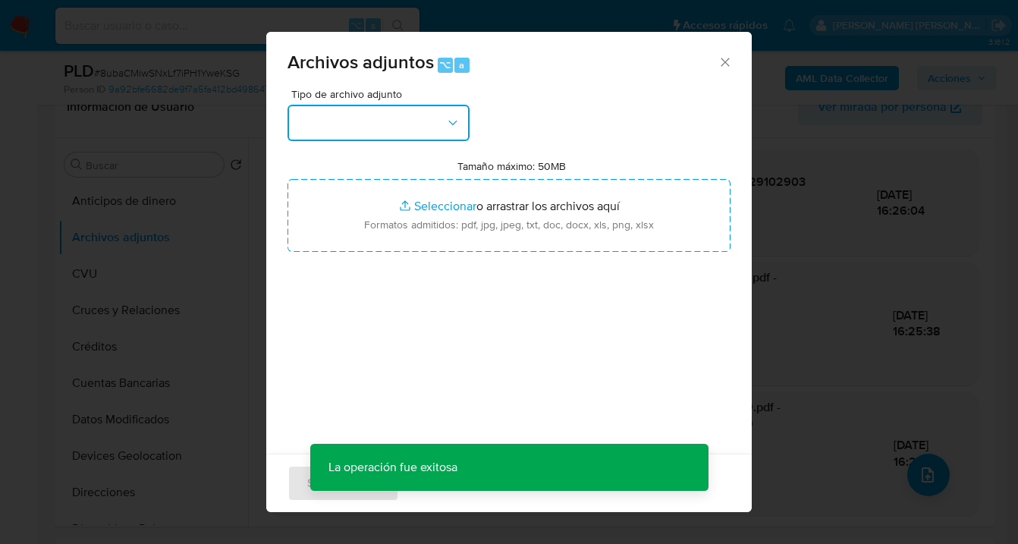
click at [459, 130] on button "button" at bounding box center [378, 123] width 182 height 36
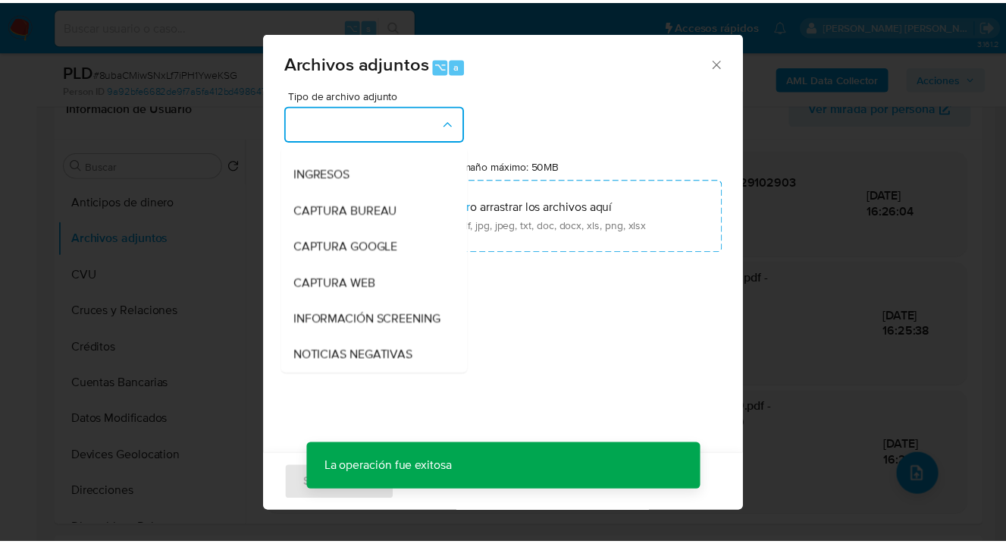
scroll to position [127, 0]
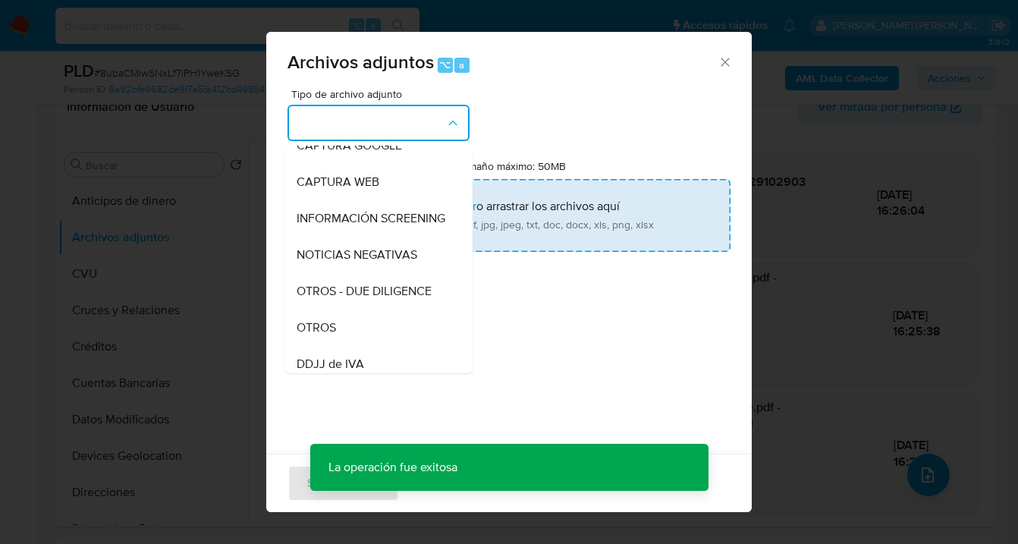
drag, startPoint x: 366, startPoint y: 336, endPoint x: 511, endPoint y: 214, distance: 189.5
click at [367, 335] on div "OTROS" at bounding box center [374, 327] width 155 height 36
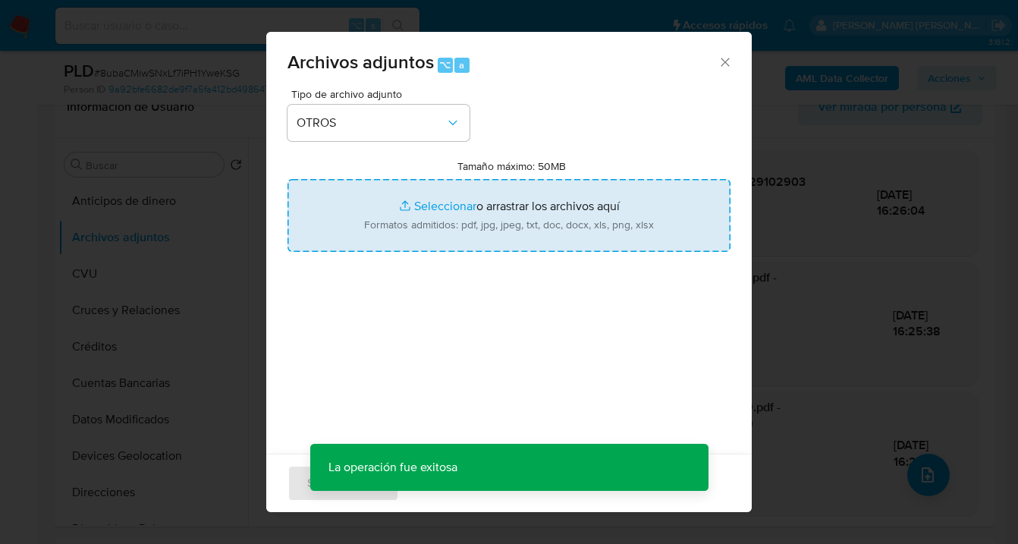
click at [511, 213] on input "Tamaño máximo: 50MB Seleccionar archivos" at bounding box center [508, 215] width 443 height 73
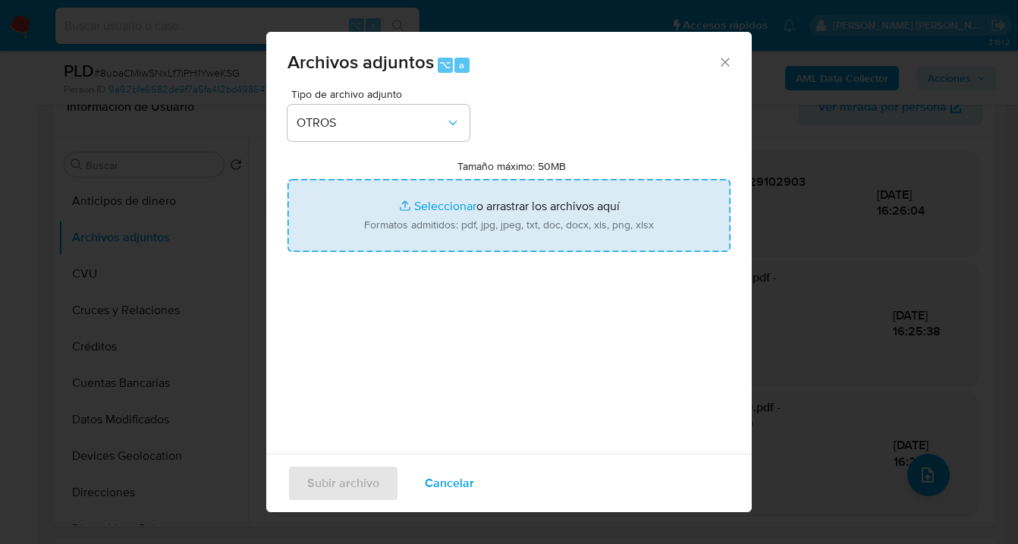
type input "C:\fakepath\2628112125 Movimientos-v10_3.xlsx"
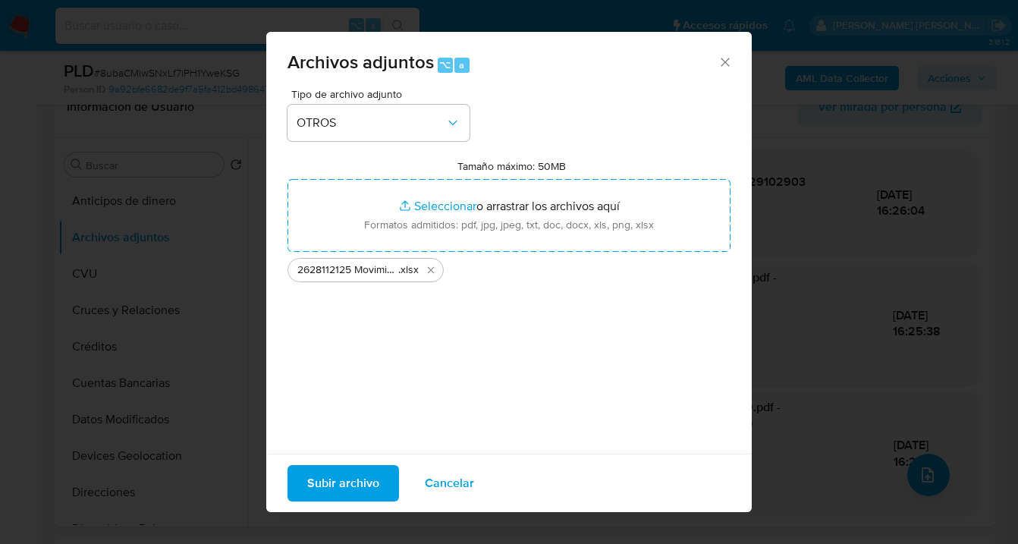
click at [333, 485] on span "Subir archivo" at bounding box center [343, 482] width 72 height 33
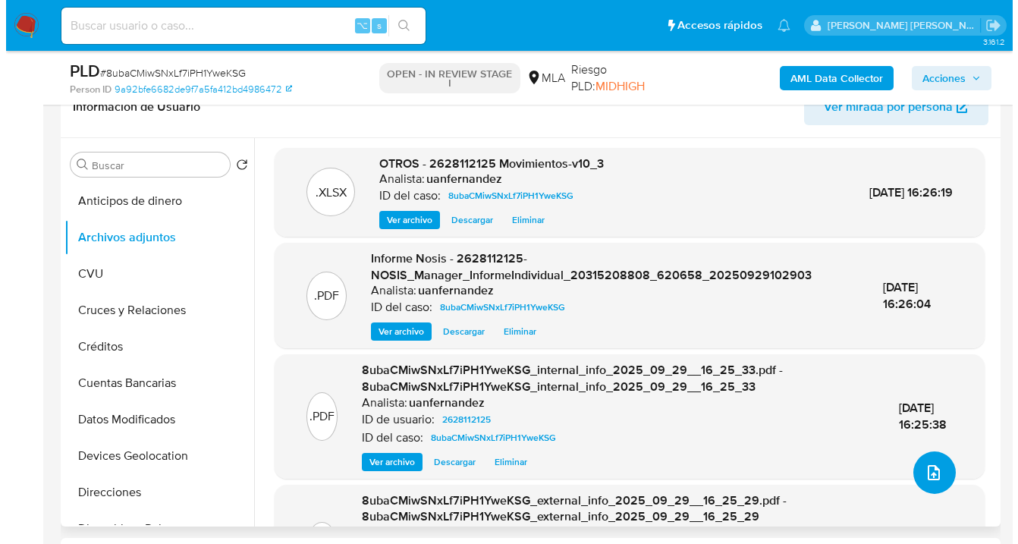
scroll to position [0, 0]
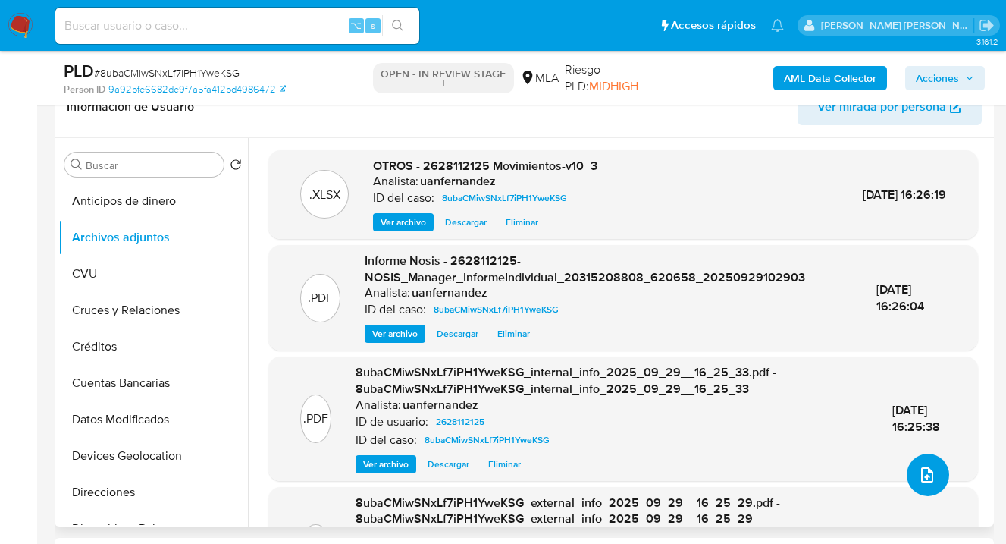
click at [919, 478] on icon "upload-file" at bounding box center [928, 475] width 18 height 18
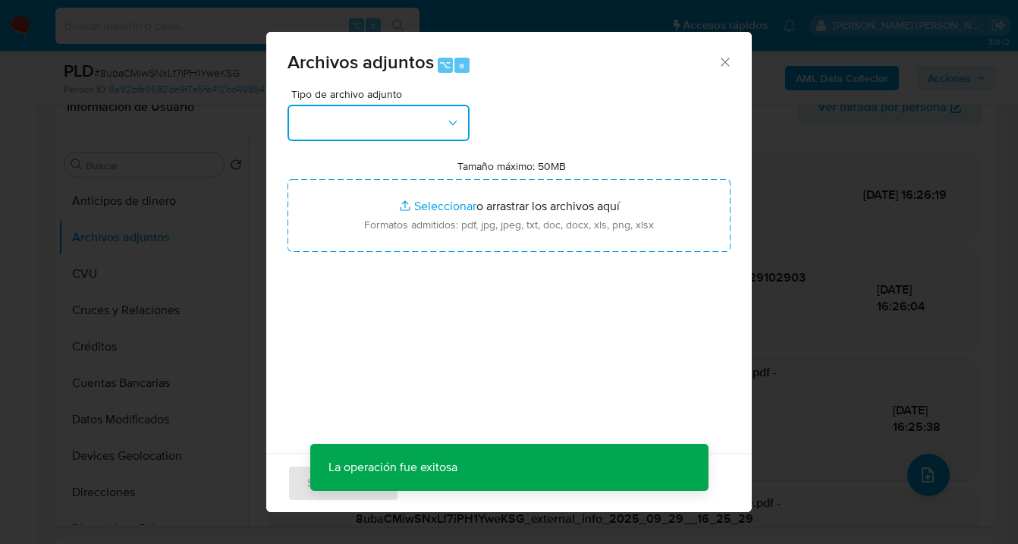
drag, startPoint x: 445, startPoint y: 121, endPoint x: 442, endPoint y: 129, distance: 8.9
click at [445, 121] on icon "button" at bounding box center [452, 122] width 15 height 15
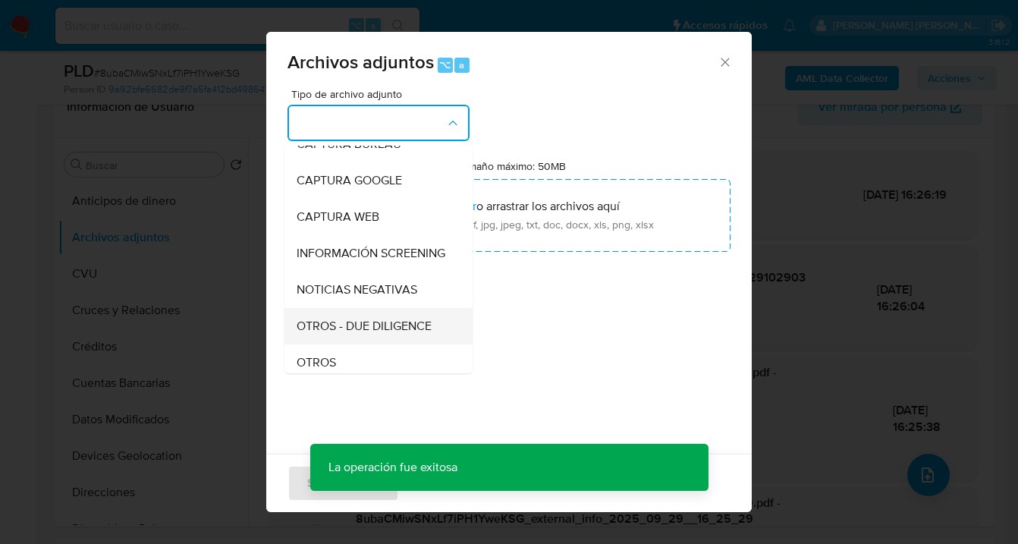
scroll to position [148, 0]
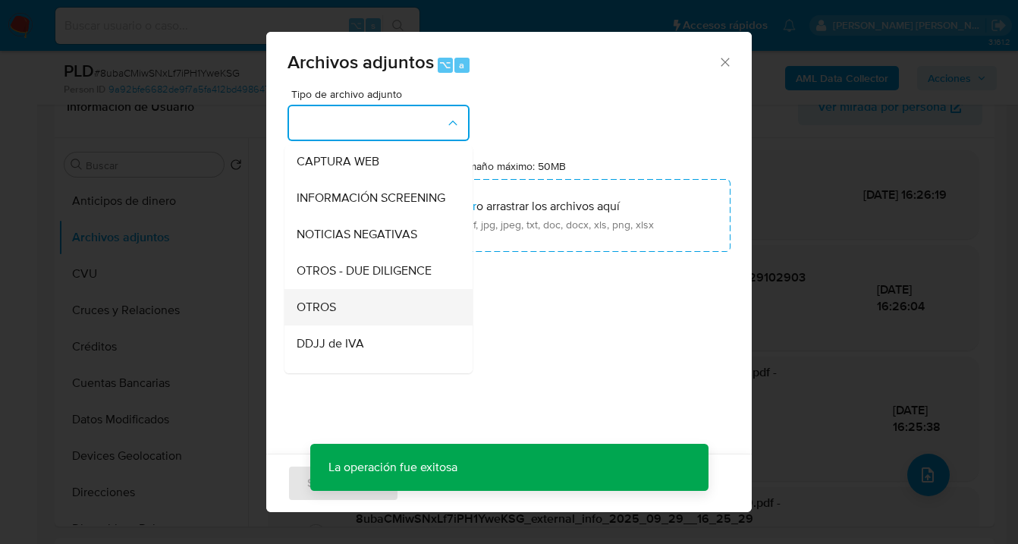
click at [365, 325] on div "OTROS" at bounding box center [374, 307] width 155 height 36
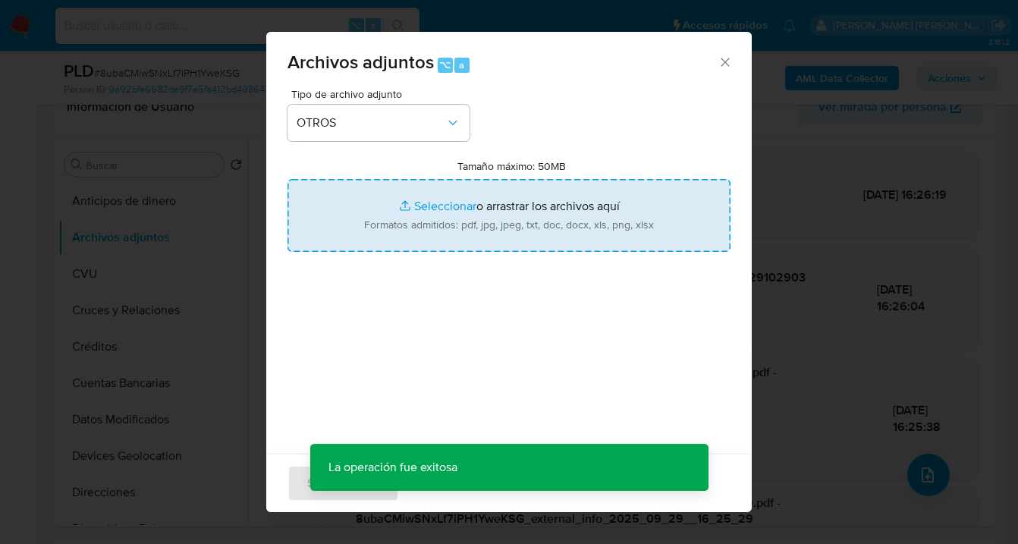
click at [480, 221] on input "Tamaño máximo: 50MB Seleccionar archivos" at bounding box center [508, 215] width 443 height 73
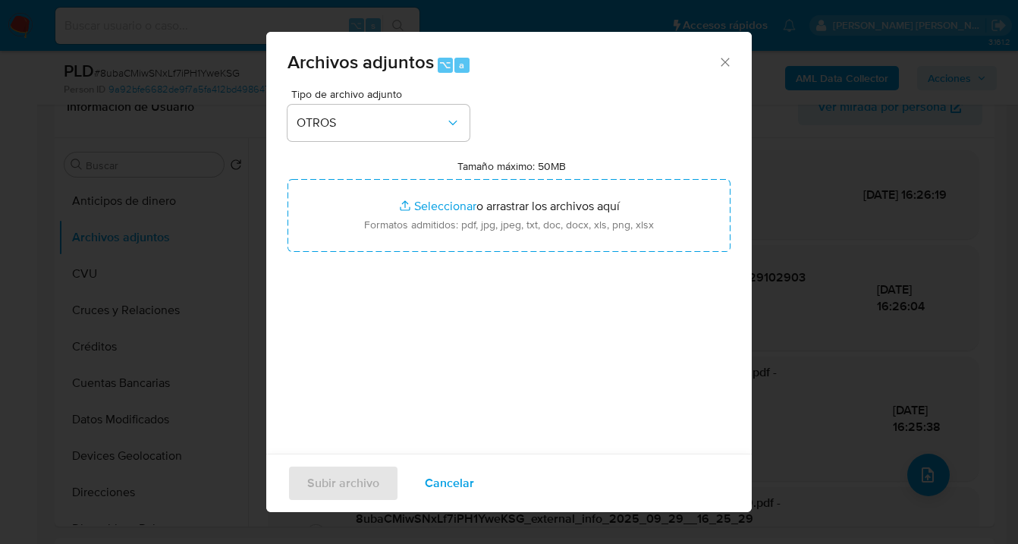
click at [438, 482] on span "Cancelar" at bounding box center [449, 482] width 49 height 33
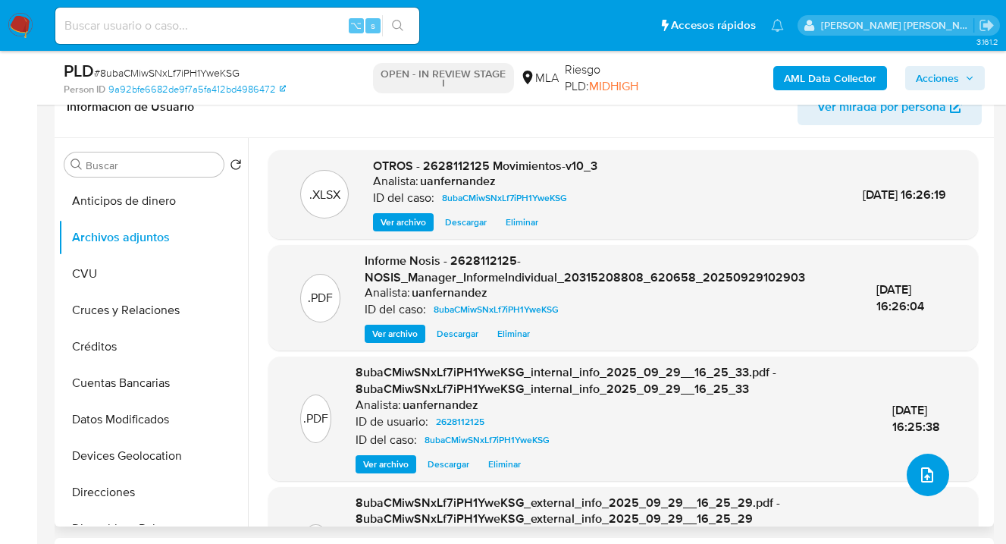
click at [925, 485] on button "upload-file" at bounding box center [928, 475] width 42 height 42
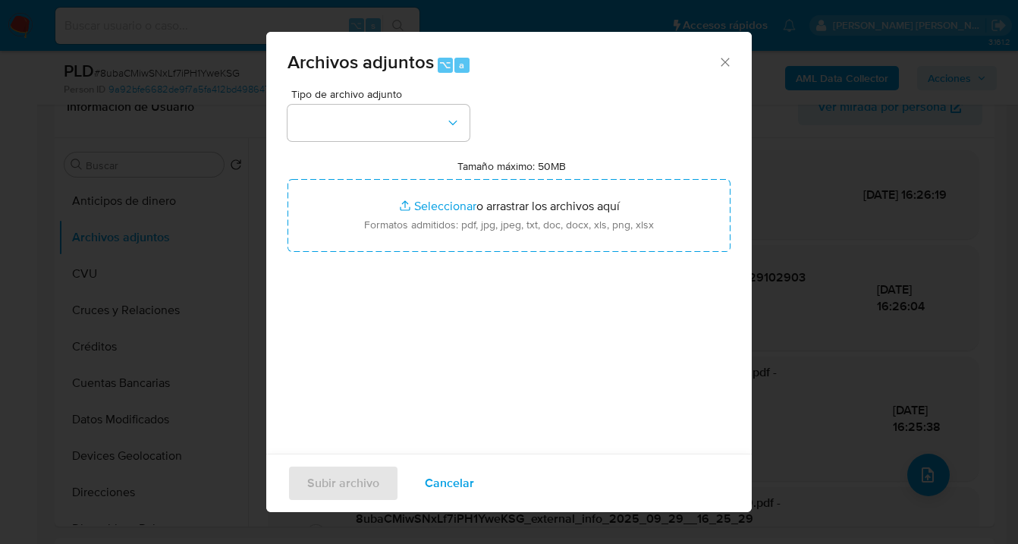
click at [446, 146] on div "Tipo de archivo adjunto Tamaño máximo: 50MB Seleccionar archivos Seleccionar o …" at bounding box center [508, 268] width 443 height 358
click at [451, 124] on icon "button" at bounding box center [452, 122] width 15 height 15
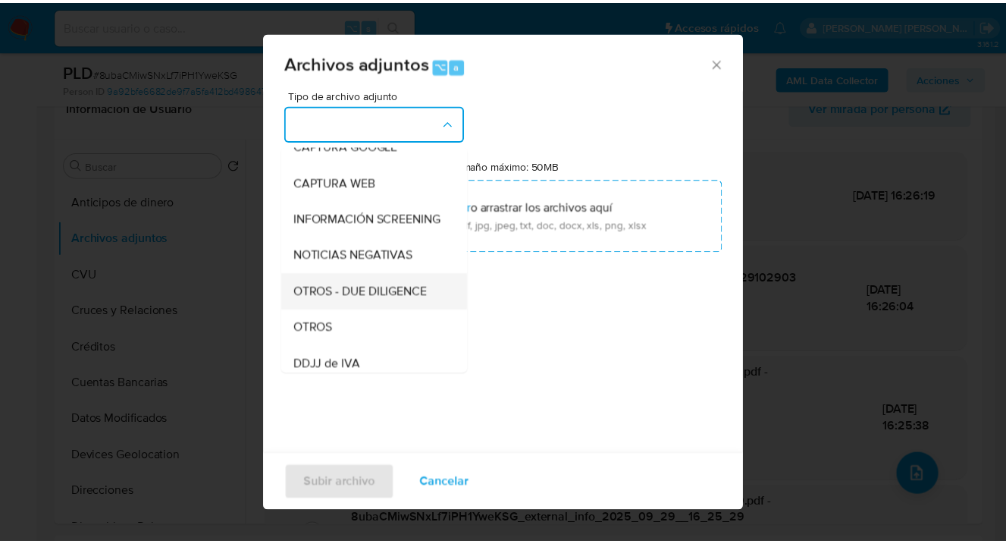
scroll to position [171, 0]
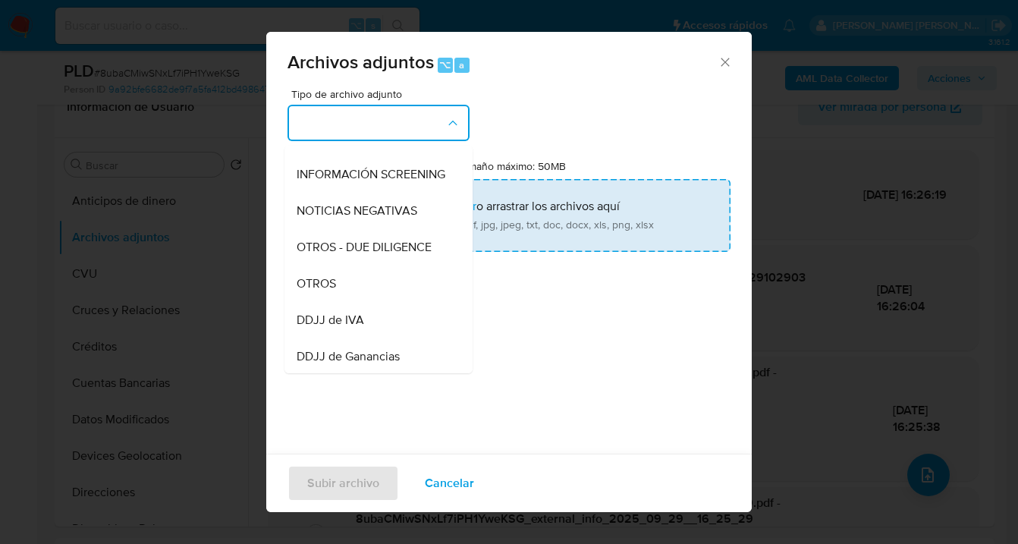
drag, startPoint x: 368, startPoint y: 303, endPoint x: 466, endPoint y: 237, distance: 118.6
click at [376, 292] on div "OTROS" at bounding box center [374, 283] width 155 height 36
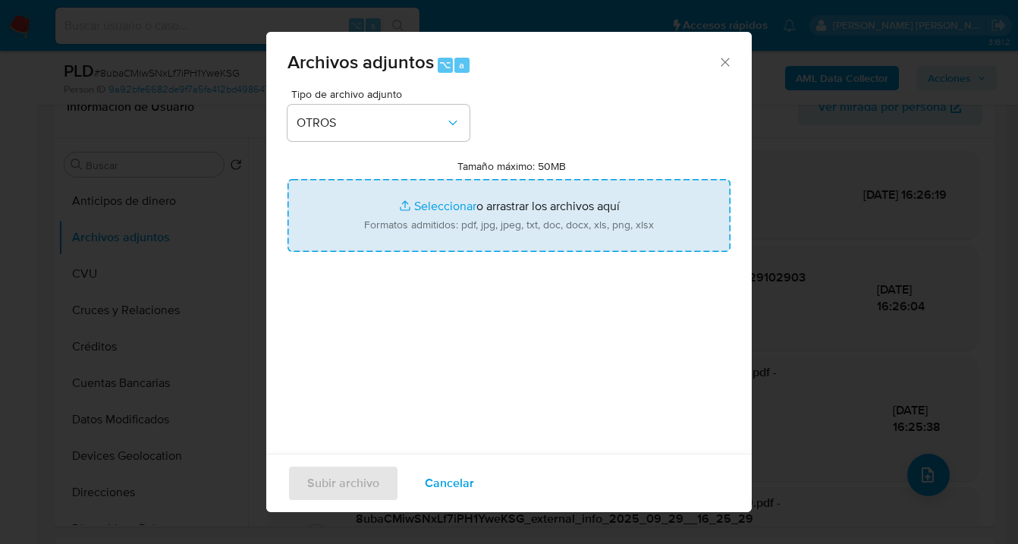
click at [467, 237] on input "Tamaño máximo: 50MB Seleccionar archivos" at bounding box center [508, 215] width 443 height 73
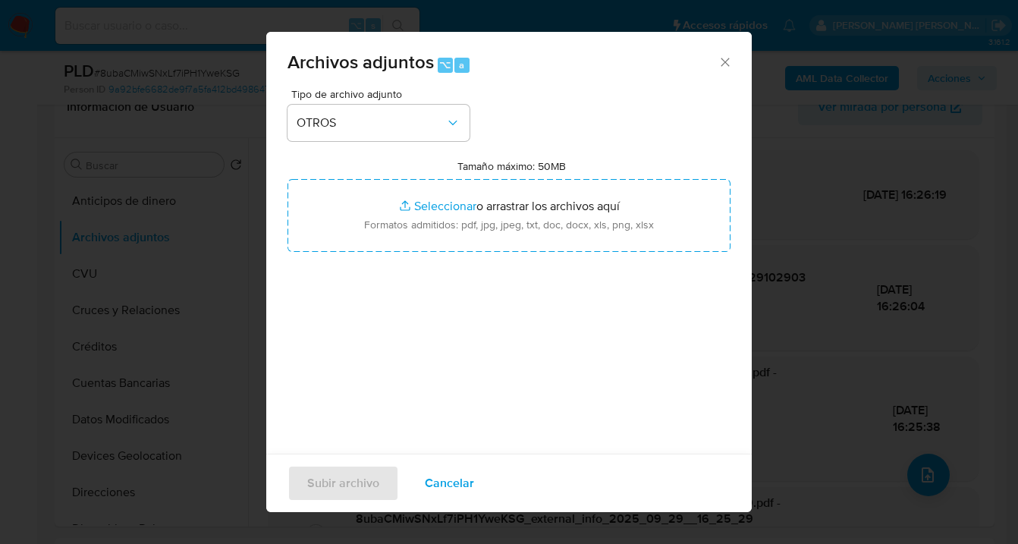
type input "C:\fakepath\Caselog 8ubaCMiwSNxLf7iPH1YweKSG_2025_09_17_18_56_32.docx"
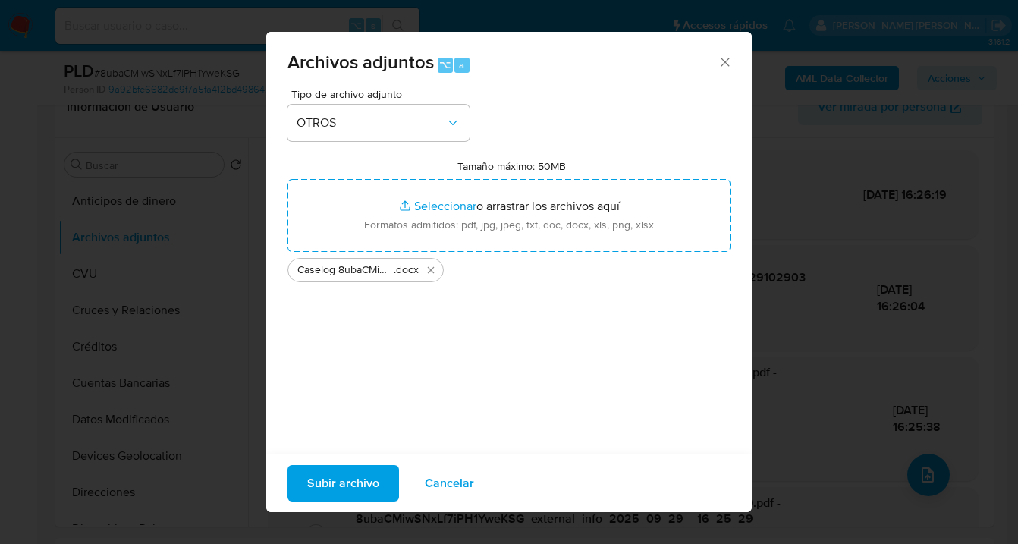
click at [361, 488] on span "Subir archivo" at bounding box center [343, 482] width 72 height 33
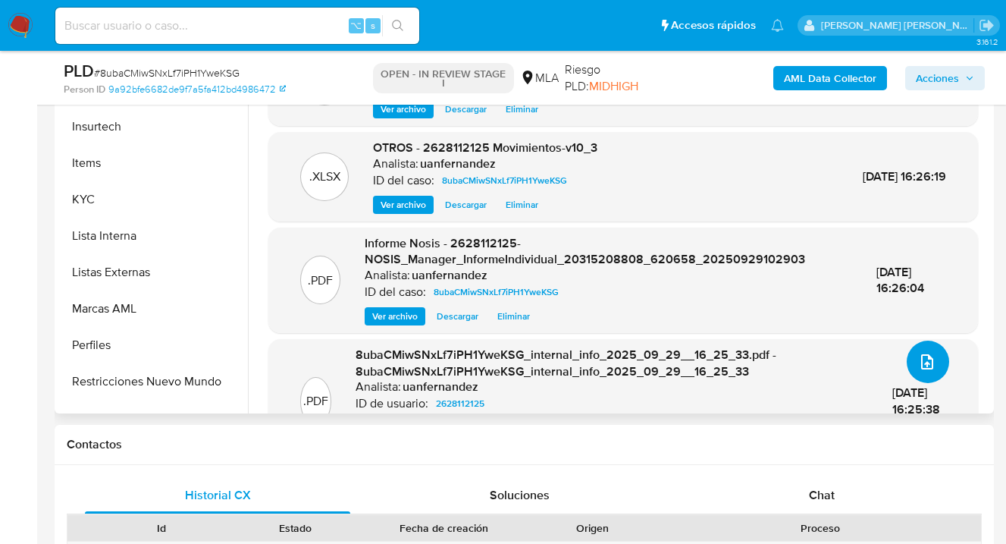
scroll to position [787, 0]
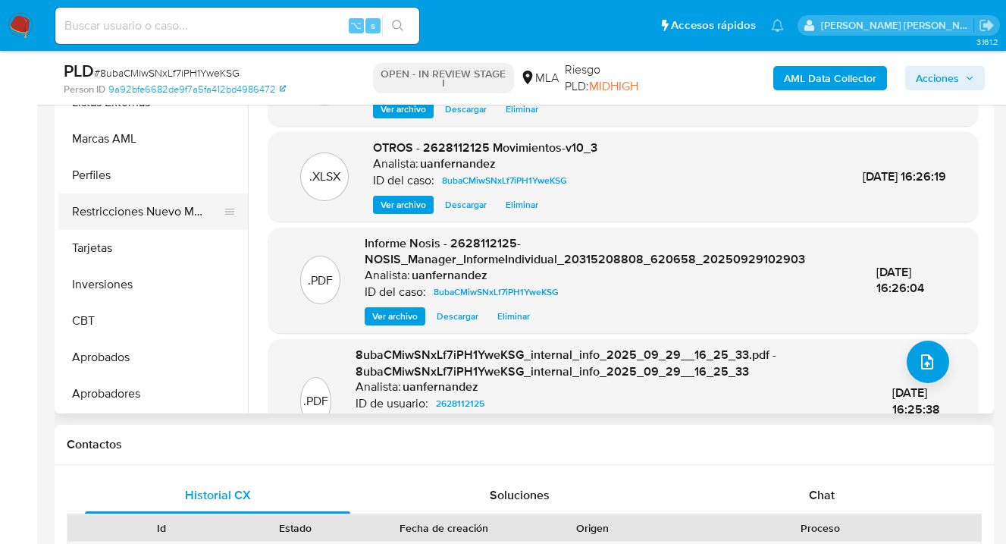
click at [171, 211] on button "Restricciones Nuevo Mundo" at bounding box center [146, 211] width 177 height 36
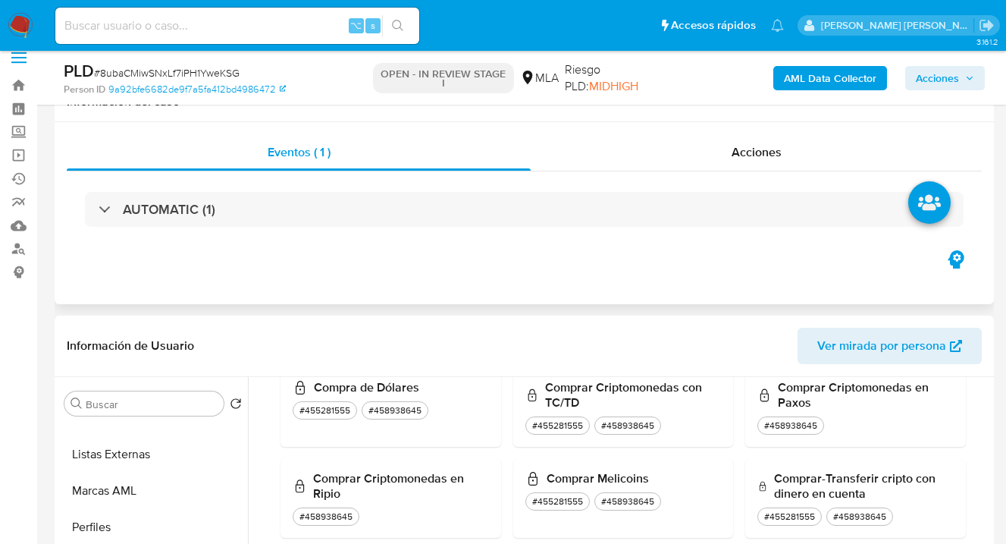
scroll to position [0, 0]
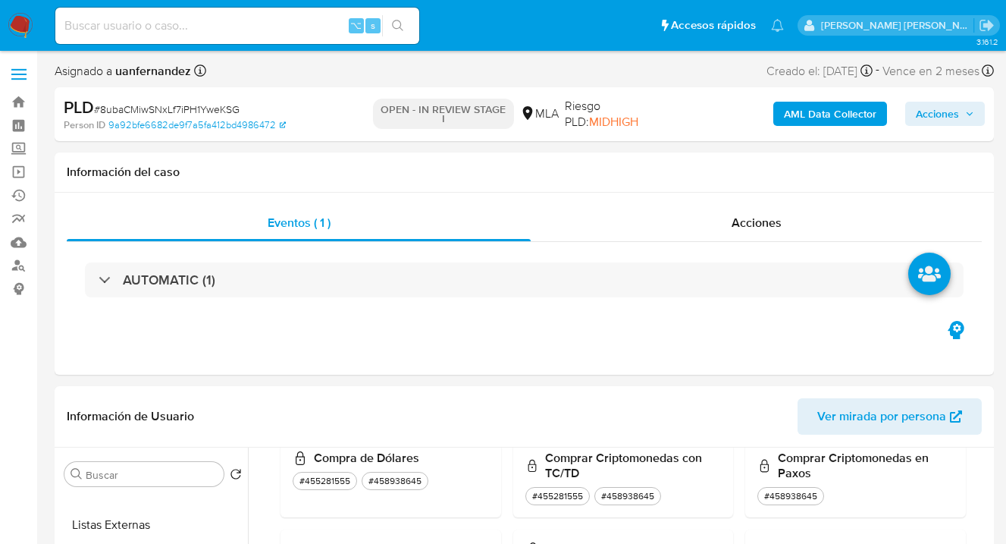
click at [956, 112] on span "Acciones" at bounding box center [937, 114] width 43 height 24
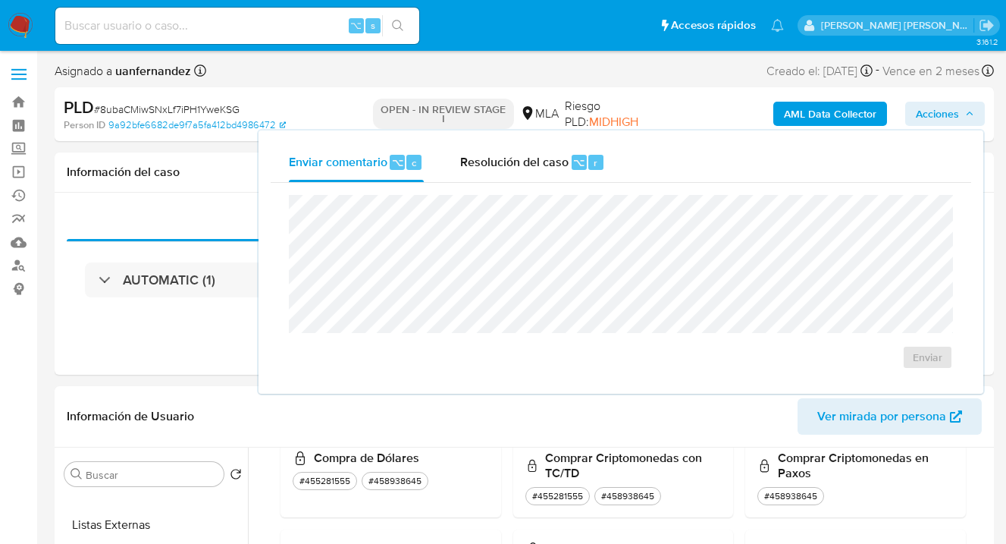
drag, startPoint x: 511, startPoint y: 160, endPoint x: 507, endPoint y: 182, distance: 22.3
click at [510, 162] on span "Resolución del caso" at bounding box center [514, 161] width 108 height 17
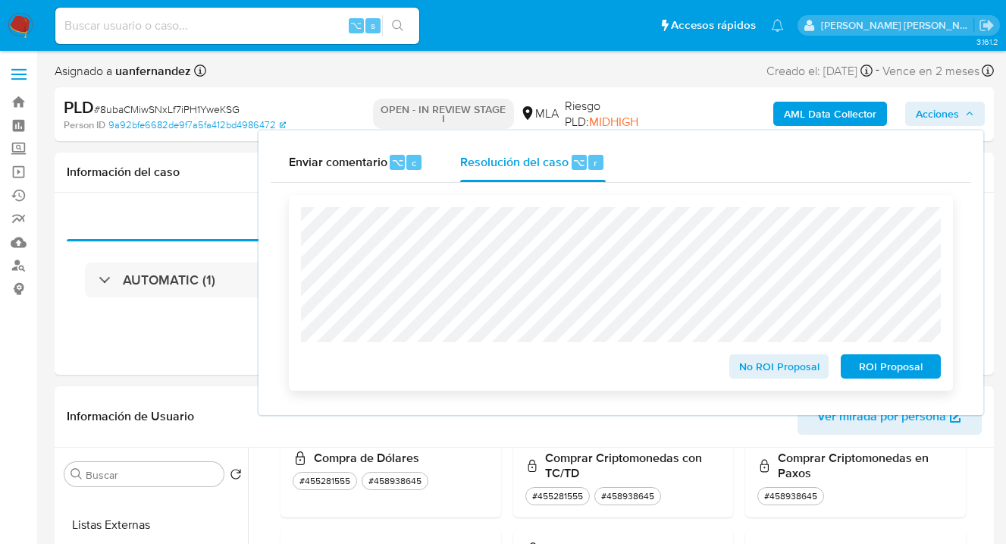
click at [882, 375] on span "ROI Proposal" at bounding box center [891, 366] width 79 height 21
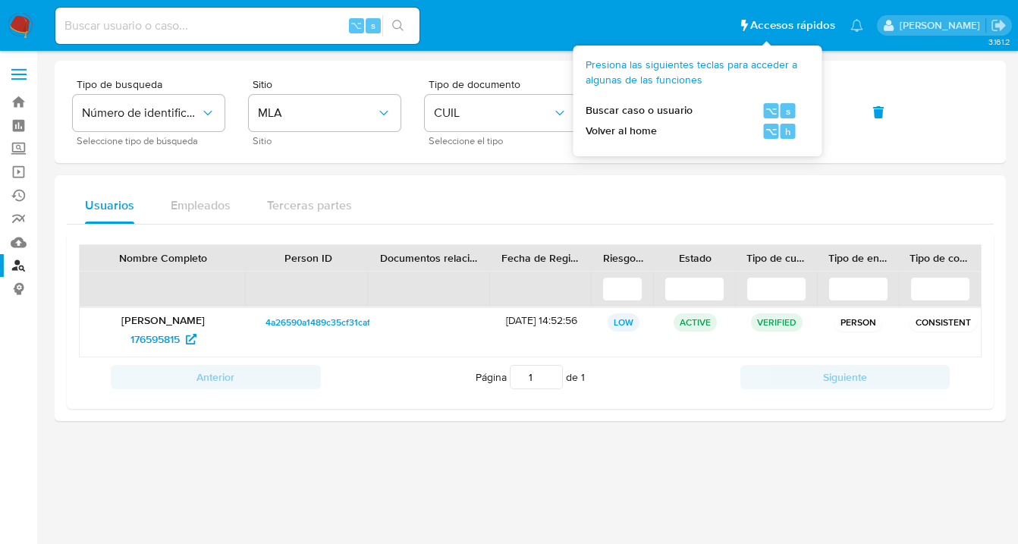
drag, startPoint x: 602, startPoint y: 217, endPoint x: 631, endPoint y: 198, distance: 34.5
click at [603, 217] on div "Usuarios Empleados Terceras partes" at bounding box center [530, 205] width 927 height 36
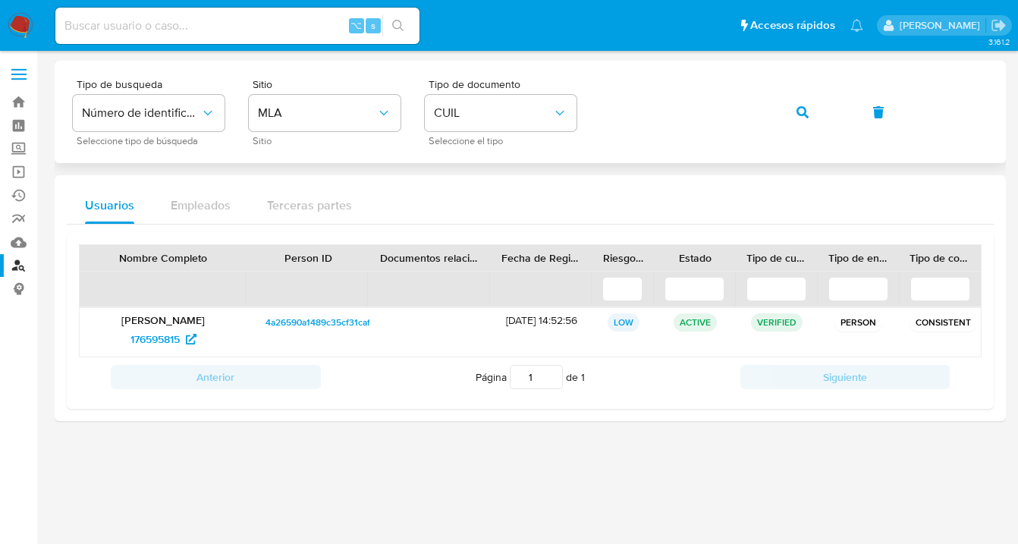
click at [592, 114] on div "Tipo de busqueda Número de identificación Seleccione tipo de búsqueda Sitio MLA…" at bounding box center [530, 112] width 915 height 66
click at [801, 110] on icon "button" at bounding box center [802, 112] width 12 height 12
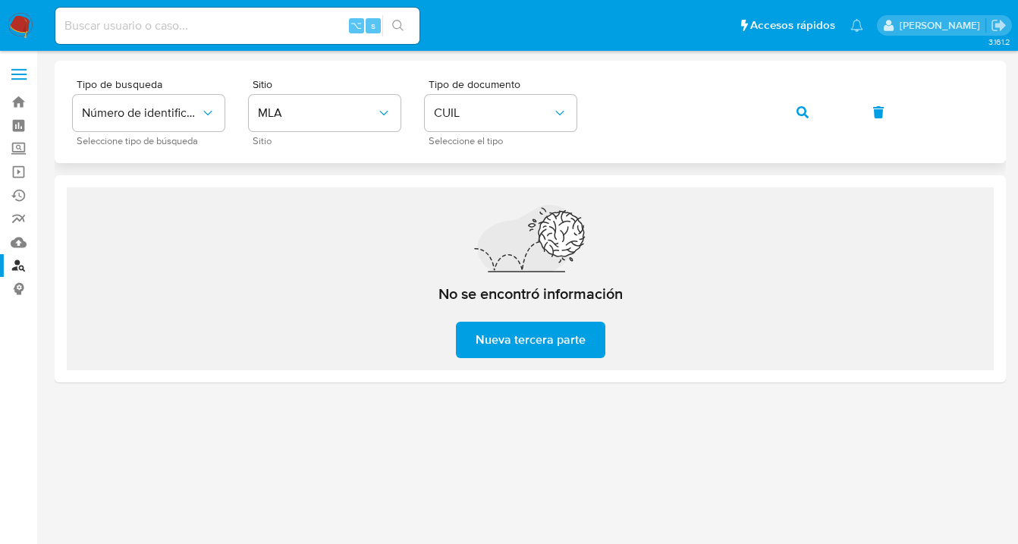
click at [579, 117] on div "Tipo de busqueda Número de identificación Seleccione tipo de búsqueda Sitio MLA…" at bounding box center [530, 112] width 915 height 66
click at [587, 103] on div "Tipo de busqueda Número de identificación Seleccione tipo de búsqueda Sitio MLA…" at bounding box center [530, 112] width 915 height 66
click at [796, 112] on icon "button" at bounding box center [802, 112] width 12 height 12
drag, startPoint x: 806, startPoint y: 106, endPoint x: 768, endPoint y: 115, distance: 39.0
click at [805, 106] on icon "button" at bounding box center [802, 112] width 12 height 12
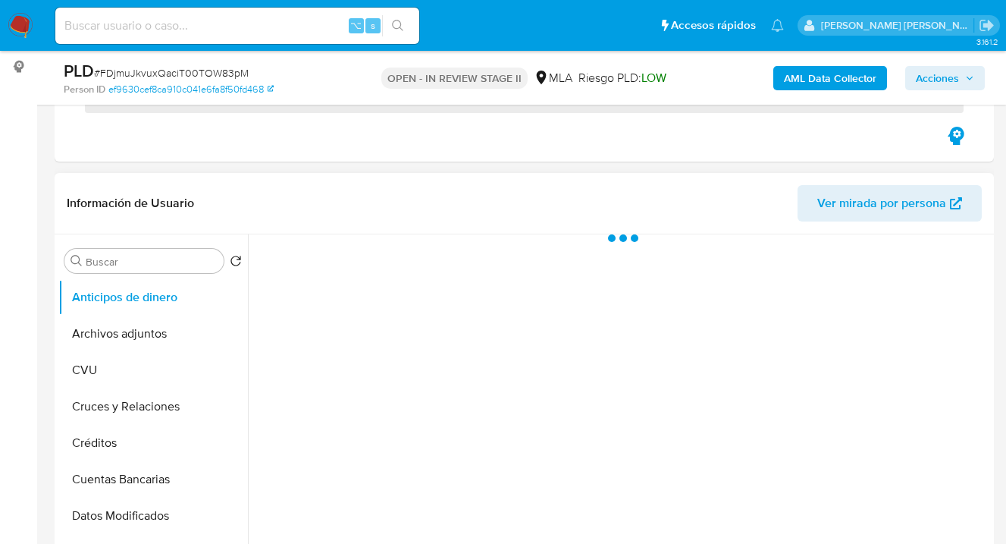
scroll to position [256, 0]
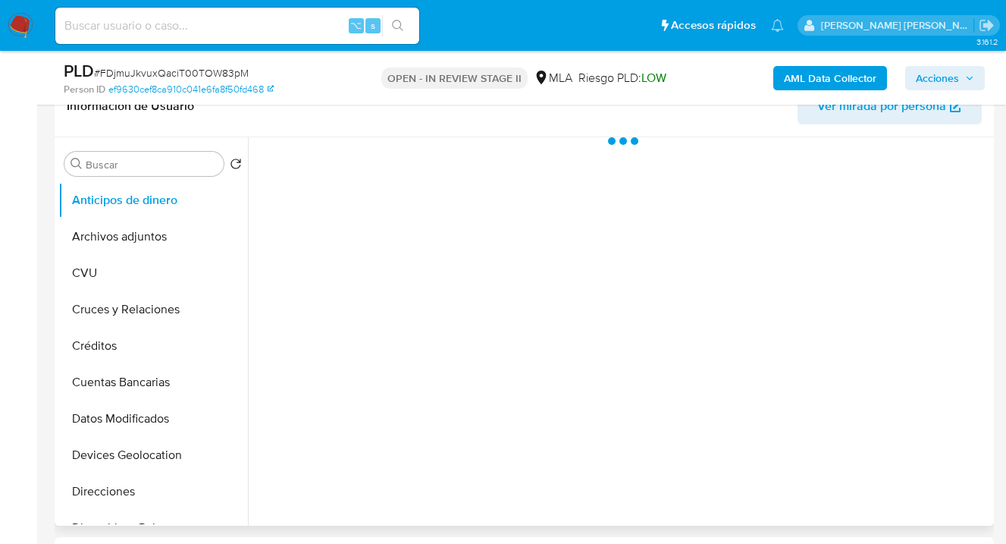
select select "10"
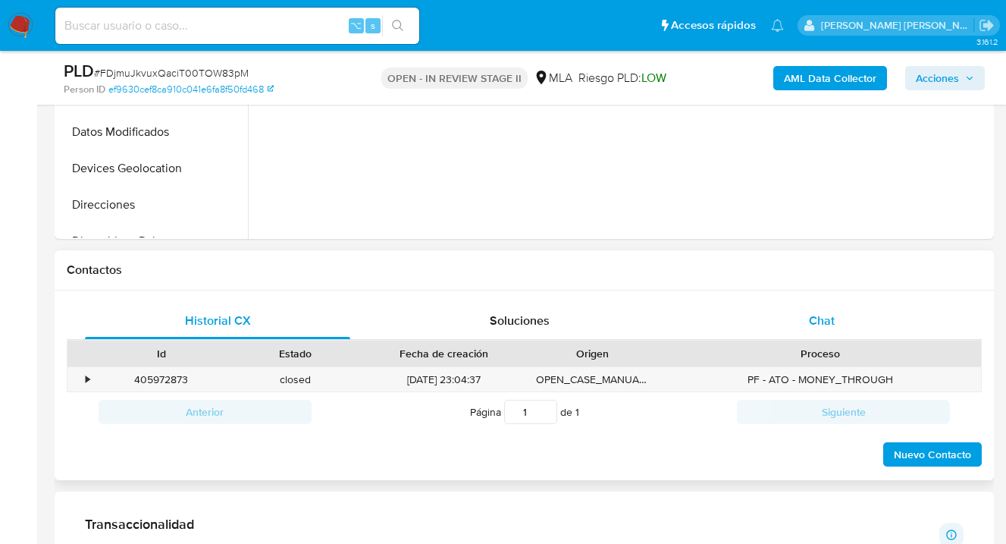
click at [831, 328] on div "Chat" at bounding box center [821, 321] width 265 height 36
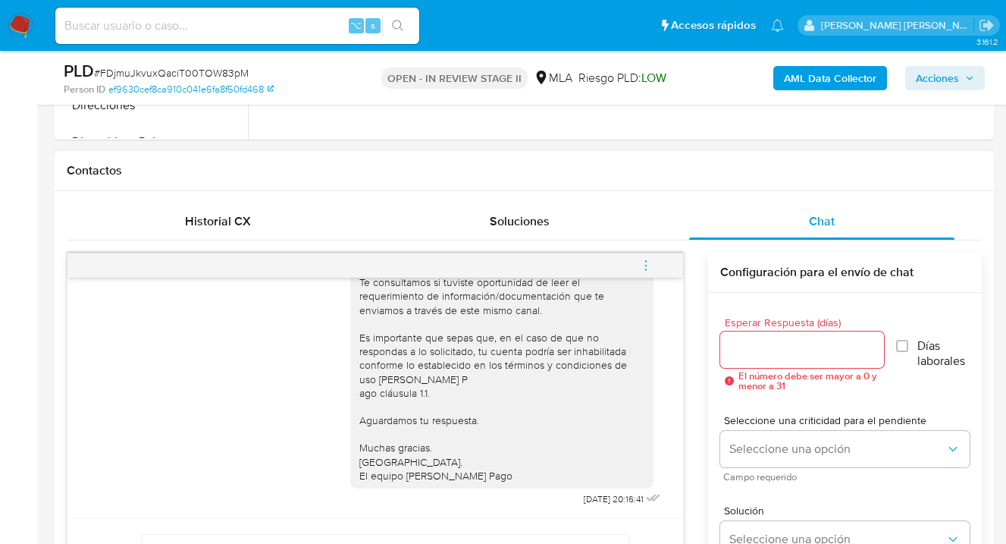
scroll to position [0, 0]
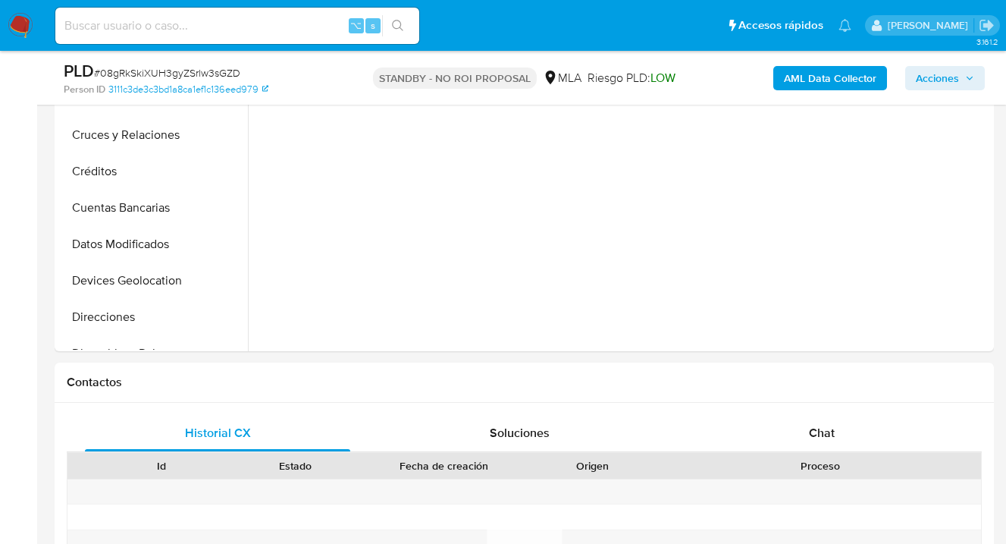
scroll to position [760, 0]
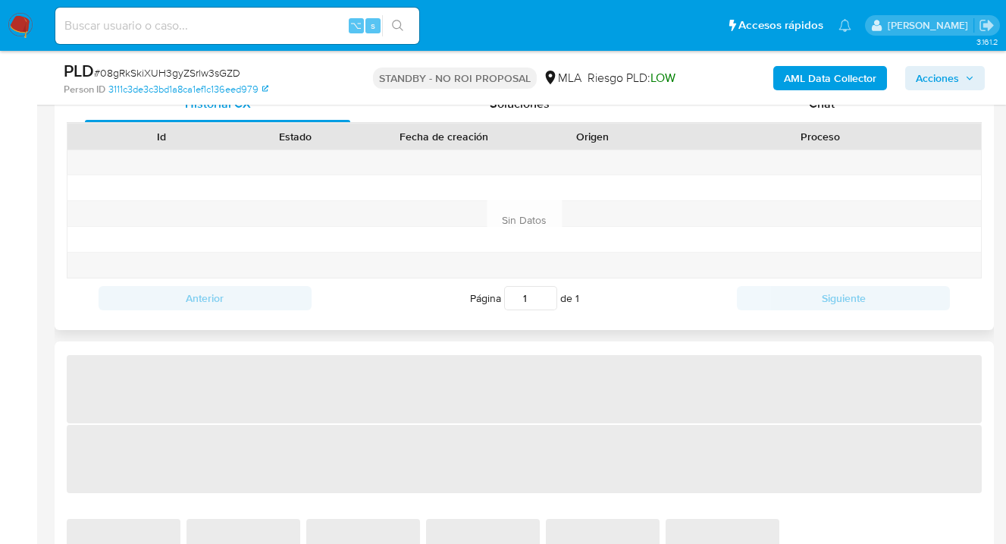
select select "10"
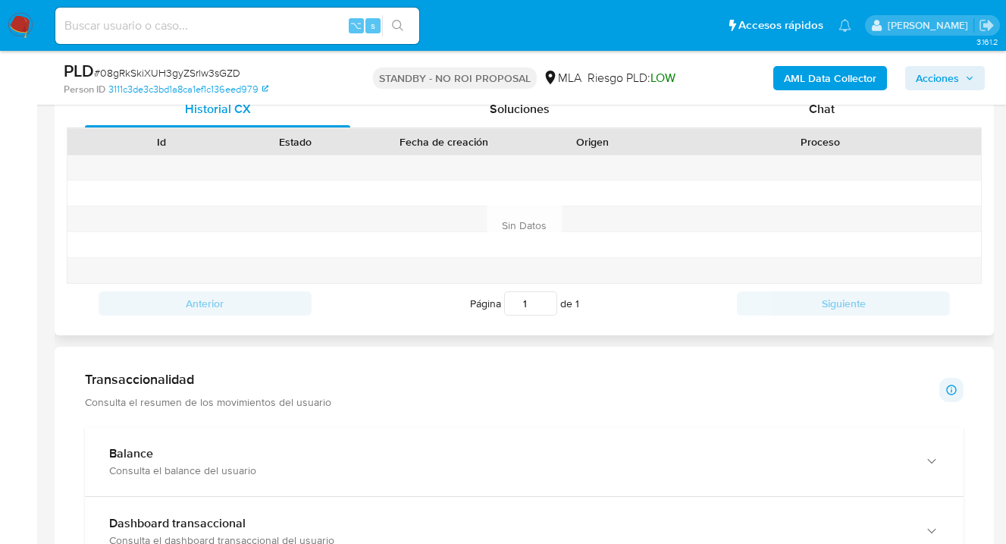
scroll to position [734, 0]
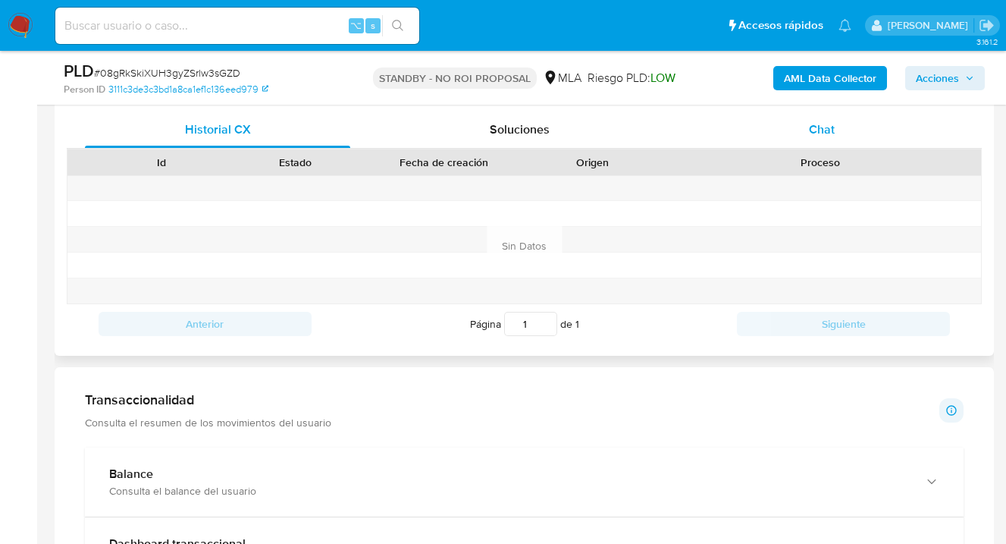
click at [826, 133] on span "Chat" at bounding box center [822, 129] width 26 height 17
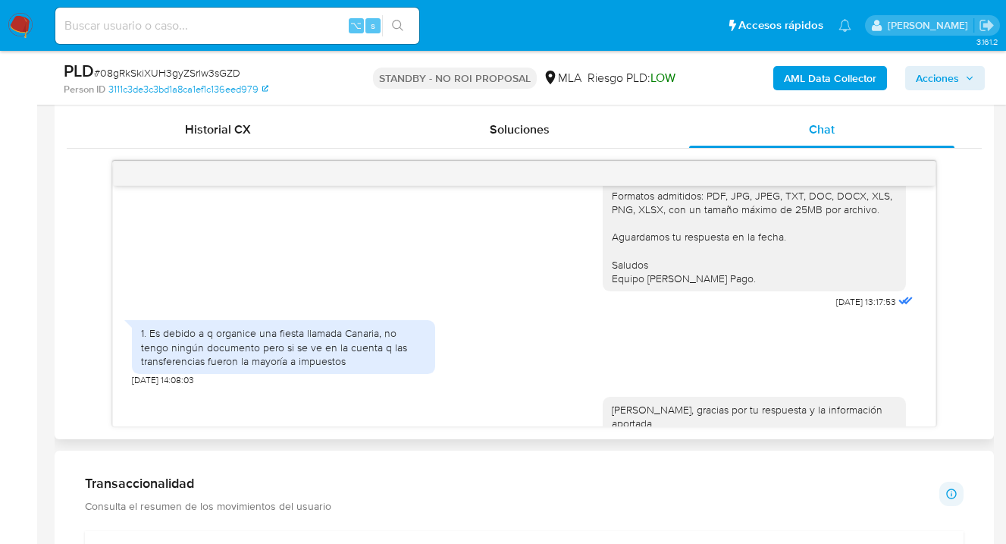
scroll to position [1628, 0]
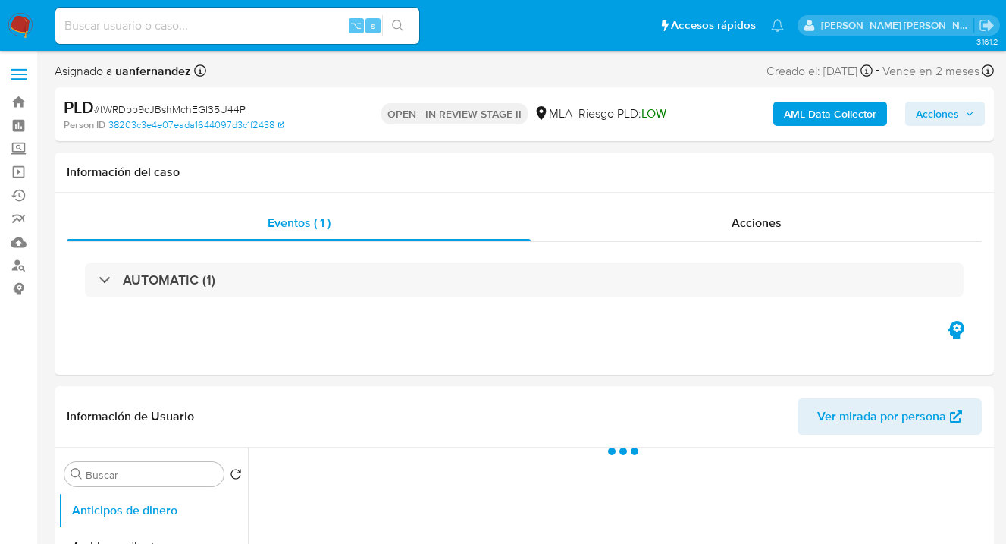
select select "10"
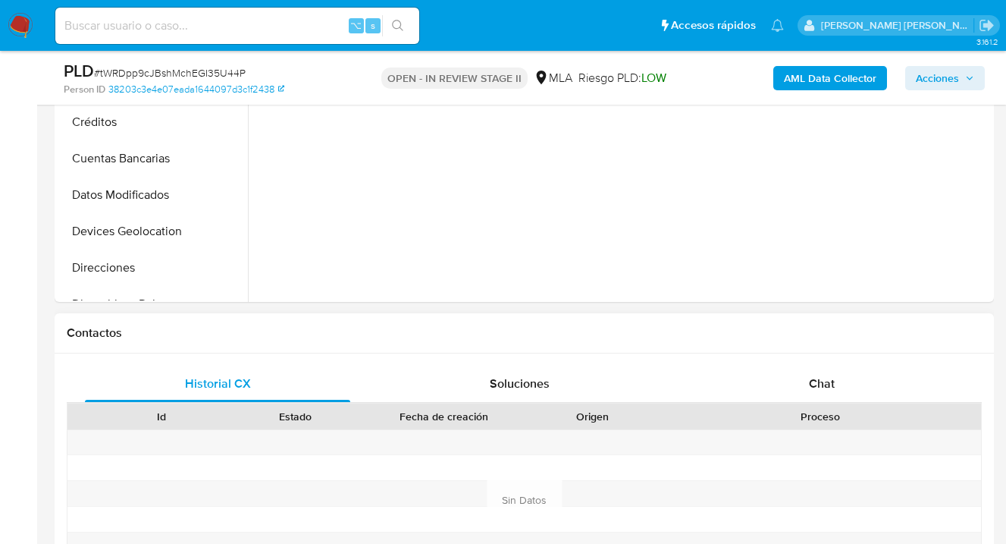
drag, startPoint x: 831, startPoint y: 385, endPoint x: 787, endPoint y: 343, distance: 60.6
click at [831, 384] on span "Chat" at bounding box center [822, 383] width 26 height 17
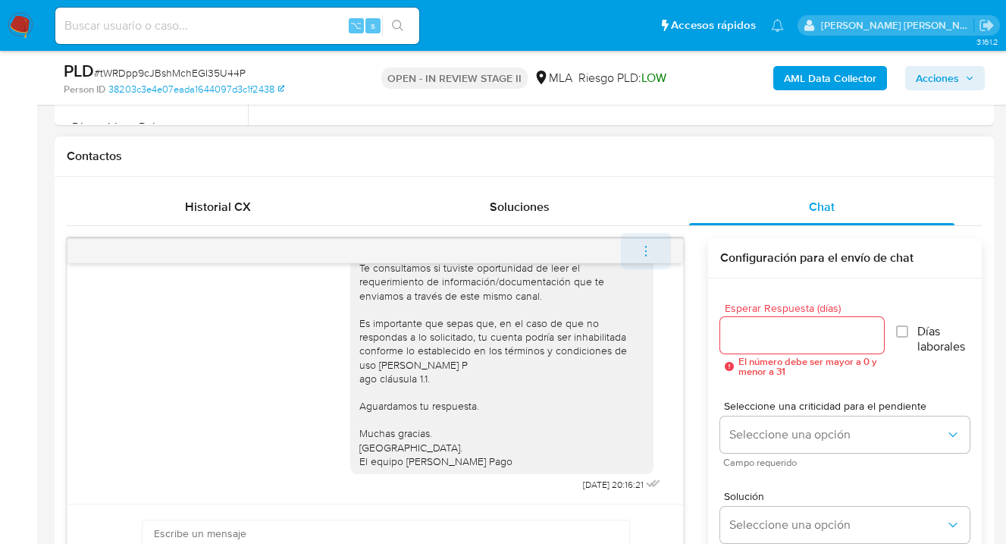
scroll to position [671, 0]
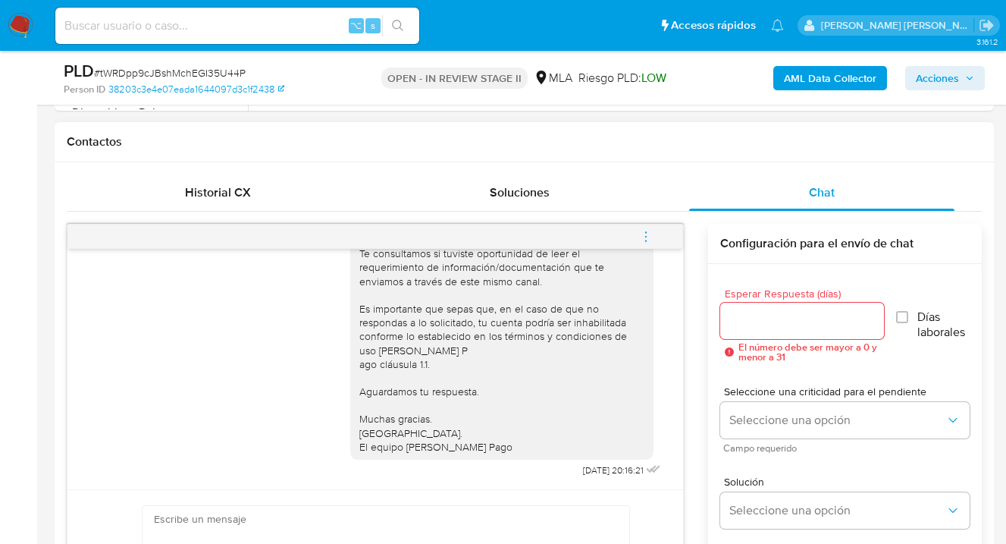
click at [646, 237] on icon "menu-action" at bounding box center [646, 237] width 14 height 14
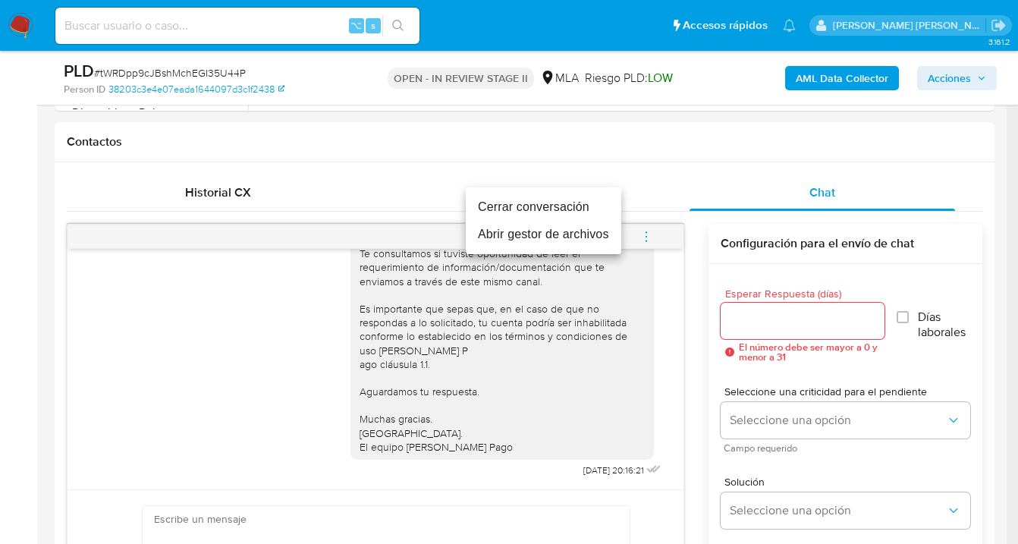
click at [572, 208] on li "Cerrar conversación" at bounding box center [543, 206] width 155 height 27
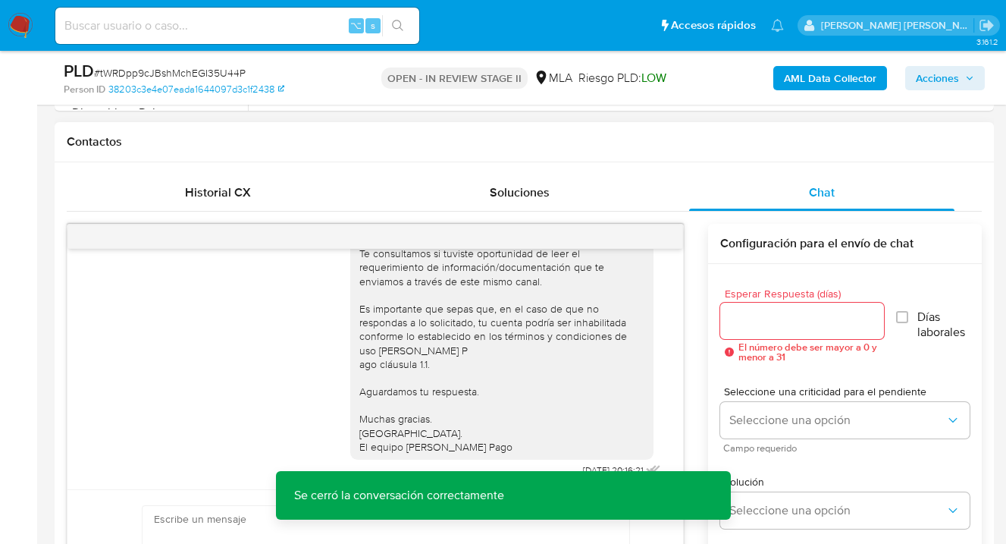
scroll to position [953, 0]
click at [273, 187] on div "Historial CX" at bounding box center [217, 192] width 265 height 36
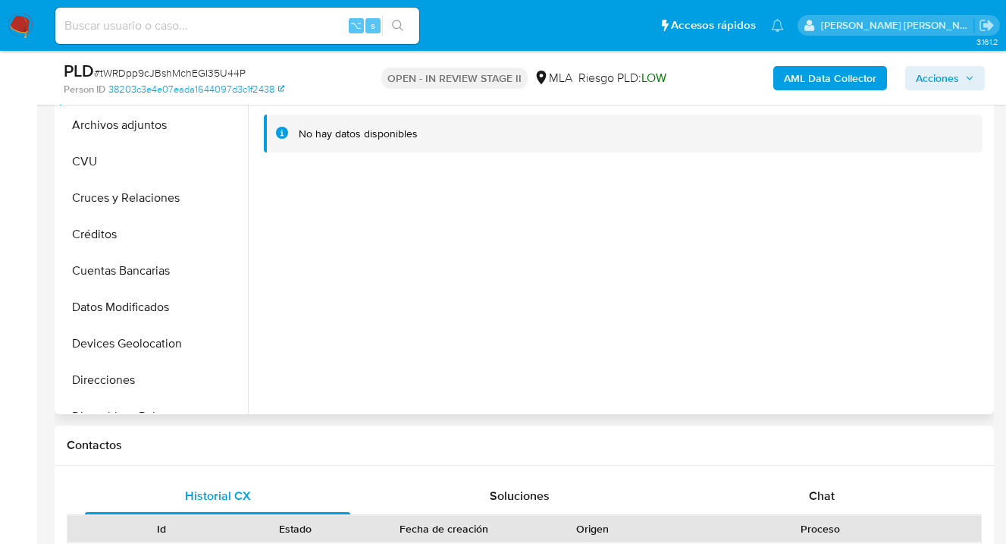
scroll to position [230, 0]
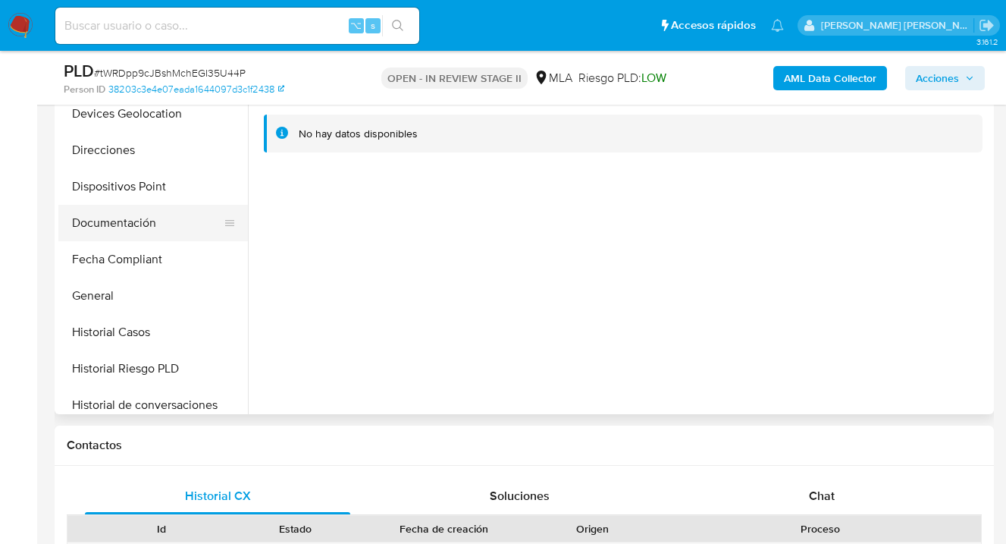
click at [172, 227] on button "Documentación" at bounding box center [146, 223] width 177 height 36
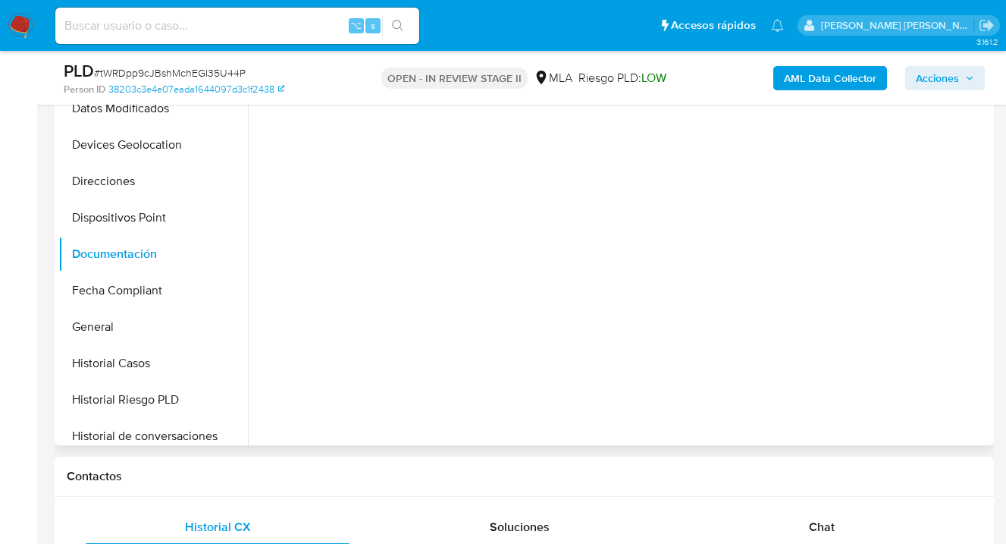
scroll to position [337, 0]
click at [345, 181] on button "Prueba de vida" at bounding box center [335, 170] width 159 height 39
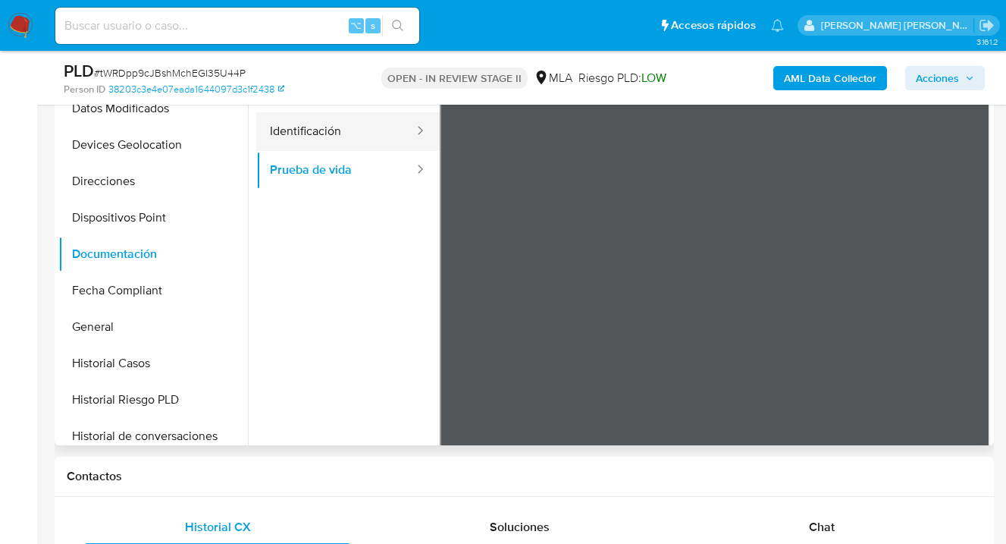
click at [349, 136] on button "Identificación" at bounding box center [335, 131] width 159 height 39
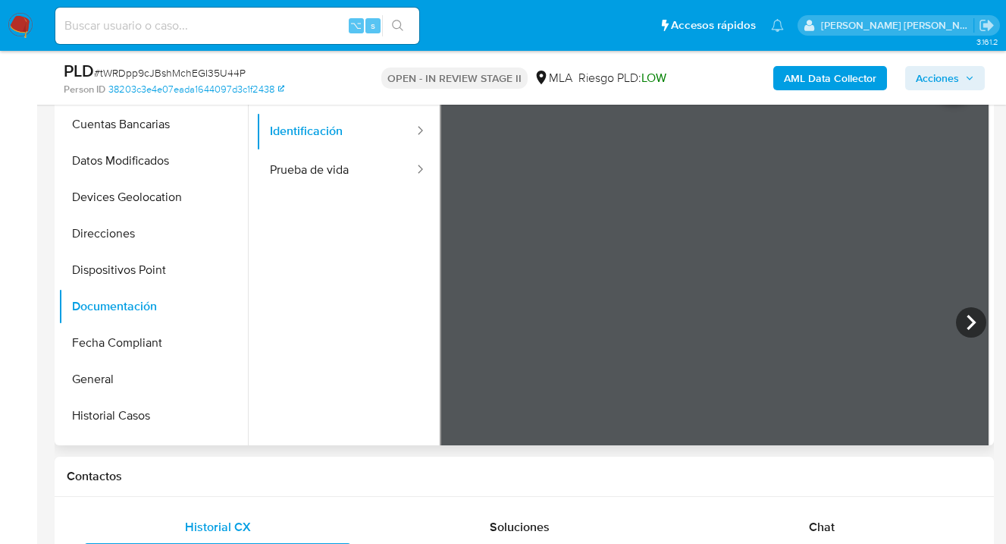
scroll to position [162, 0]
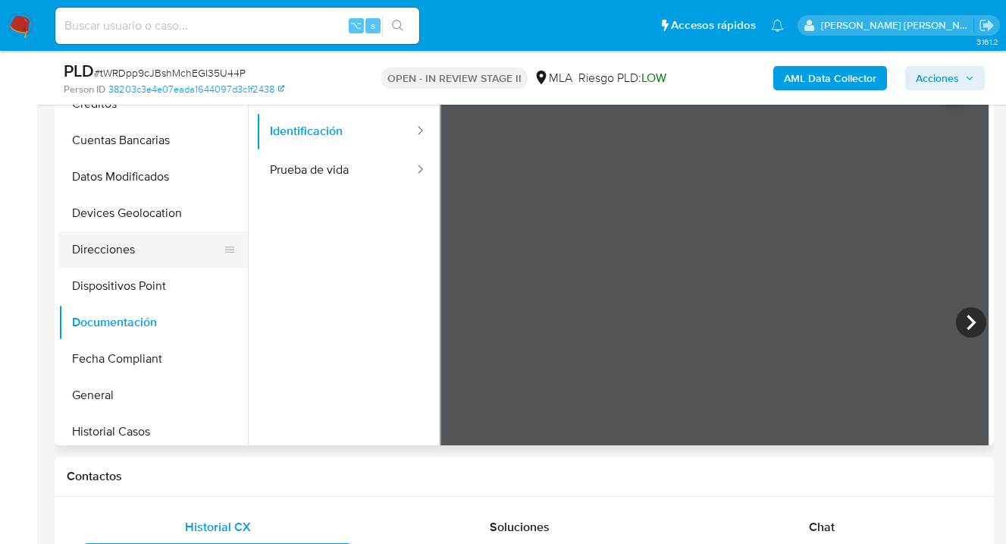
click at [168, 237] on button "Direcciones" at bounding box center [146, 249] width 177 height 36
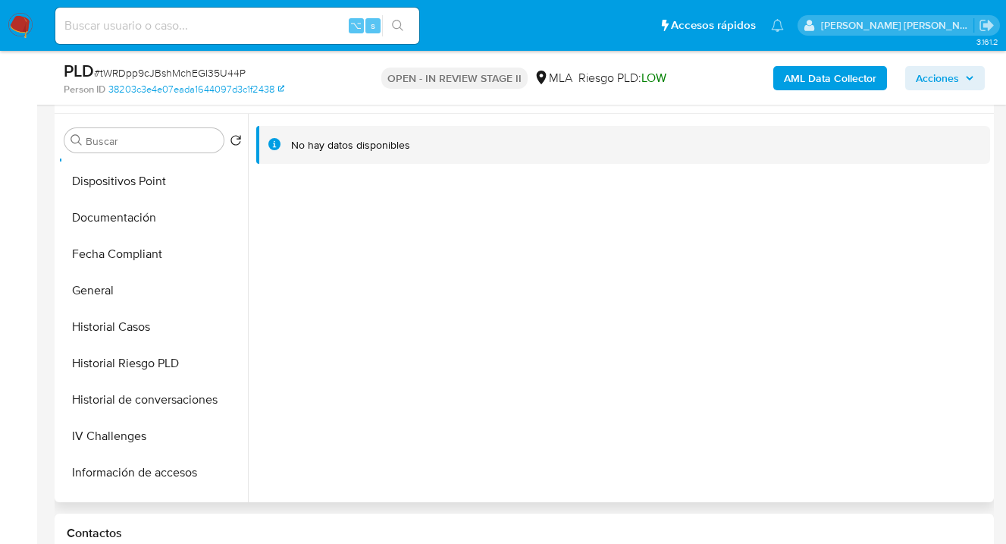
scroll to position [327, 0]
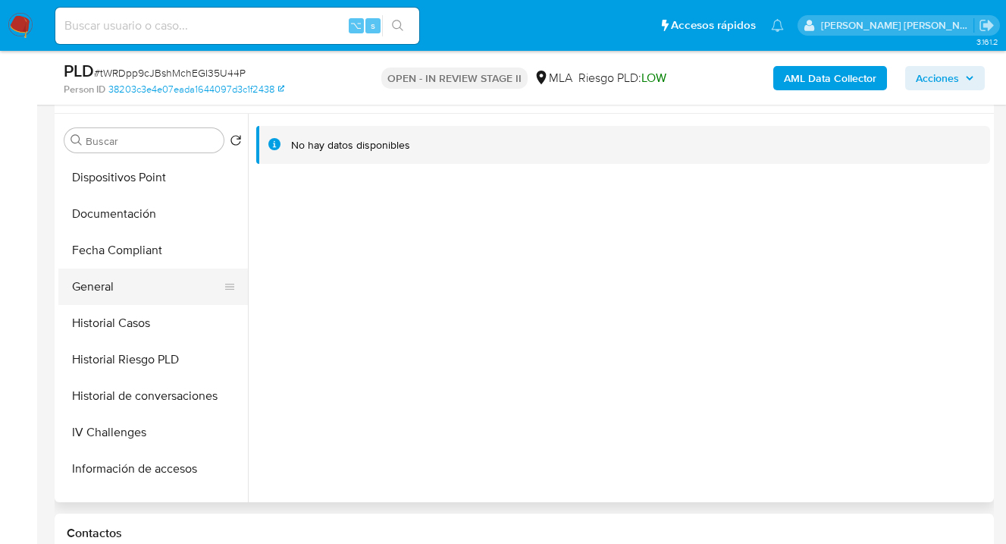
click at [138, 282] on button "General" at bounding box center [146, 286] width 177 height 36
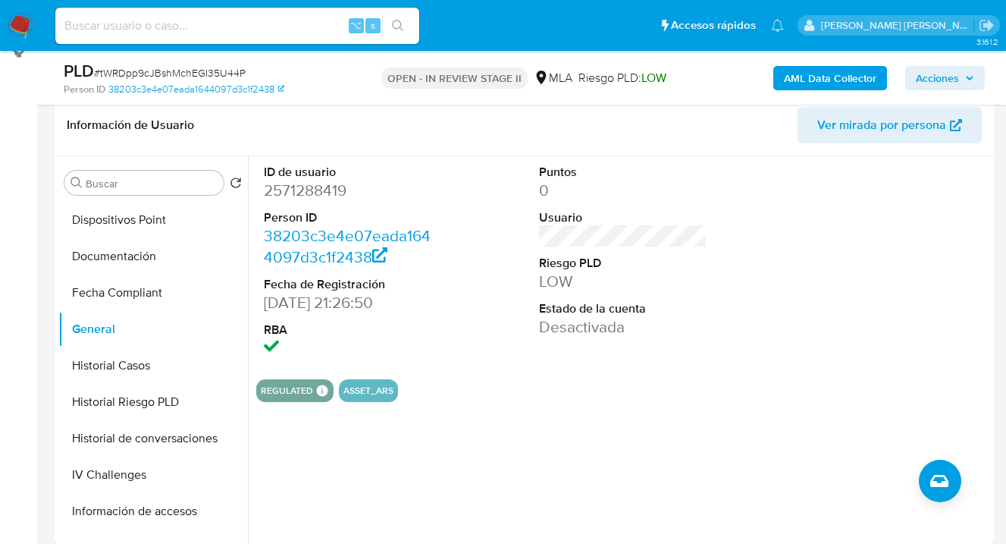
scroll to position [111, 0]
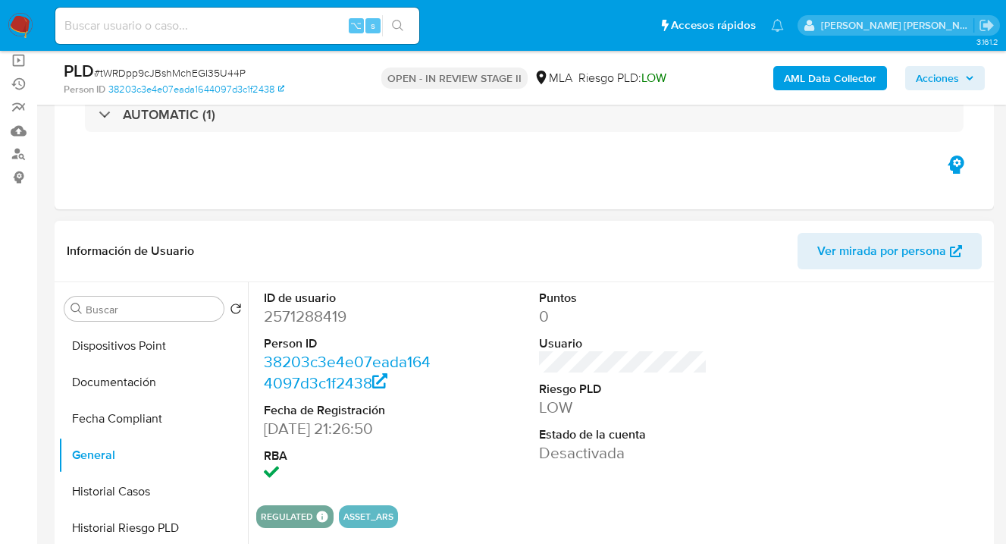
click at [876, 254] on span "Ver mirada por persona" at bounding box center [882, 251] width 129 height 36
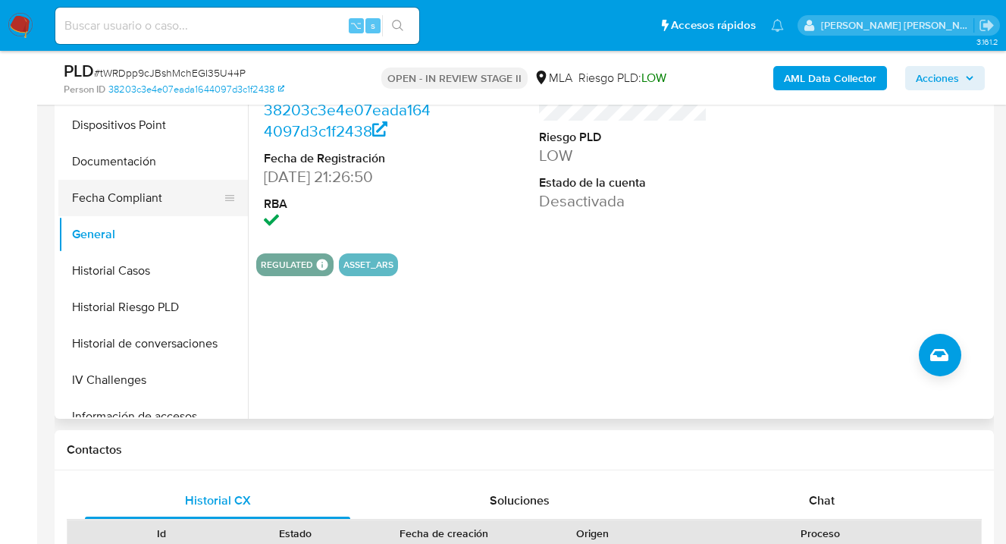
scroll to position [296, 0]
drag, startPoint x: 155, startPoint y: 165, endPoint x: 170, endPoint y: 163, distance: 14.5
click at [155, 165] on button "Documentación" at bounding box center [146, 161] width 177 height 36
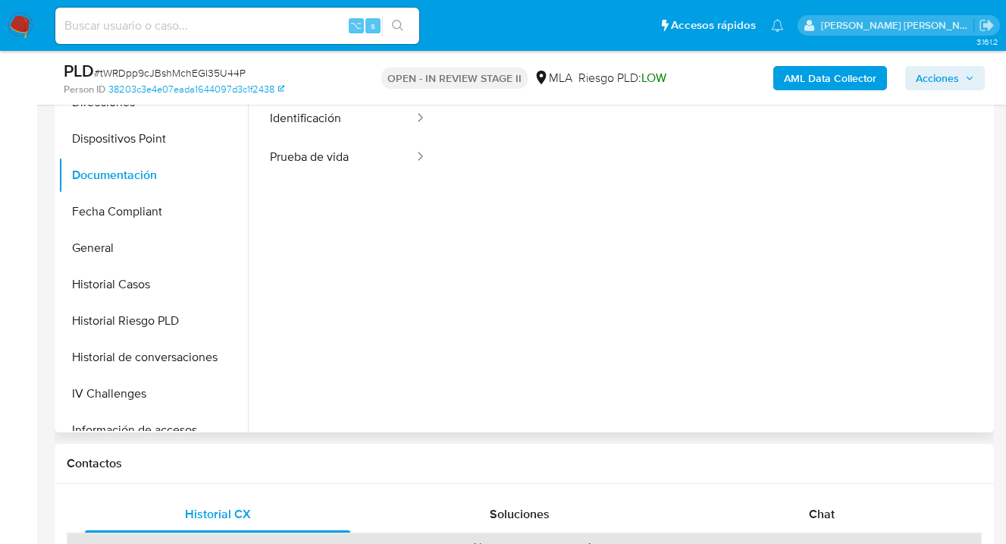
scroll to position [333, 0]
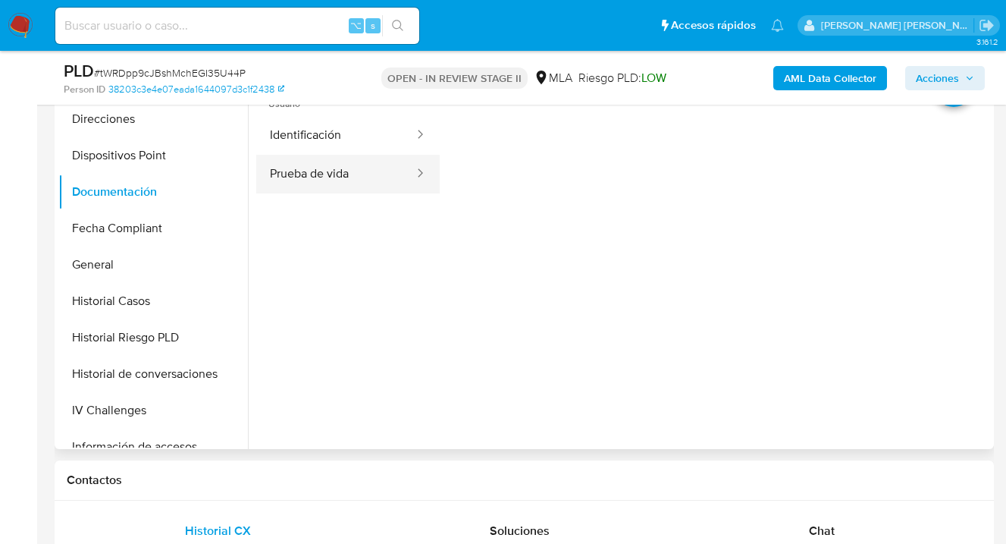
drag, startPoint x: 343, startPoint y: 177, endPoint x: 363, endPoint y: 177, distance: 20.5
click at [345, 176] on button "Prueba de vida" at bounding box center [335, 174] width 159 height 39
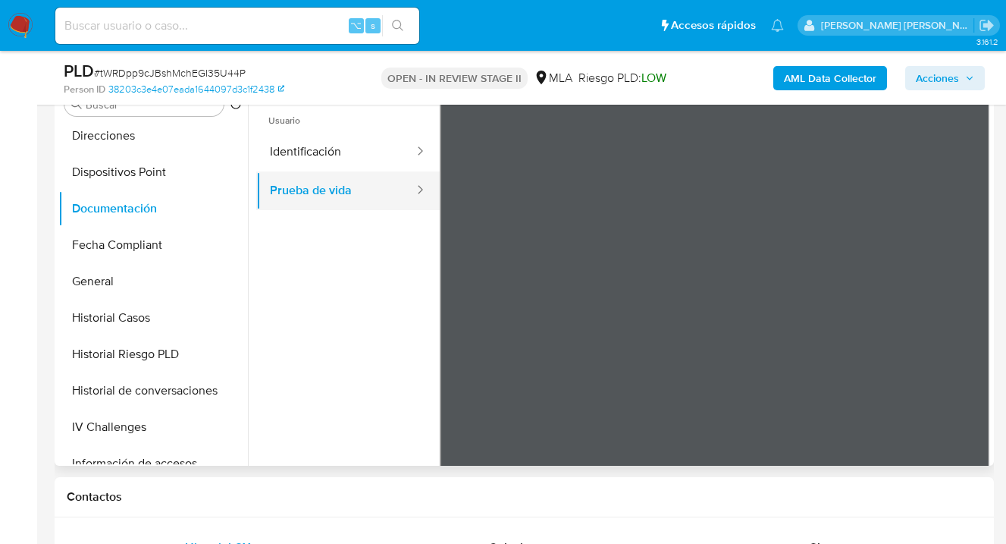
scroll to position [316, 0]
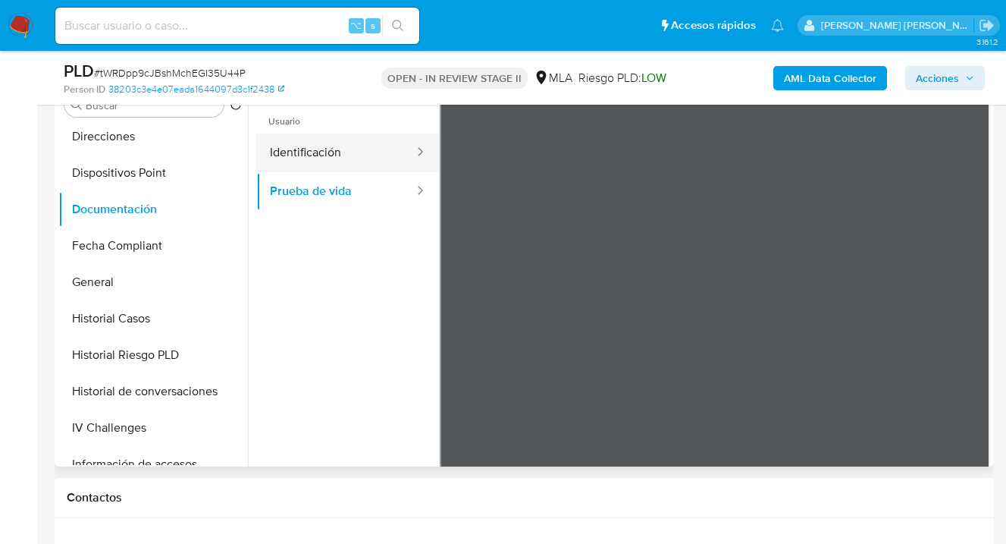
click at [340, 155] on button "Identificación" at bounding box center [335, 152] width 159 height 39
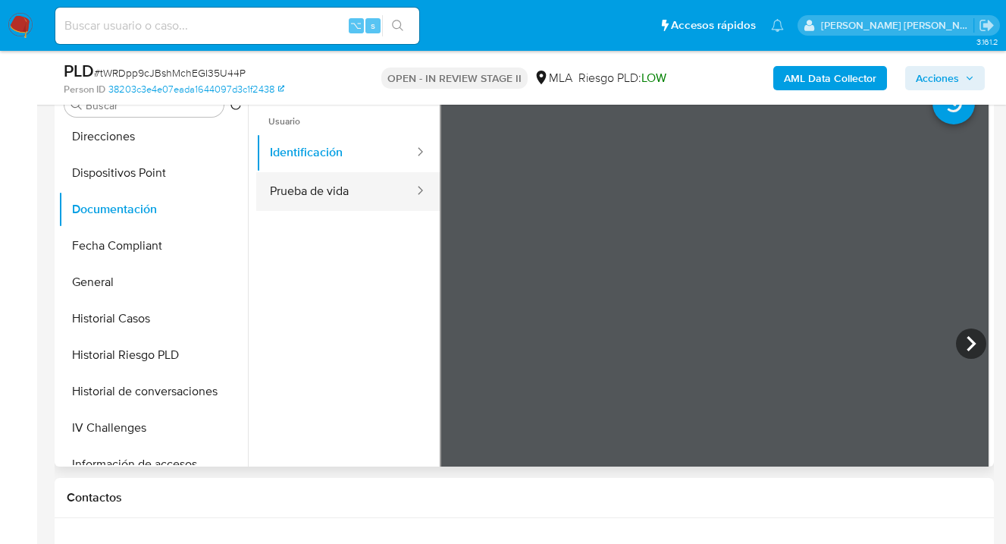
click at [344, 199] on button "Prueba de vida" at bounding box center [335, 191] width 159 height 39
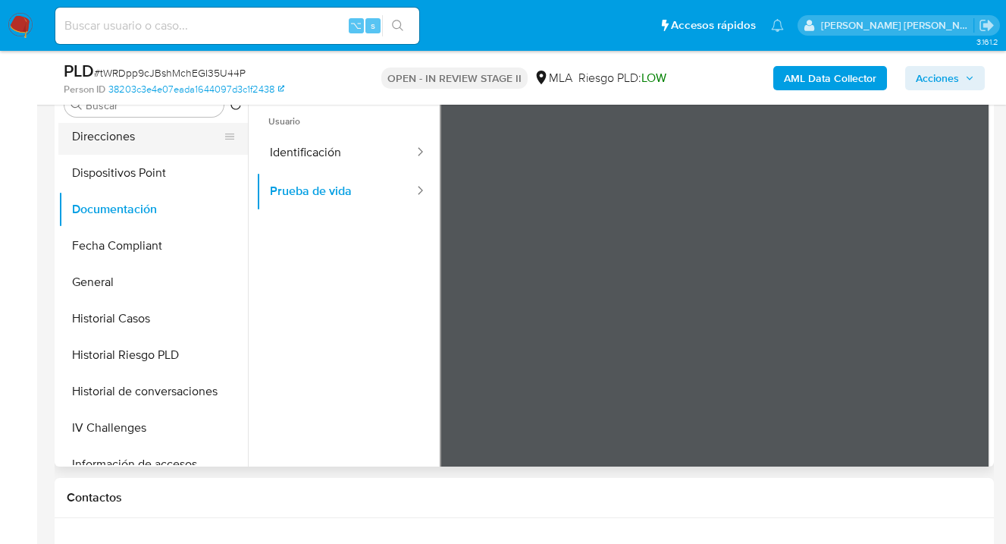
click at [133, 137] on button "Direcciones" at bounding box center [146, 136] width 177 height 36
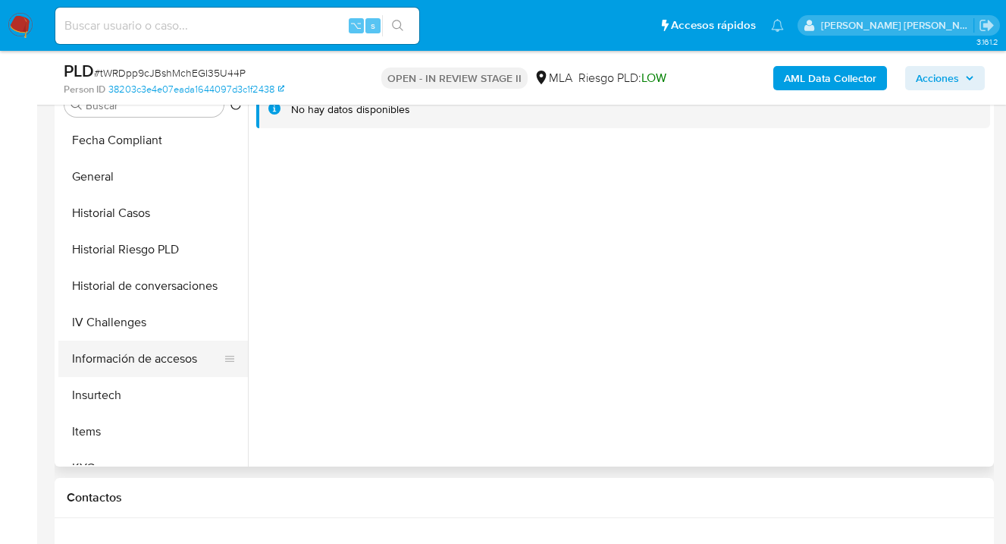
scroll to position [452, 0]
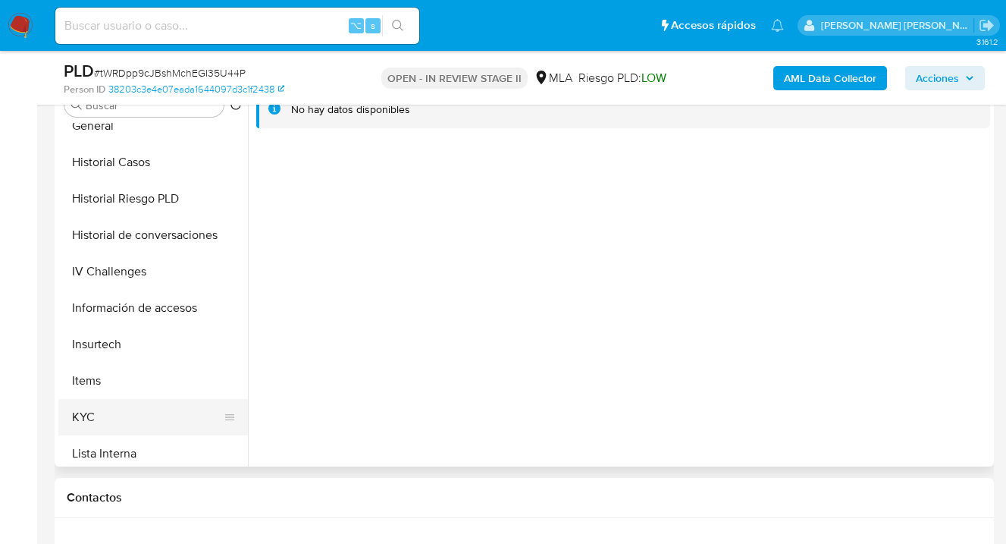
drag, startPoint x: 139, startPoint y: 419, endPoint x: 147, endPoint y: 419, distance: 8.3
click at [139, 419] on button "KYC" at bounding box center [146, 417] width 177 height 36
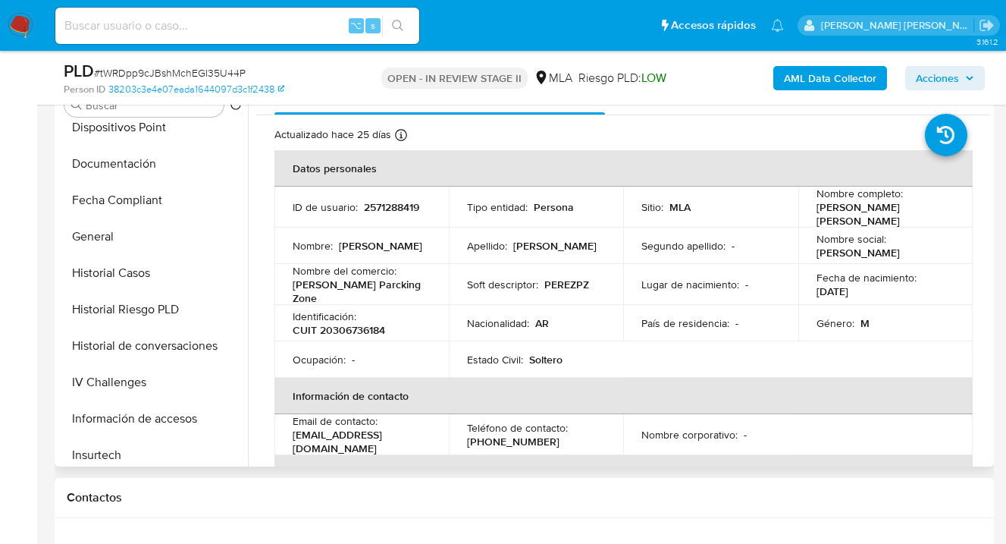
scroll to position [328, 0]
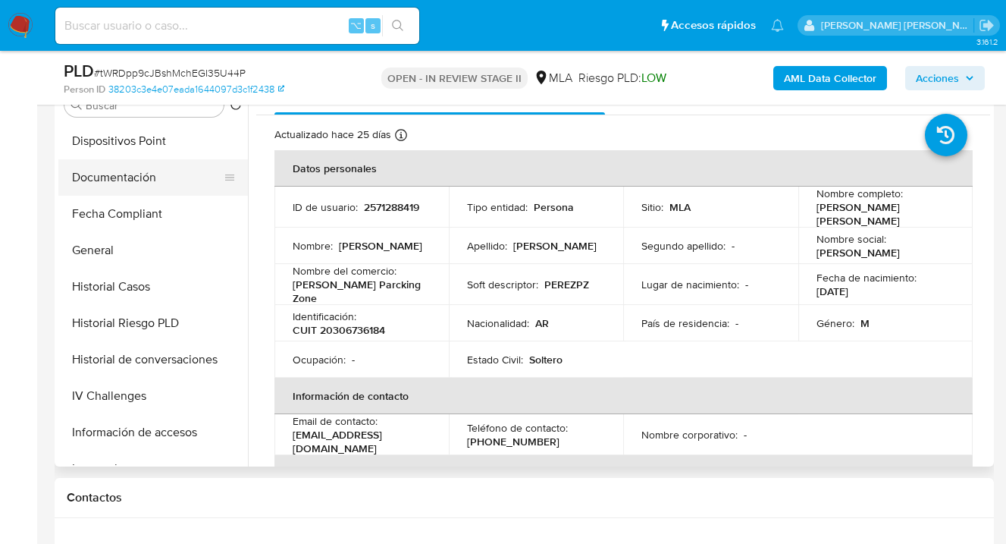
click at [140, 163] on button "Documentación" at bounding box center [146, 177] width 177 height 36
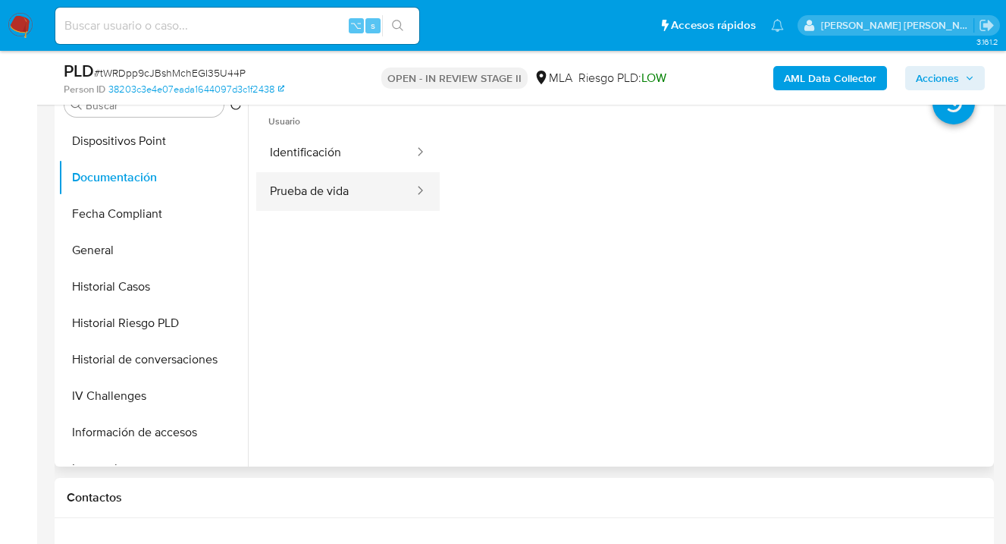
click at [325, 186] on button "Prueba de vida" at bounding box center [335, 191] width 159 height 39
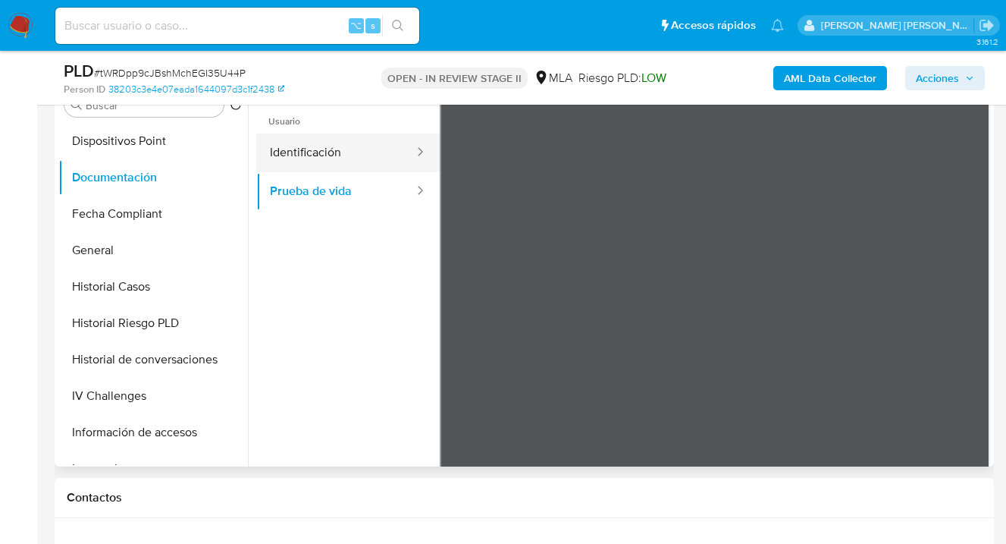
click at [334, 154] on button "Identificación" at bounding box center [335, 152] width 159 height 39
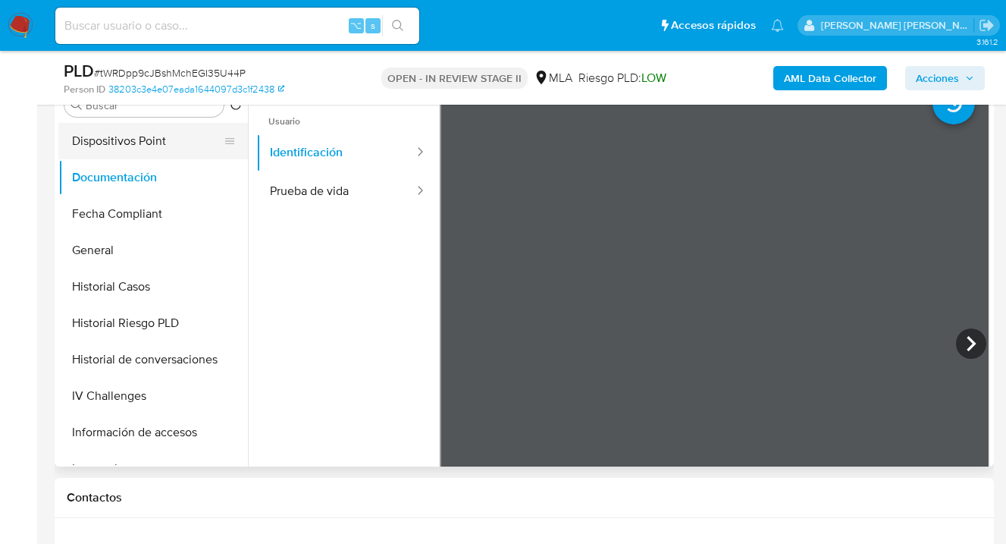
click at [135, 147] on button "Dispositivos Point" at bounding box center [146, 141] width 177 height 36
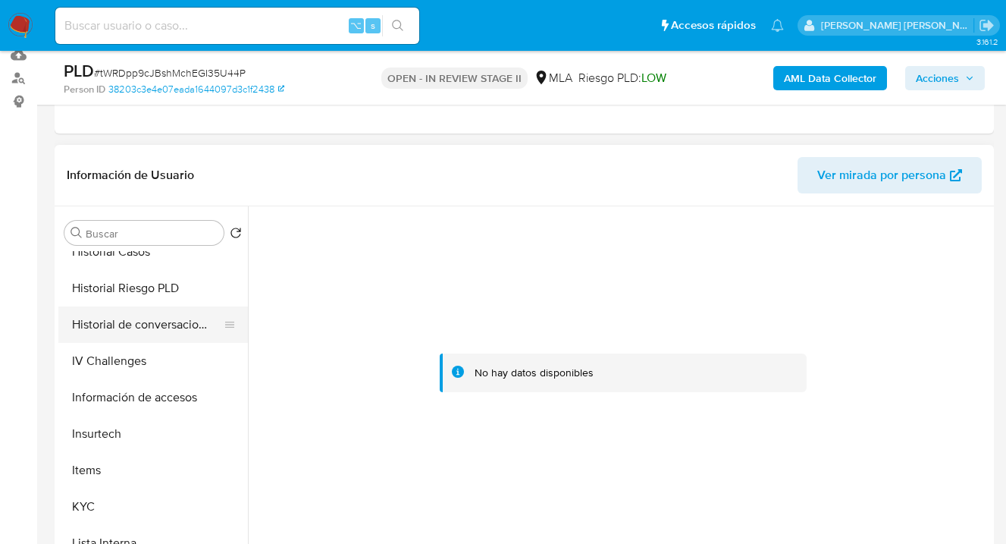
scroll to position [10, 0]
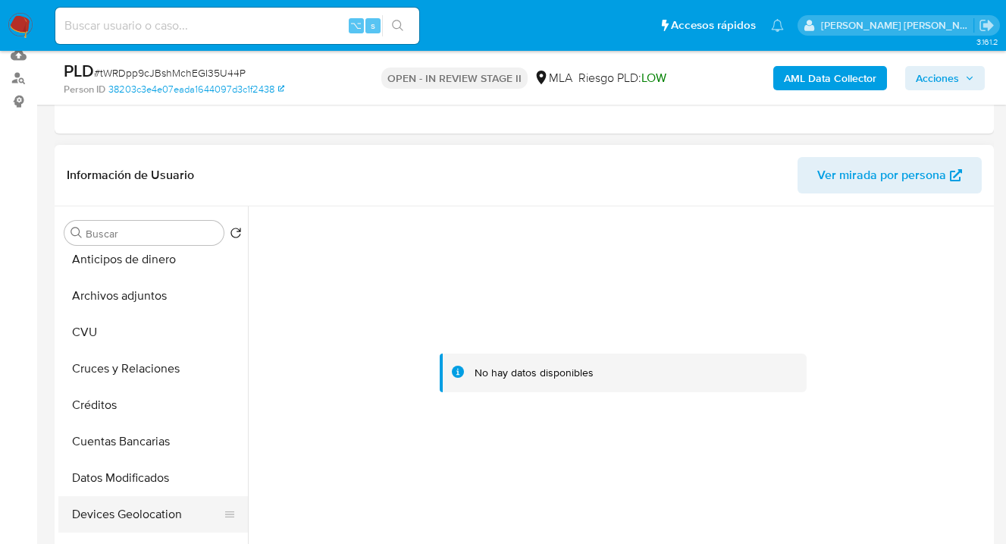
click at [137, 507] on button "Devices Geolocation" at bounding box center [146, 514] width 177 height 36
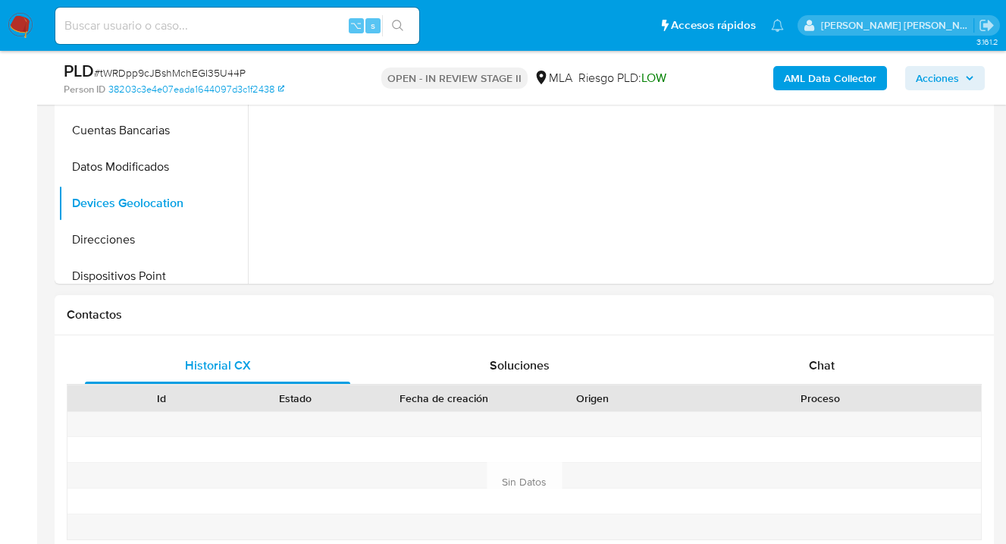
scroll to position [557, 0]
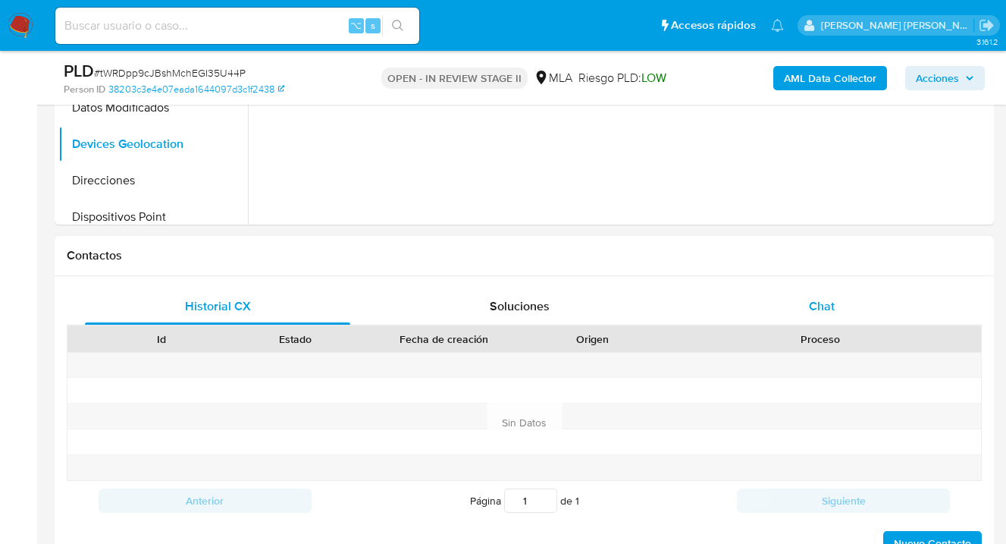
click at [786, 308] on div "Chat" at bounding box center [821, 306] width 265 height 36
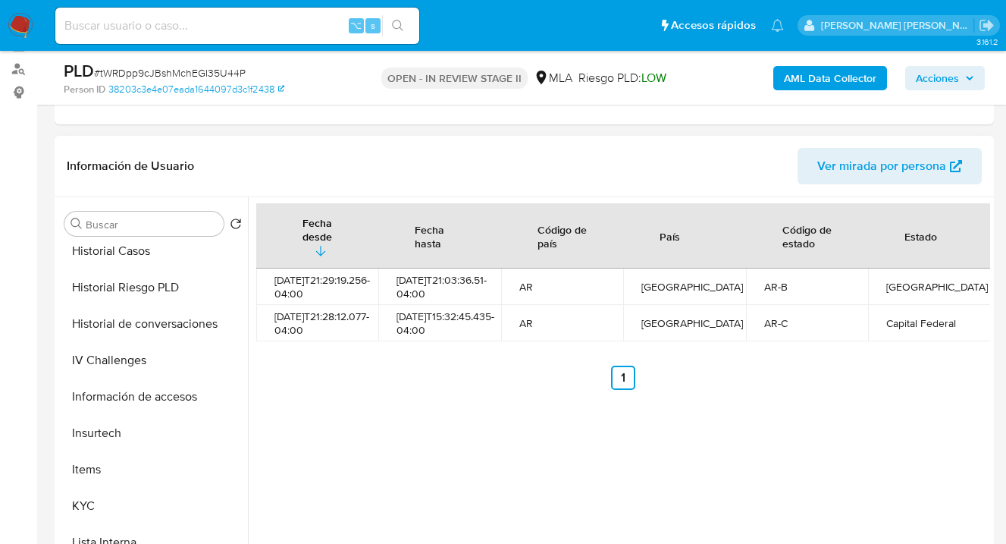
scroll to position [485, 0]
click at [159, 495] on button "KYC" at bounding box center [153, 503] width 190 height 36
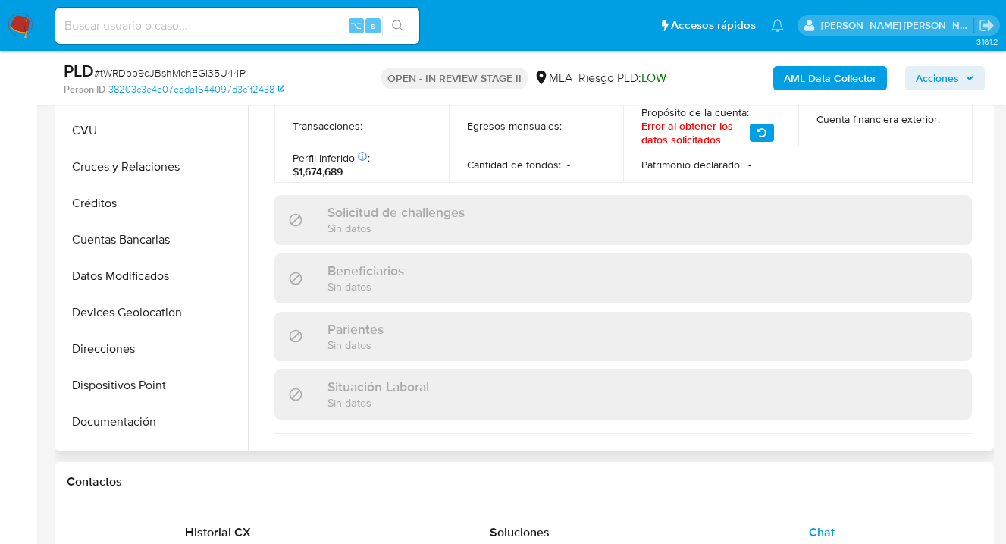
scroll to position [0, 0]
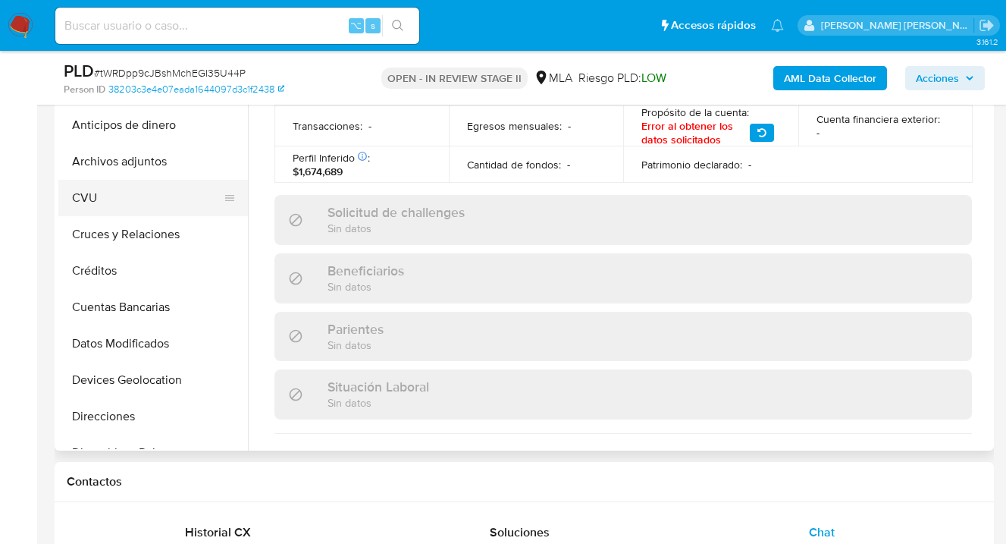
click at [155, 182] on button "CVU" at bounding box center [146, 198] width 177 height 36
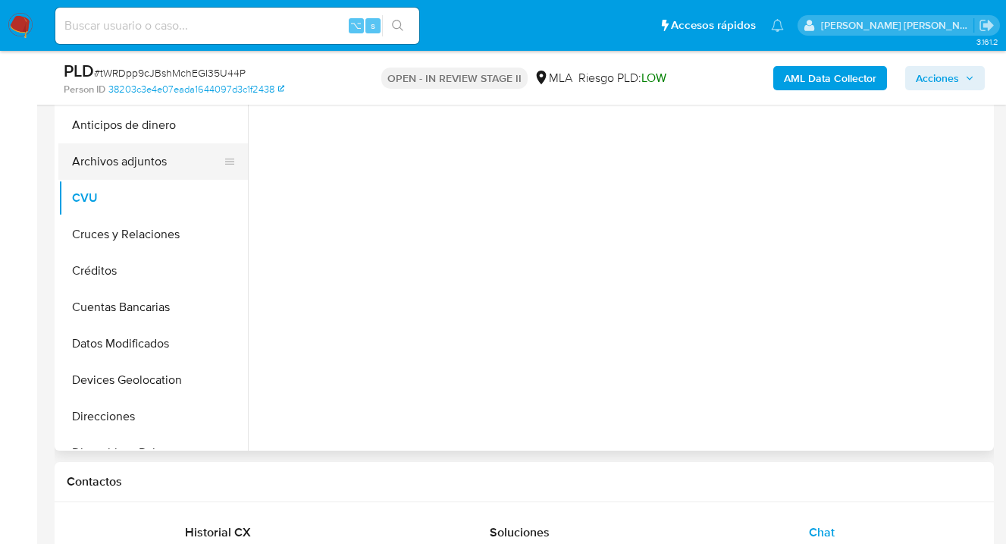
click at [159, 164] on button "Archivos adjuntos" at bounding box center [146, 161] width 177 height 36
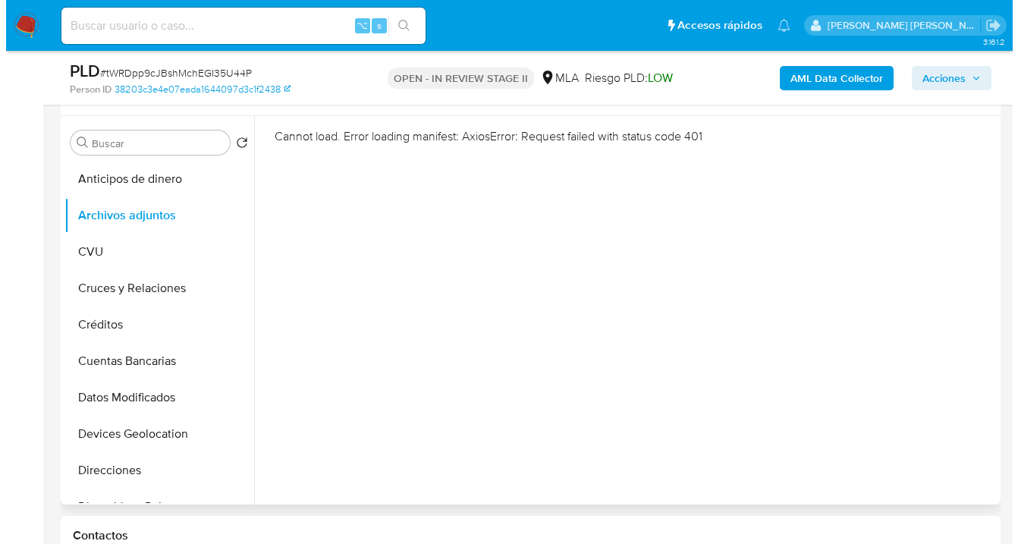
scroll to position [276, 0]
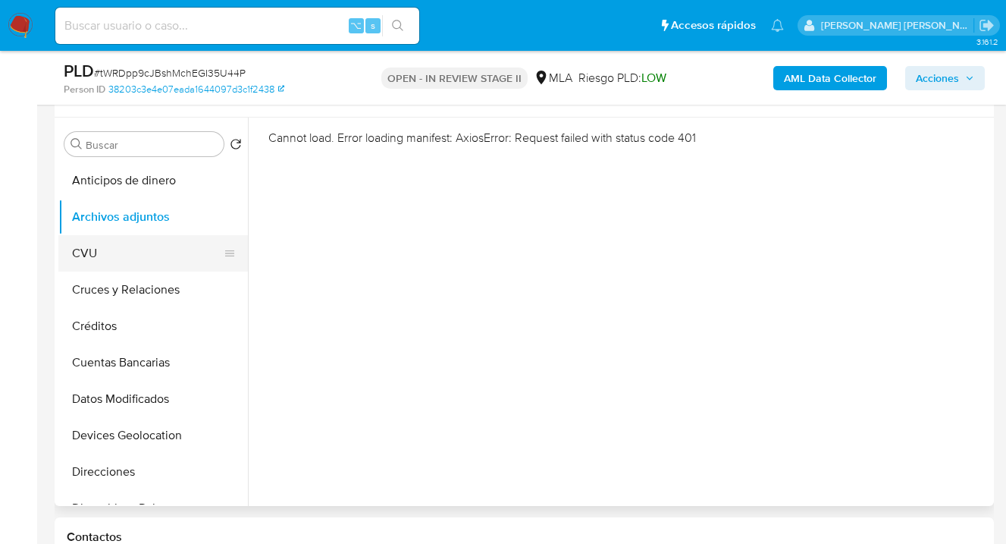
click at [165, 261] on button "CVU" at bounding box center [146, 253] width 177 height 36
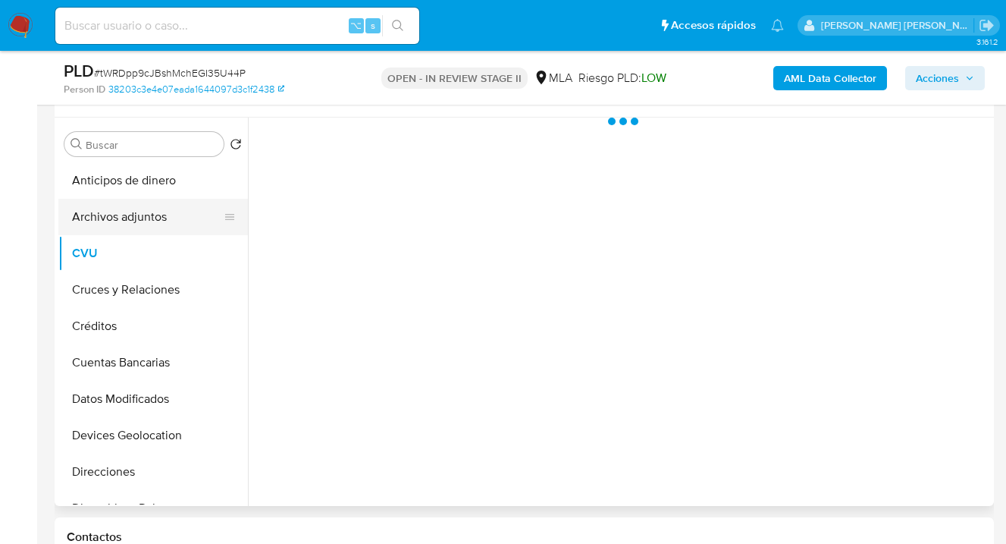
click at [168, 222] on button "Archivos adjuntos" at bounding box center [146, 217] width 177 height 36
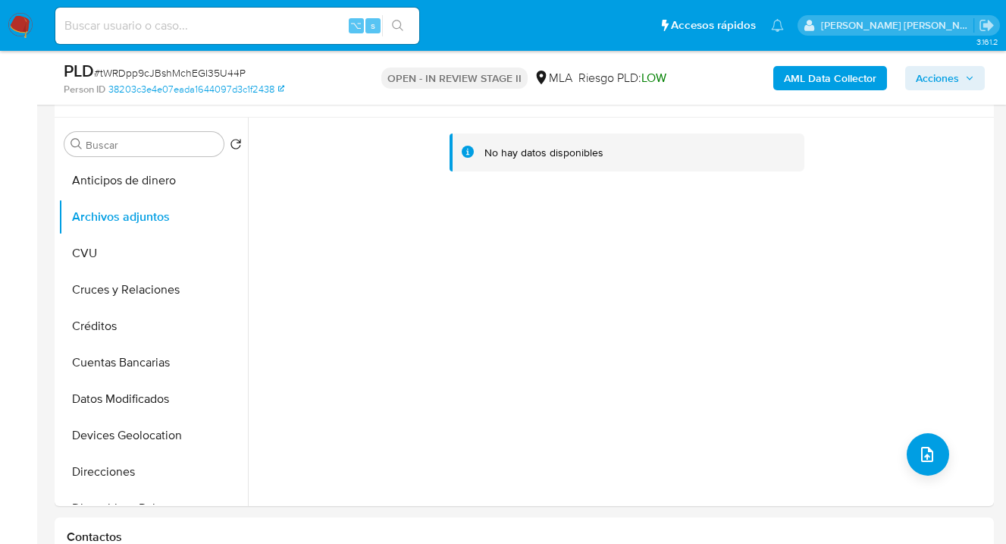
click at [827, 87] on b "AML Data Collector" at bounding box center [830, 78] width 93 height 24
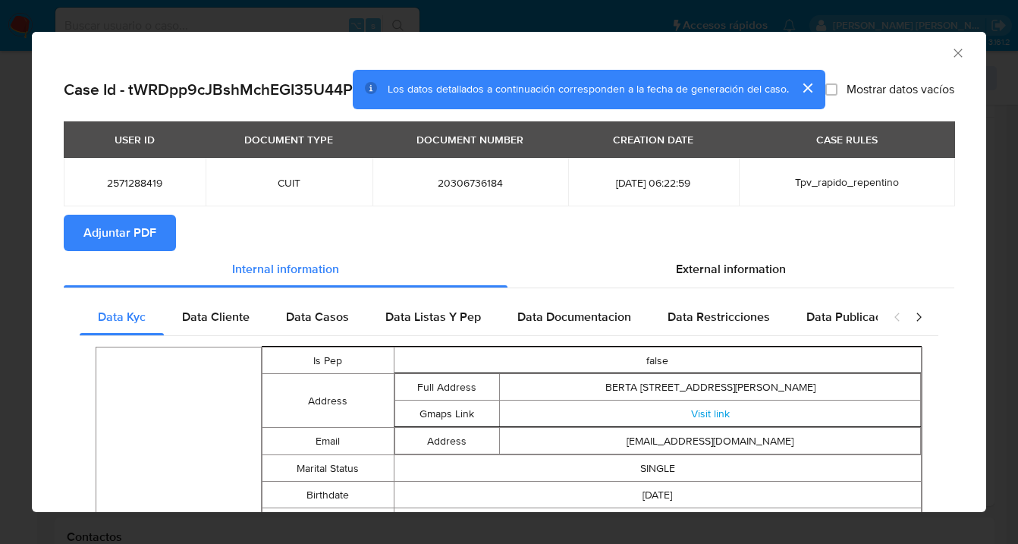
click at [137, 250] on span "Adjuntar PDF" at bounding box center [119, 232] width 73 height 33
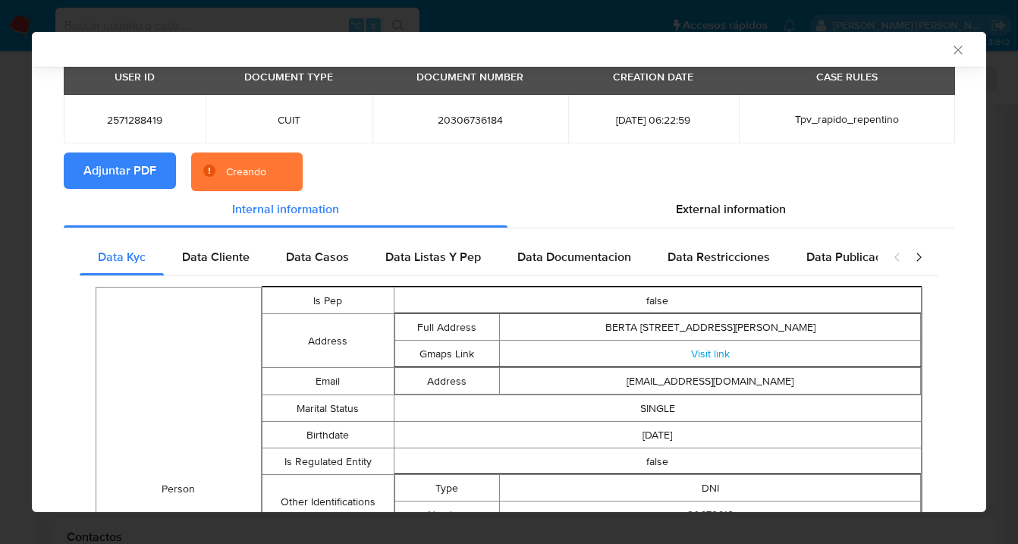
scroll to position [141, 0]
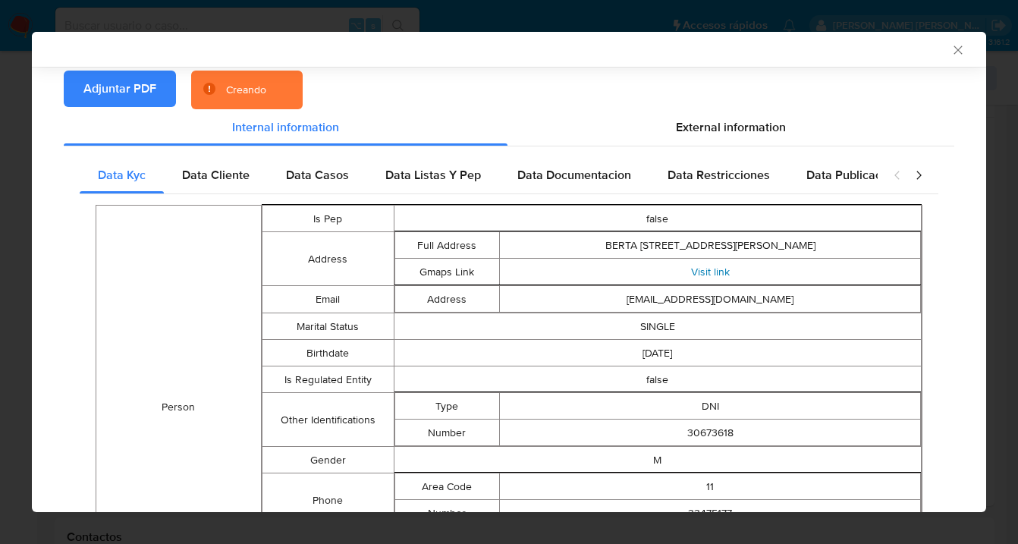
click at [693, 279] on link "Visit link" at bounding box center [710, 271] width 39 height 15
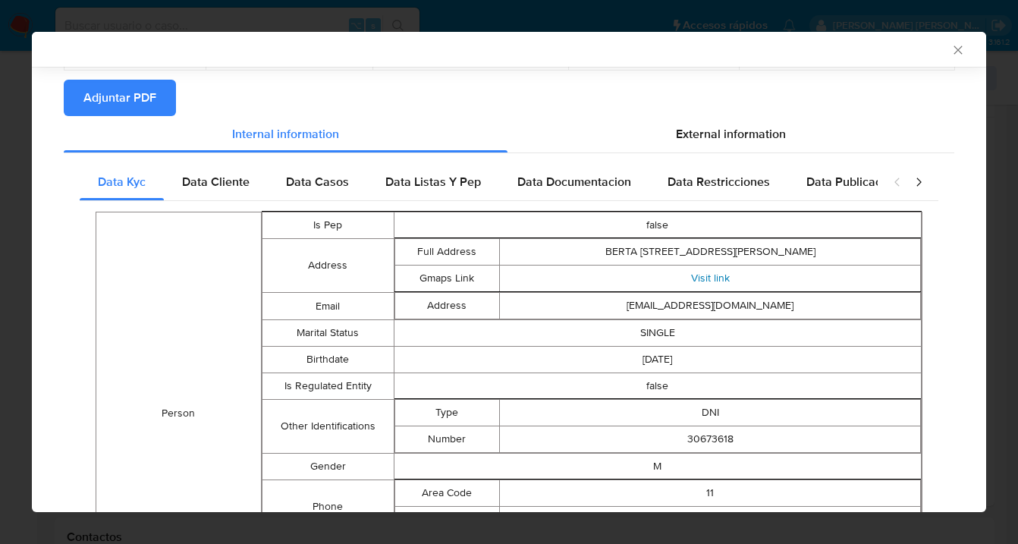
scroll to position [109, 0]
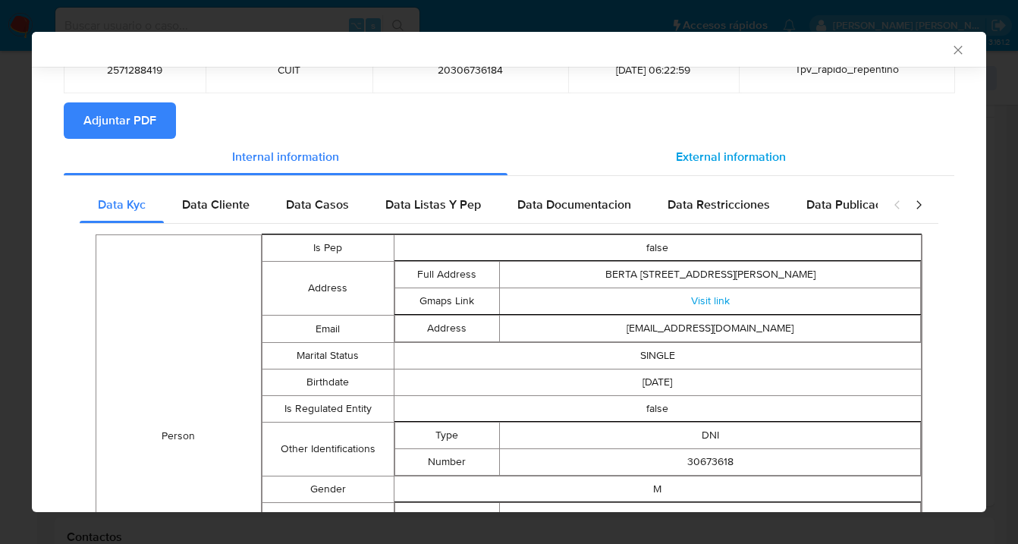
click at [695, 165] on span "External information" at bounding box center [731, 156] width 110 height 17
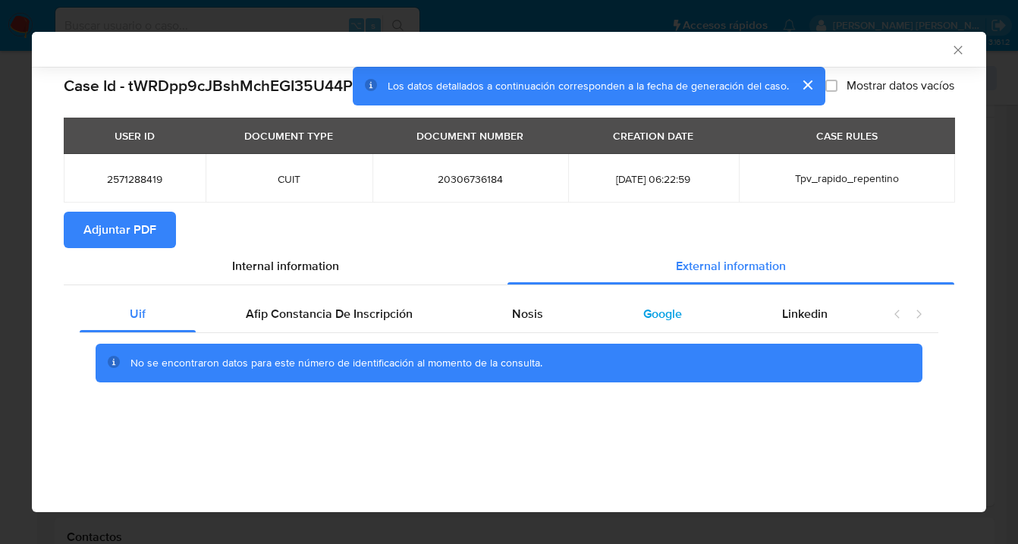
click at [667, 311] on span "Google" at bounding box center [662, 313] width 39 height 17
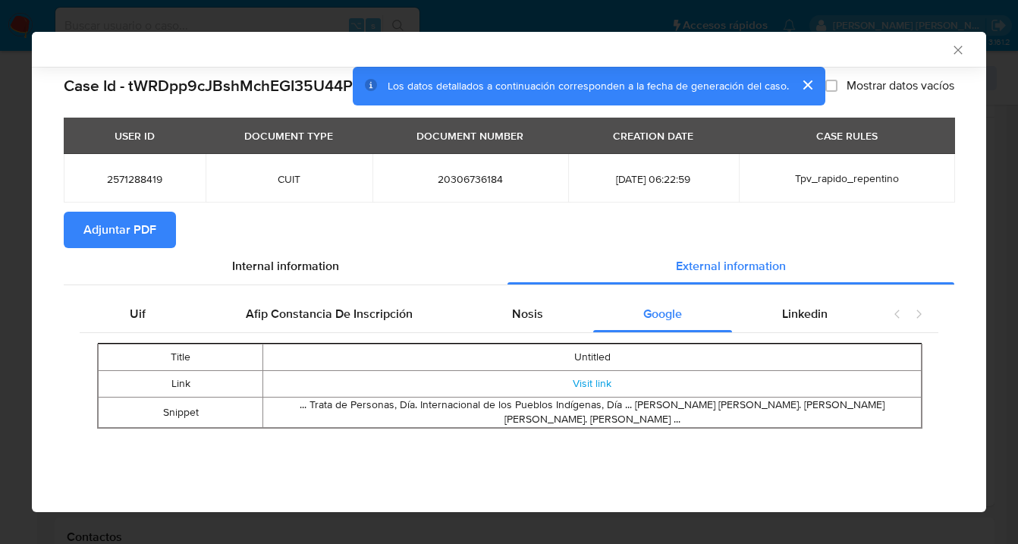
click at [955, 51] on icon "Cerrar ventana" at bounding box center [957, 49] width 15 height 15
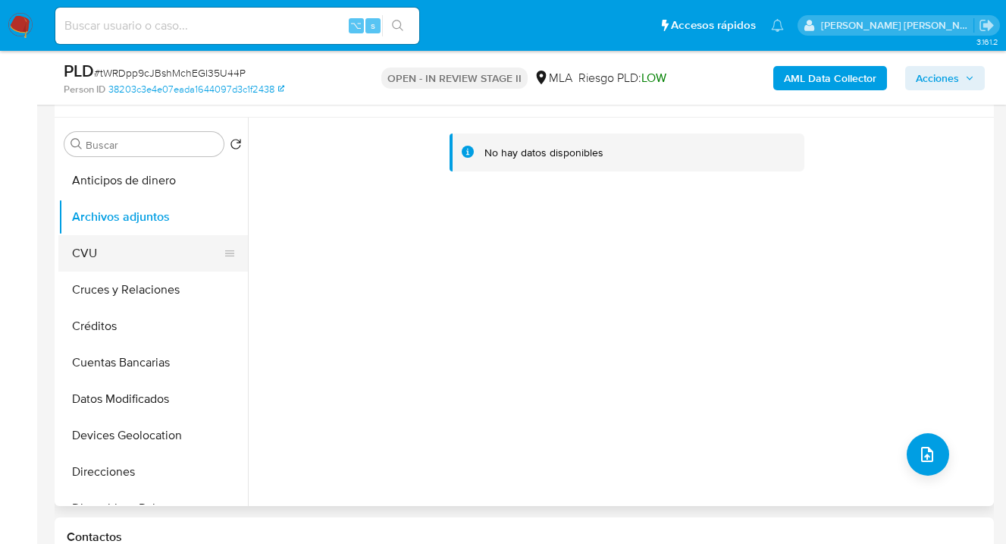
click at [161, 256] on button "CVU" at bounding box center [146, 253] width 177 height 36
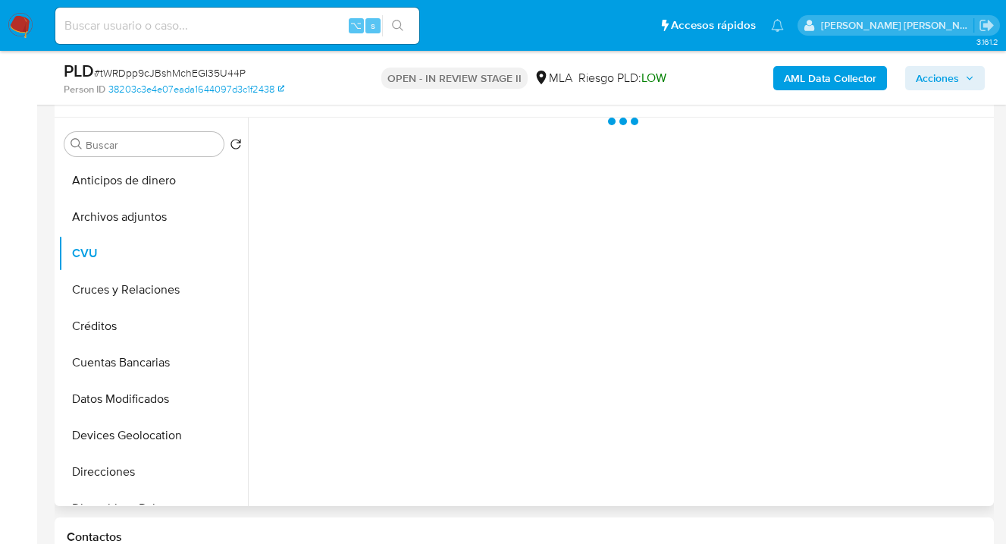
drag, startPoint x: 176, startPoint y: 228, endPoint x: 261, endPoint y: 208, distance: 87.2
click at [176, 228] on button "Archivos adjuntos" at bounding box center [153, 217] width 190 height 36
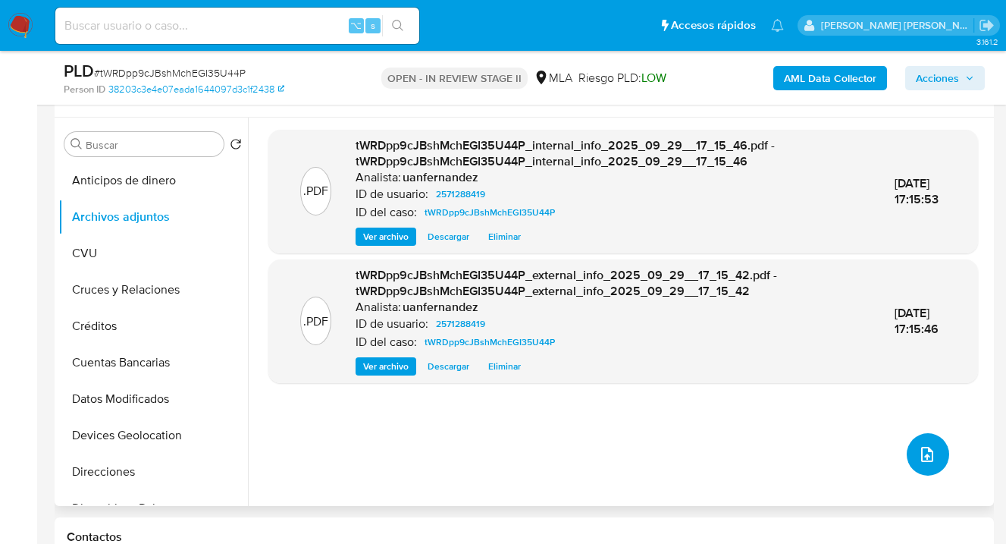
click at [919, 446] on span "upload-file" at bounding box center [928, 454] width 18 height 18
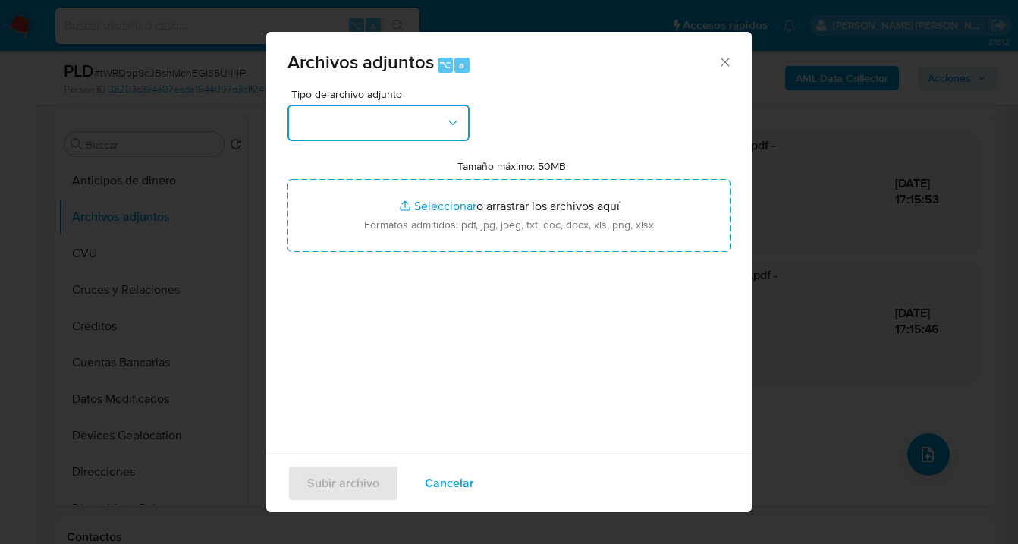
drag, startPoint x: 457, startPoint y: 121, endPoint x: 447, endPoint y: 140, distance: 22.0
click at [453, 121] on icon "button" at bounding box center [452, 122] width 15 height 15
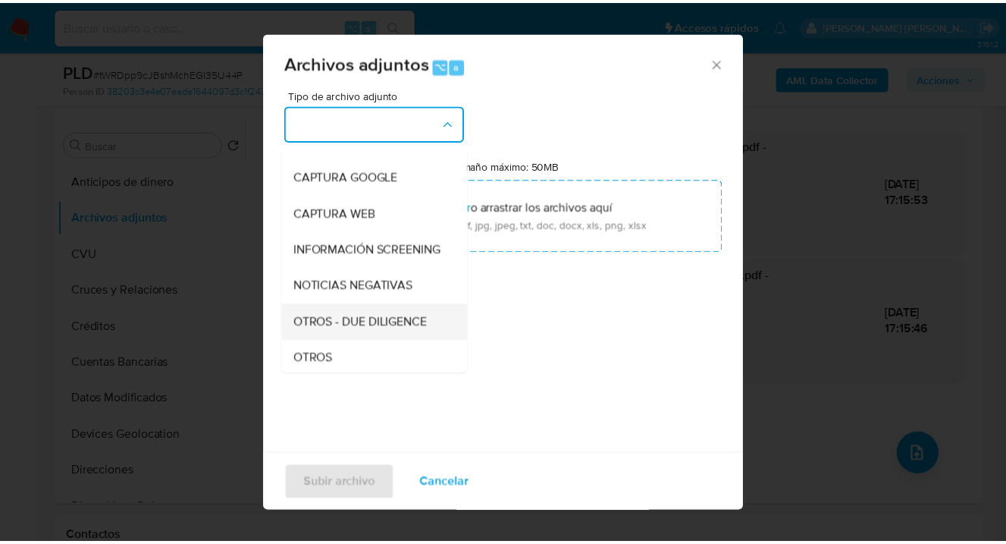
scroll to position [136, 0]
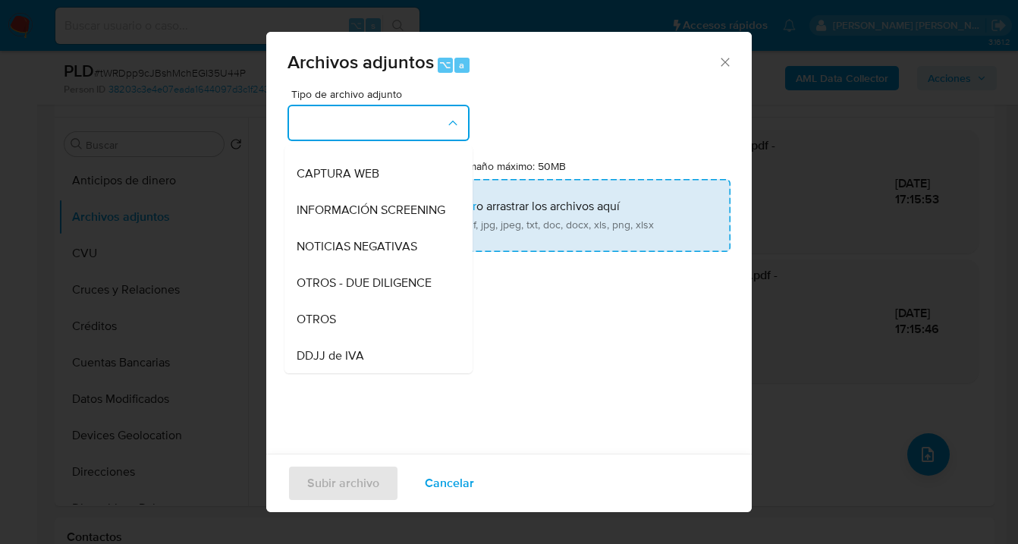
drag, startPoint x: 382, startPoint y: 322, endPoint x: 459, endPoint y: 247, distance: 107.8
click at [382, 322] on div "OTROS" at bounding box center [374, 319] width 155 height 36
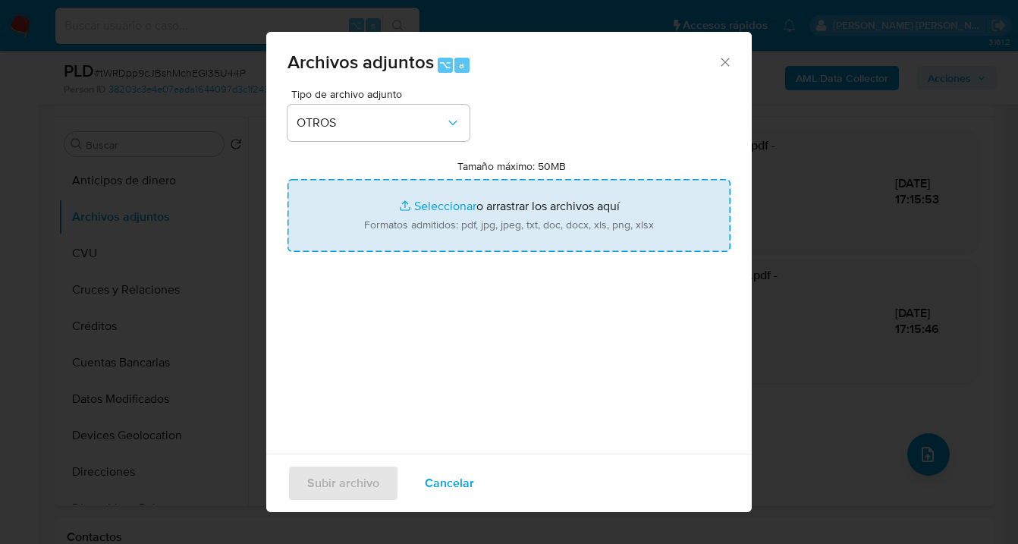
click at [463, 246] on input "Tamaño máximo: 50MB Seleccionar archivos" at bounding box center [508, 215] width 443 height 73
type input "C:\fakepath\2571288419 Movimientos-v10_3.xlsx"
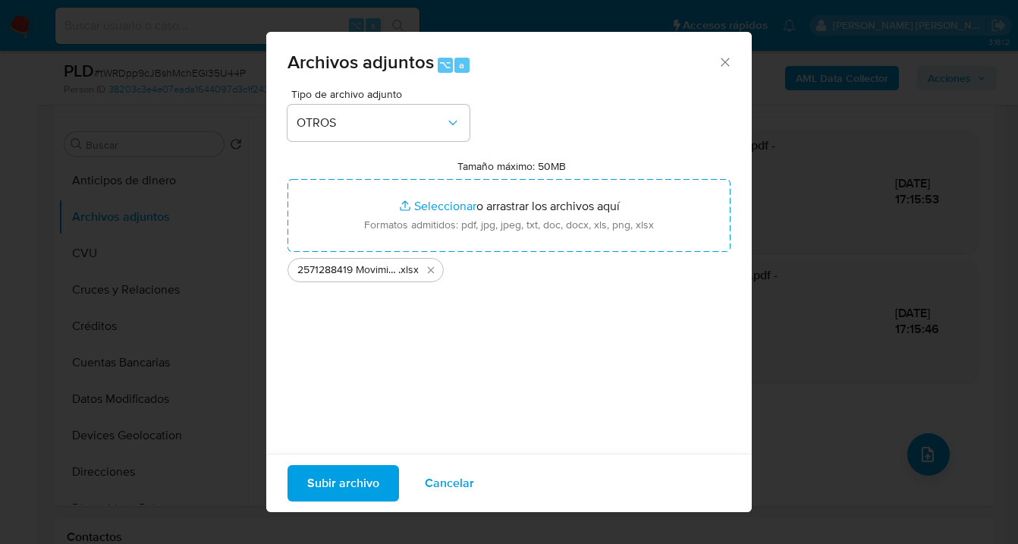
click at [325, 479] on span "Subir archivo" at bounding box center [343, 482] width 72 height 33
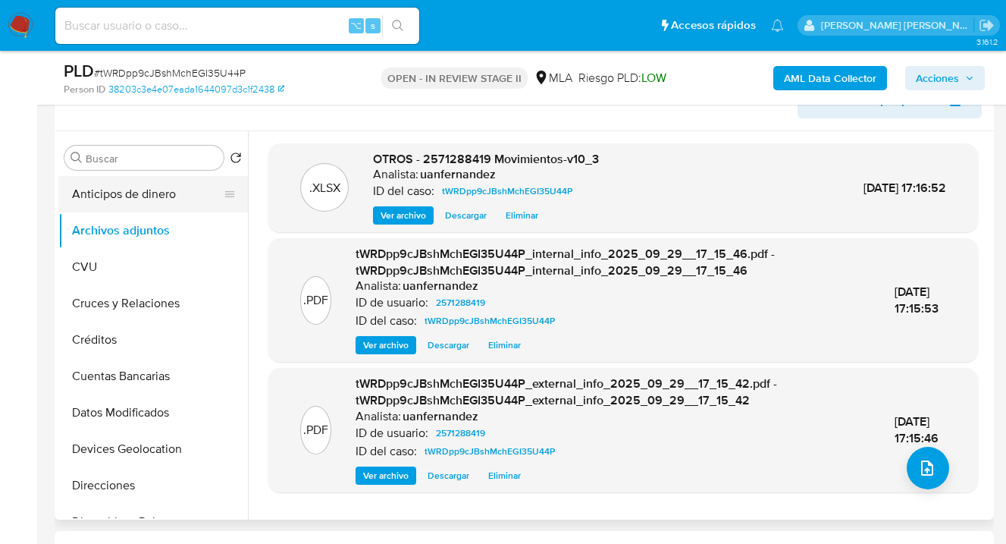
scroll to position [273, 0]
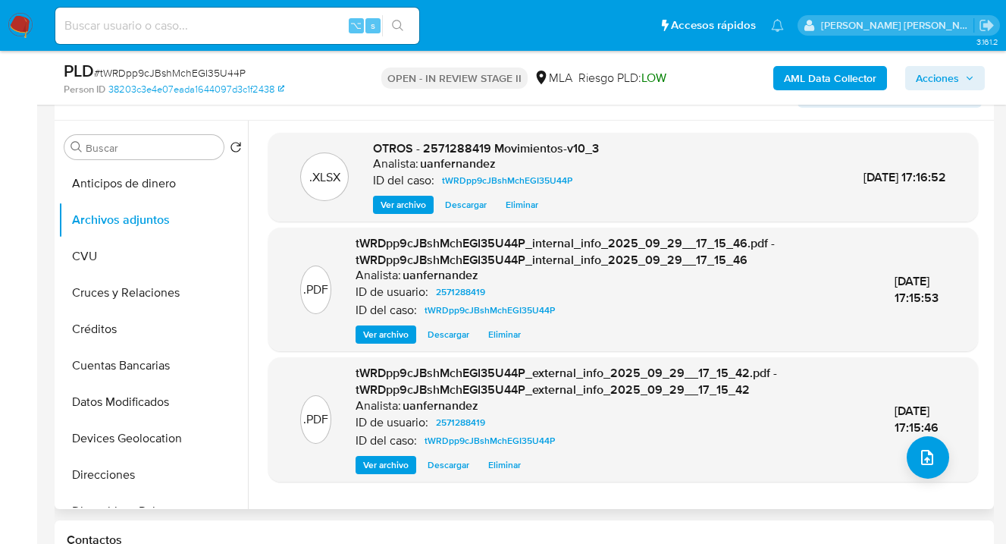
click at [248, 212] on div ".XLSX OTROS - 2571288419 Movimientos-v10_3 Analista: uanfernandez ID del caso: …" at bounding box center [619, 315] width 743 height 388
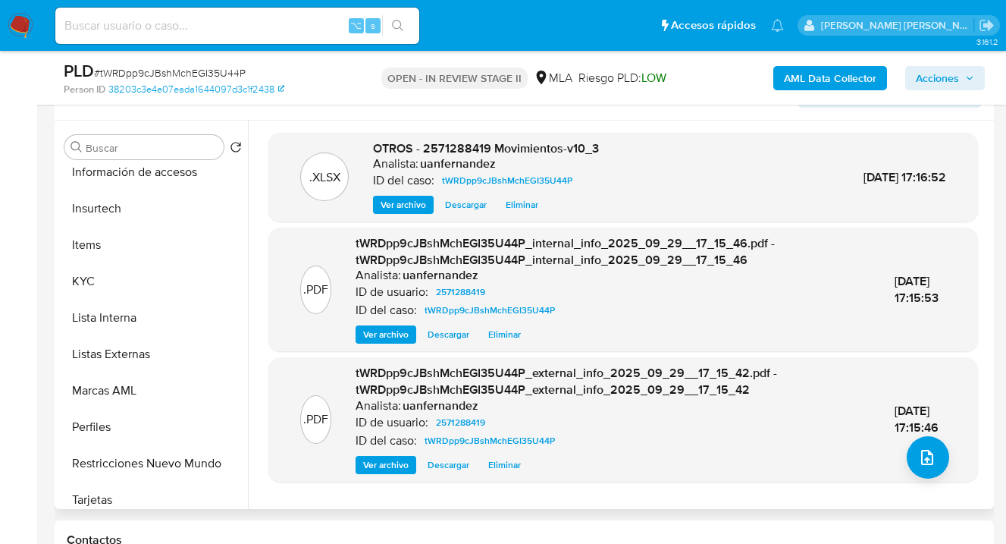
scroll to position [787, 0]
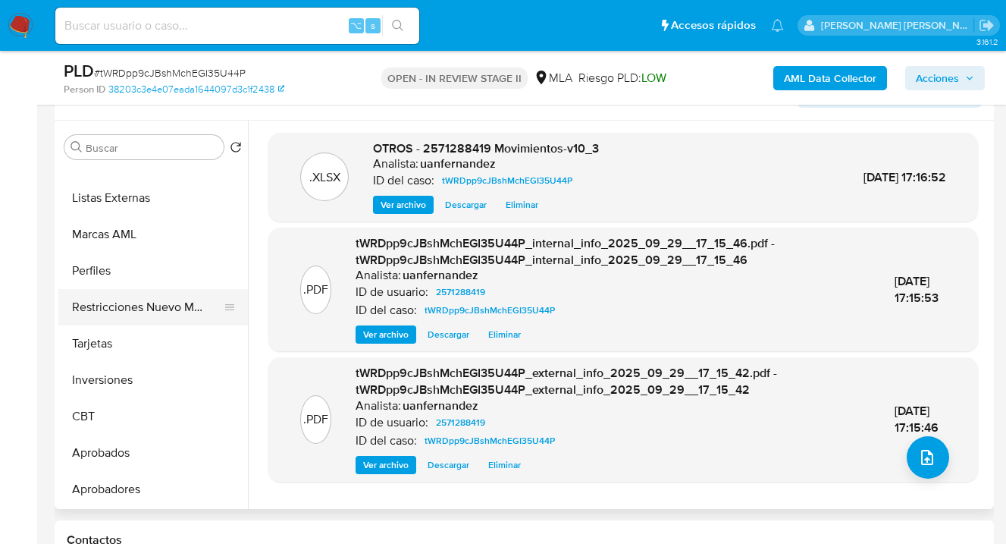
click at [155, 306] on button "Restricciones Nuevo Mundo" at bounding box center [146, 307] width 177 height 36
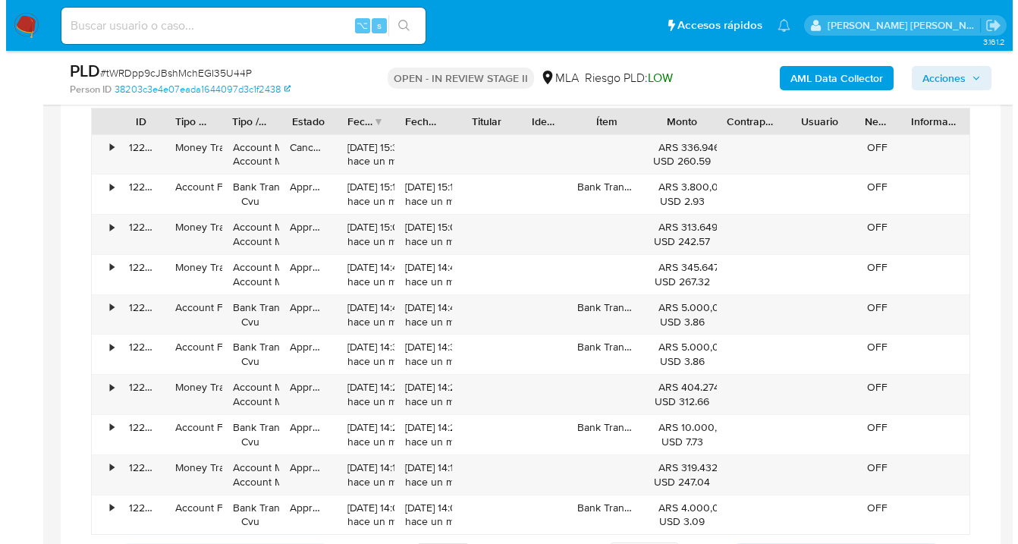
scroll to position [2504, 0]
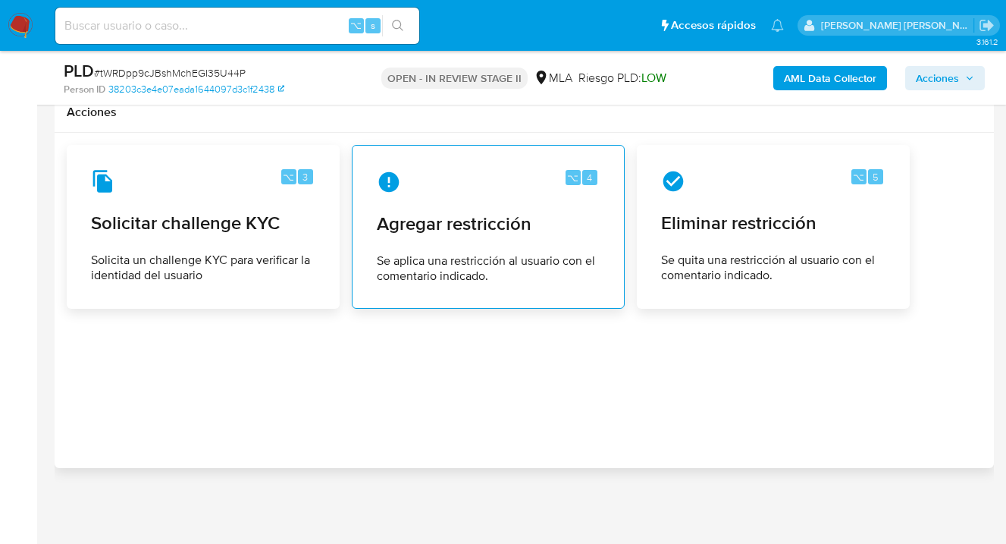
click at [466, 212] on span "Agregar restricción" at bounding box center [488, 223] width 223 height 23
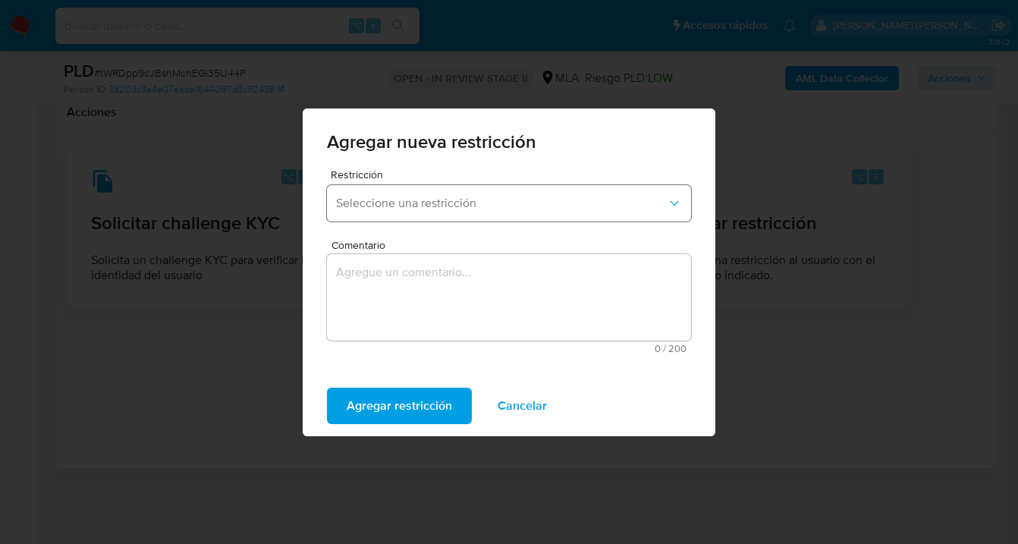
click at [471, 207] on span "Seleccione una restricción" at bounding box center [501, 203] width 331 height 15
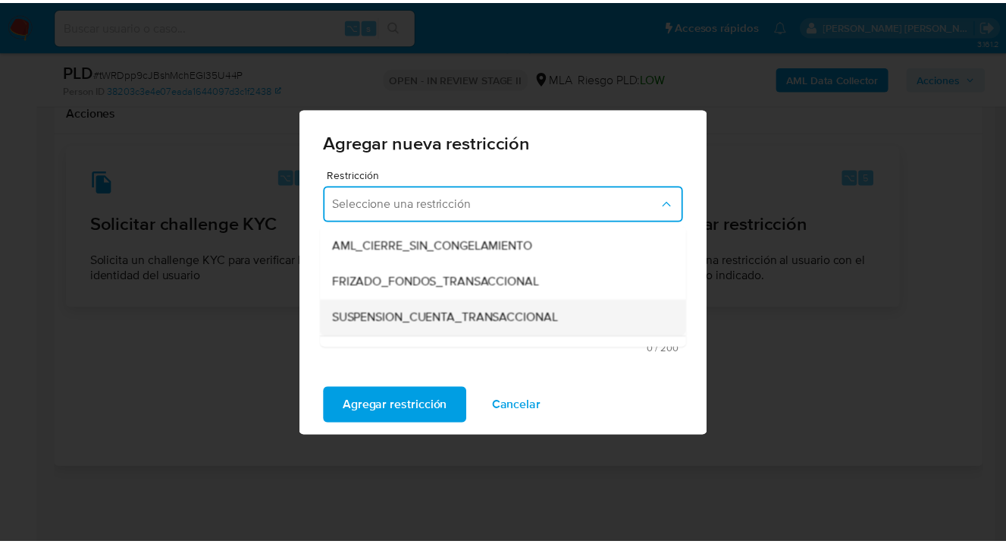
scroll to position [146, 0]
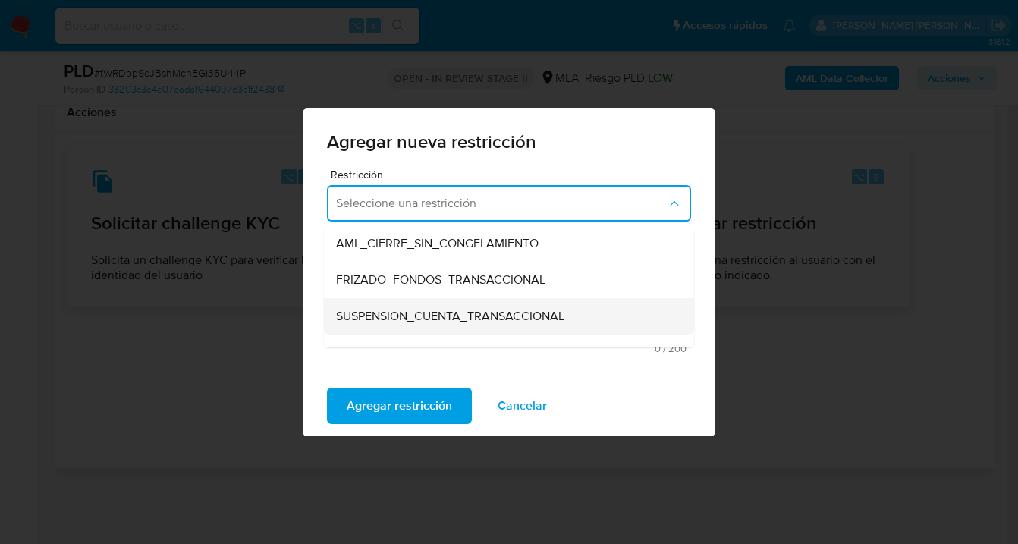
click at [476, 316] on span "SUSPENSION_CUENTA_TRANSACCIONAL" at bounding box center [450, 316] width 228 height 15
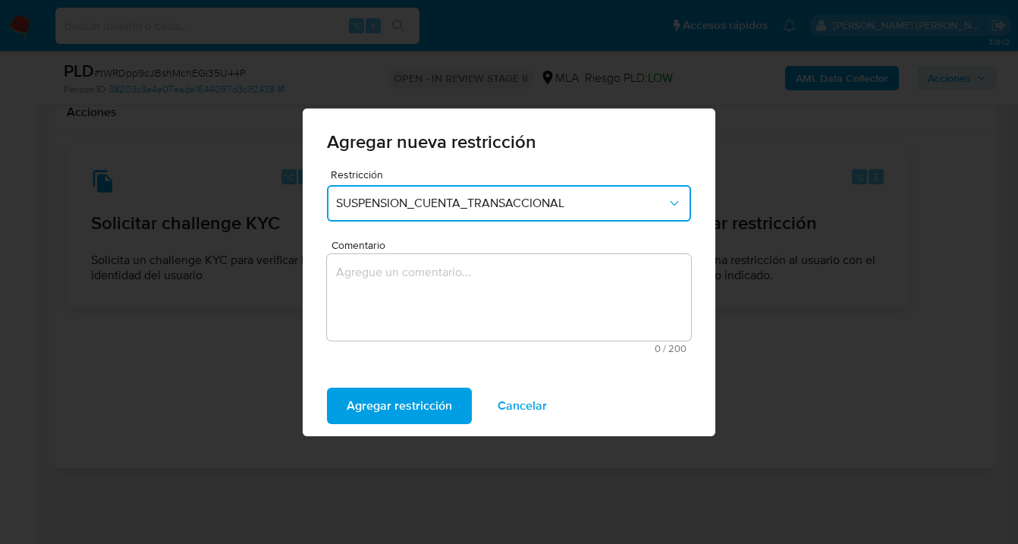
click at [391, 300] on textarea "Comentario" at bounding box center [509, 297] width 364 height 86
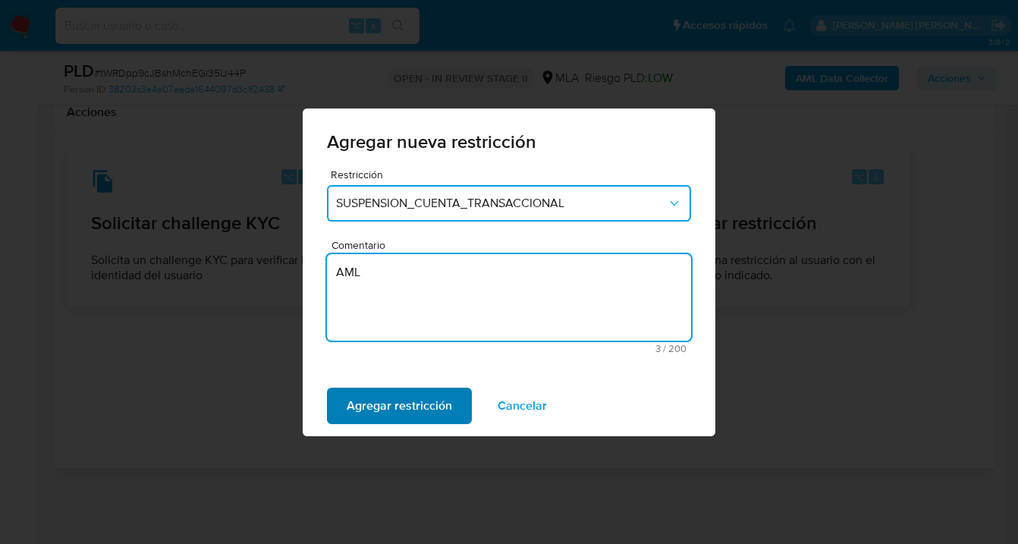
type textarea "AML"
click at [394, 408] on span "Agregar restricción" at bounding box center [399, 405] width 105 height 33
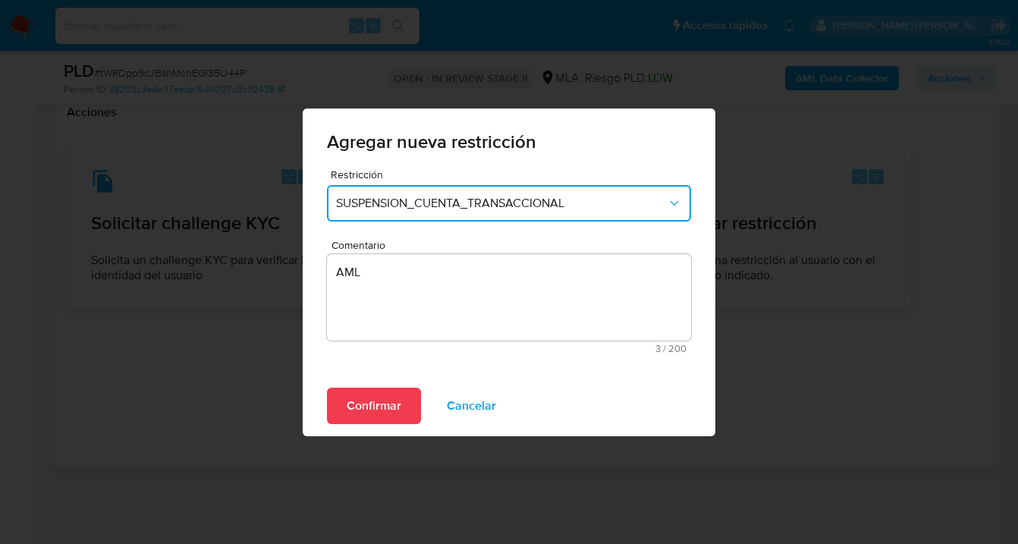
drag, startPoint x: 379, startPoint y: 407, endPoint x: 426, endPoint y: 378, distance: 54.8
click at [378, 405] on span "Confirmar" at bounding box center [374, 405] width 55 height 33
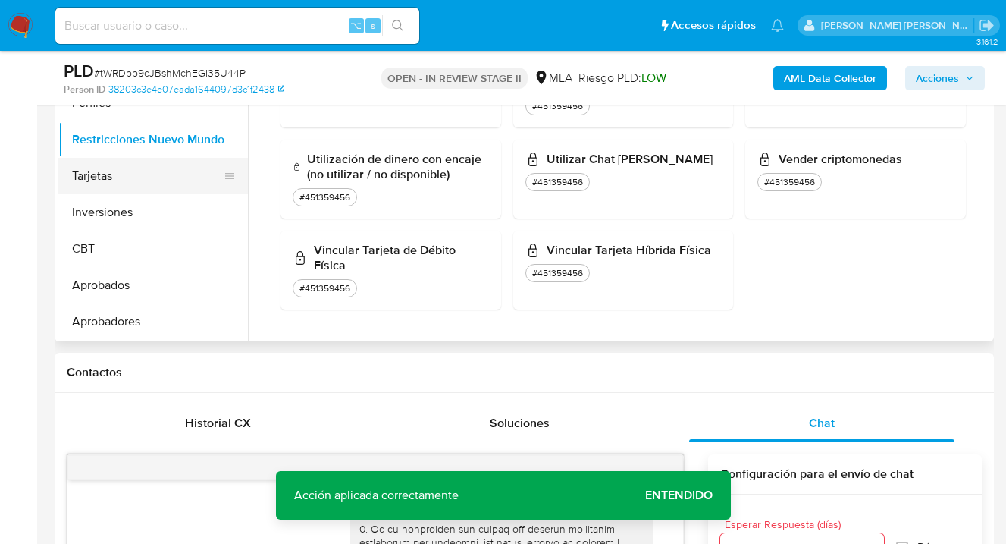
scroll to position [408, 0]
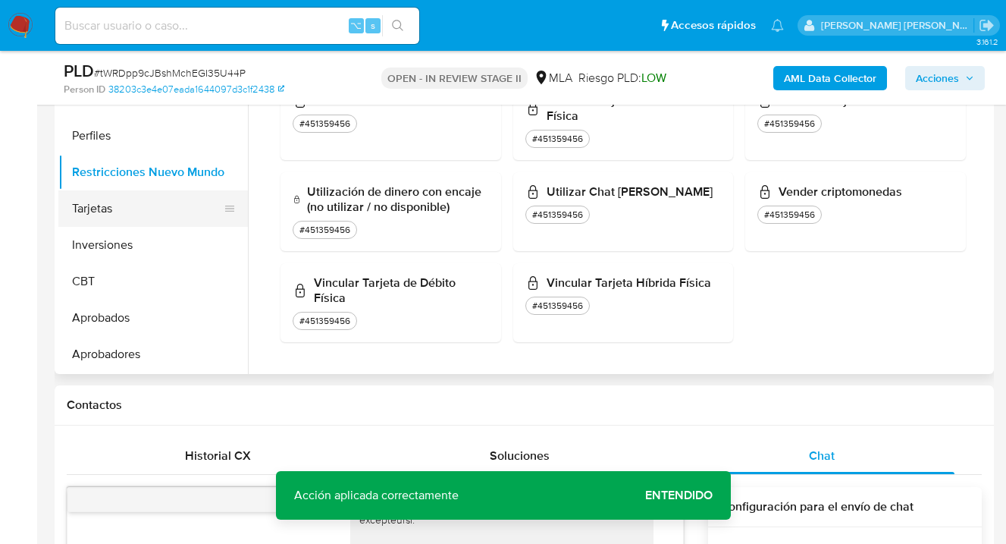
click at [151, 206] on button "Tarjetas" at bounding box center [146, 208] width 177 height 36
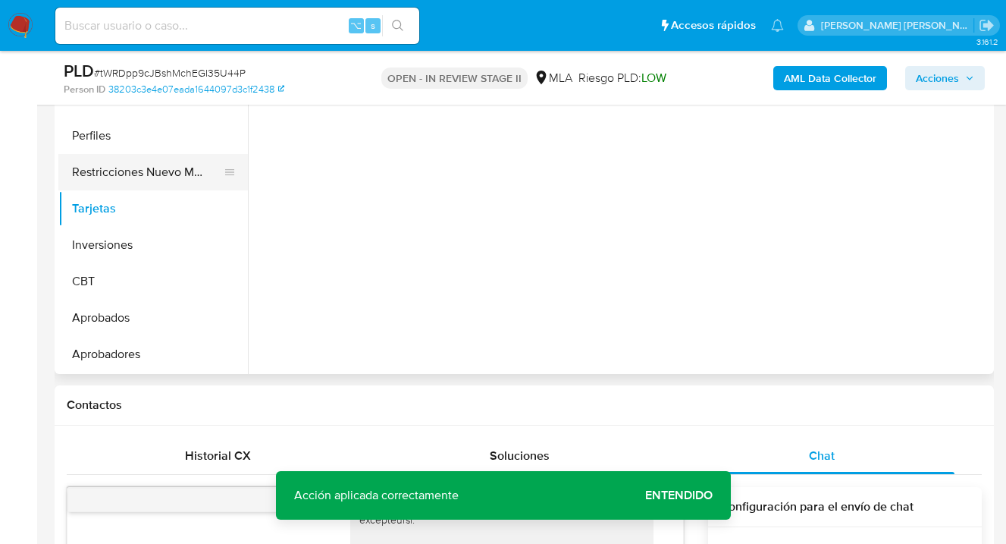
click at [151, 168] on button "Restricciones Nuevo Mundo" at bounding box center [146, 172] width 177 height 36
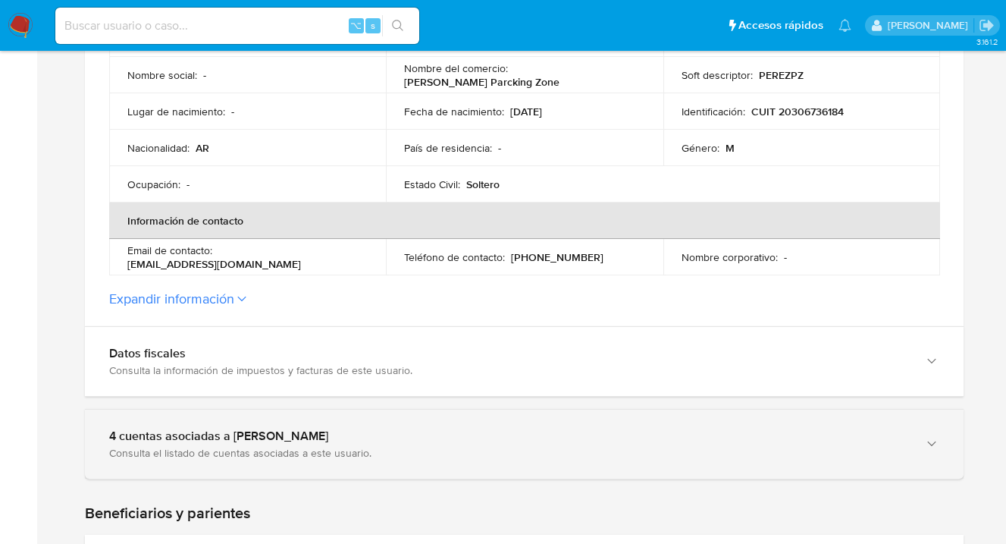
scroll to position [448, 0]
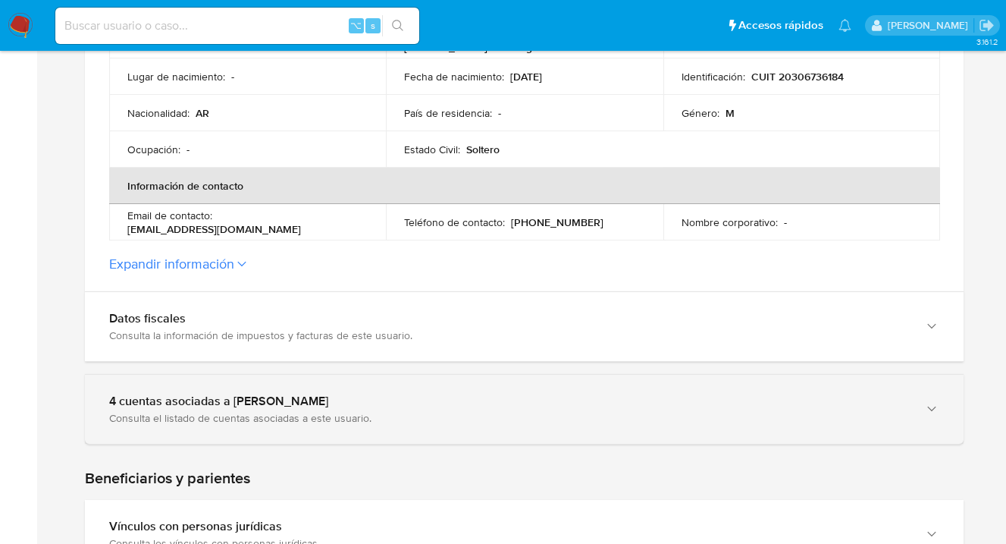
click at [930, 409] on icon "button" at bounding box center [932, 409] width 8 height 5
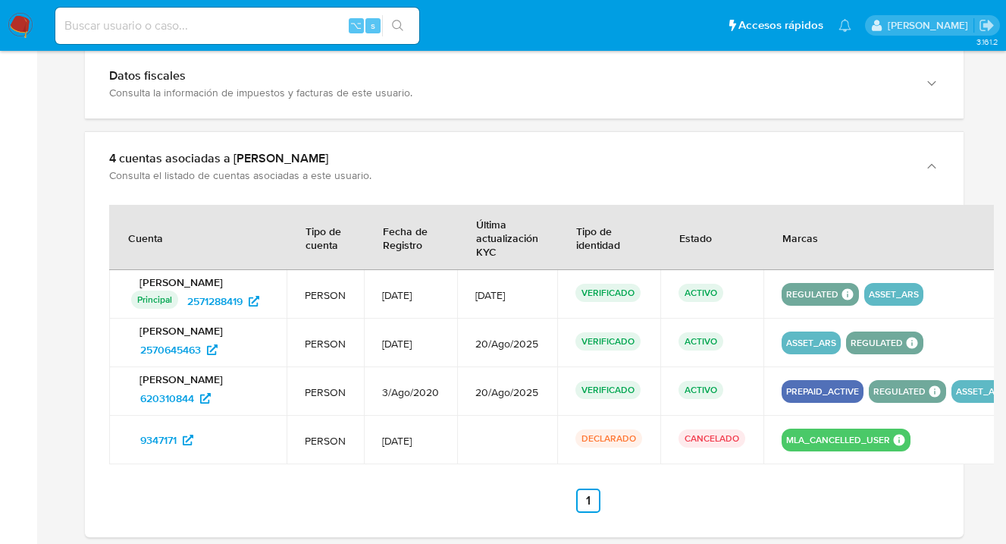
scroll to position [692, 0]
click at [178, 391] on span "620310844" at bounding box center [167, 397] width 54 height 24
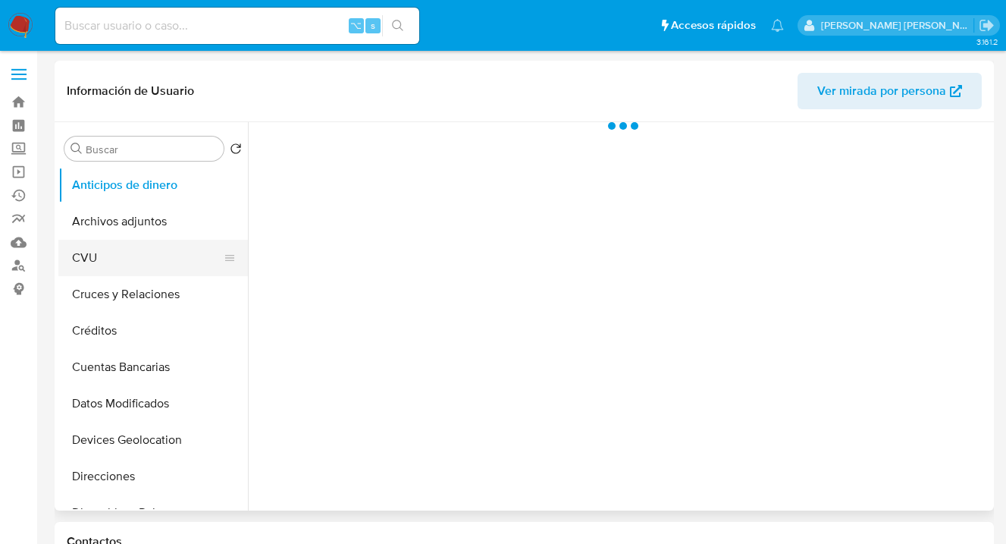
drag, startPoint x: 241, startPoint y: 216, endPoint x: 241, endPoint y: 246, distance: 29.6
click at [241, 246] on ul "Anticipos de dinero Archivos adjuntos CVU Cruces y Relaciones Créditos Cuentas …" at bounding box center [153, 338] width 190 height 342
select select "10"
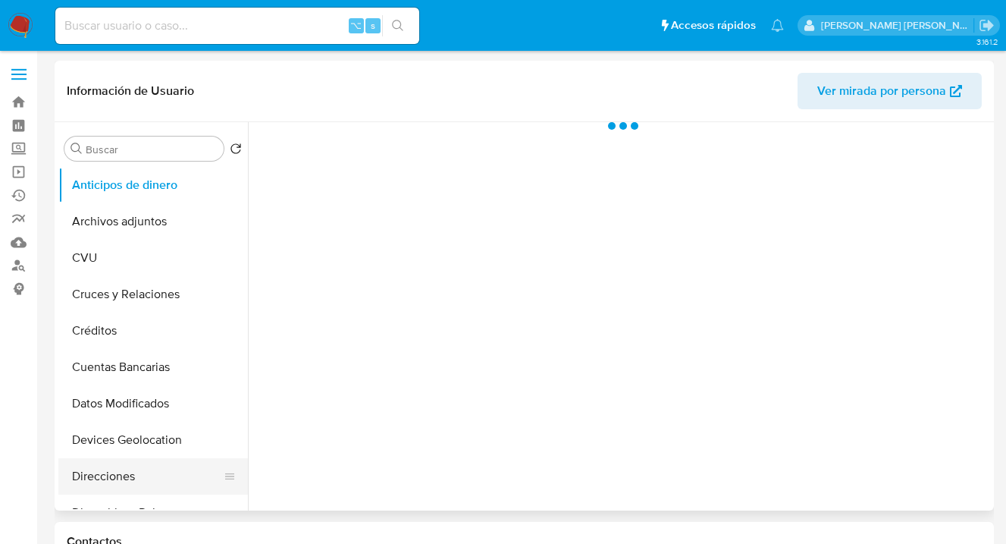
scroll to position [176, 0]
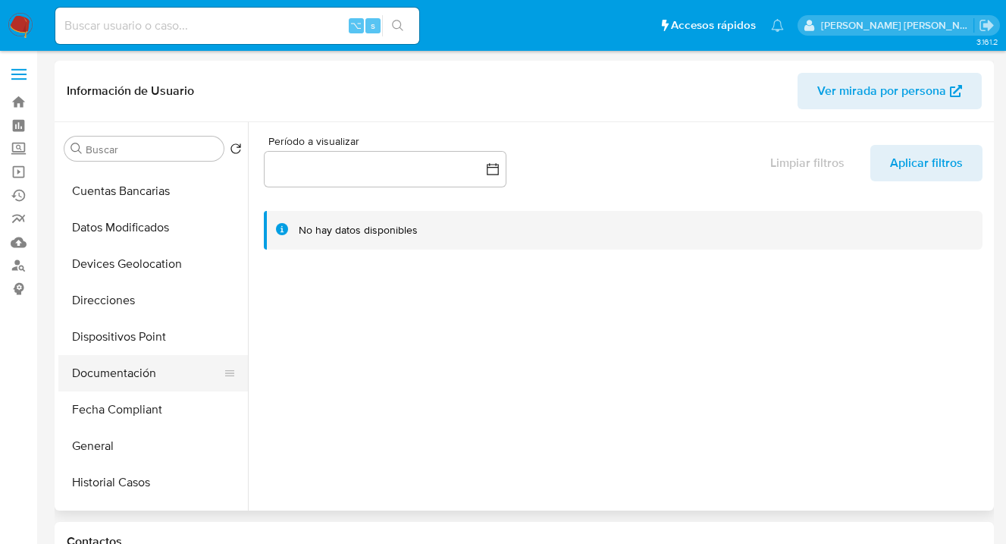
click at [149, 368] on button "Documentación" at bounding box center [146, 373] width 177 height 36
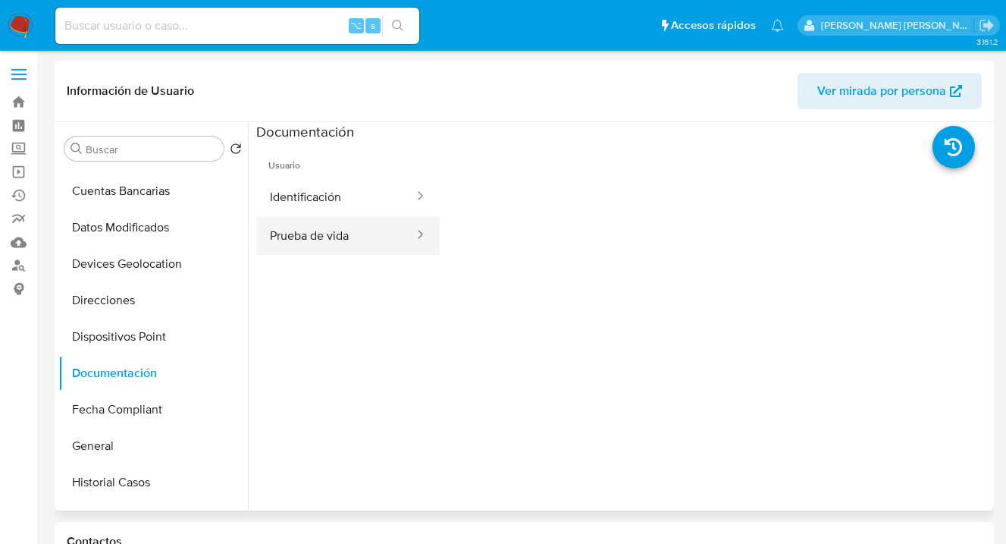
click at [320, 241] on button "Prueba de vida" at bounding box center [335, 235] width 159 height 39
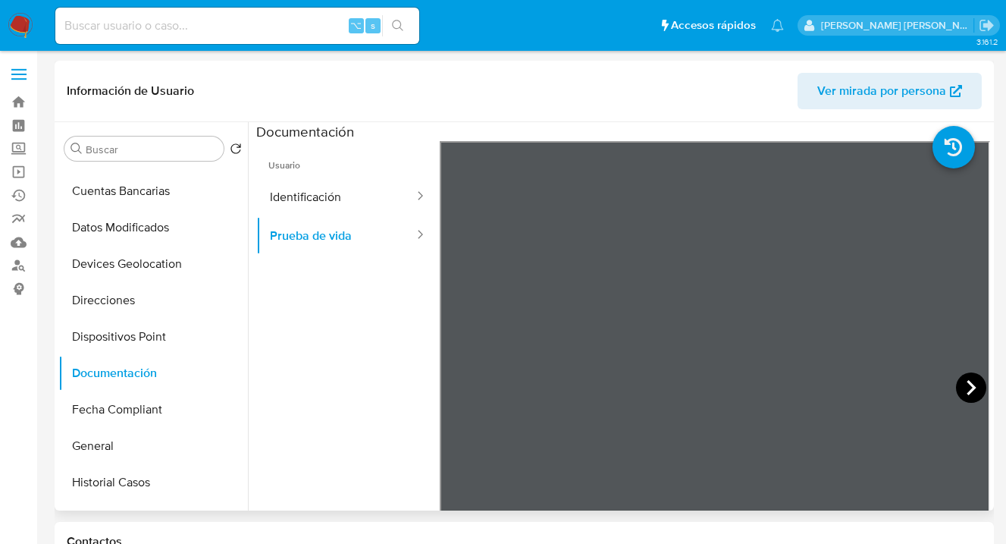
click at [966, 380] on icon at bounding box center [971, 387] width 30 height 30
click at [965, 380] on icon at bounding box center [971, 387] width 30 height 30
click at [325, 204] on button "Identificación" at bounding box center [335, 196] width 159 height 39
click at [956, 377] on icon at bounding box center [971, 387] width 30 height 30
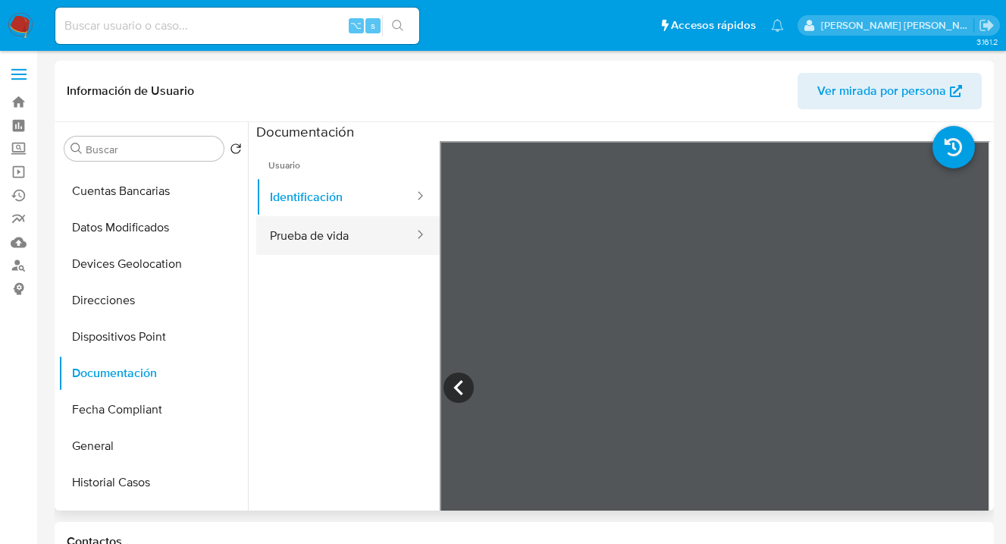
click at [356, 236] on button "Prueba de vida" at bounding box center [335, 235] width 159 height 39
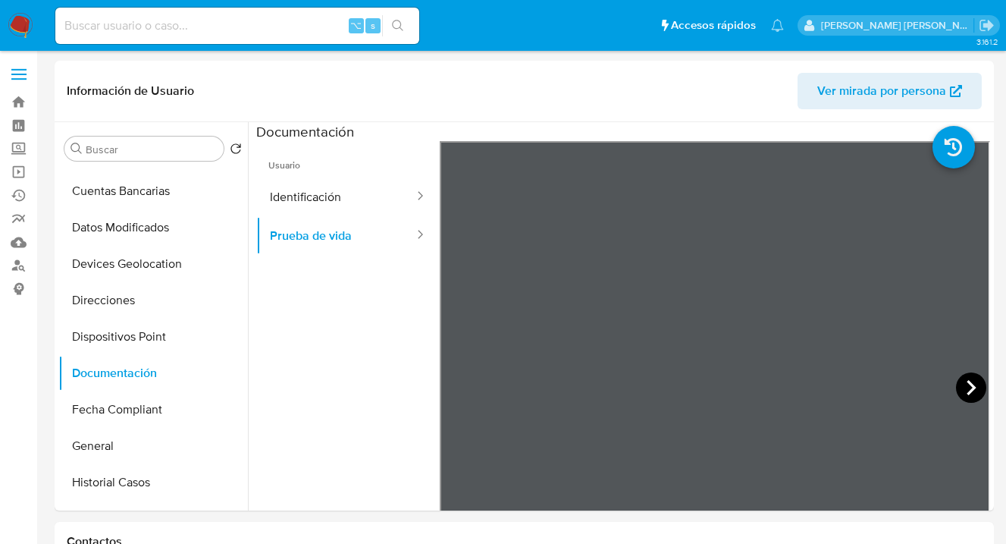
click at [965, 386] on icon at bounding box center [971, 387] width 30 height 30
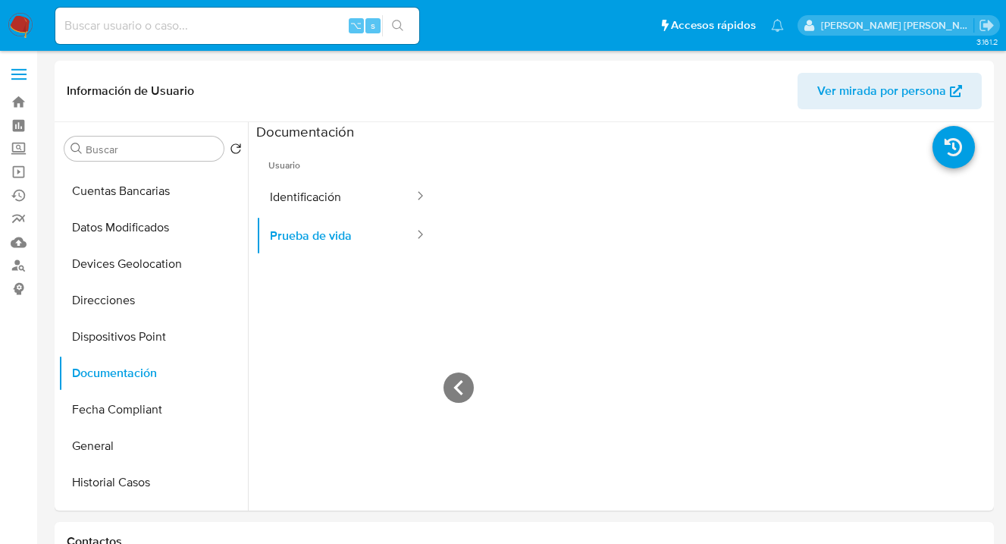
scroll to position [303, 0]
click at [128, 303] on button "Direcciones" at bounding box center [146, 300] width 177 height 36
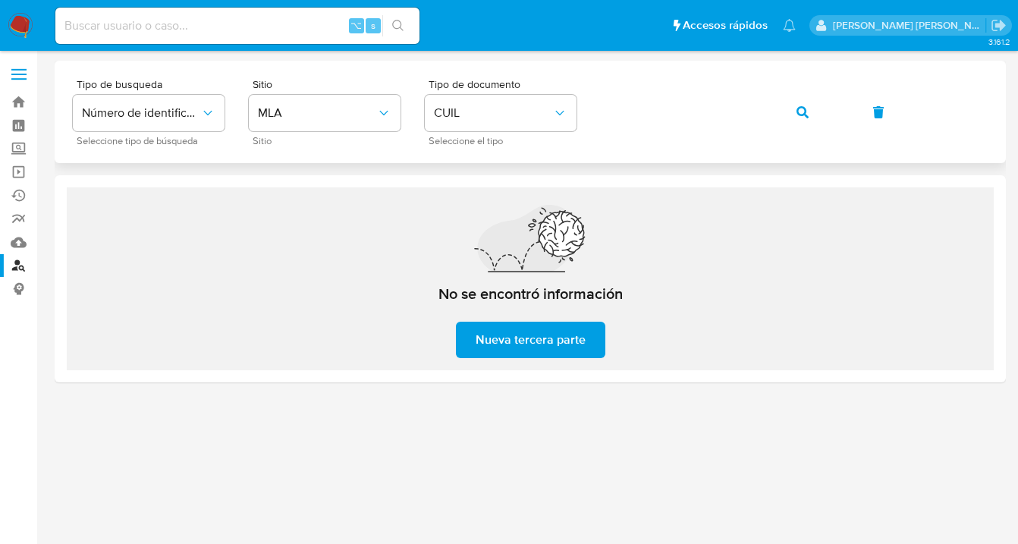
click at [599, 108] on div "Tipo de busqueda Número de identificación Seleccione tipo de búsqueda Sitio MLA…" at bounding box center [530, 112] width 915 height 66
click at [802, 113] on icon "button" at bounding box center [802, 112] width 12 height 12
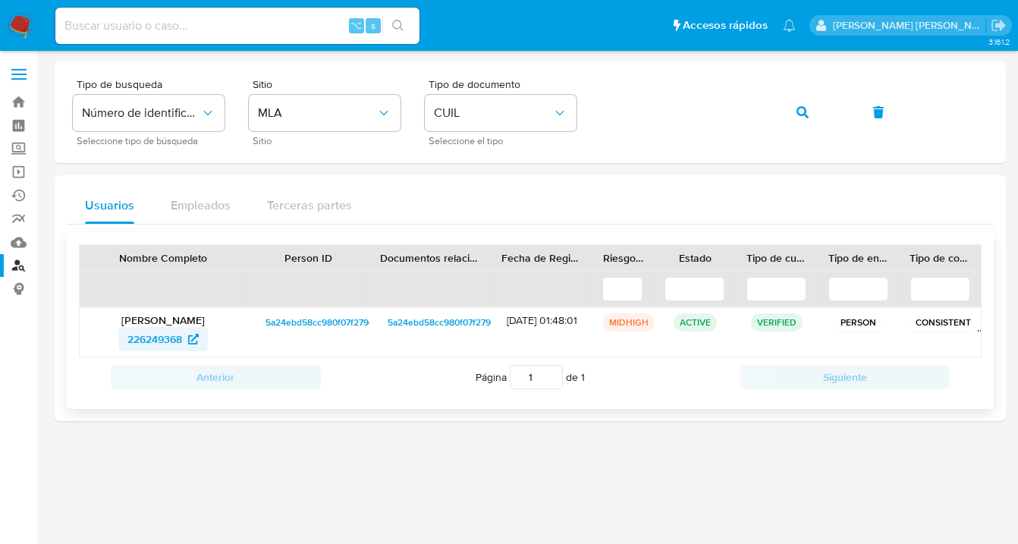
click at [158, 344] on span "226249368" at bounding box center [154, 339] width 55 height 24
click at [139, 341] on span "226249368" at bounding box center [154, 339] width 55 height 24
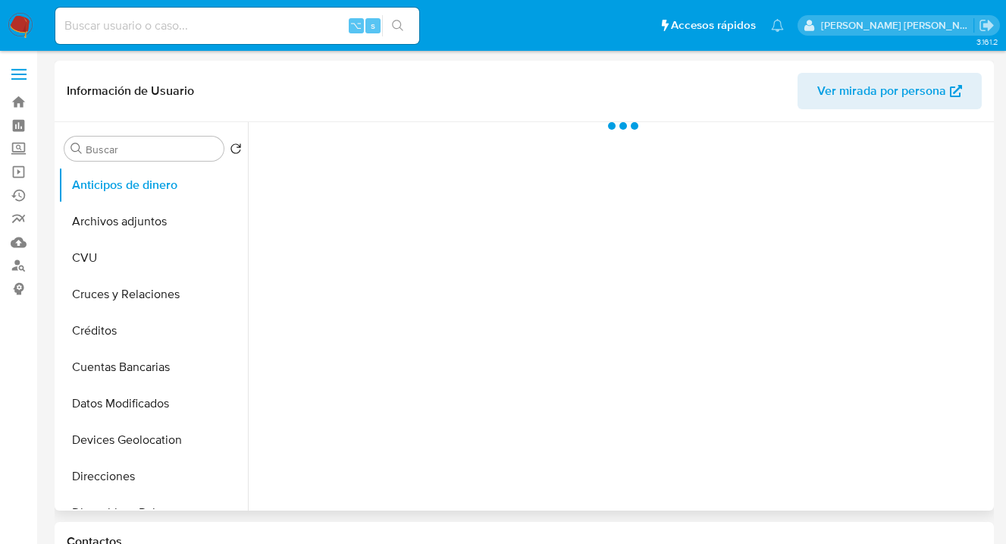
select select "10"
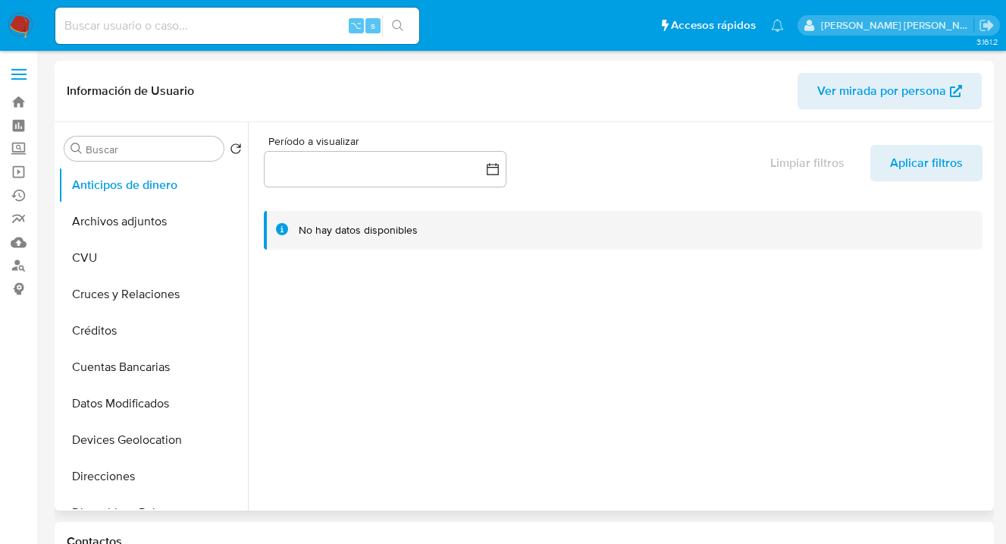
scroll to position [147, 0]
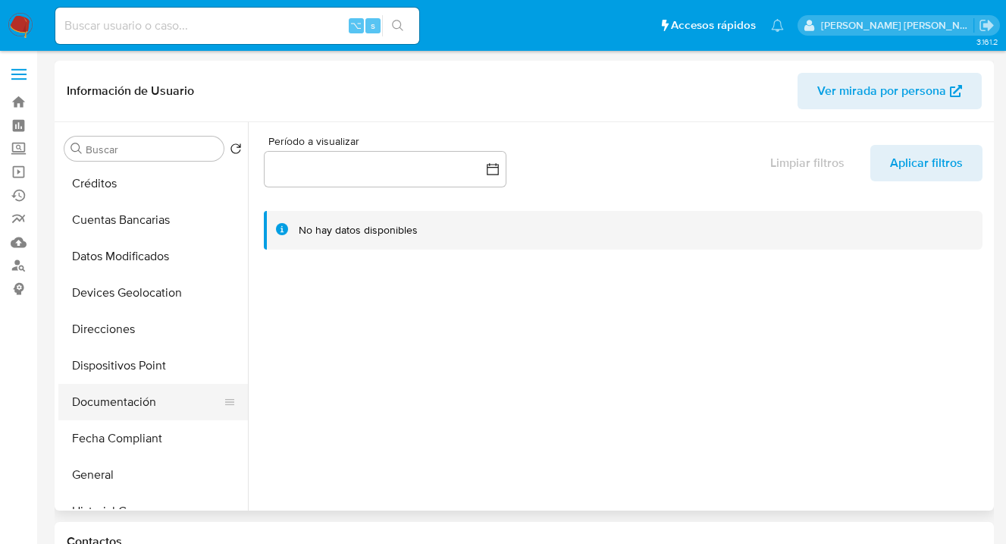
click at [155, 397] on button "Documentación" at bounding box center [146, 402] width 177 height 36
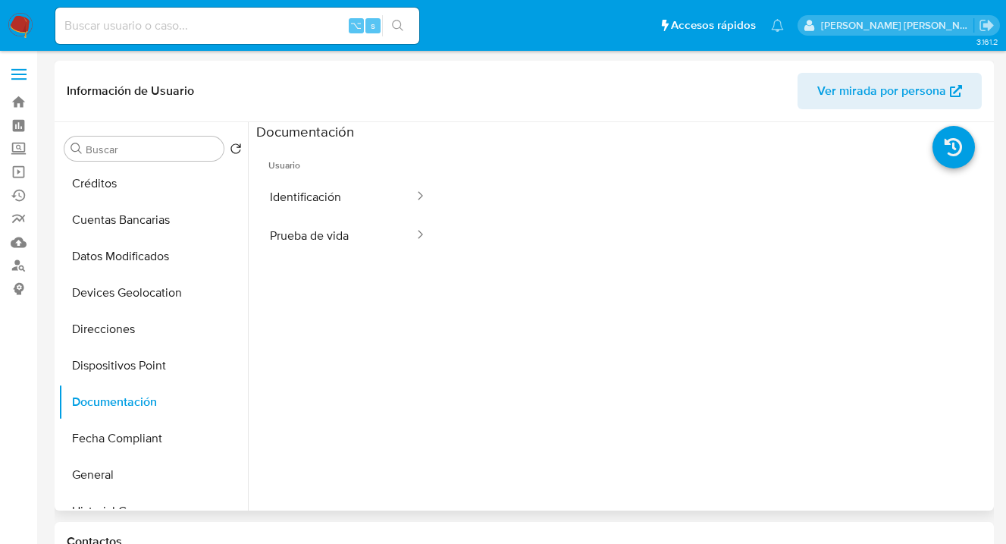
drag, startPoint x: 350, startPoint y: 240, endPoint x: 429, endPoint y: 243, distance: 79.7
click at [356, 239] on button "Prueba de vida" at bounding box center [335, 235] width 159 height 39
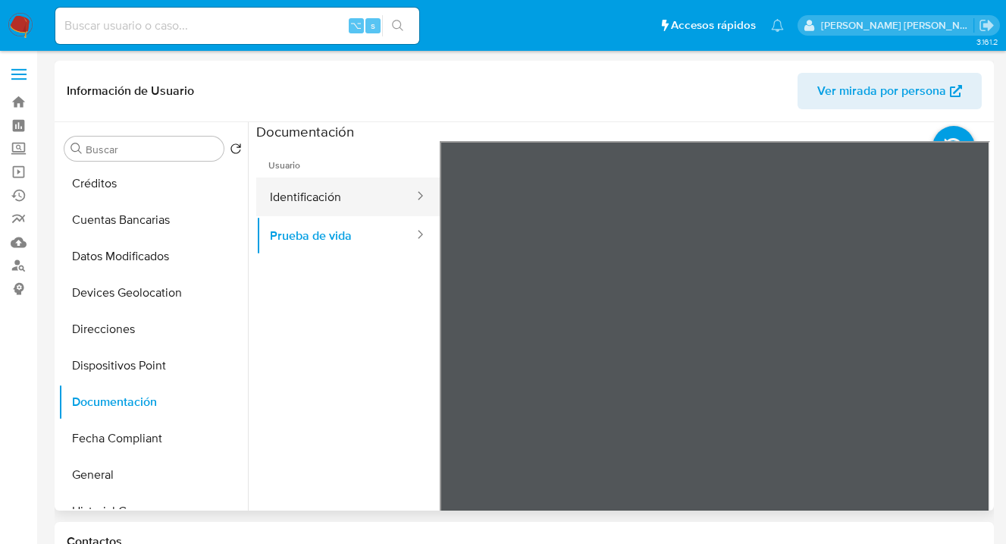
click at [342, 196] on button "Identificación" at bounding box center [335, 196] width 159 height 39
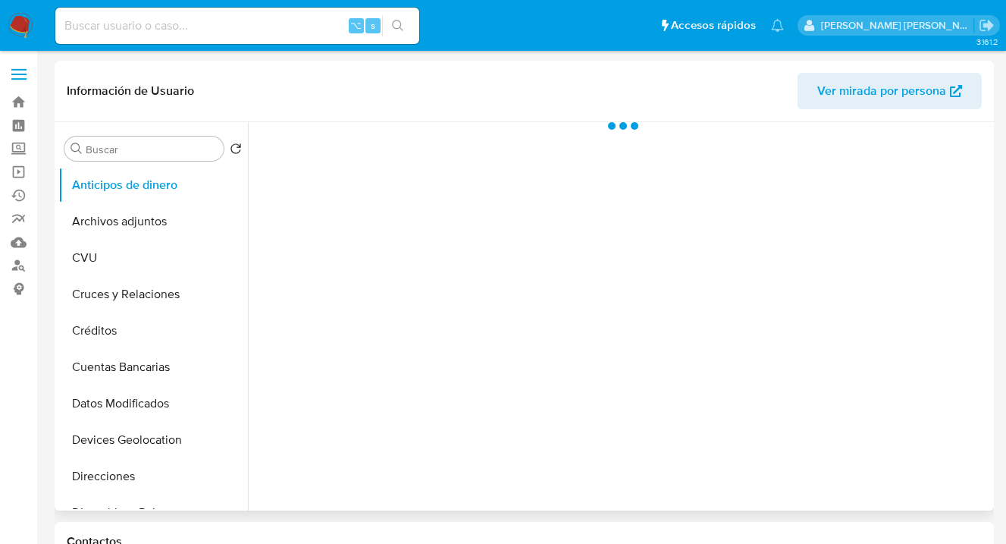
drag, startPoint x: 241, startPoint y: 238, endPoint x: 244, endPoint y: 247, distance: 8.9
click at [251, 289] on div "Buscar Volver al orden por defecto Anticipos de dinero Archivos adjuntos CVU Cr…" at bounding box center [524, 316] width 932 height 388
select select "10"
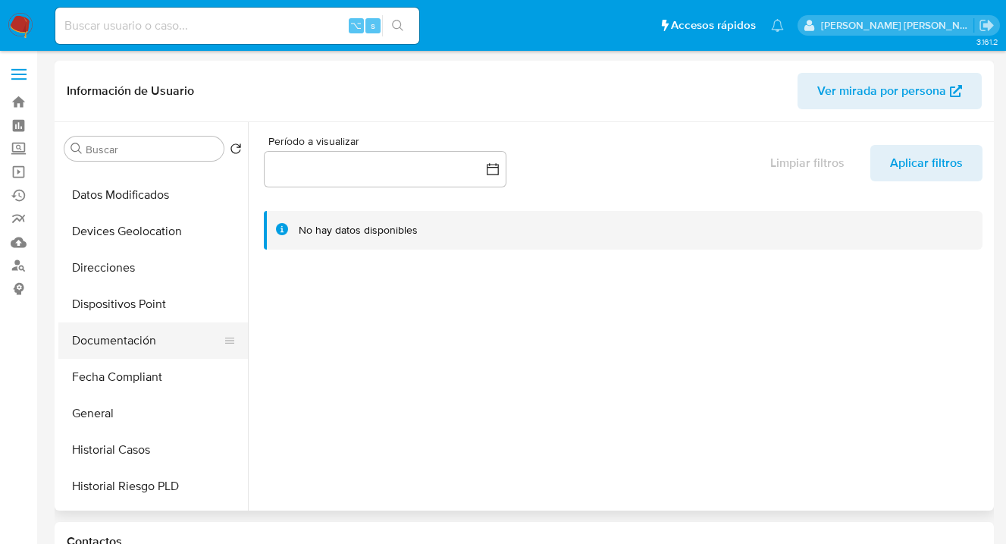
scroll to position [211, 0]
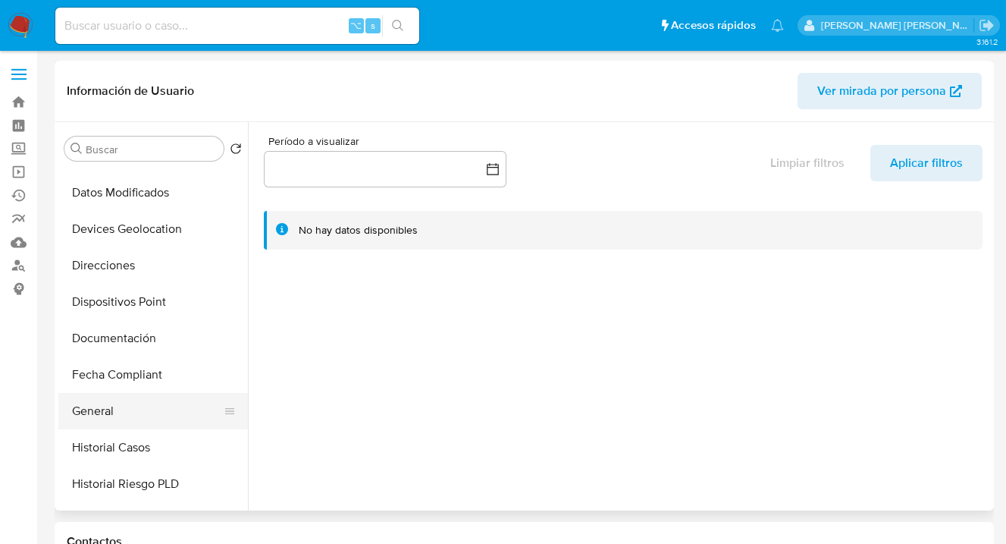
click at [114, 409] on button "General" at bounding box center [146, 411] width 177 height 36
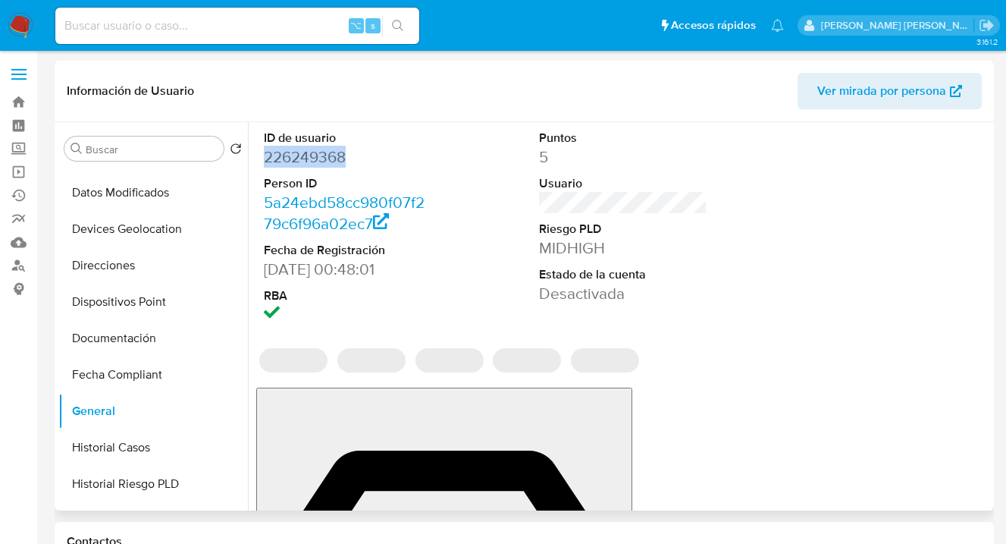
drag, startPoint x: 337, startPoint y: 162, endPoint x: 263, endPoint y: 162, distance: 73.6
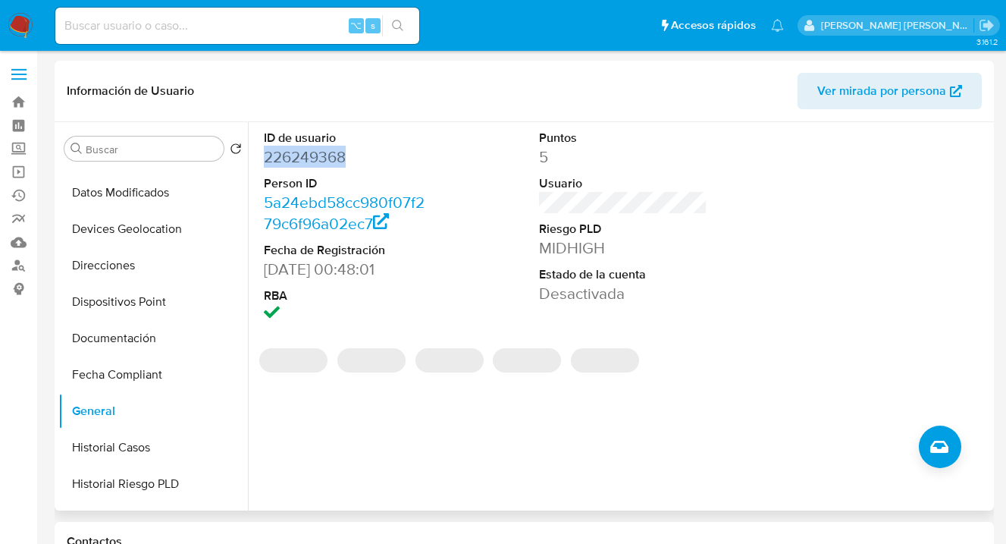
click at [258, 159] on div "ID de usuario 226249368 Person ID 5a24ebd58cc980f07f279c6f96a02ec7 Fecha de Reg…" at bounding box center [348, 227] width 184 height 211
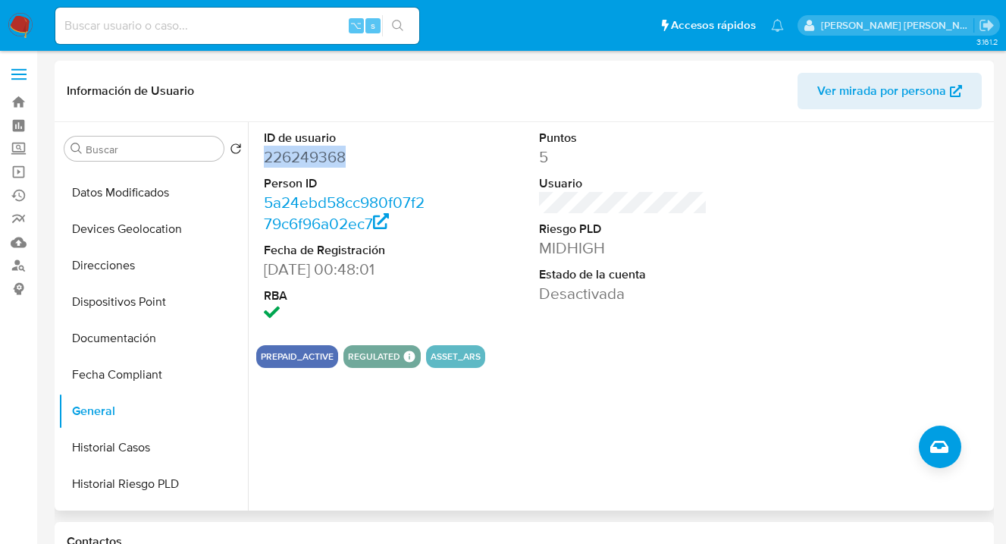
copy dd "226249368"
click at [460, 257] on div "ID de usuario 226249368 Person ID 5a24ebd58cc980f07f279c6f96a02ec7 Fecha de Reg…" at bounding box center [623, 227] width 734 height 211
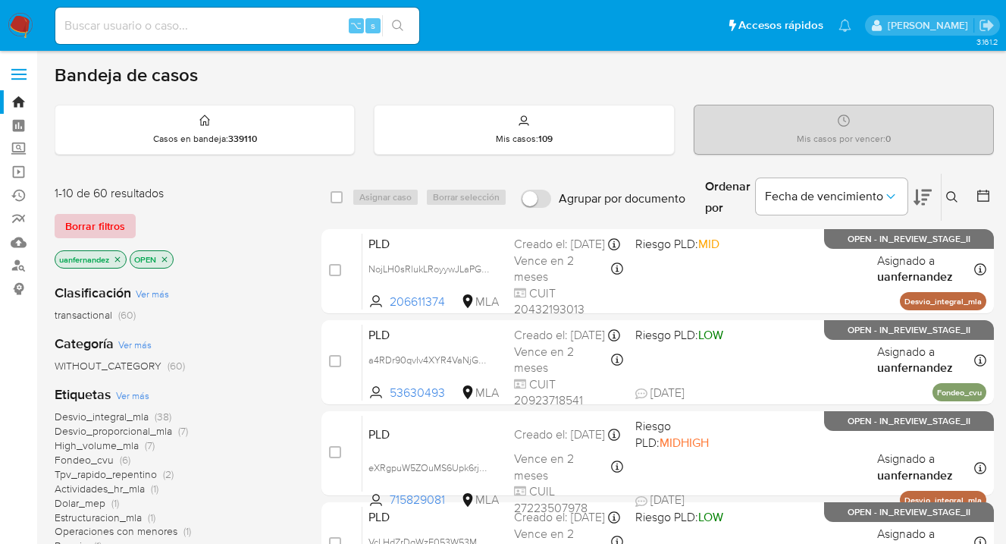
click at [88, 235] on span "Borrar filtros" at bounding box center [95, 225] width 60 height 21
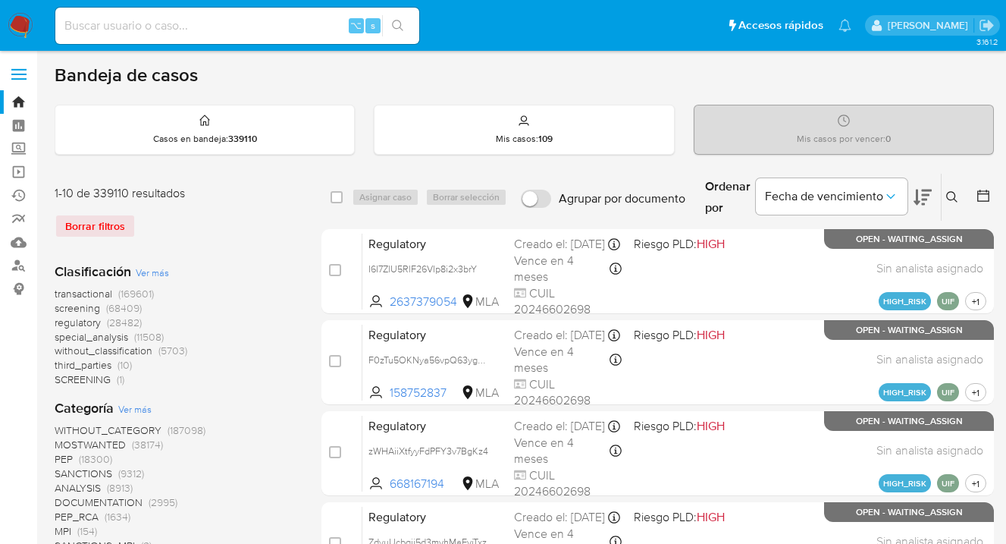
click at [947, 195] on icon at bounding box center [952, 196] width 11 height 11
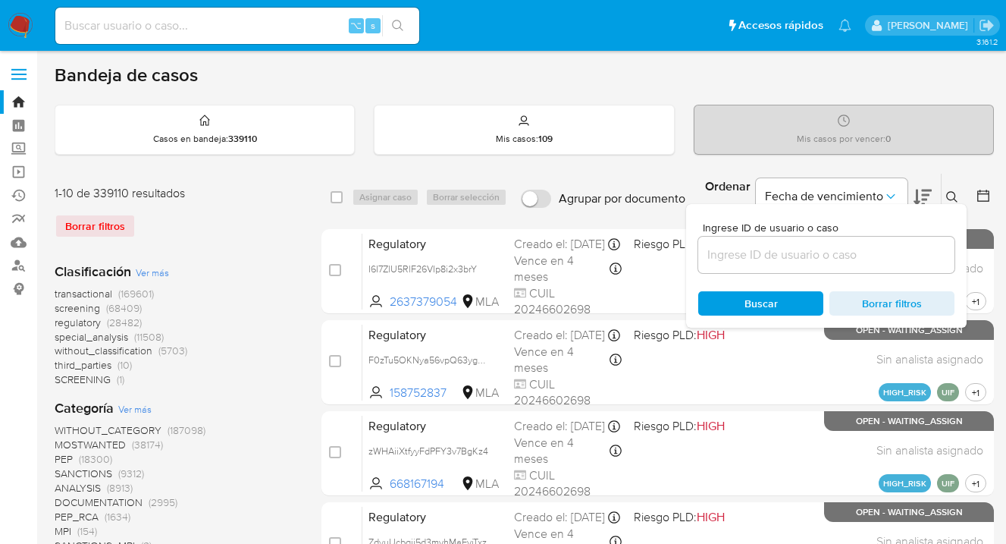
click at [781, 242] on div at bounding box center [827, 255] width 256 height 36
click at [774, 250] on input at bounding box center [827, 255] width 256 height 20
paste input "226249368"
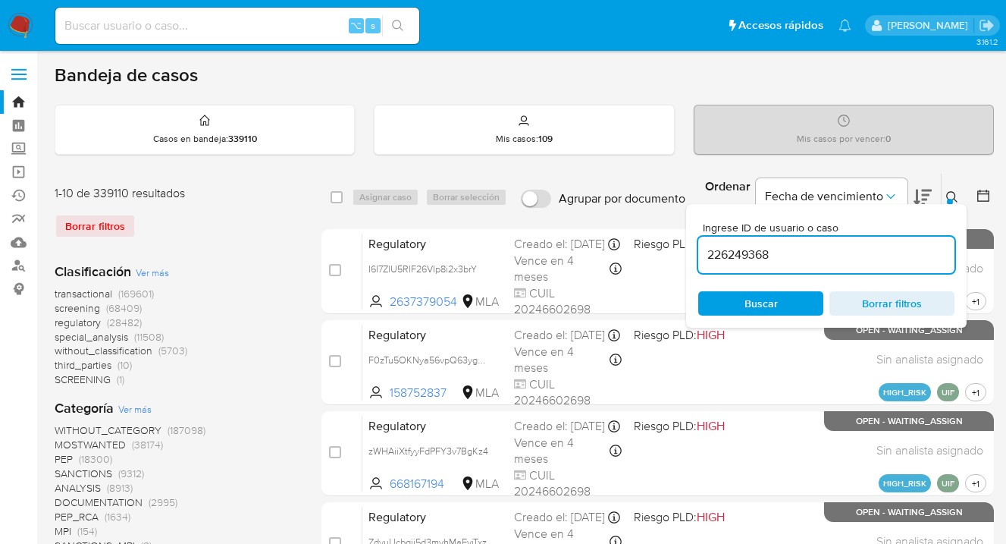
type input "226249368"
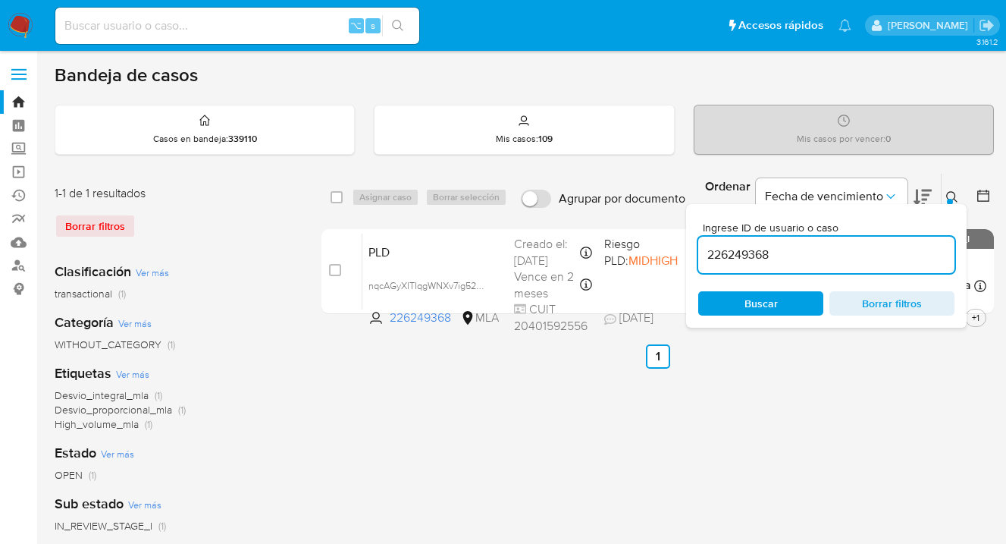
click at [949, 199] on div at bounding box center [950, 202] width 6 height 6
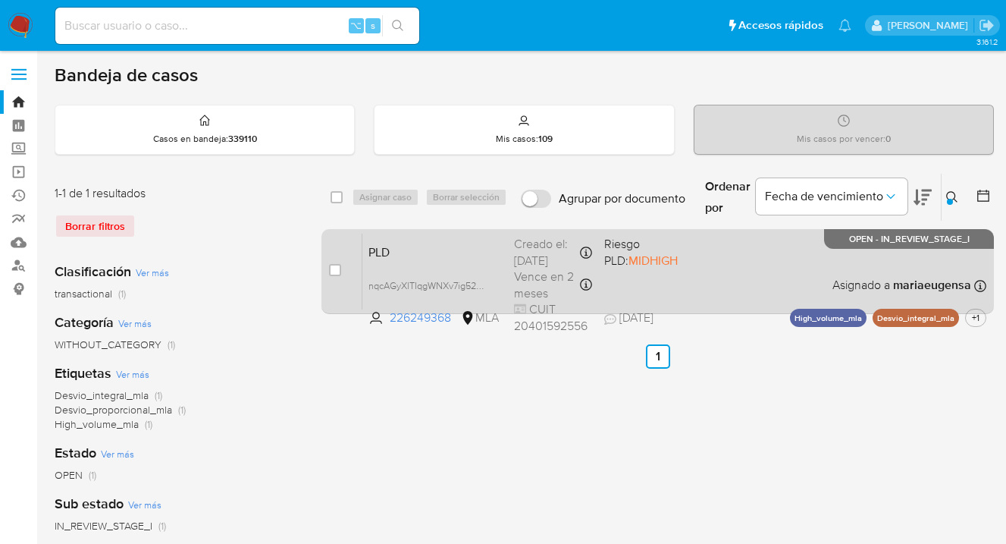
click at [810, 268] on div "PLD nqcAGyXlTIqgWNXv7ig52GBJ 226249368 MLA Riesgo PLD: MIDHIGH Creado el: 12/09…" at bounding box center [675, 271] width 624 height 77
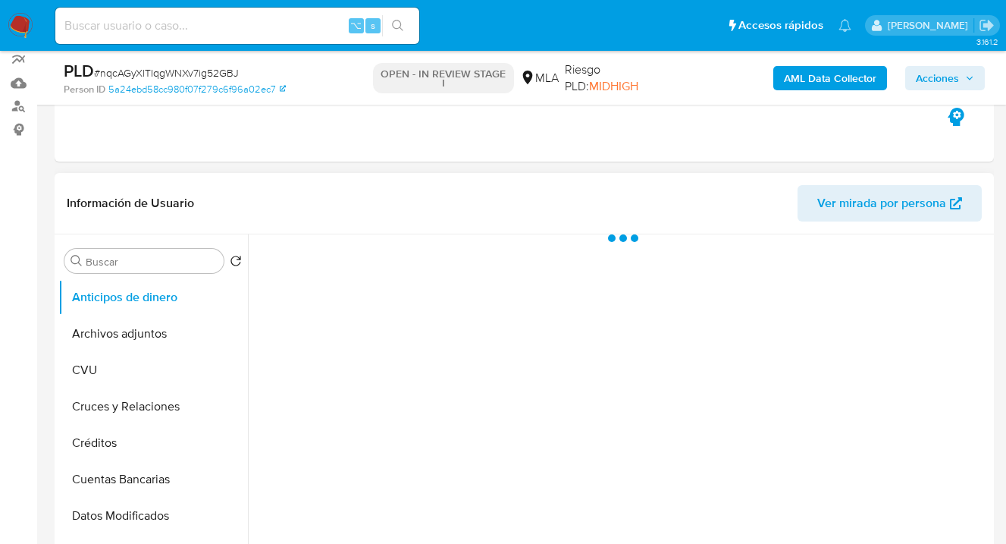
scroll to position [272, 0]
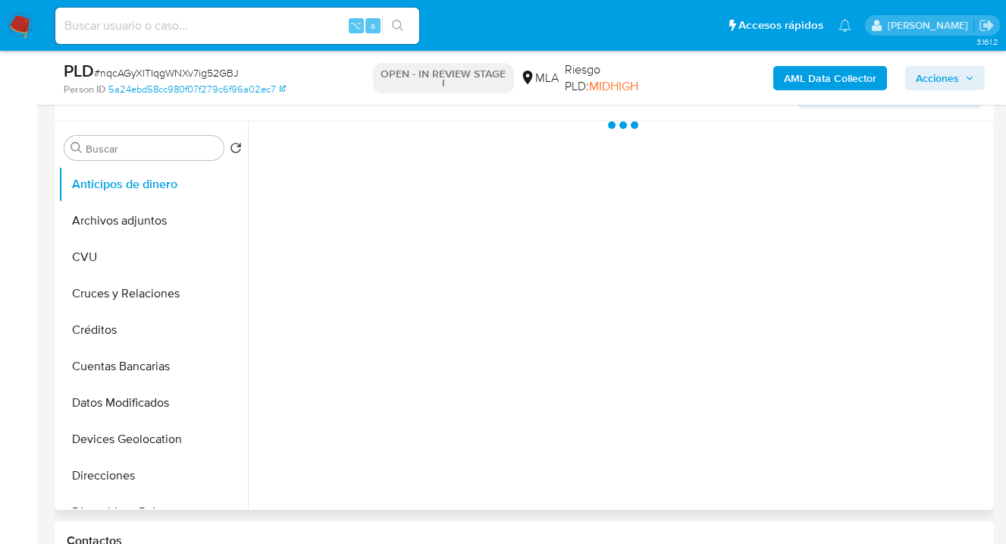
select select "10"
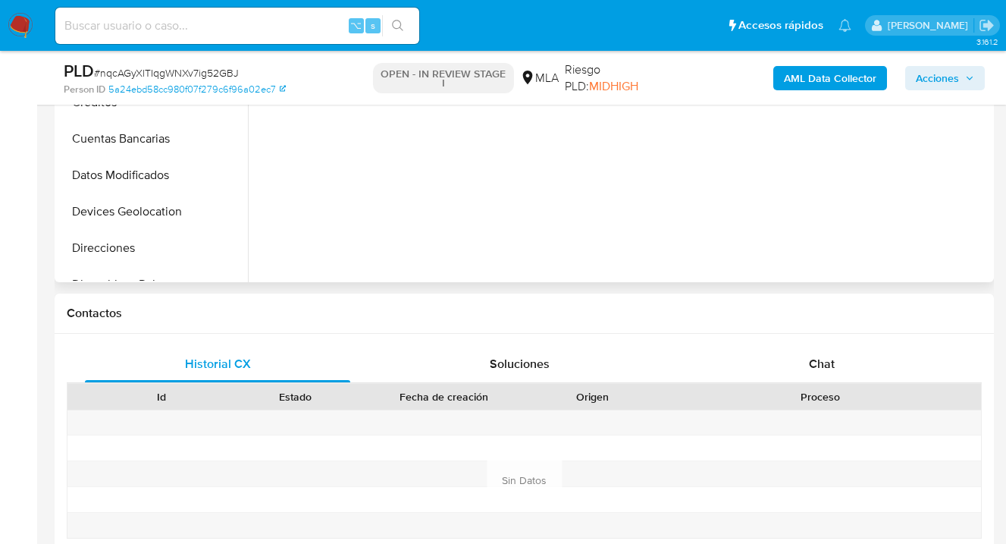
scroll to position [546, 0]
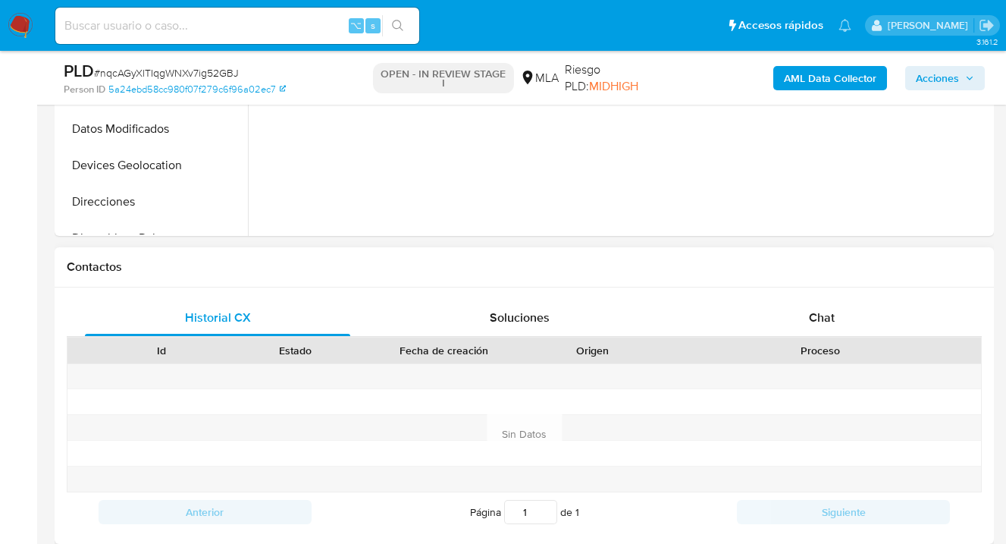
click at [820, 297] on div "Historial CX Soluciones Chat Id Estado Fecha de creación Origen Proceso Anterio…" at bounding box center [525, 415] width 940 height 256
drag, startPoint x: 821, startPoint y: 318, endPoint x: 815, endPoint y: 311, distance: 8.6
click at [821, 317] on span "Chat" at bounding box center [822, 317] width 26 height 17
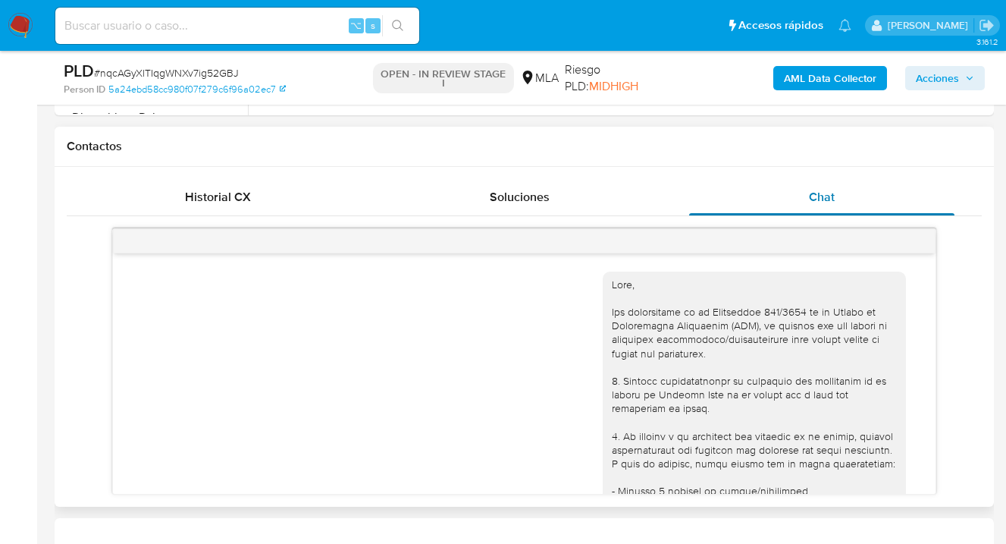
scroll to position [1867, 0]
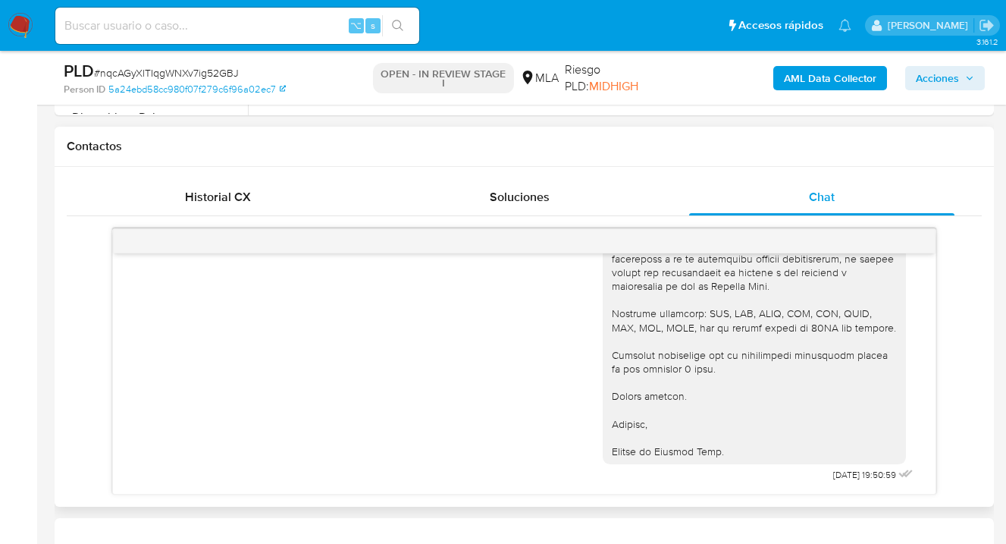
drag, startPoint x: 936, startPoint y: 480, endPoint x: 934, endPoint y: 465, distance: 15.2
click at [934, 465] on div "[DATE] 14:34:35 Buenos días , los 3 días son hábiles de ser así tendría tiempo …" at bounding box center [524, 361] width 824 height 266
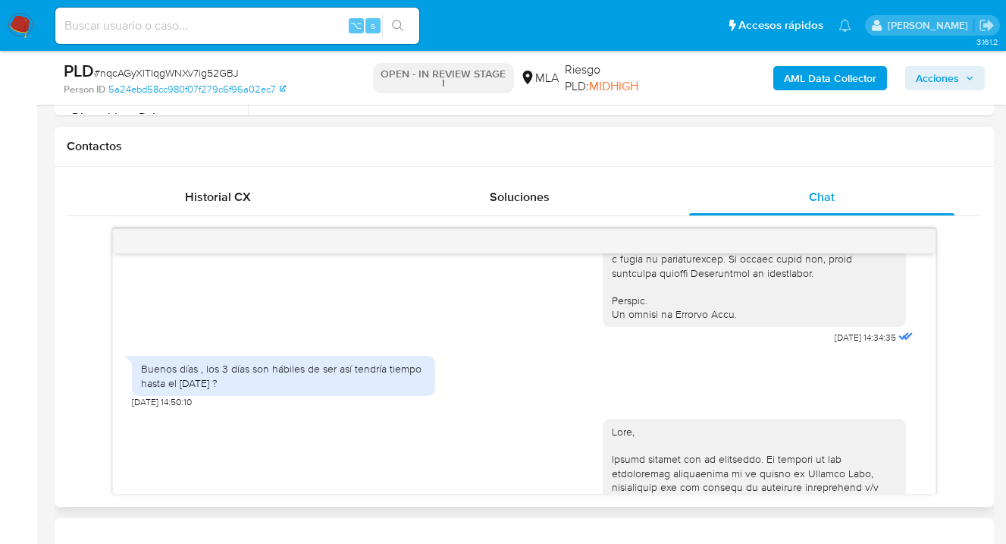
scroll to position [0, 0]
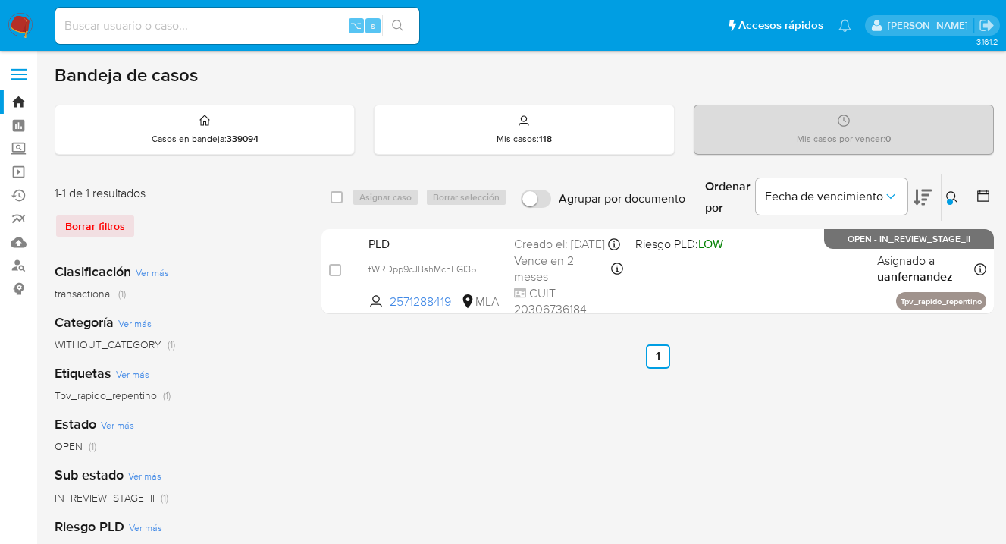
click at [956, 191] on icon at bounding box center [953, 197] width 12 height 12
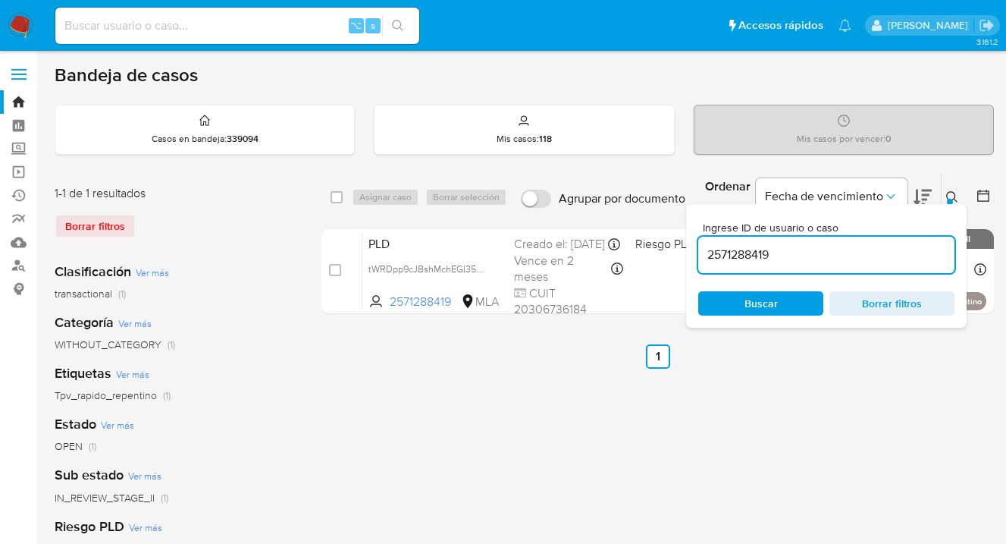
drag, startPoint x: 782, startPoint y: 255, endPoint x: 702, endPoint y: 253, distance: 79.7
click at [702, 253] on input "2571288419" at bounding box center [827, 255] width 256 height 20
type input "1072394094"
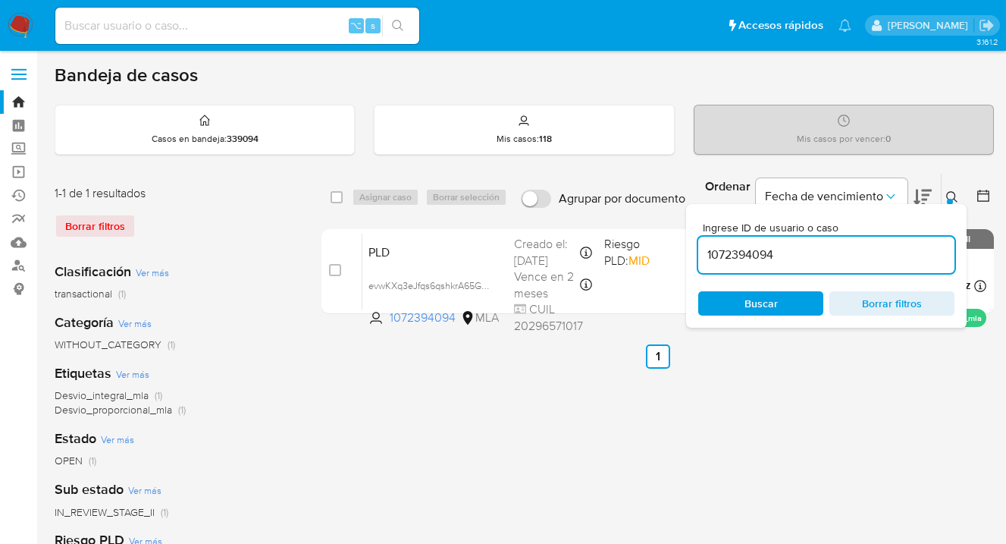
click at [950, 193] on icon at bounding box center [953, 197] width 12 height 12
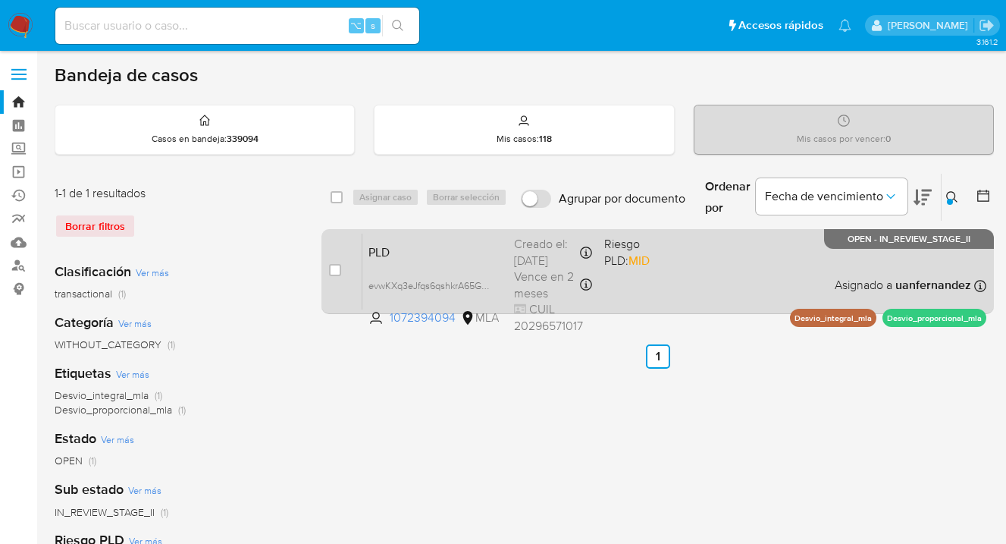
click at [755, 256] on div "PLD evwKXq3eJfqs6qshkrA65GJw 1072394094 MLA Riesgo PLD: MID Creado el: [DATE] C…" at bounding box center [675, 271] width 624 height 77
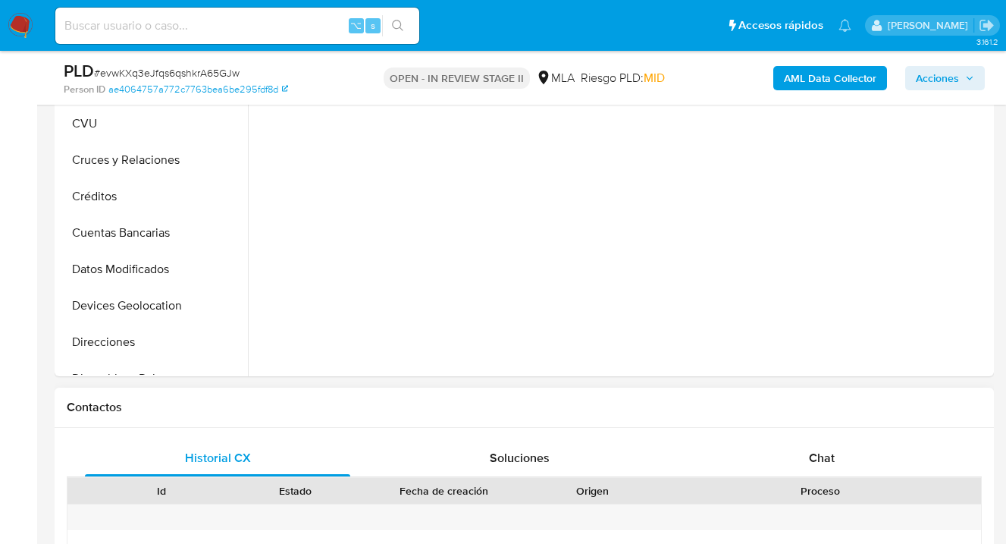
select select "10"
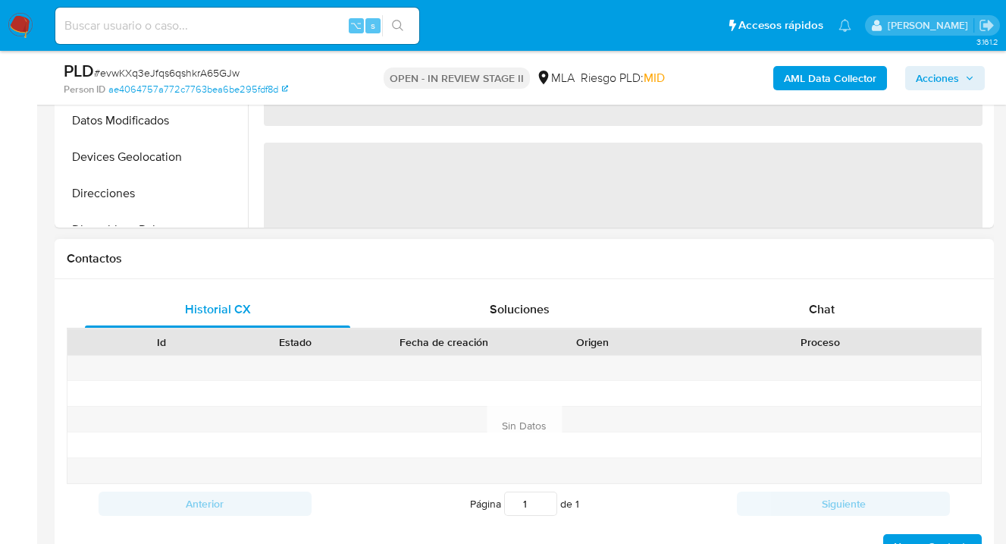
drag, startPoint x: 859, startPoint y: 307, endPoint x: 828, endPoint y: 288, distance: 36.4
click at [859, 307] on div "Chat" at bounding box center [821, 309] width 265 height 36
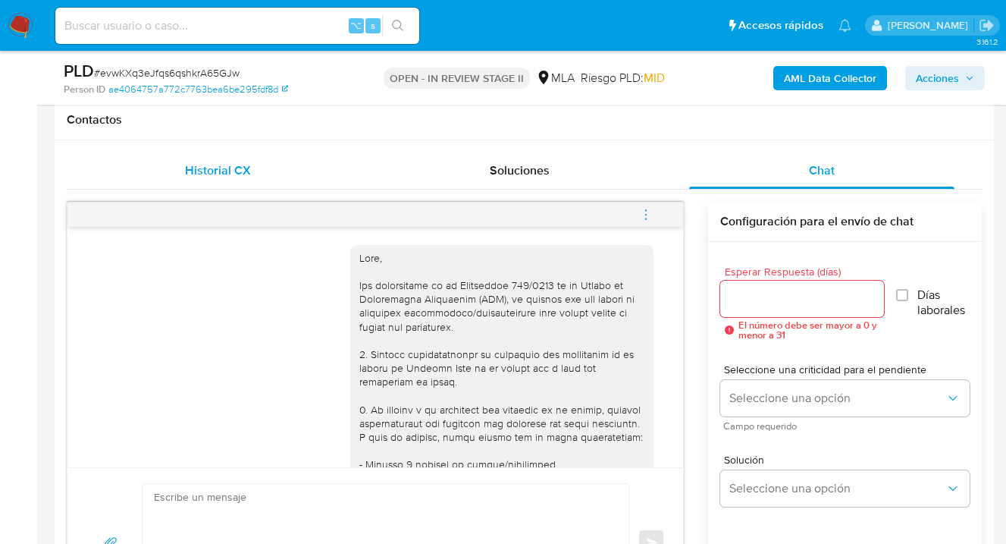
click at [221, 170] on span "Historial CX" at bounding box center [218, 170] width 66 height 17
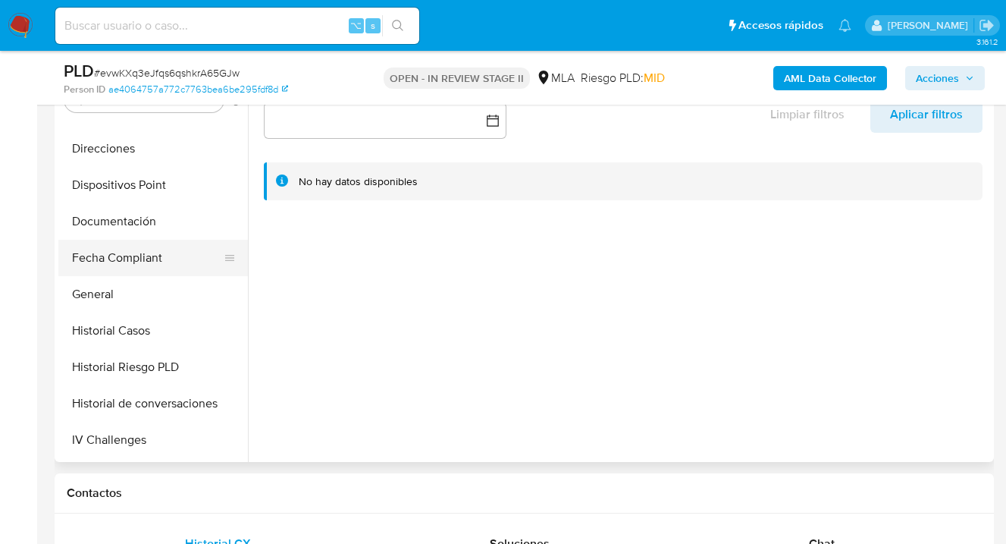
scroll to position [275, 0]
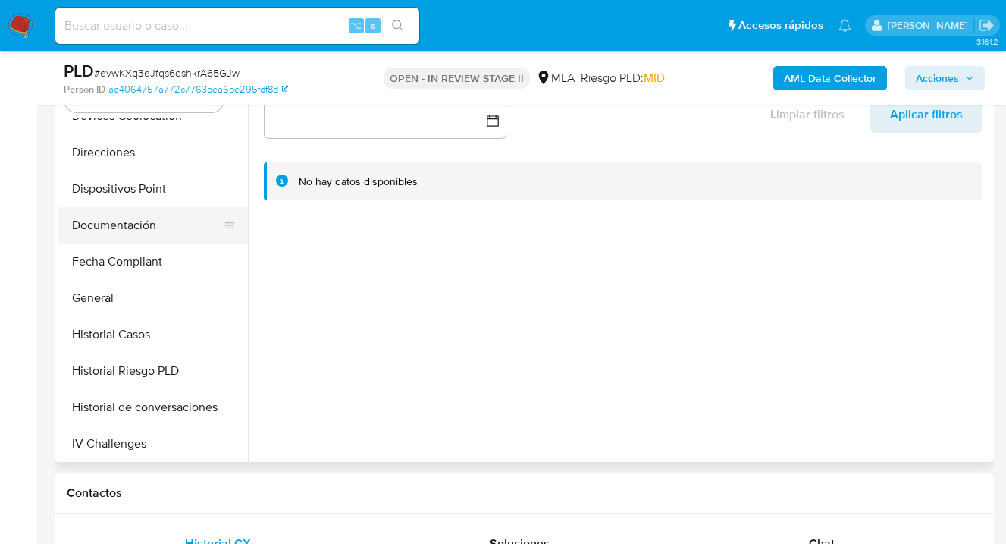
click at [206, 231] on button "Documentación" at bounding box center [146, 225] width 177 height 36
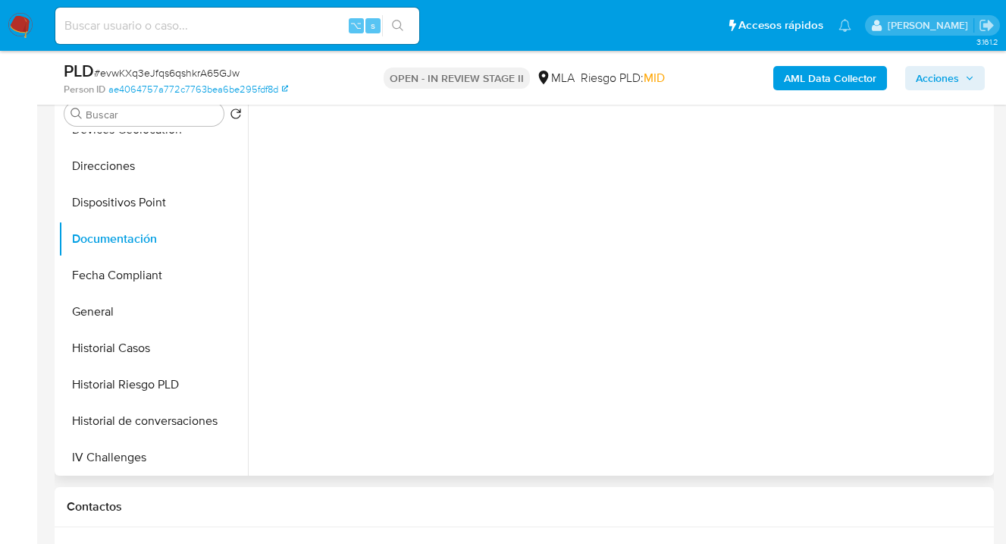
scroll to position [287, 0]
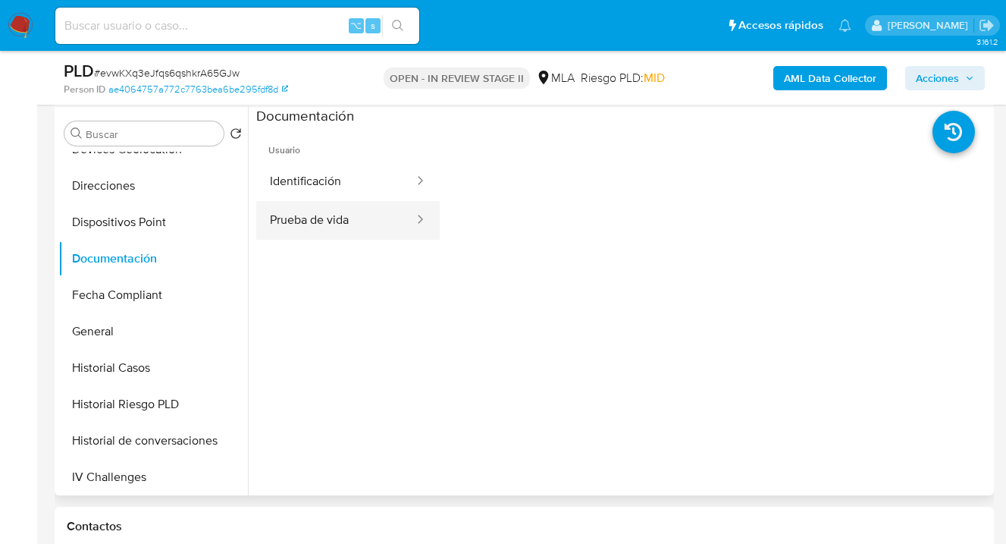
drag, startPoint x: 362, startPoint y: 212, endPoint x: 407, endPoint y: 212, distance: 44.7
click at [361, 212] on button "Prueba de vida" at bounding box center [335, 220] width 159 height 39
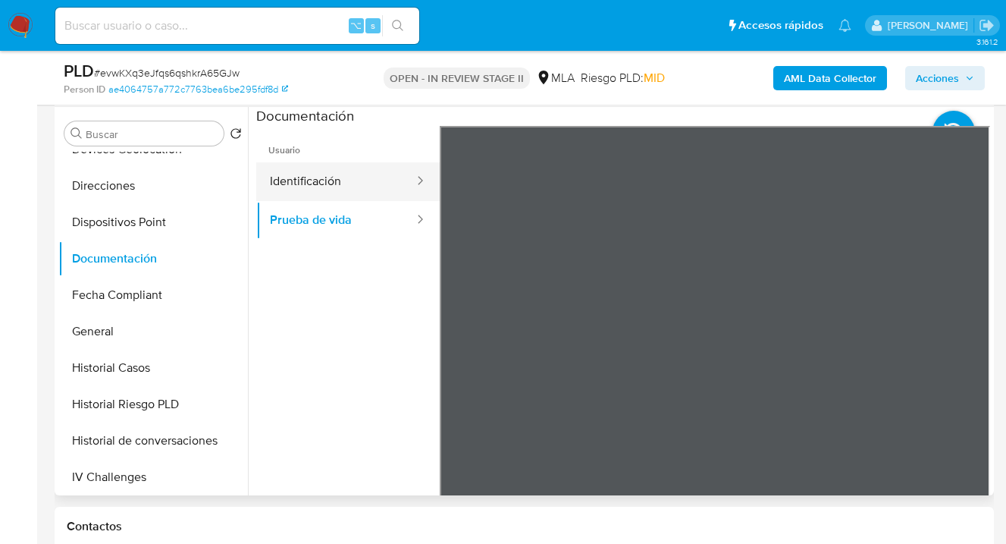
click at [346, 173] on button "Identificación" at bounding box center [335, 181] width 159 height 39
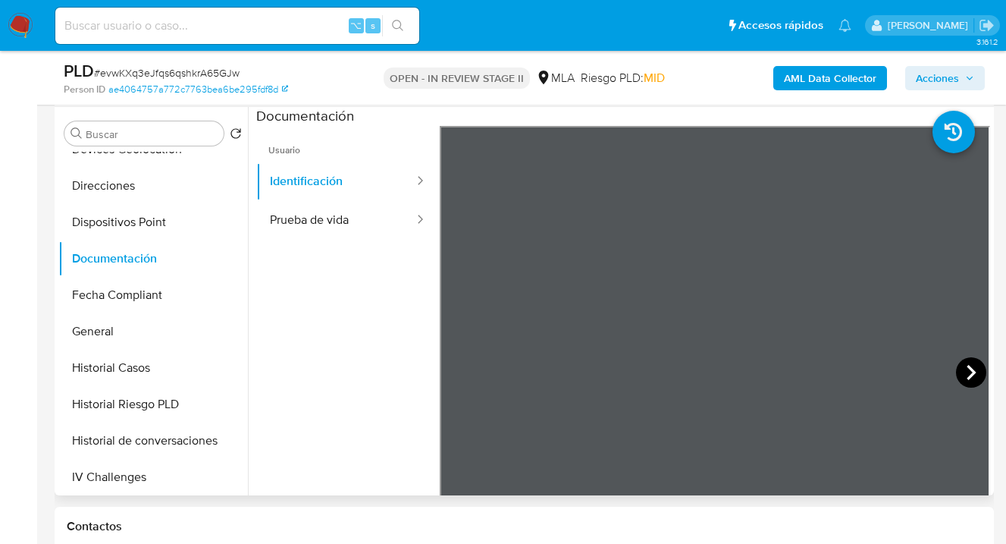
click at [957, 360] on icon at bounding box center [971, 372] width 30 height 30
drag, startPoint x: 149, startPoint y: 196, endPoint x: 168, endPoint y: 194, distance: 19.1
click at [149, 196] on button "Direcciones" at bounding box center [146, 186] width 177 height 36
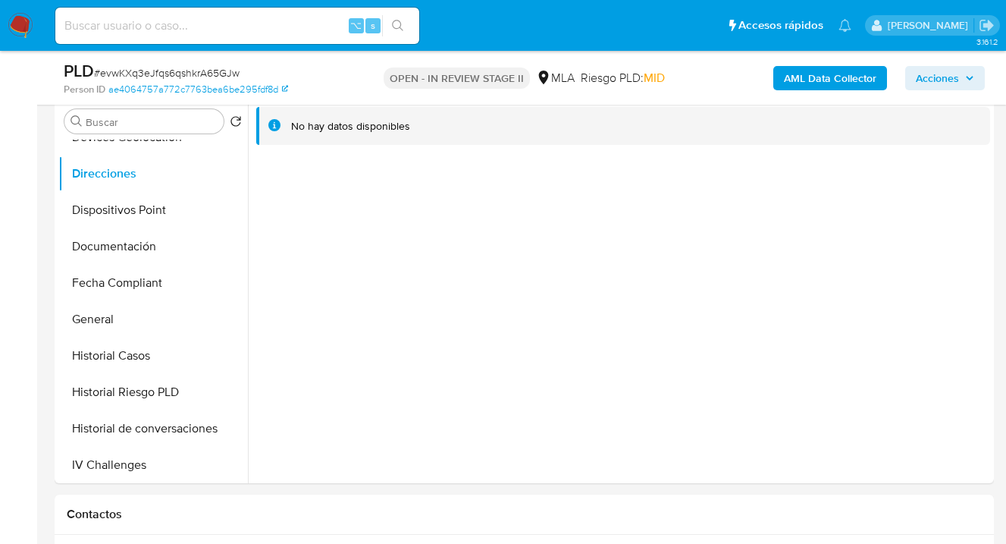
scroll to position [314, 0]
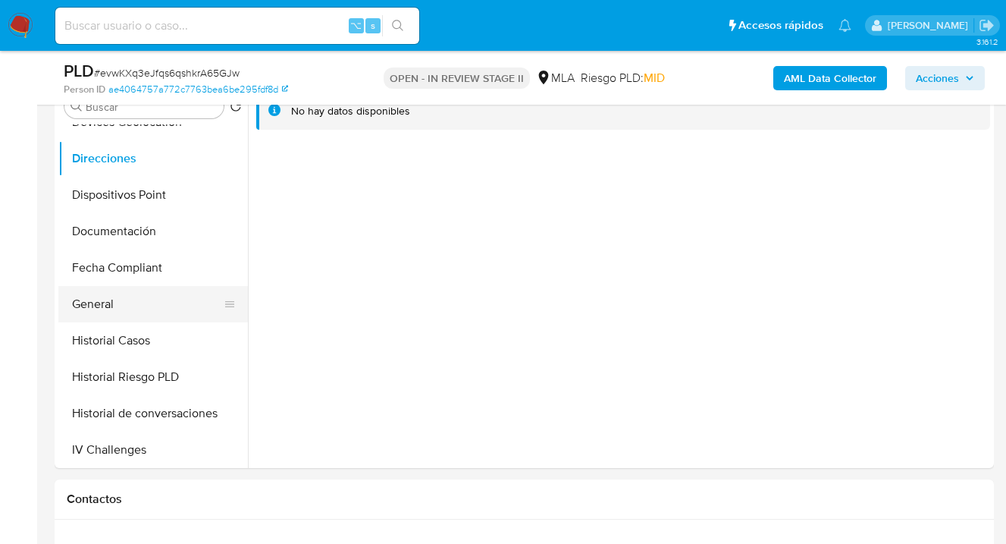
click at [147, 294] on button "General" at bounding box center [146, 304] width 177 height 36
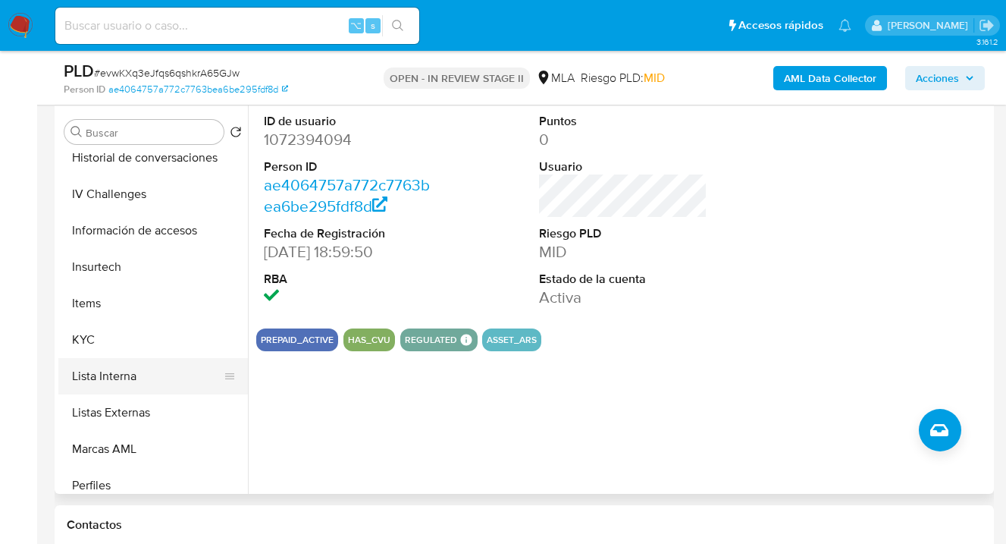
scroll to position [557, 0]
click at [209, 357] on button "Lista Interna" at bounding box center [146, 375] width 177 height 36
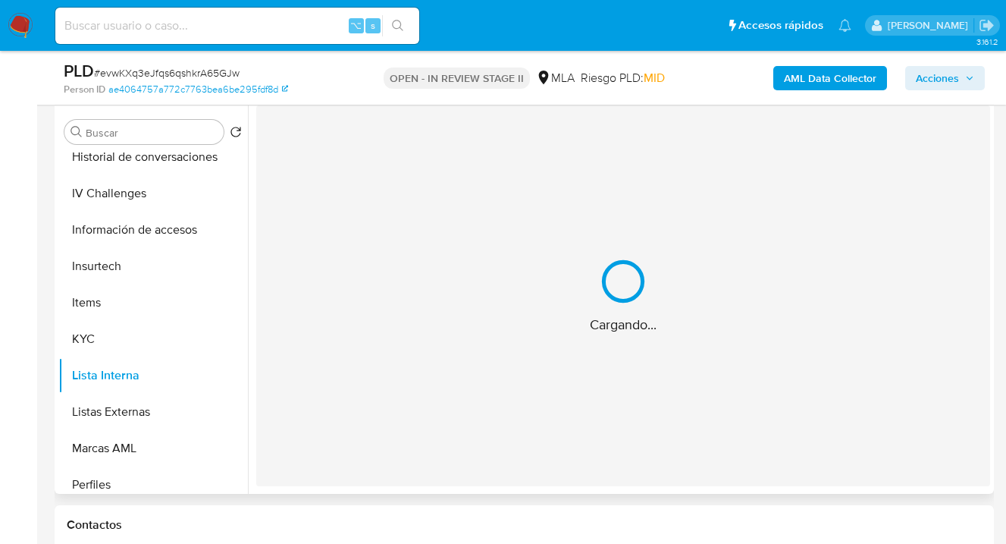
drag, startPoint x: 193, startPoint y: 335, endPoint x: 243, endPoint y: 336, distance: 49.3
click at [193, 335] on button "KYC" at bounding box center [153, 339] width 190 height 36
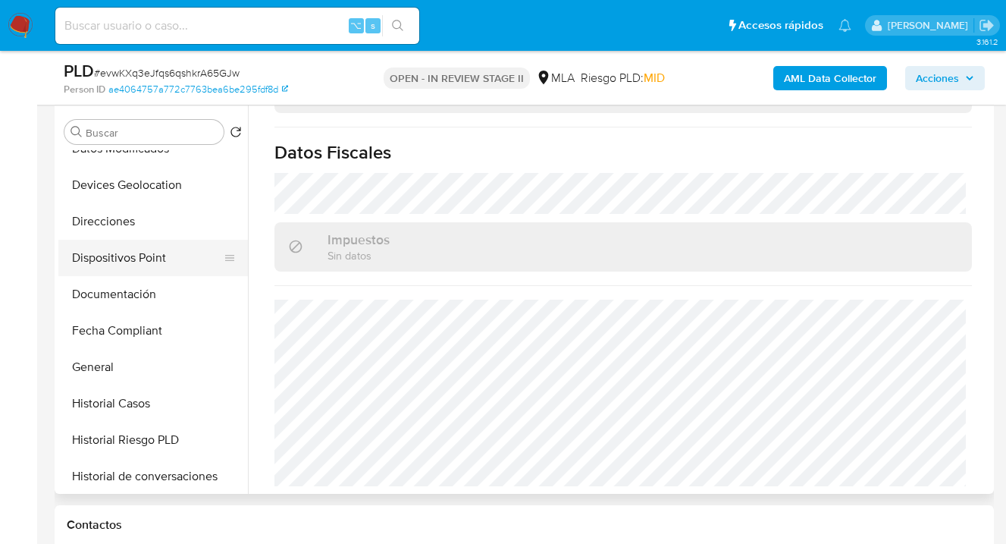
scroll to position [228, 0]
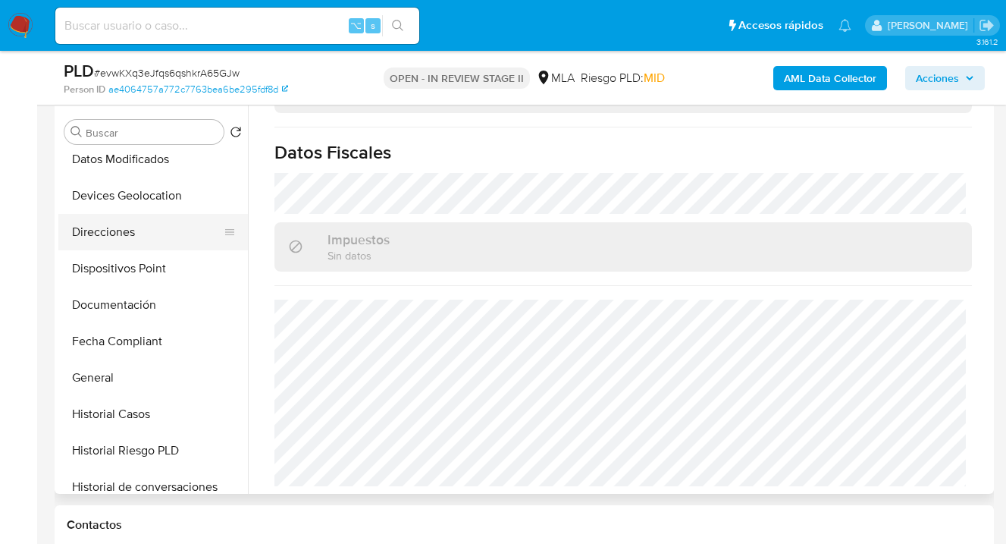
click at [171, 233] on button "Direcciones" at bounding box center [146, 232] width 177 height 36
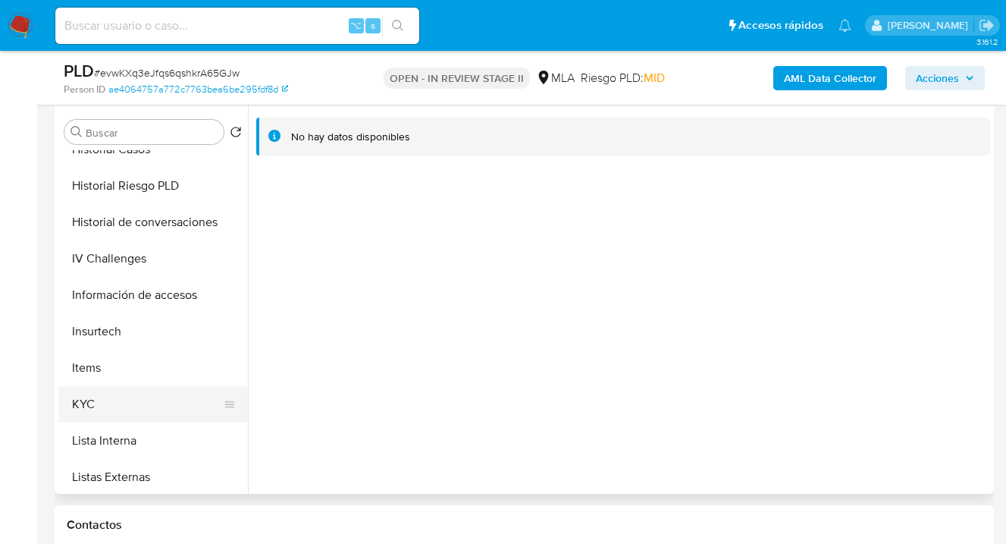
scroll to position [497, 0]
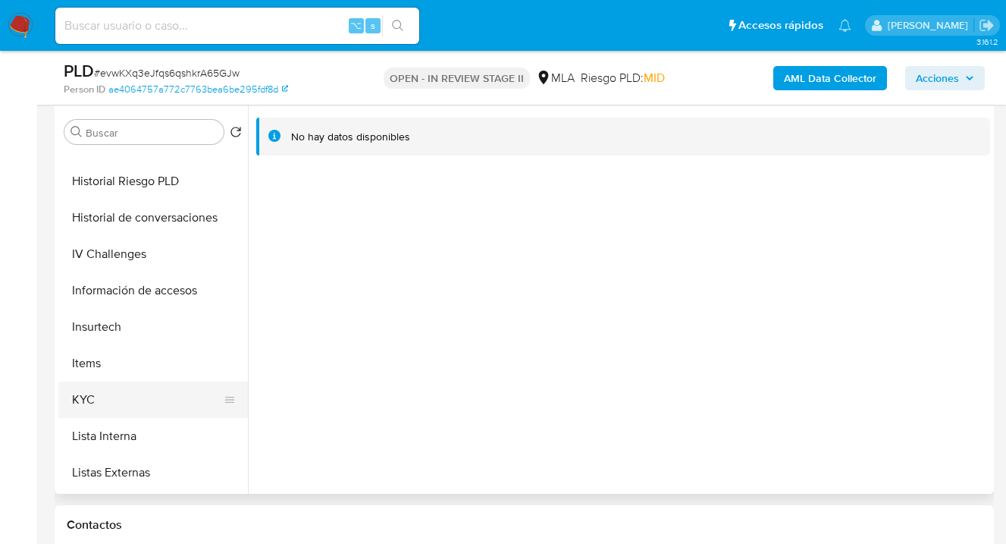
click at [203, 391] on button "KYC" at bounding box center [146, 400] width 177 height 36
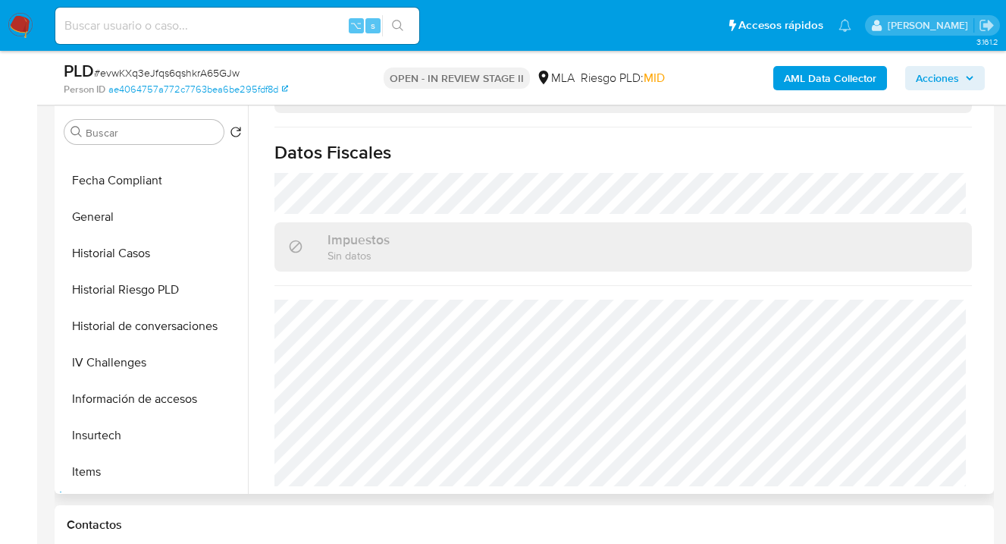
scroll to position [0, 0]
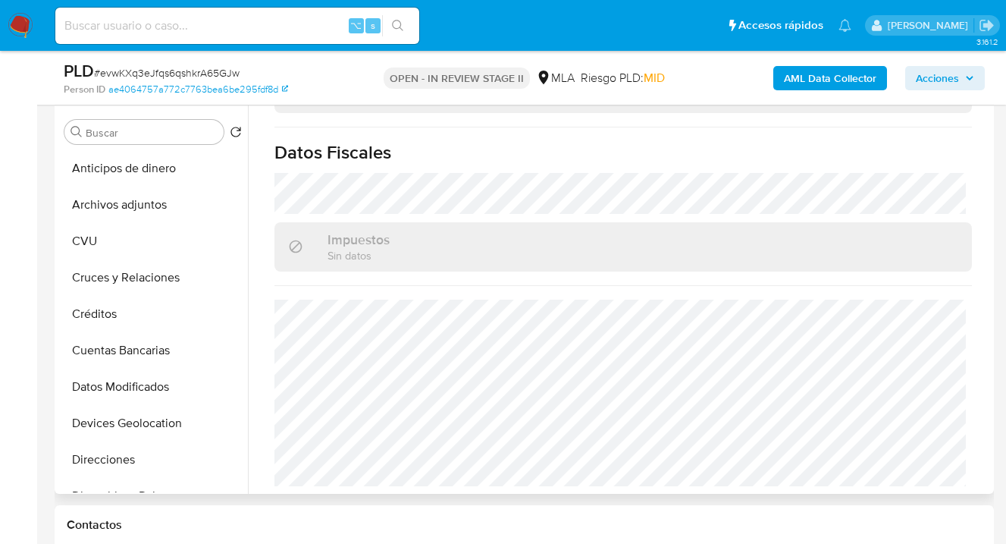
drag, startPoint x: 152, startPoint y: 189, endPoint x: 306, endPoint y: 196, distance: 153.4
click at [155, 190] on button "Archivos adjuntos" at bounding box center [153, 205] width 190 height 36
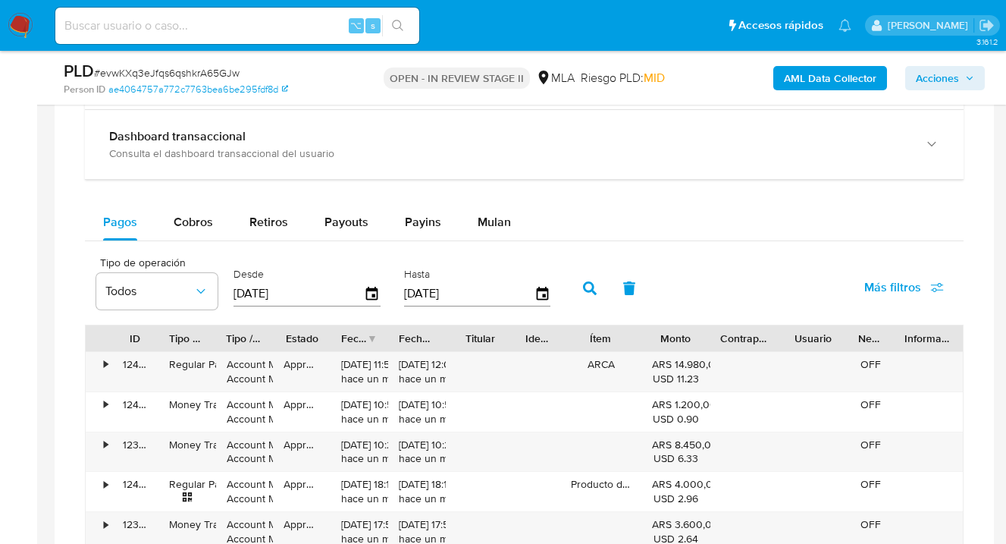
scroll to position [1046, 0]
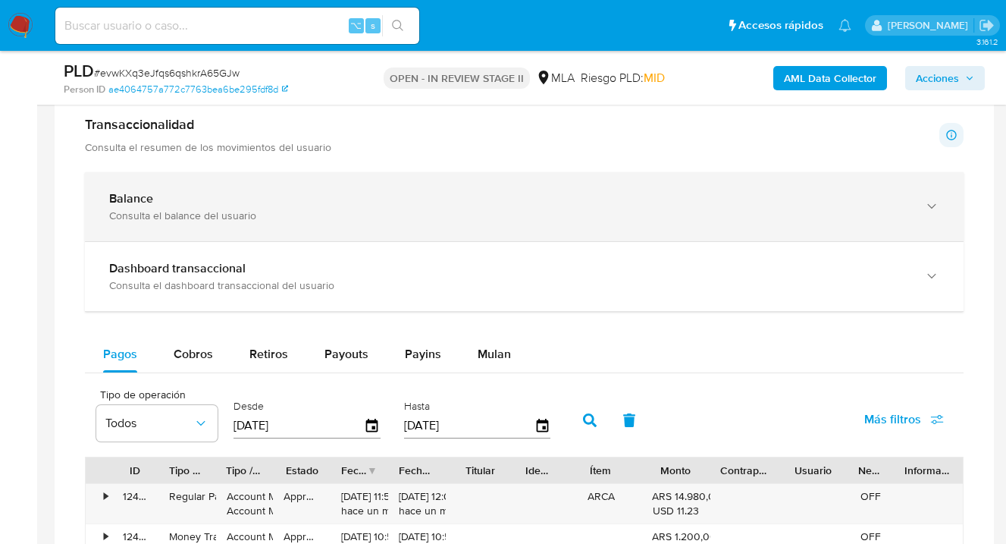
click at [934, 207] on icon "button" at bounding box center [932, 206] width 15 height 15
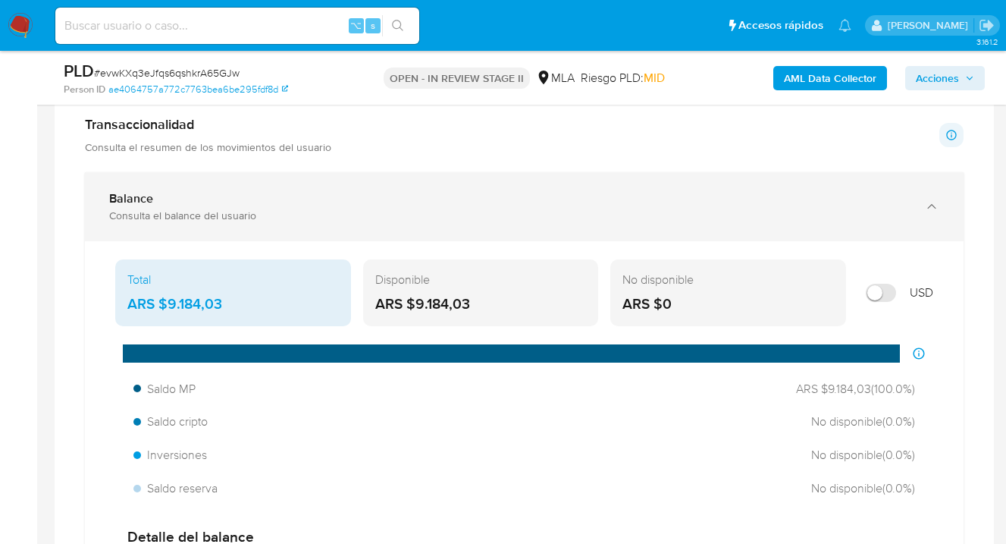
click at [933, 209] on icon "button" at bounding box center [932, 206] width 15 height 15
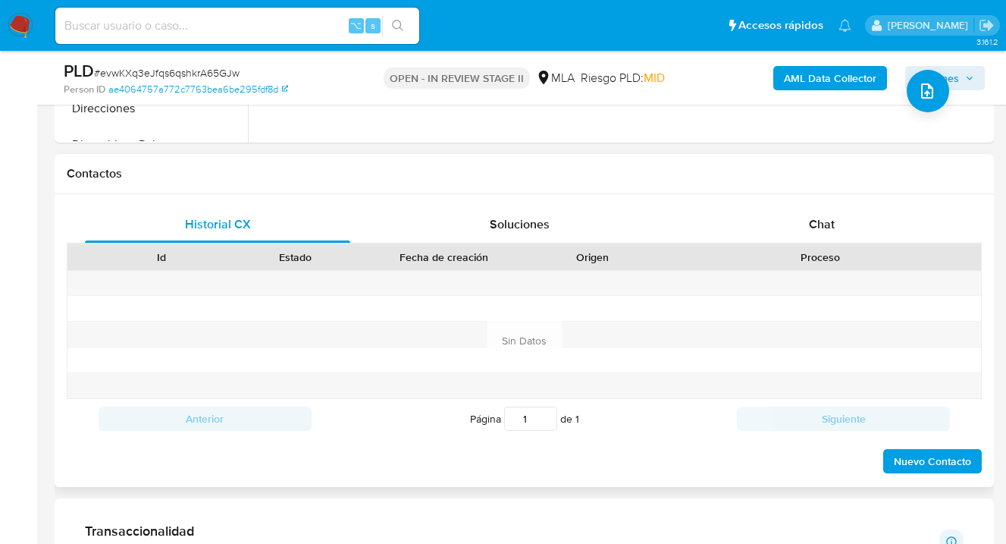
scroll to position [606, 0]
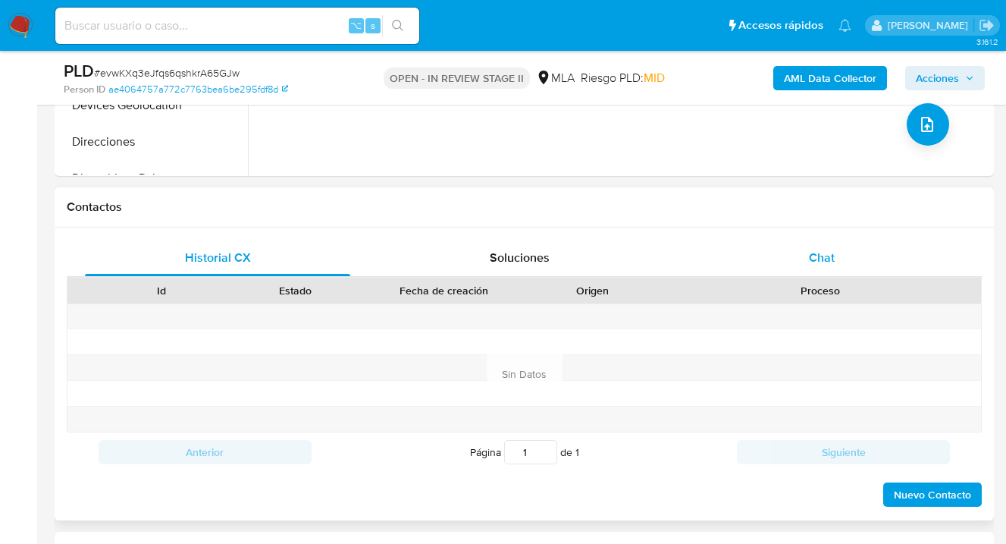
click at [800, 260] on div "Chat" at bounding box center [821, 258] width 265 height 36
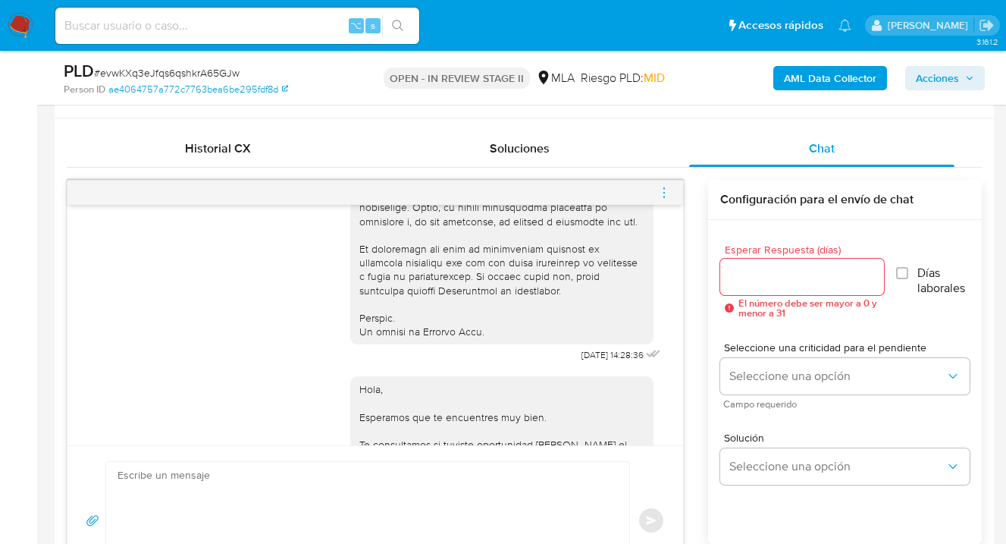
scroll to position [763, 0]
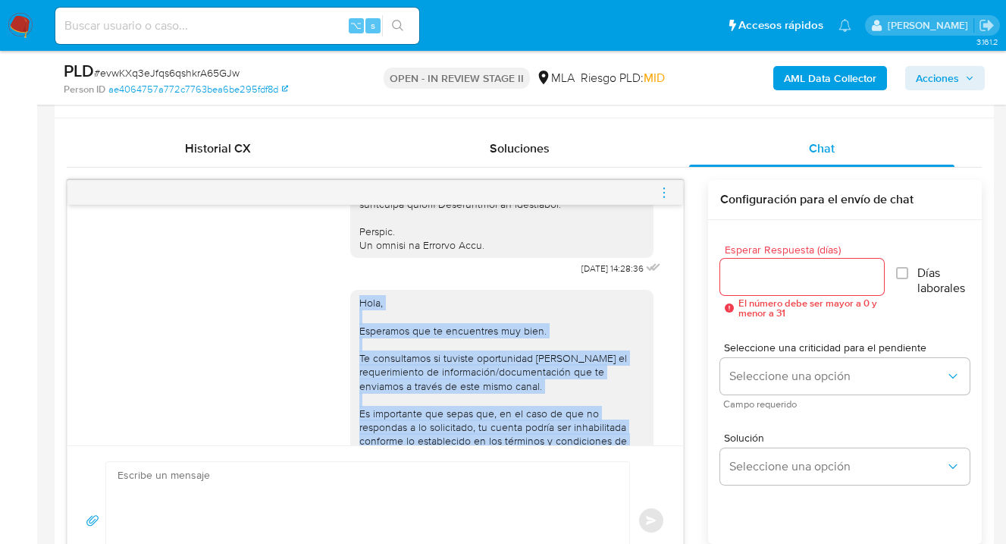
drag, startPoint x: 492, startPoint y: 396, endPoint x: 380, endPoint y: 347, distance: 122.6
click at [360, 331] on div "Hola, Esperamos que te encuentres muy bien. Te consultamos si tuviste oportunid…" at bounding box center [502, 427] width 285 height 262
copy div "Hola, Esperamos que te encuentres muy bien. Te consultamos si tuviste oportunid…"
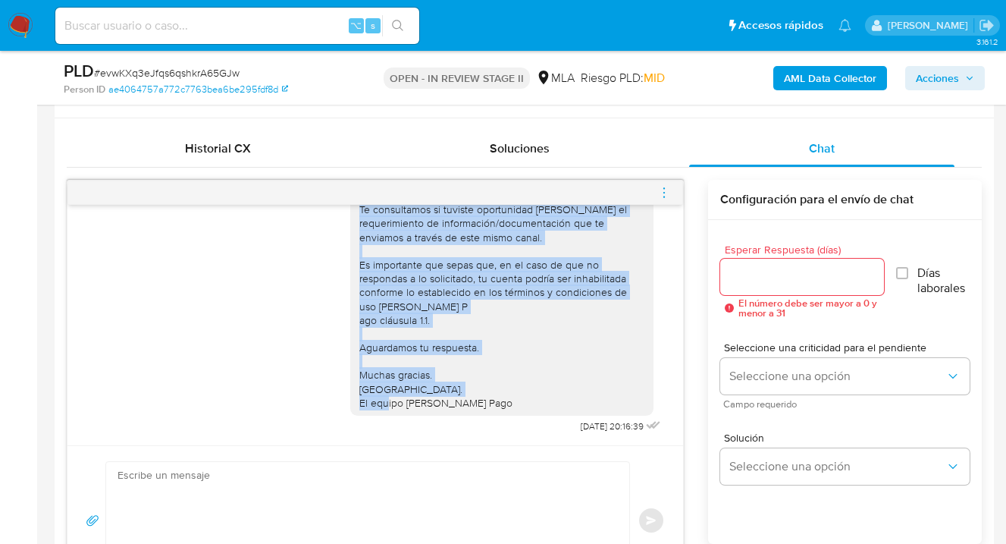
scroll to position [953, 0]
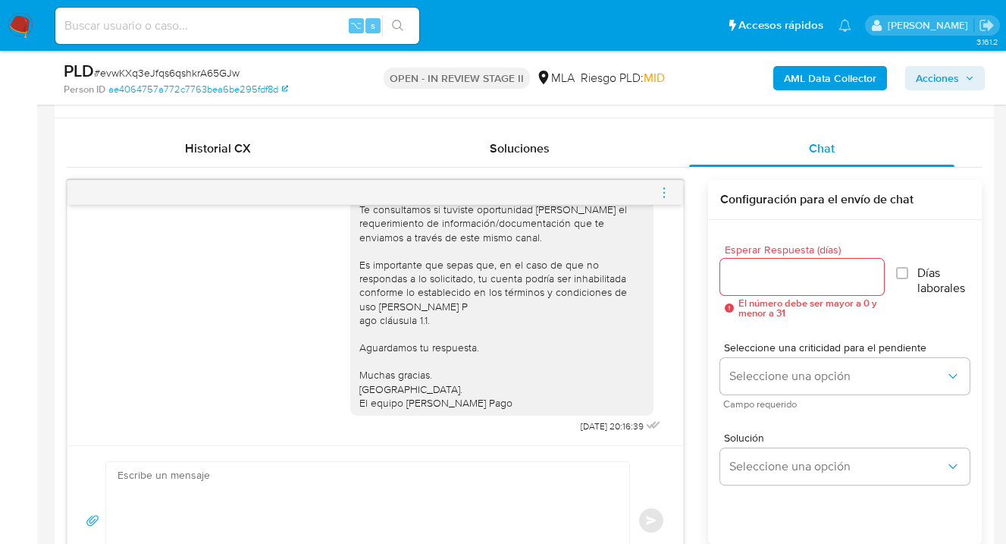
click at [221, 479] on textarea at bounding box center [364, 520] width 493 height 117
paste textarea "Hola, Esperamos que te encuentres muy bien. Te consultamos si tuviste oportunid…"
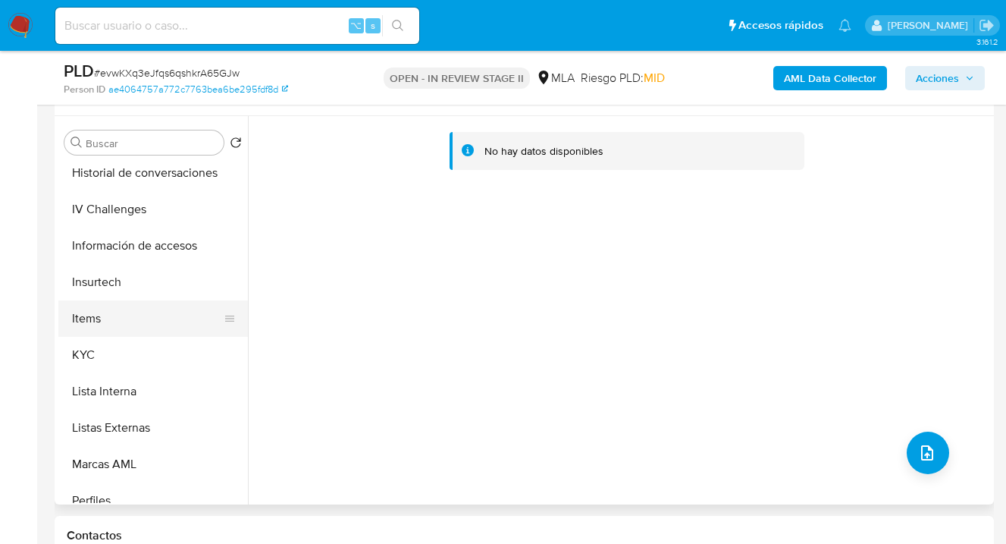
scroll to position [551, 0]
click at [152, 332] on button "Items" at bounding box center [146, 320] width 177 height 36
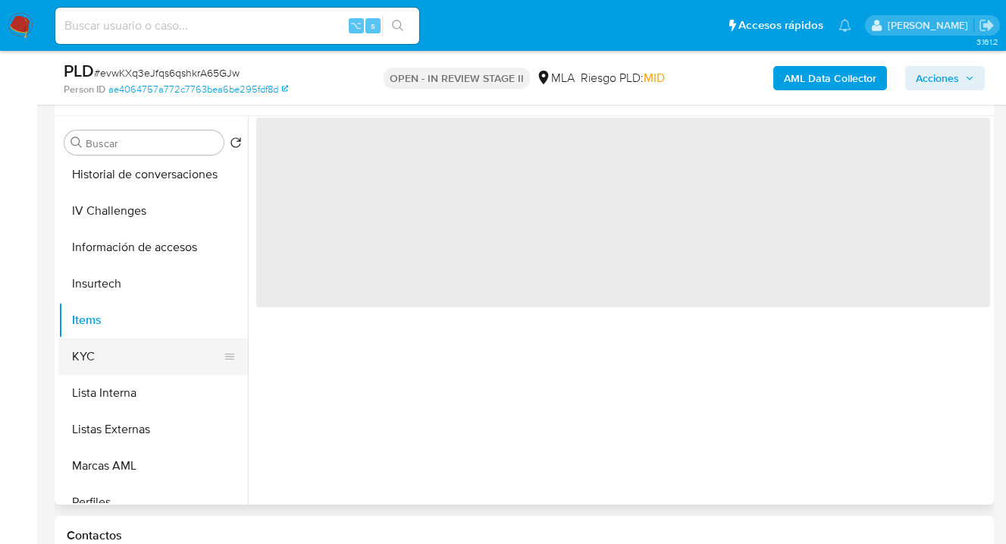
click at [151, 354] on button "KYC" at bounding box center [146, 356] width 177 height 36
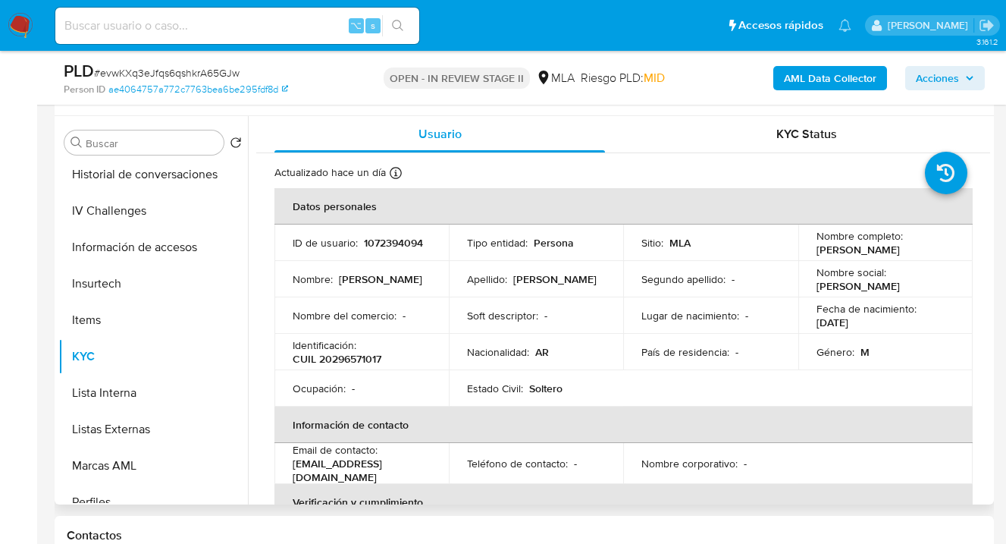
drag, startPoint x: 814, startPoint y: 253, endPoint x: 930, endPoint y: 256, distance: 116.1
click at [930, 256] on div "Nombre completo : Hector Florentino Rosso" at bounding box center [886, 242] width 138 height 27
copy p "Hector Florentino Rosso"
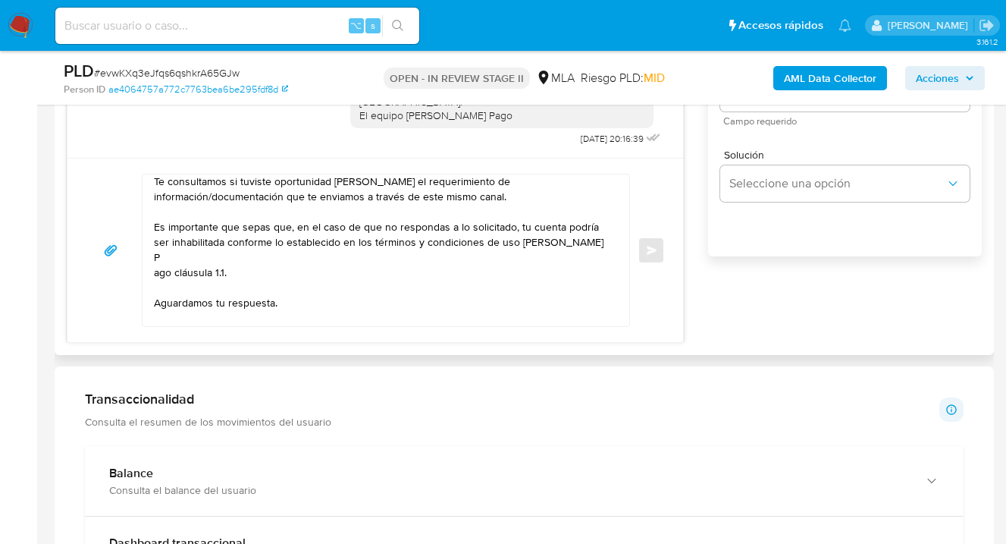
scroll to position [0, 0]
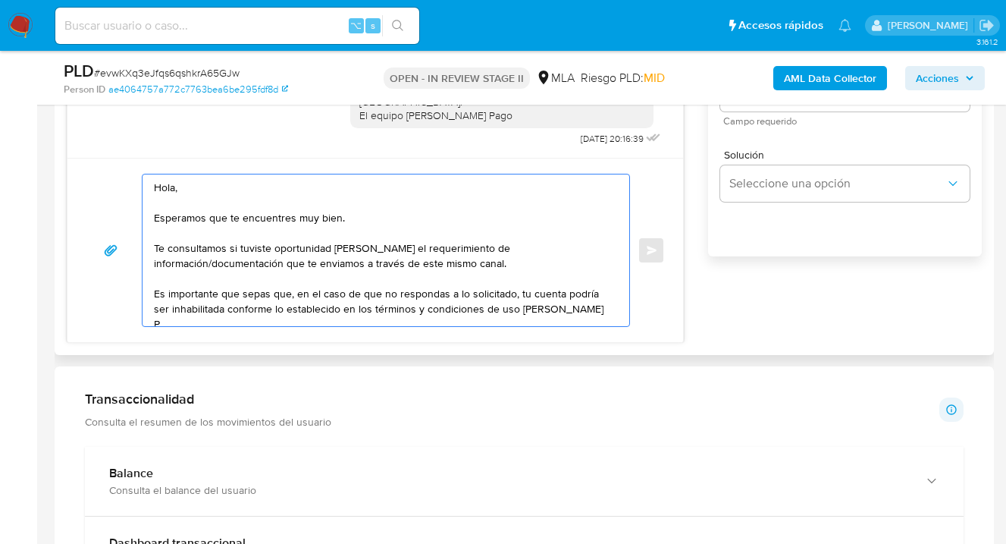
drag, startPoint x: 175, startPoint y: 188, endPoint x: 183, endPoint y: 199, distance: 13.7
click at [176, 189] on textarea "Hola, Esperamos que te encuentres muy bien. Te consultamos si tuviste oportunid…" at bounding box center [382, 250] width 457 height 152
paste textarea "Hector Florentino Rosso"
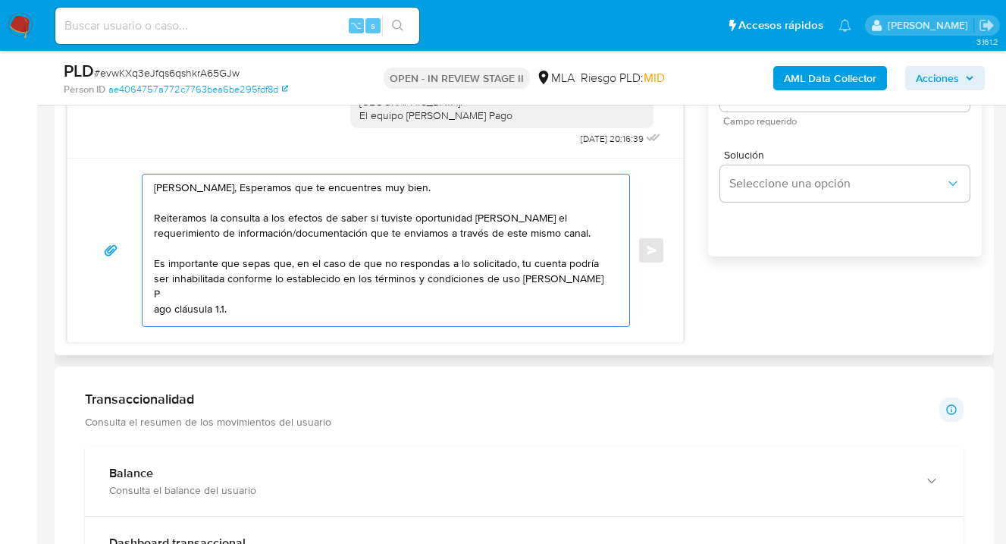
drag, startPoint x: 521, startPoint y: 219, endPoint x: 529, endPoint y: 239, distance: 21.4
click at [520, 219] on textarea "Hola Hector Florentino Rosso, Esperamos que te encuentres muy bien. Reiteramos …" at bounding box center [382, 250] width 457 height 152
click at [535, 234] on textarea "Hola Hector Florentino Rosso, Esperamos que te encuentres muy bien. Reiteramos …" at bounding box center [382, 250] width 457 height 152
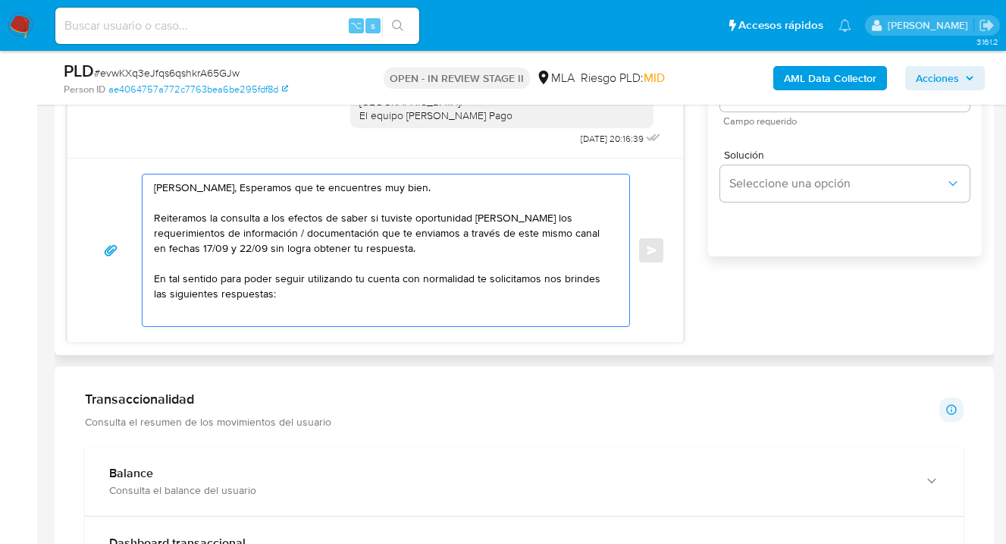
scroll to position [5, 0]
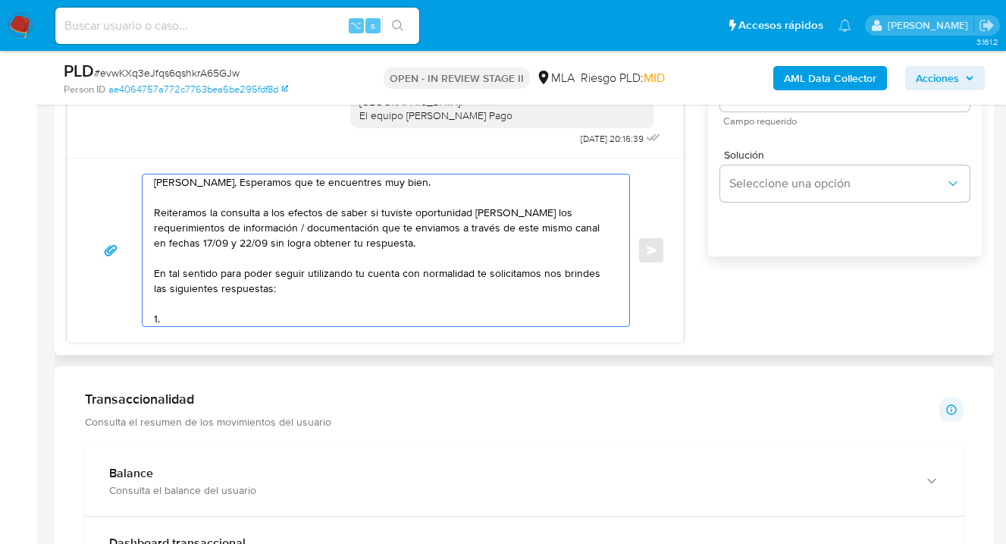
paste textarea "Descripción de la actividad: - Detalla la actividad que realizas a través de tu…"
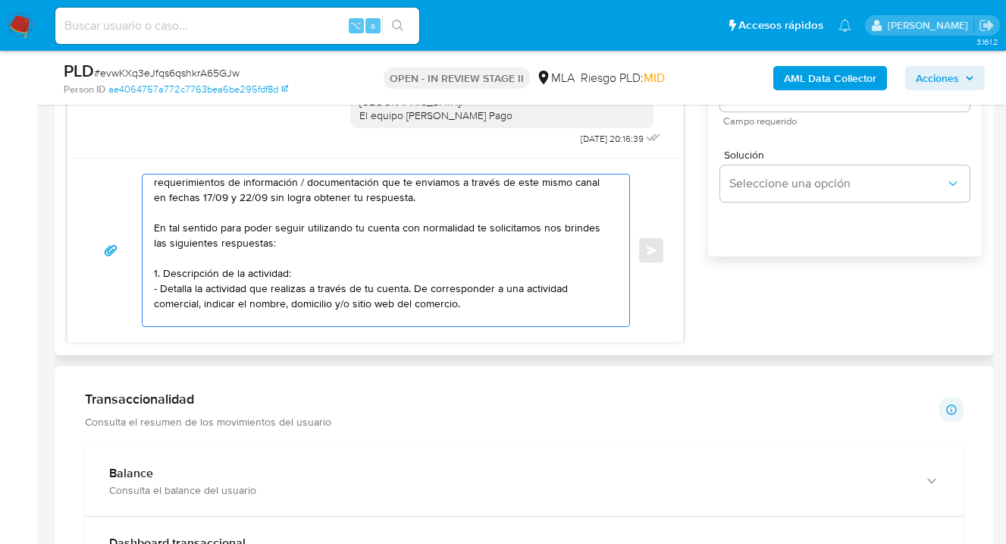
scroll to position [66, 0]
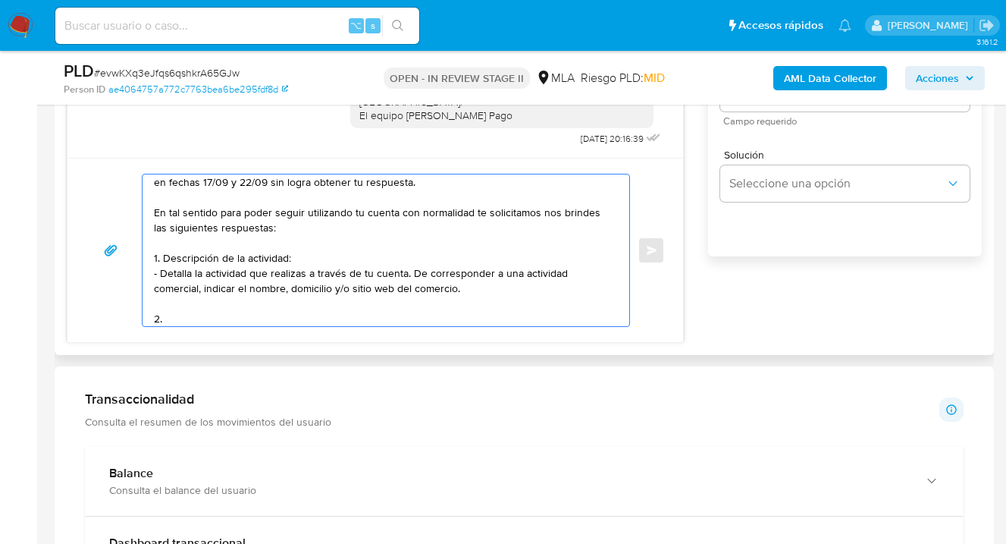
paste textarea "A qué corresponde el incremento significativo de fondos en tu cuenta en el mes …"
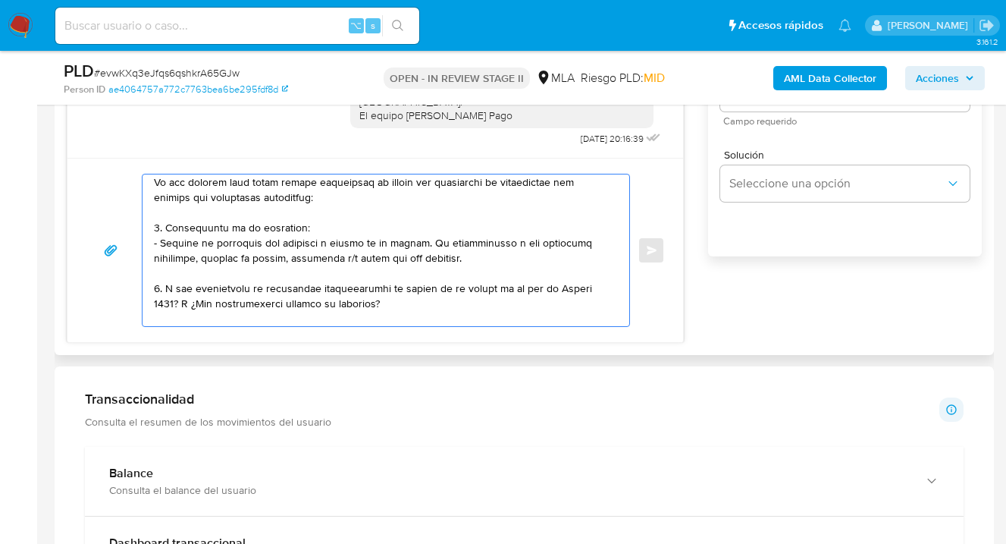
scroll to position [111, 0]
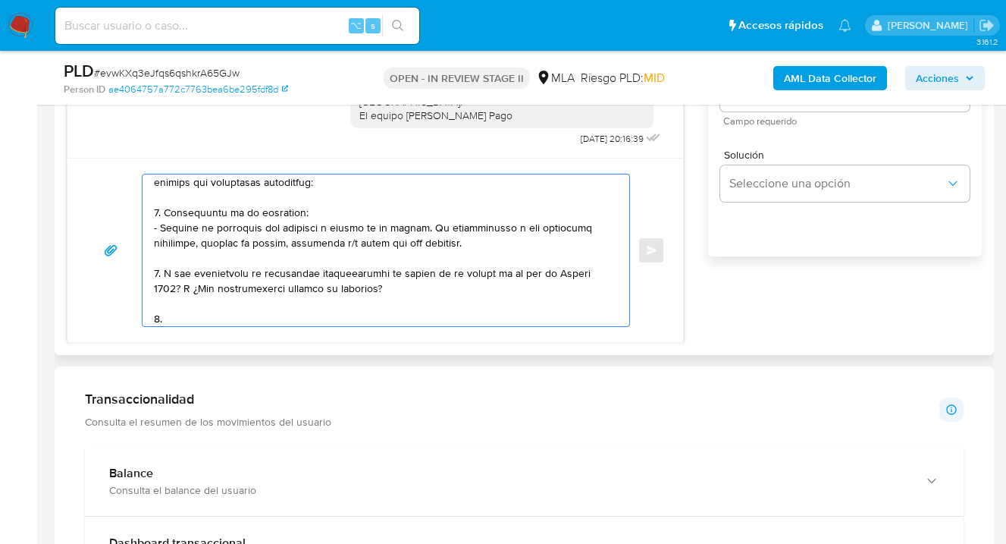
paste textarea "De acuerdo a la actividad que realices en tu cuenta, adjunta la siguiente docum…"
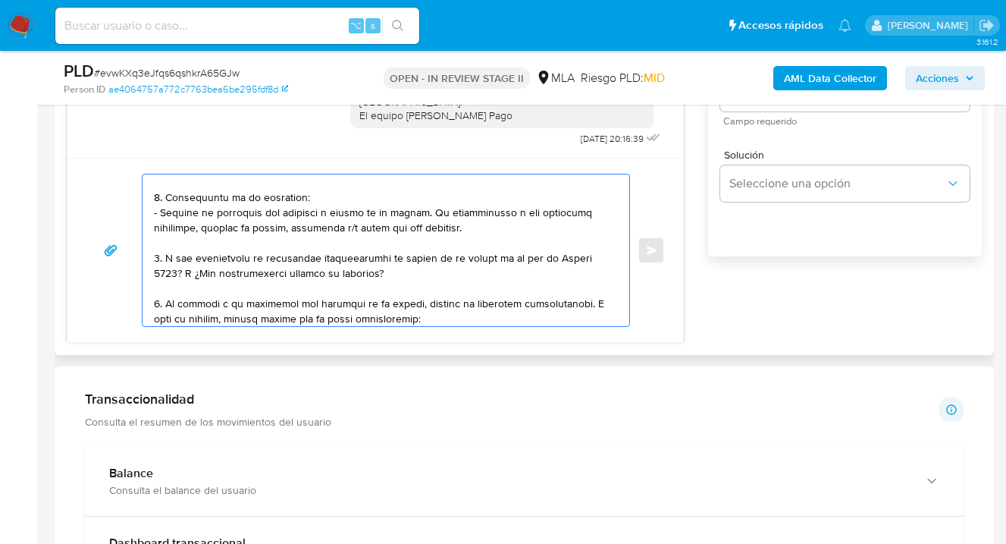
scroll to position [157, 0]
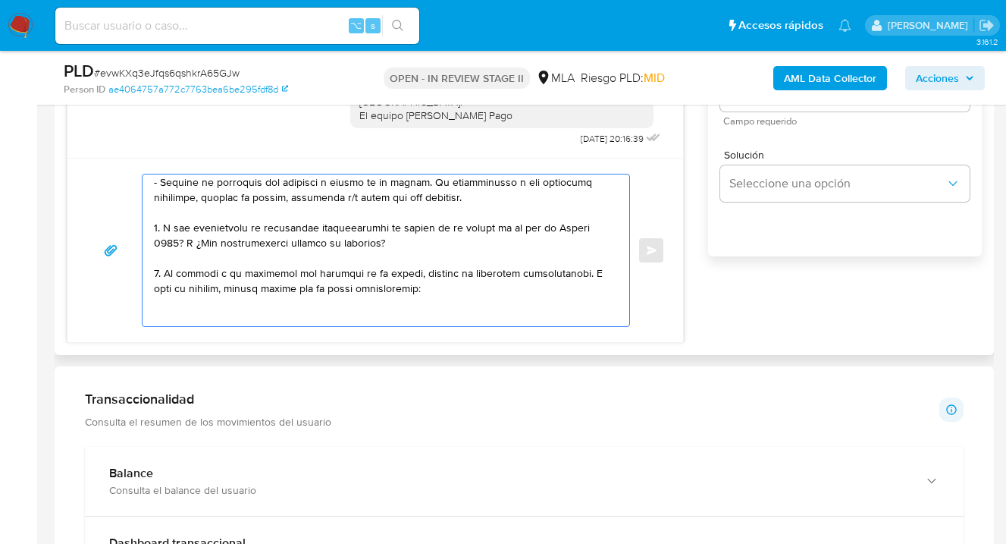
paste textarea "- Últimas 6 Declaraciones Juradas de Ingresos Brutos (donde se visualice la bas…"
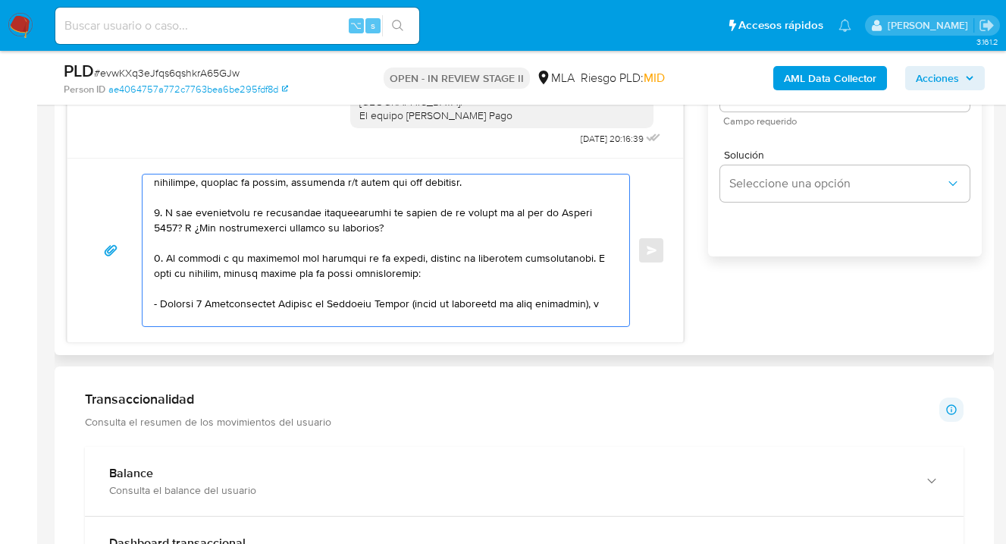
paste textarea "- Resumen de Comprobantes Electrónicos emitidos de los períodos 2024 y 2025 Si …"
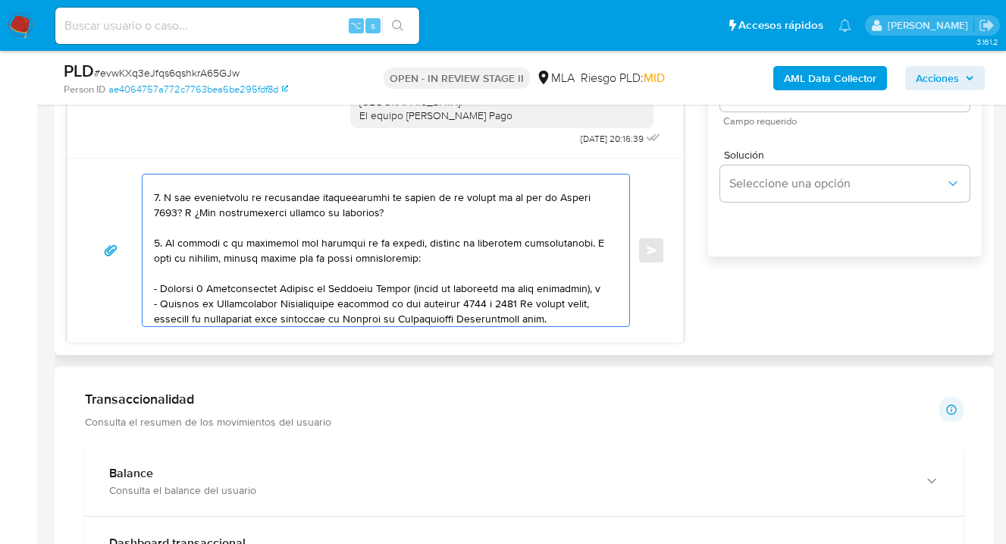
scroll to position [203, 0]
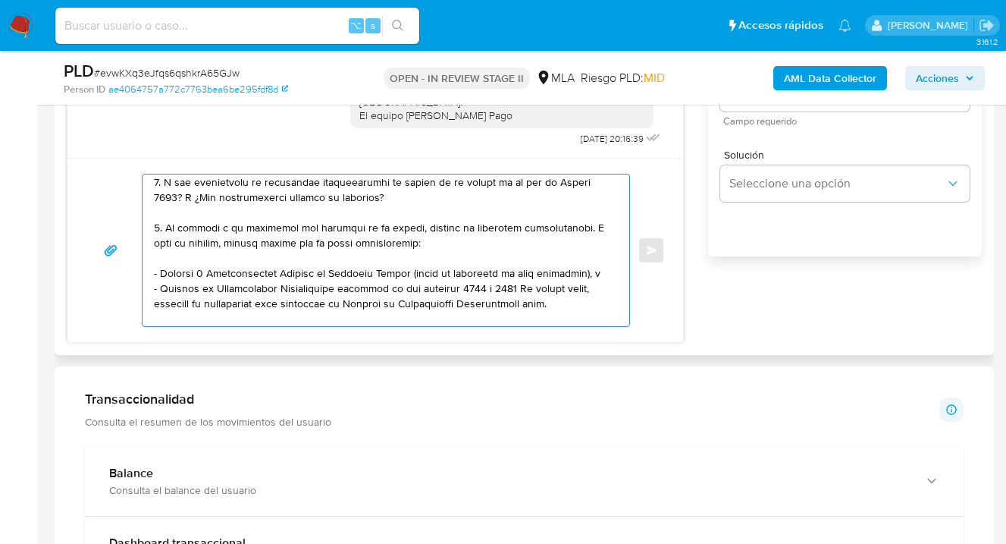
click at [426, 285] on textarea at bounding box center [382, 250] width 457 height 152
paste textarea "https://www.mercadopago.com.ar/ayuda/30181"
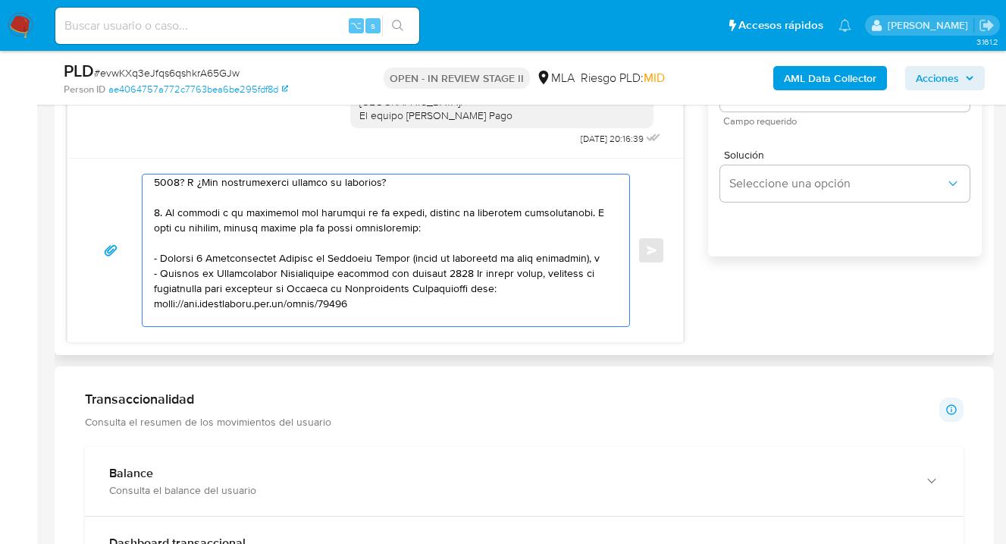
scroll to position [233, 0]
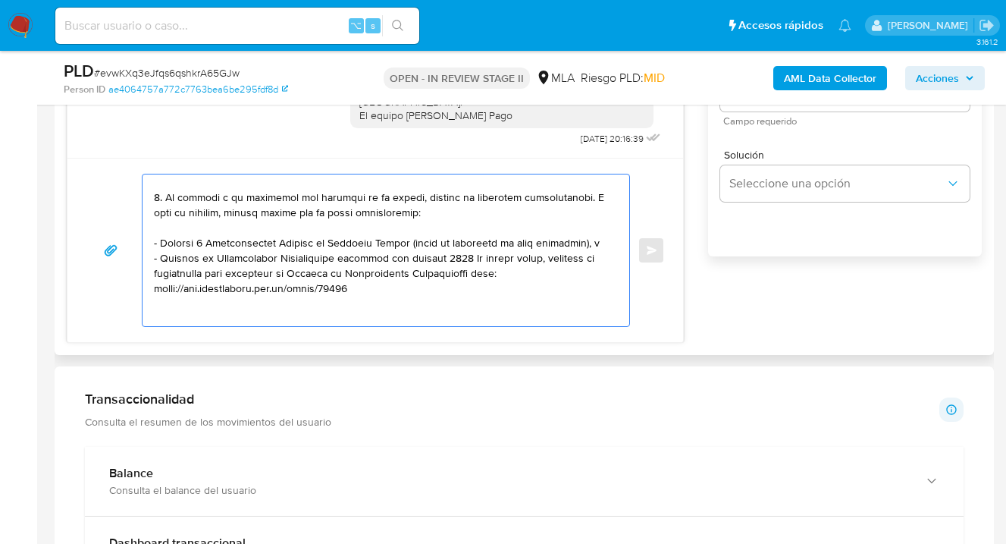
paste textarea "Tené en cuenta que, además de los ejemplos mencionados, podés adjuntar voluntar…"
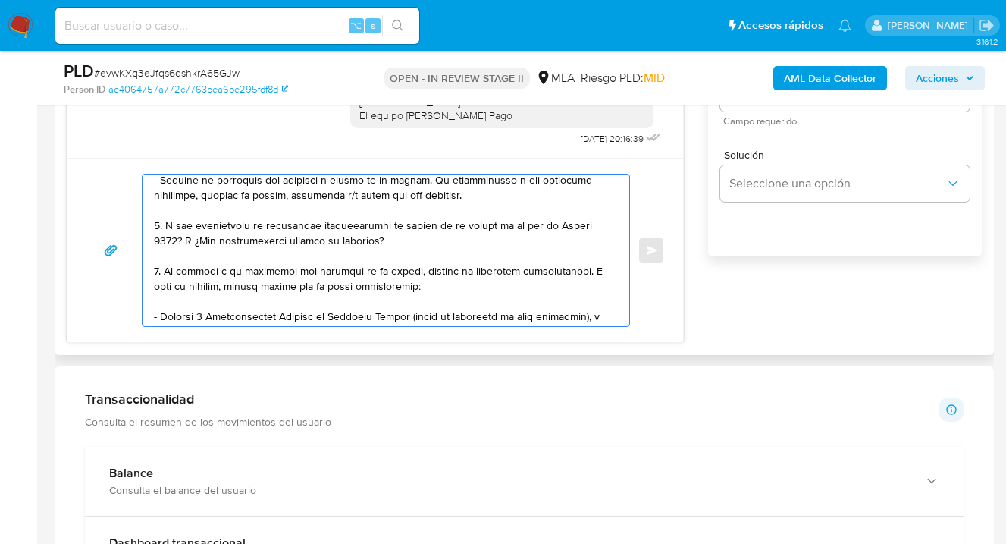
scroll to position [107, 0]
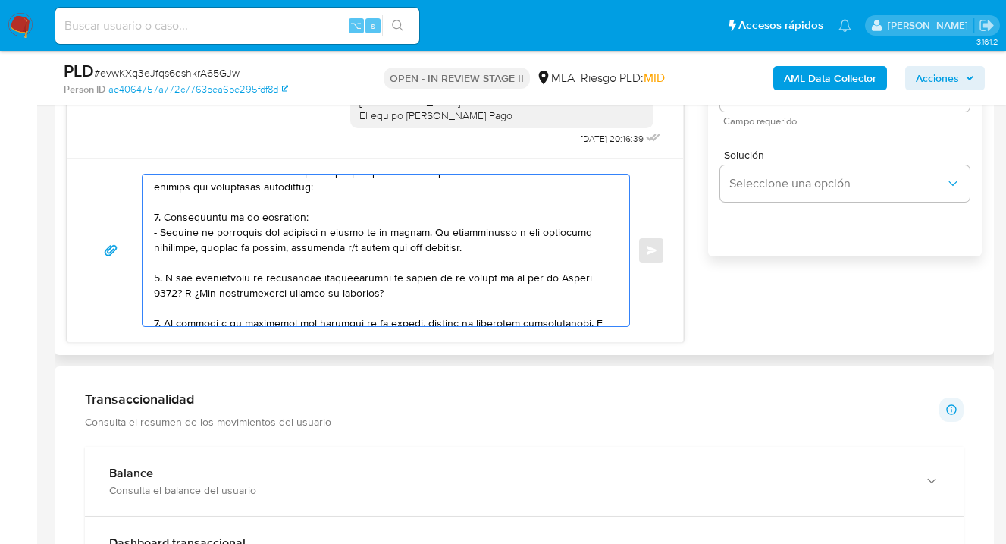
drag, startPoint x: 178, startPoint y: 291, endPoint x: 181, endPoint y: 300, distance: 8.9
click at [178, 291] on textarea at bounding box center [382, 250] width 457 height 152
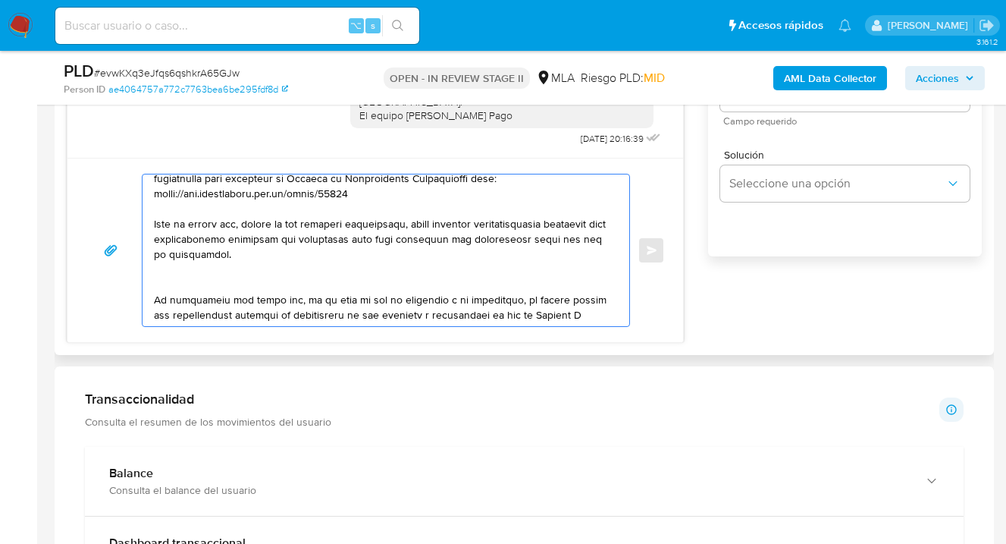
scroll to position [312, 0]
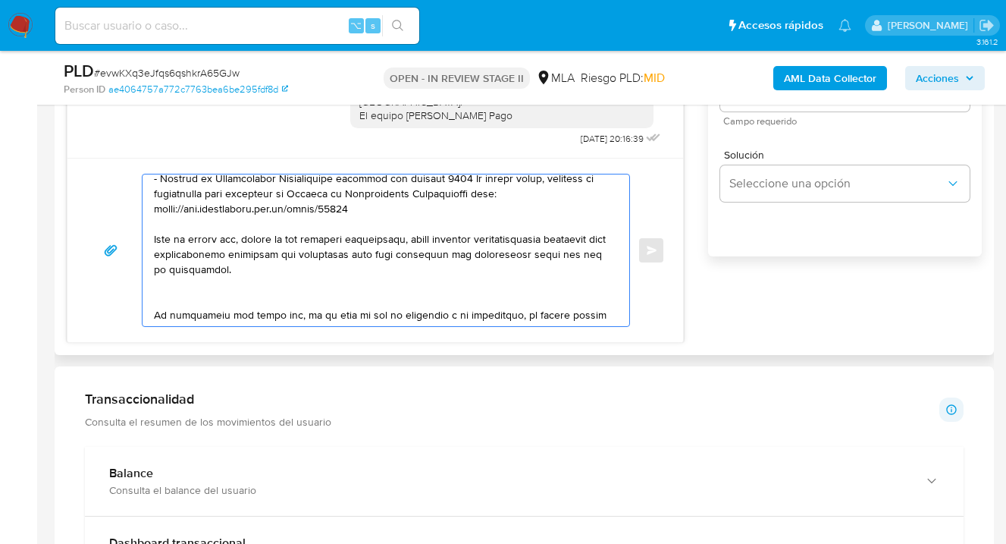
click at [228, 286] on textarea at bounding box center [382, 250] width 457 height 152
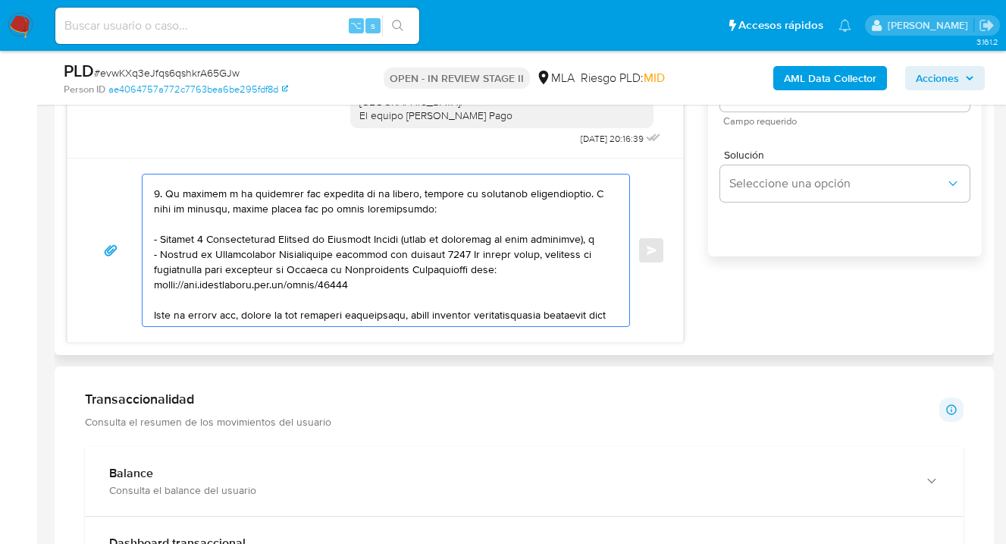
scroll to position [324, 0]
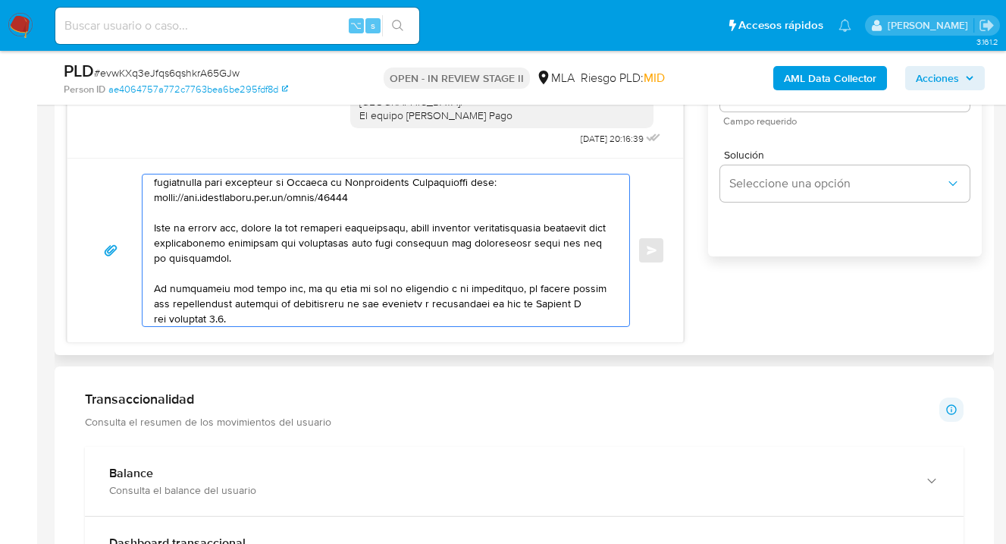
drag, startPoint x: 304, startPoint y: 314, endPoint x: 149, endPoint y: 285, distance: 158.1
click at [149, 286] on div at bounding box center [382, 250] width 479 height 152
paste textarea "caso de no responder a lo solicitado o si lo presentado resulta insuficiente, t…"
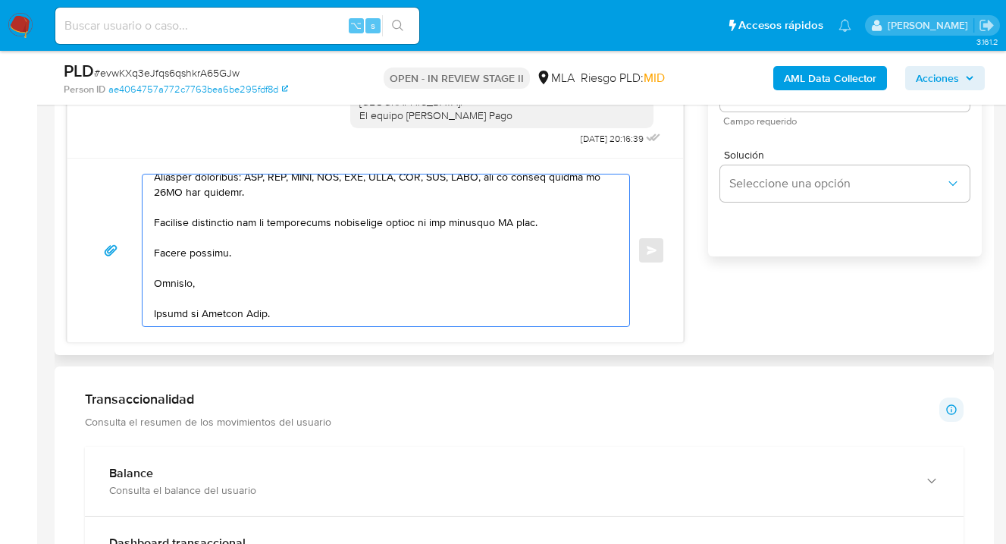
scroll to position [511, 0]
click at [524, 206] on textarea at bounding box center [382, 250] width 457 height 152
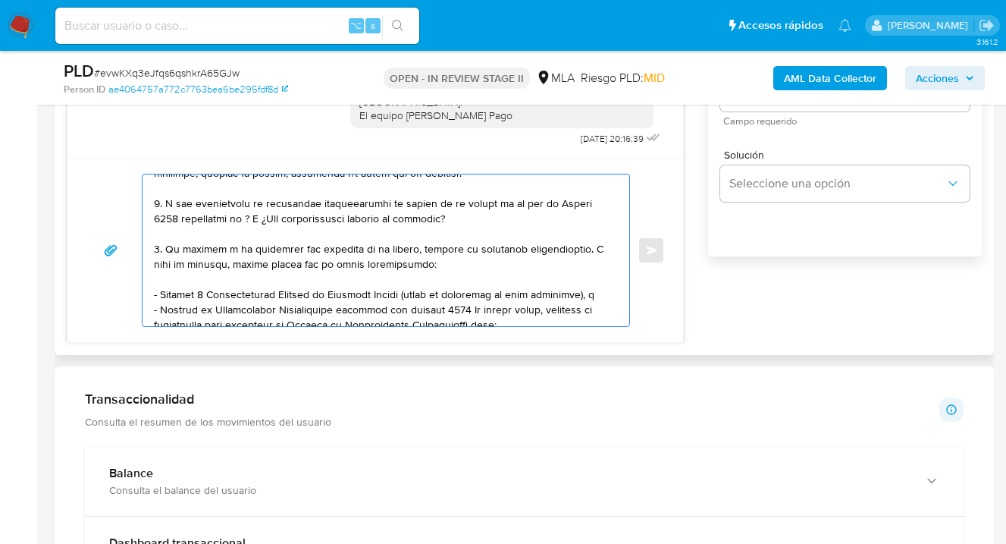
scroll to position [168, 0]
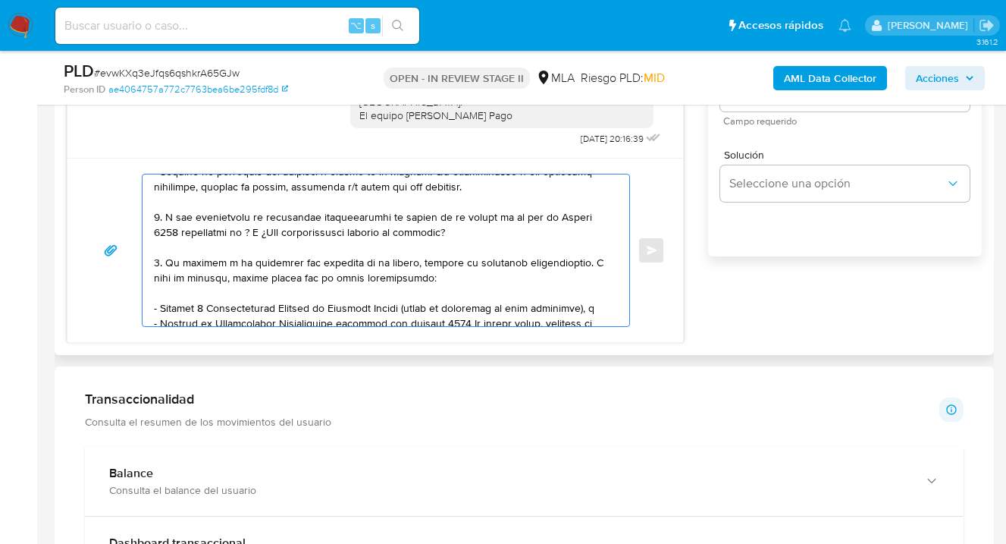
drag, startPoint x: 254, startPoint y: 234, endPoint x: 259, endPoint y: 246, distance: 13.2
click at [254, 233] on textarea at bounding box center [382, 250] width 457 height 152
paste textarea "La Estanciera Srl"
click at [331, 228] on textarea at bounding box center [382, 250] width 457 height 152
paste textarea "30716271486"
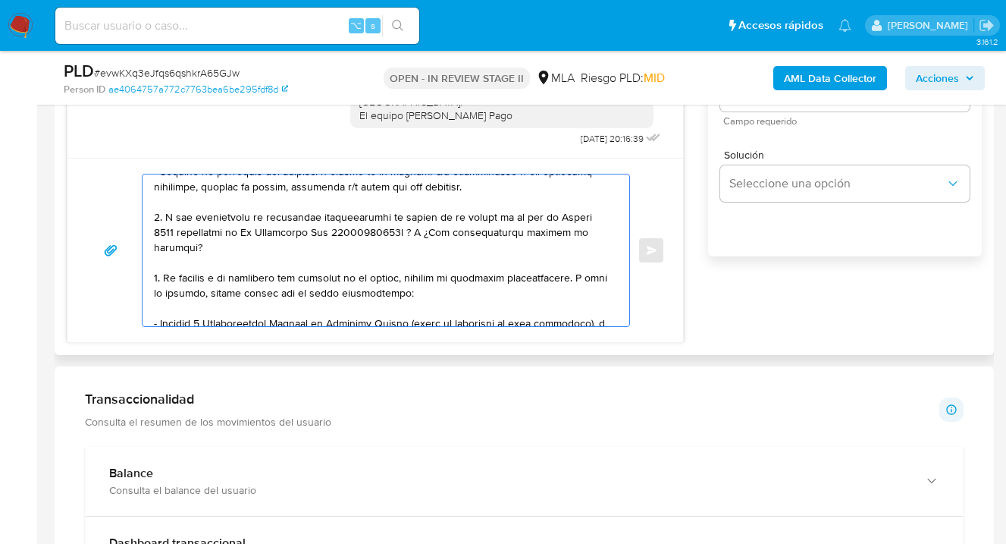
drag, startPoint x: 334, startPoint y: 228, endPoint x: 339, endPoint y: 237, distance: 9.5
click at [334, 229] on textarea at bounding box center [382, 250] width 457 height 152
paste textarea "María José Lorenzo - CUIT 27366745616"
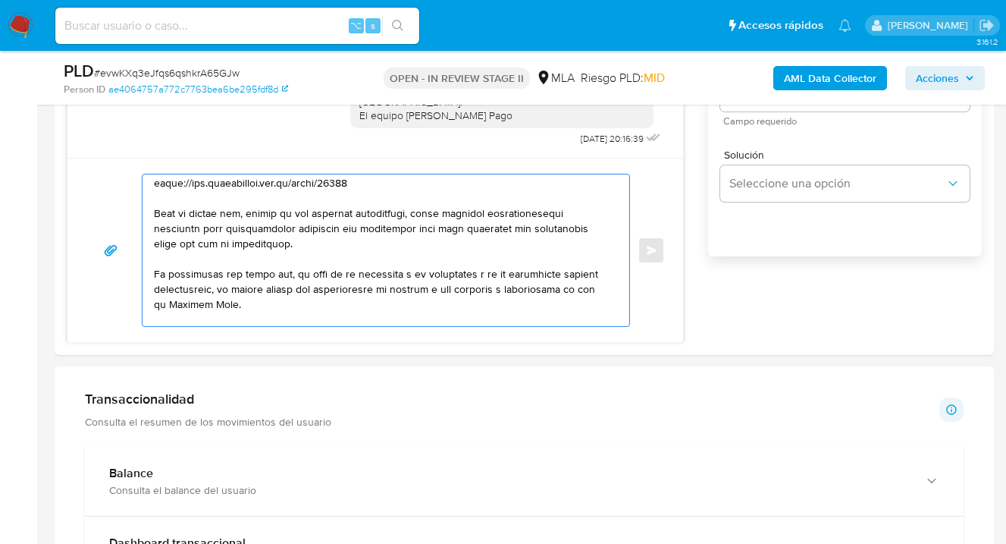
scroll to position [0, 0]
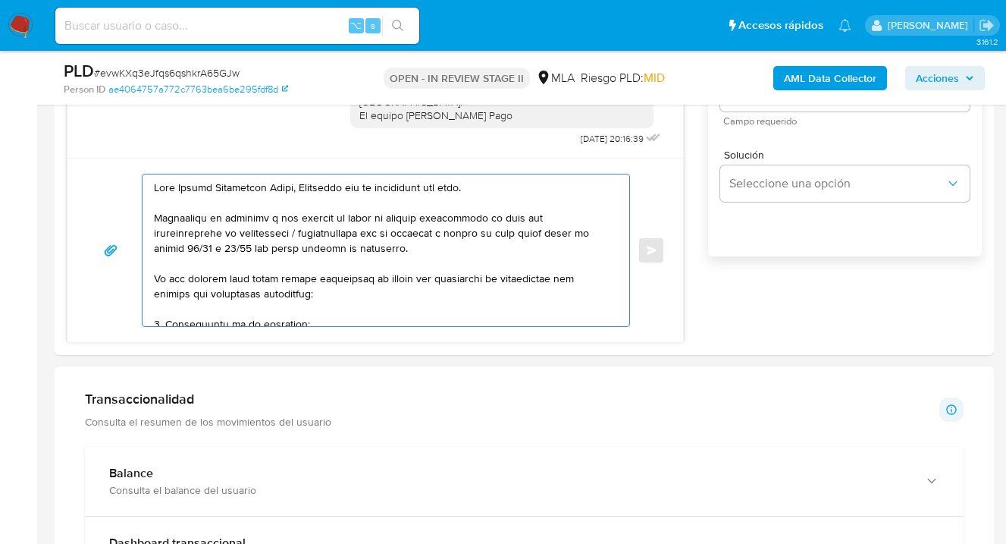
drag, startPoint x: 286, startPoint y: 303, endPoint x: 17, endPoint y: 120, distance: 325.9
click at [17, 120] on section "Bandeja Tablero Screening Búsqueda en Listas Watchlist Herramientas Operaciones…" at bounding box center [503, 469] width 1006 height 2944
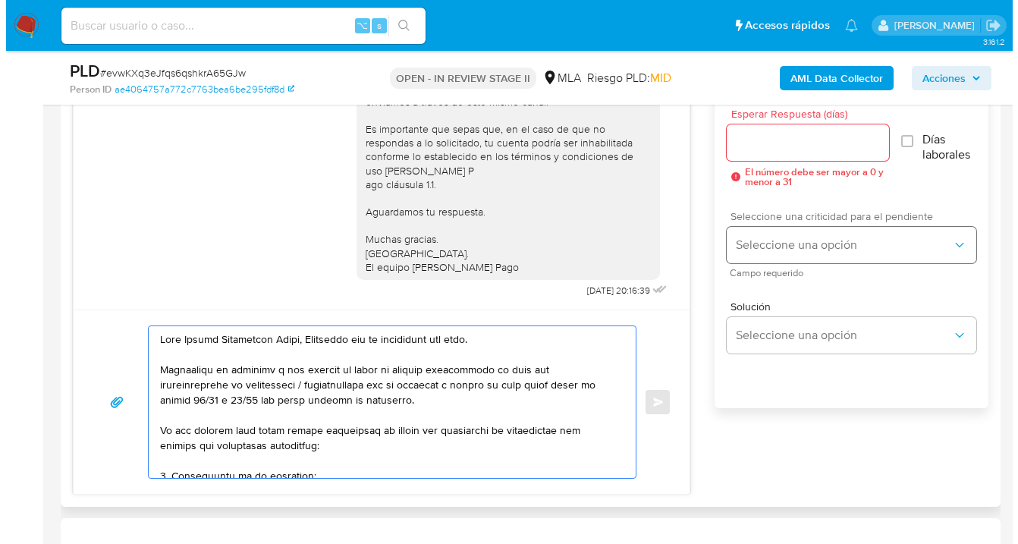
scroll to position [840, 0]
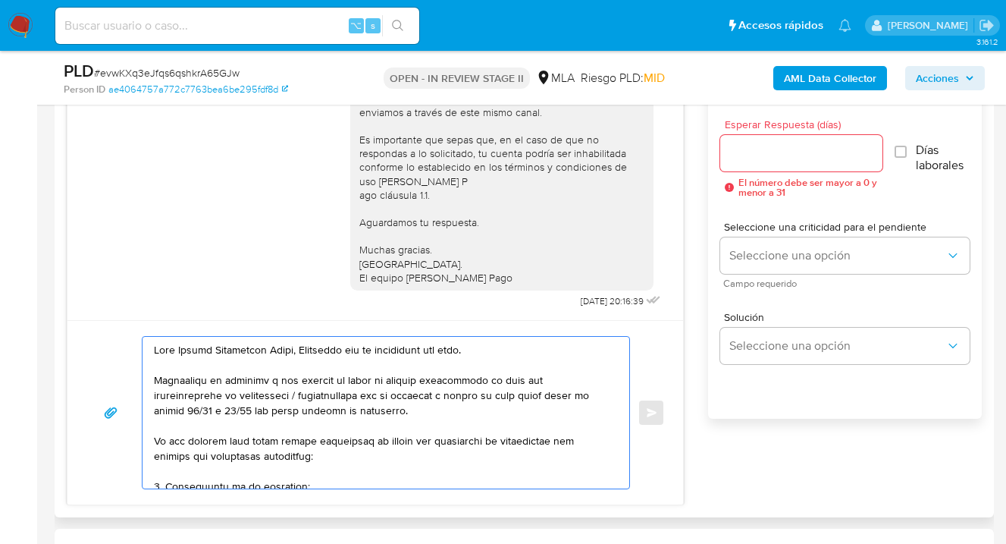
type textarea "Hola Hector Florentino Rosso, Esperamos que te encuentres muy bien. Reiteramos …"
click at [747, 157] on input "Esperar Respuesta (días)" at bounding box center [802, 153] width 163 height 20
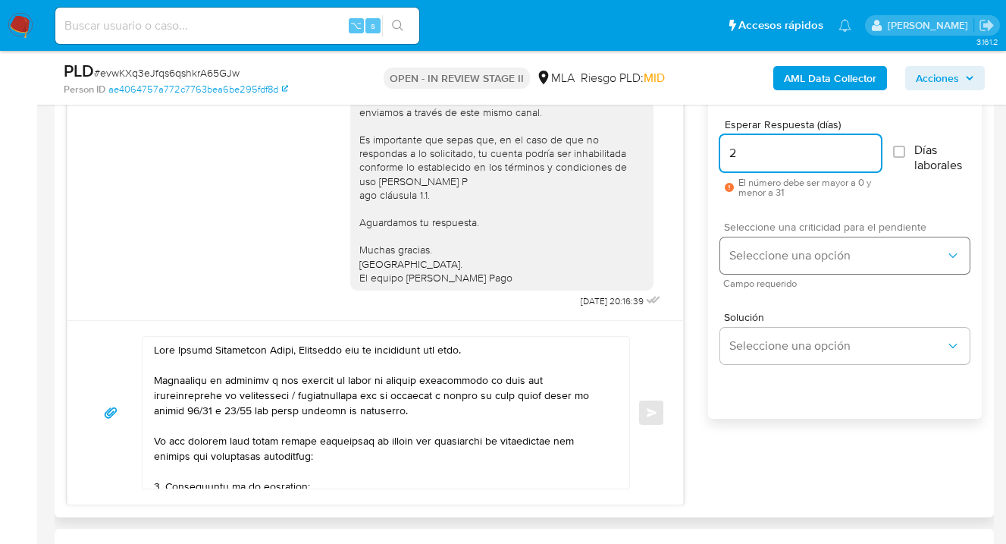
type input "2"
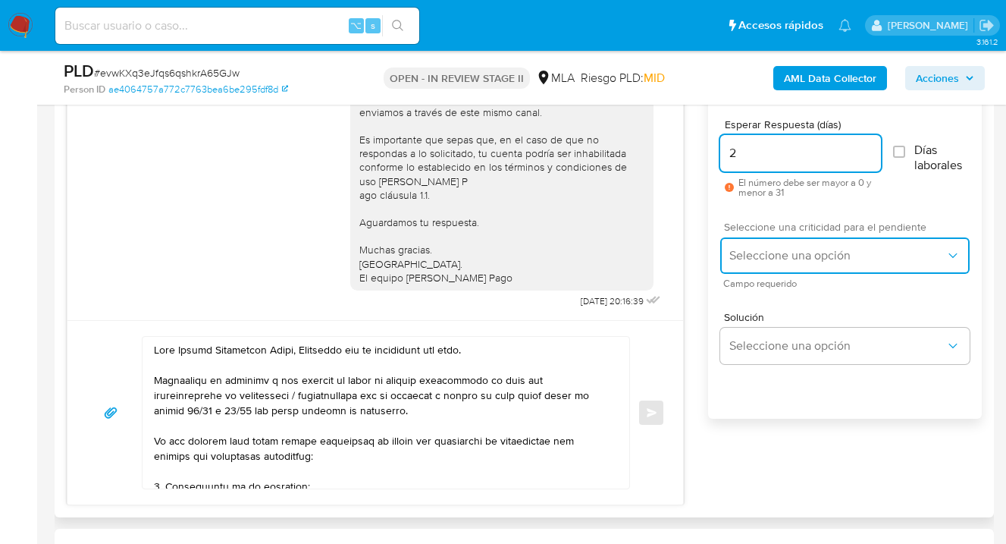
drag, startPoint x: 766, startPoint y: 258, endPoint x: 767, endPoint y: 268, distance: 9.9
click at [766, 260] on span "Seleccione una opción" at bounding box center [838, 255] width 216 height 15
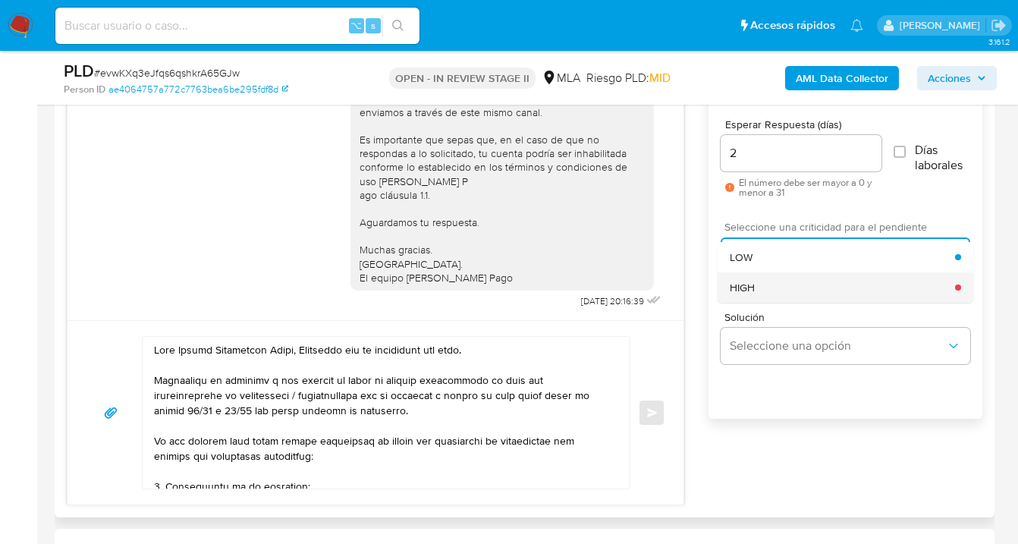
click at [772, 291] on div "HIGH" at bounding box center [842, 287] width 225 height 30
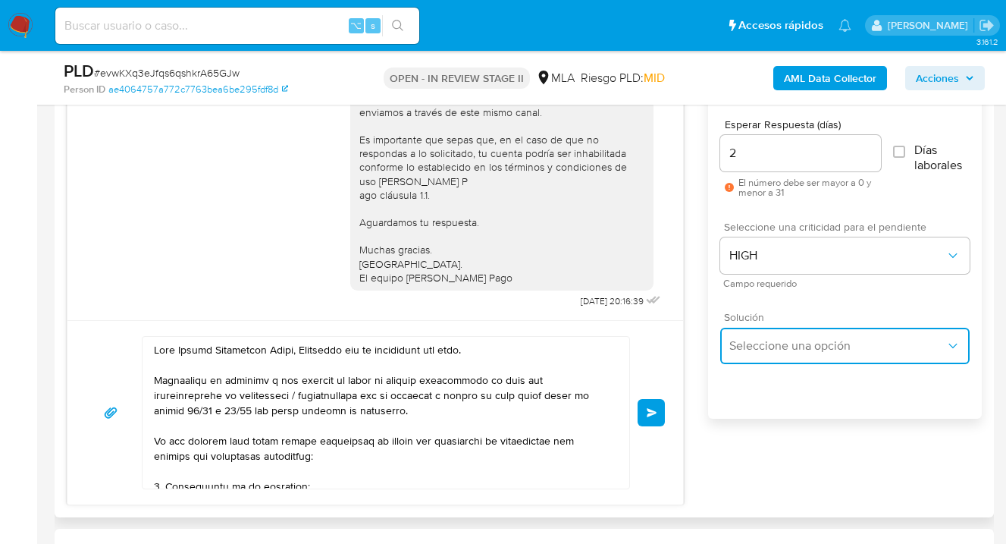
click at [765, 363] on button "Seleccione una opción" at bounding box center [846, 346] width 250 height 36
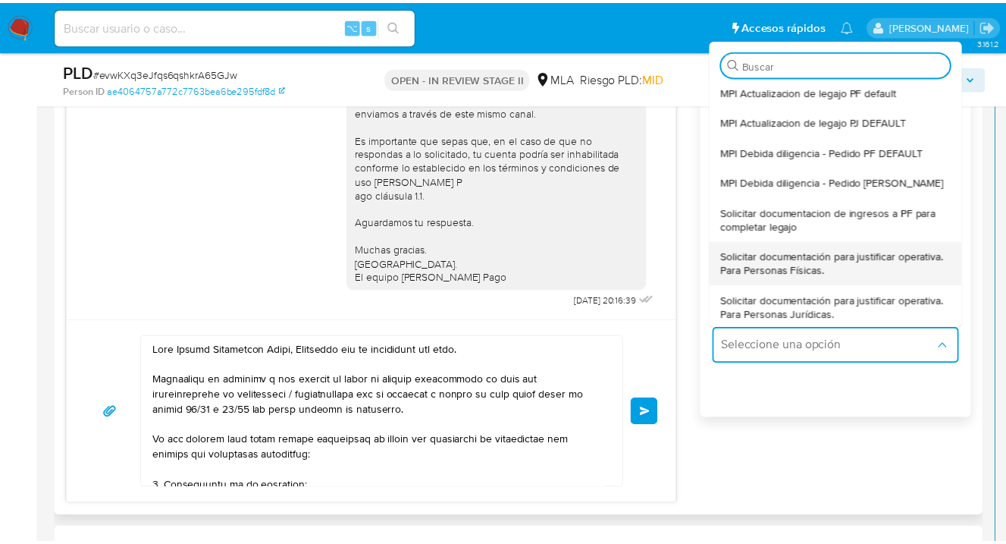
scroll to position [148, 0]
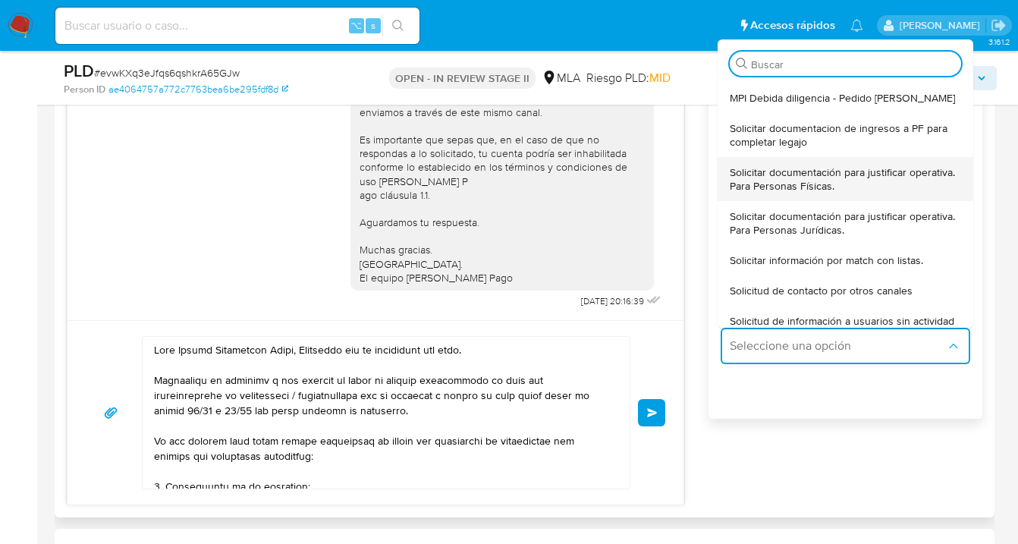
click at [786, 189] on span "Solicitar documentación para justificar operativa. Para Personas Físicas." at bounding box center [845, 178] width 231 height 27
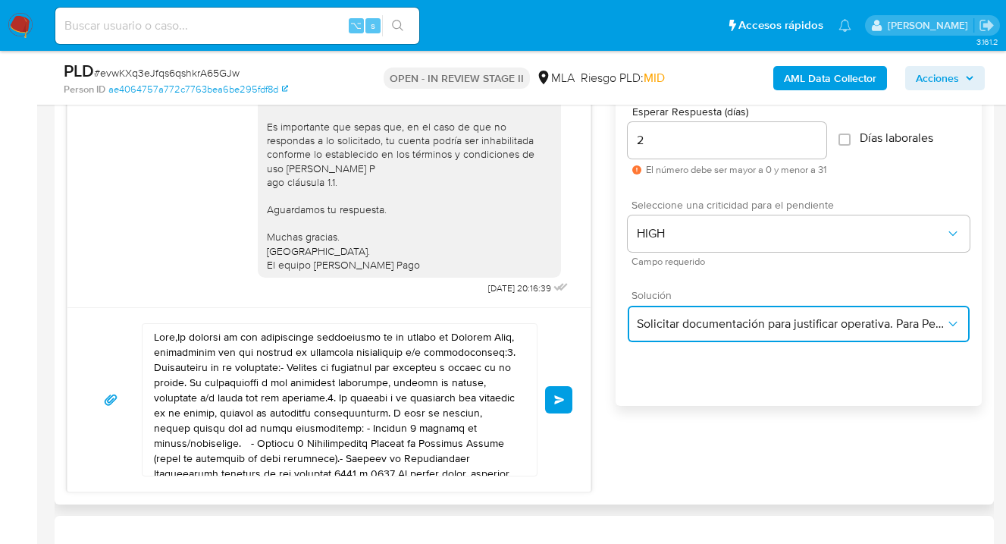
scroll to position [871, 0]
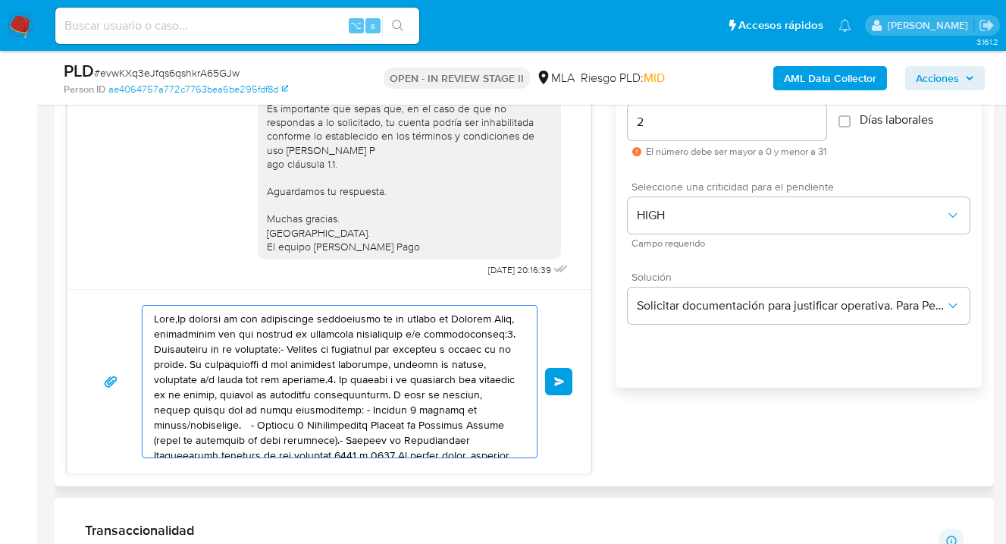
drag, startPoint x: 259, startPoint y: 376, endPoint x: 58, endPoint y: 274, distance: 225.6
click at [58, 274] on div "Historial CX Soluciones Chat Id Estado Fecha de creación Origen Proceso Anterio…" at bounding box center [525, 224] width 940 height 524
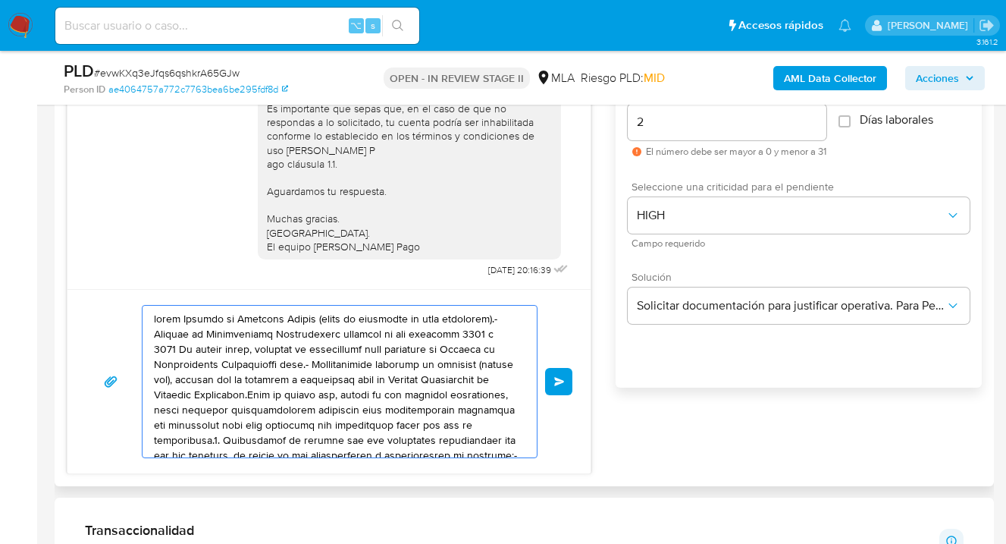
drag, startPoint x: 406, startPoint y: 418, endPoint x: 202, endPoint y: 347, distance: 216.1
click at [152, 308] on div at bounding box center [336, 382] width 387 height 152
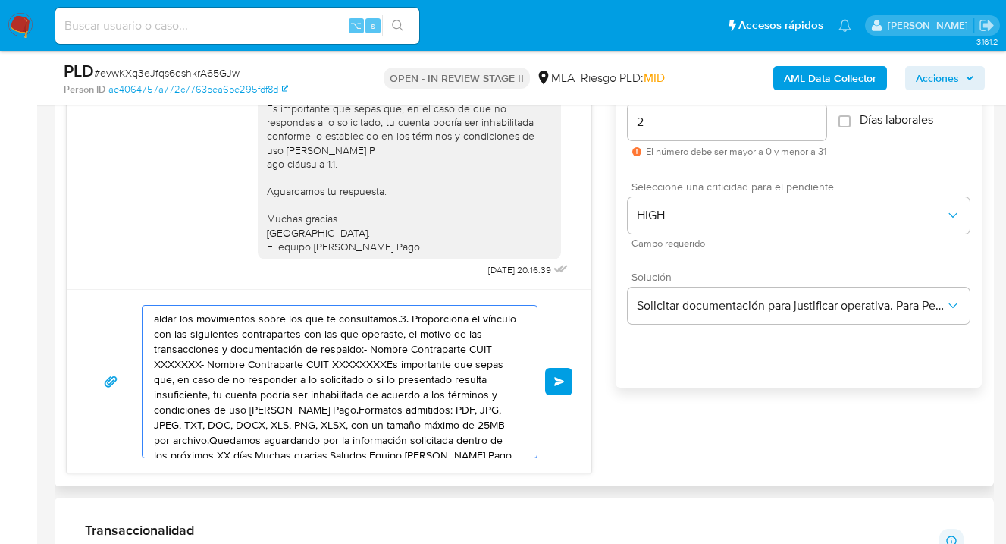
drag, startPoint x: 265, startPoint y: 378, endPoint x: 74, endPoint y: 303, distance: 205.4
click at [71, 303] on div "aldar los movimientos sobre los que te consultamos.3. Proporciona el vínculo co…" at bounding box center [329, 381] width 523 height 184
type textarea "áximo de 25MB por archivo.Quedamos aguardando por la información solicitada den…"
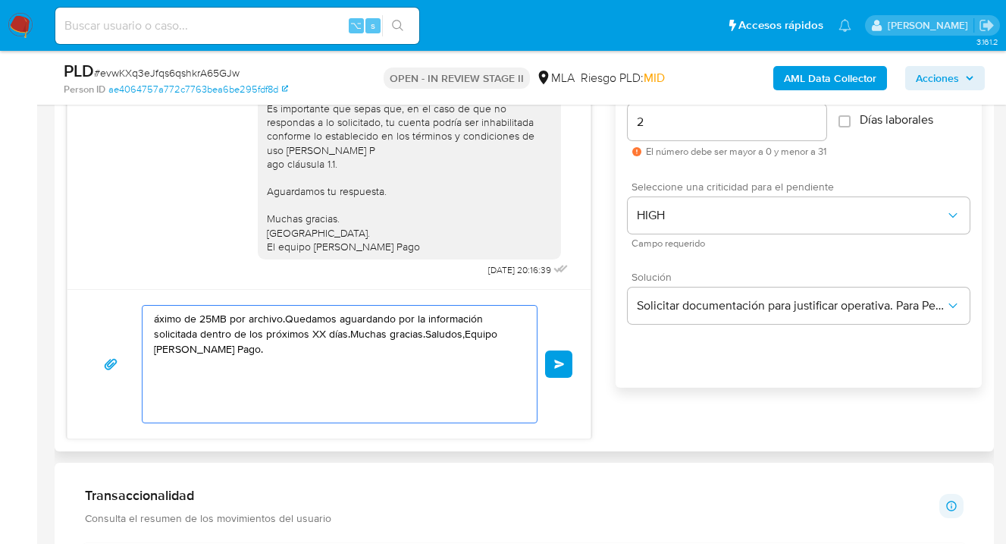
drag, startPoint x: 362, startPoint y: 399, endPoint x: 68, endPoint y: 280, distance: 316.8
click at [64, 279] on div "Historial CX Soluciones Chat Id Estado Fecha de creación Origen Proceso Anterio…" at bounding box center [525, 206] width 940 height 489
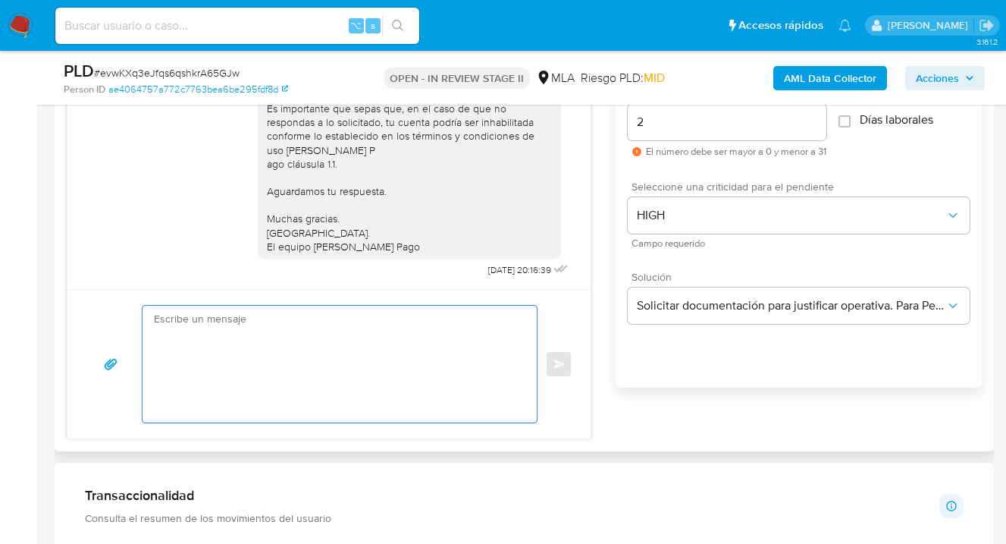
paste textarea "Hola Hector Florentino Rosso, Esperamos que te encuentres muy bien. Reiteramos …"
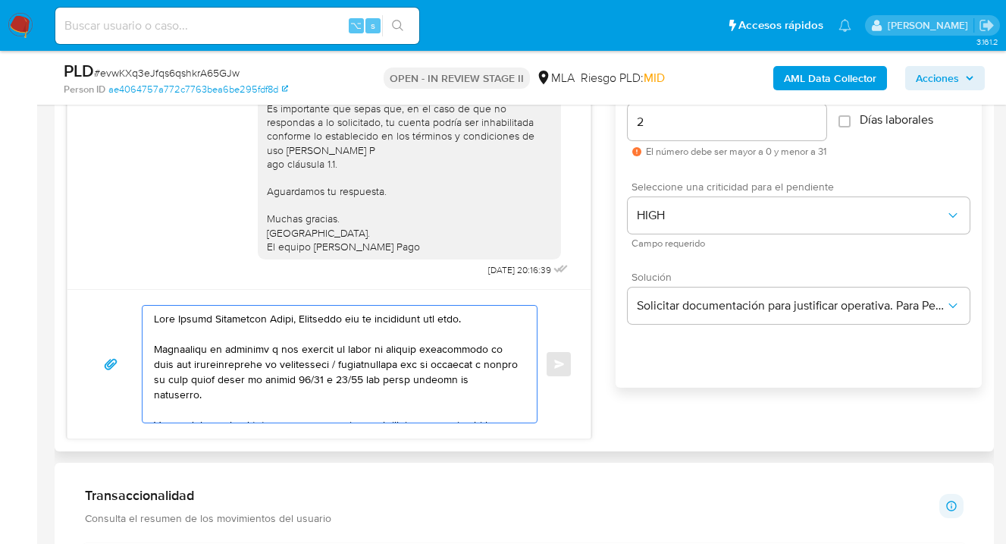
scroll to position [612, 0]
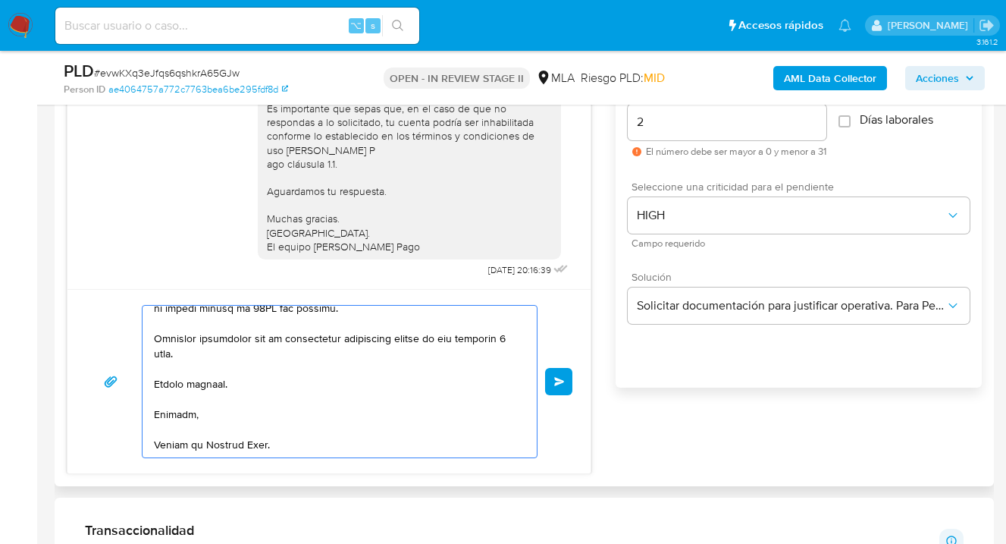
click at [352, 382] on textarea at bounding box center [336, 382] width 364 height 152
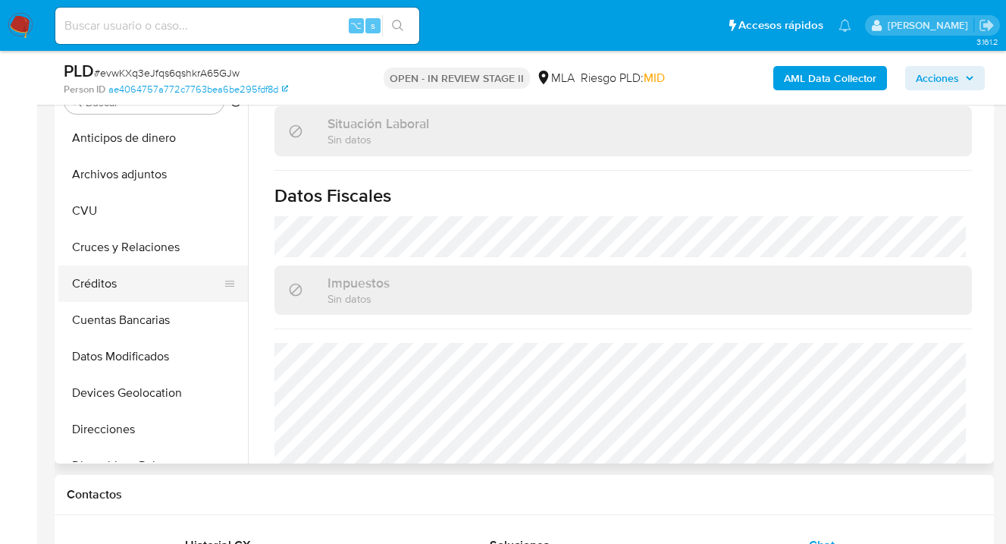
scroll to position [714, 0]
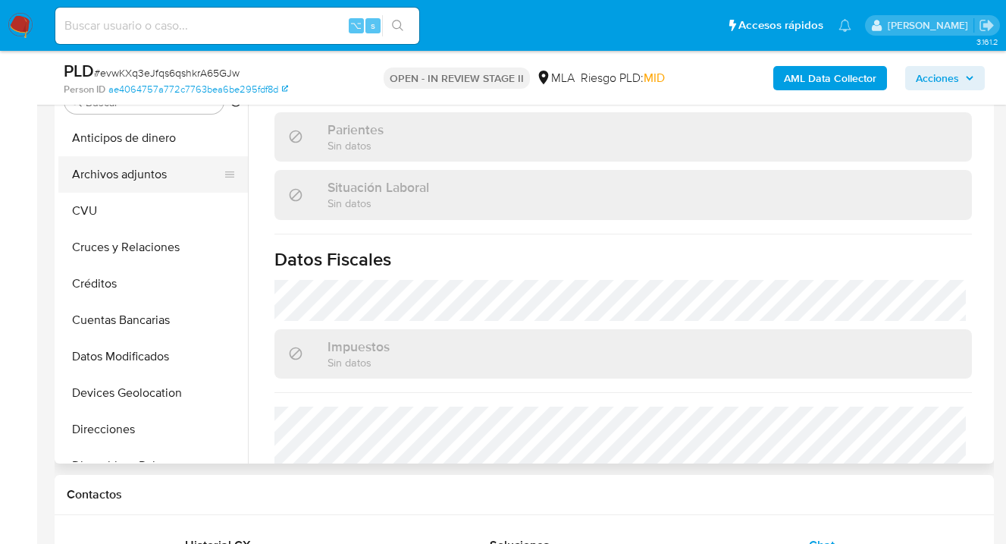
type textarea "Hola Hector Florentino Rosso, Esperamos que te encuentres muy bien. Reiteramos …"
click at [129, 181] on button "Archivos adjuntos" at bounding box center [146, 174] width 177 height 36
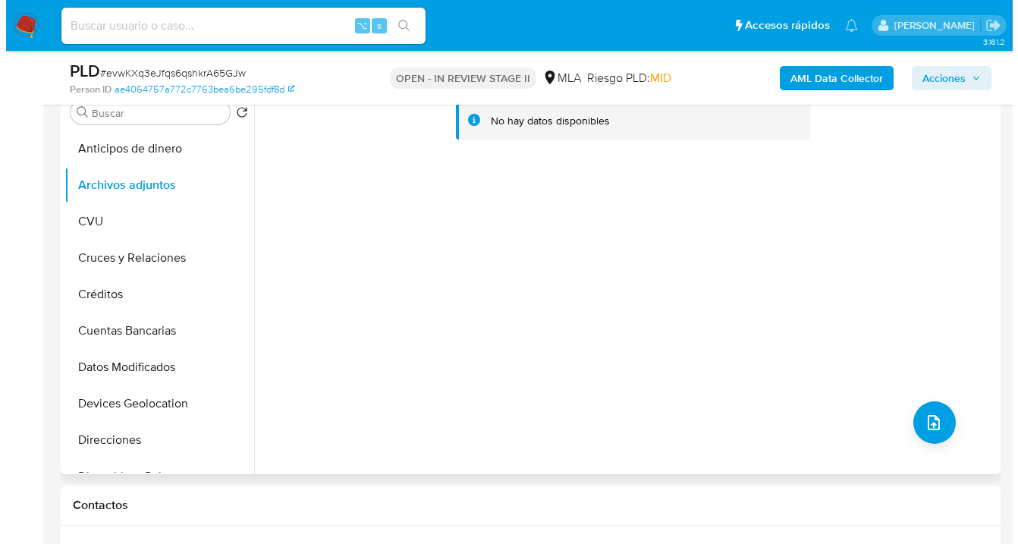
scroll to position [295, 0]
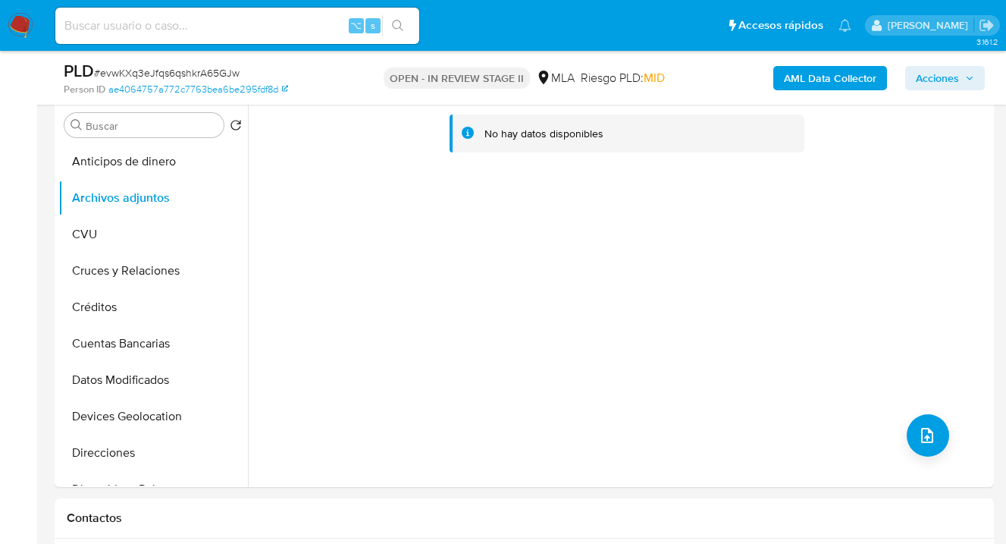
click at [818, 76] on b "AML Data Collector" at bounding box center [830, 78] width 93 height 24
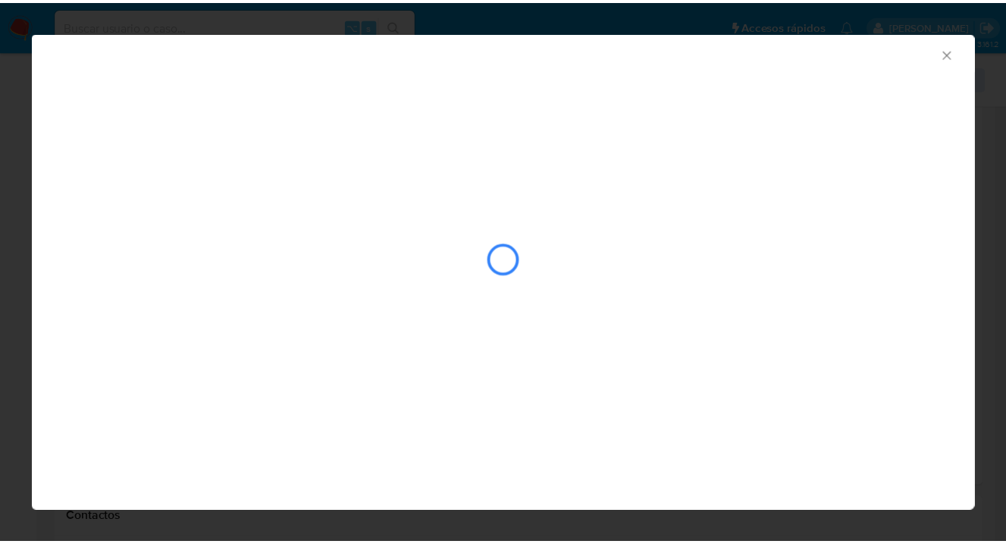
scroll to position [612, 0]
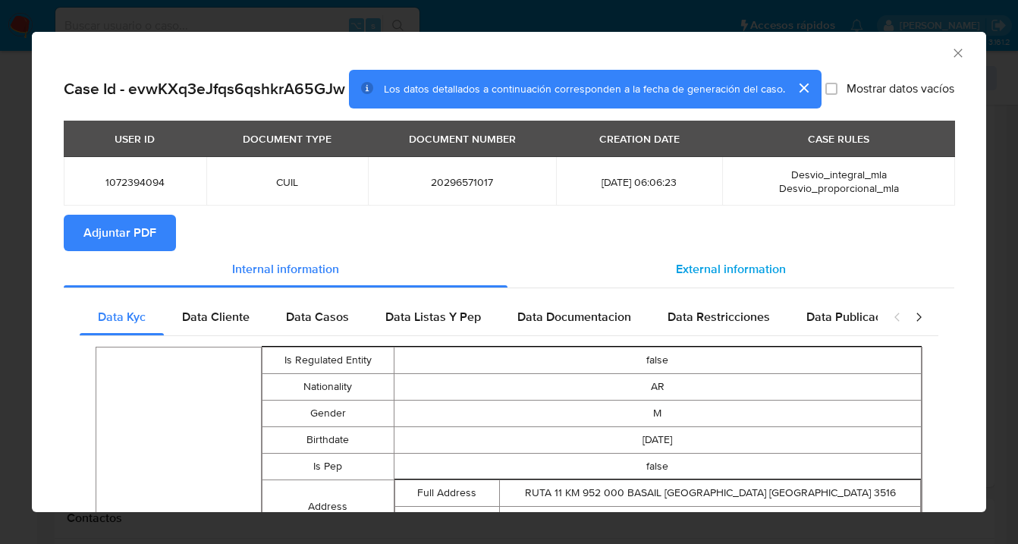
click at [731, 278] on span "External information" at bounding box center [731, 268] width 110 height 17
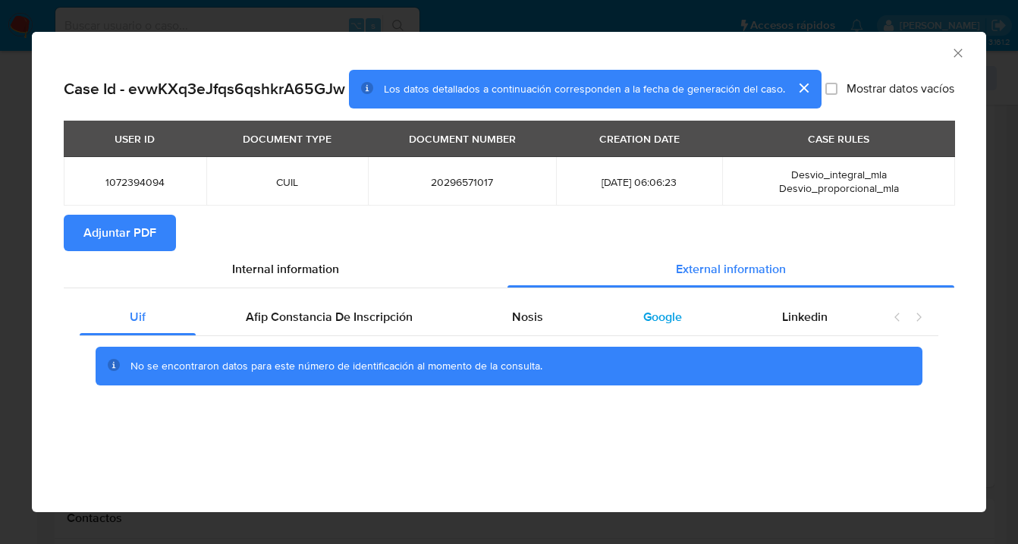
click at [655, 322] on span "Google" at bounding box center [662, 316] width 39 height 17
drag, startPoint x: 132, startPoint y: 233, endPoint x: 144, endPoint y: 238, distance: 13.2
click at [132, 234] on span "Adjuntar PDF" at bounding box center [119, 232] width 73 height 33
click at [958, 52] on icon "Cerrar ventana" at bounding box center [957, 53] width 15 height 15
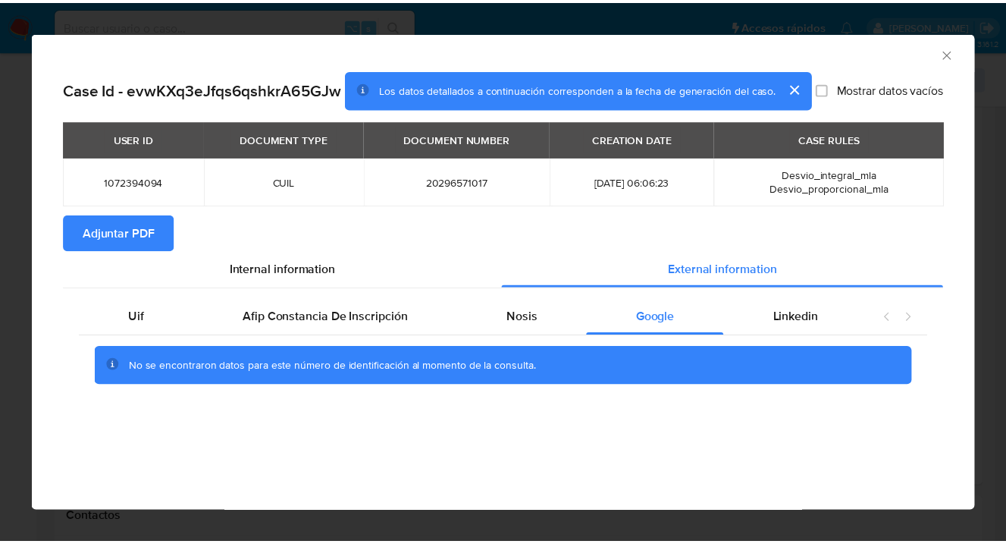
scroll to position [526, 0]
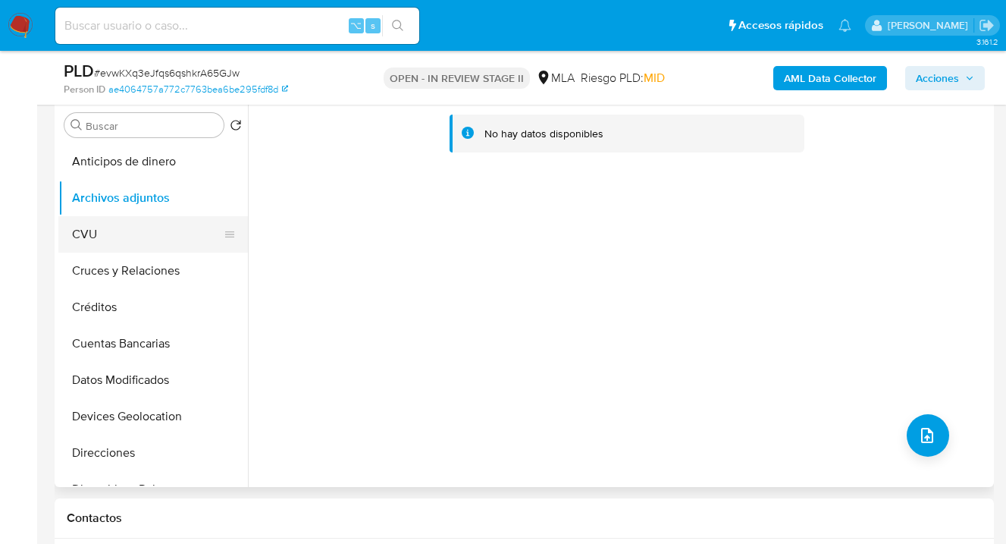
click at [109, 238] on button "CVU" at bounding box center [146, 234] width 177 height 36
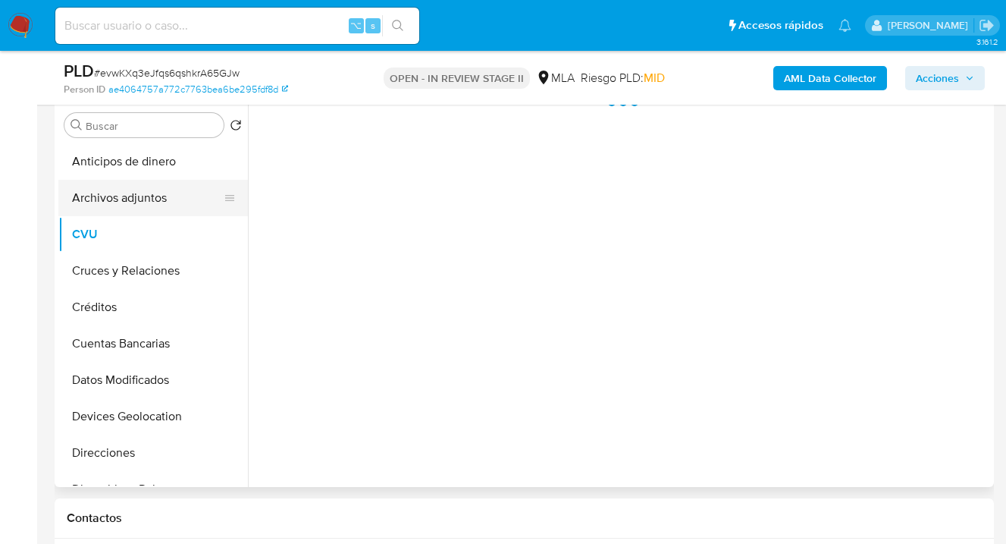
scroll to position [612, 0]
click at [130, 206] on button "Archivos adjuntos" at bounding box center [146, 198] width 177 height 36
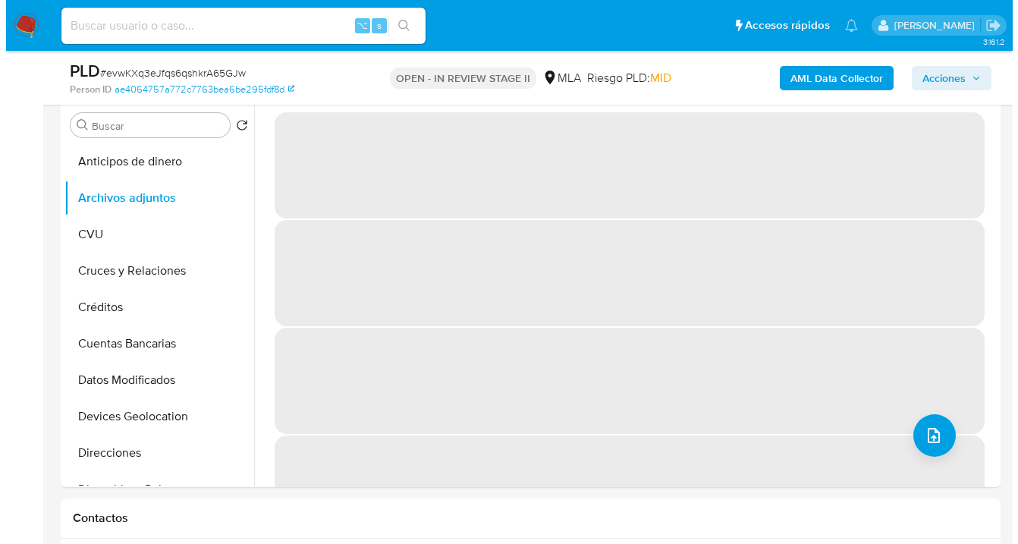
scroll to position [526, 0]
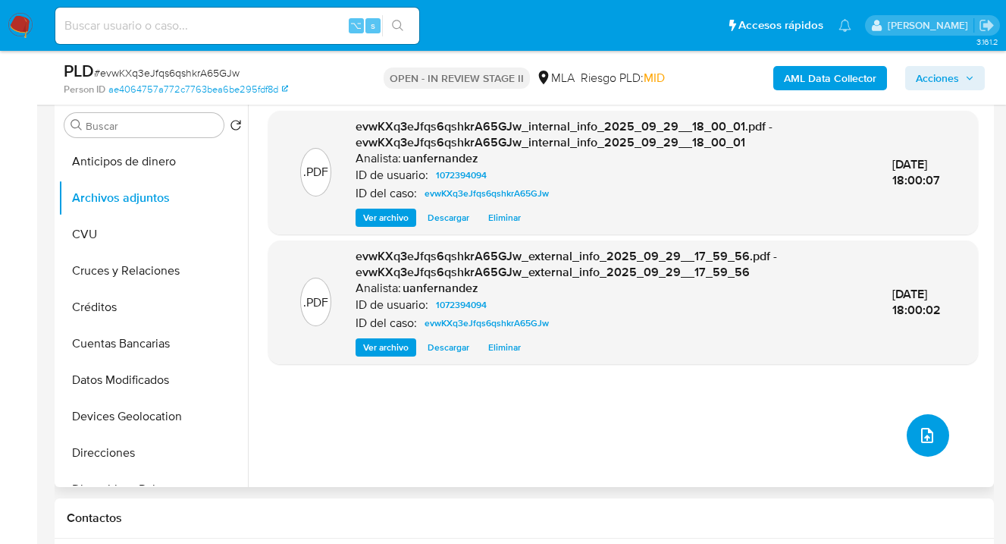
click at [922, 438] on icon "upload-file" at bounding box center [928, 435] width 18 height 18
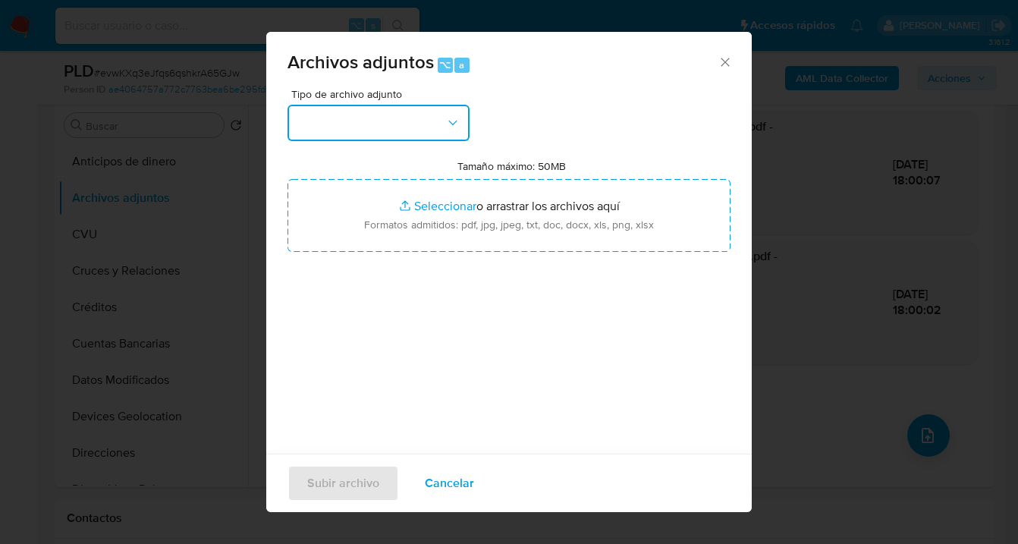
drag, startPoint x: 450, startPoint y: 123, endPoint x: 444, endPoint y: 132, distance: 10.5
click at [450, 123] on icon "button" at bounding box center [452, 122] width 15 height 15
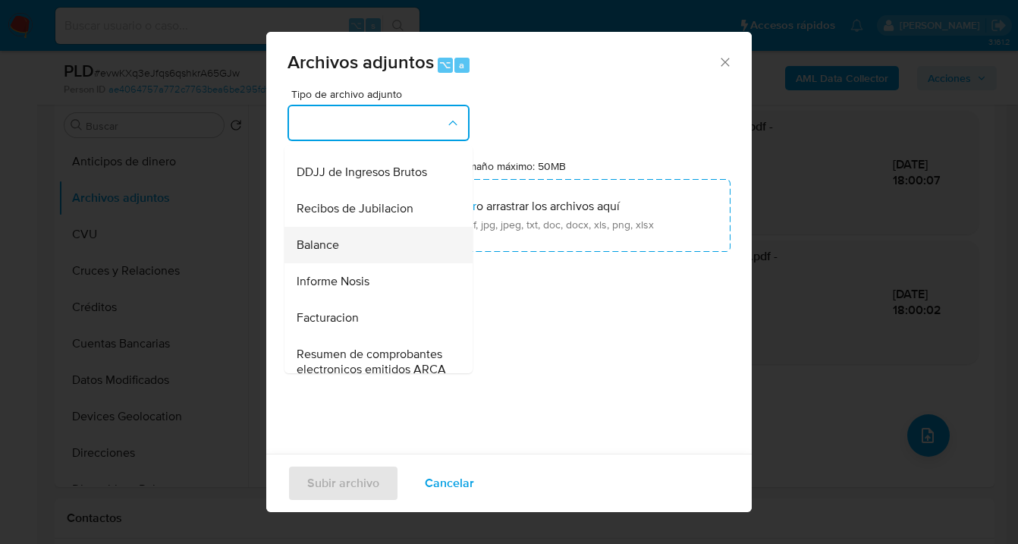
scroll to position [466, 0]
click at [398, 299] on div "Informe Nosis" at bounding box center [374, 280] width 155 height 36
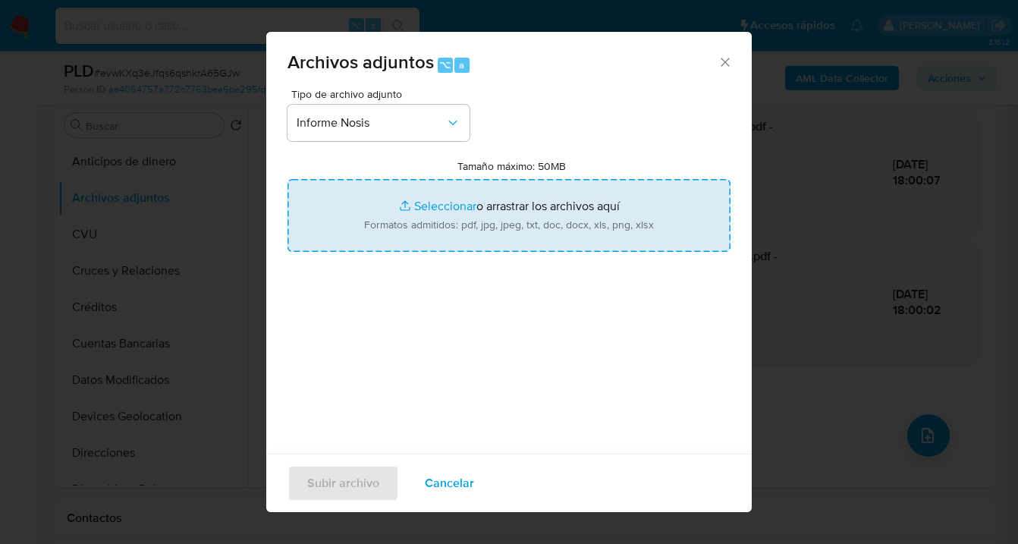
click at [463, 231] on input "Tamaño máximo: 50MB Seleccionar archivos" at bounding box center [508, 215] width 443 height 73
type input "C:\fakepath\1072394094-NOSIS_Manager_InformeIndividual_20296571017_620658_20250…"
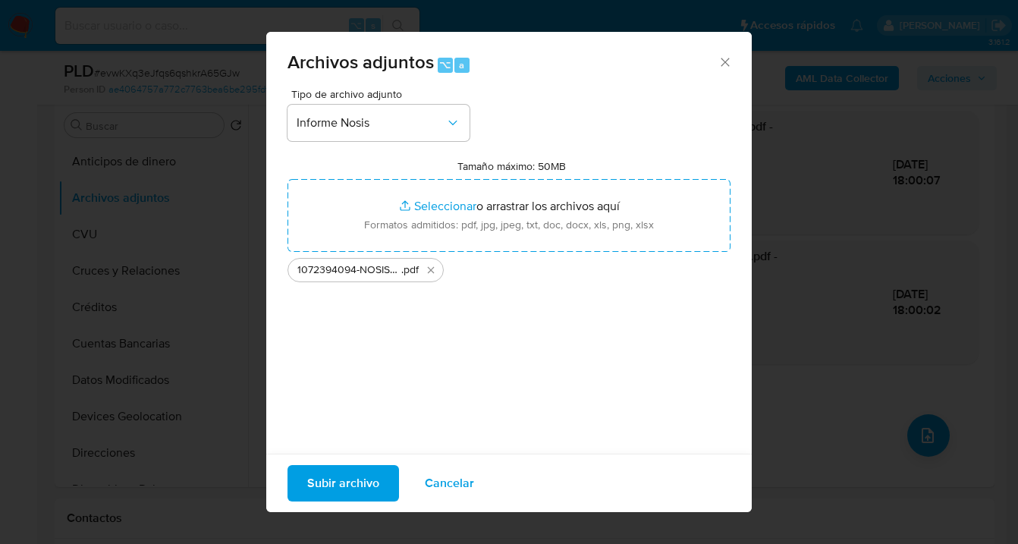
click at [339, 493] on span "Subir archivo" at bounding box center [343, 482] width 72 height 33
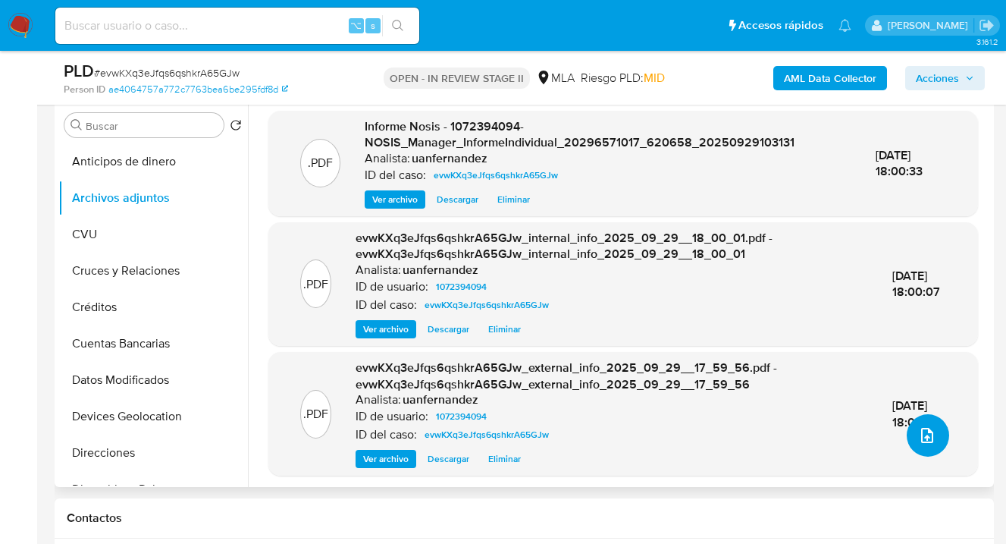
click at [937, 442] on button "upload-file" at bounding box center [928, 435] width 42 height 42
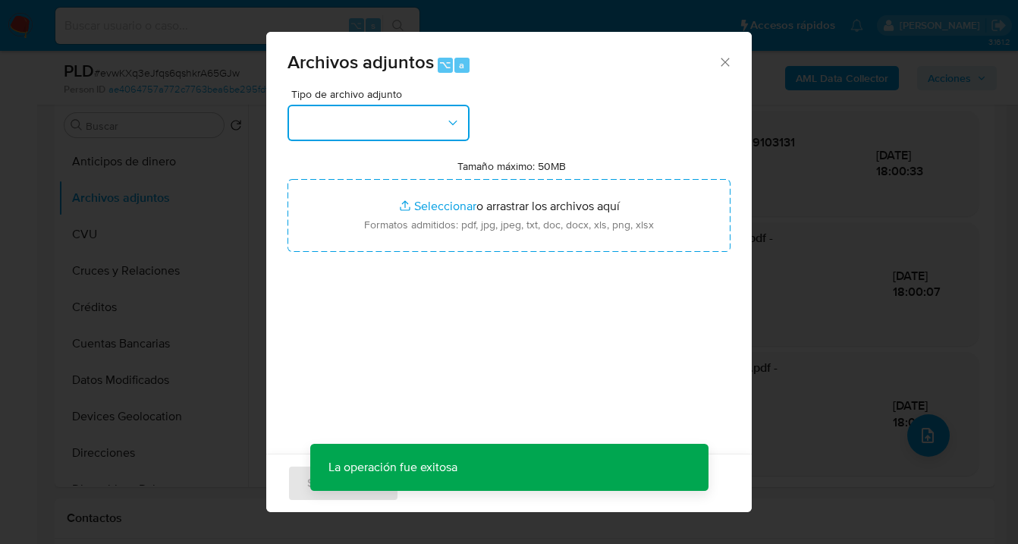
drag, startPoint x: 454, startPoint y: 123, endPoint x: 449, endPoint y: 132, distance: 10.5
click at [454, 124] on icon "button" at bounding box center [452, 122] width 15 height 15
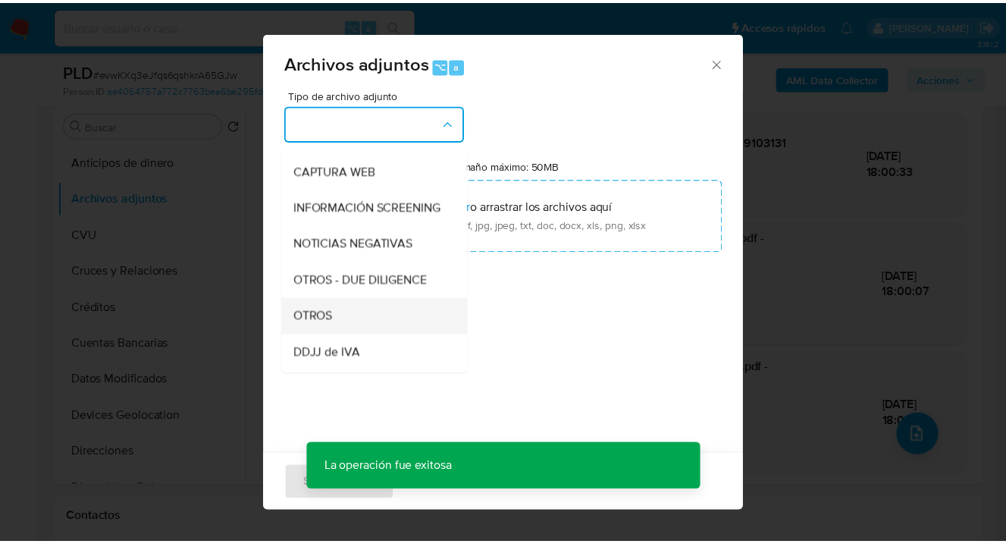
scroll to position [158, 0]
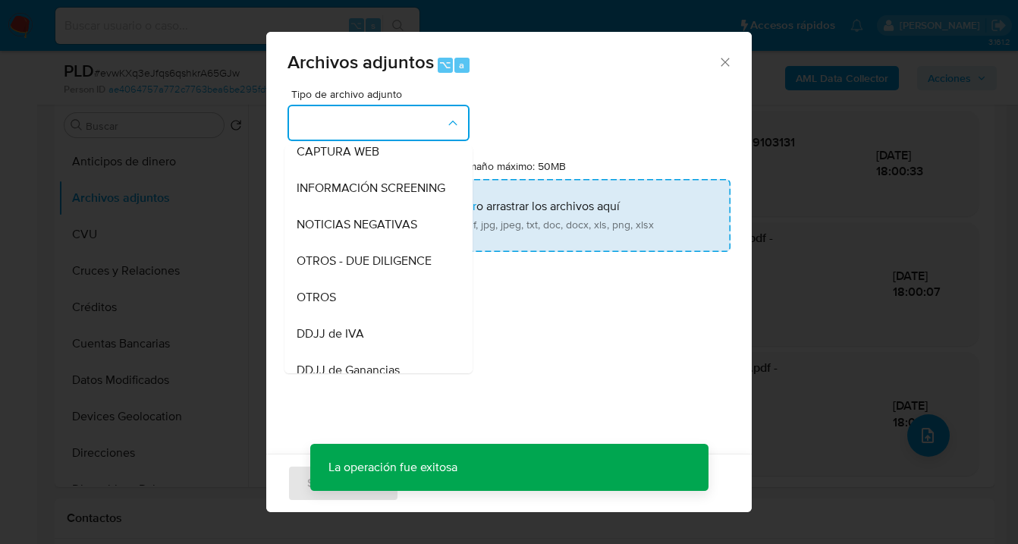
drag, startPoint x: 366, startPoint y: 317, endPoint x: 438, endPoint y: 228, distance: 114.3
click at [366, 316] on div "OTROS" at bounding box center [374, 297] width 155 height 36
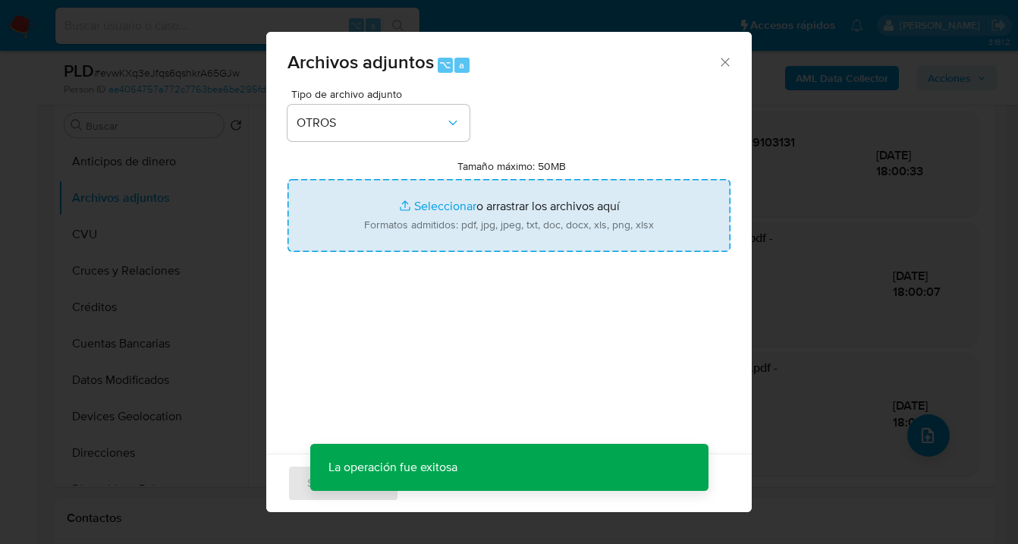
click at [466, 206] on input "Tamaño máximo: 50MB Seleccionar archivos" at bounding box center [508, 215] width 443 height 73
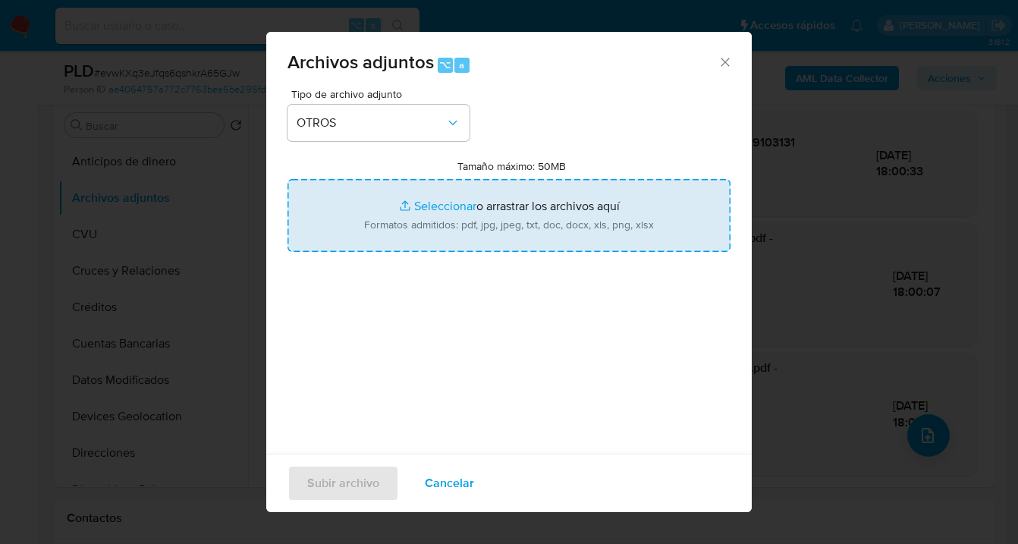
type input "C:\fakepath\1072394094 Movimientos-v10_3.xlsx"
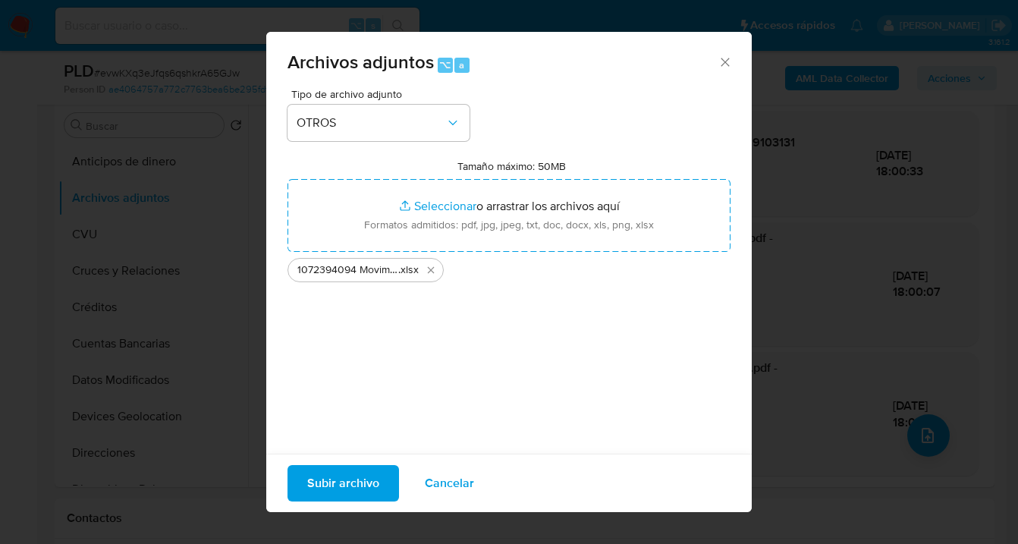
click at [329, 482] on span "Subir archivo" at bounding box center [343, 482] width 72 height 33
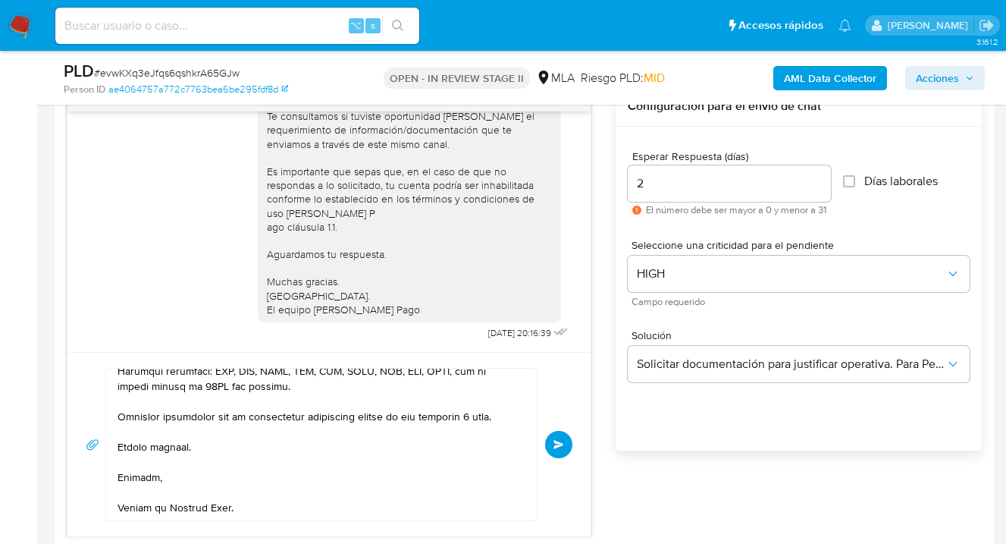
scroll to position [891, 0]
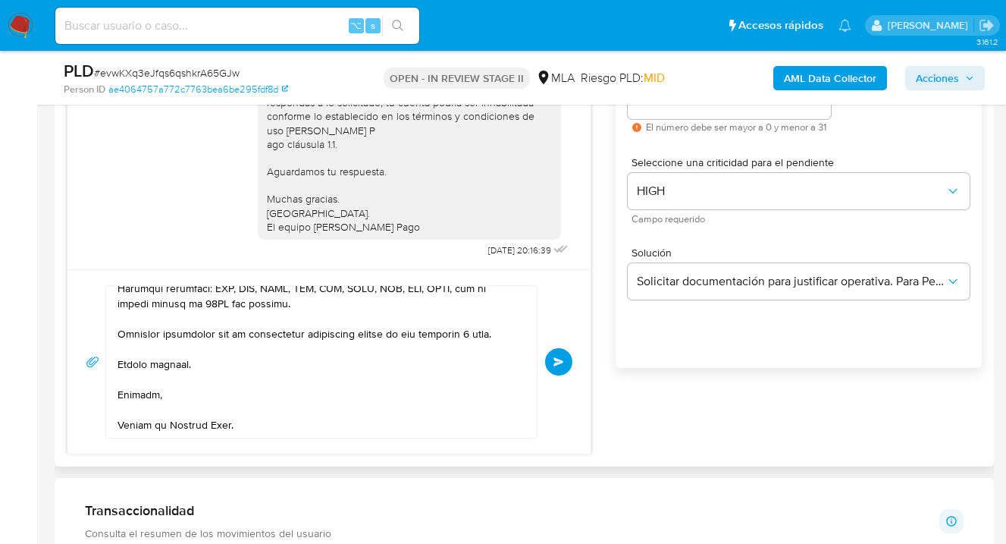
click at [557, 360] on span "Enviar" at bounding box center [559, 361] width 11 height 9
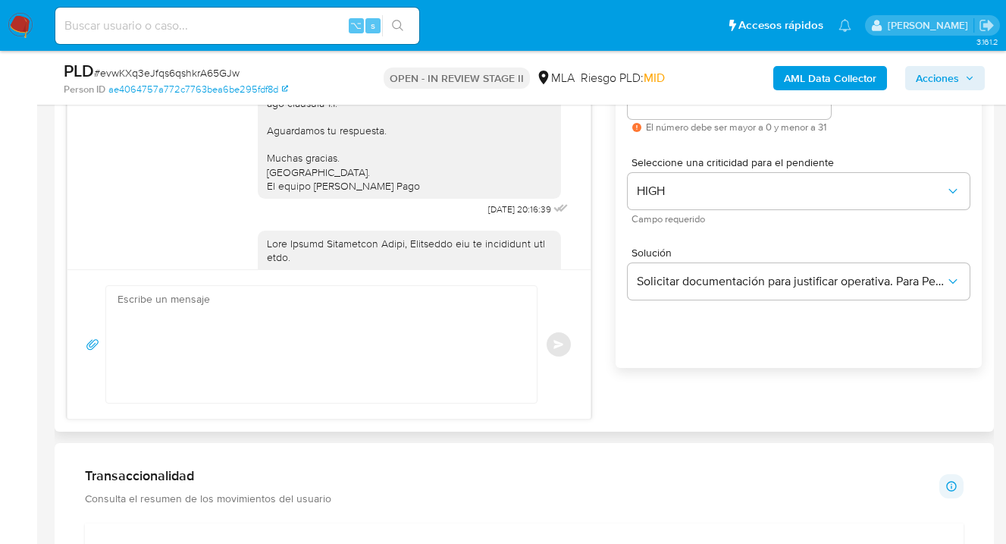
scroll to position [1741, 0]
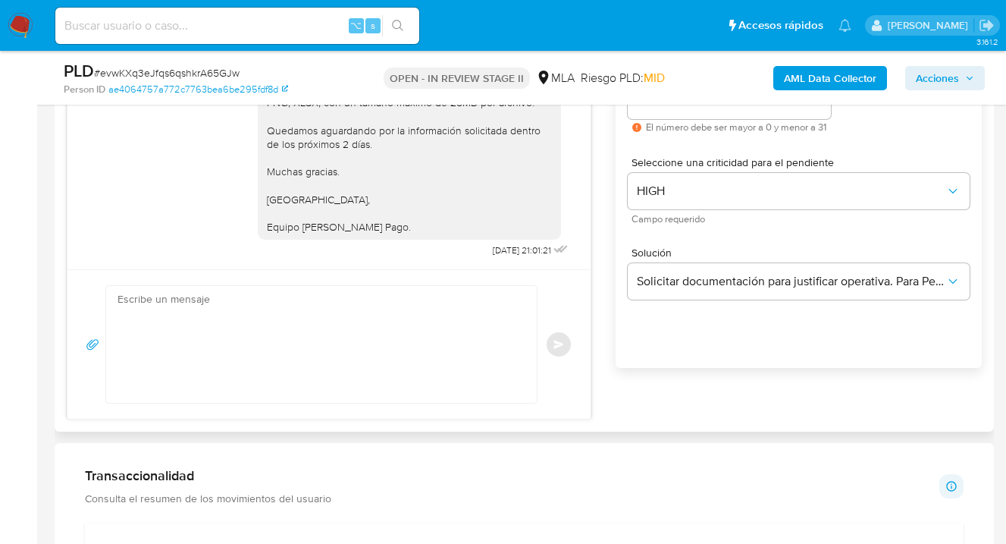
click at [564, 360] on div "Enviar" at bounding box center [329, 344] width 487 height 118
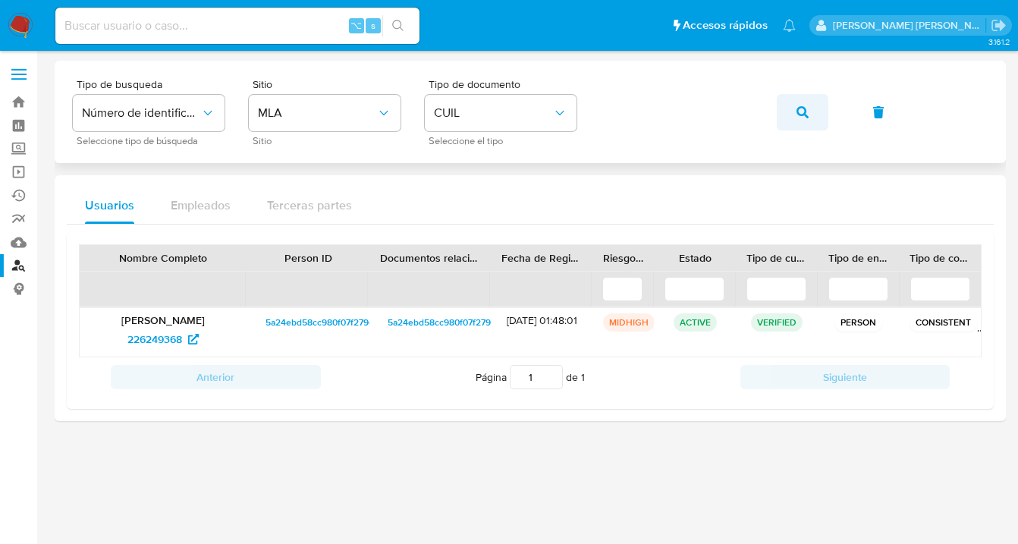
click at [793, 106] on button "button" at bounding box center [803, 112] width 52 height 36
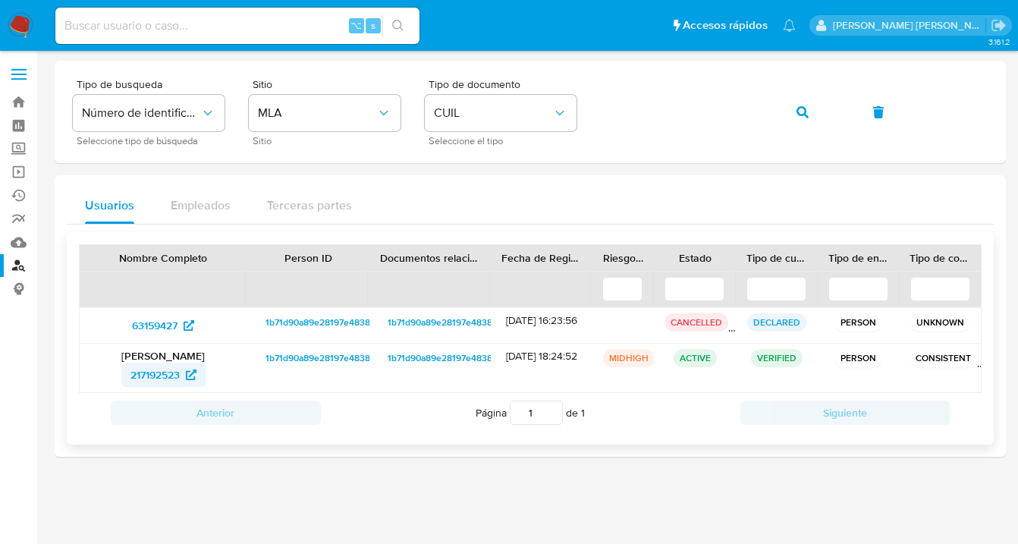
click at [167, 370] on span "217192523" at bounding box center [154, 375] width 49 height 24
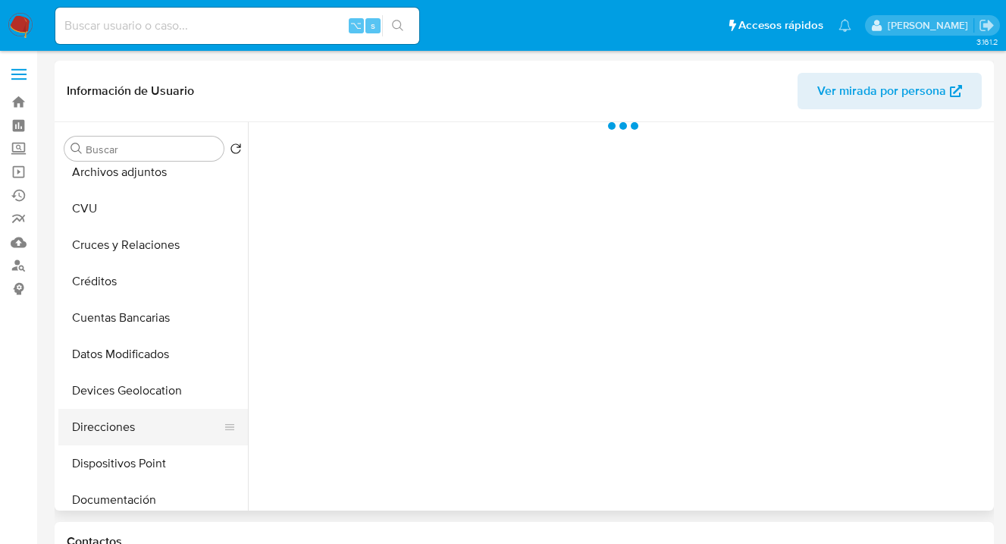
scroll to position [137, 0]
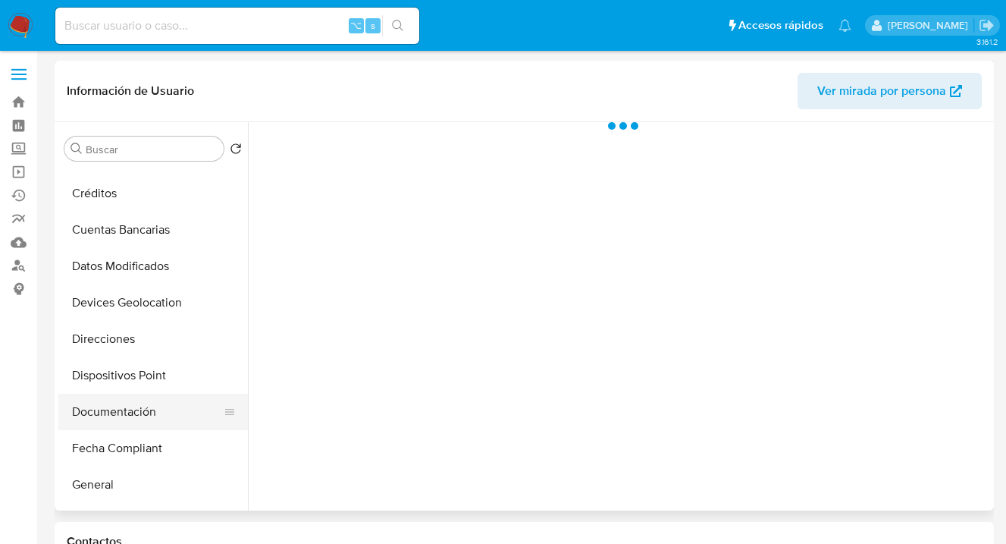
select select "10"
click at [145, 407] on button "Documentación" at bounding box center [146, 412] width 177 height 36
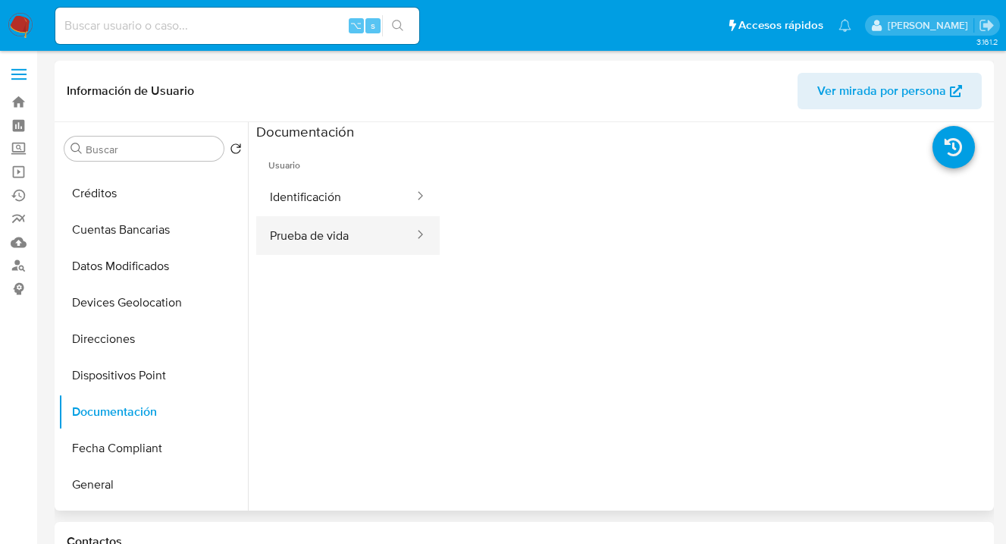
click at [356, 231] on button "Prueba de vida" at bounding box center [335, 235] width 159 height 39
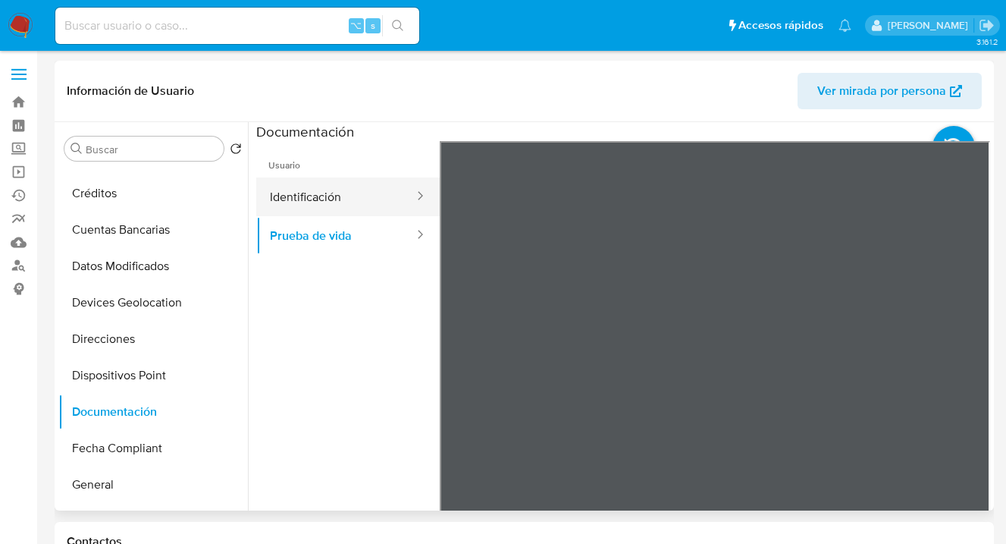
click at [338, 189] on button "Identificación" at bounding box center [335, 196] width 159 height 39
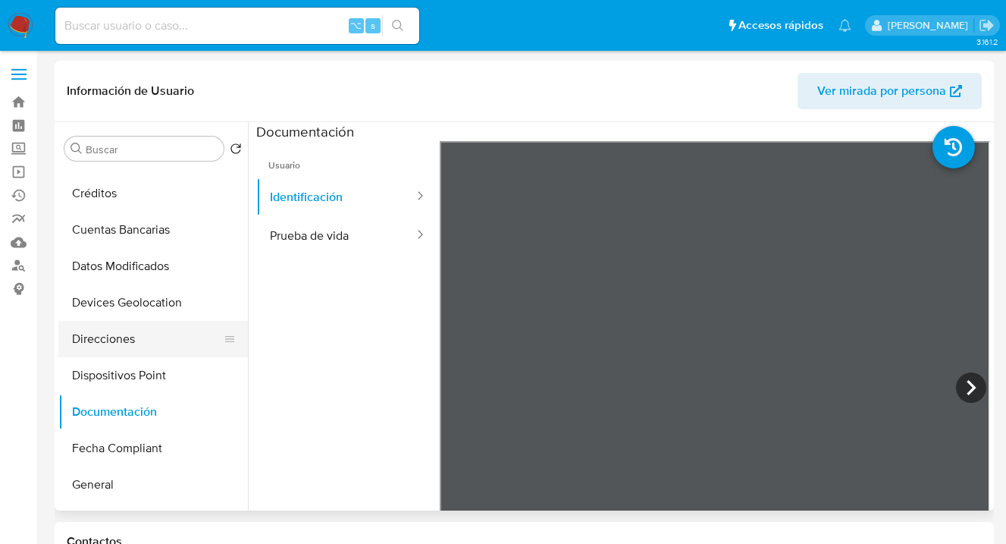
click at [152, 339] on button "Direcciones" at bounding box center [146, 339] width 177 height 36
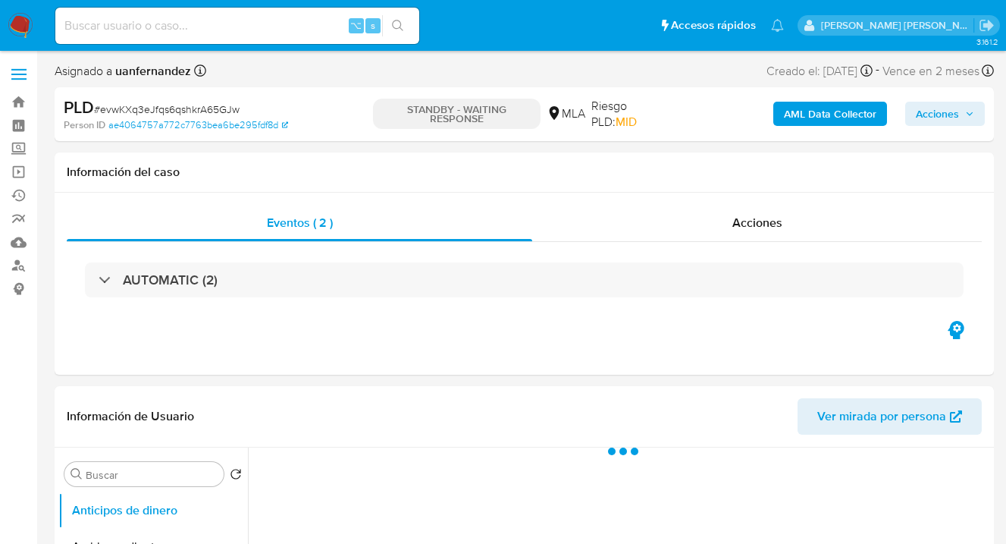
select select "10"
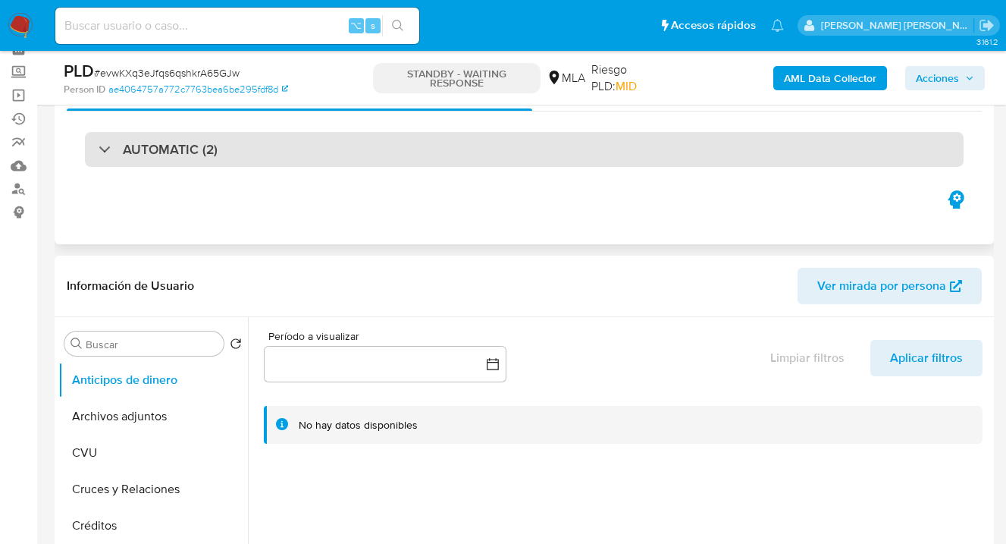
scroll to position [271, 0]
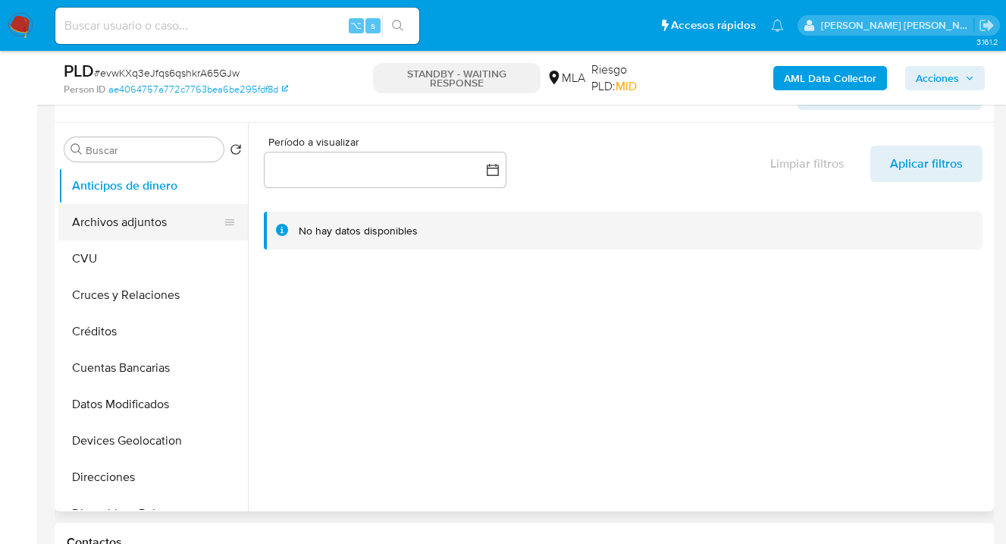
click at [149, 228] on button "Archivos adjuntos" at bounding box center [146, 222] width 177 height 36
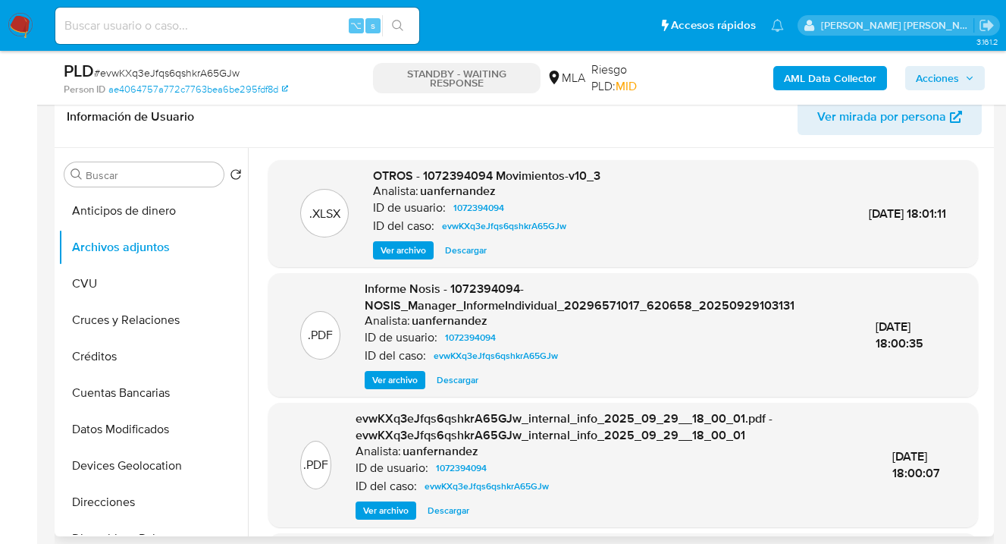
scroll to position [114, 0]
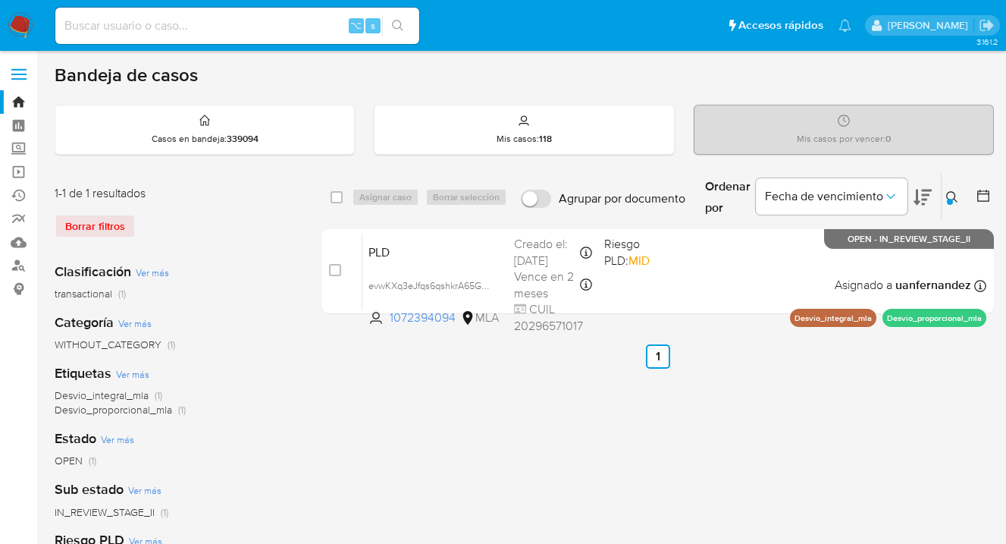
click at [950, 195] on icon at bounding box center [953, 197] width 12 height 12
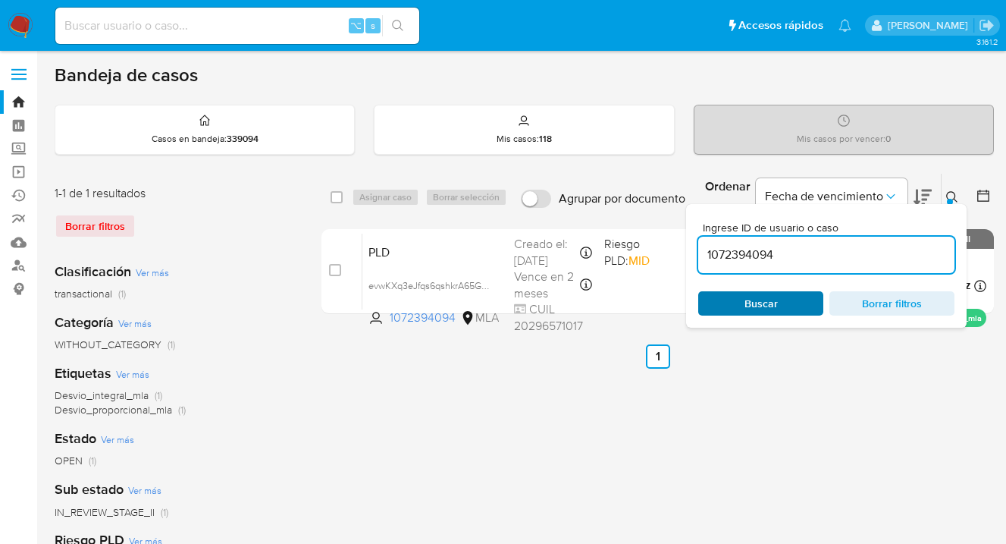
click at [768, 306] on span "Buscar" at bounding box center [761, 303] width 33 height 24
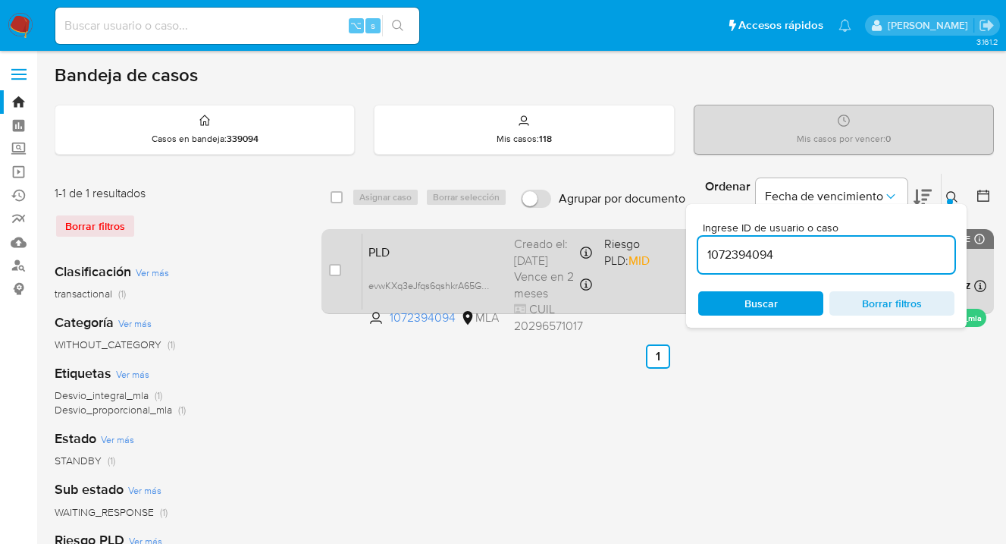
drag, startPoint x: 951, startPoint y: 194, endPoint x: 835, endPoint y: 233, distance: 122.3
click at [951, 194] on icon at bounding box center [953, 197] width 12 height 12
